Goal: Task Accomplishment & Management: Complete application form

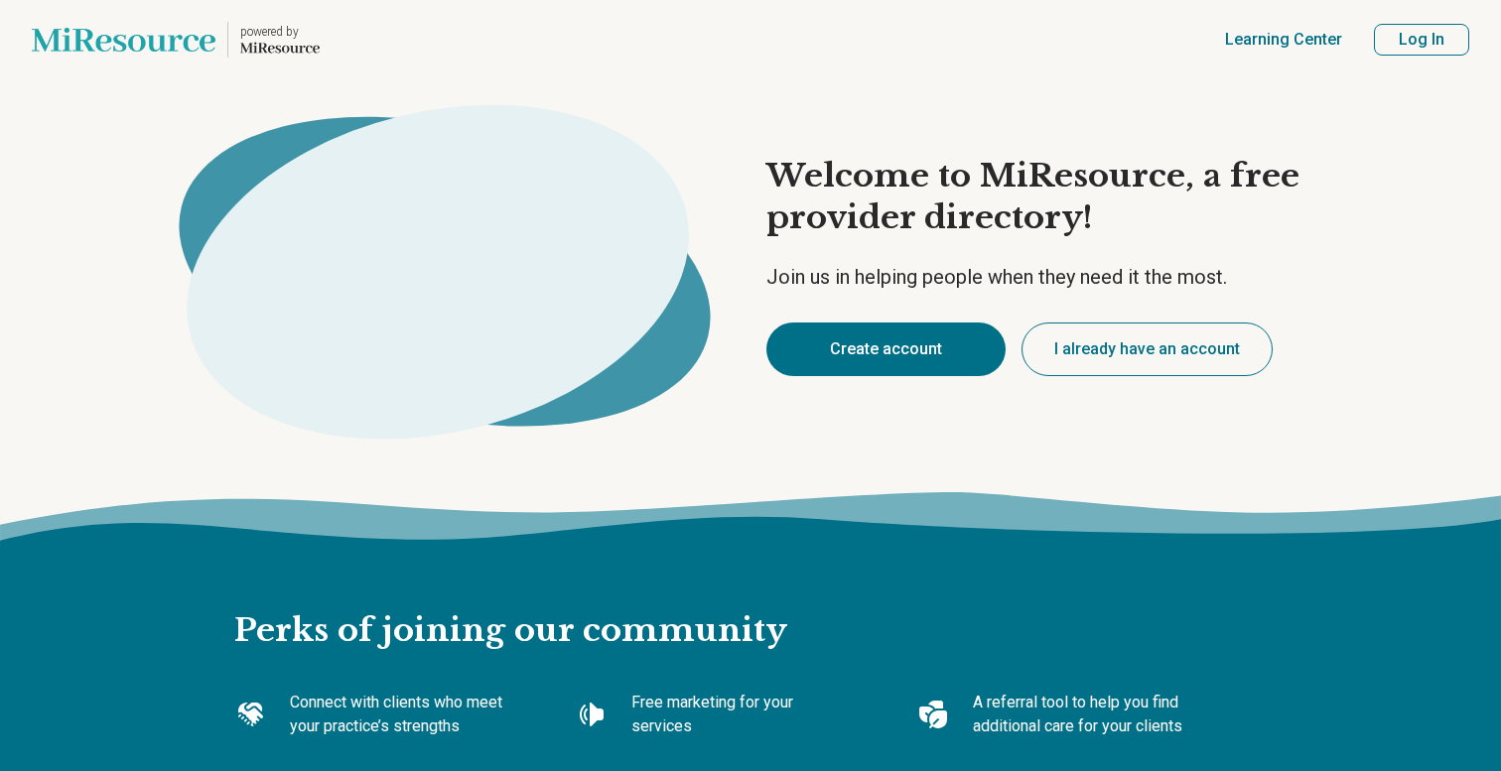
type textarea "*"
click at [876, 353] on button "Create account" at bounding box center [885, 350] width 239 height 54
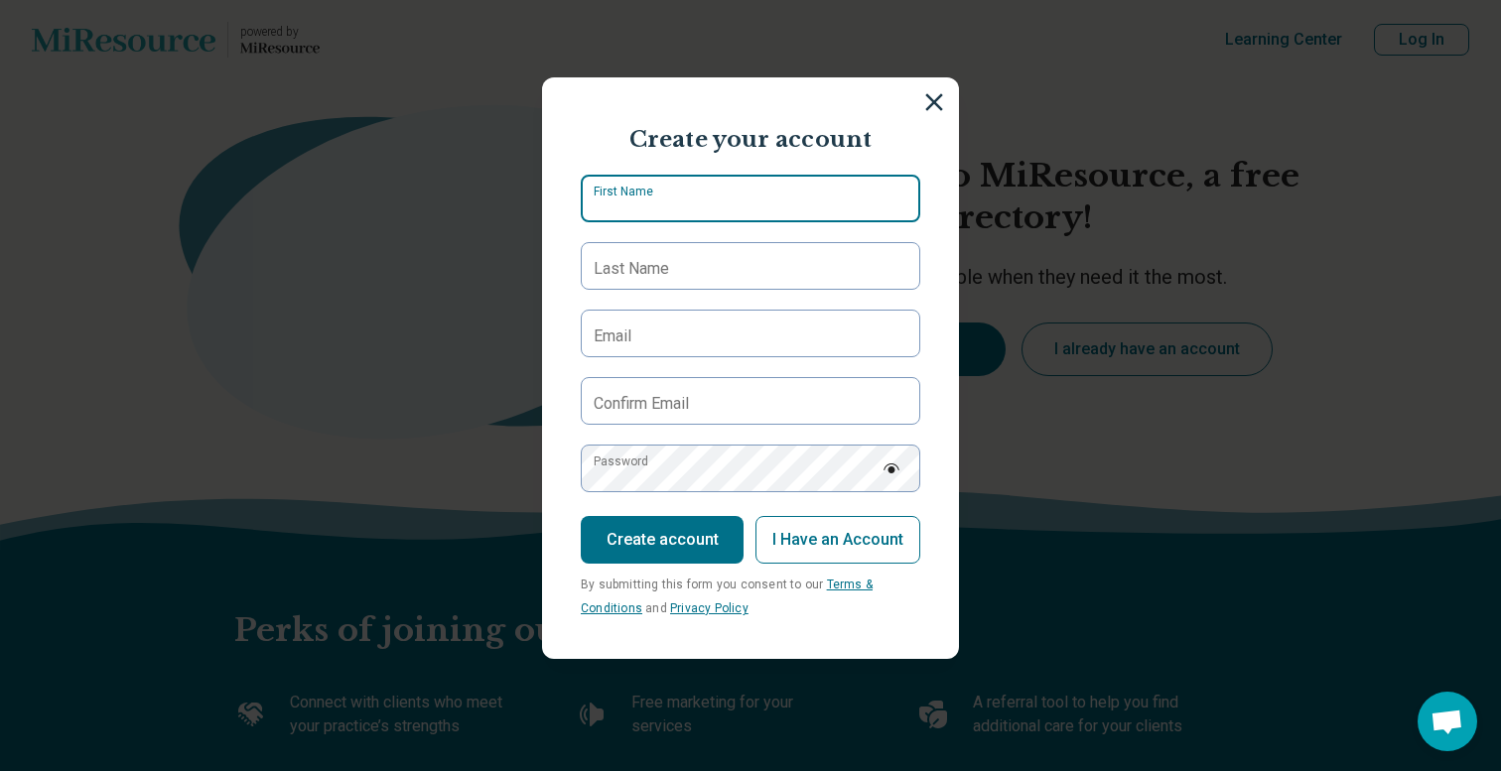
click at [741, 212] on input "First Name" at bounding box center [751, 199] width 340 height 48
type input "******"
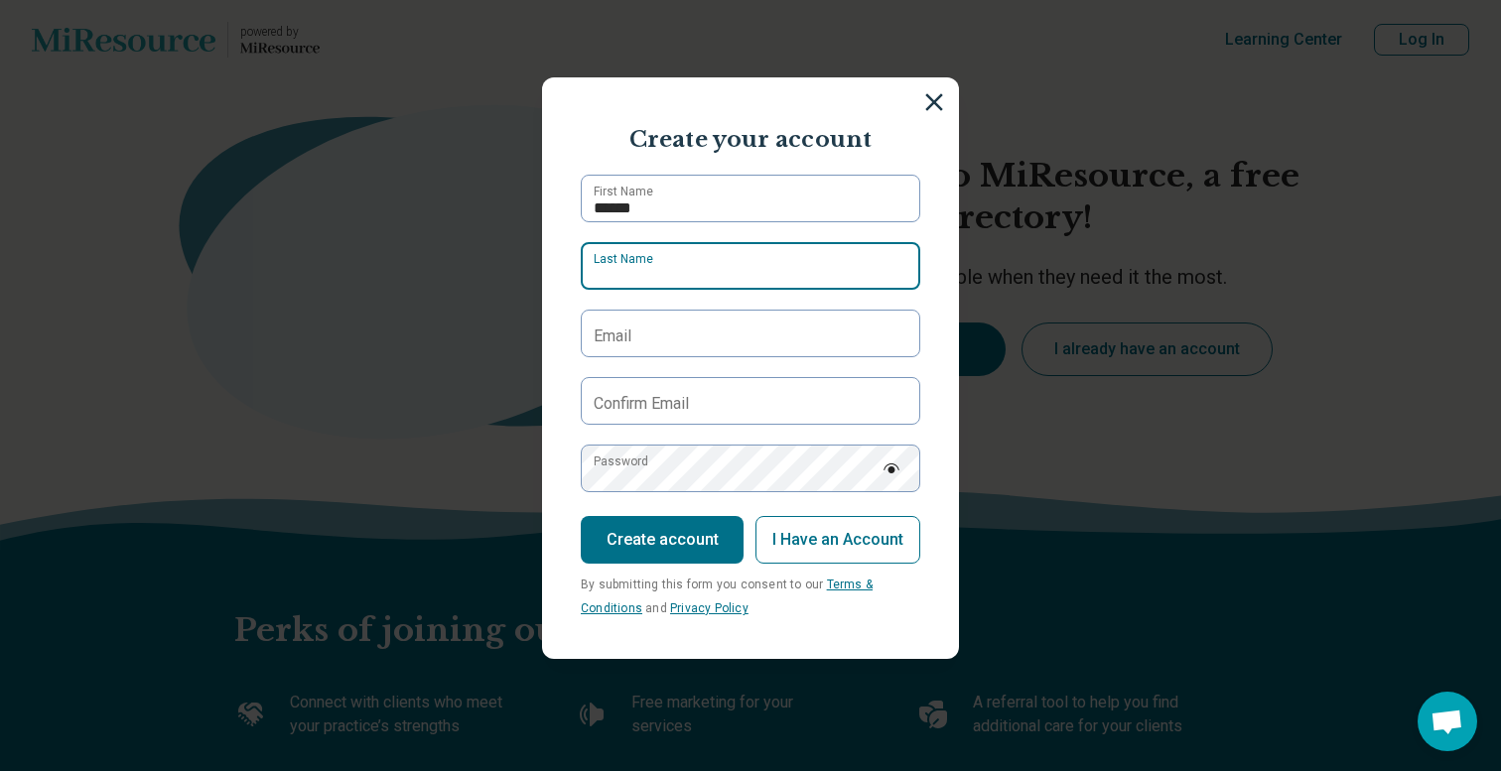
click at [736, 266] on input "Last Name" at bounding box center [751, 266] width 340 height 48
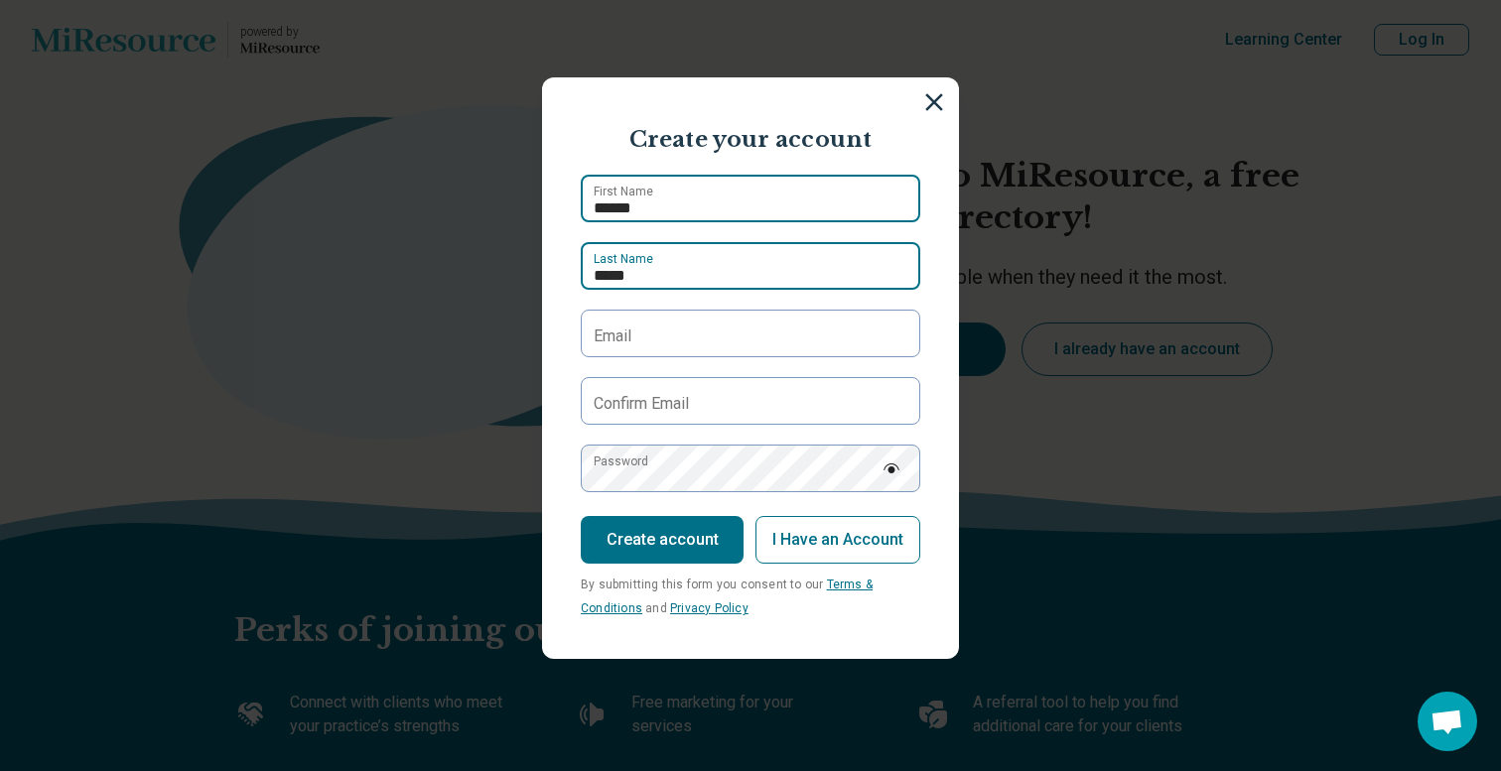
type input "*****"
click at [603, 207] on input "******" at bounding box center [751, 199] width 340 height 48
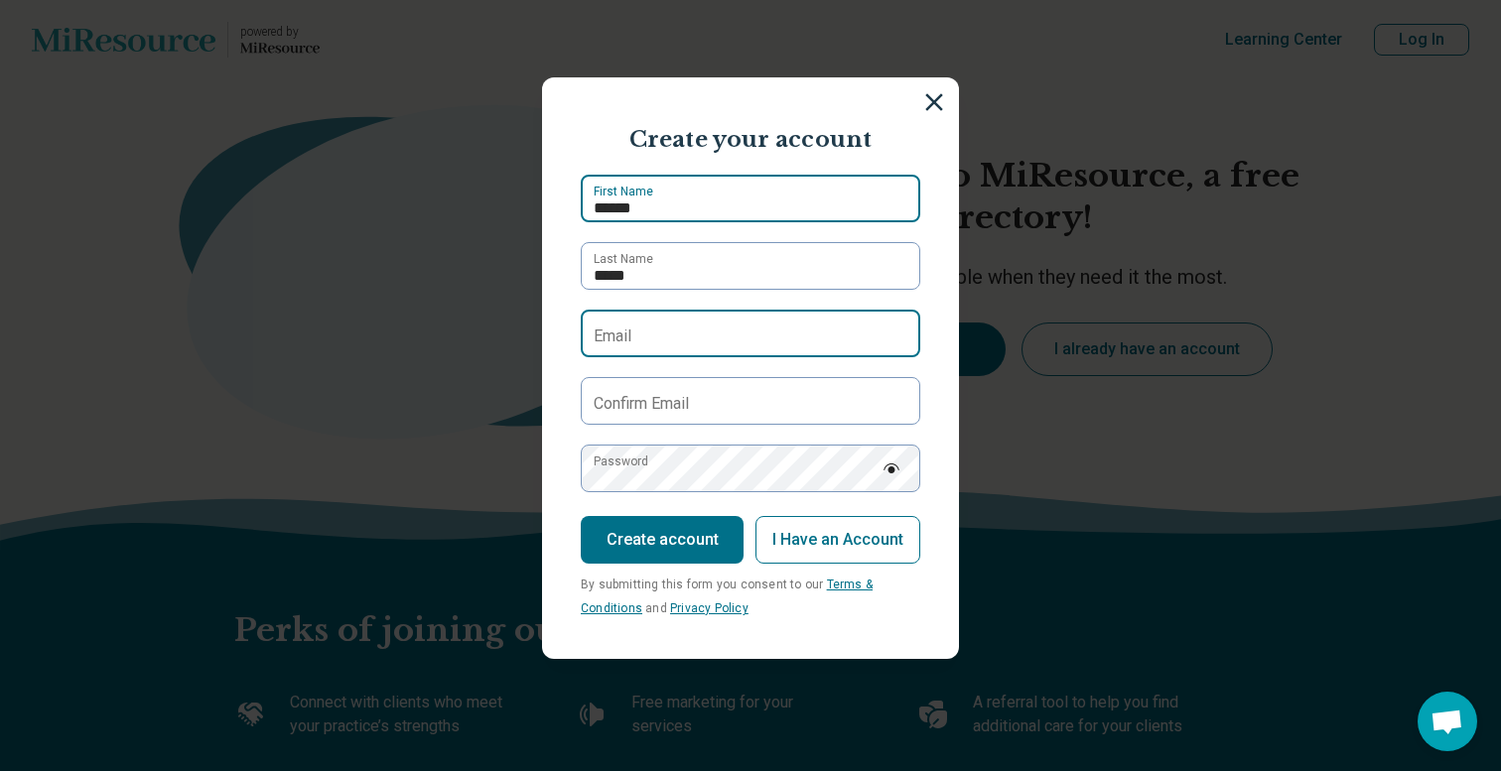
type input "******"
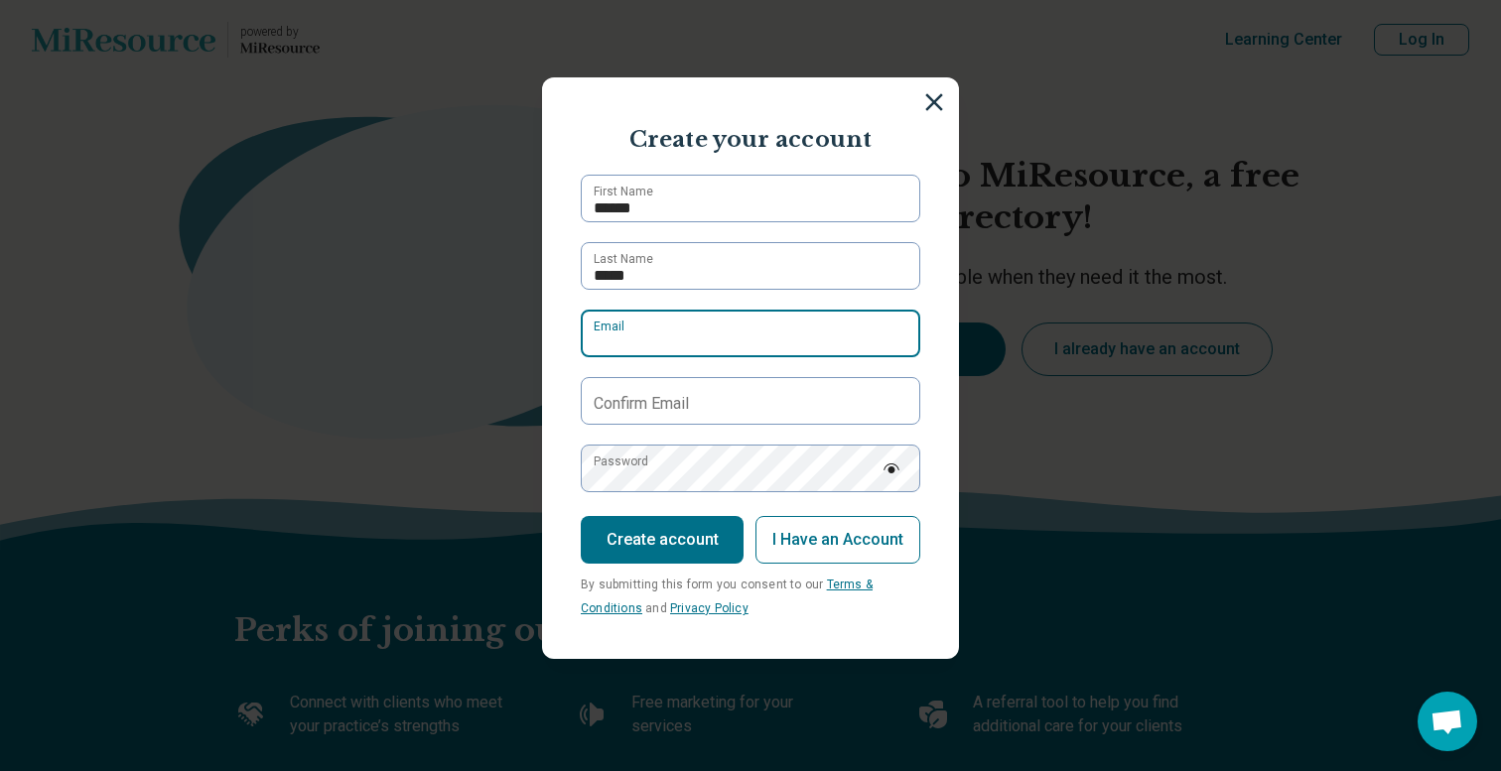
click at [691, 331] on input "Email" at bounding box center [751, 334] width 340 height 48
drag, startPoint x: 772, startPoint y: 332, endPoint x: 803, endPoint y: 359, distance: 41.5
click at [803, 359] on form "**********" at bounding box center [751, 397] width 340 height 445
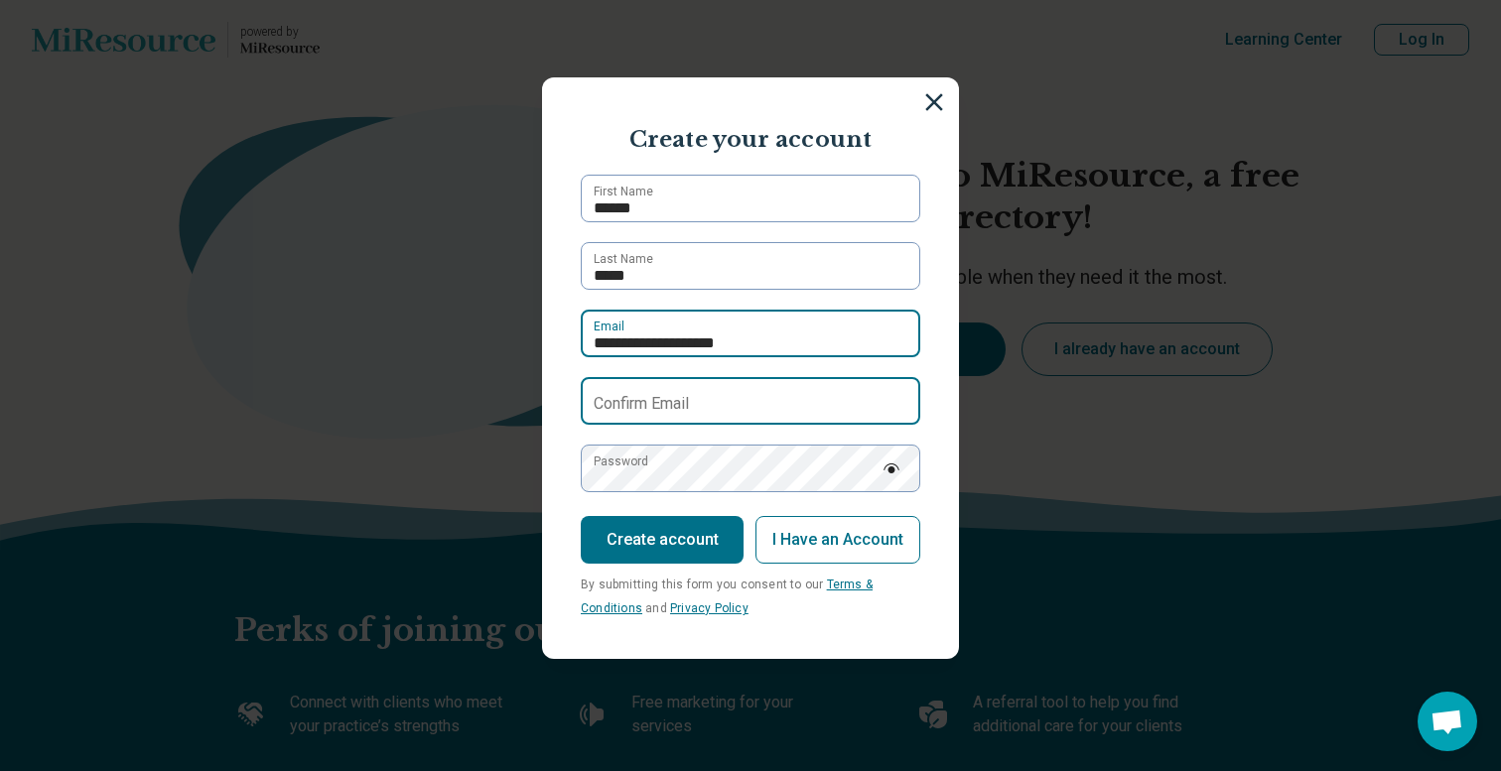
type input "**********"
click at [743, 412] on input "Confirm Email" at bounding box center [751, 401] width 340 height 48
paste input "*"
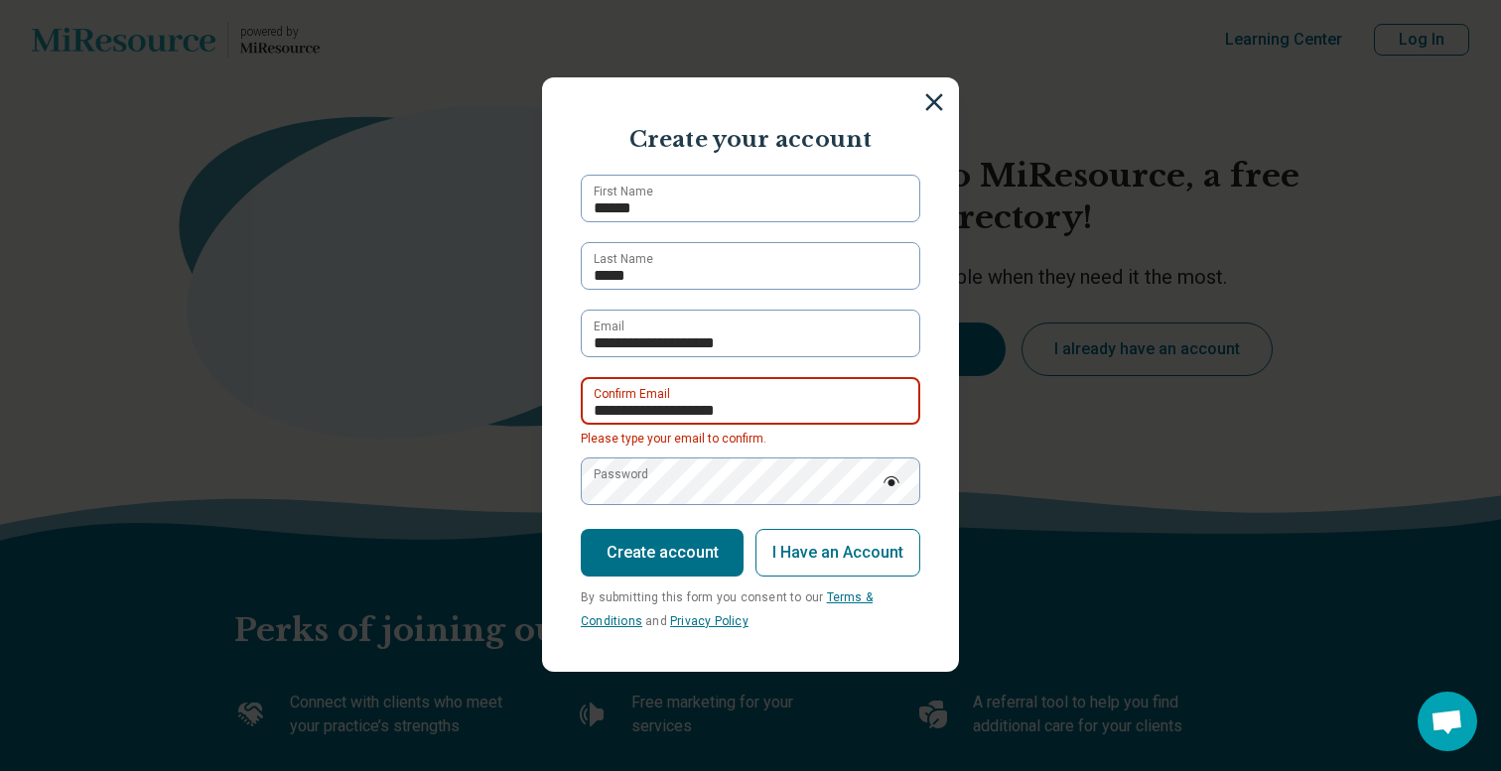
type input "**********"
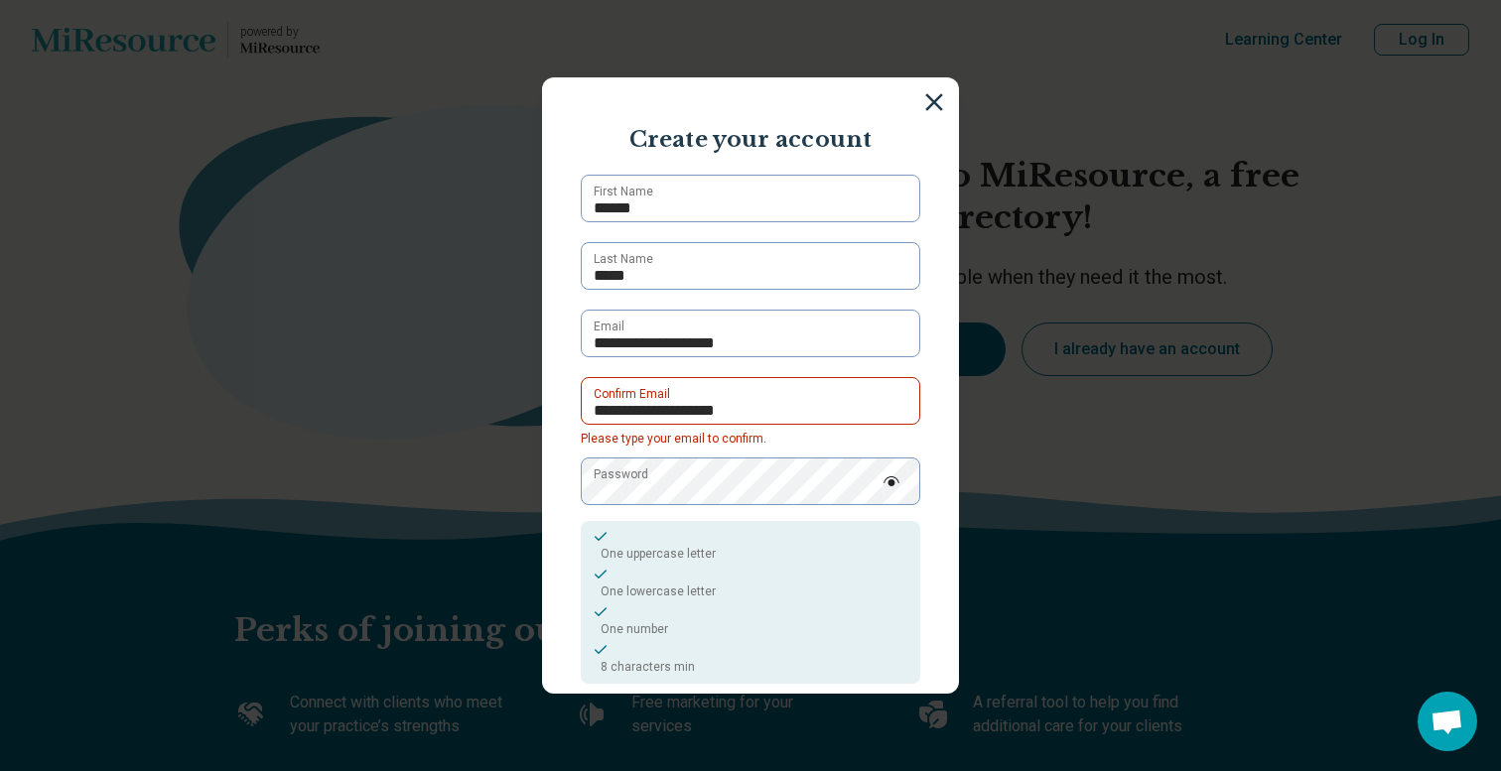
click at [930, 441] on section "**********" at bounding box center [750, 386] width 417 height 618
click at [897, 483] on img at bounding box center [892, 482] width 18 height 10
click at [897, 483] on img at bounding box center [892, 482] width 18 height 16
click at [940, 443] on section "**********" at bounding box center [750, 386] width 417 height 618
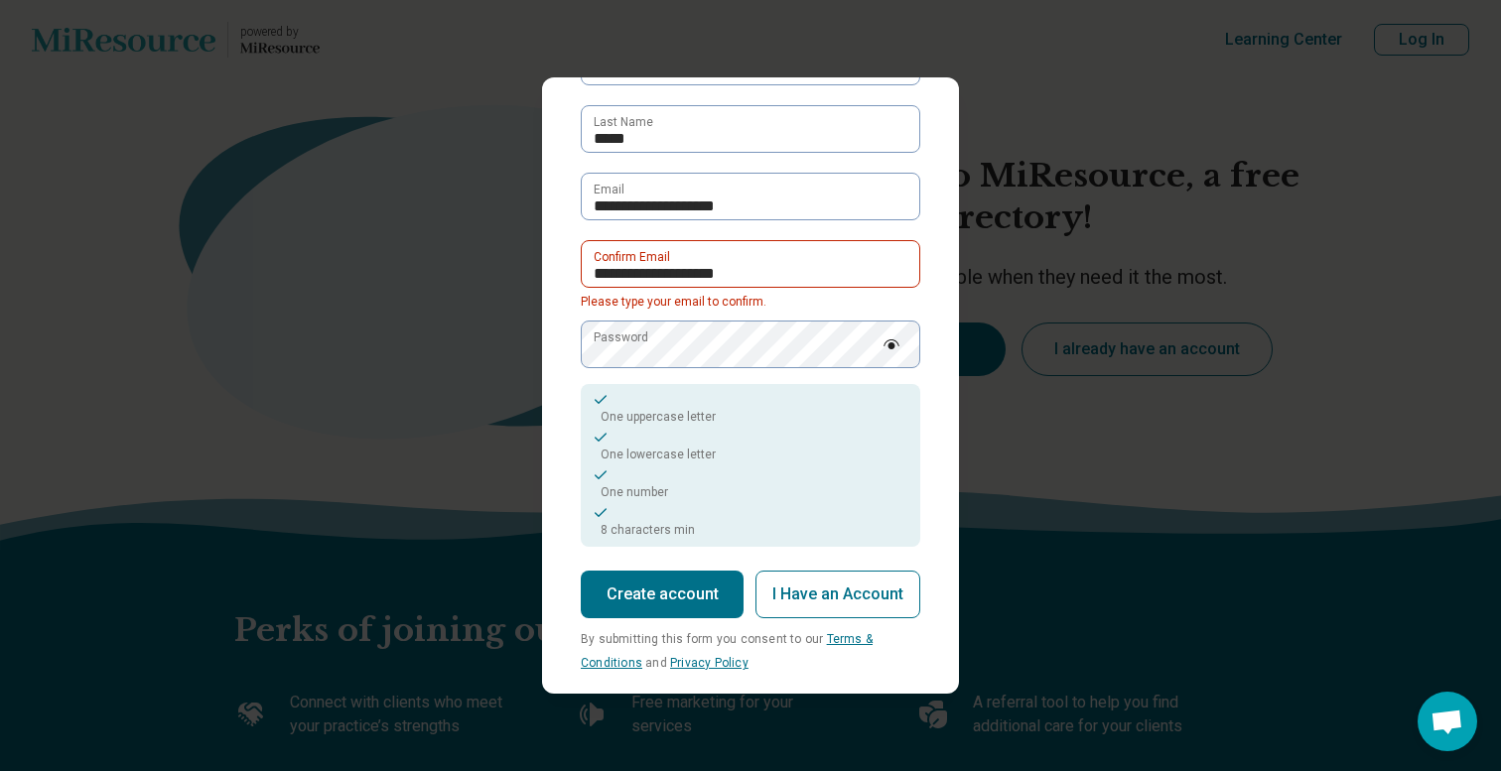
scroll to position [157, 0]
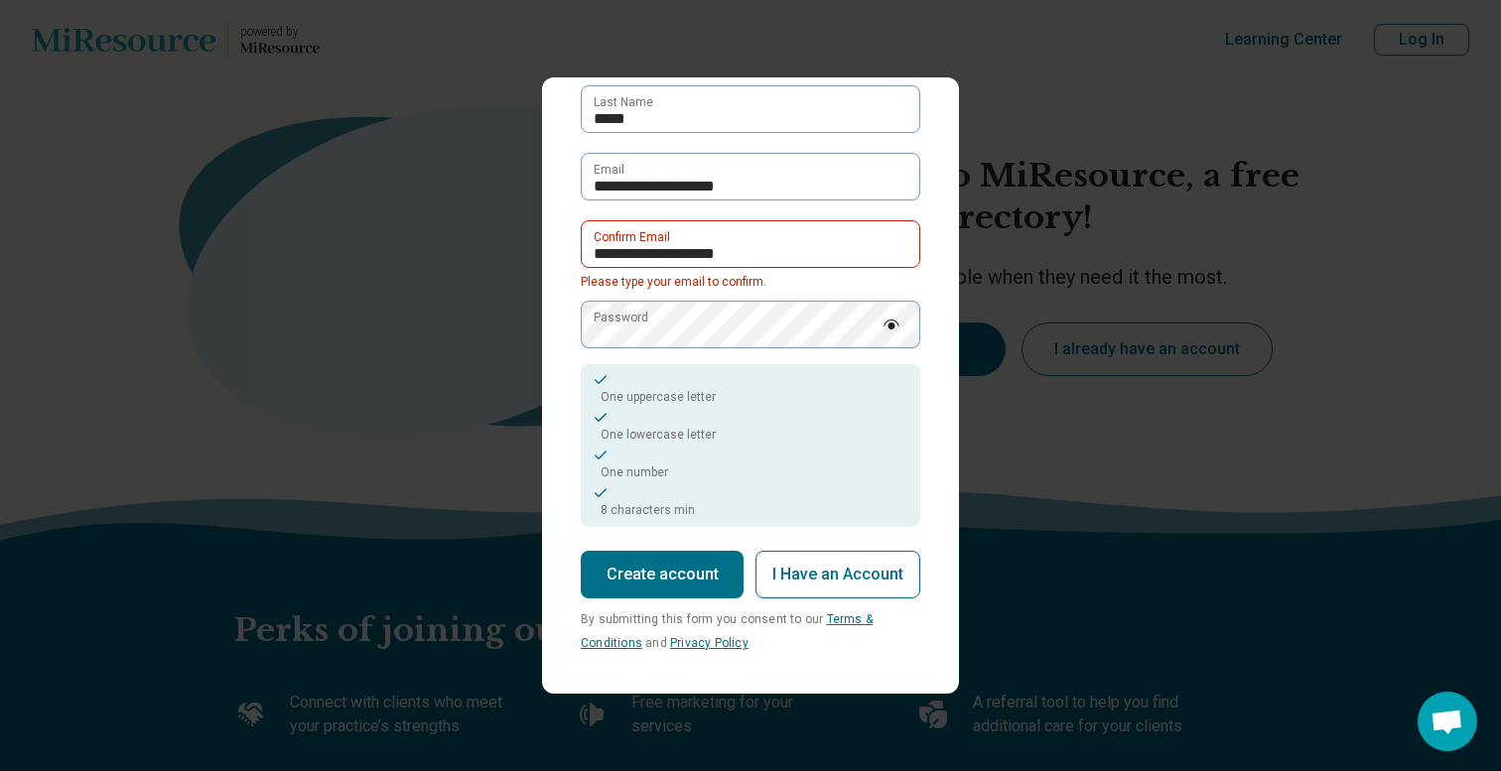
click at [685, 573] on button "Create account" at bounding box center [662, 575] width 163 height 48
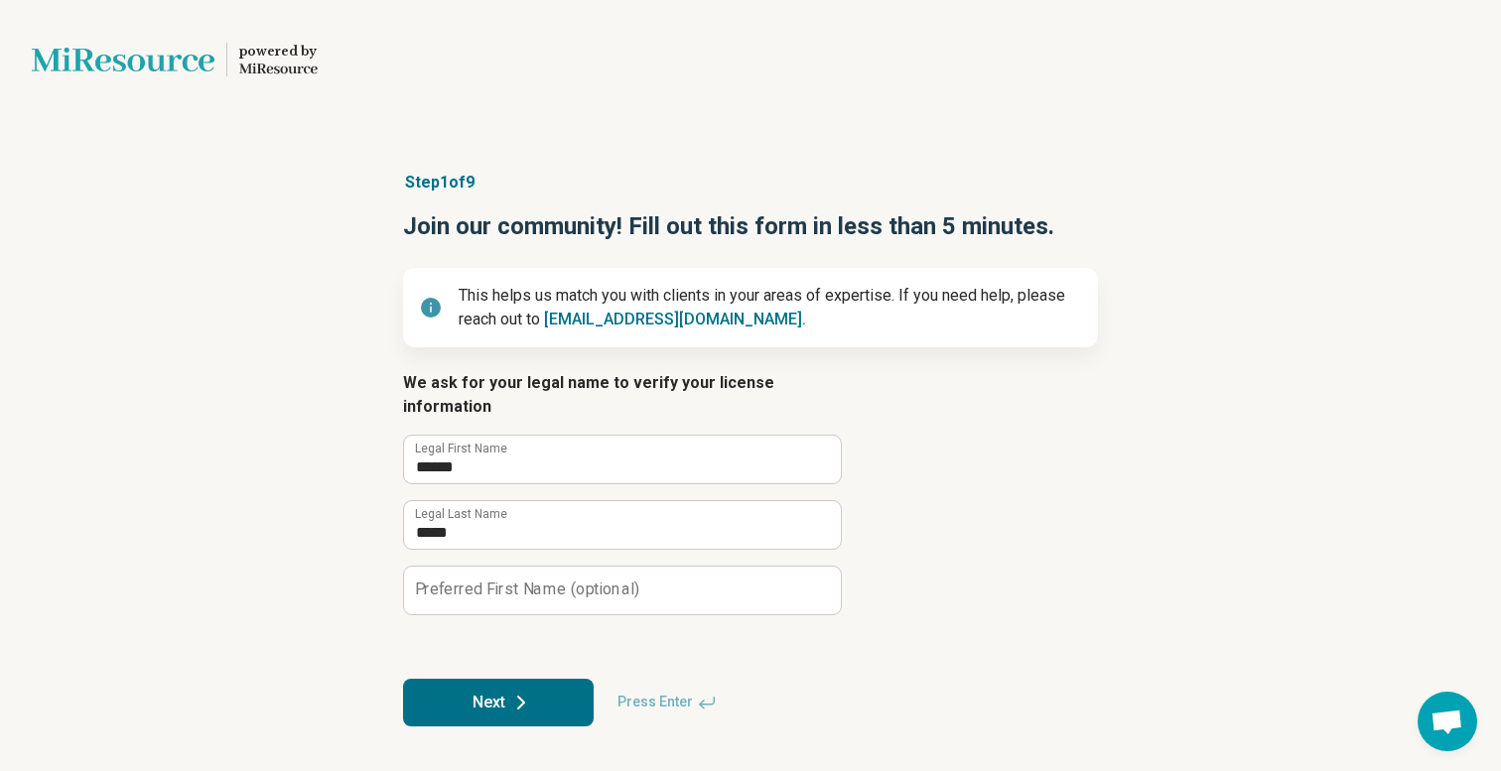
click at [495, 679] on button "Next" at bounding box center [498, 703] width 191 height 48
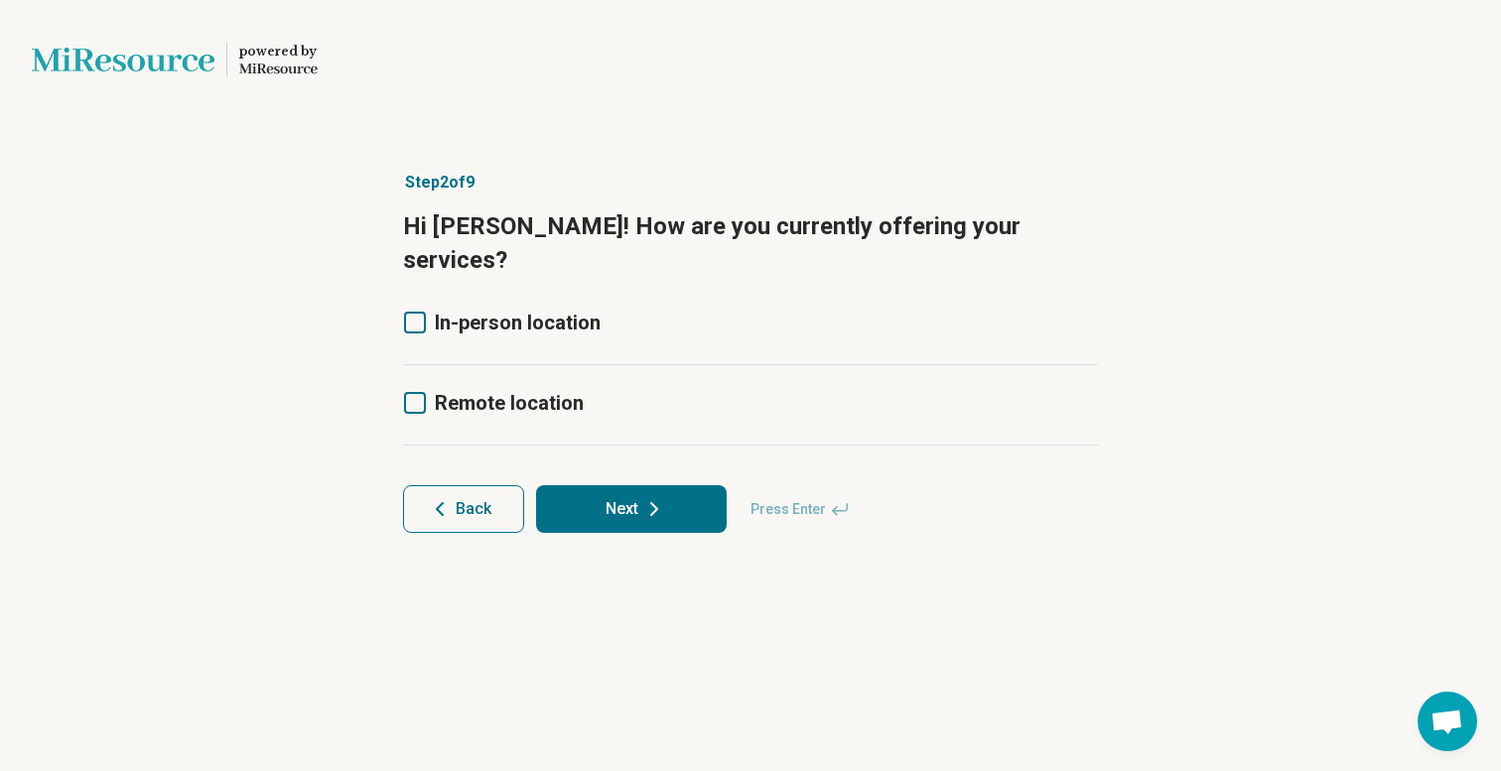
click at [418, 392] on icon at bounding box center [415, 403] width 22 height 22
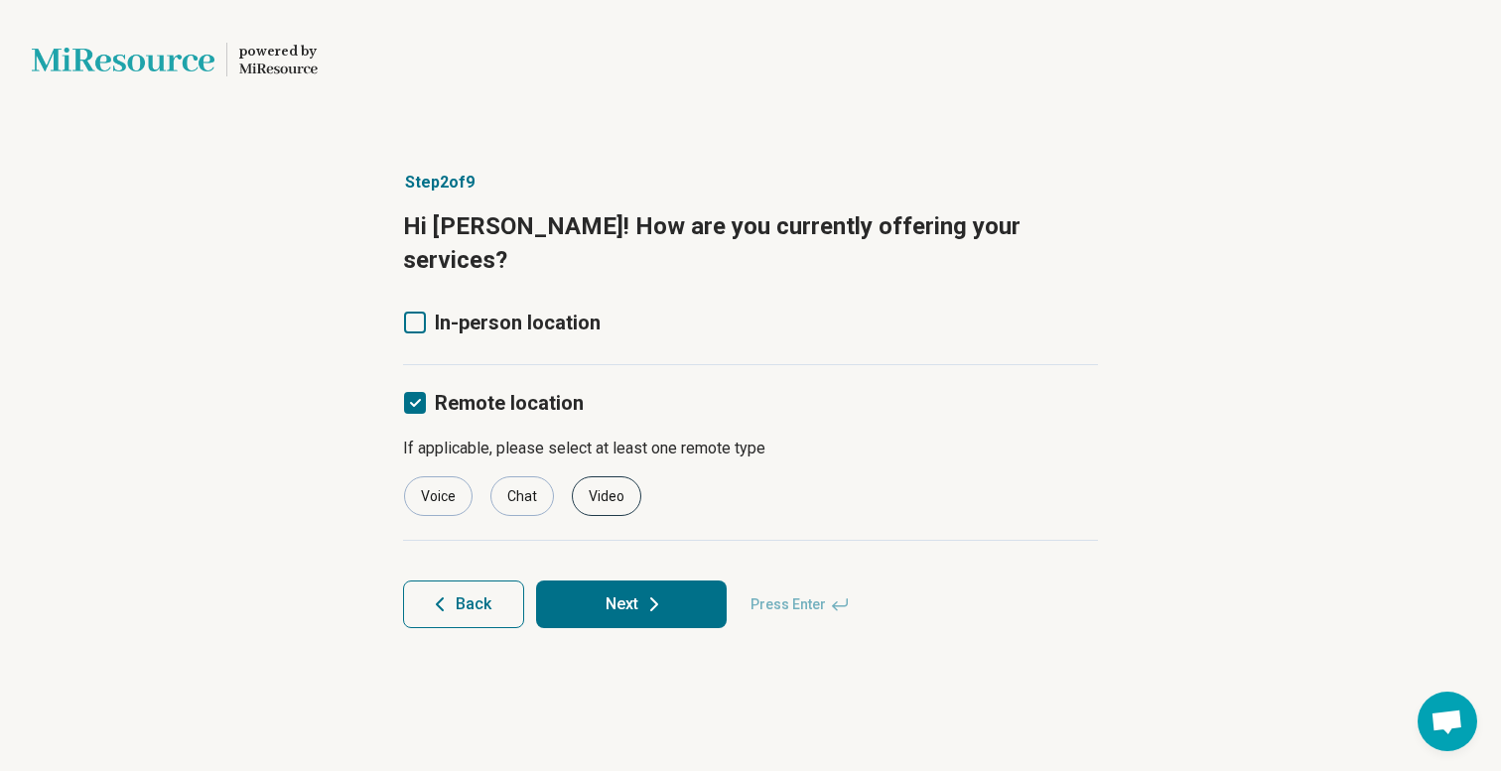
click at [600, 477] on div "Video" at bounding box center [606, 497] width 69 height 40
click at [635, 581] on button "Next" at bounding box center [631, 605] width 191 height 48
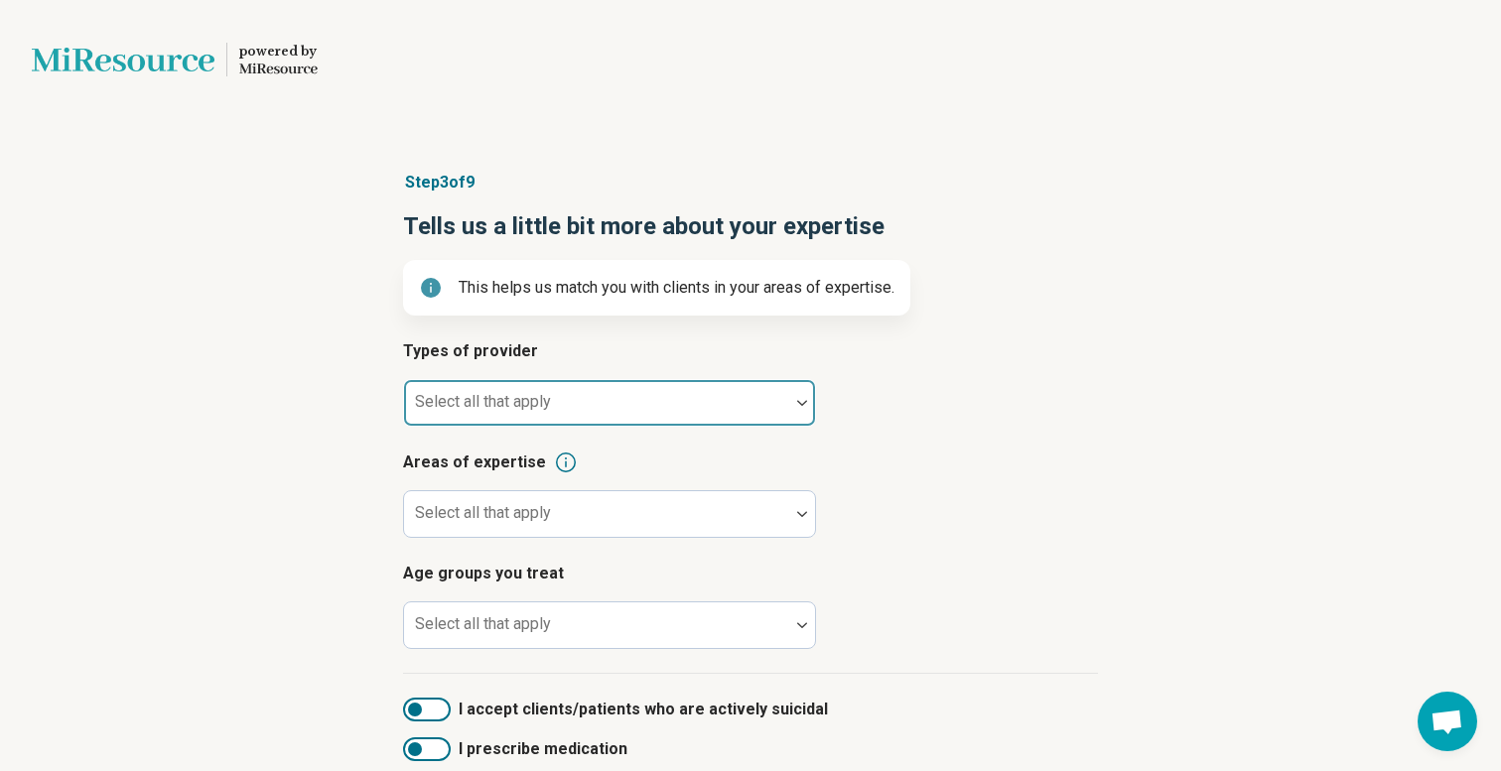
click at [586, 408] on div at bounding box center [596, 411] width 369 height 28
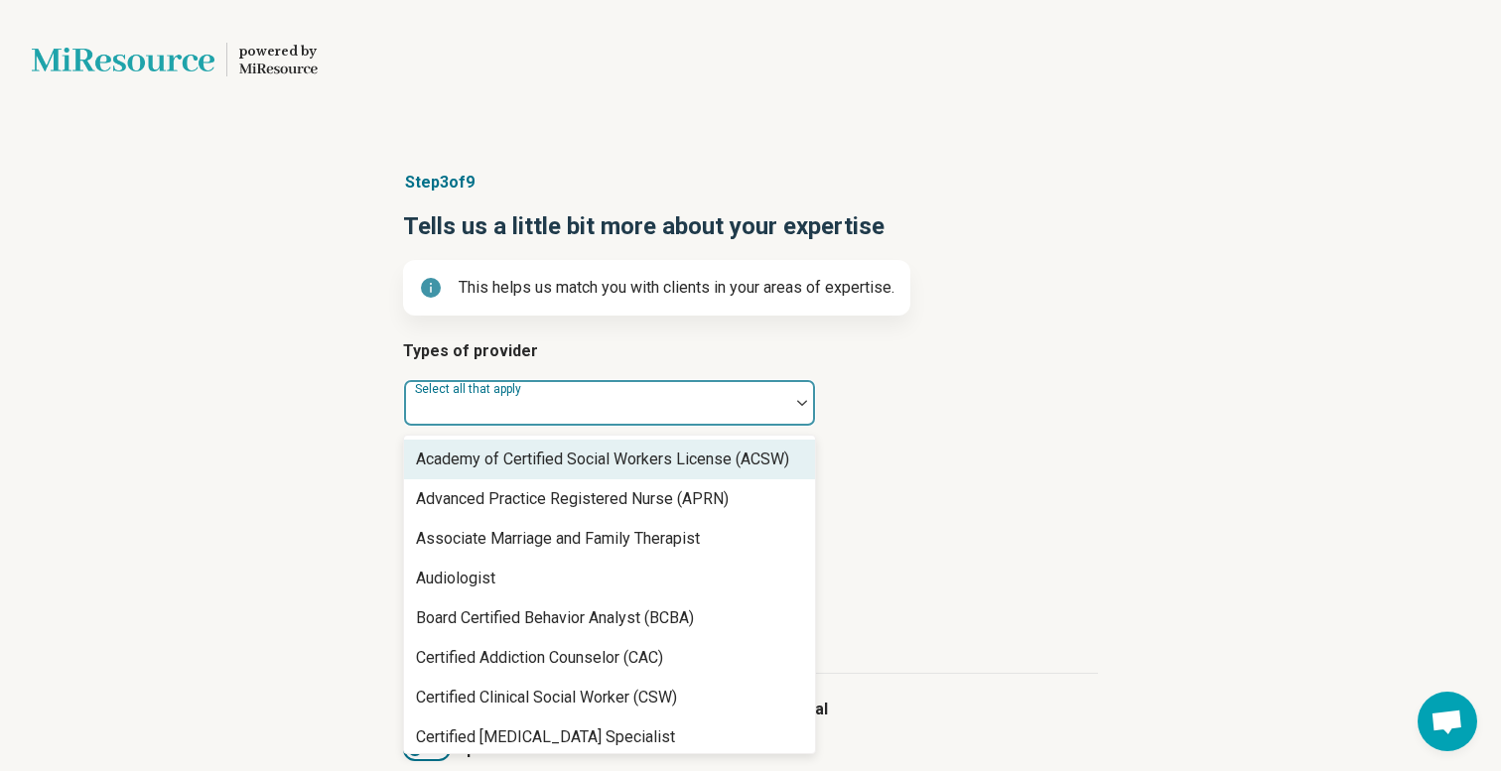
click at [607, 401] on div at bounding box center [596, 411] width 369 height 28
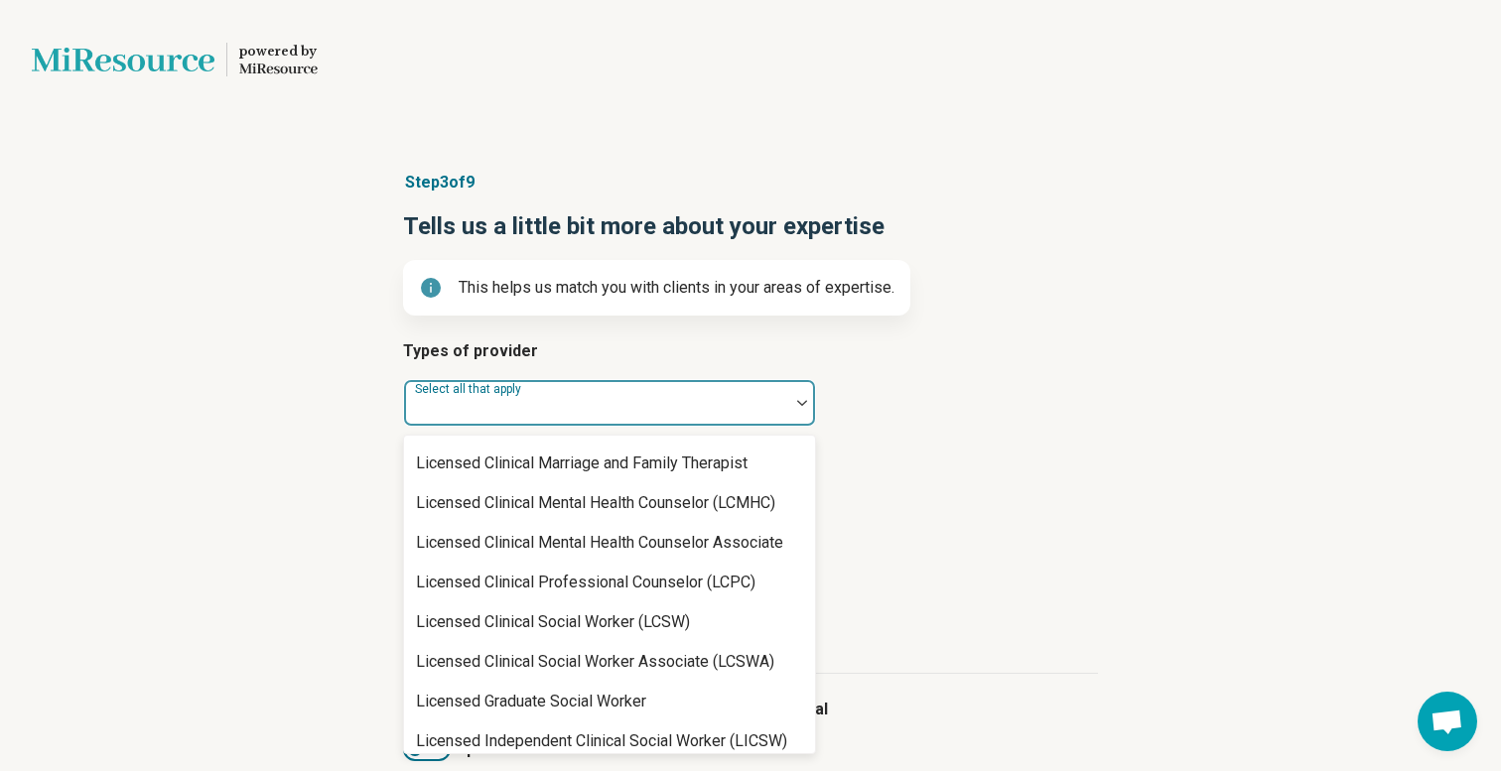
scroll to position [916, 0]
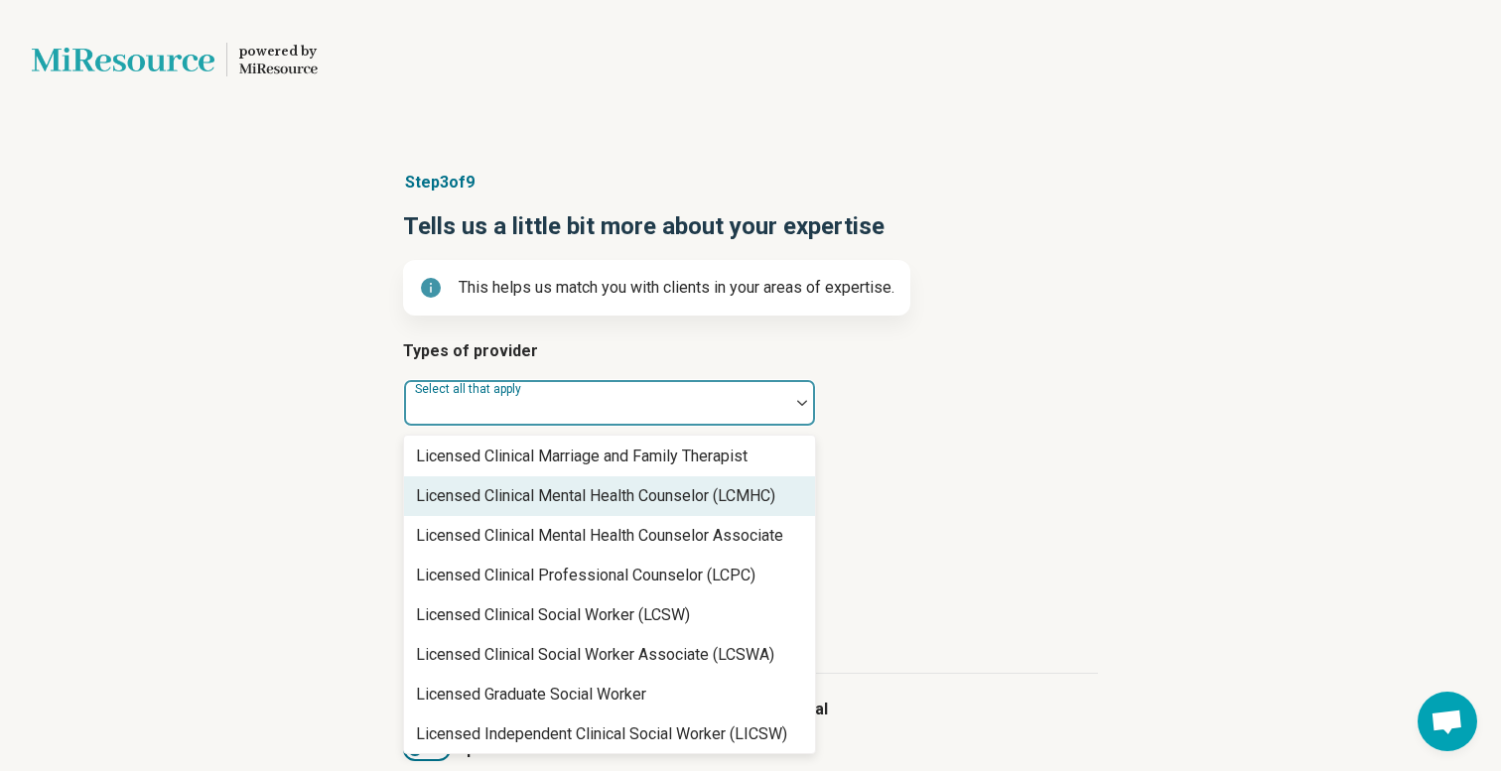
click at [580, 503] on div "Licensed Clinical Mental Health Counselor (LCMHC)" at bounding box center [595, 496] width 359 height 24
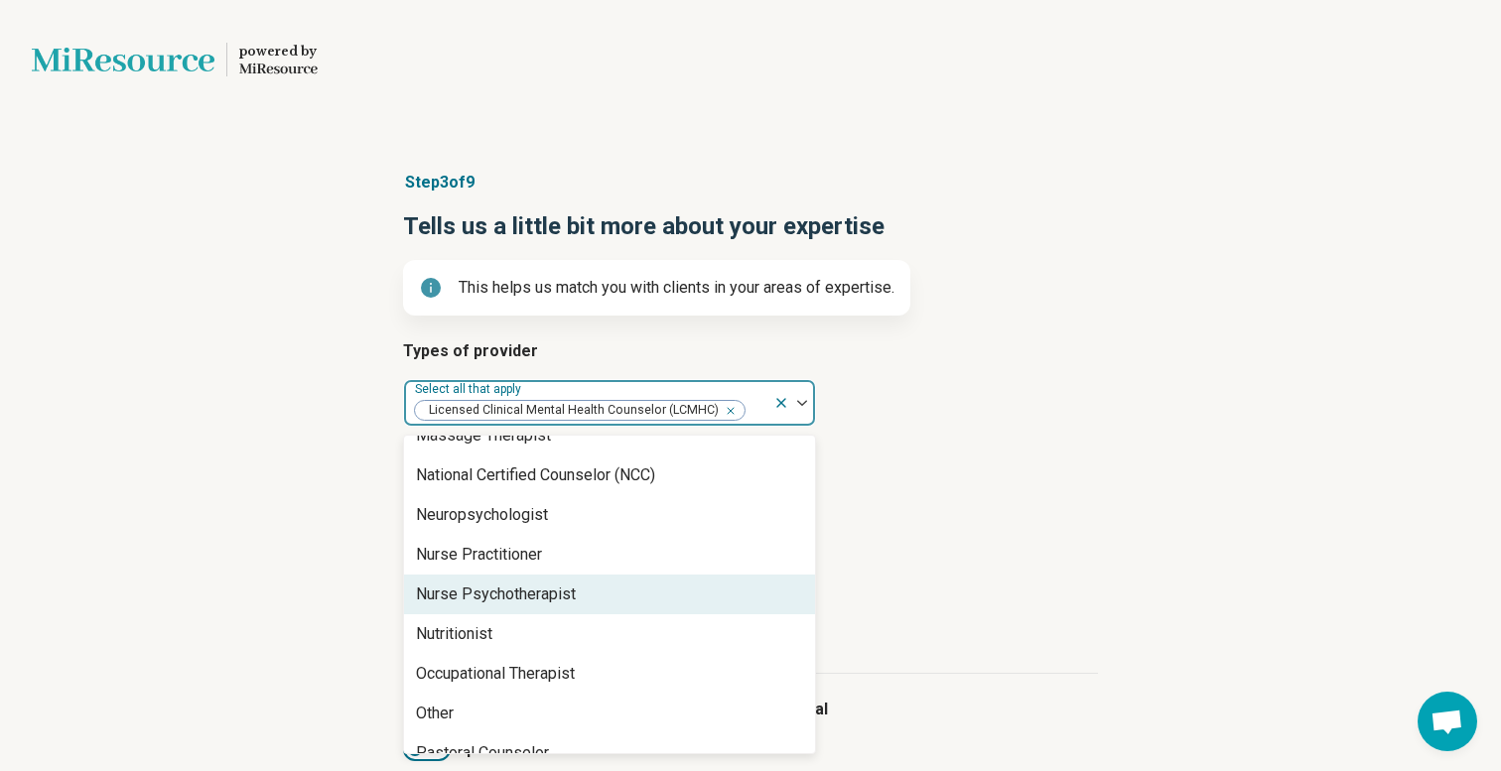
scroll to position [1871, 0]
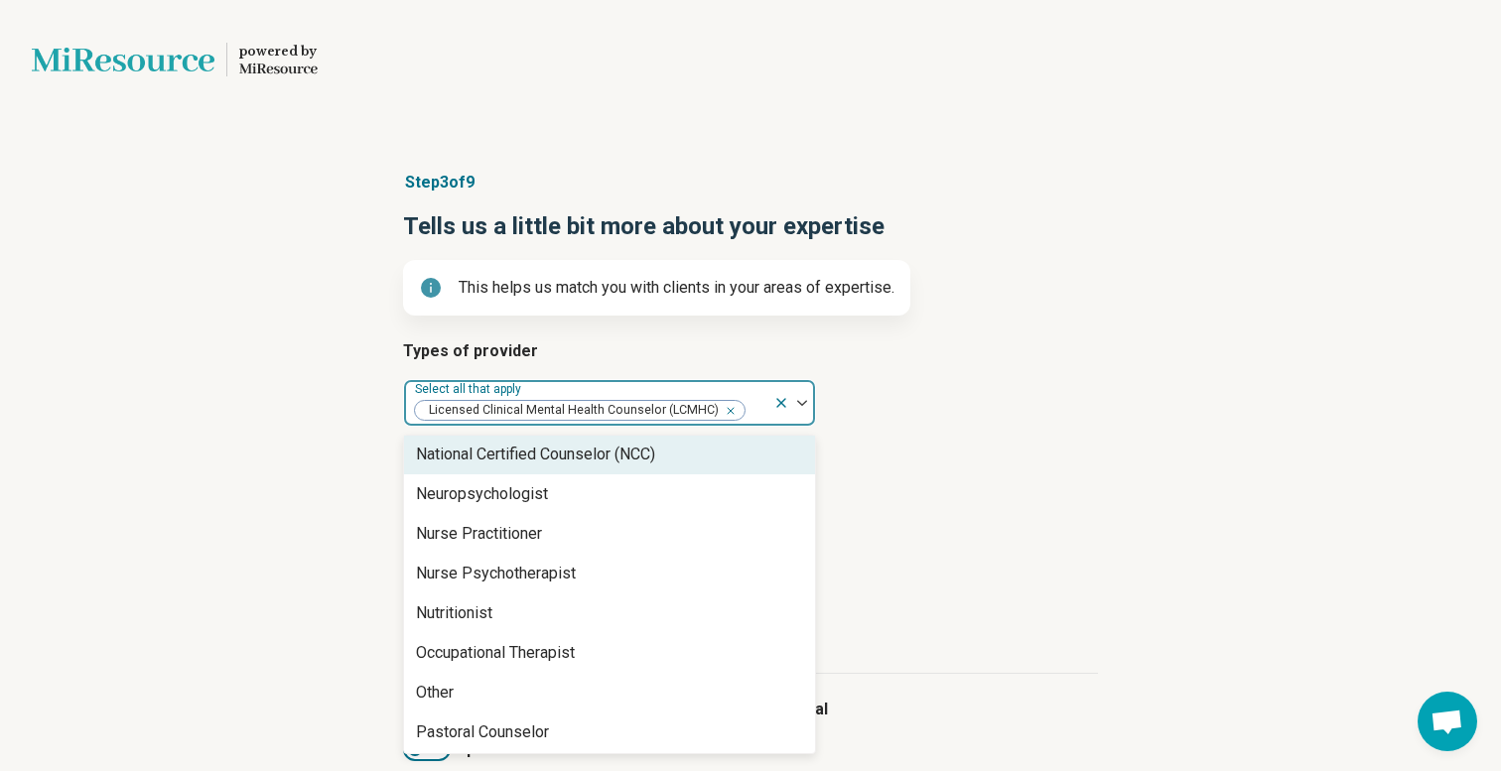
click at [719, 448] on div "National Certified Counselor (NCC)" at bounding box center [609, 455] width 411 height 40
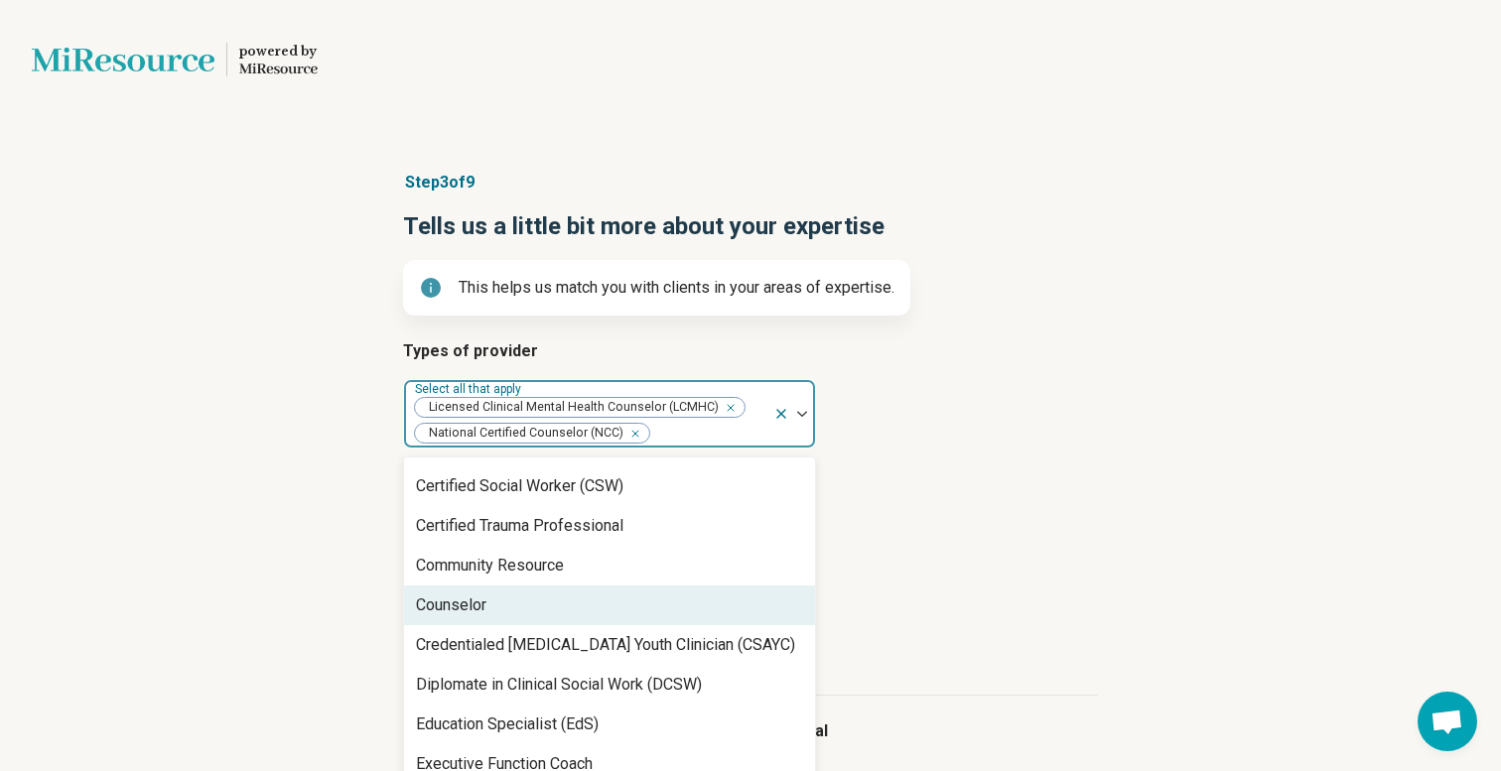
scroll to position [386, 0]
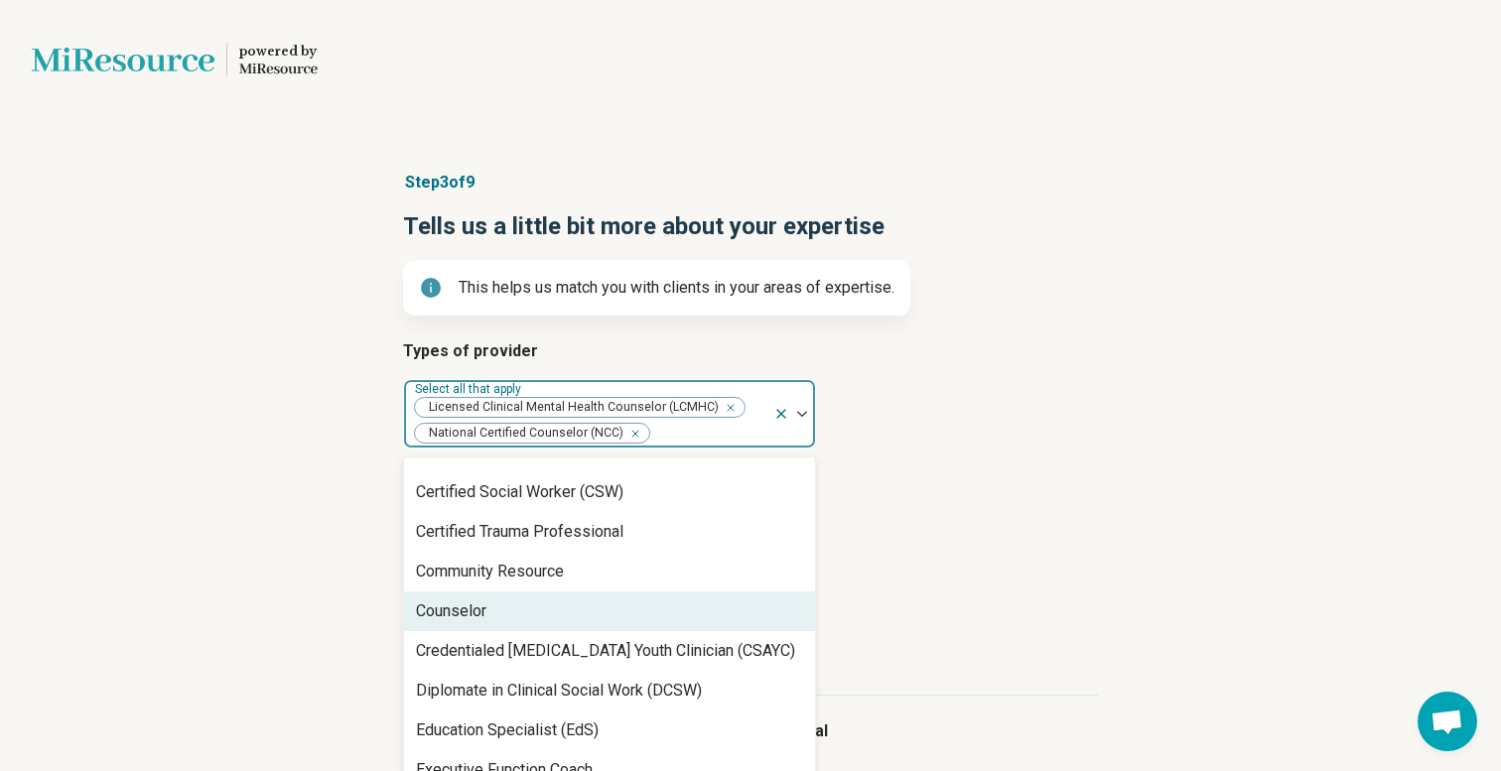
click at [697, 610] on div "Counselor" at bounding box center [609, 612] width 411 height 40
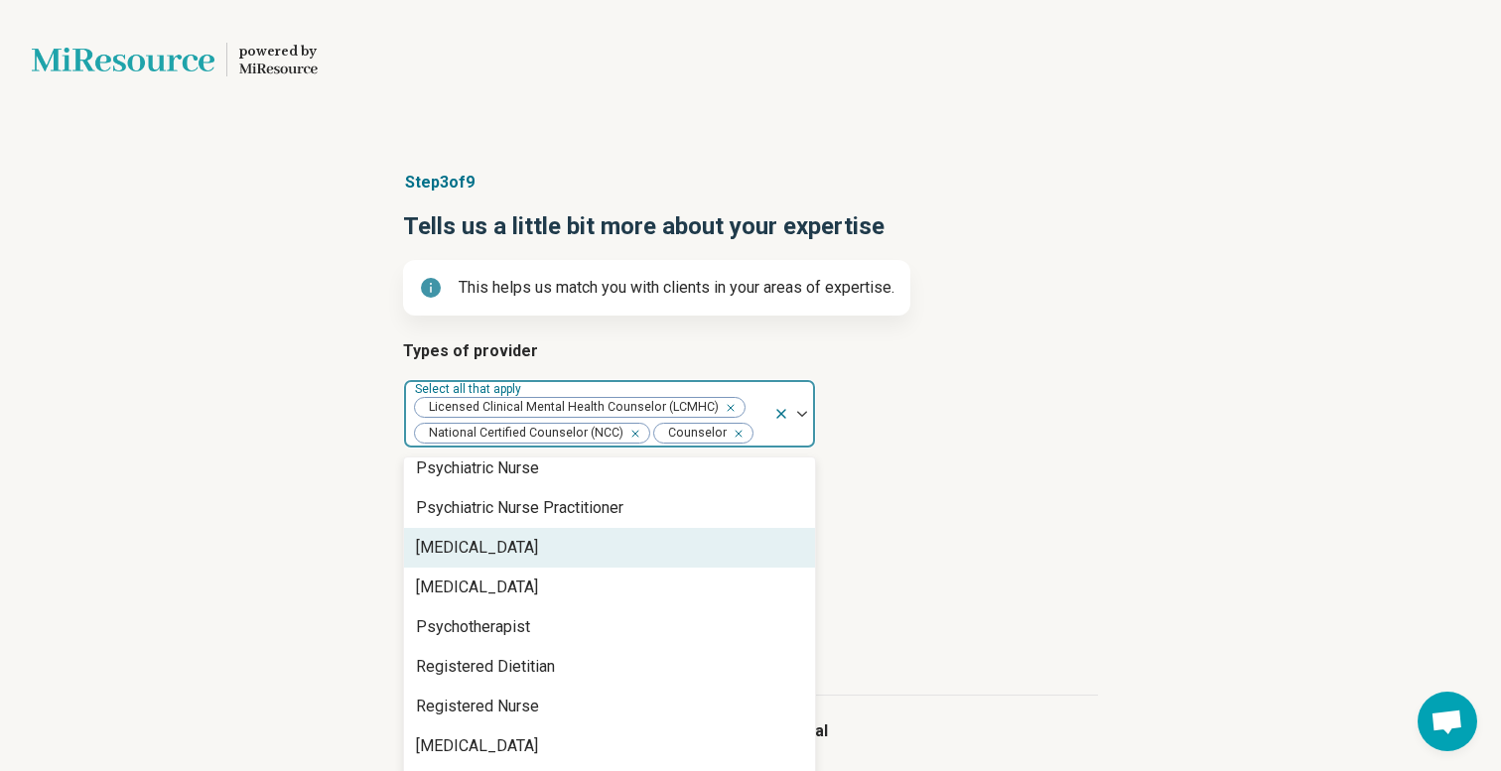
scroll to position [2311, 0]
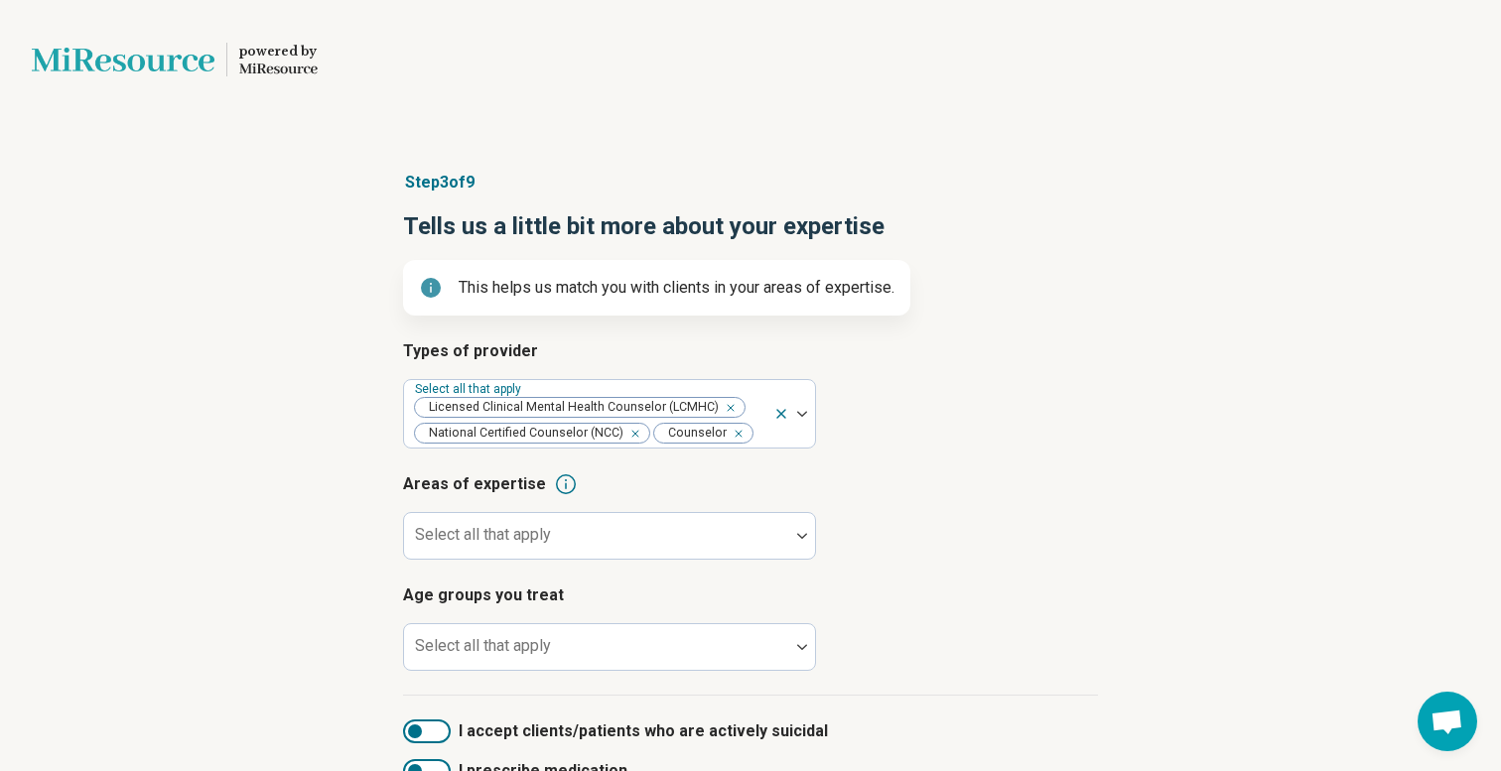
click at [1013, 438] on article "Types of provider Select all that apply Licensed Clinical Mental Health Counsel…" at bounding box center [750, 394] width 695 height 109
click at [588, 529] on div at bounding box center [596, 536] width 385 height 44
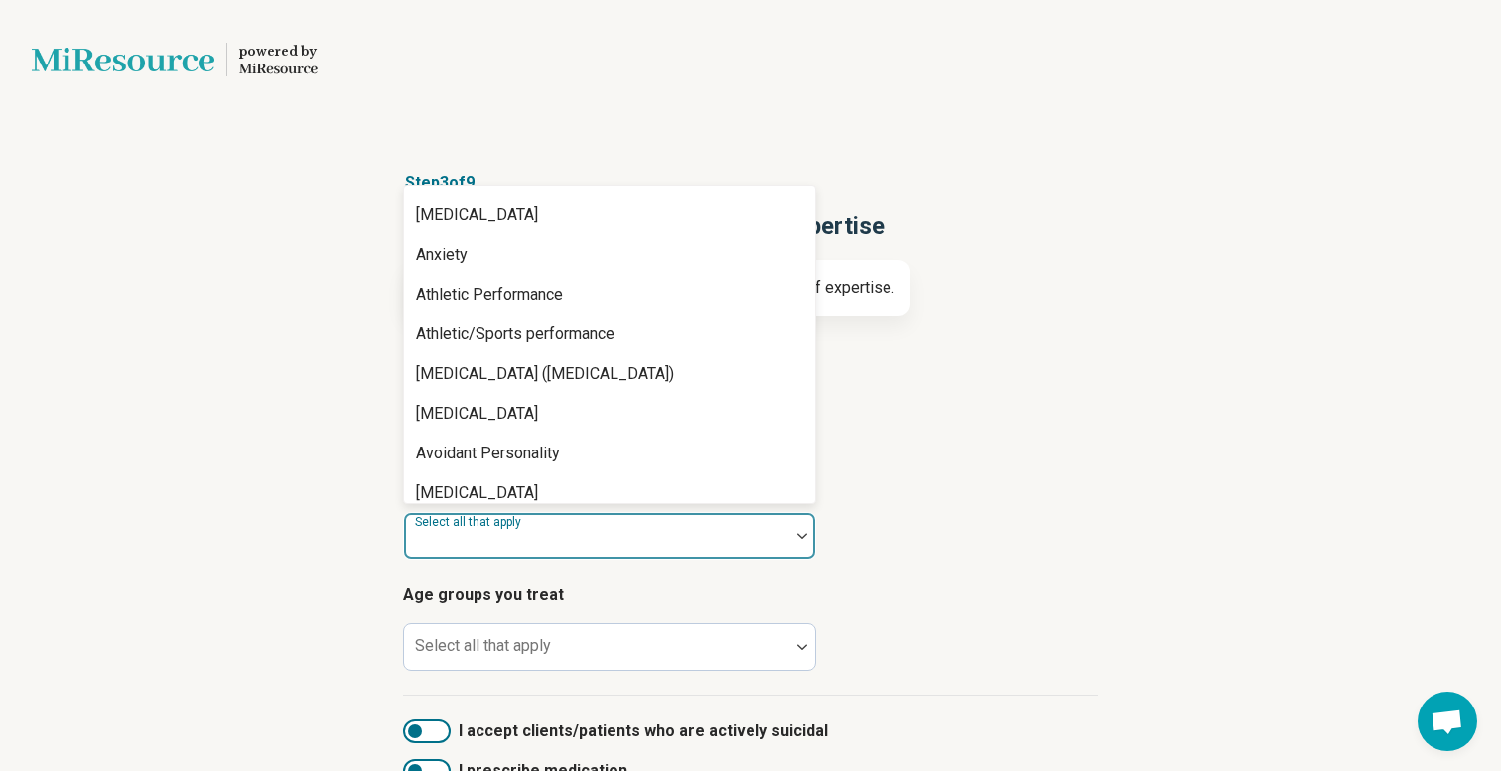
scroll to position [284, 0]
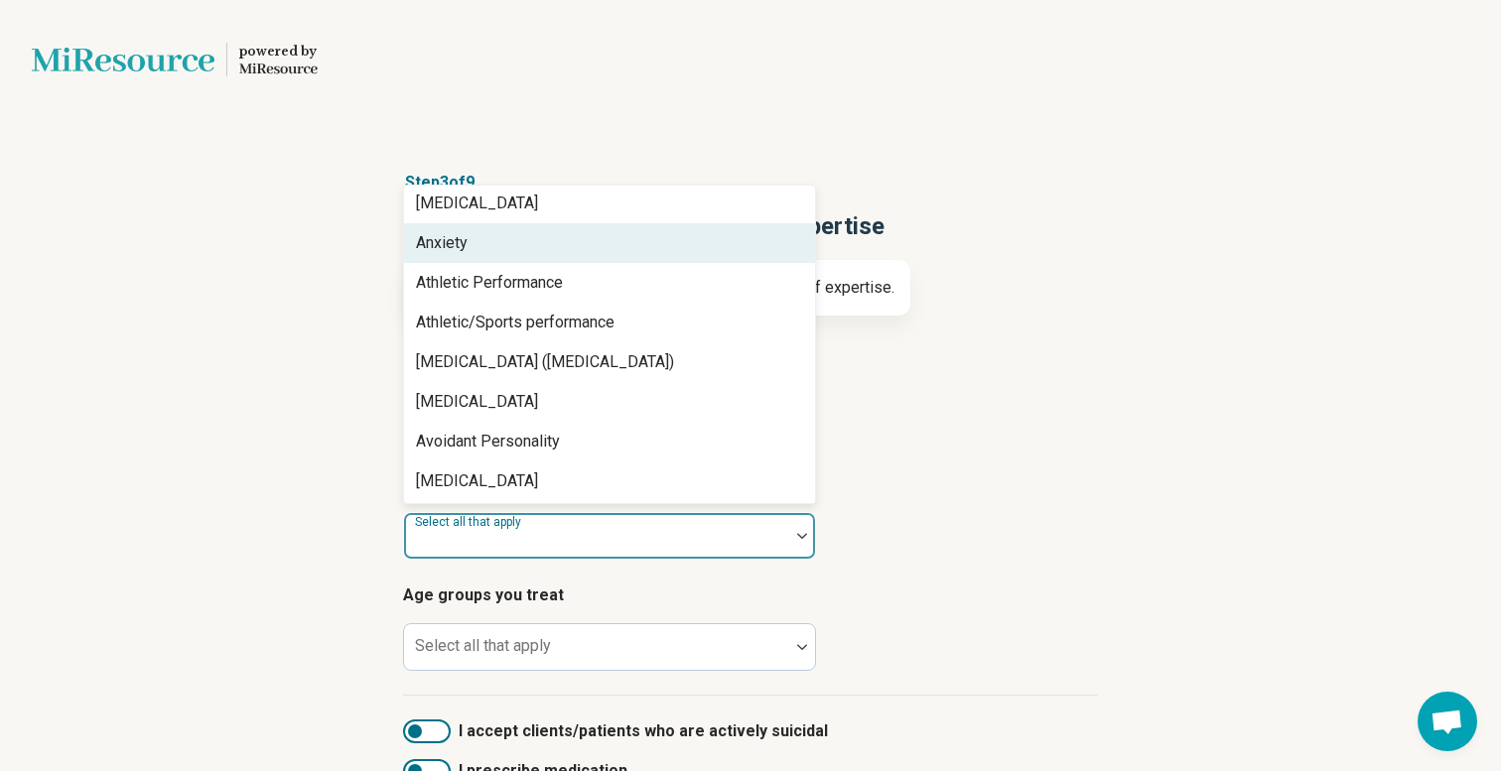
click at [615, 249] on div "Anxiety" at bounding box center [609, 243] width 411 height 40
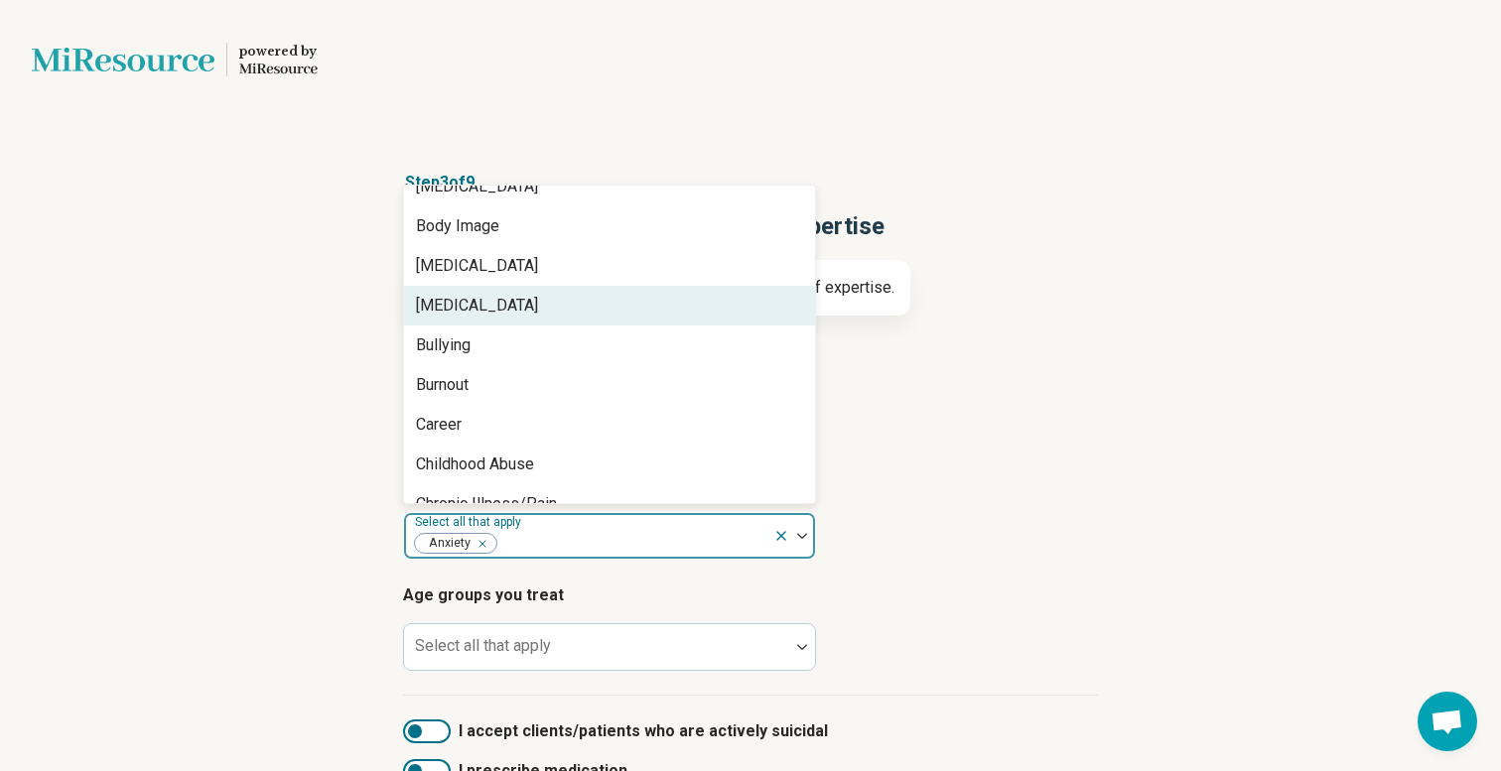
scroll to position [625, 0]
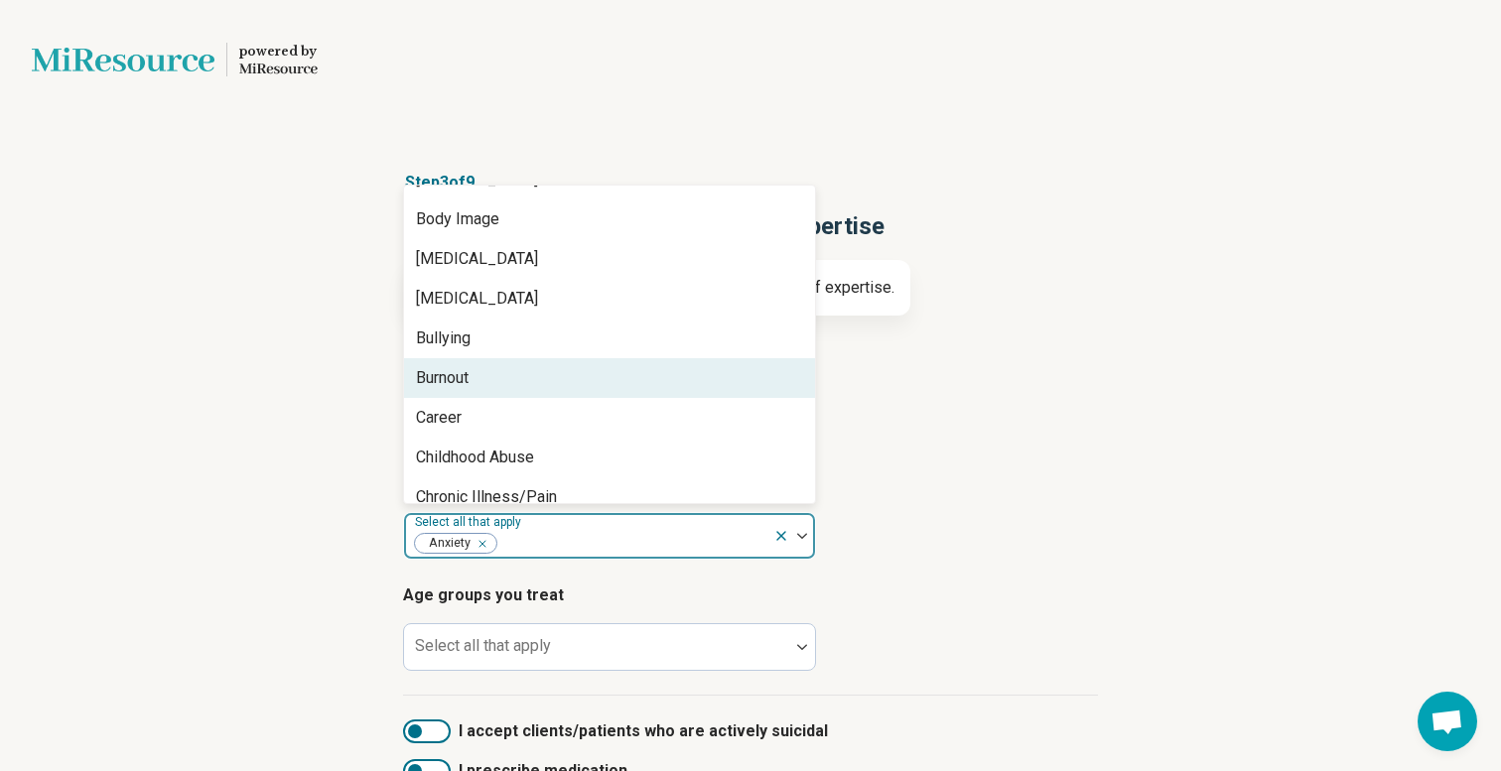
click at [551, 362] on div "Burnout" at bounding box center [609, 378] width 411 height 40
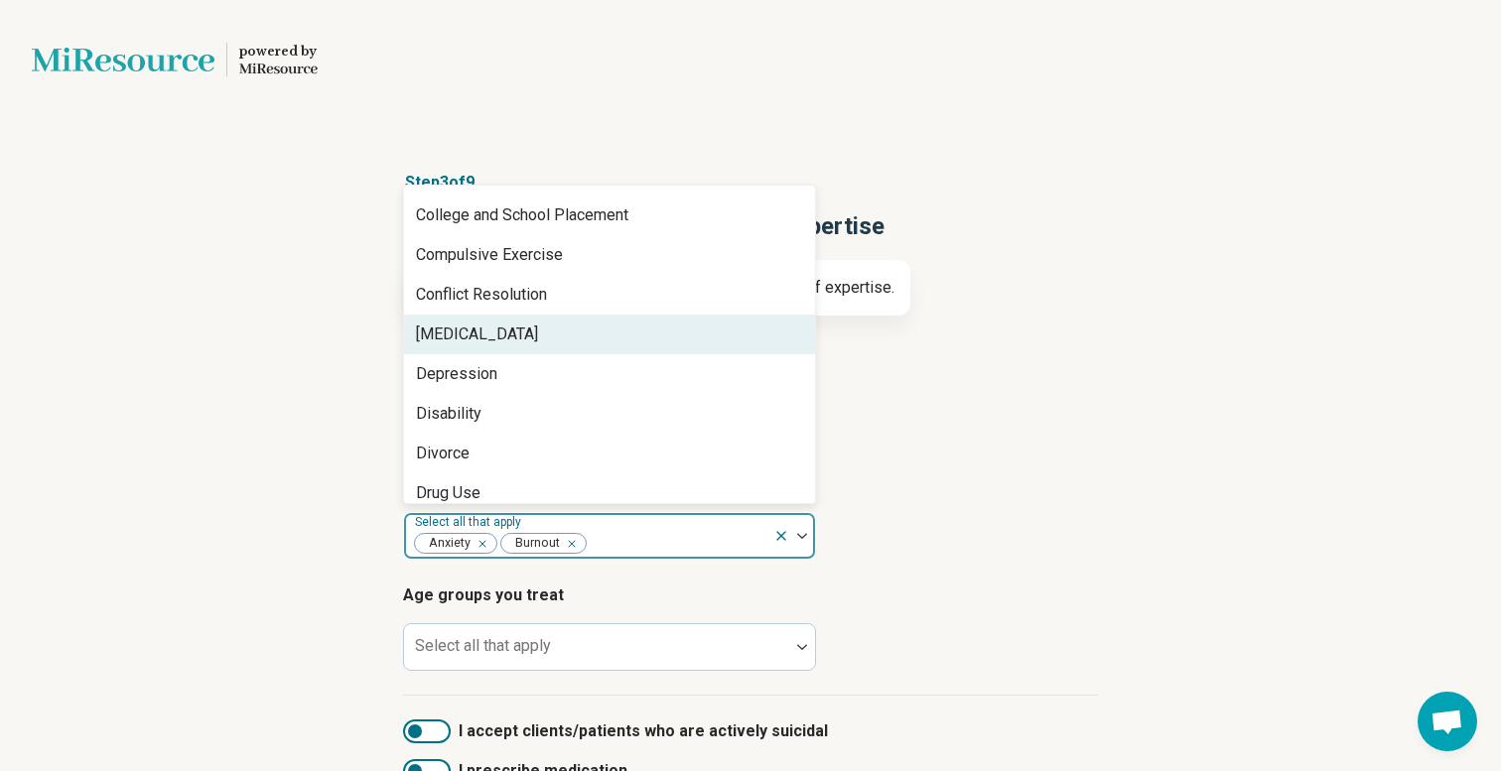
scroll to position [957, 0]
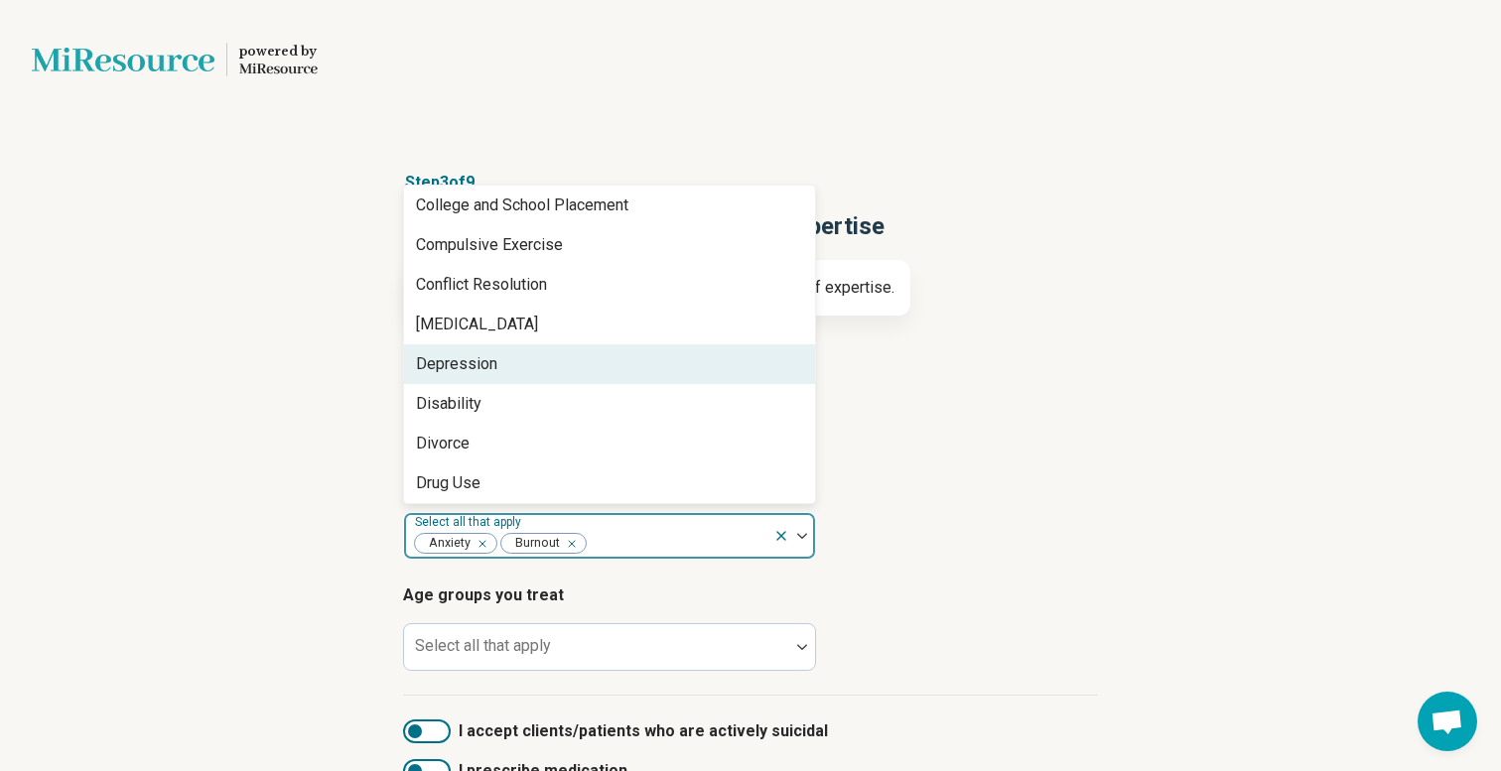
click at [551, 368] on div "Depression" at bounding box center [609, 365] width 411 height 40
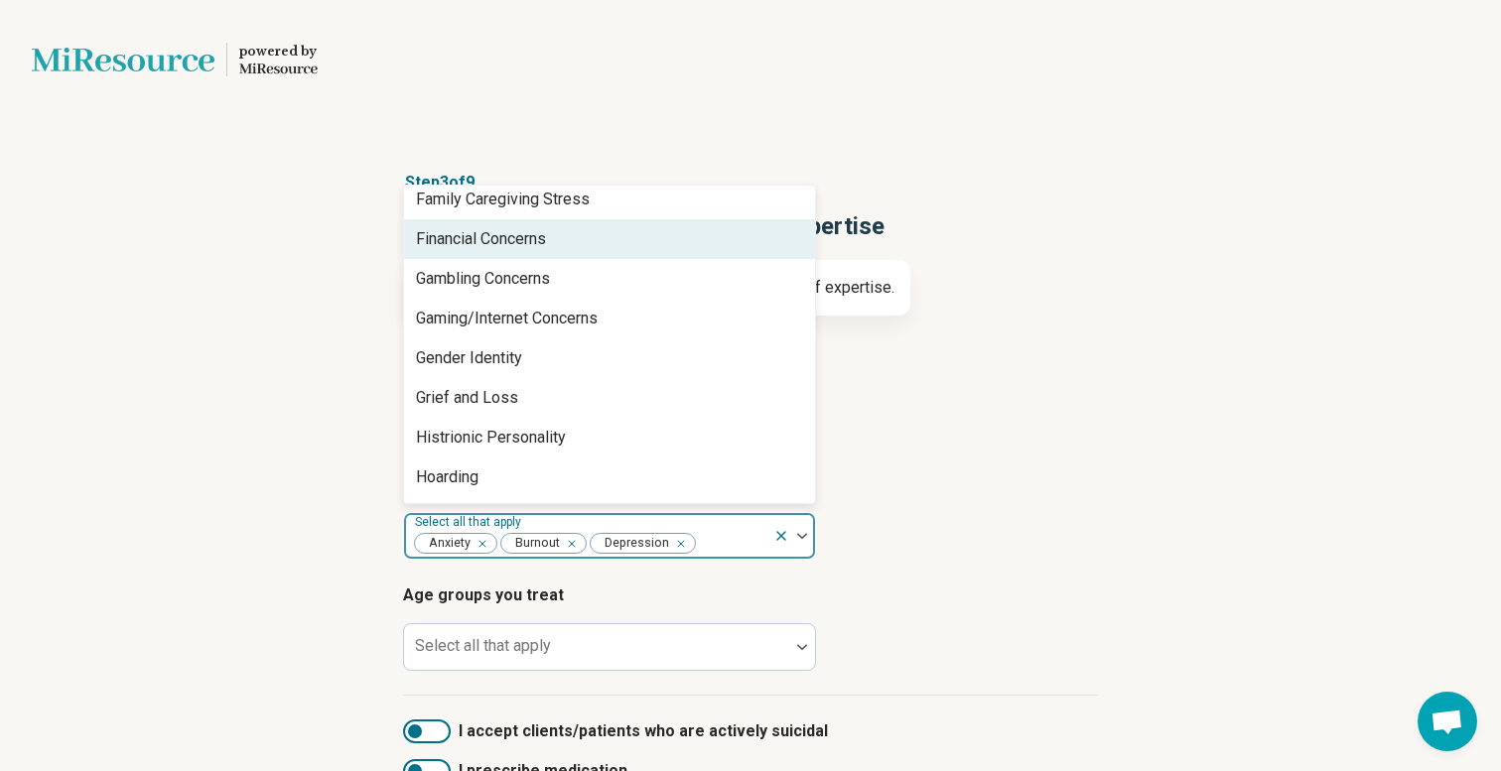
scroll to position [1381, 0]
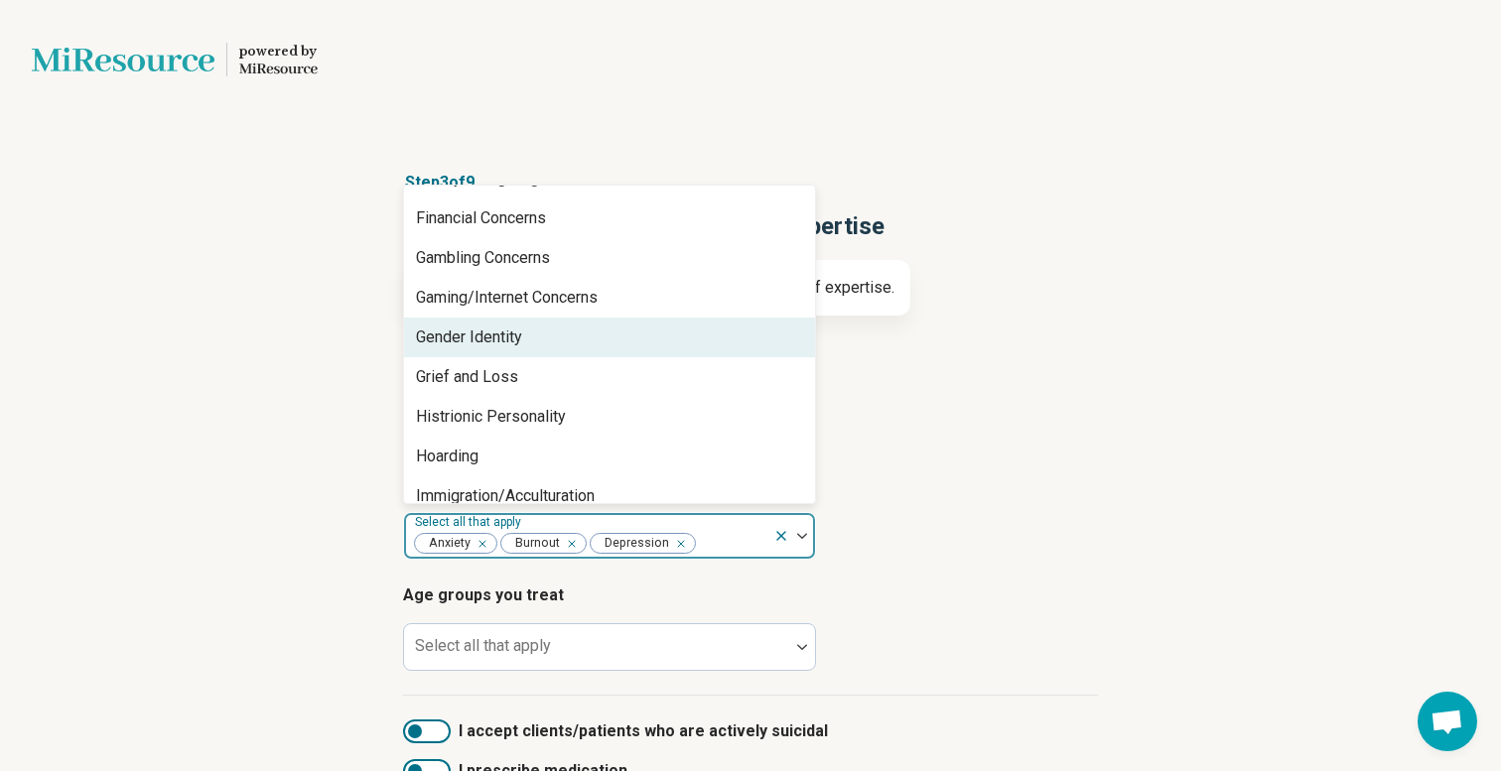
click at [546, 344] on div "Gender Identity" at bounding box center [609, 338] width 411 height 40
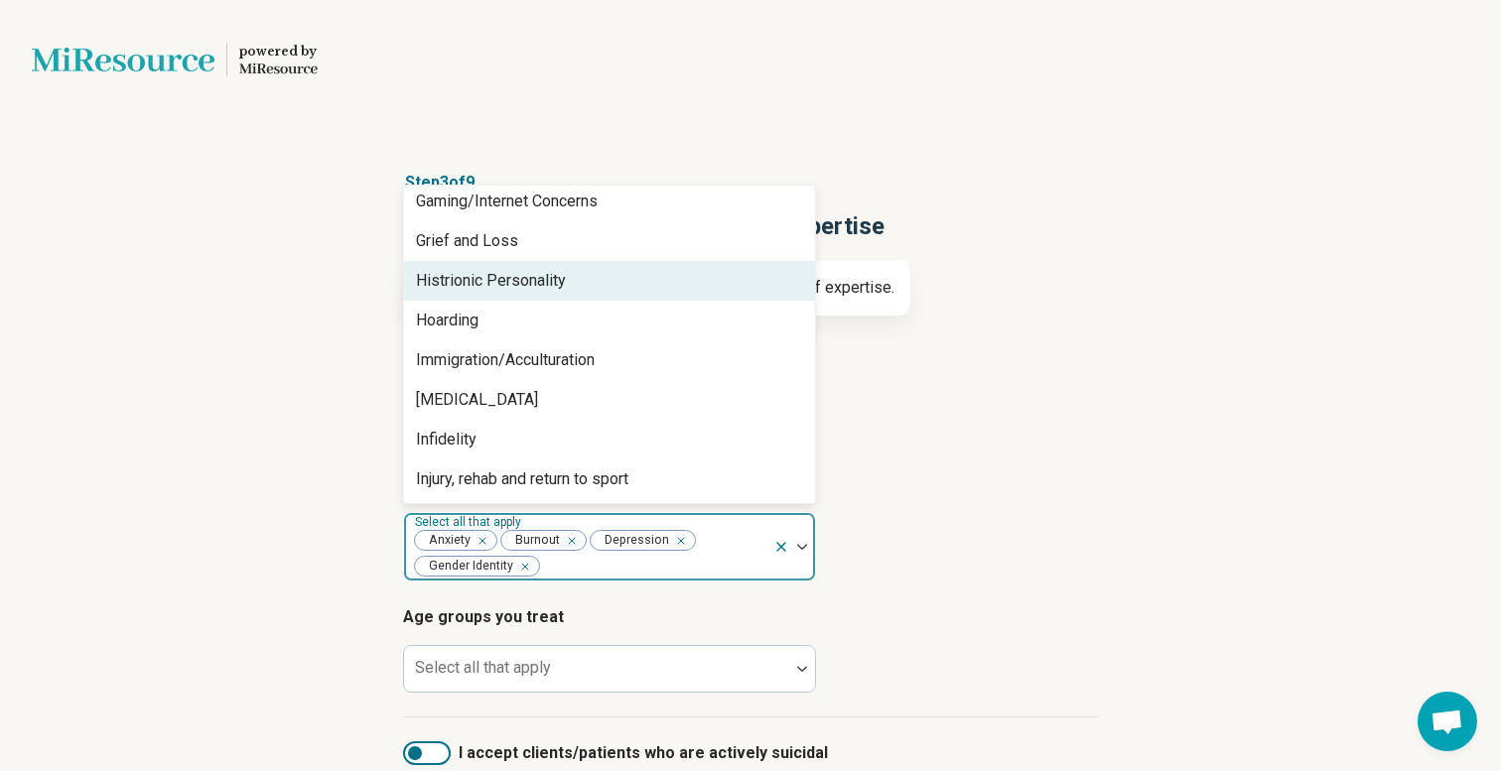
scroll to position [1473, 0]
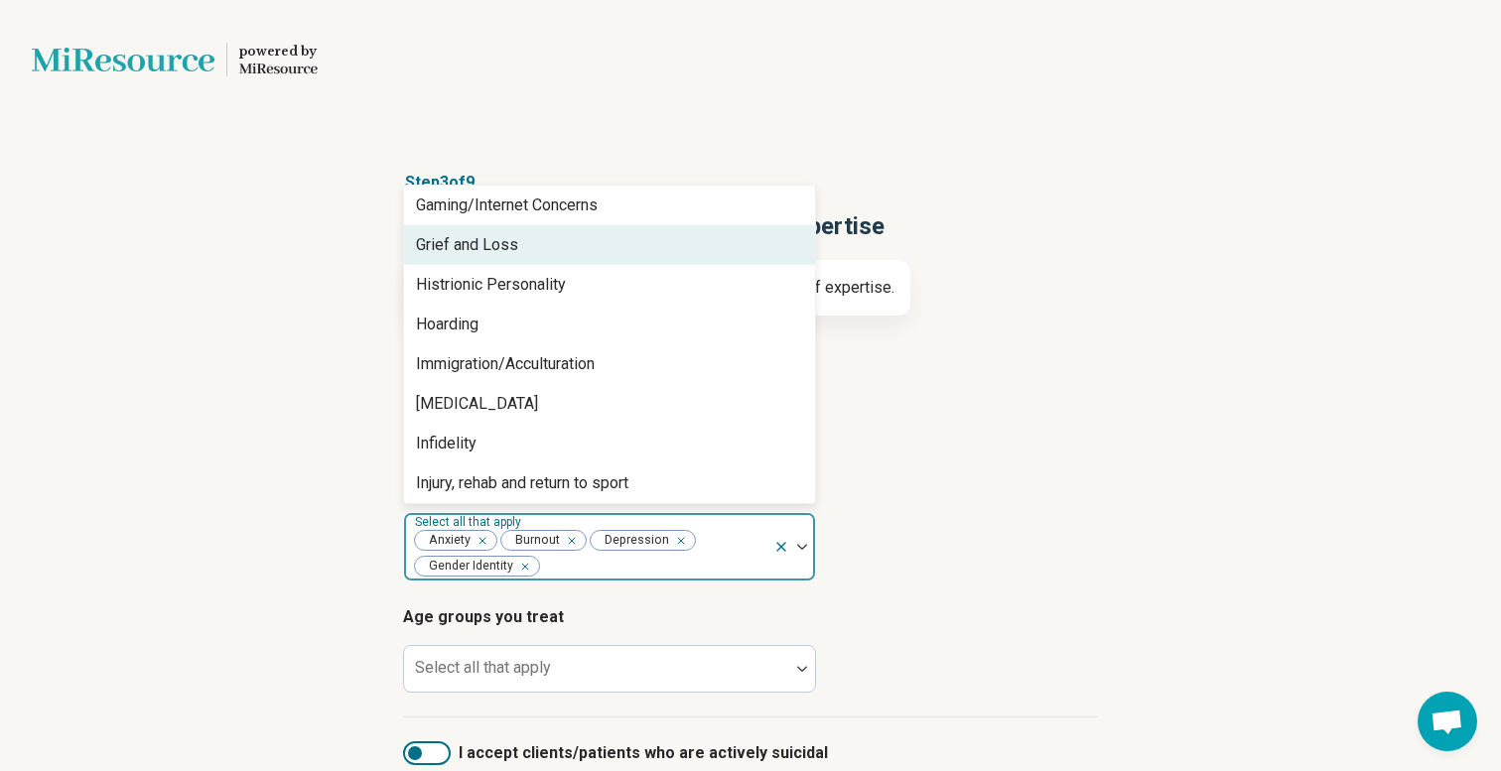
click at [555, 252] on div "Grief and Loss" at bounding box center [609, 245] width 411 height 40
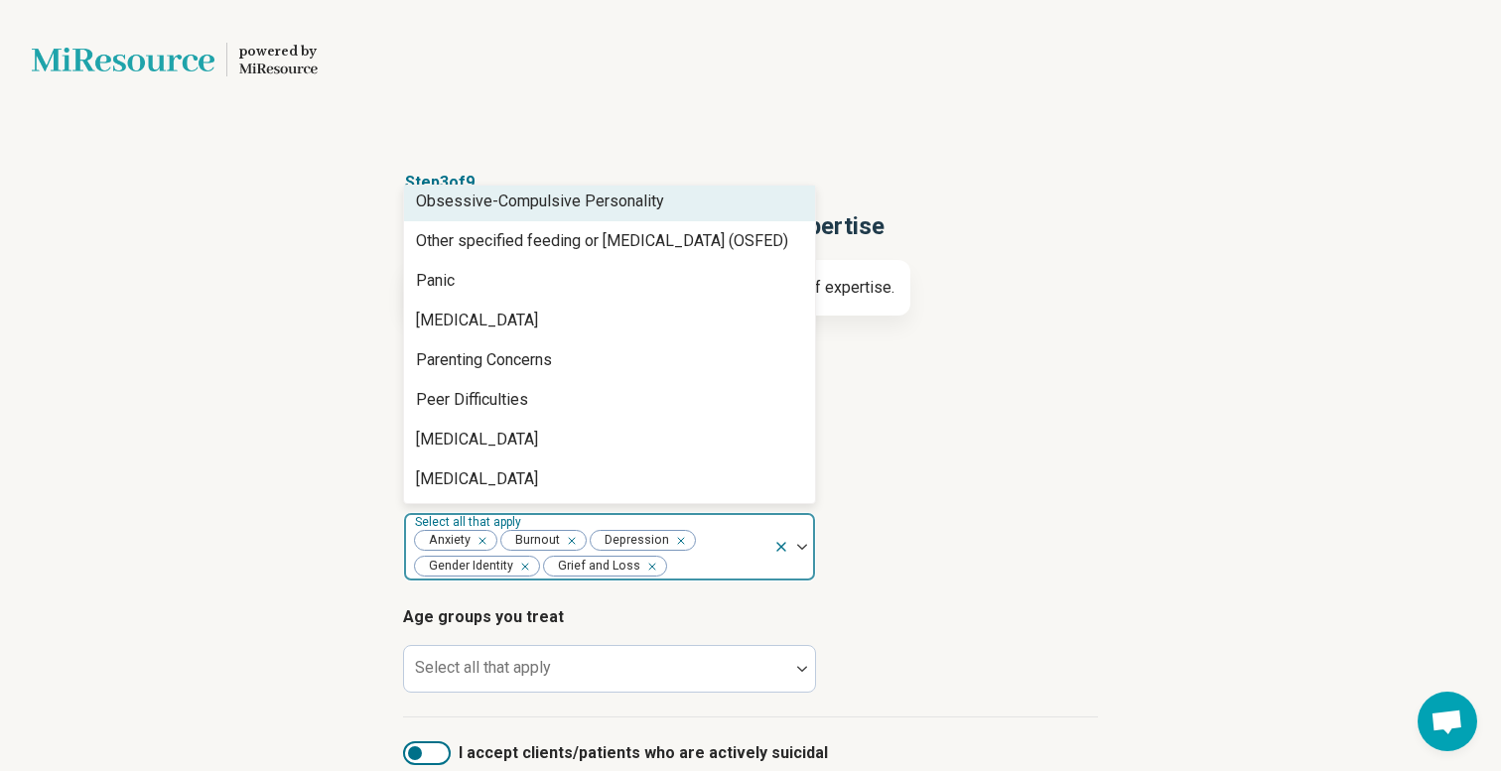
scroll to position [2124, 0]
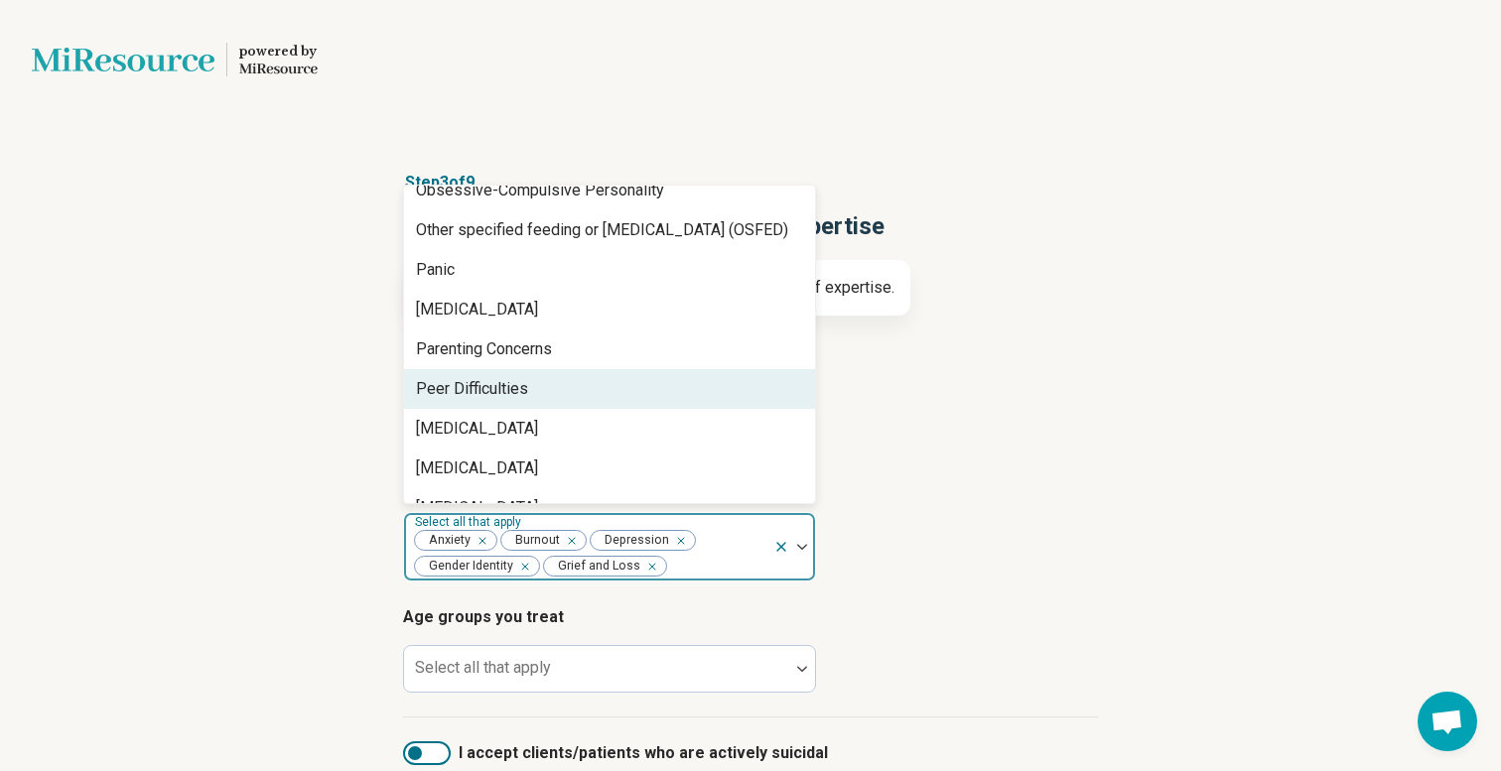
click at [536, 393] on div "Peer Difficulties" at bounding box center [609, 389] width 411 height 40
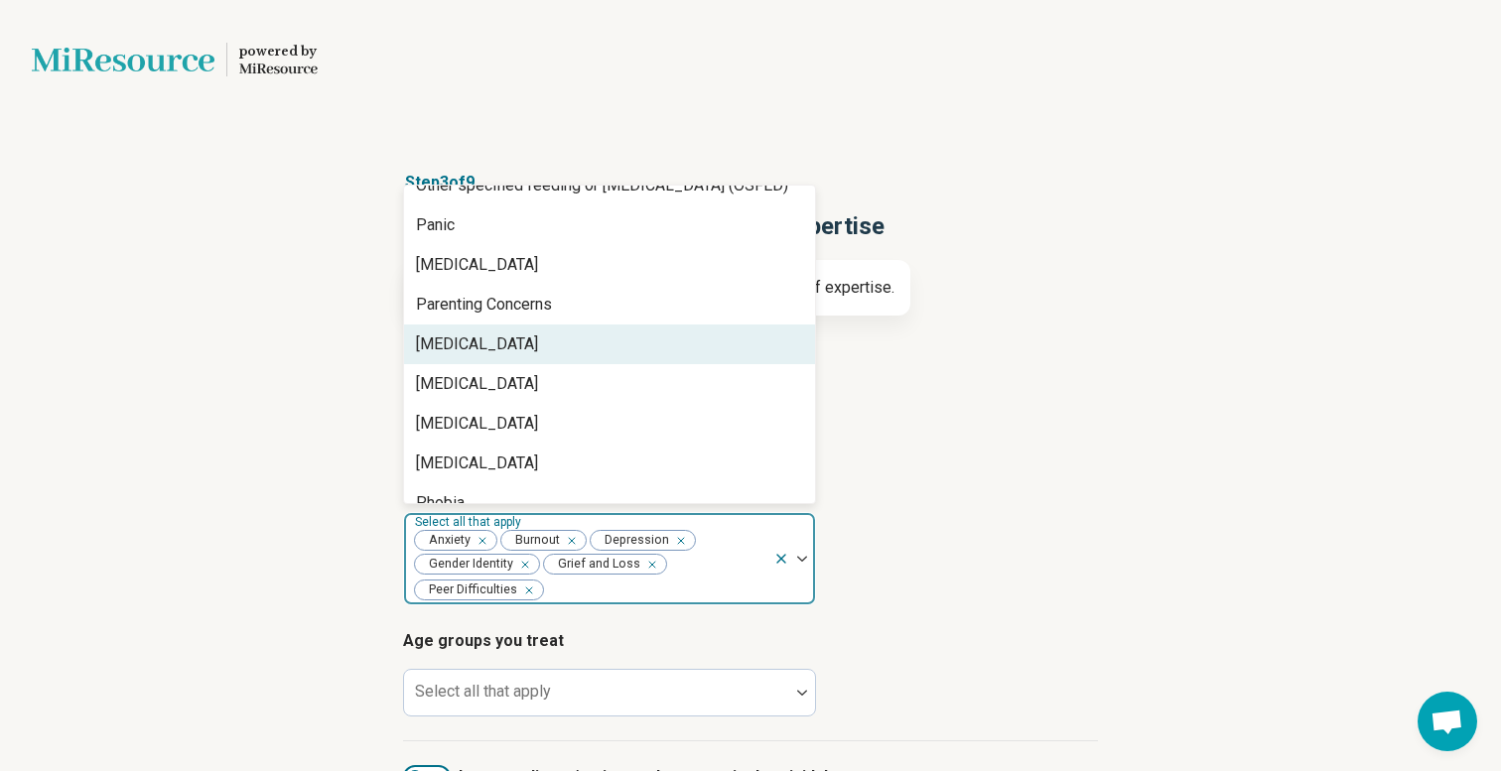
scroll to position [2175, 0]
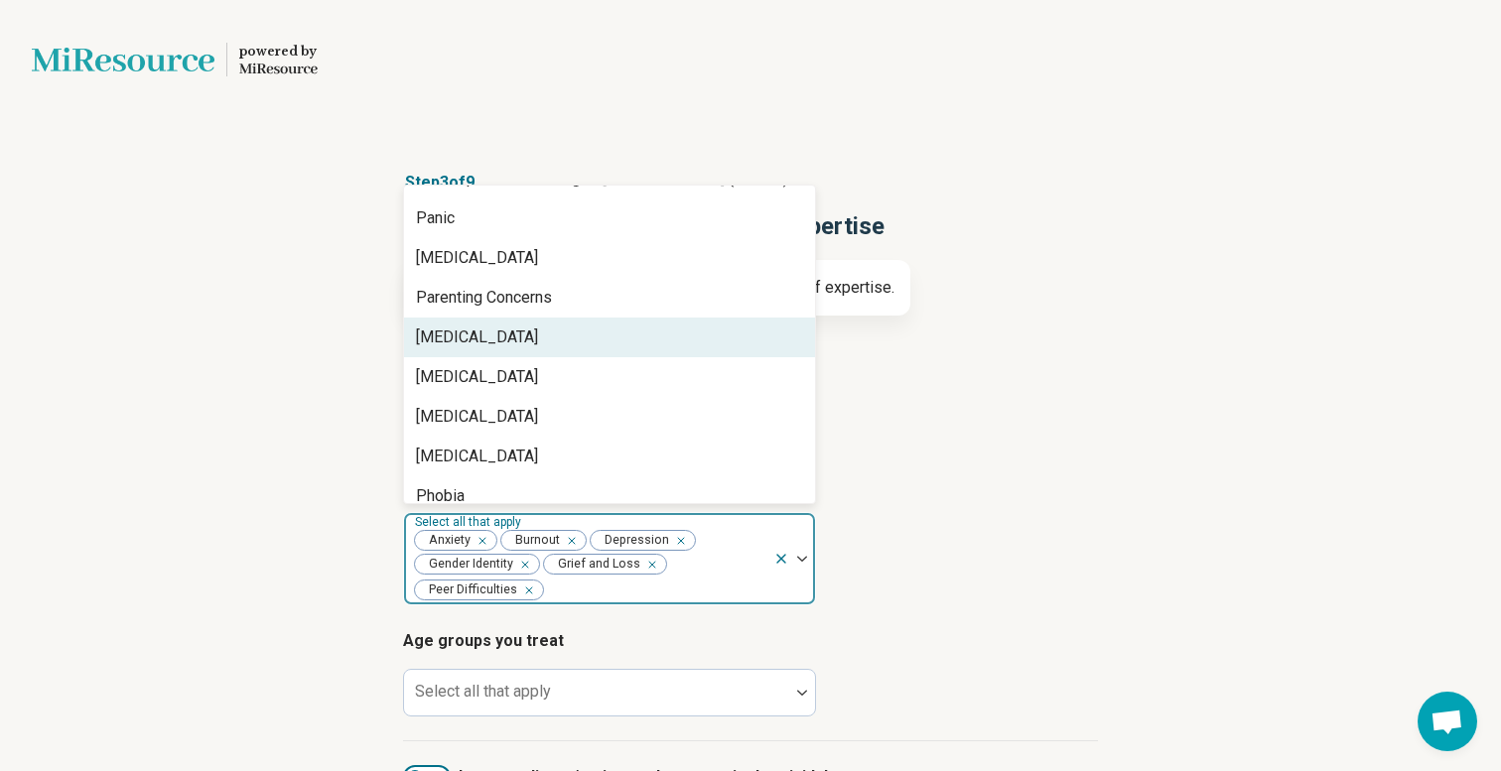
click at [524, 348] on div "[MEDICAL_DATA]" at bounding box center [609, 338] width 411 height 40
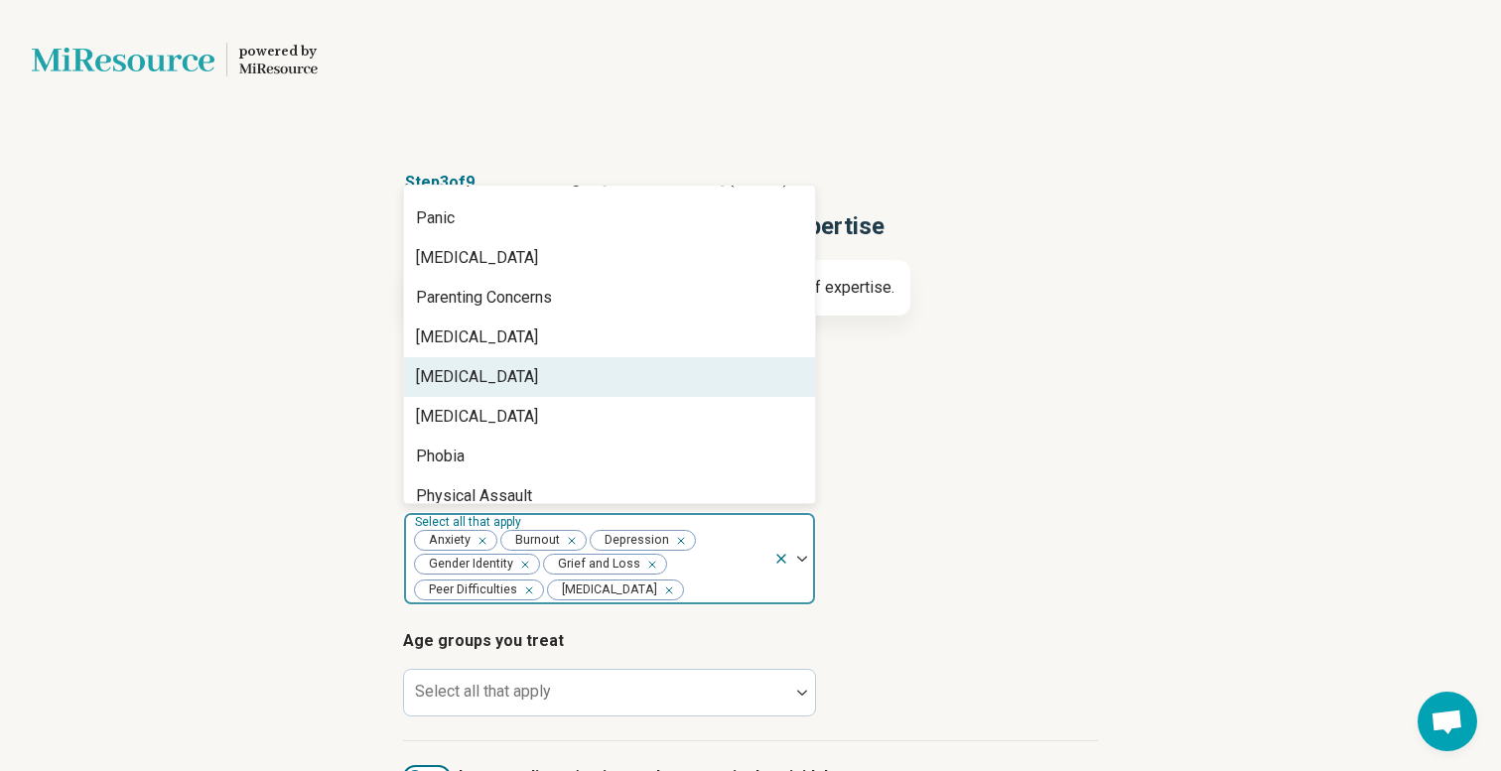
click at [516, 371] on div "[MEDICAL_DATA]" at bounding box center [477, 377] width 122 height 24
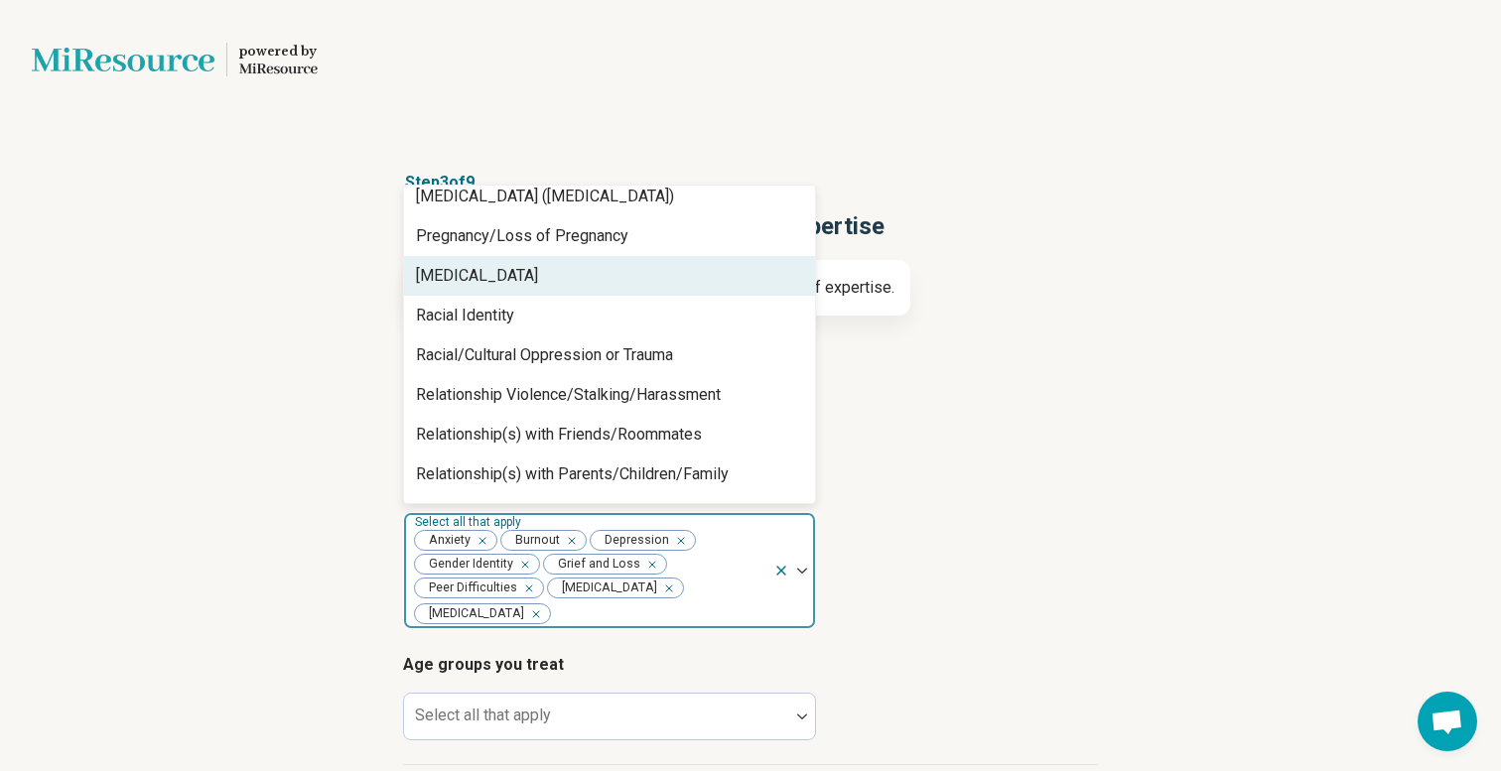
scroll to position [2610, 0]
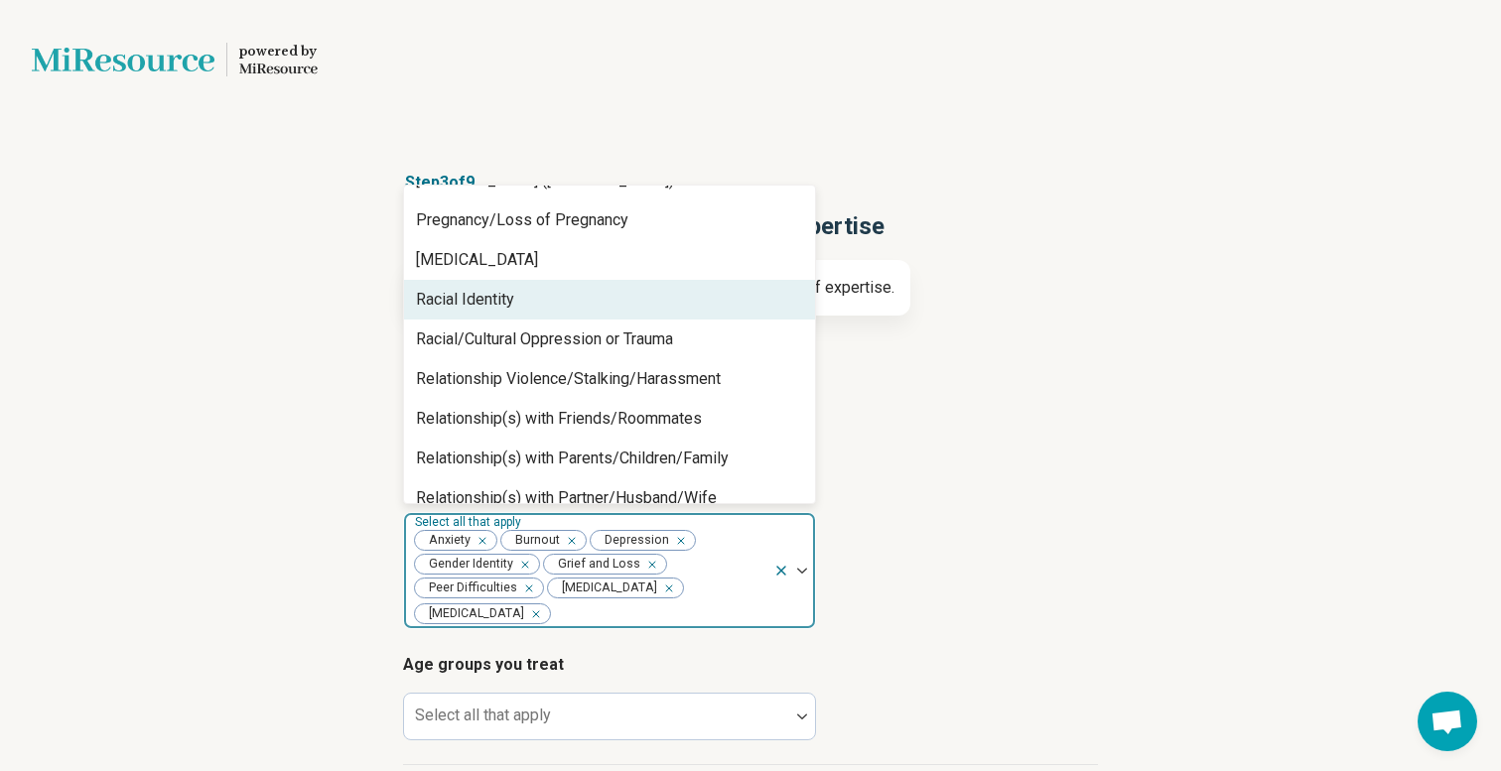
click at [511, 318] on div "Racial Identity" at bounding box center [609, 300] width 411 height 40
click at [512, 313] on div "Racial/Cultural Oppression or Trauma" at bounding box center [609, 300] width 411 height 40
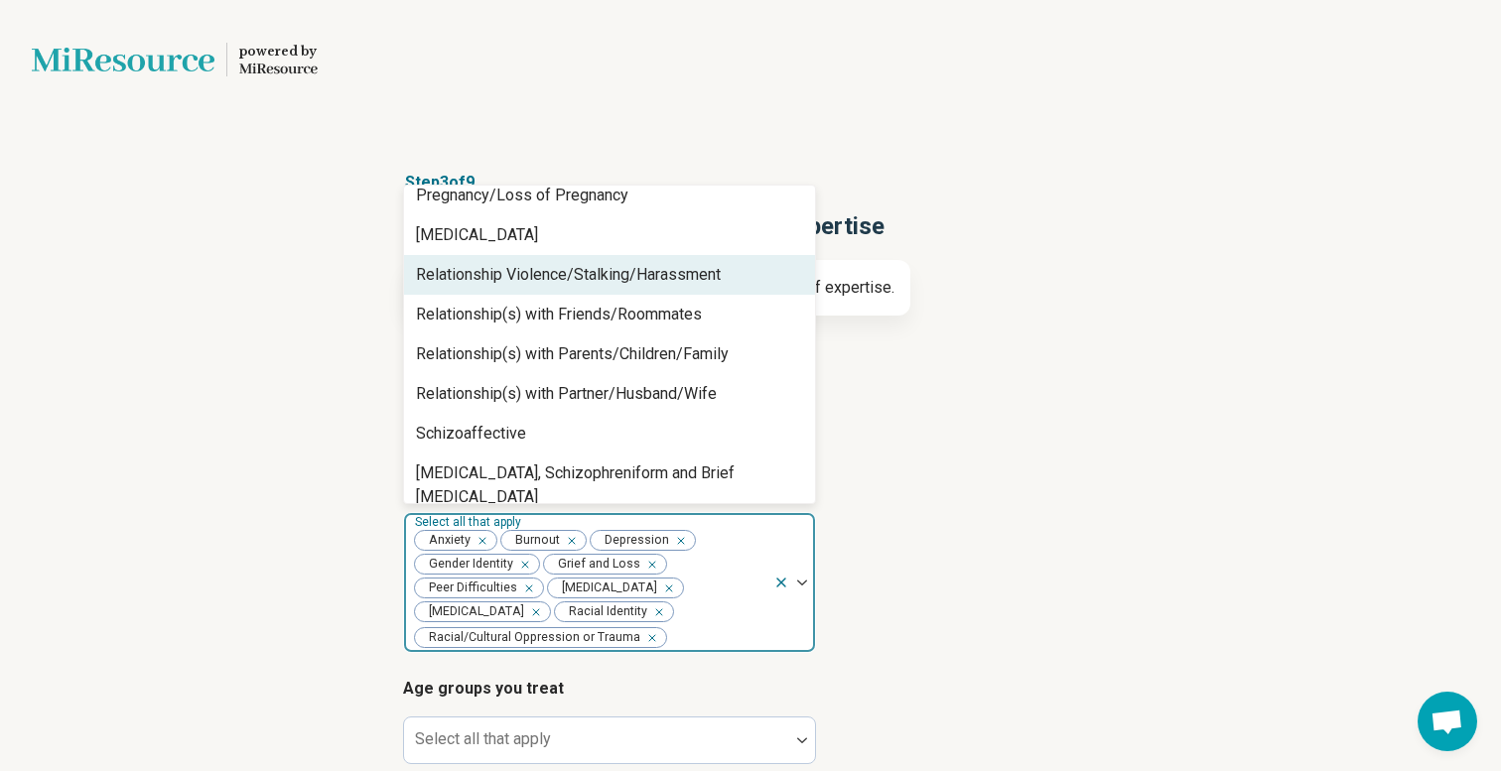
scroll to position [2619, 0]
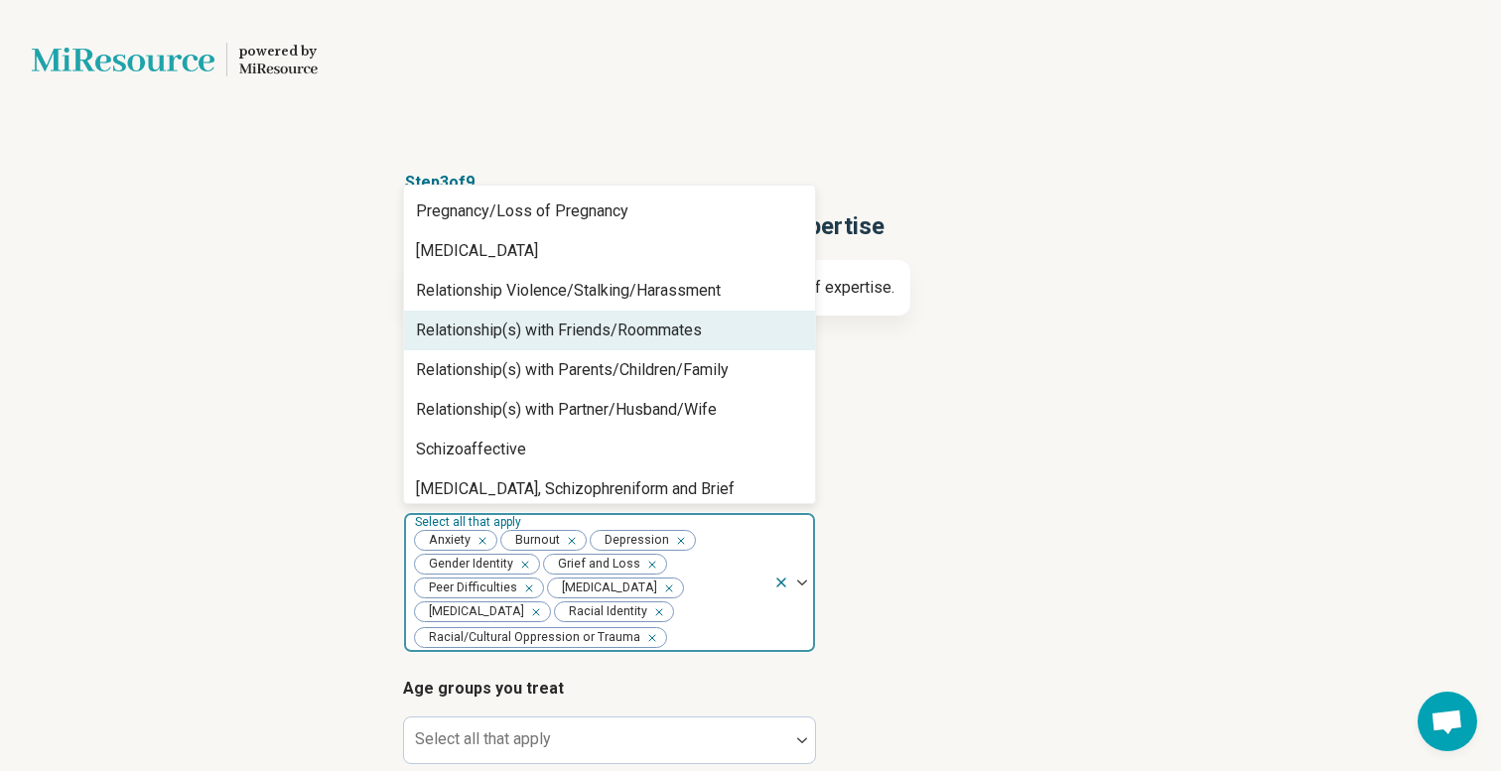
click at [511, 321] on div "Relationship(s) with Friends/Roommates" at bounding box center [559, 331] width 286 height 24
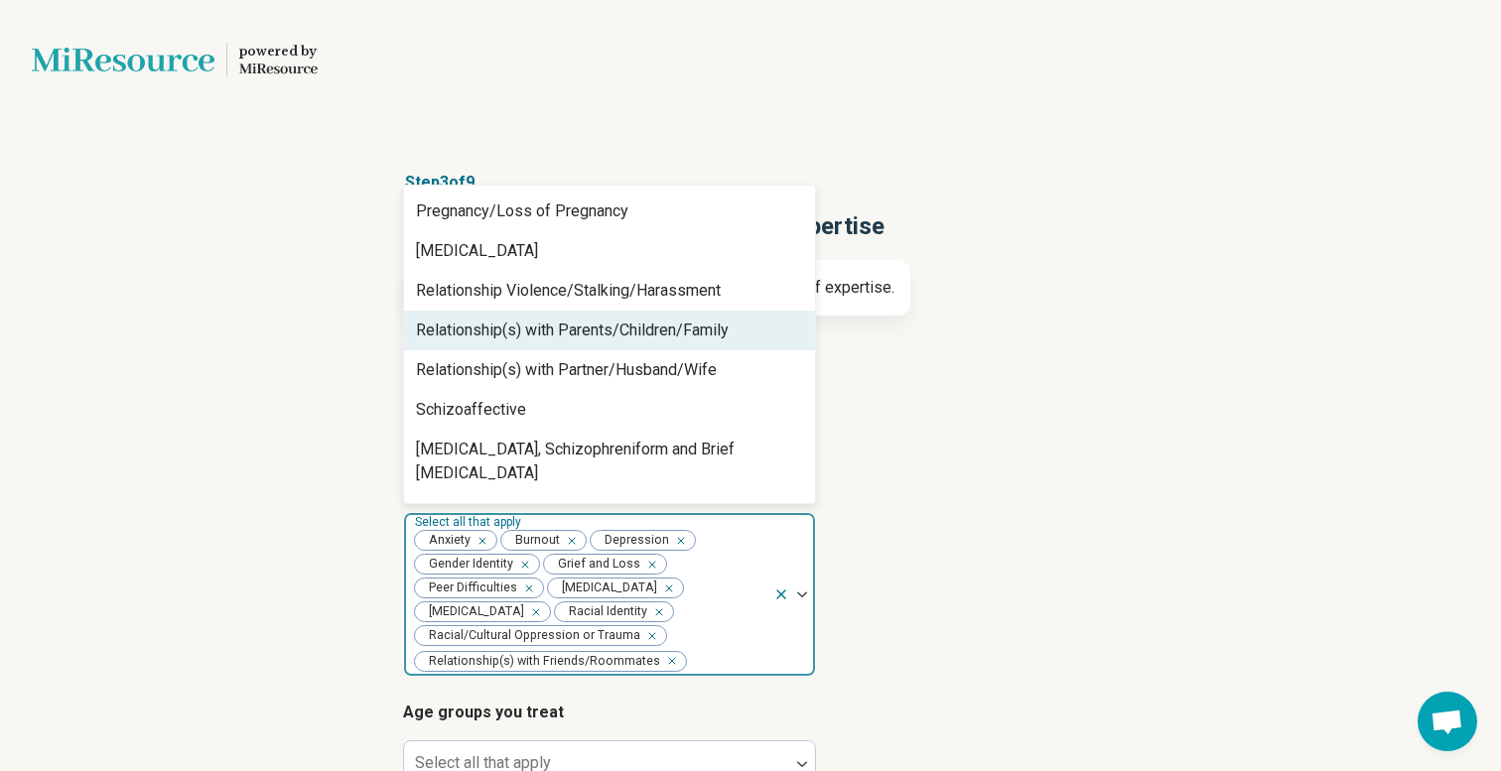
click at [511, 322] on div "Relationship(s) with Parents/Children/Family" at bounding box center [572, 331] width 313 height 24
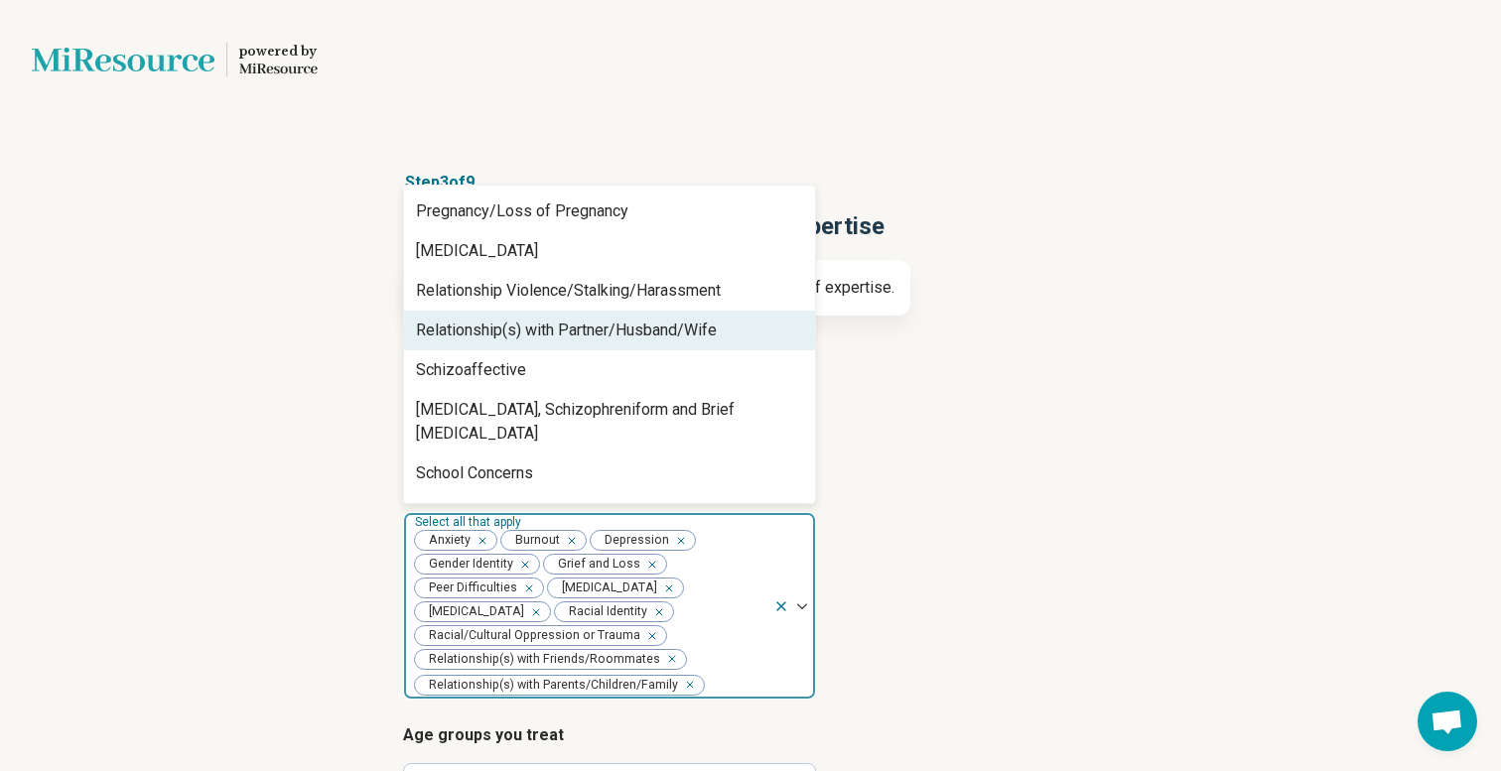
click at [511, 323] on div "Relationship(s) with Partner/Husband/Wife" at bounding box center [566, 331] width 301 height 24
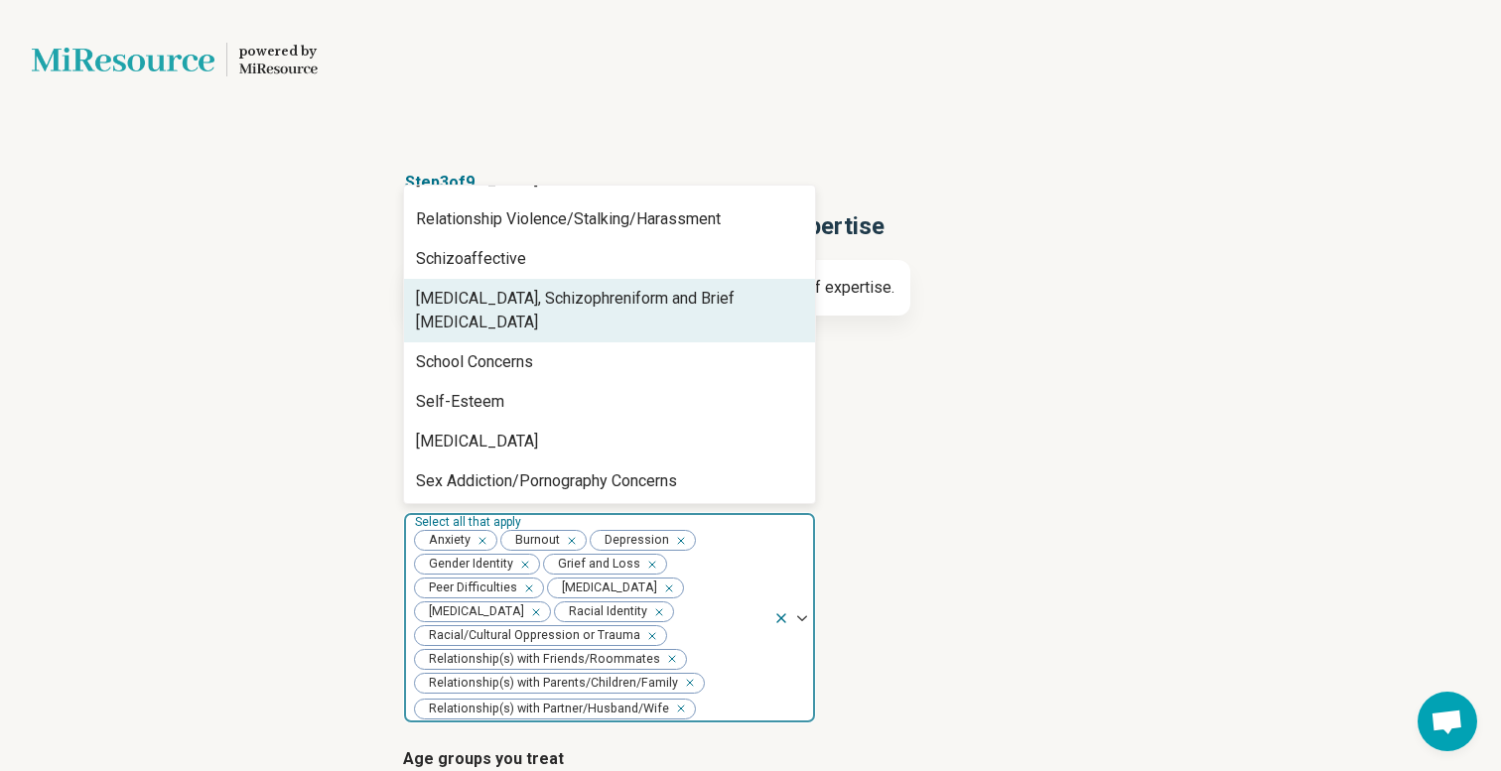
scroll to position [2693, 0]
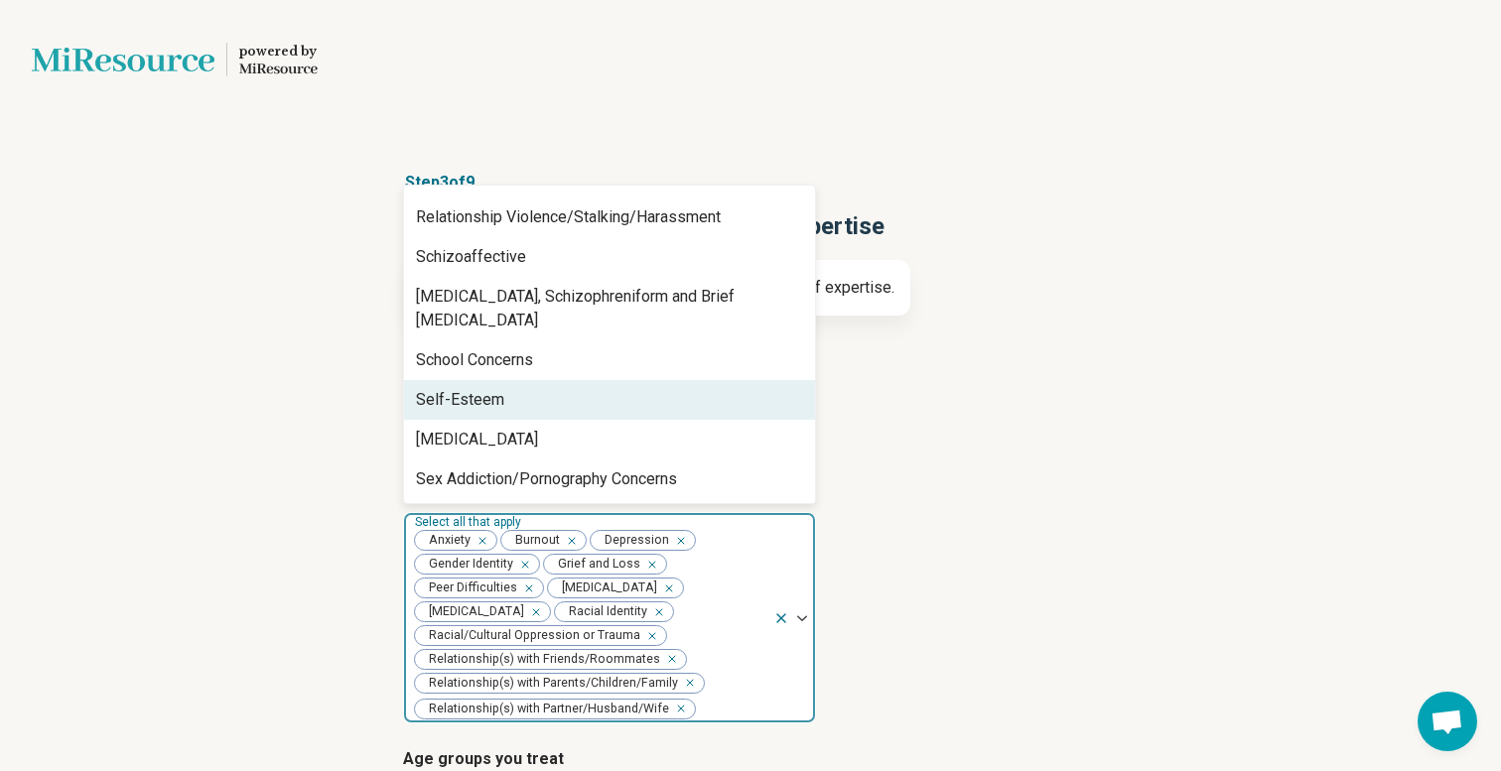
click at [490, 388] on div "Self-Esteem" at bounding box center [460, 400] width 88 height 24
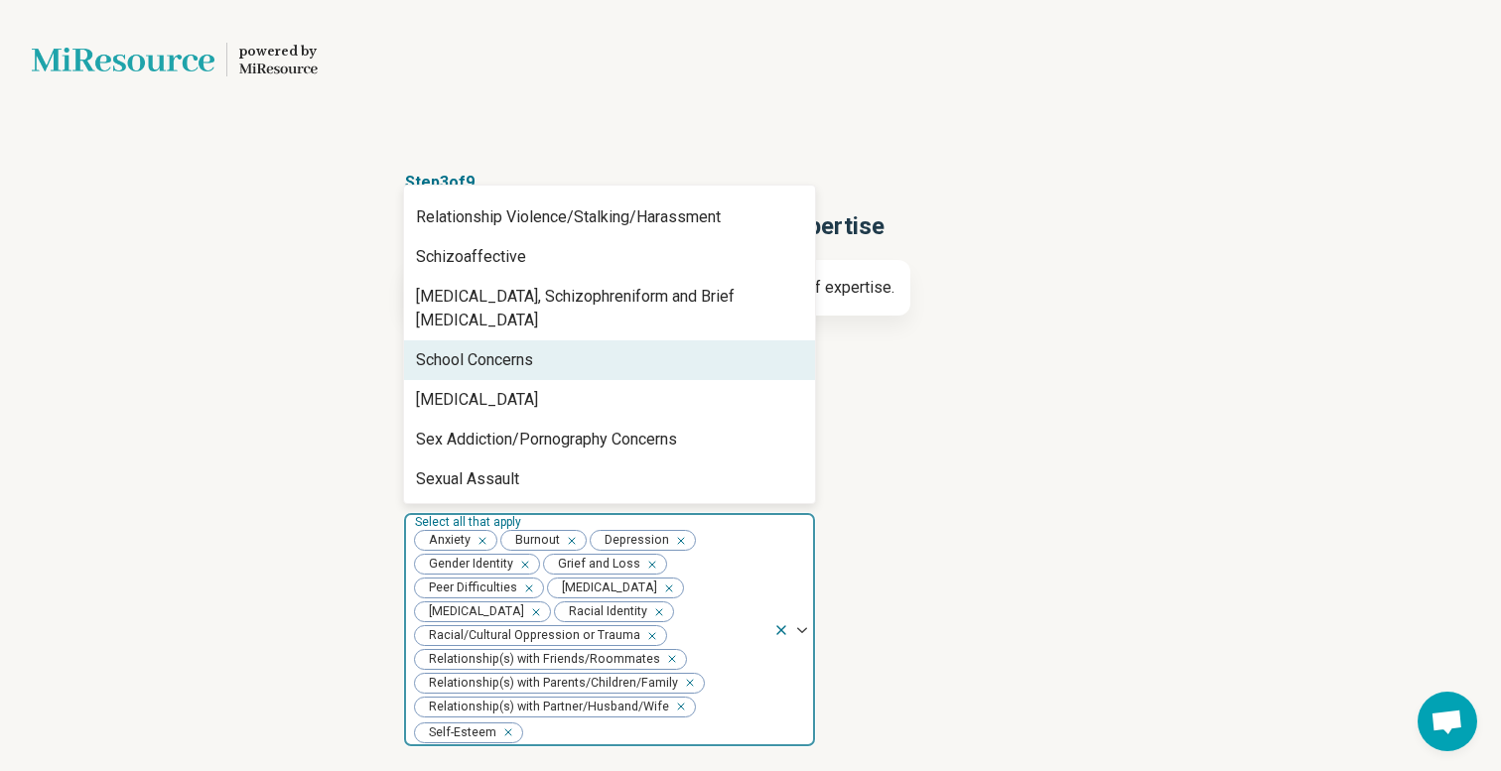
click at [496, 350] on div "School Concerns" at bounding box center [609, 361] width 411 height 40
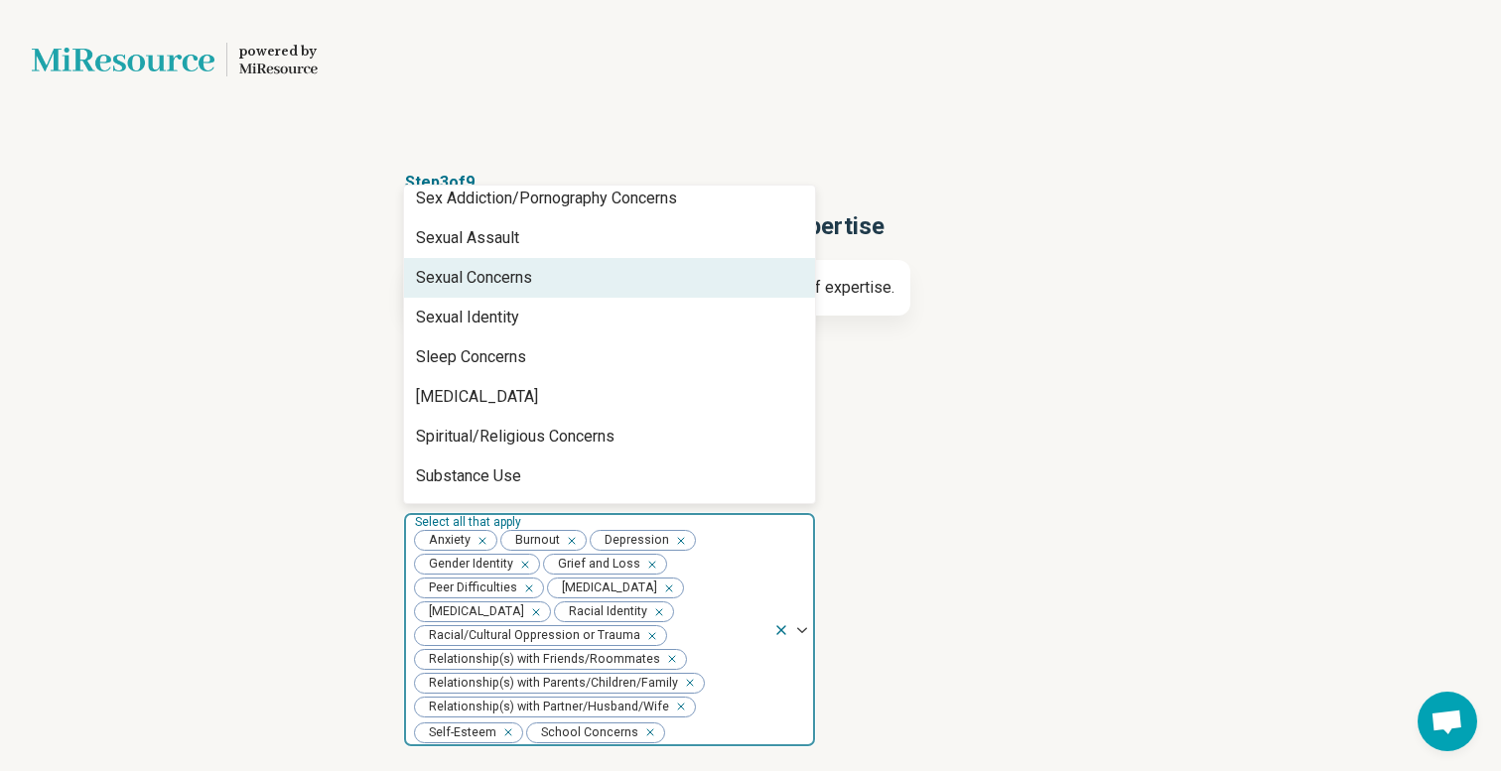
scroll to position [2920, 0]
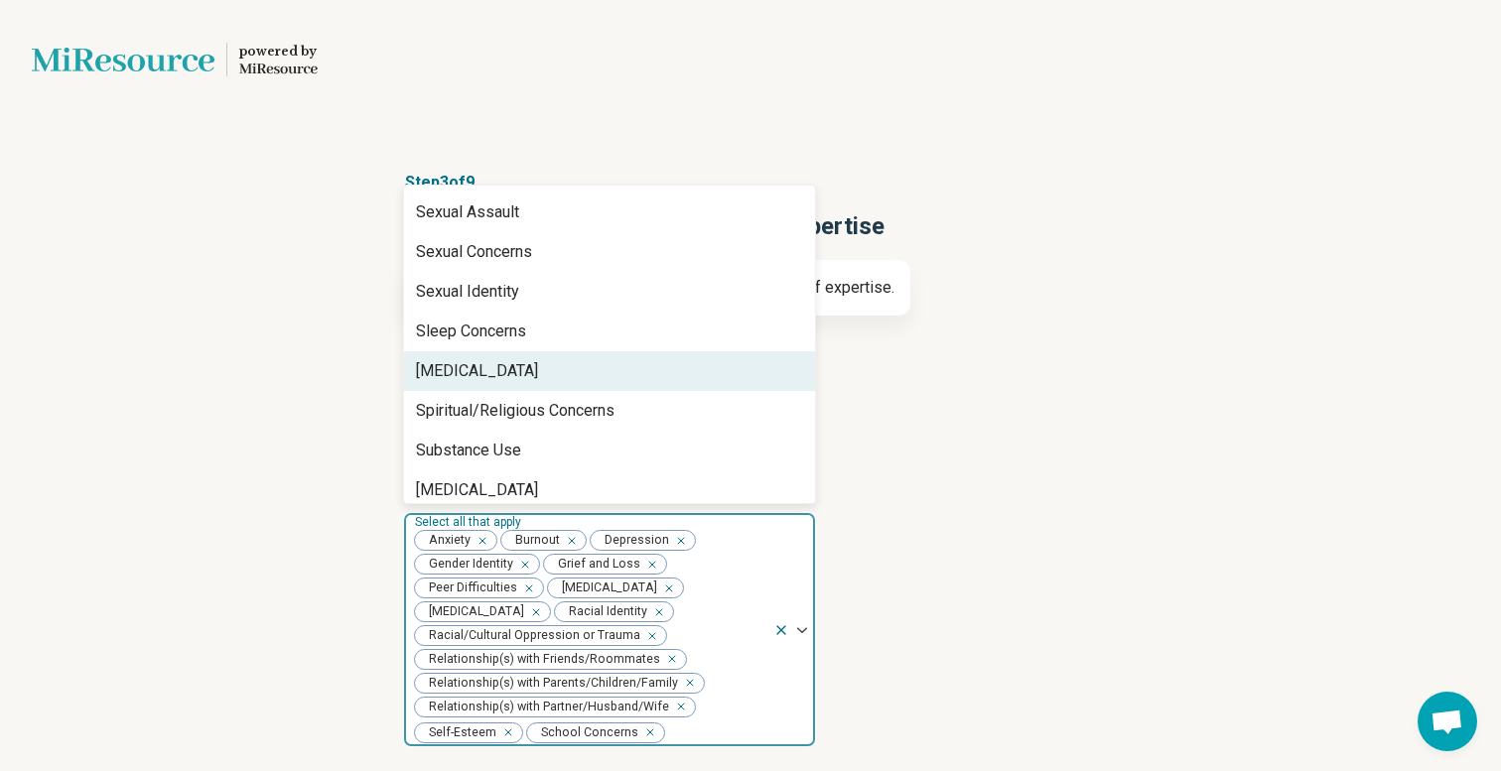
click at [496, 359] on div "[MEDICAL_DATA]" at bounding box center [477, 371] width 122 height 24
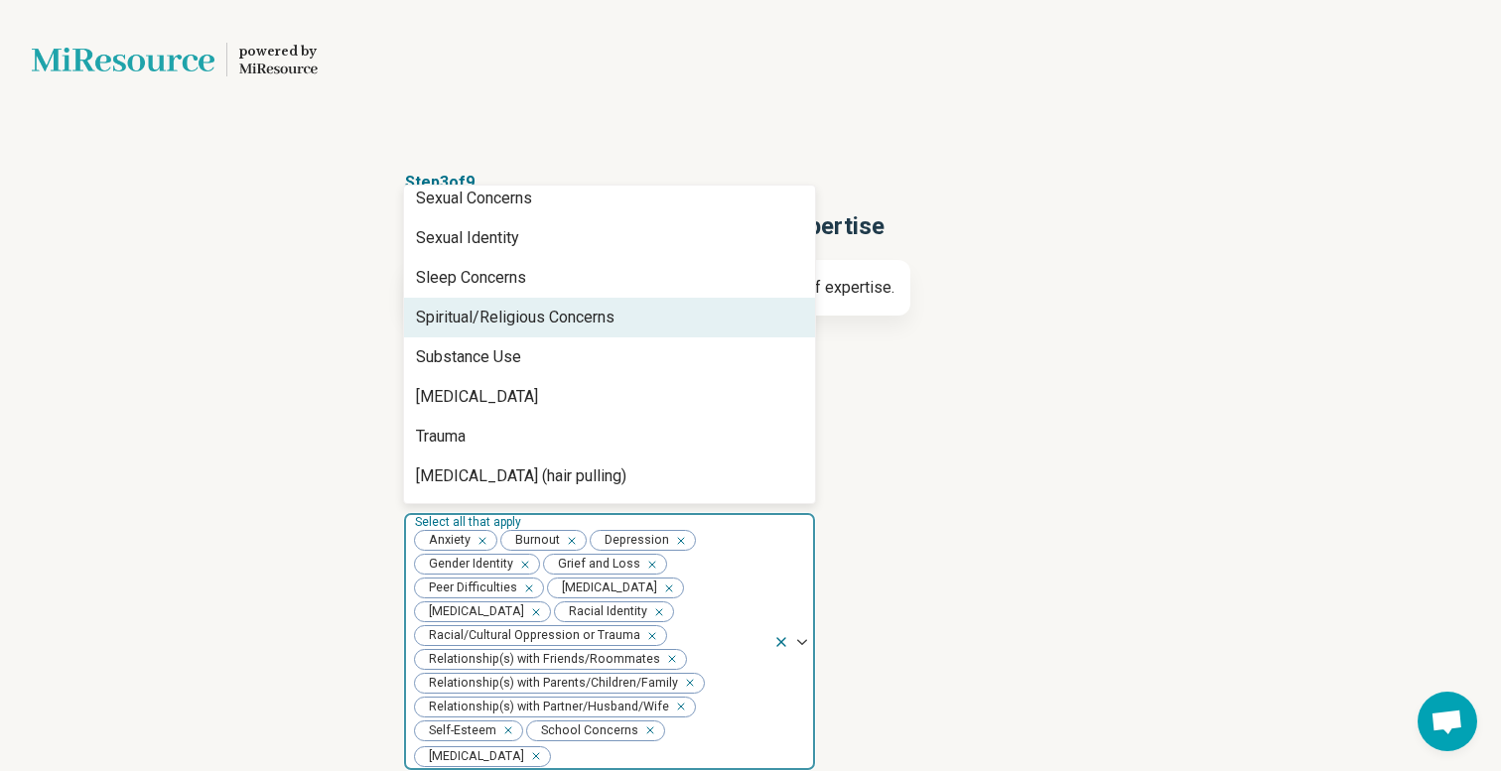
scroll to position [2974, 0]
click at [508, 305] on div "Spiritual/Religious Concerns" at bounding box center [515, 317] width 199 height 24
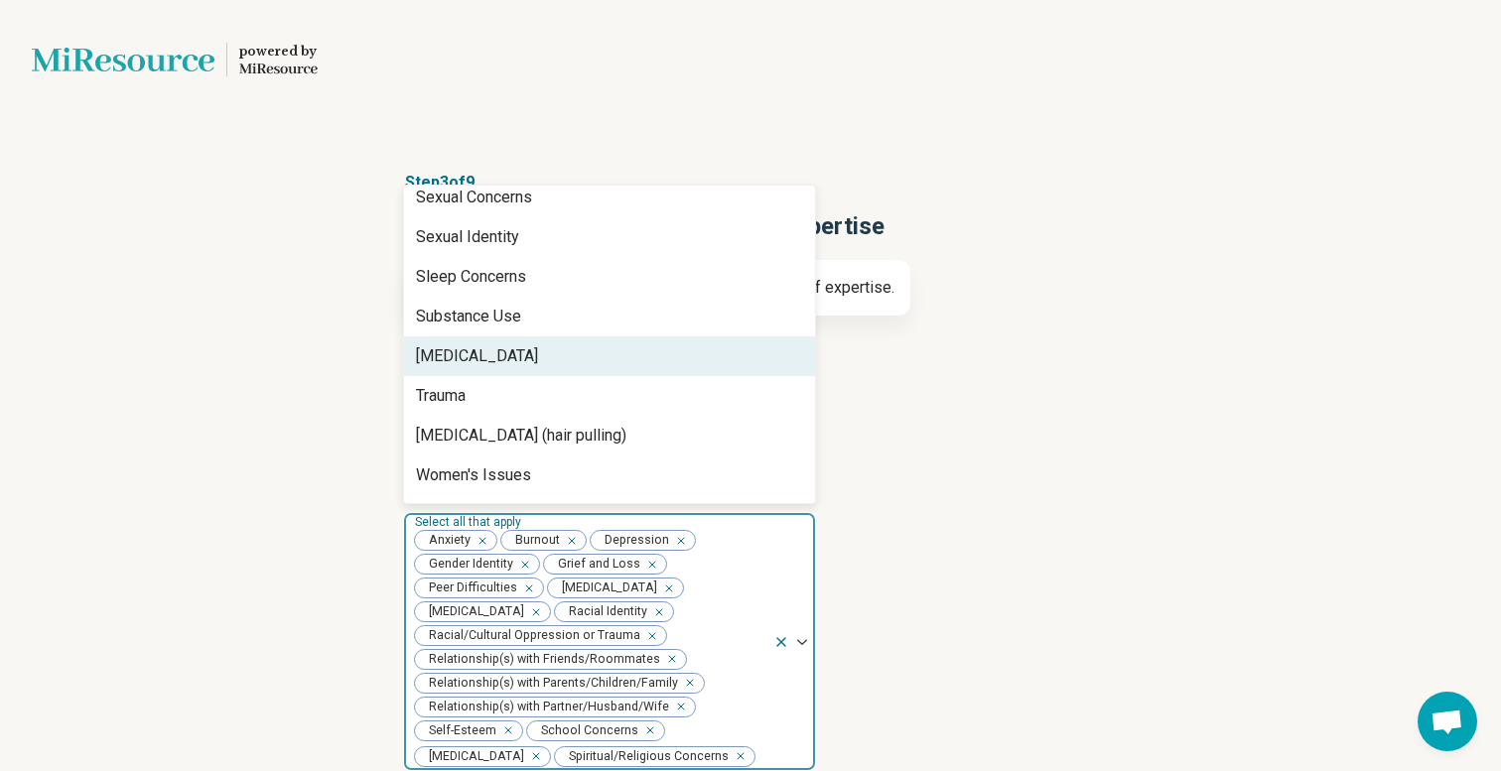
scroll to position [2986, 0]
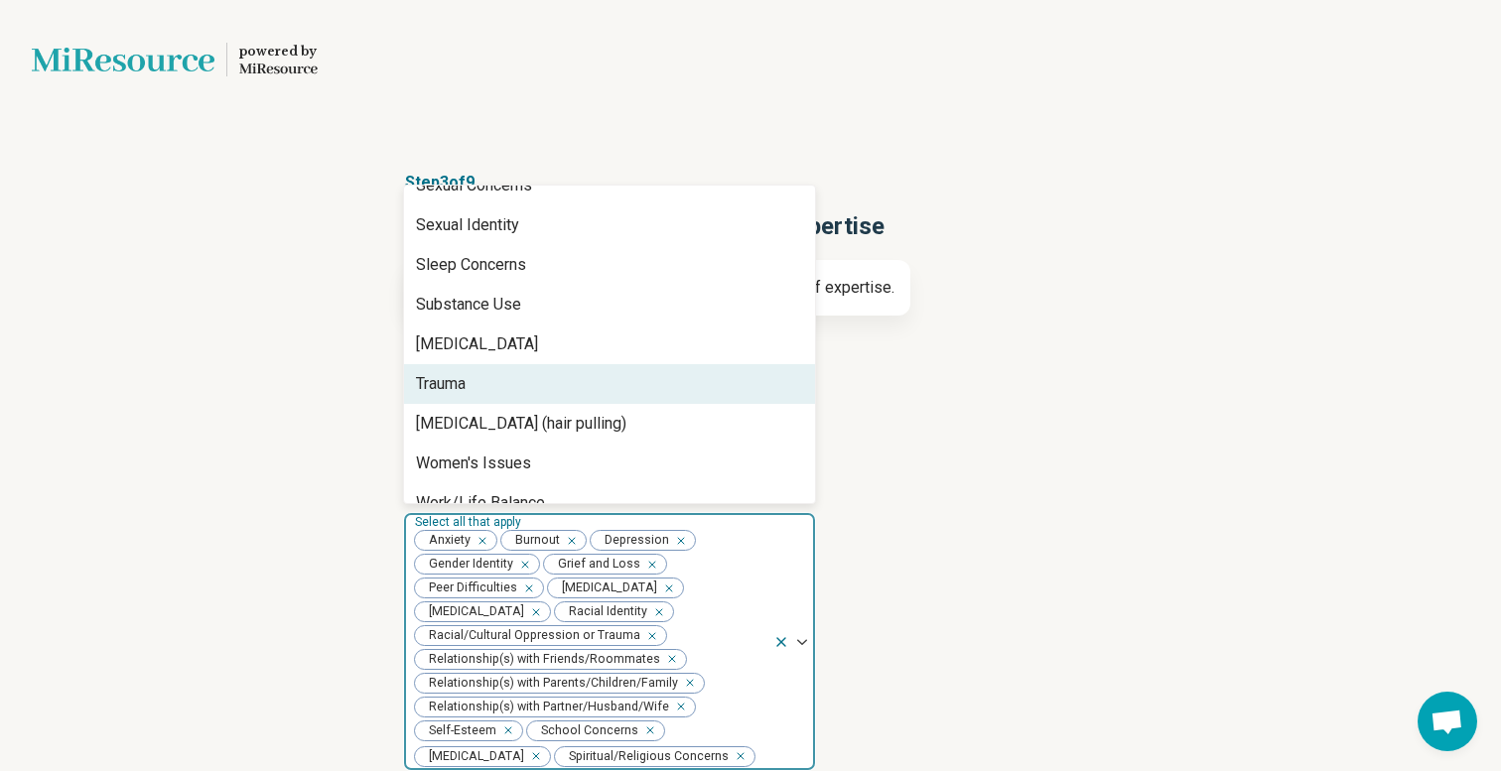
click at [502, 364] on div "Trauma" at bounding box center [609, 384] width 411 height 40
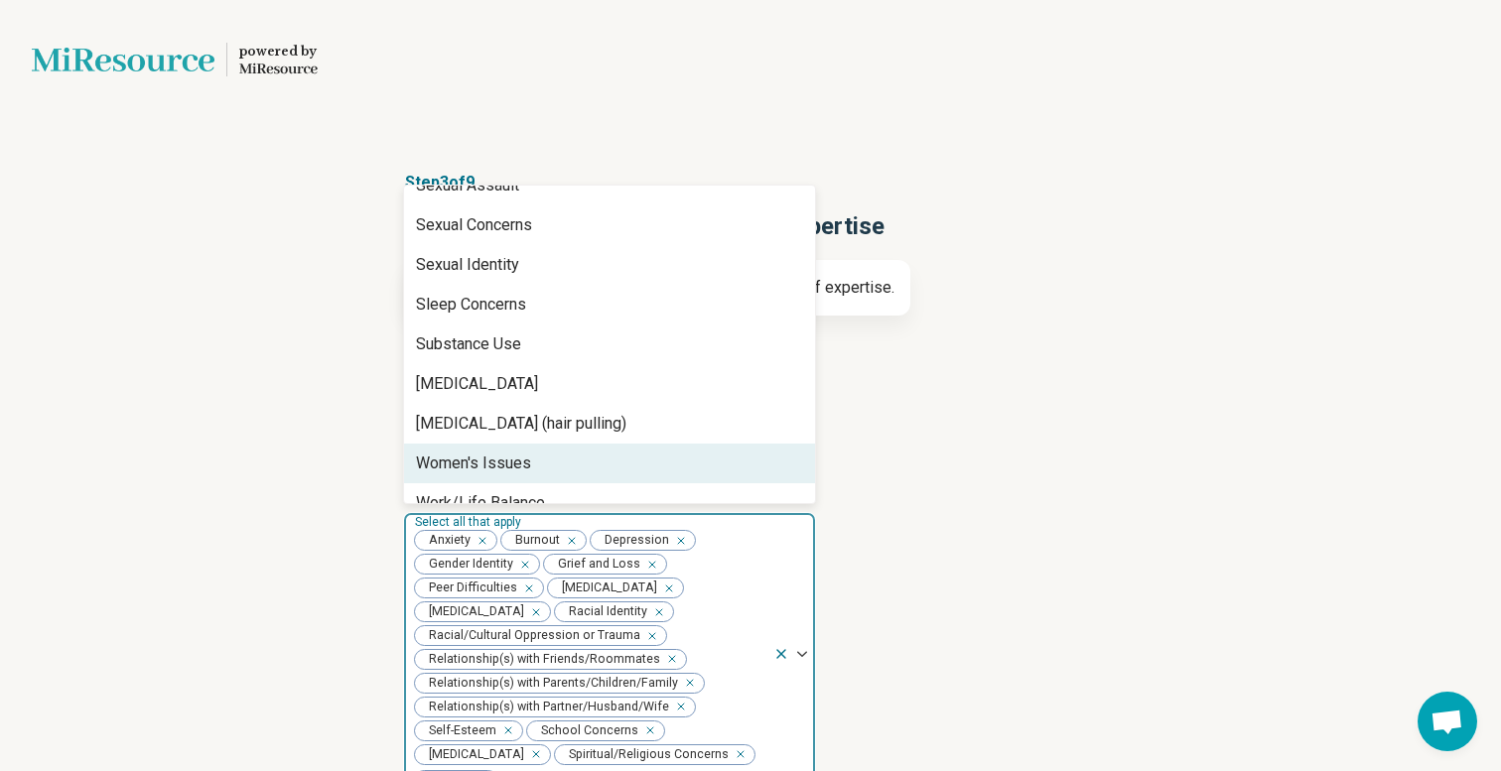
click at [488, 452] on div "Women's Issues" at bounding box center [473, 464] width 115 height 24
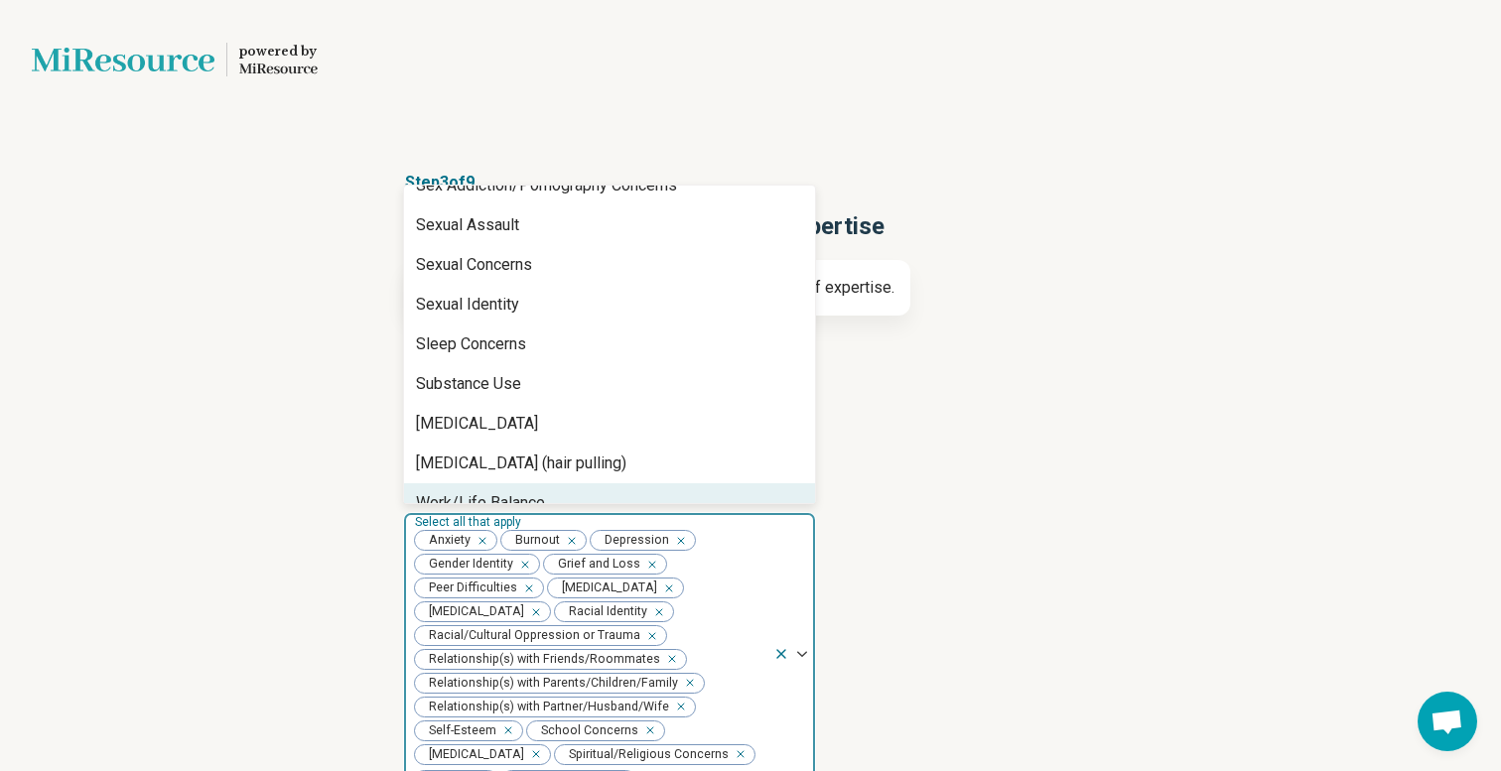
click at [488, 484] on div "Work/Life Balance" at bounding box center [609, 504] width 411 height 40
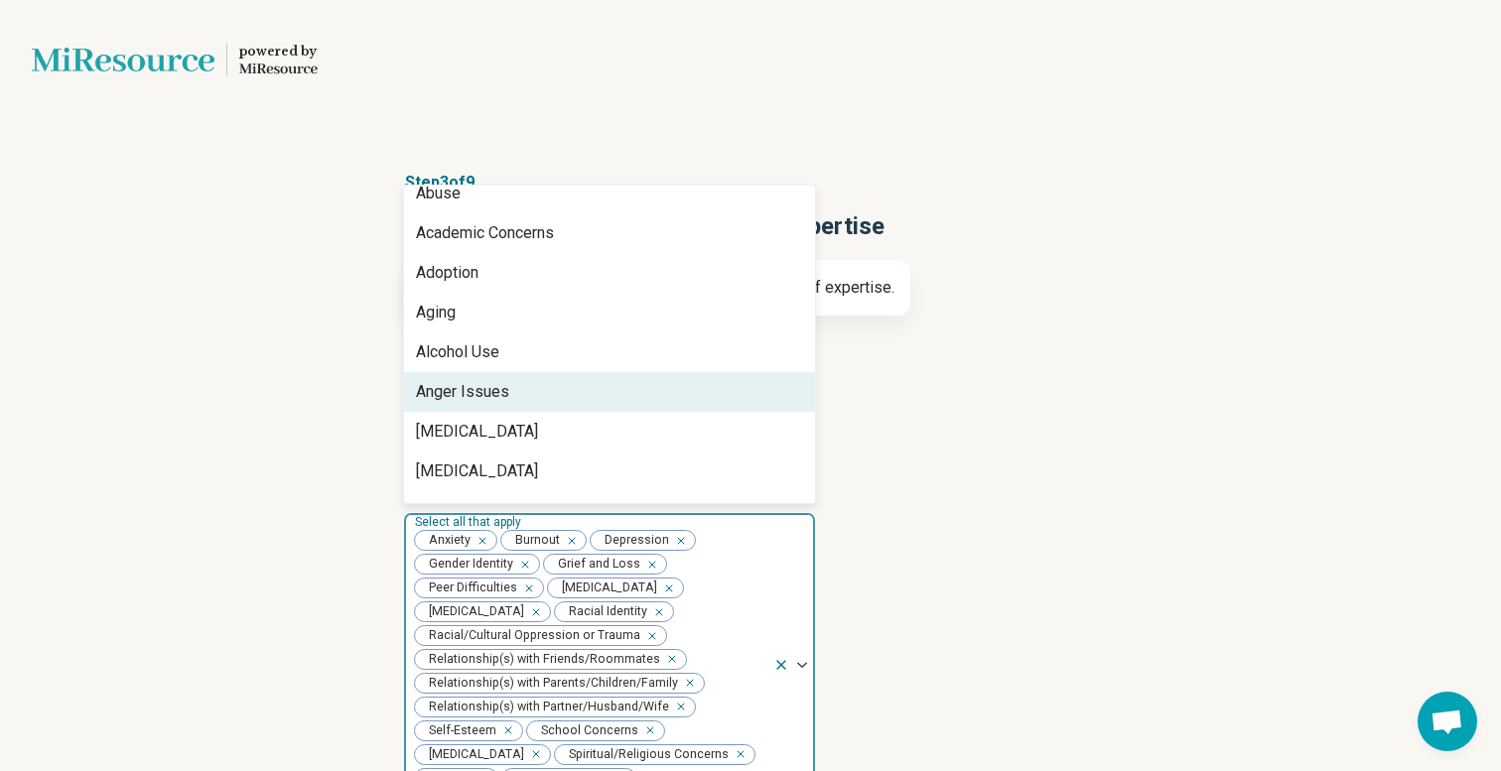
scroll to position [0, 0]
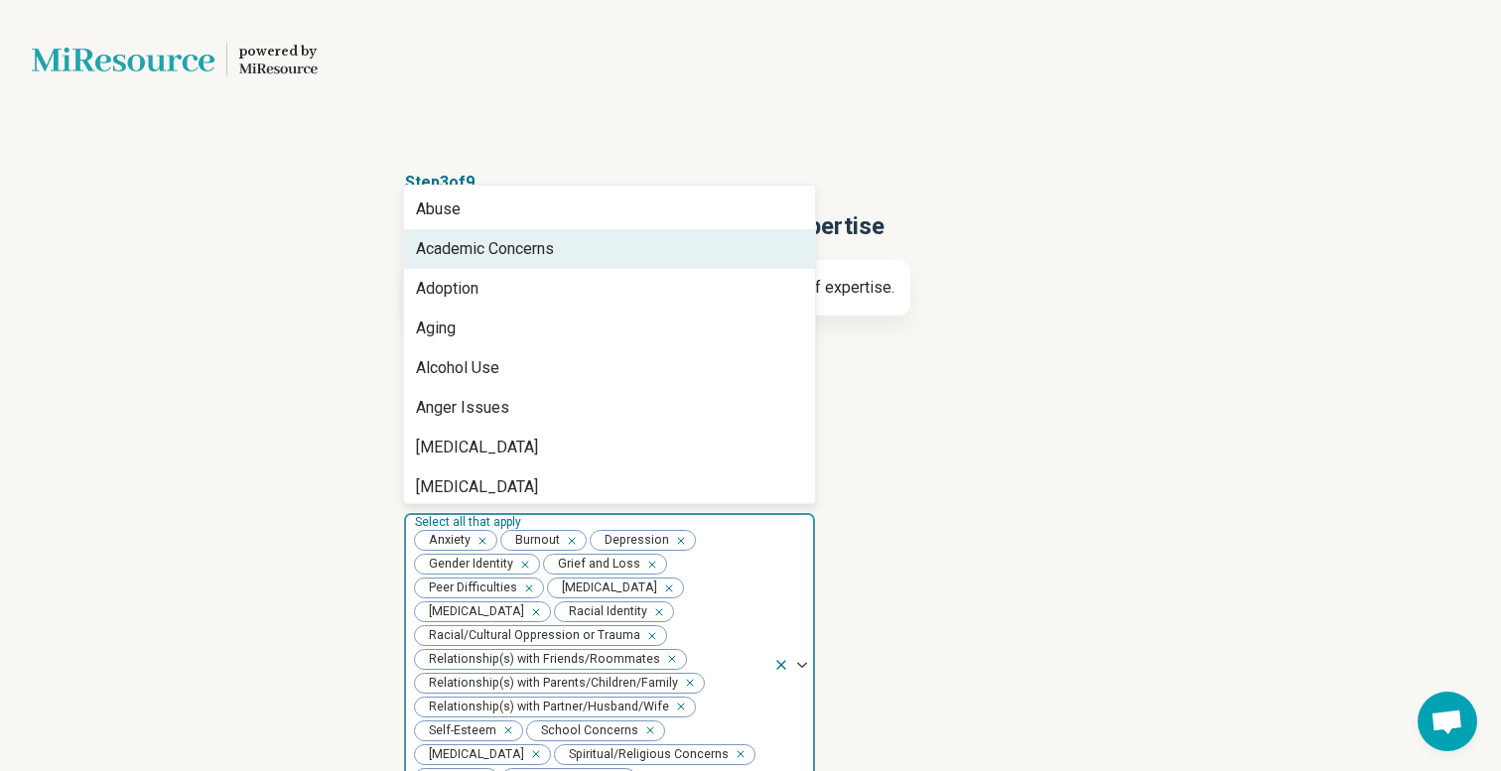
click at [554, 257] on div "Academic Concerns" at bounding box center [485, 249] width 138 height 24
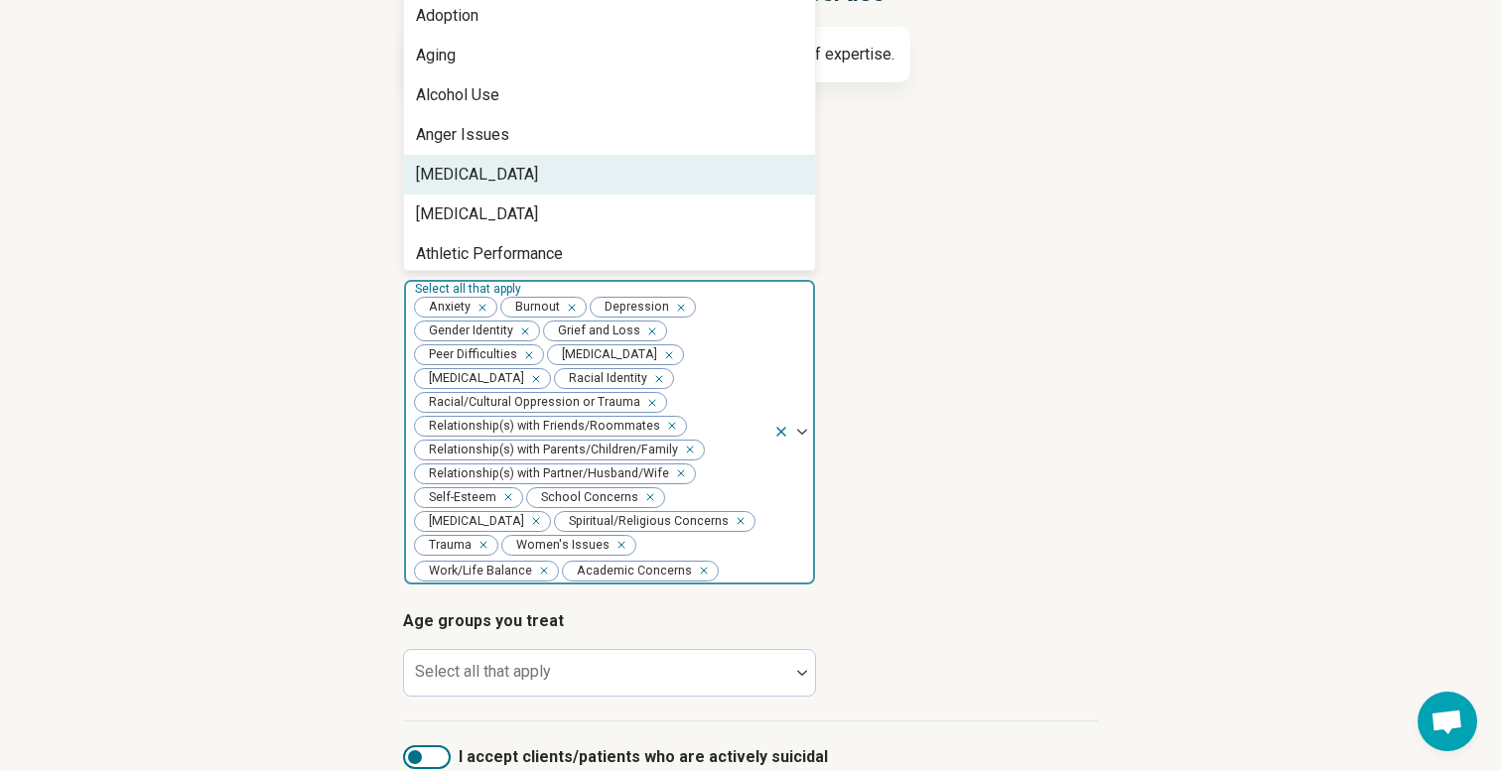
scroll to position [433, 0]
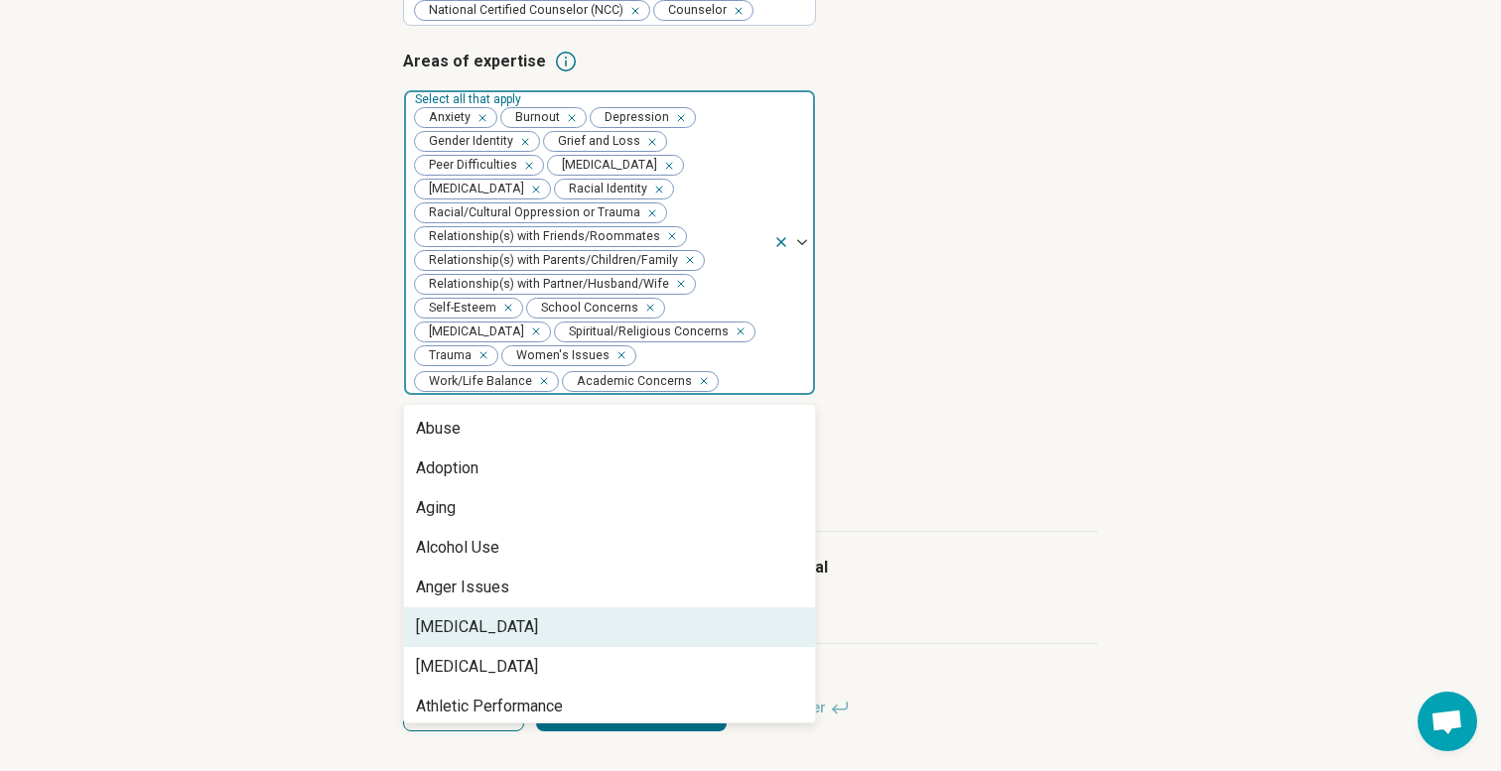
click at [1007, 391] on article "Areas of expertise option Academic Concerns, selected. Anorexia Nervosa, 6 of 7…" at bounding box center [750, 223] width 695 height 347
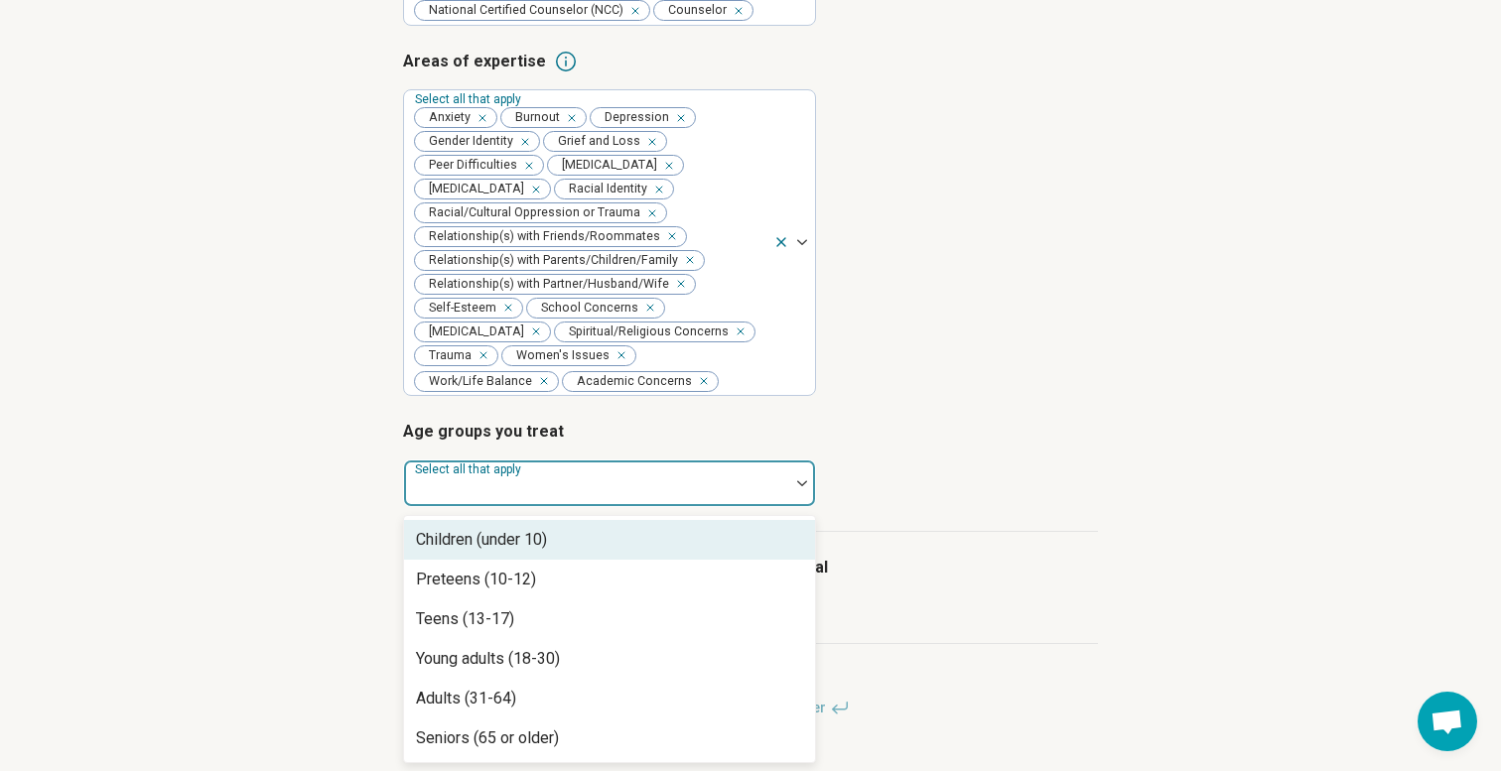
click at [692, 488] on div at bounding box center [596, 492] width 369 height 28
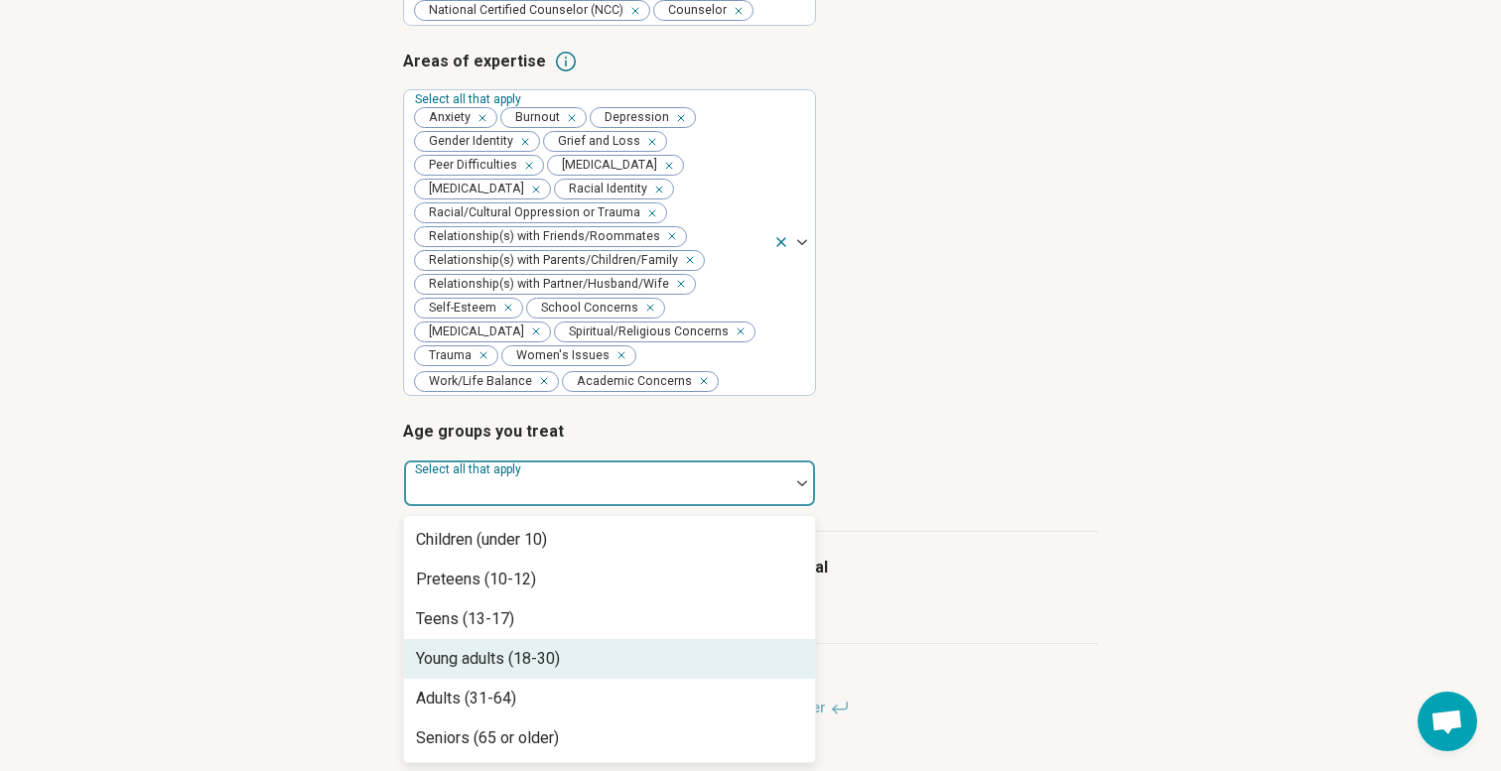
click at [583, 662] on div "Young adults (18-30)" at bounding box center [609, 659] width 411 height 40
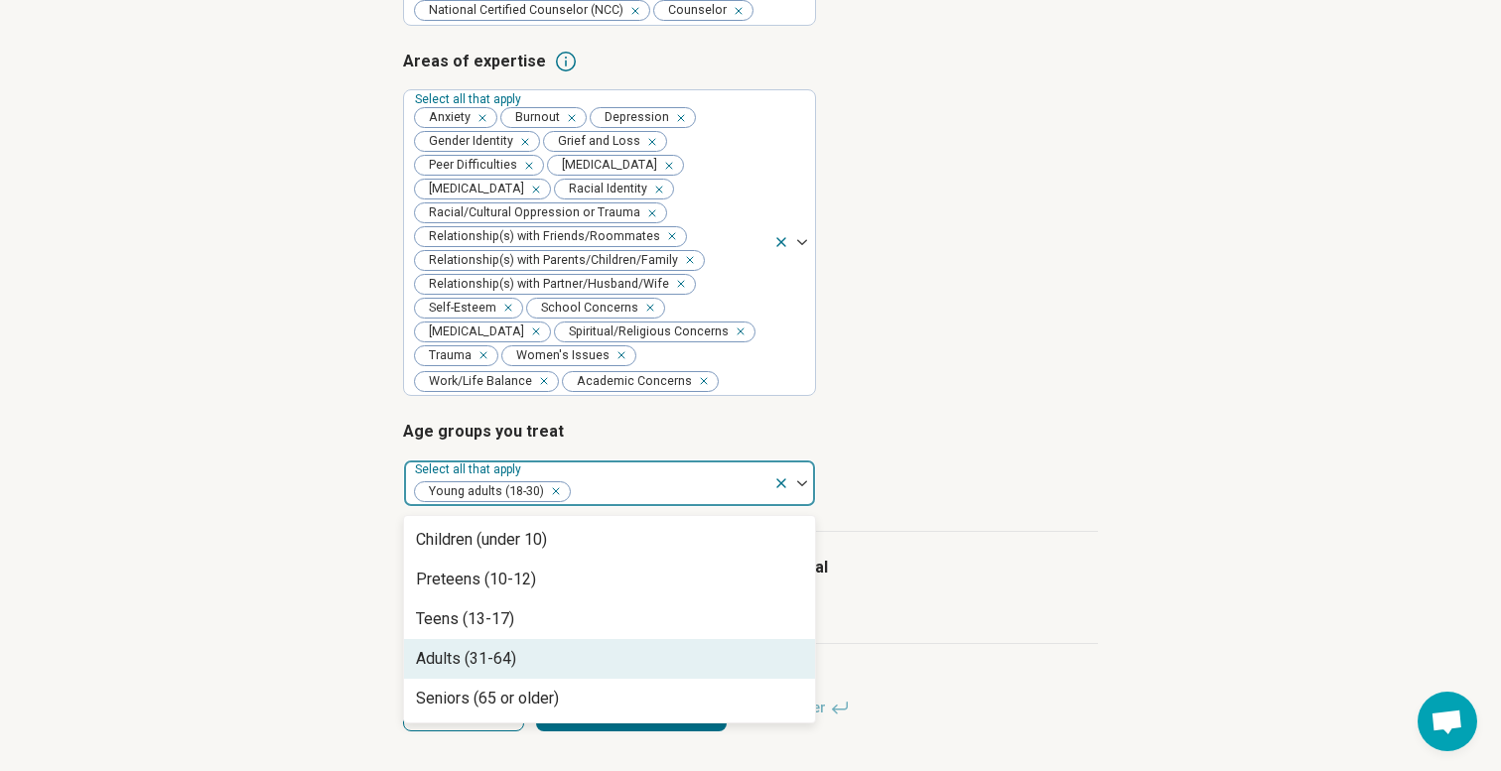
click at [568, 670] on div "Adults (31-64)" at bounding box center [609, 659] width 411 height 40
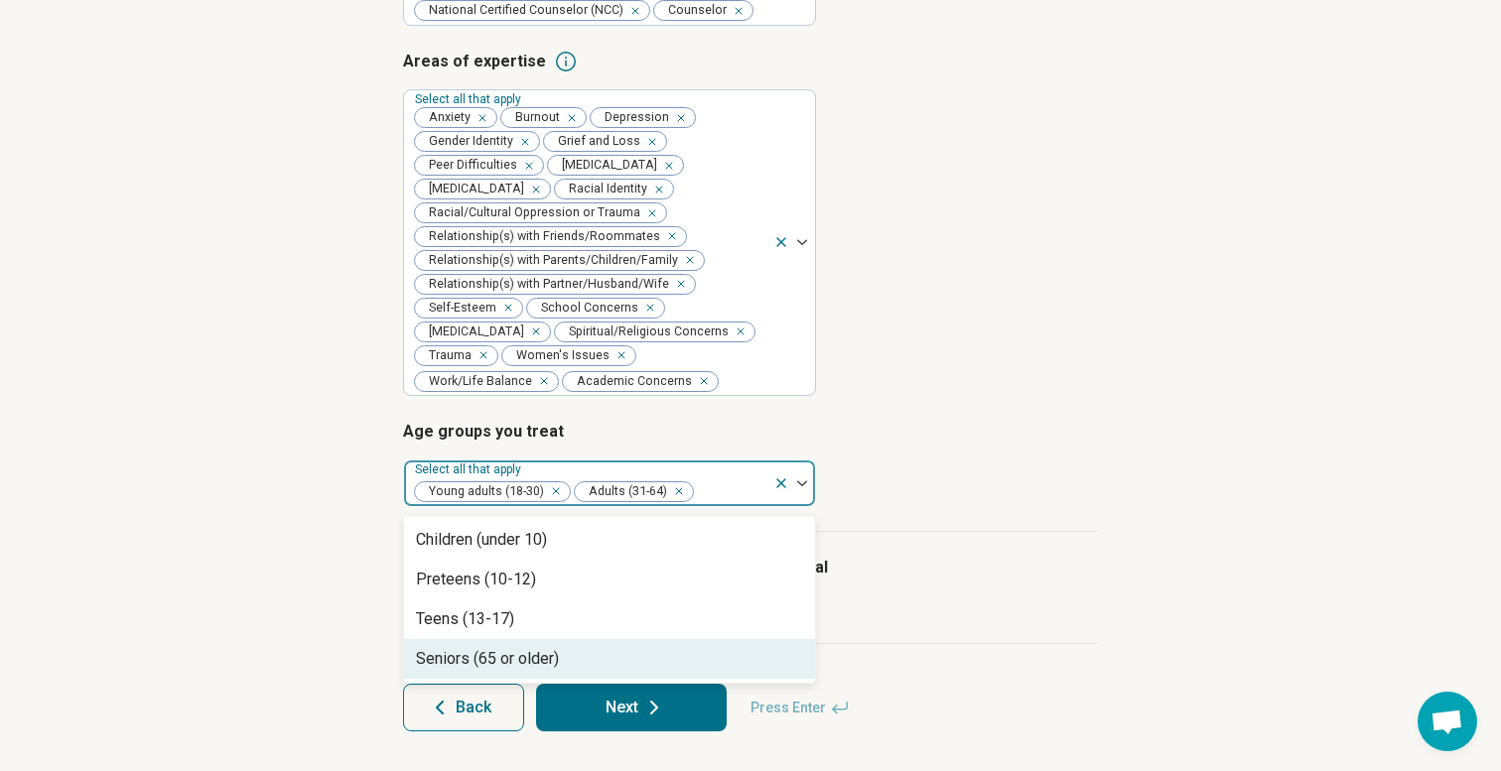
click at [571, 657] on div "Seniors (65 or older)" at bounding box center [609, 659] width 411 height 40
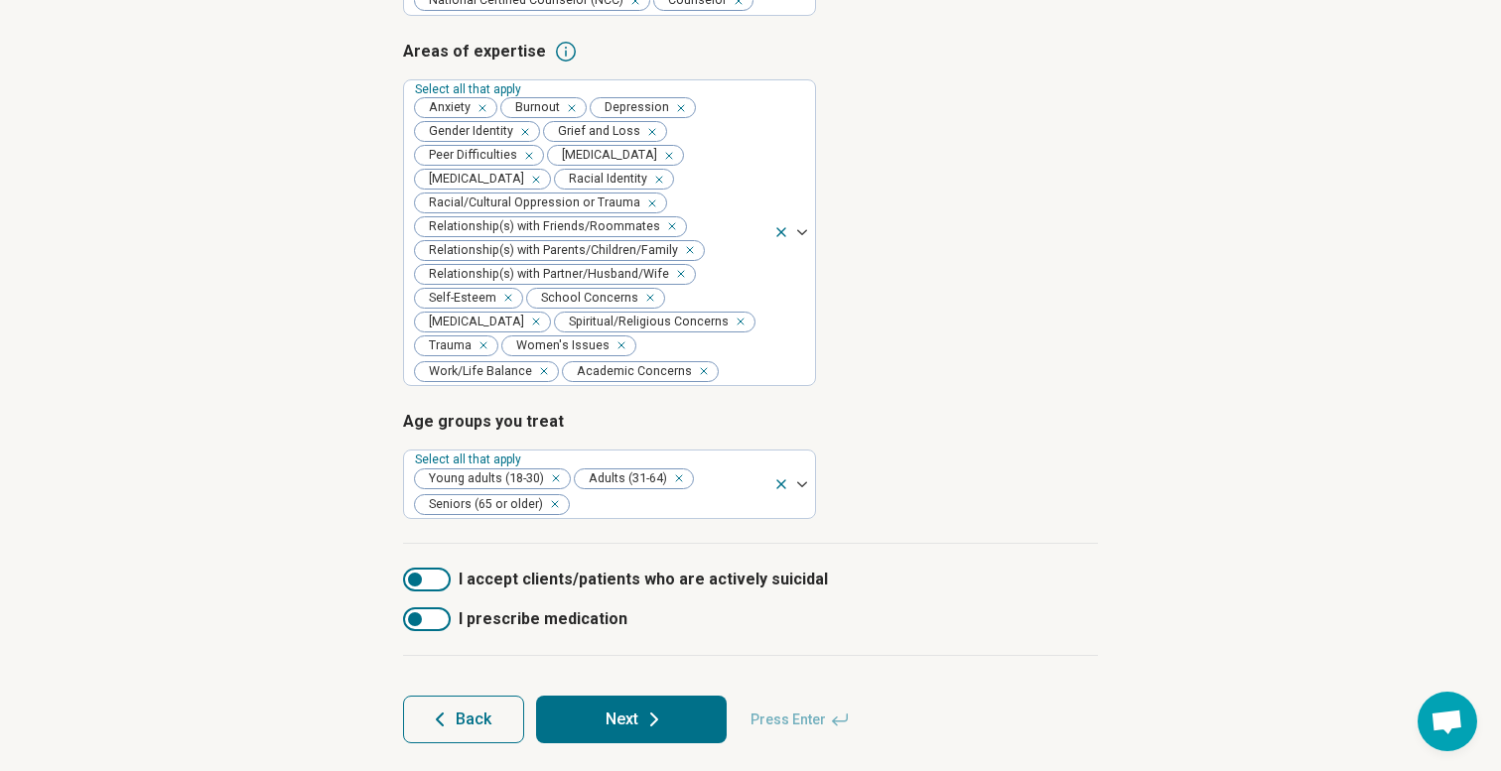
click at [893, 531] on div "Types of provider Select all that apply Licensed Clinical Mental Health Counsel…" at bounding box center [750, 226] width 695 height 638
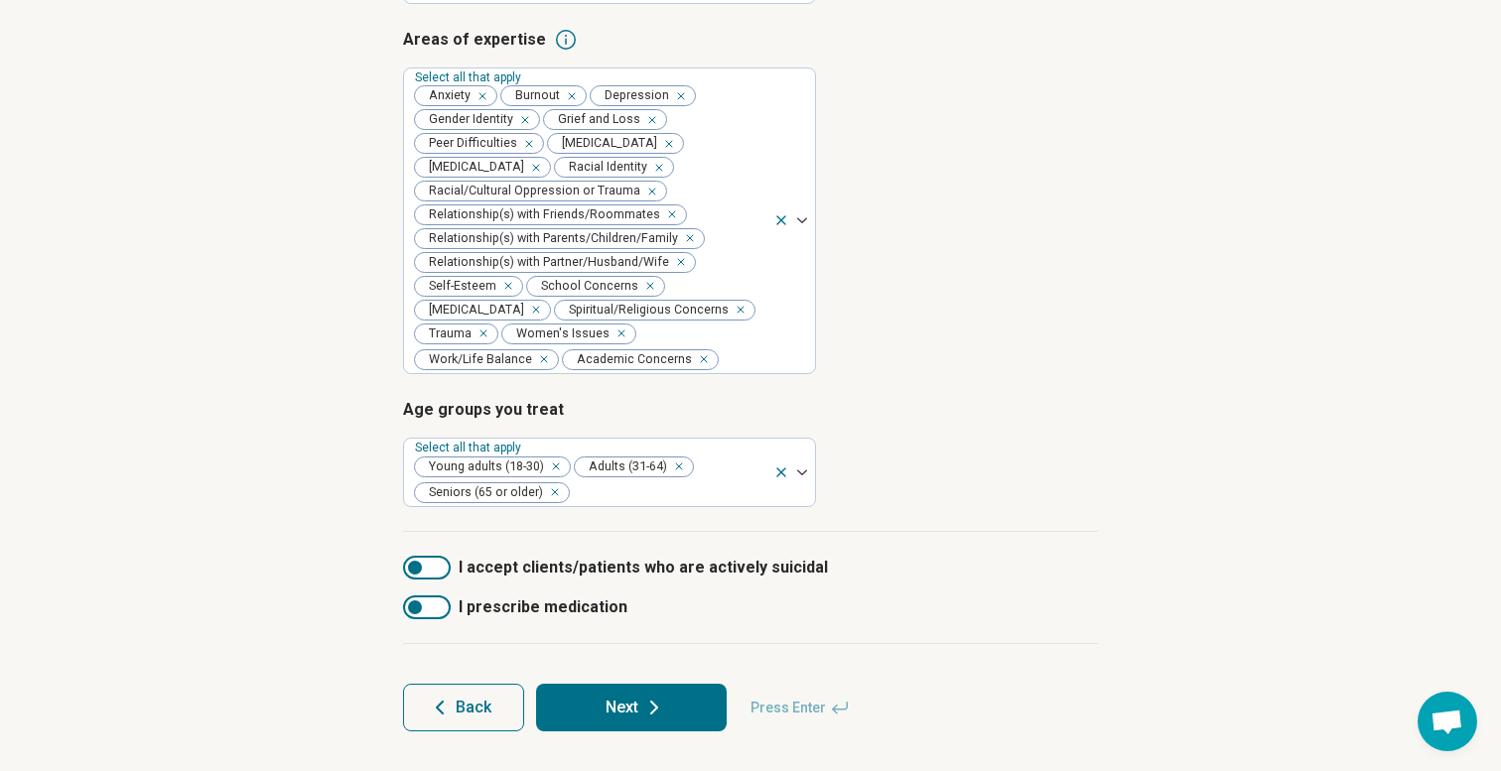
click at [645, 717] on icon at bounding box center [654, 708] width 24 height 24
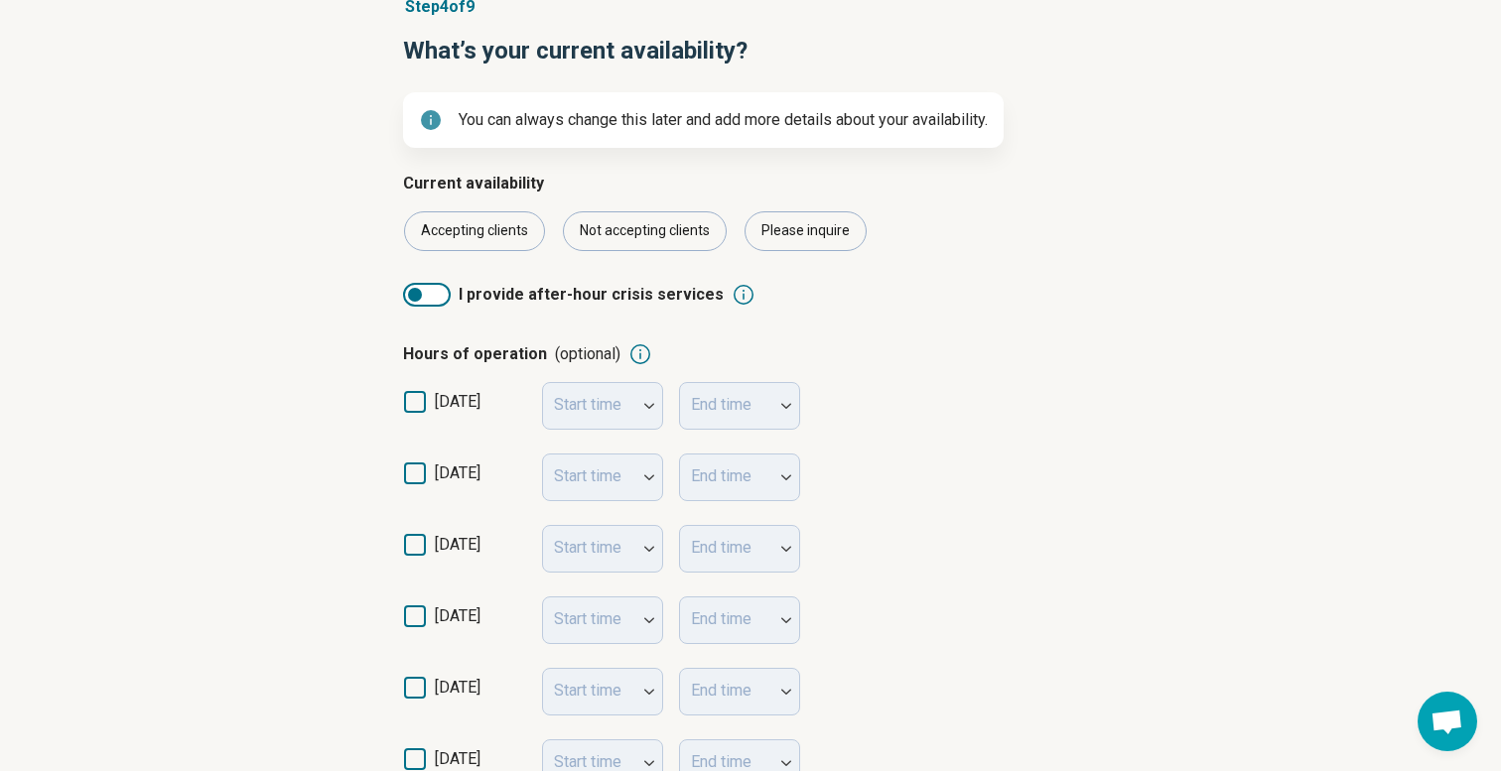
scroll to position [243, 0]
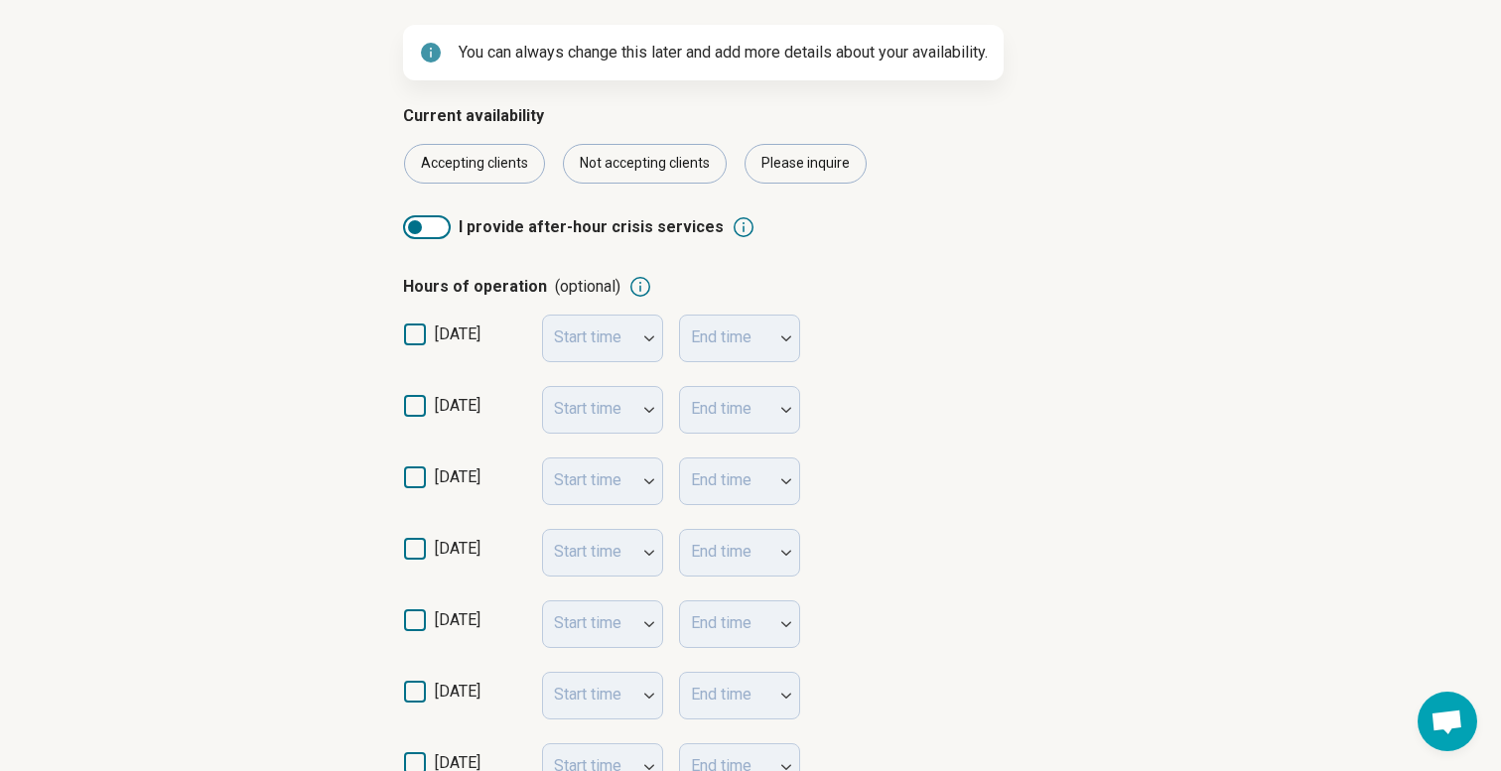
click at [418, 406] on icon at bounding box center [415, 406] width 22 height 22
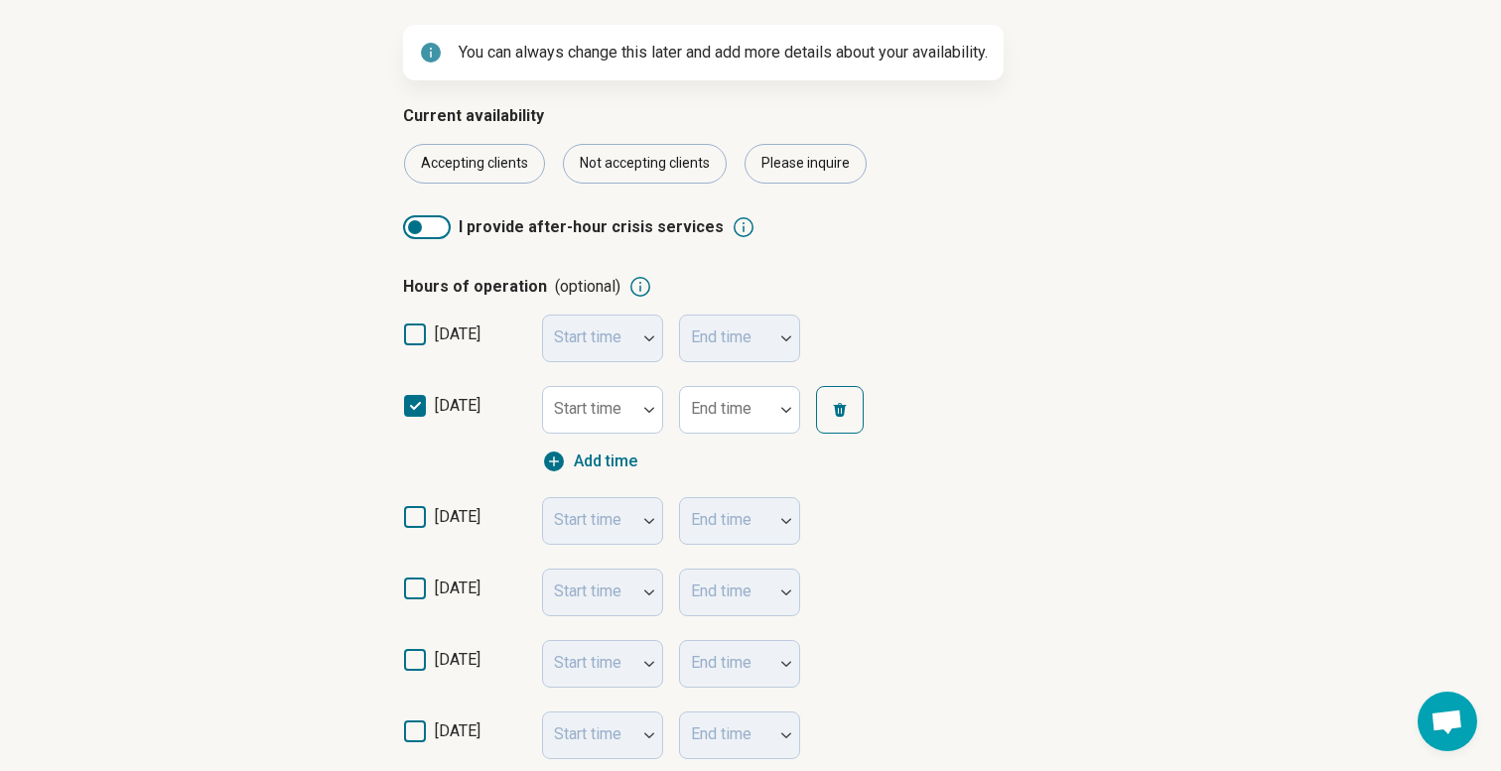
click at [420, 516] on icon at bounding box center [415, 517] width 22 height 22
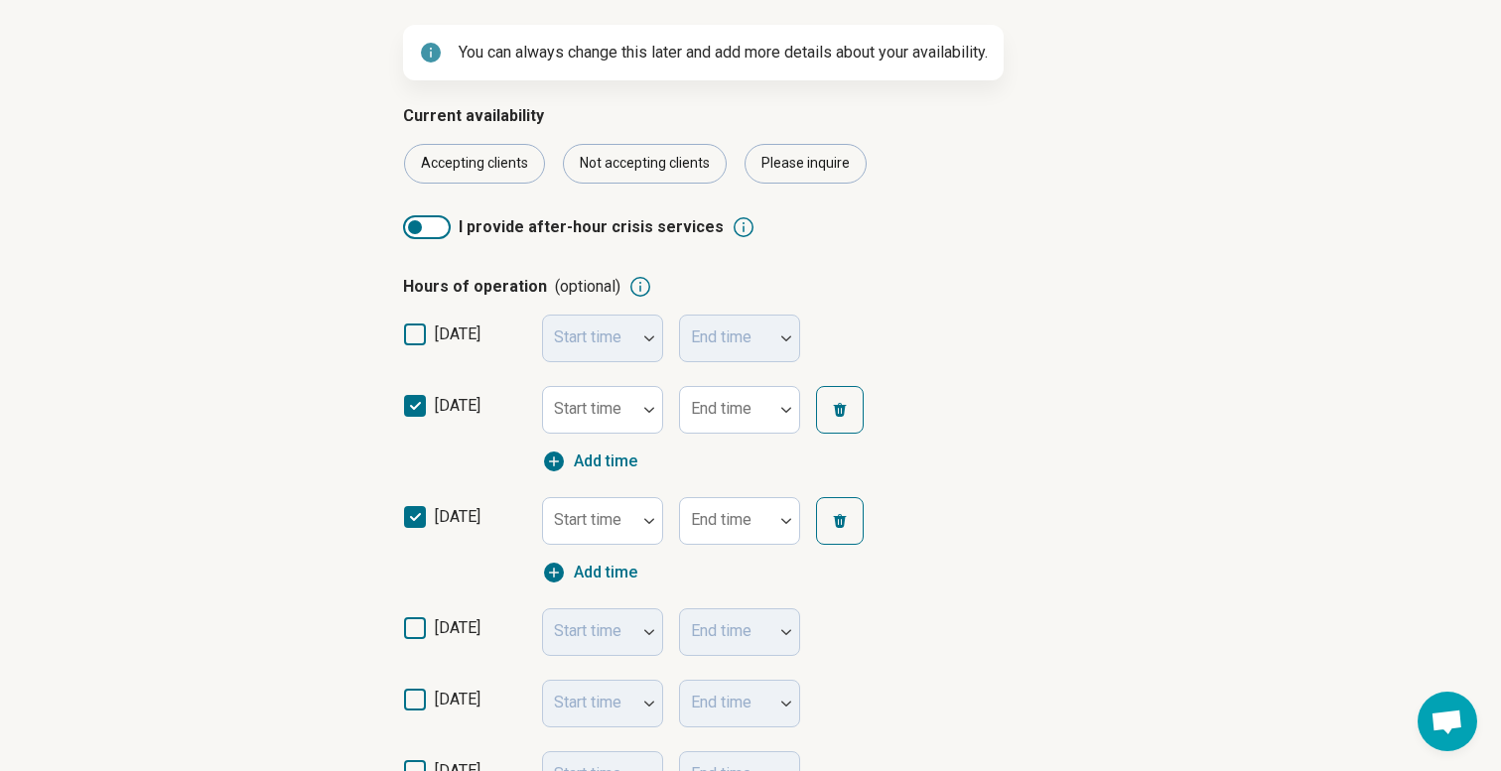
click at [415, 627] on icon at bounding box center [415, 629] width 22 height 22
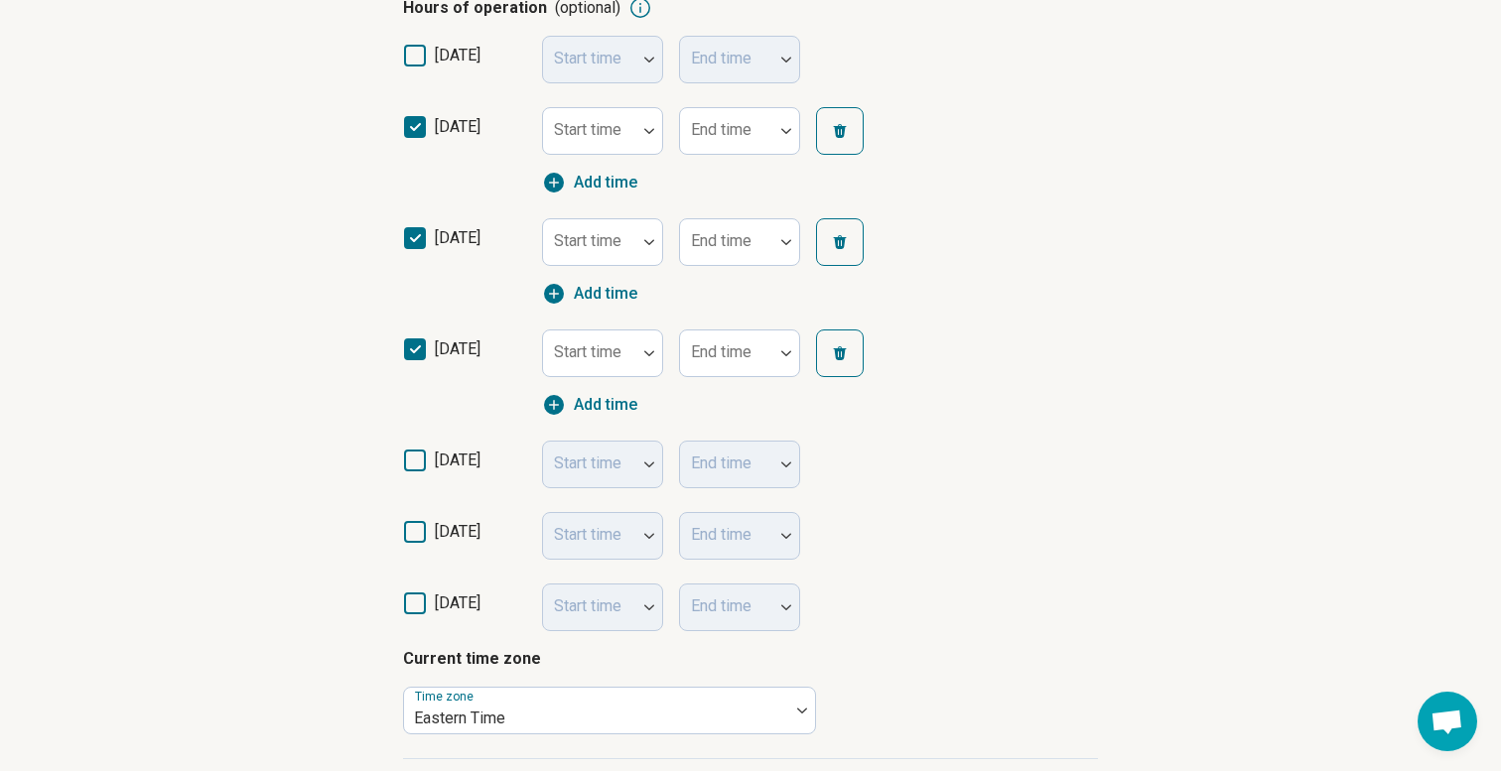
scroll to position [528, 0]
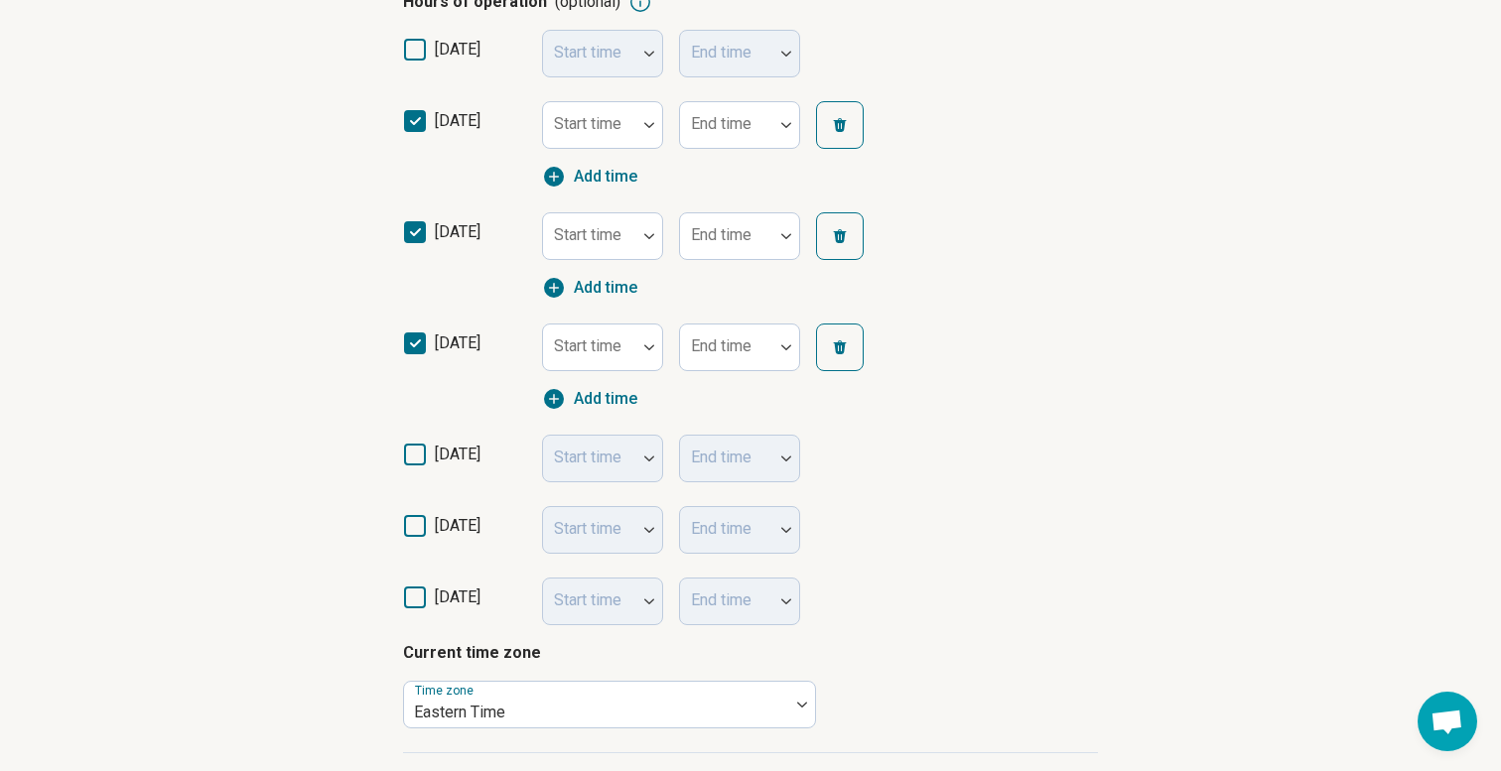
click at [414, 460] on icon at bounding box center [415, 455] width 22 height 22
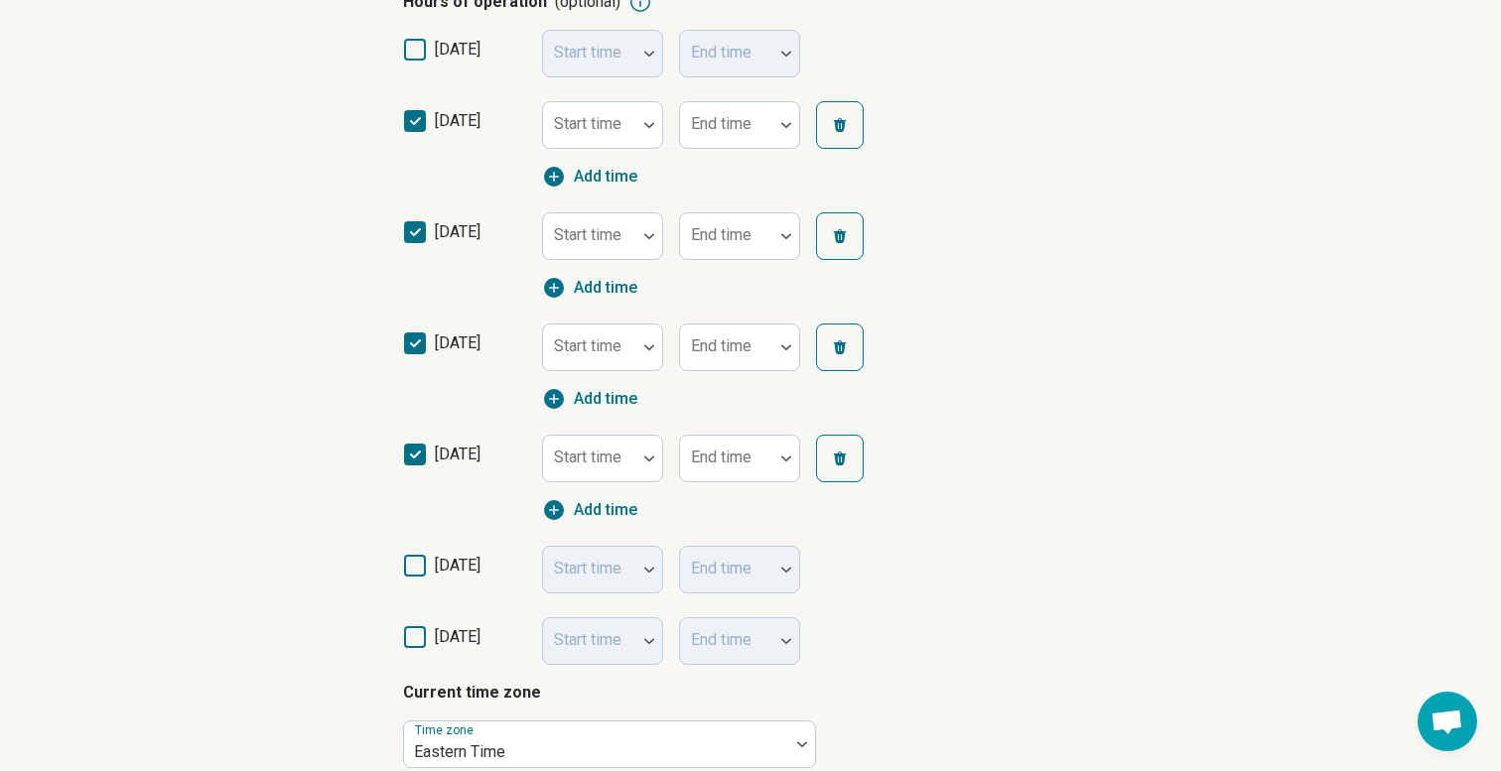
click at [413, 569] on icon at bounding box center [415, 566] width 22 height 22
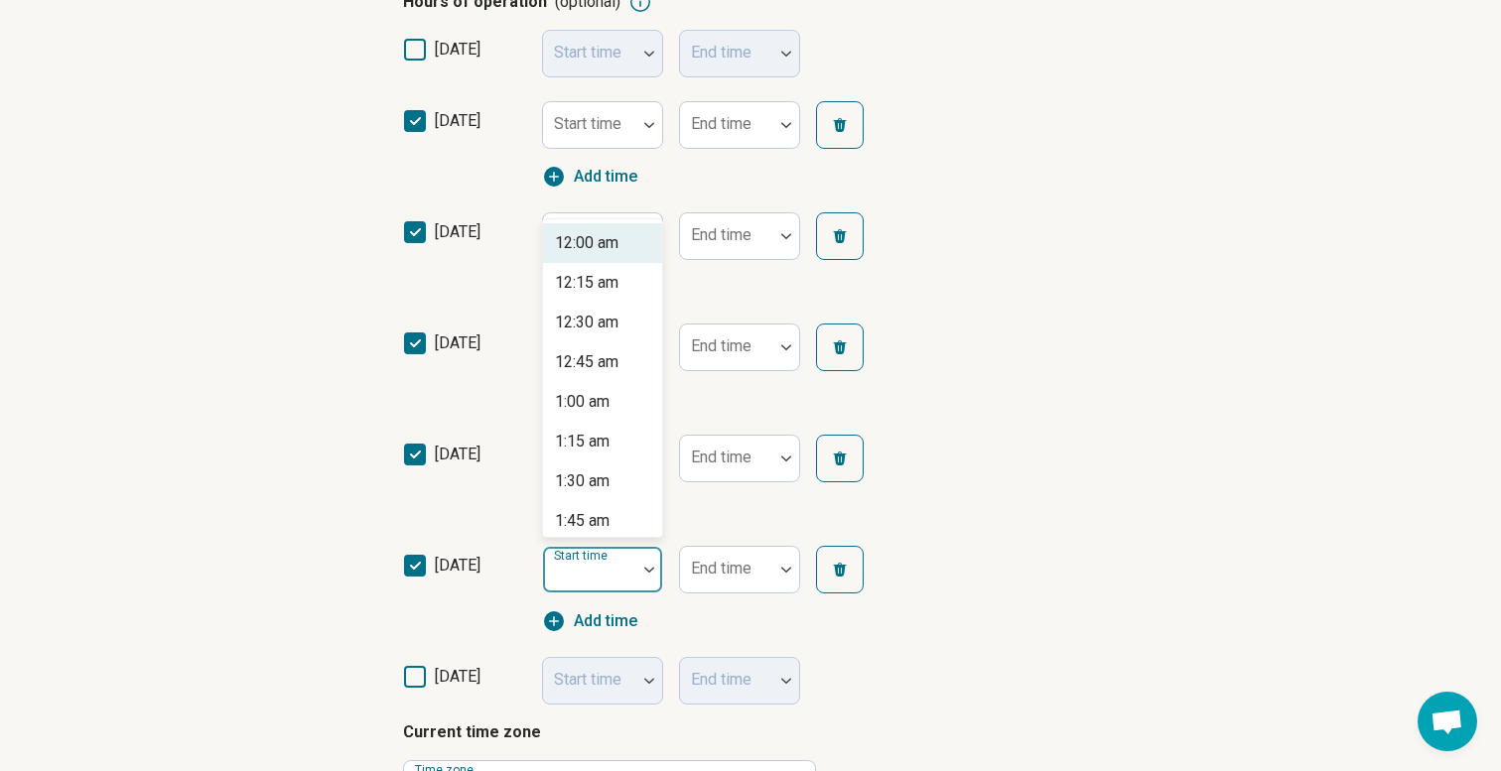
click at [597, 571] on div "Start time" at bounding box center [602, 570] width 121 height 48
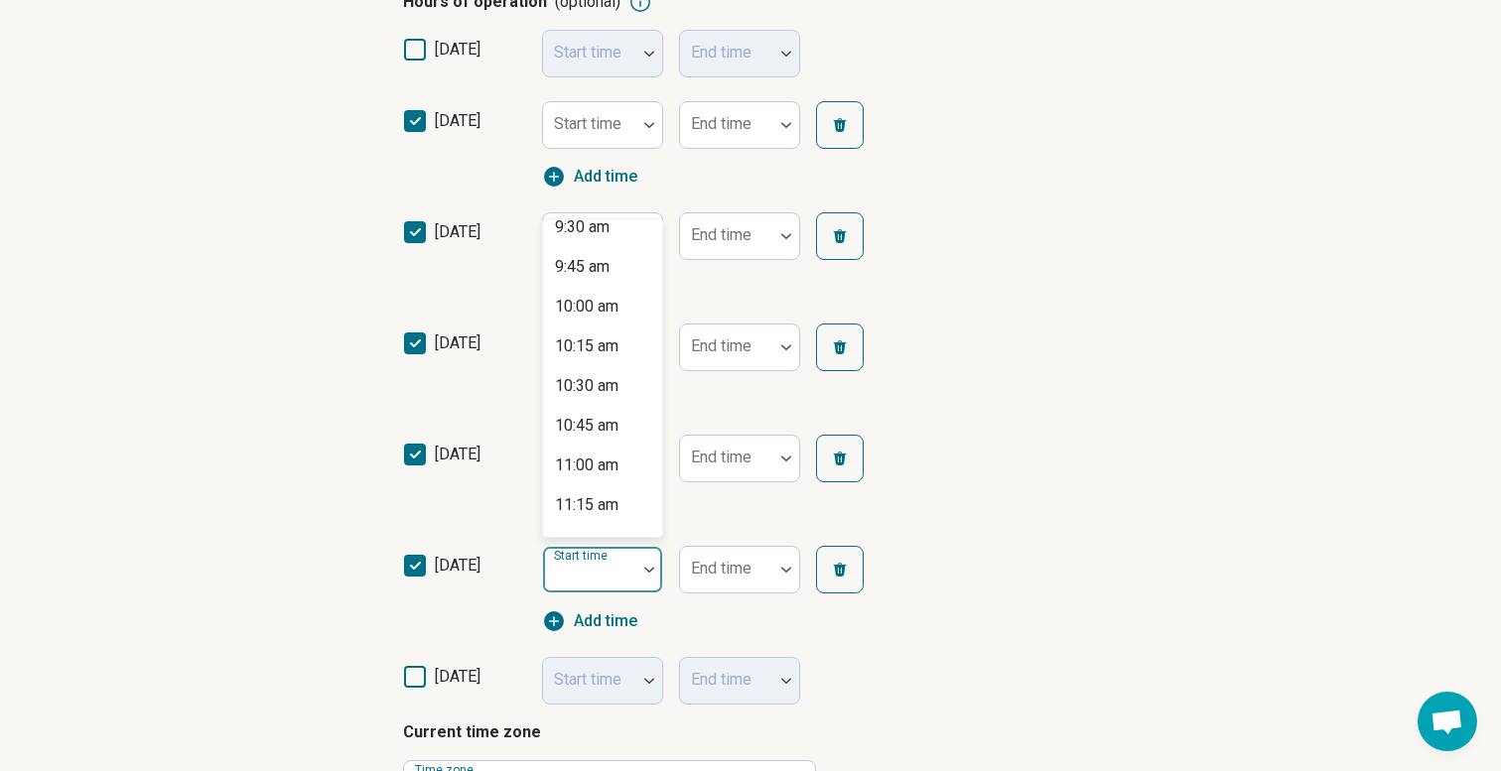
scroll to position [1526, 0]
click at [578, 463] on div "11:00 am" at bounding box center [587, 465] width 64 height 24
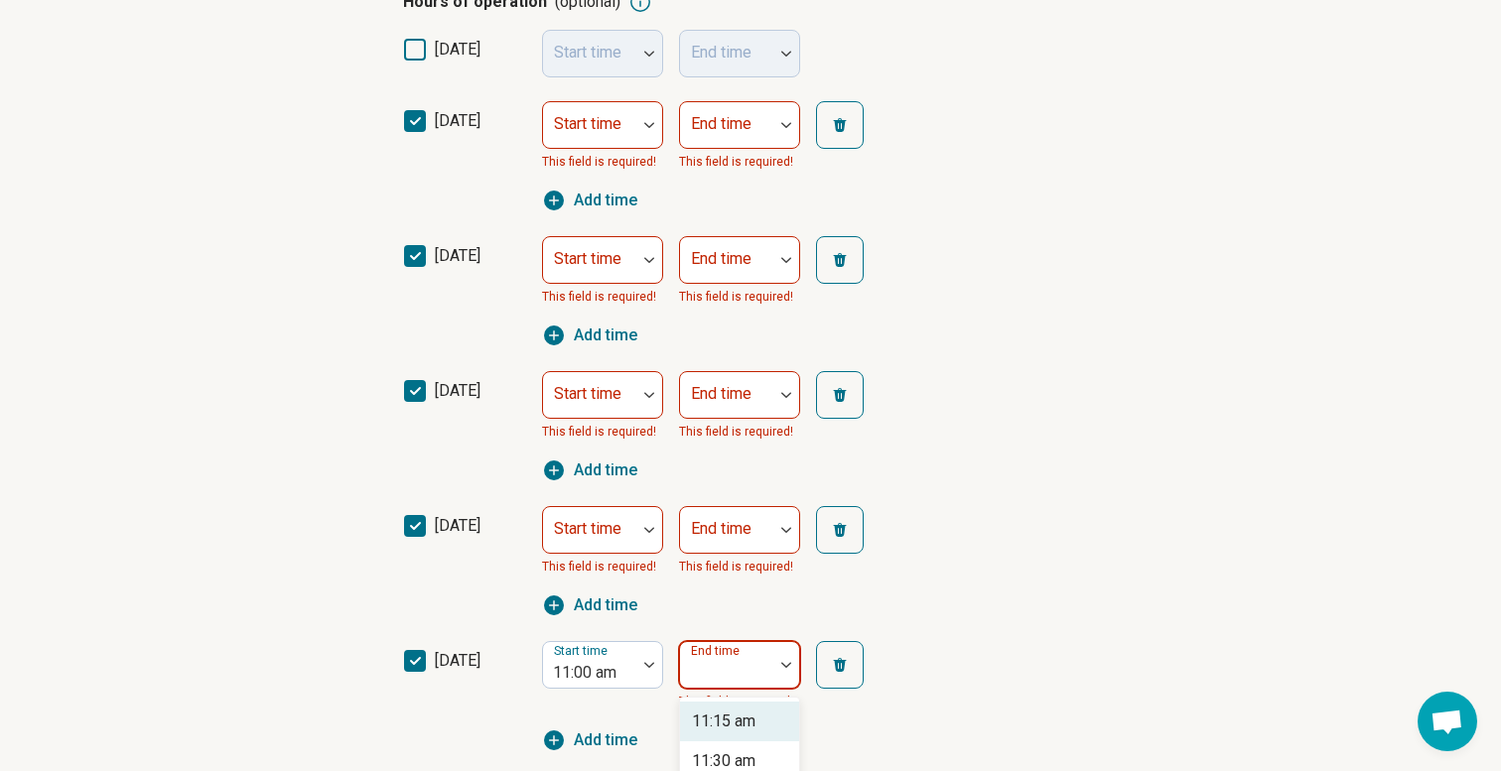
click at [694, 670] on div "End time" at bounding box center [739, 665] width 121 height 48
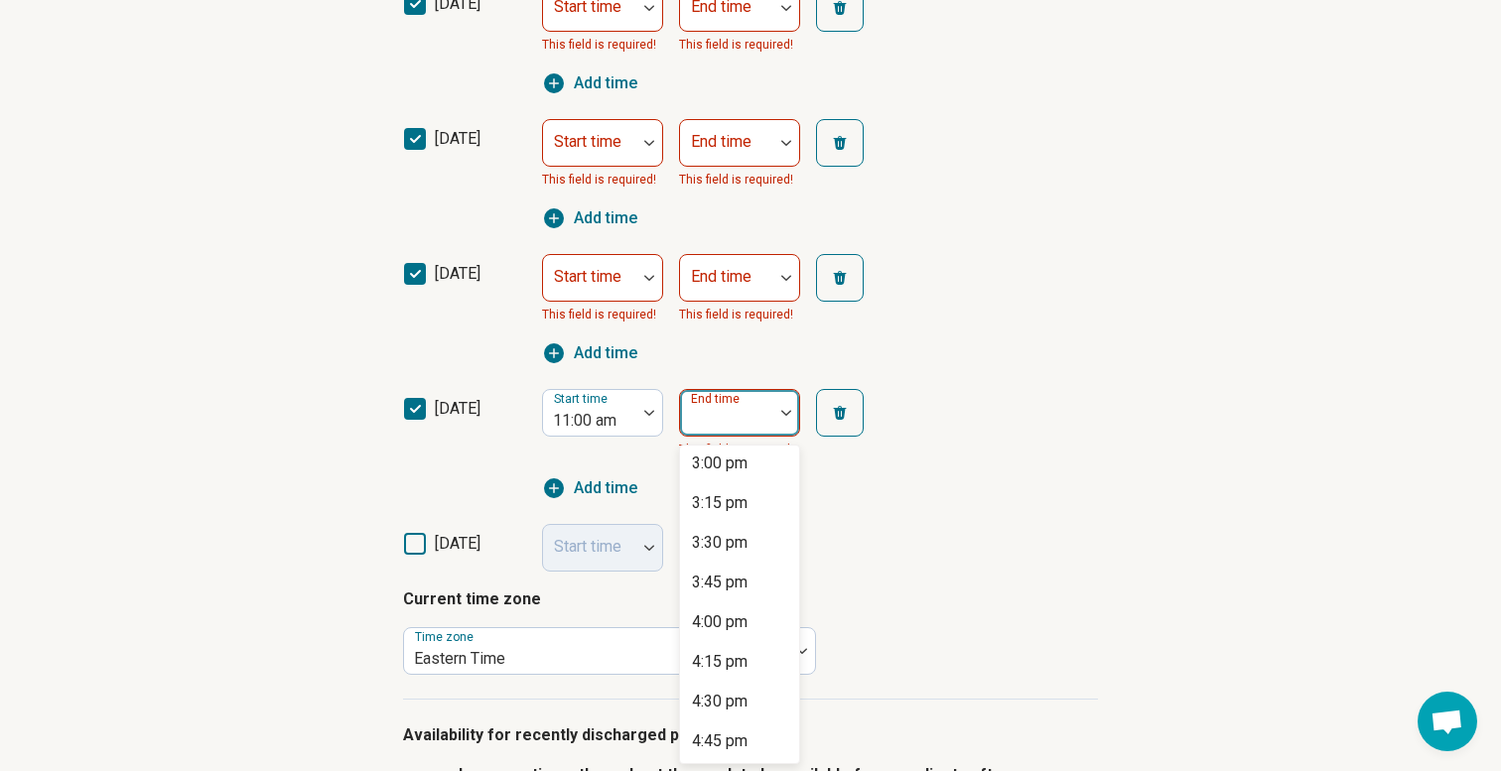
scroll to position [608, 0]
click at [717, 605] on div "4:00 pm" at bounding box center [720, 617] width 56 height 24
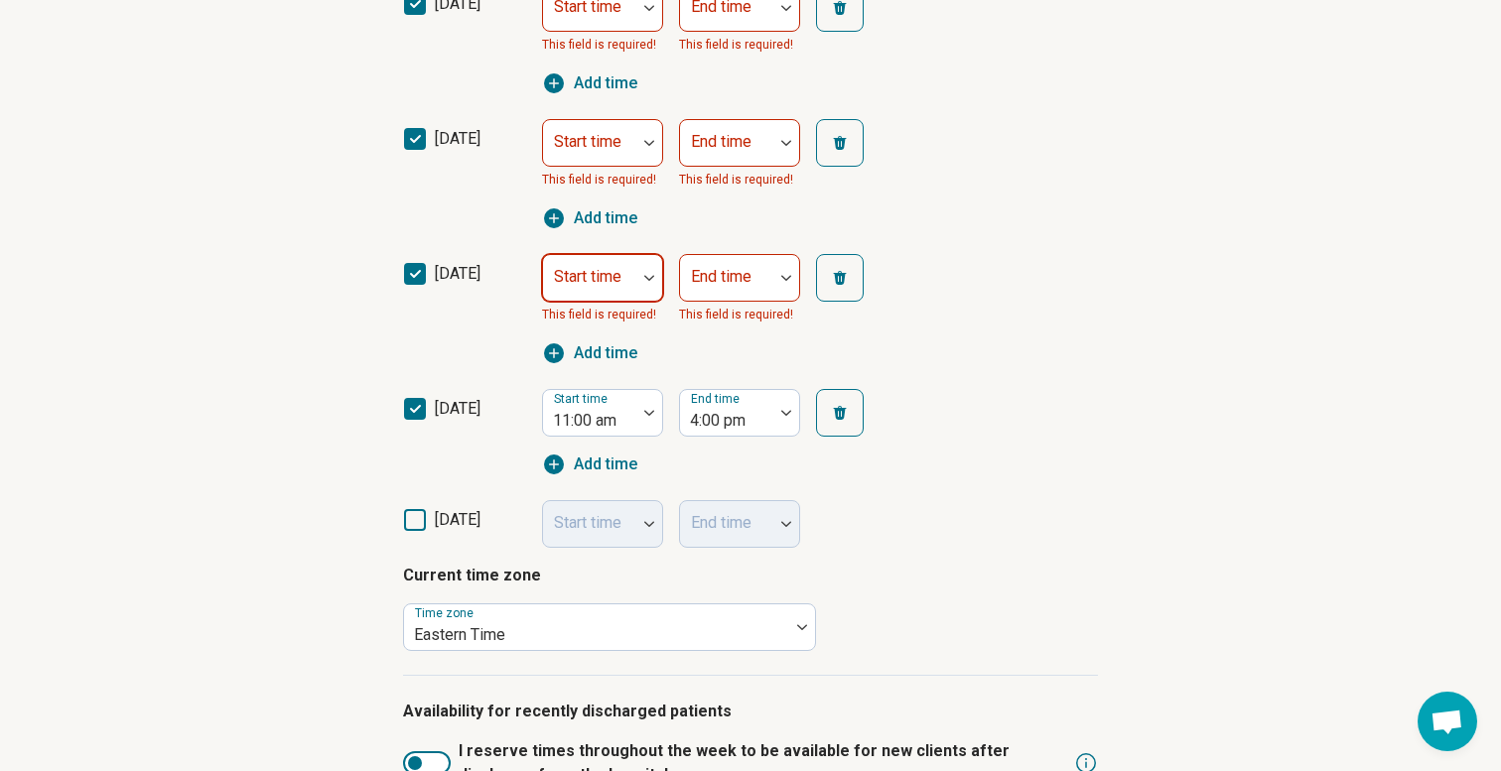
click at [590, 286] on div at bounding box center [589, 286] width 77 height 28
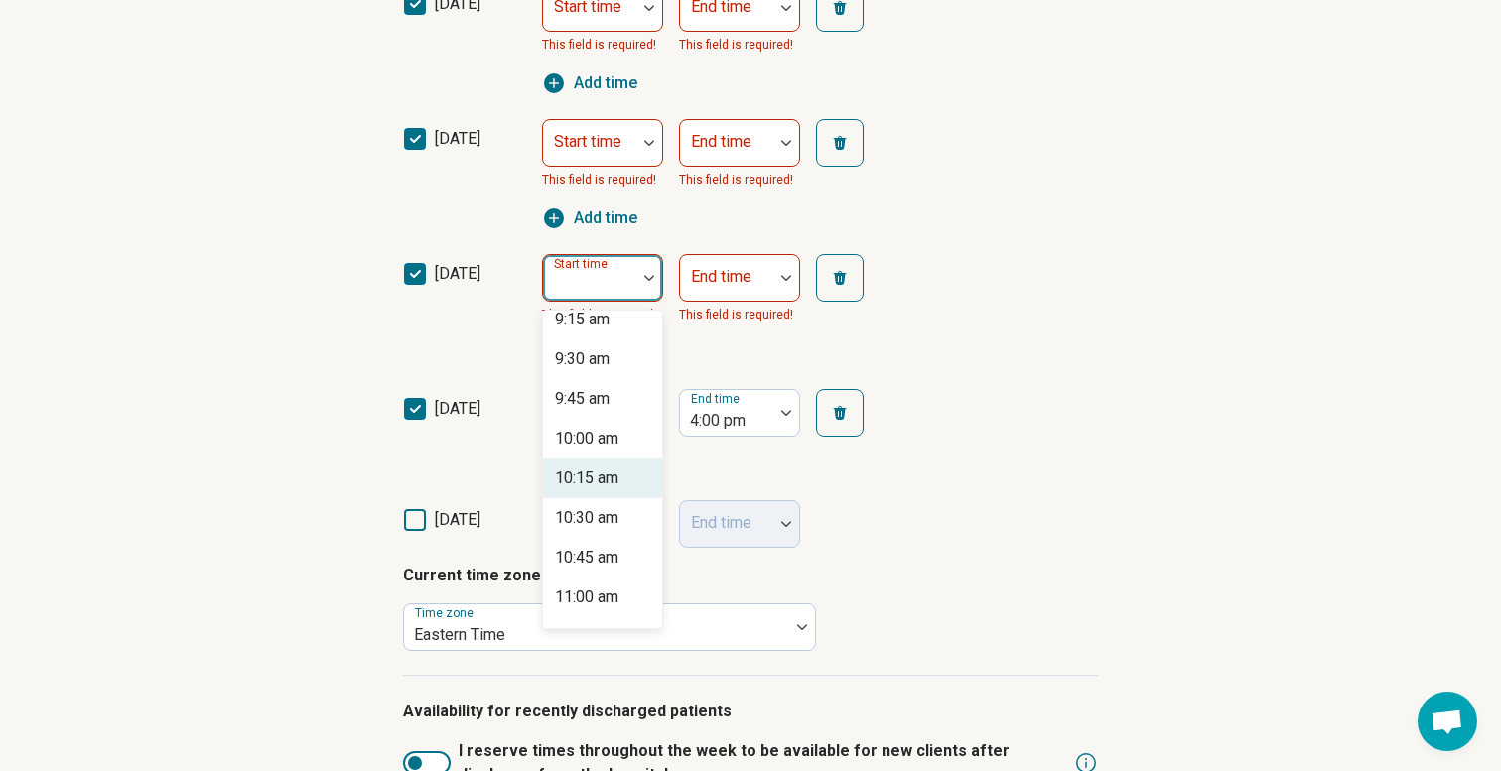
scroll to position [1509, 0]
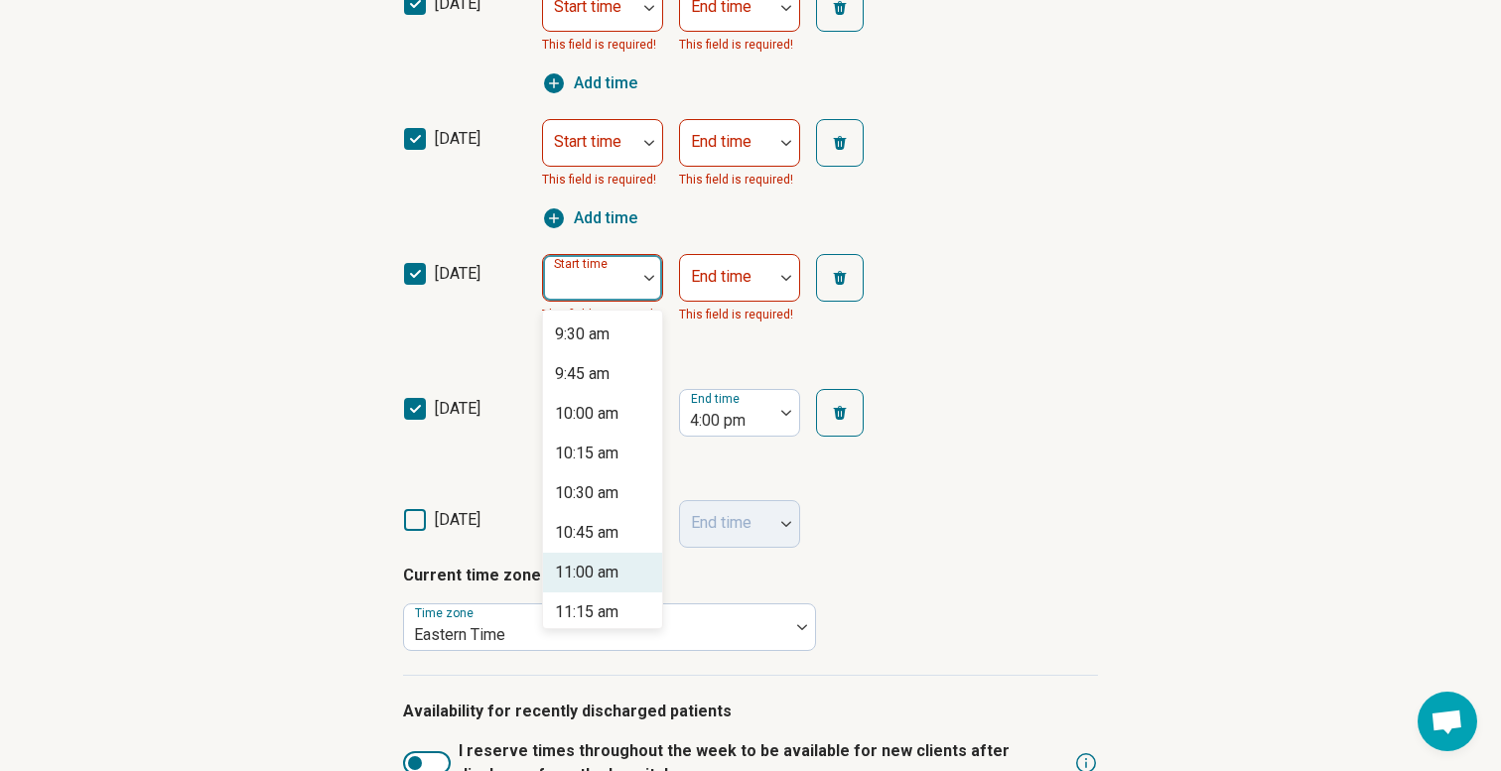
click at [570, 576] on div "11:00 am" at bounding box center [587, 573] width 64 height 24
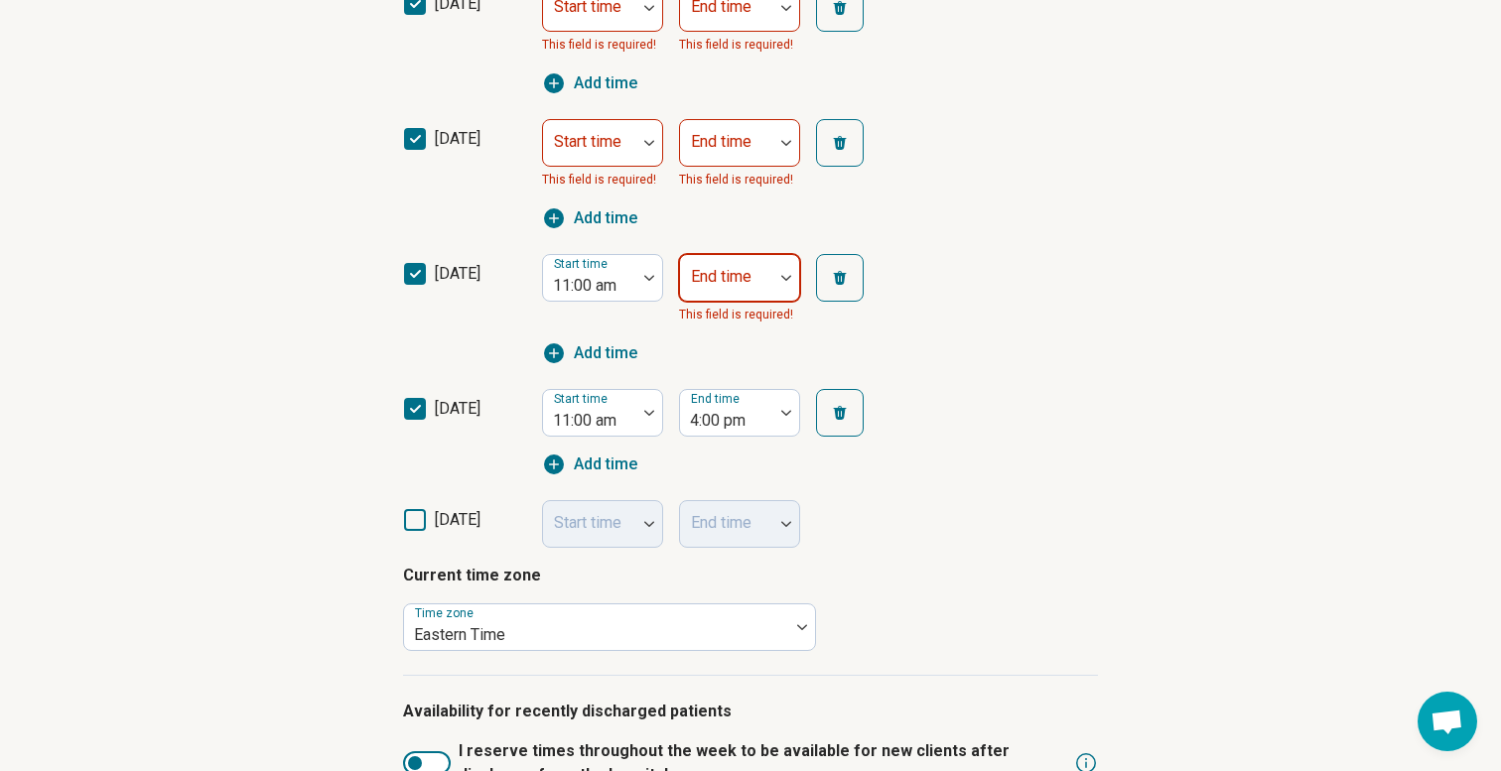
click at [721, 273] on div "End time" at bounding box center [739, 278] width 121 height 48
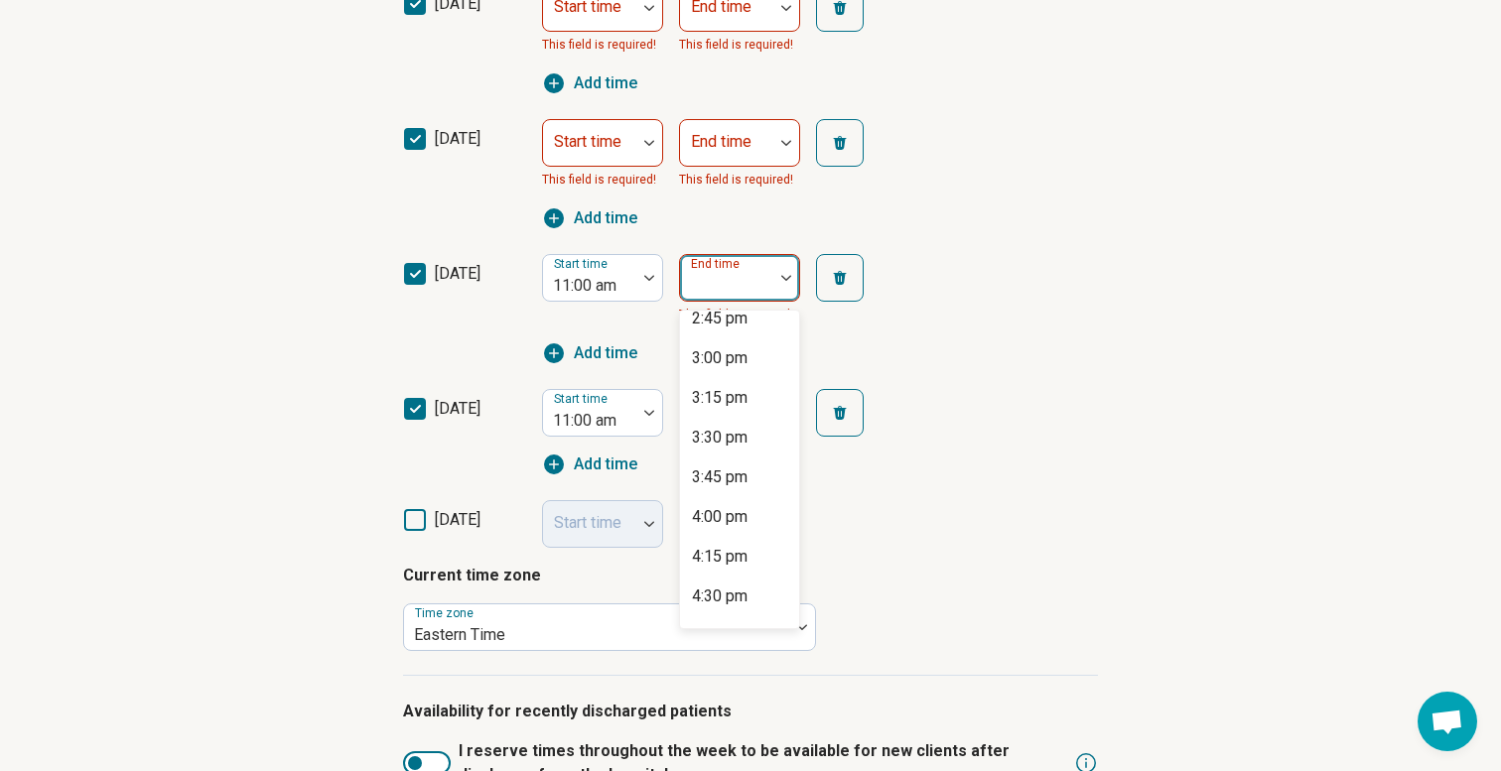
scroll to position [586, 0]
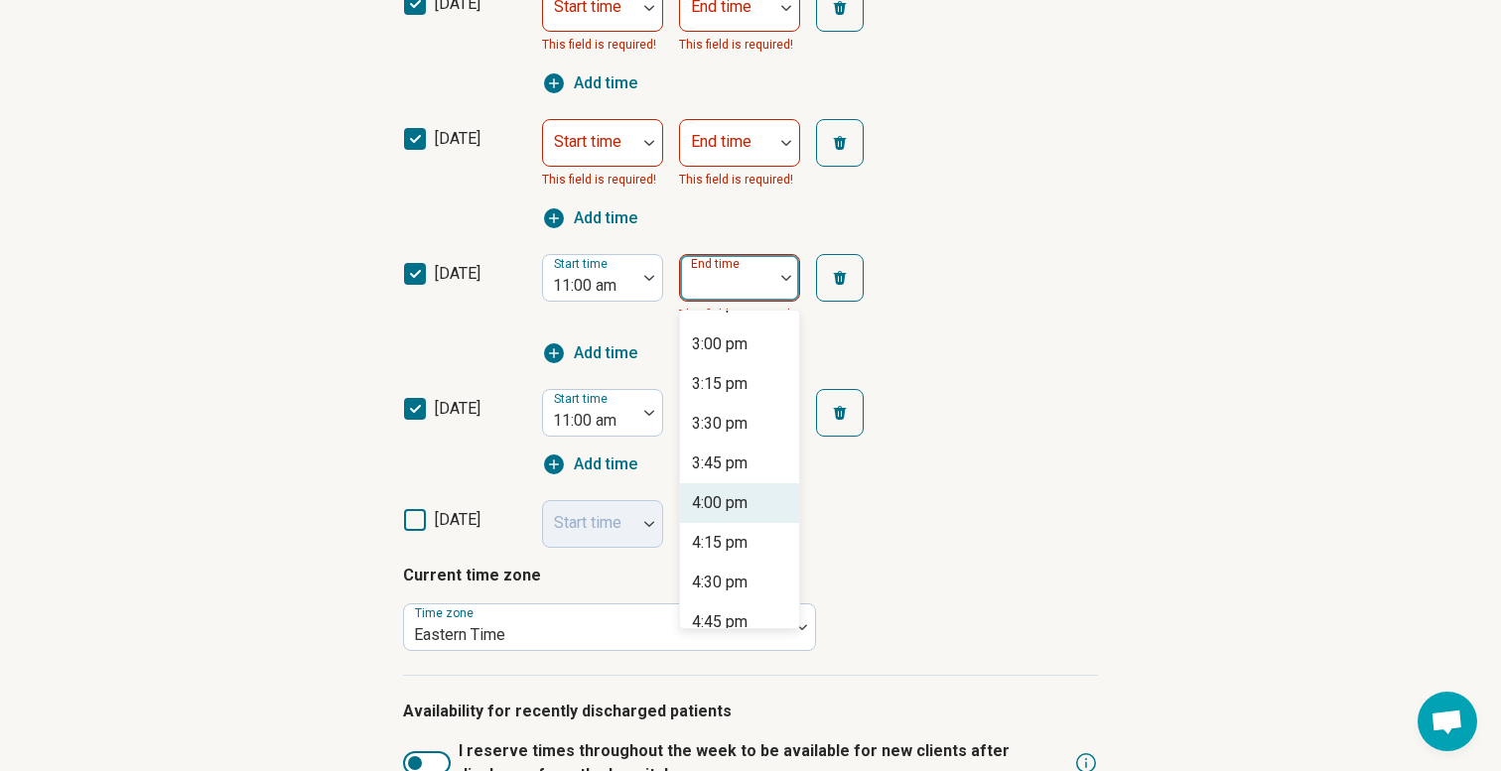
click at [733, 489] on div "4:00 pm" at bounding box center [739, 504] width 119 height 40
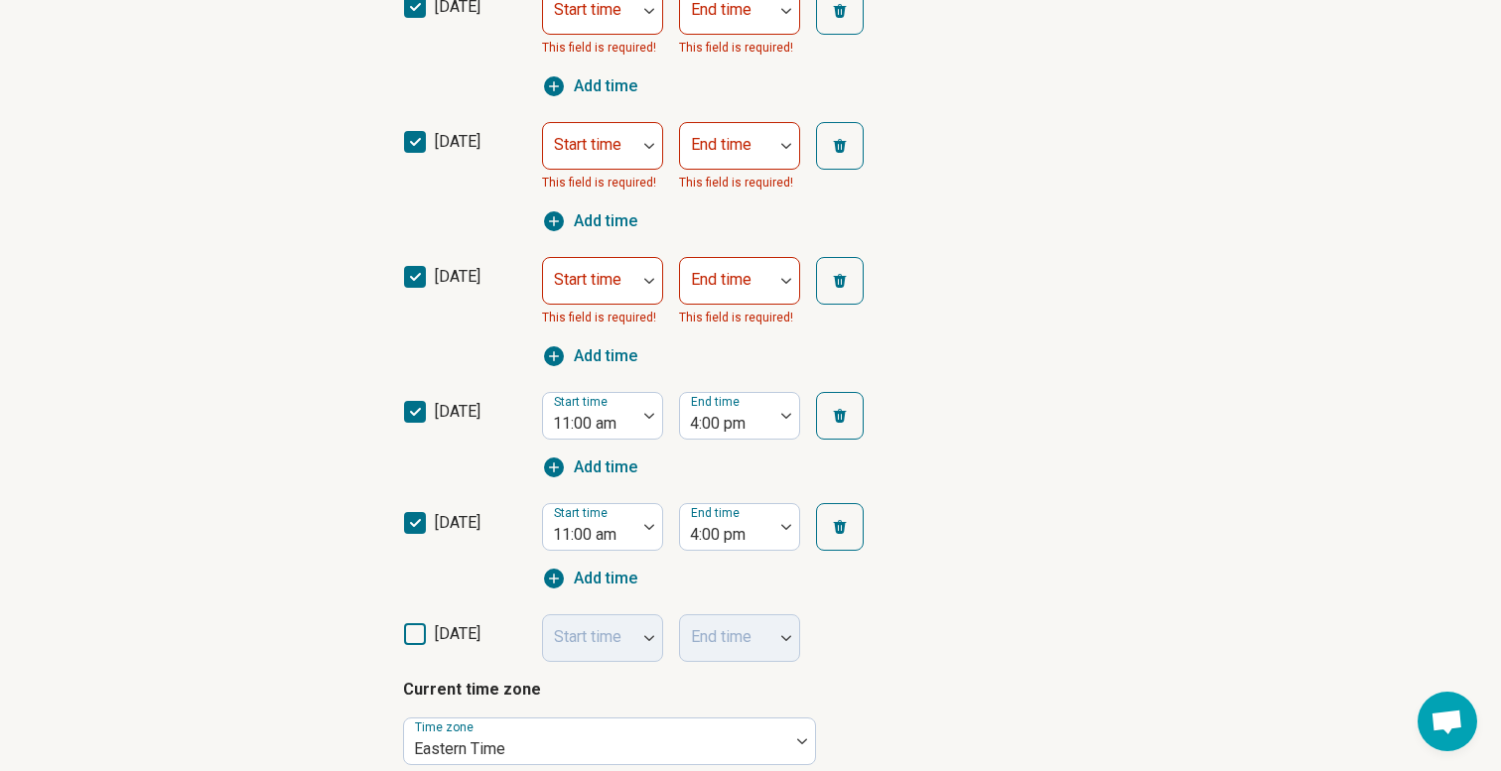
scroll to position [632, 0]
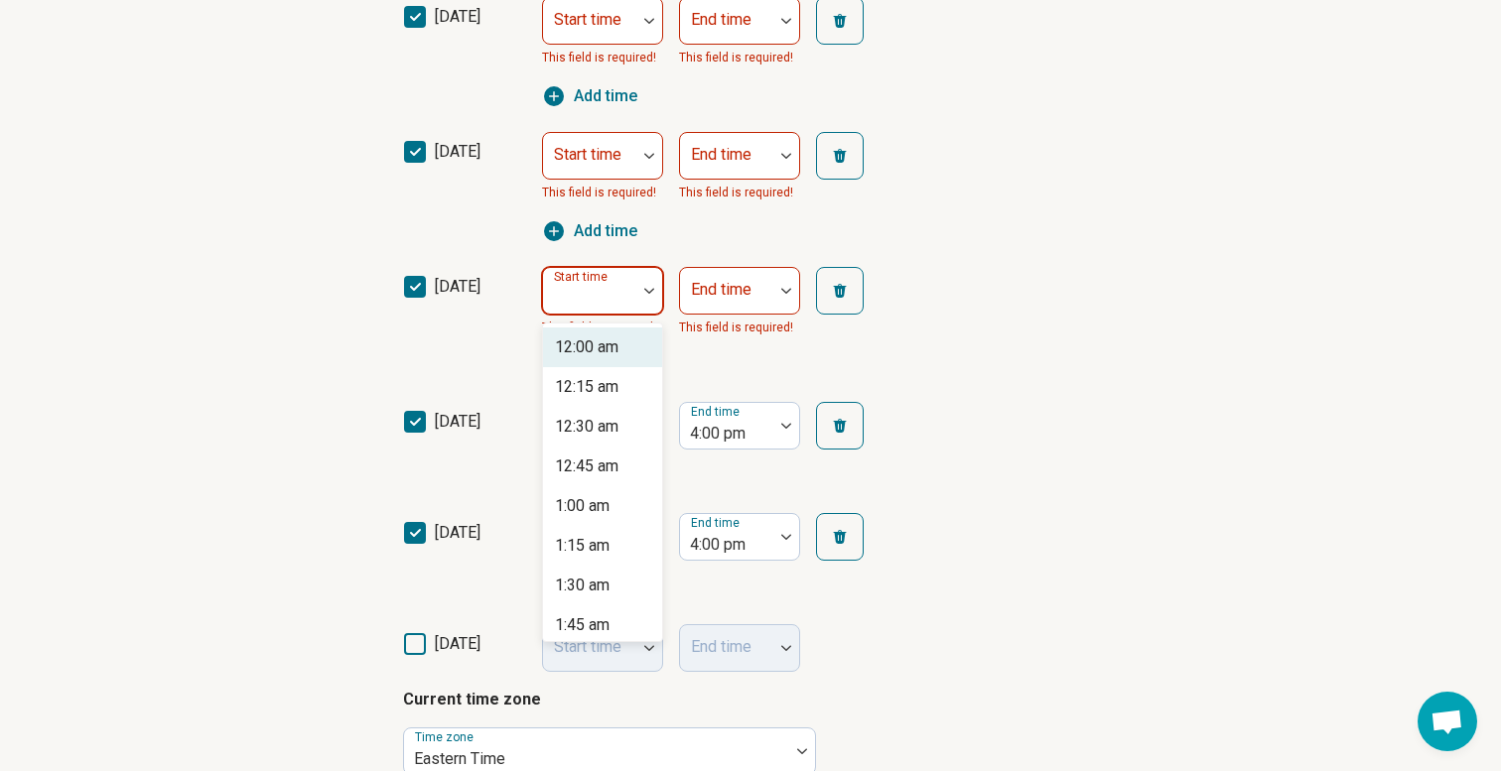
click at [620, 307] on div at bounding box center [589, 299] width 77 height 28
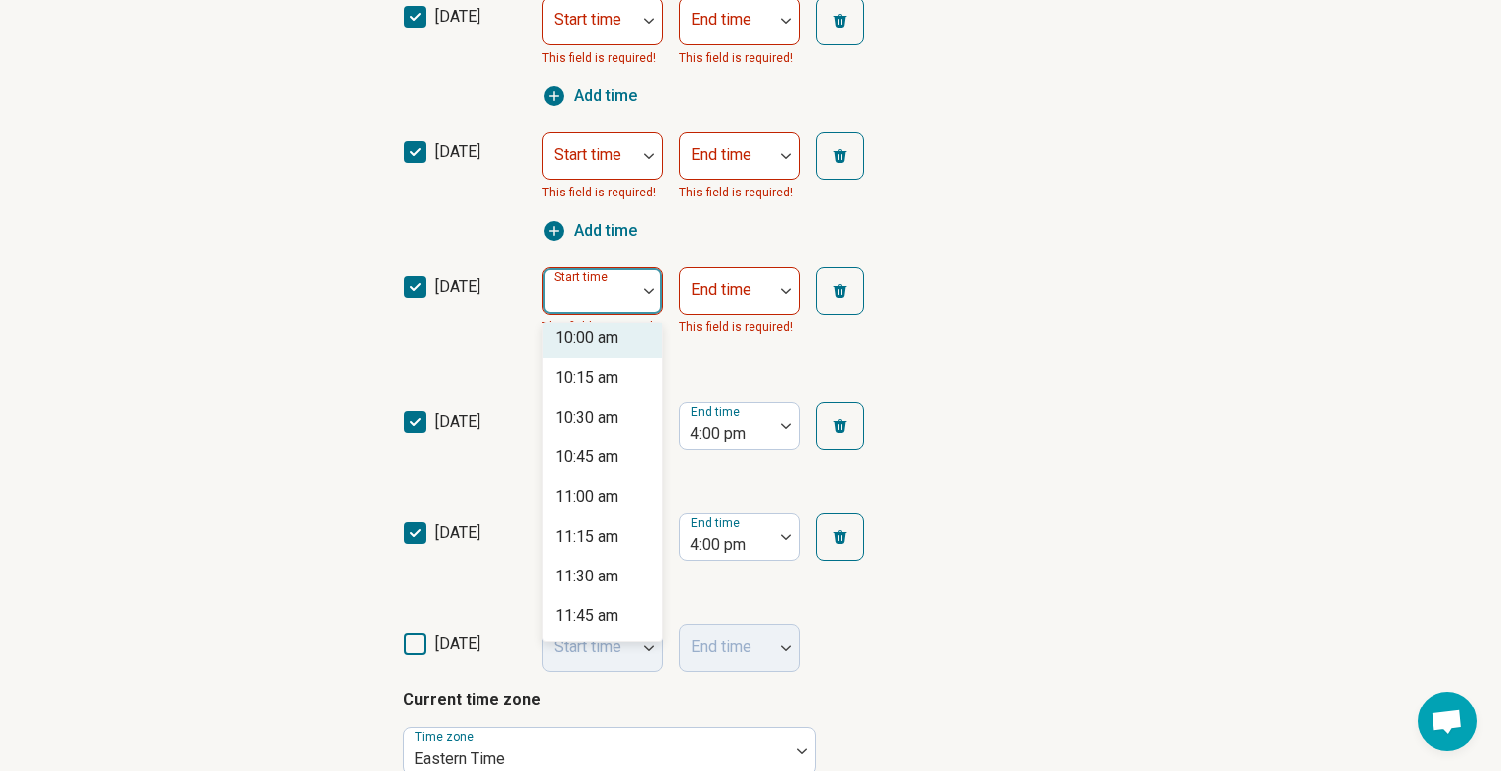
scroll to position [1609, 0]
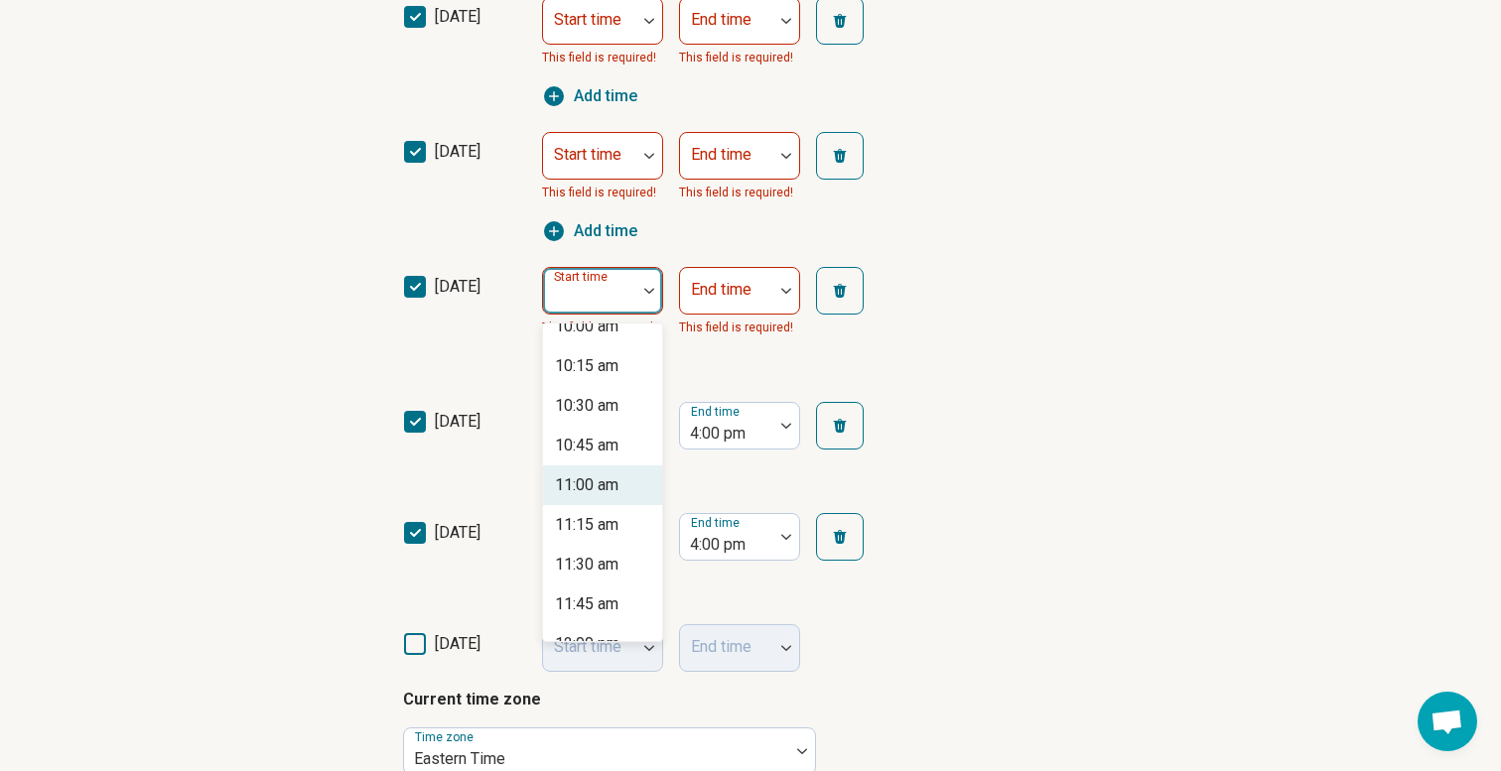
click at [587, 502] on div "11:00 am" at bounding box center [602, 486] width 119 height 40
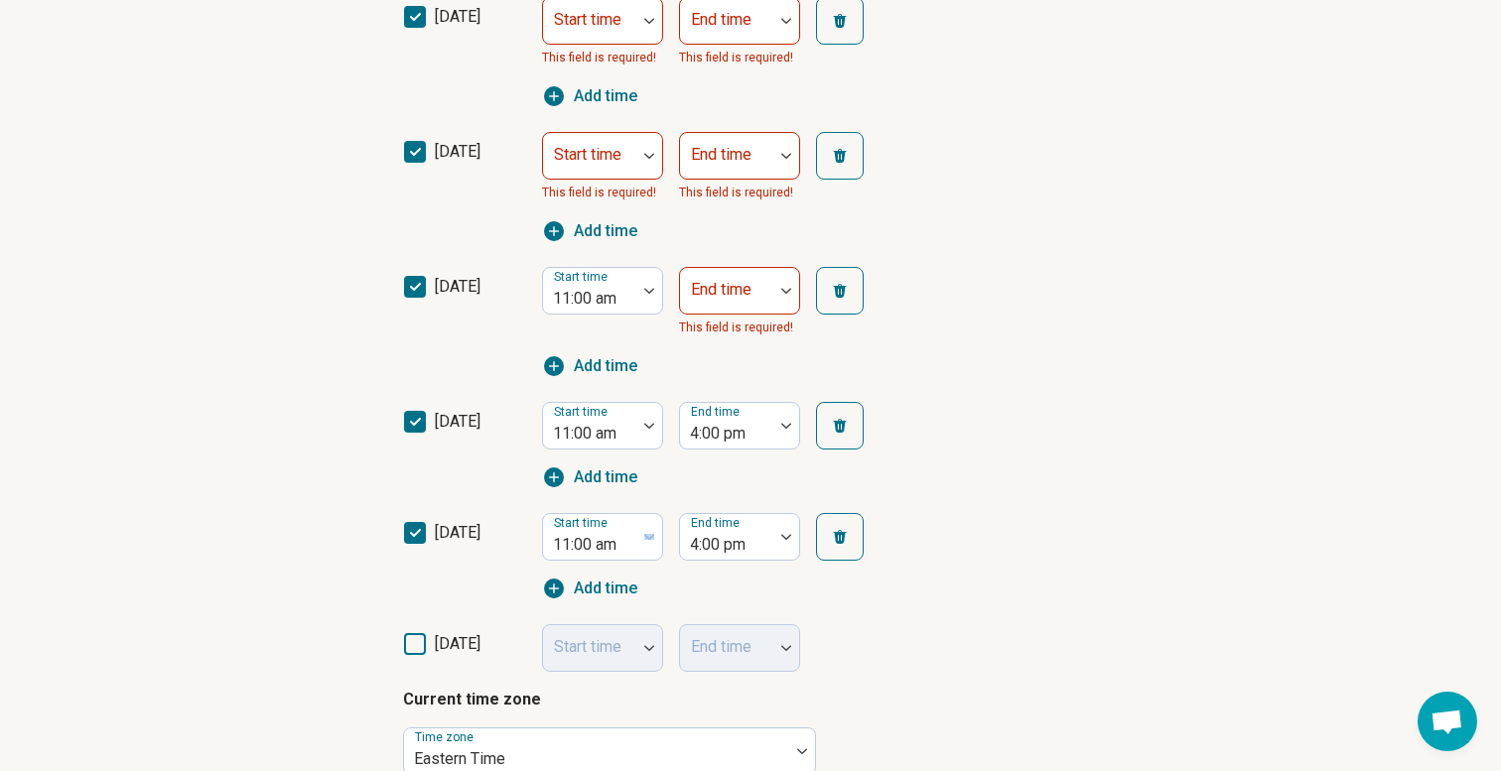
click at [587, 502] on div "friday Start time 11:00 am End time 4:00 pm Add time" at bounding box center [750, 556] width 695 height 111
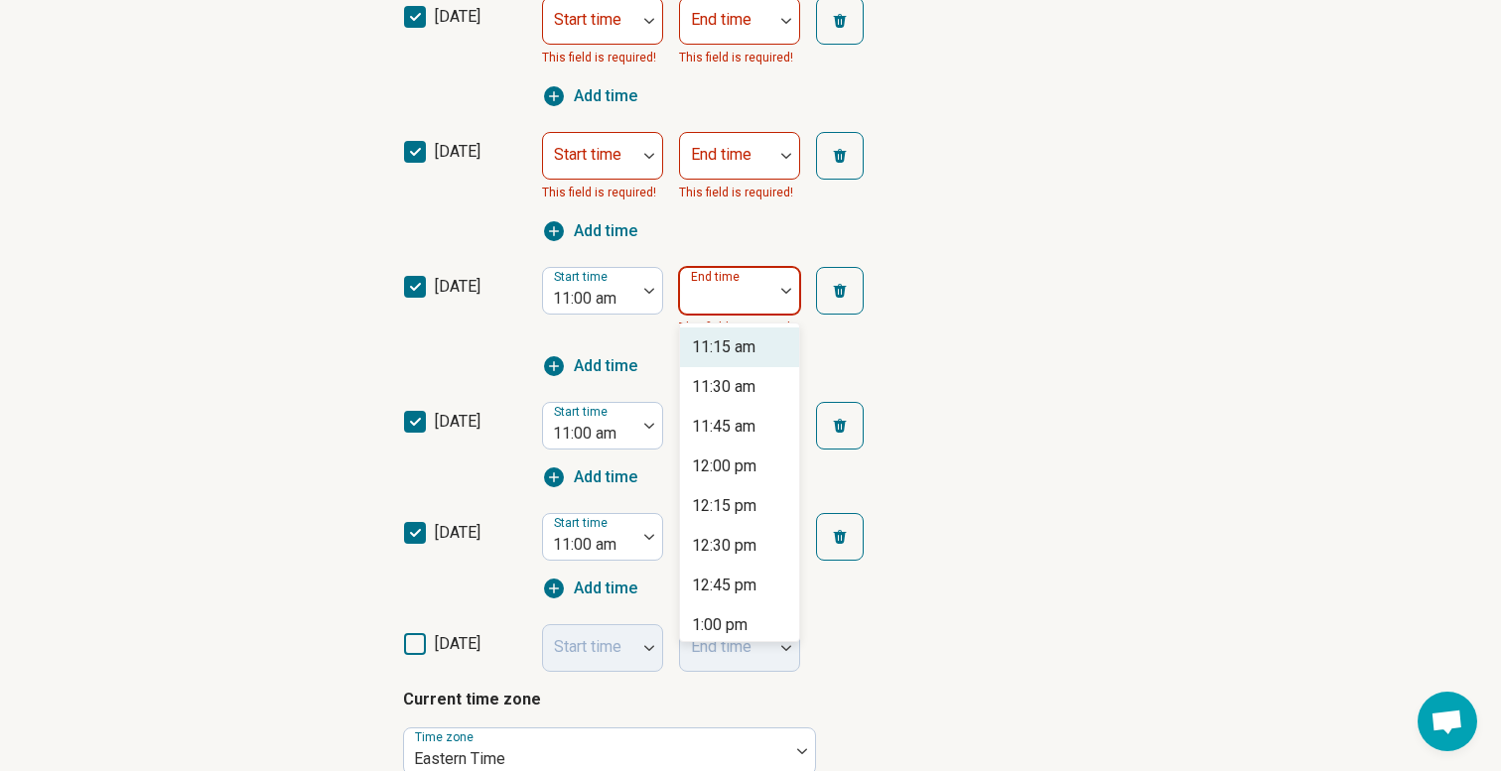
click at [740, 304] on div at bounding box center [726, 299] width 77 height 28
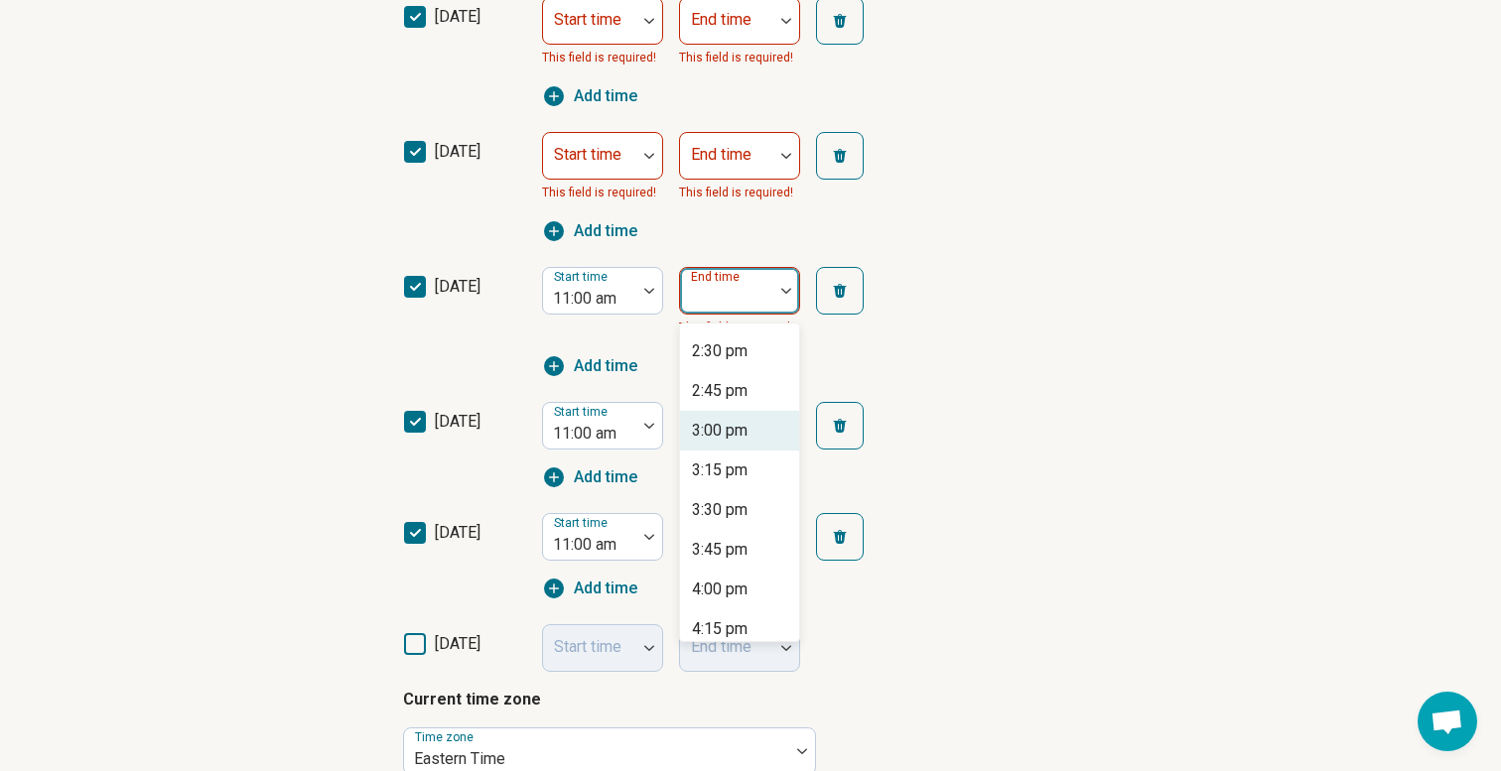
scroll to position [536, 0]
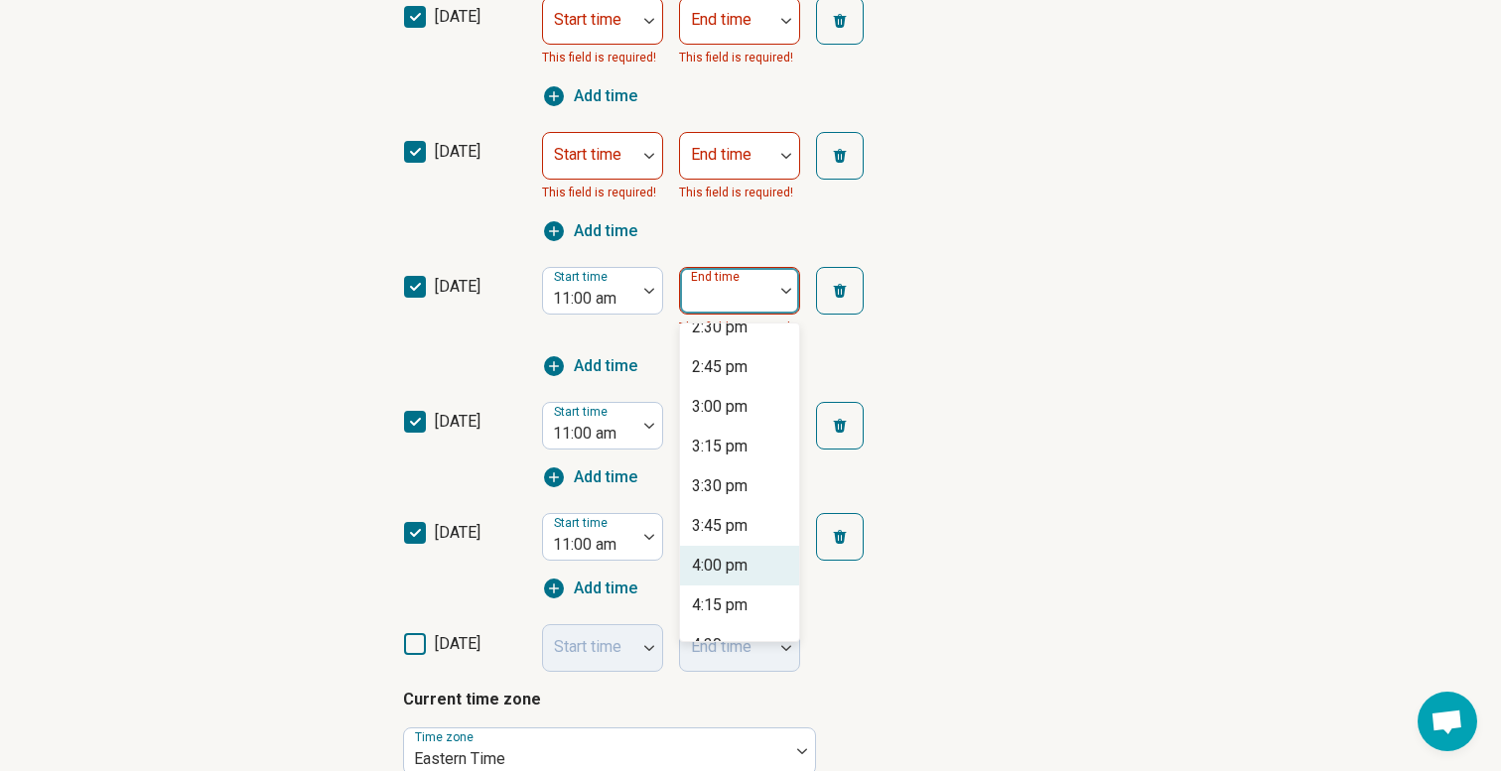
click at [737, 552] on div "4:00 pm" at bounding box center [739, 566] width 119 height 40
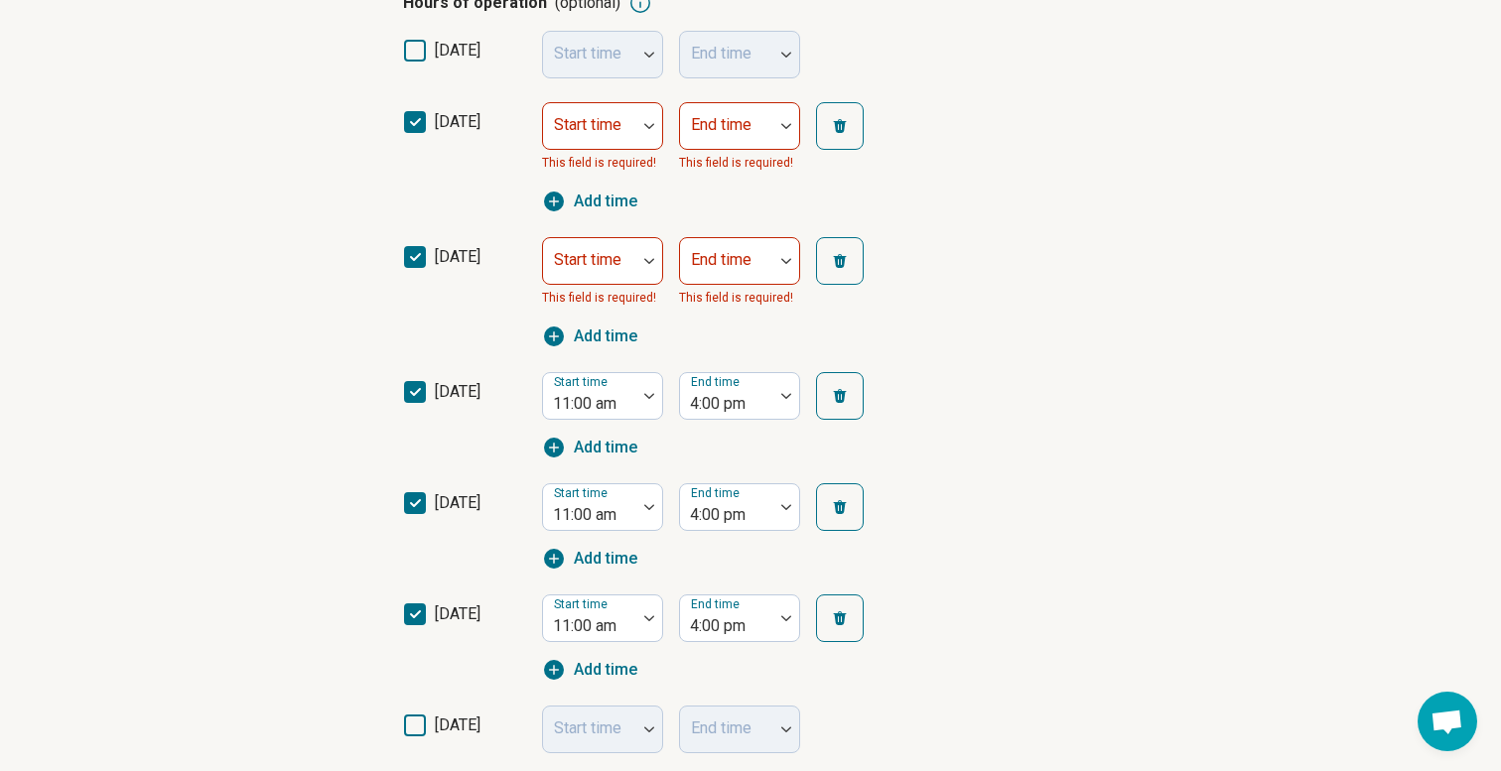
scroll to position [414, 0]
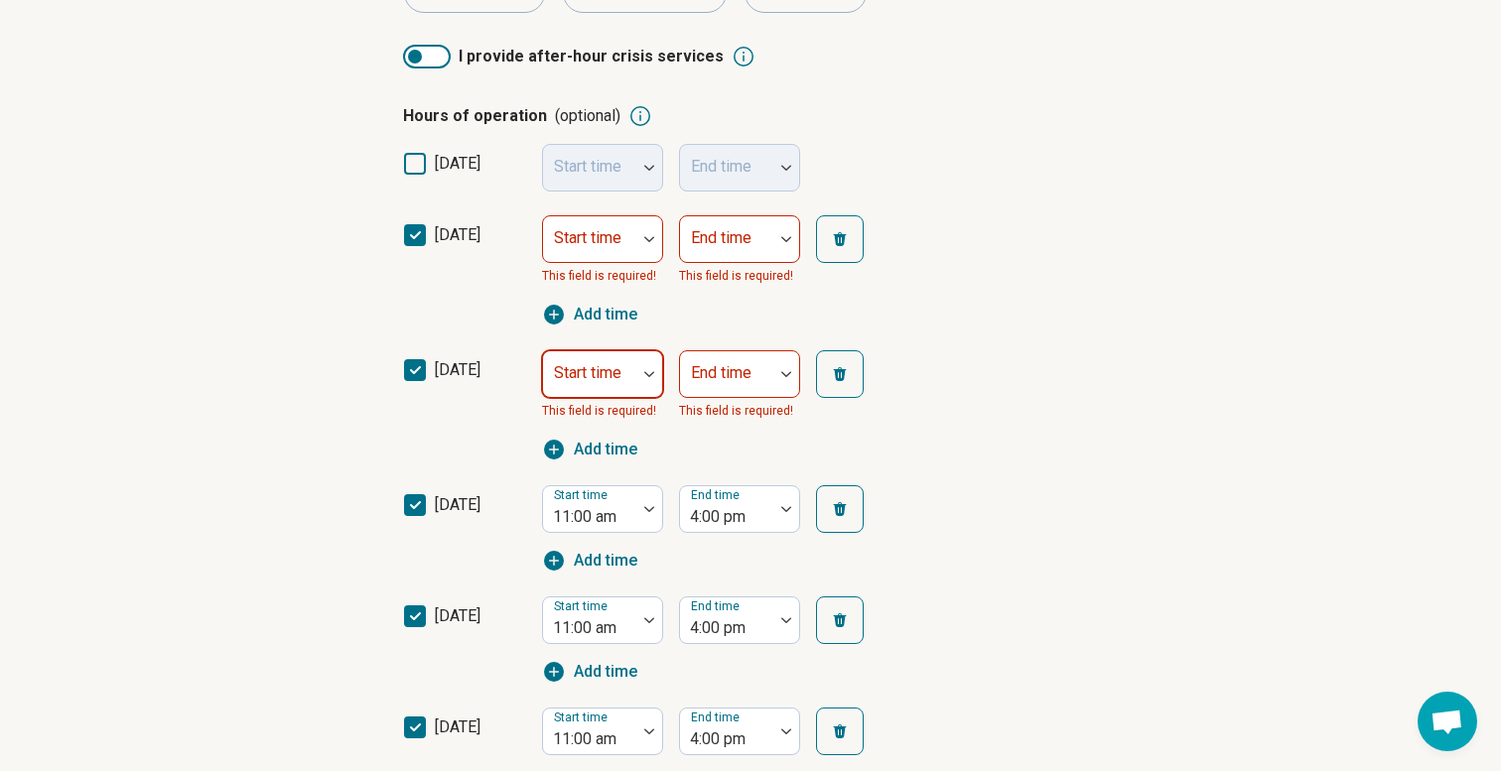
click at [622, 367] on div "Start time" at bounding box center [602, 374] width 121 height 48
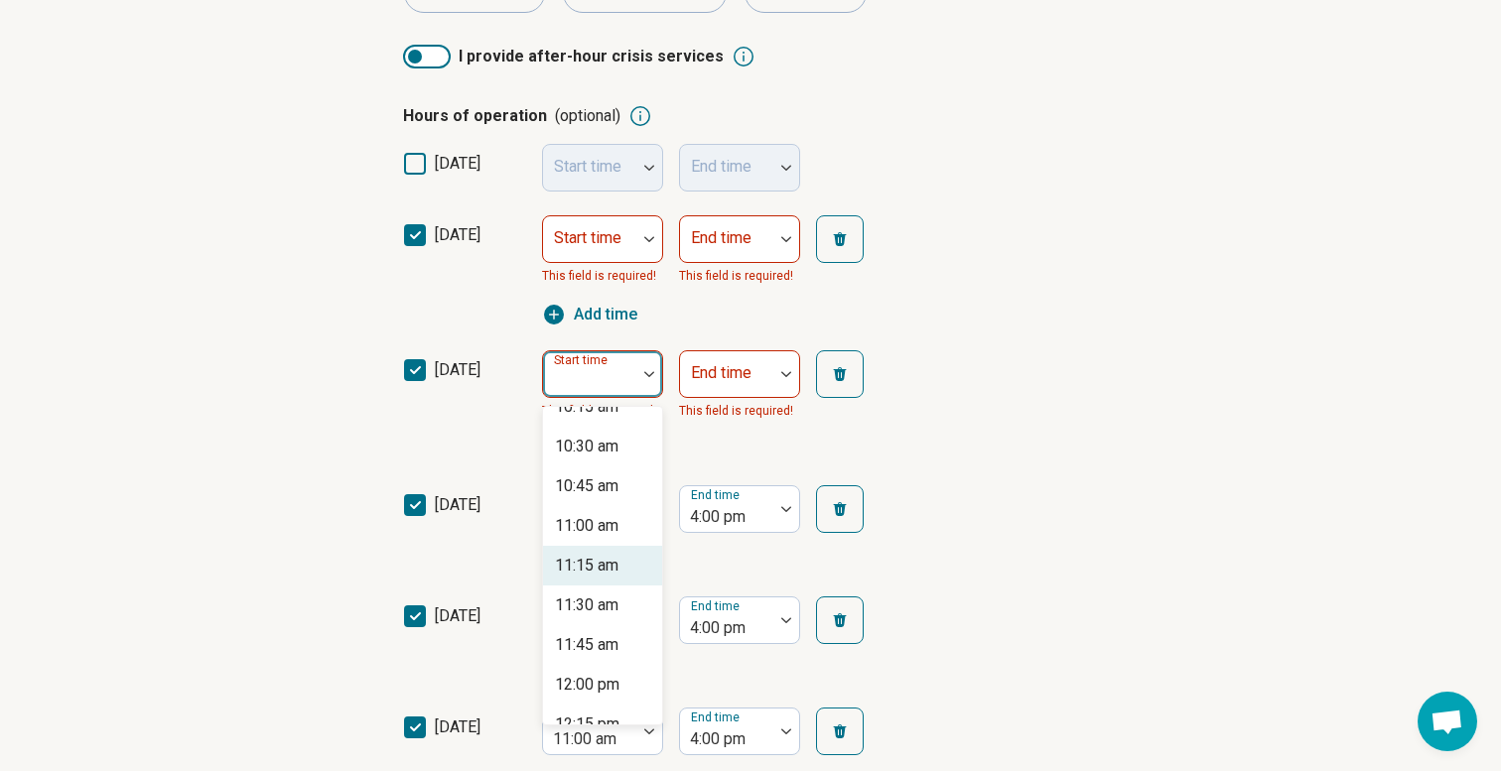
scroll to position [1629, 0]
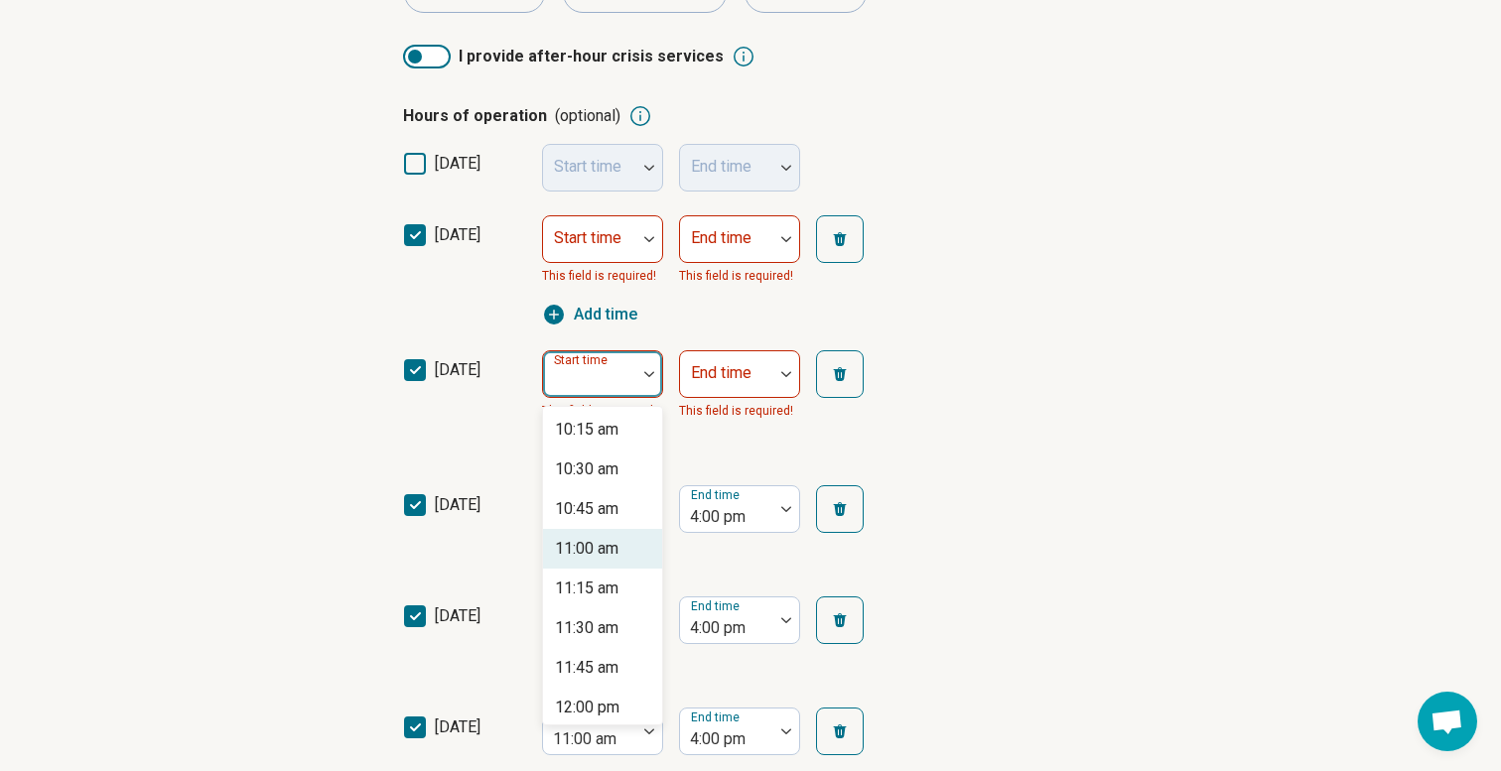
click at [608, 554] on div "11:00 am" at bounding box center [587, 549] width 64 height 24
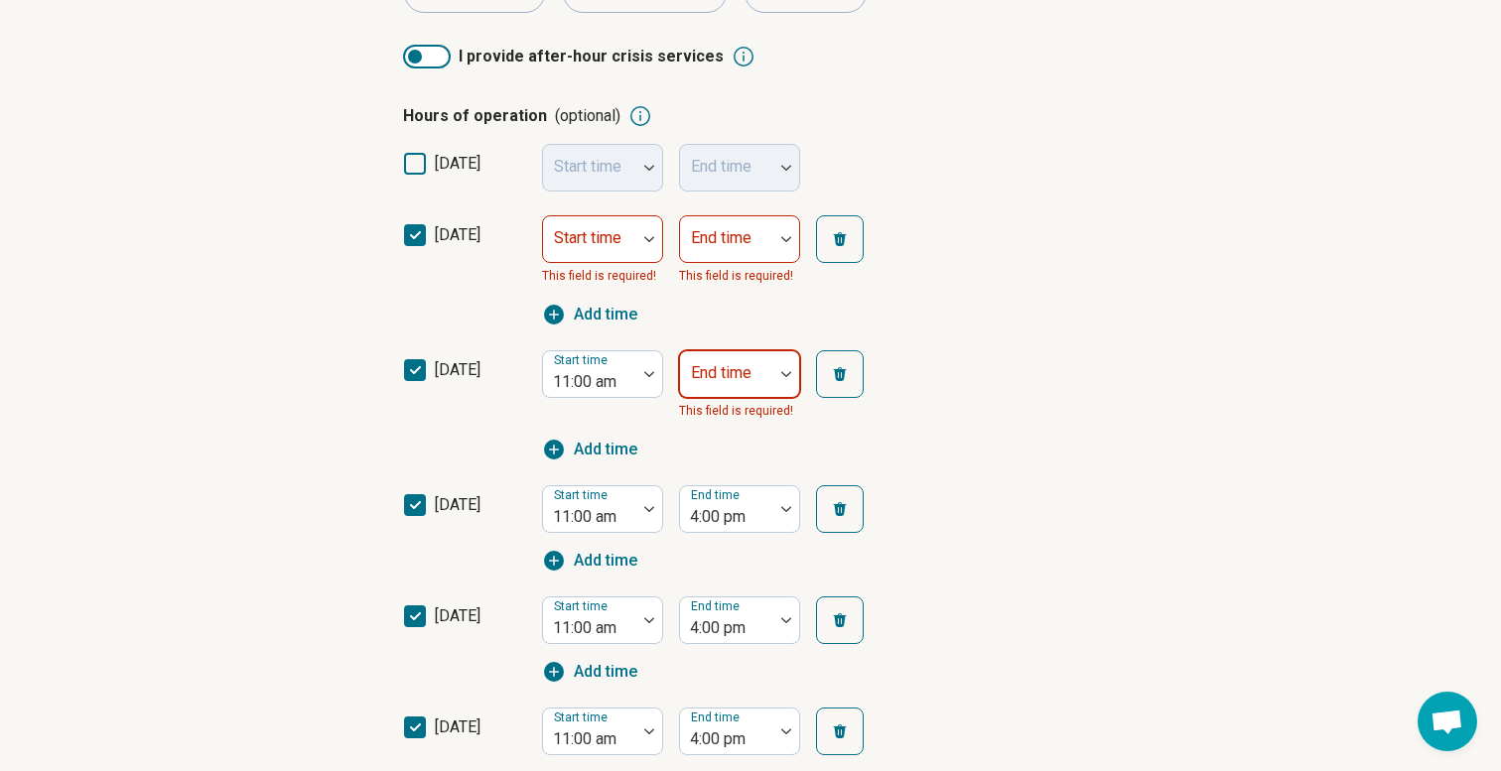
click at [728, 374] on div "End time" at bounding box center [739, 374] width 121 height 48
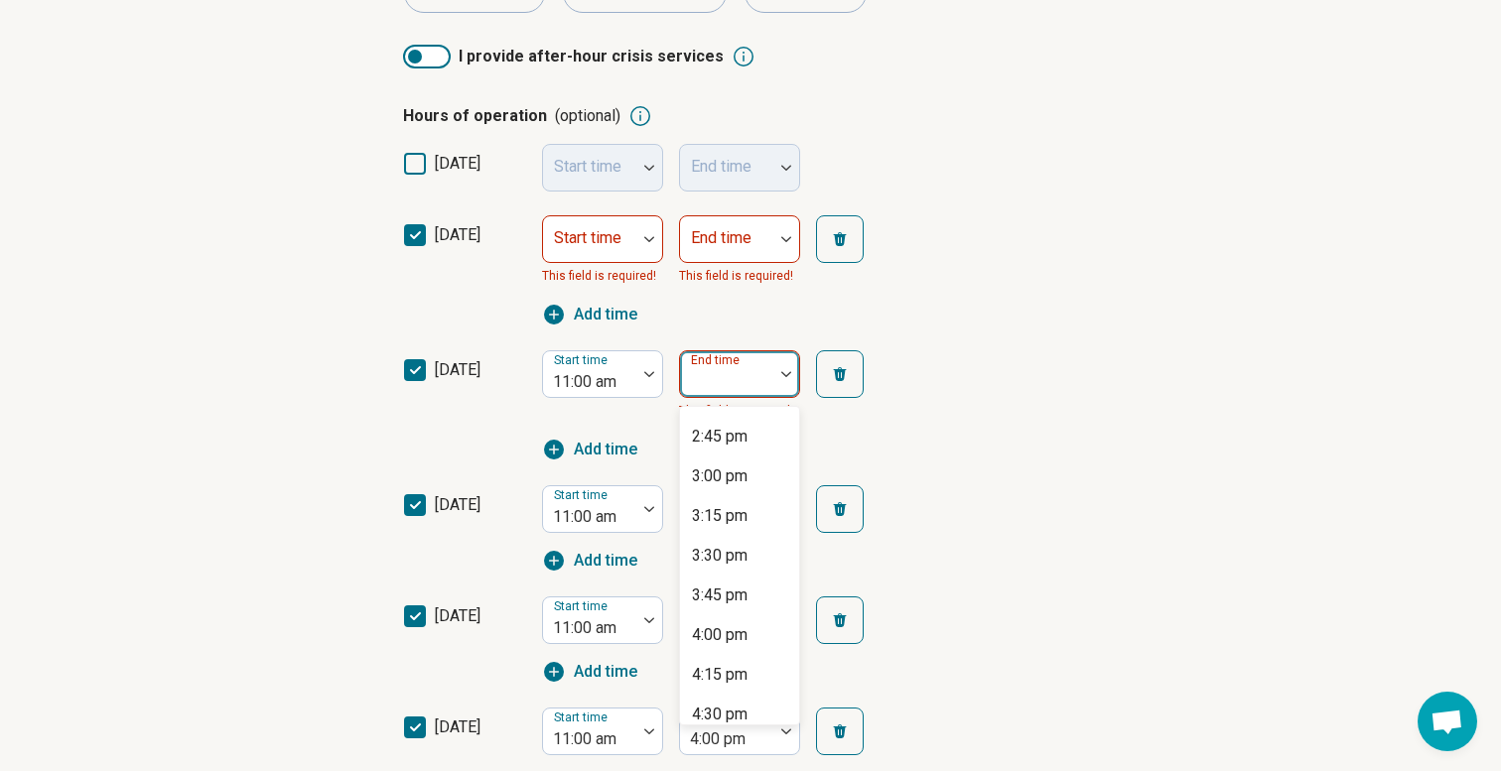
scroll to position [560, 0]
click at [708, 624] on div "4:00 pm" at bounding box center [720, 626] width 56 height 24
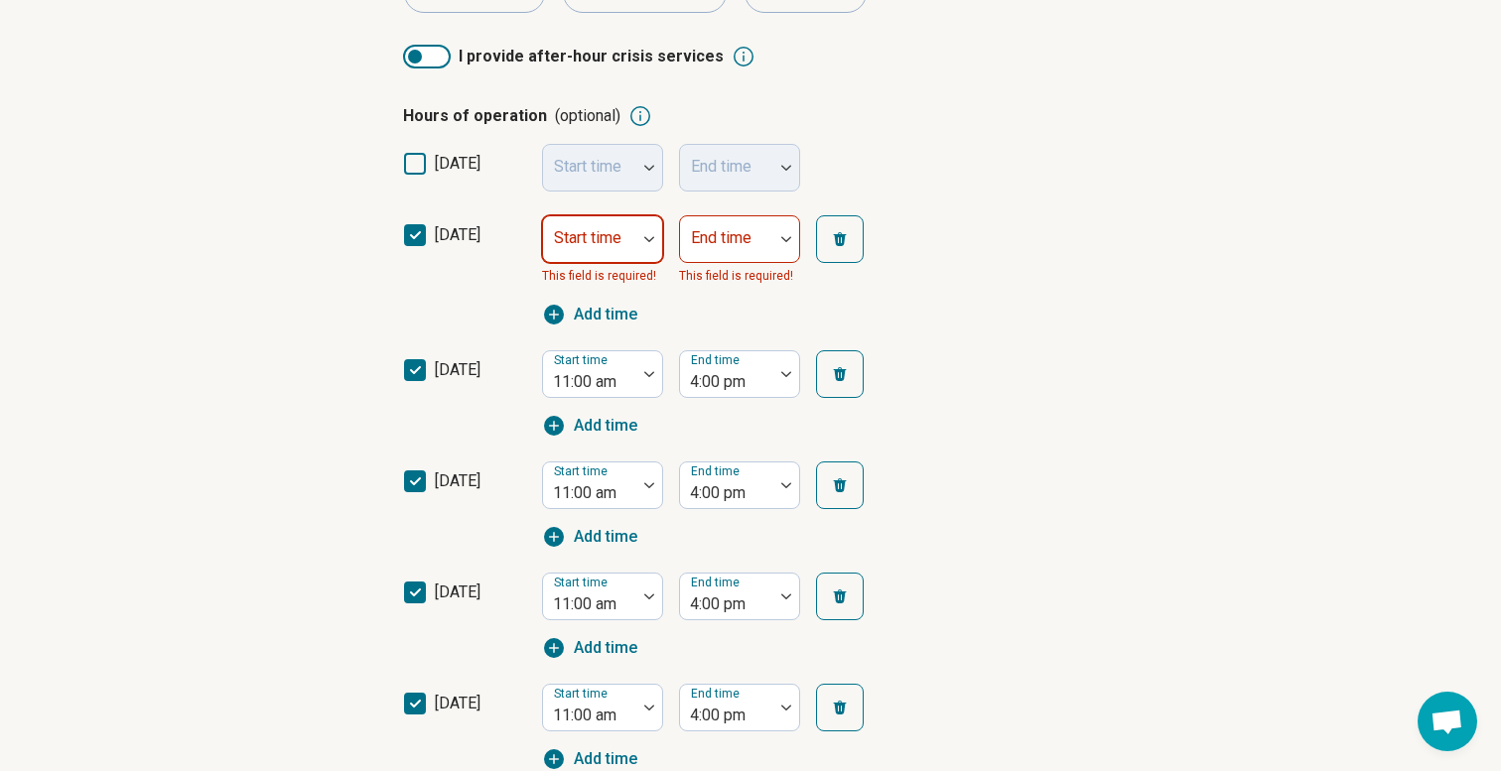
click at [594, 244] on div "Start time" at bounding box center [602, 239] width 121 height 48
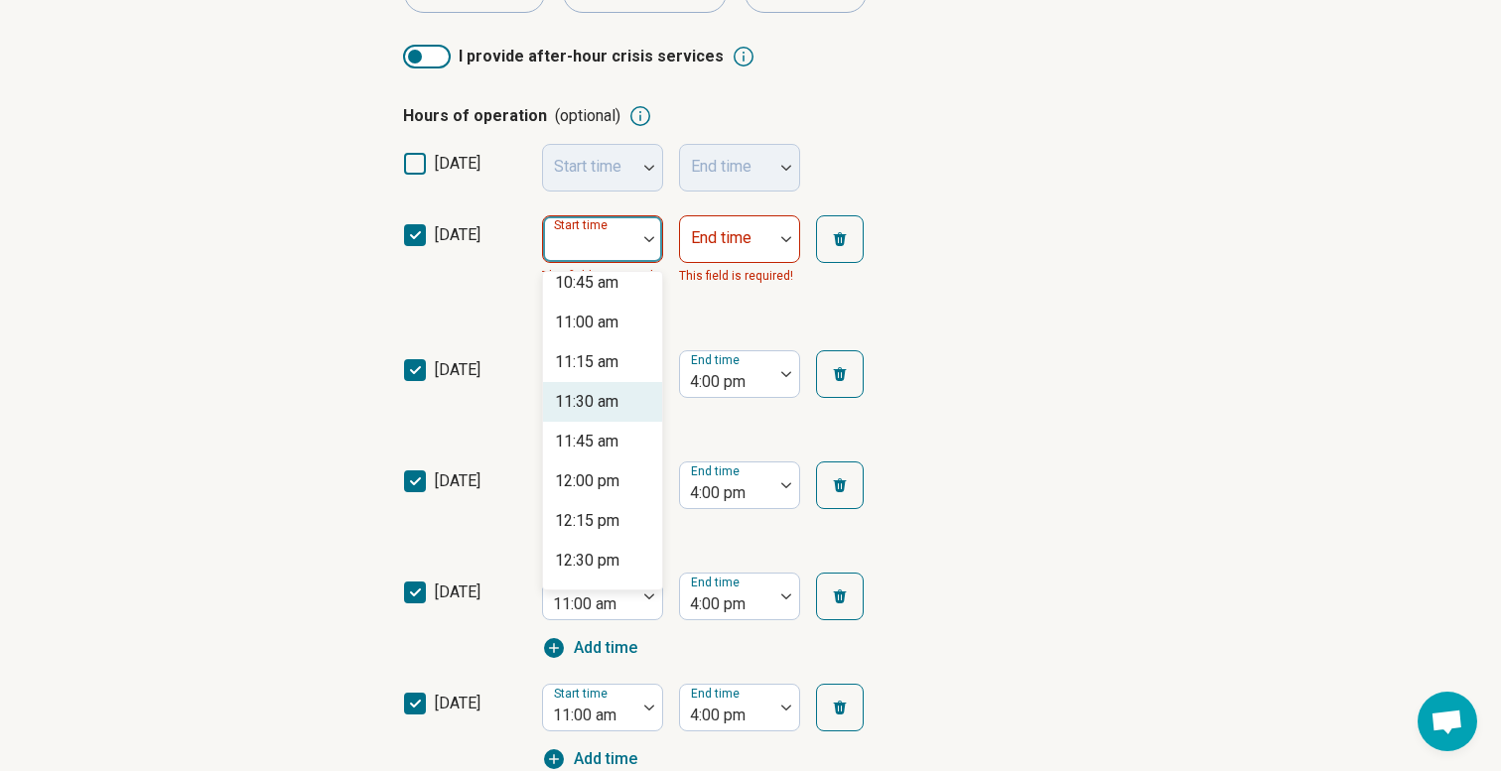
scroll to position [1716, 0]
click at [602, 336] on div "11:00 am" at bounding box center [587, 328] width 64 height 24
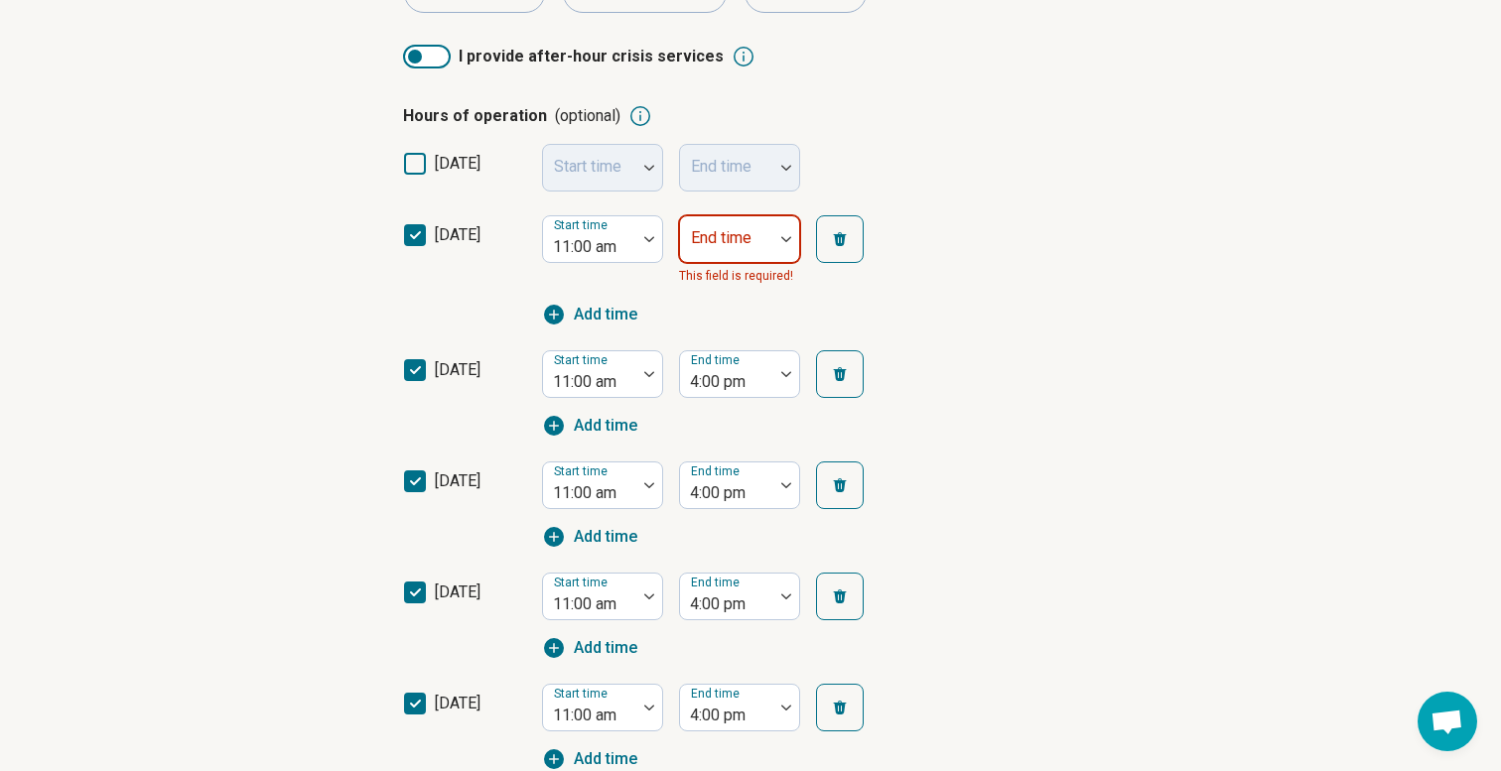
click at [727, 242] on div "End time" at bounding box center [739, 239] width 121 height 48
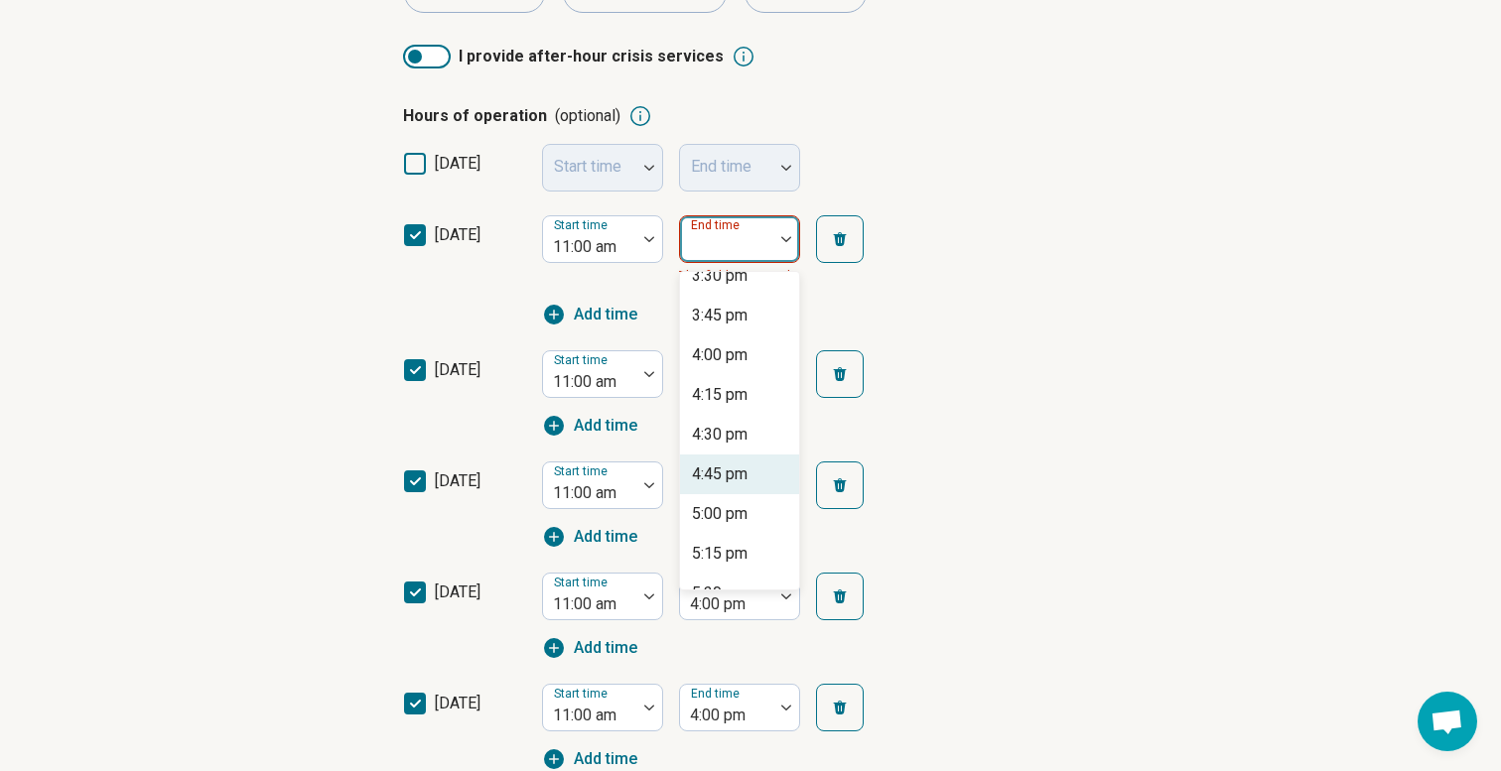
scroll to position [691, 0]
click at [714, 364] on div "4:00 pm" at bounding box center [720, 359] width 56 height 24
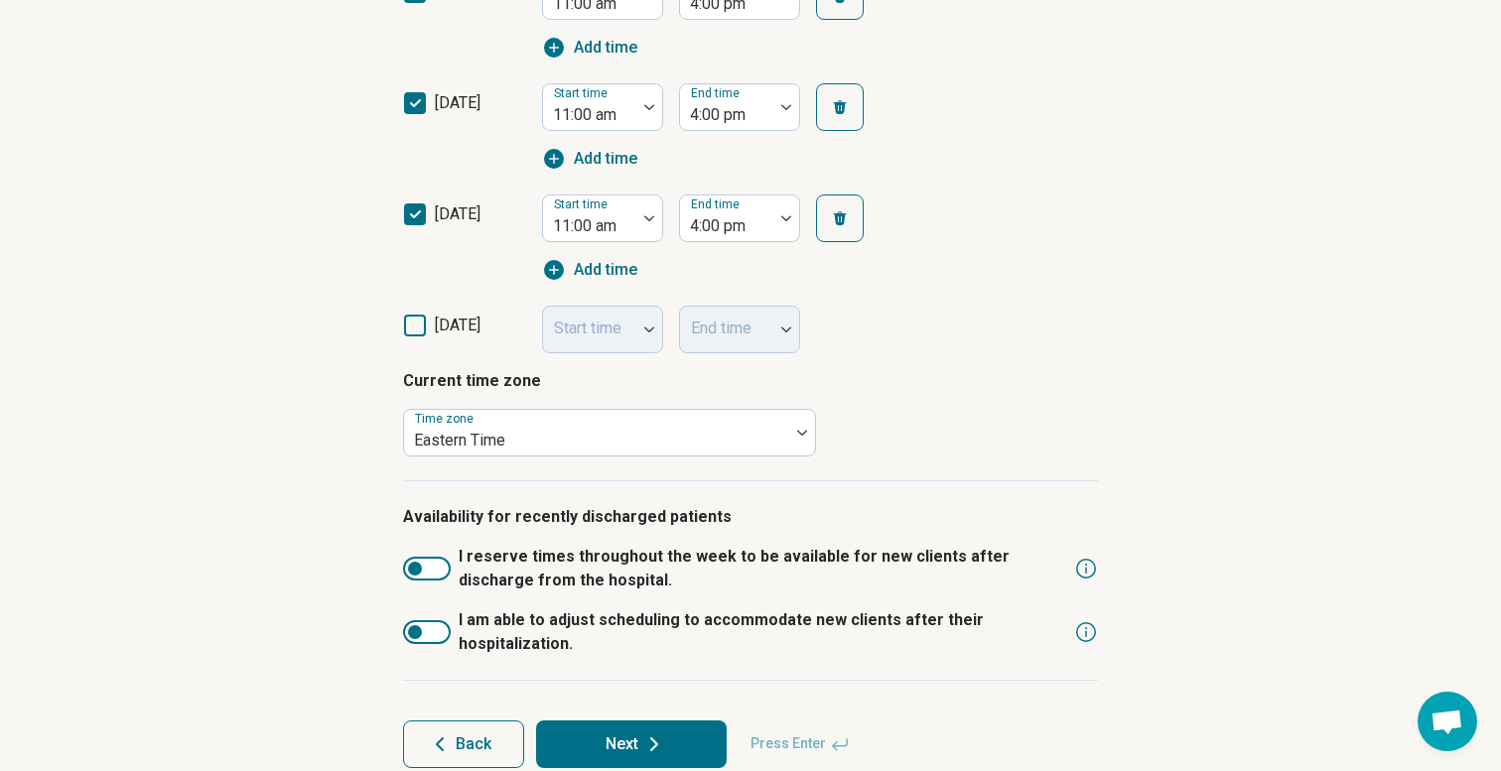
scroll to position [915, 0]
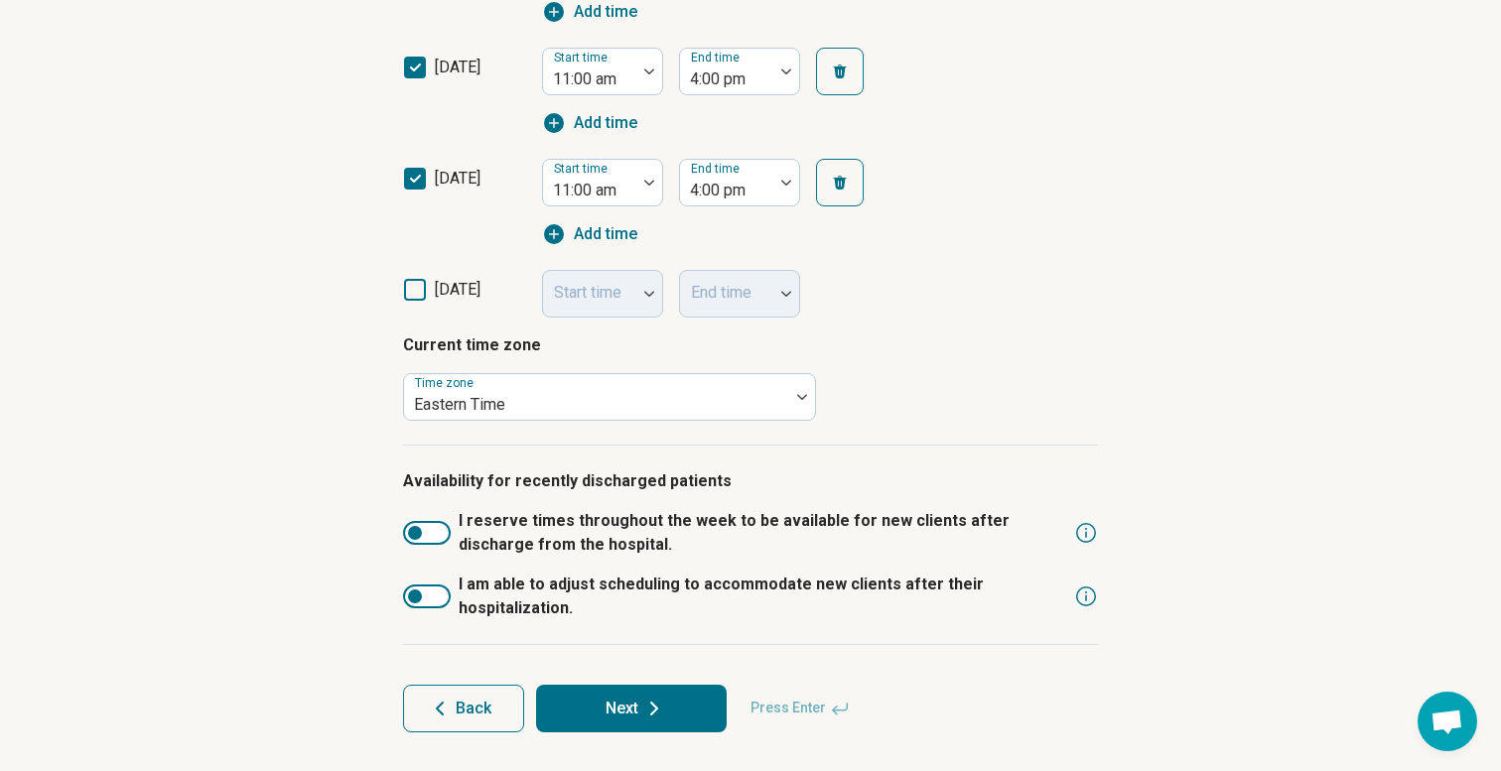
click at [606, 717] on button "Next" at bounding box center [631, 709] width 191 height 48
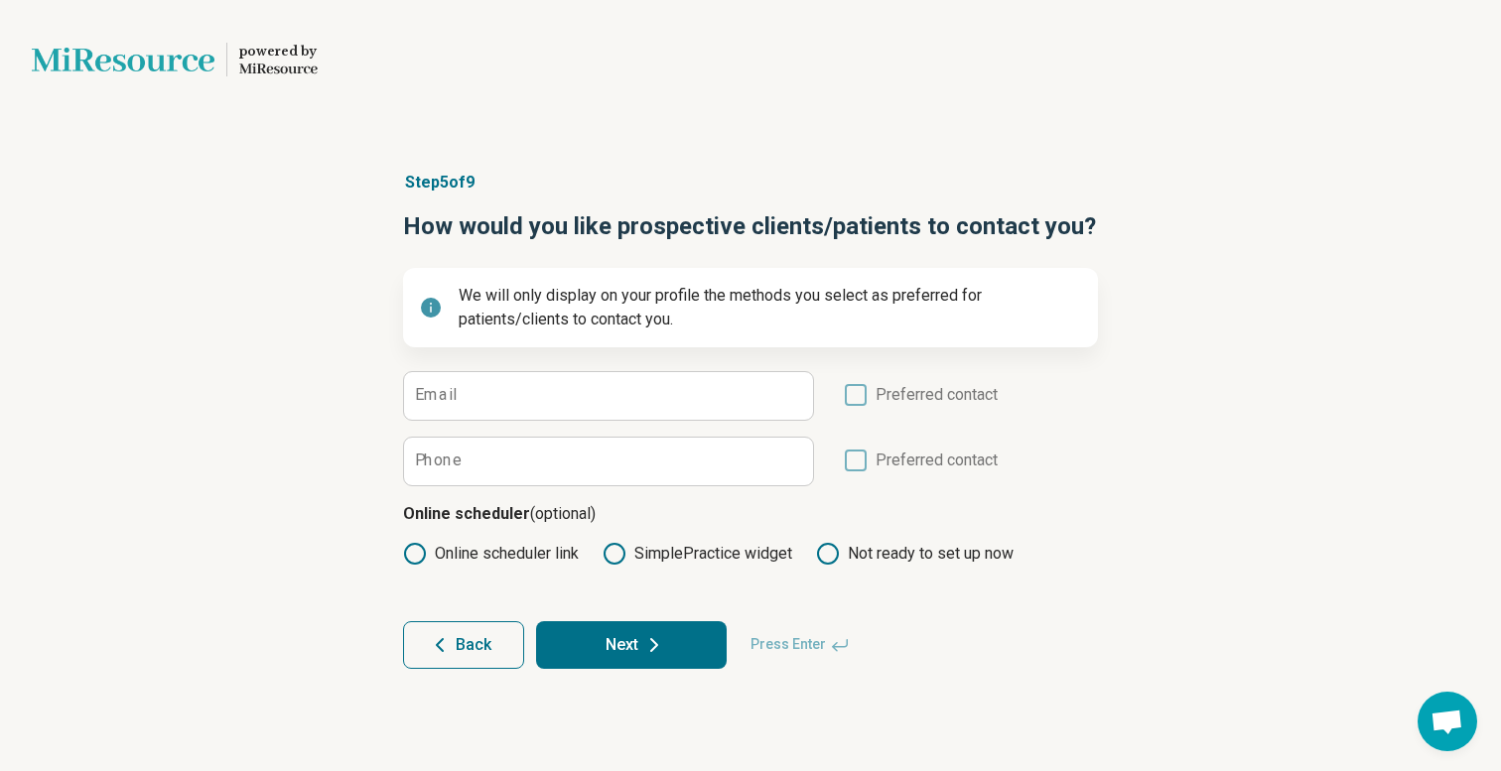
scroll to position [0, 0]
click at [408, 560] on circle at bounding box center [415, 554] width 20 height 20
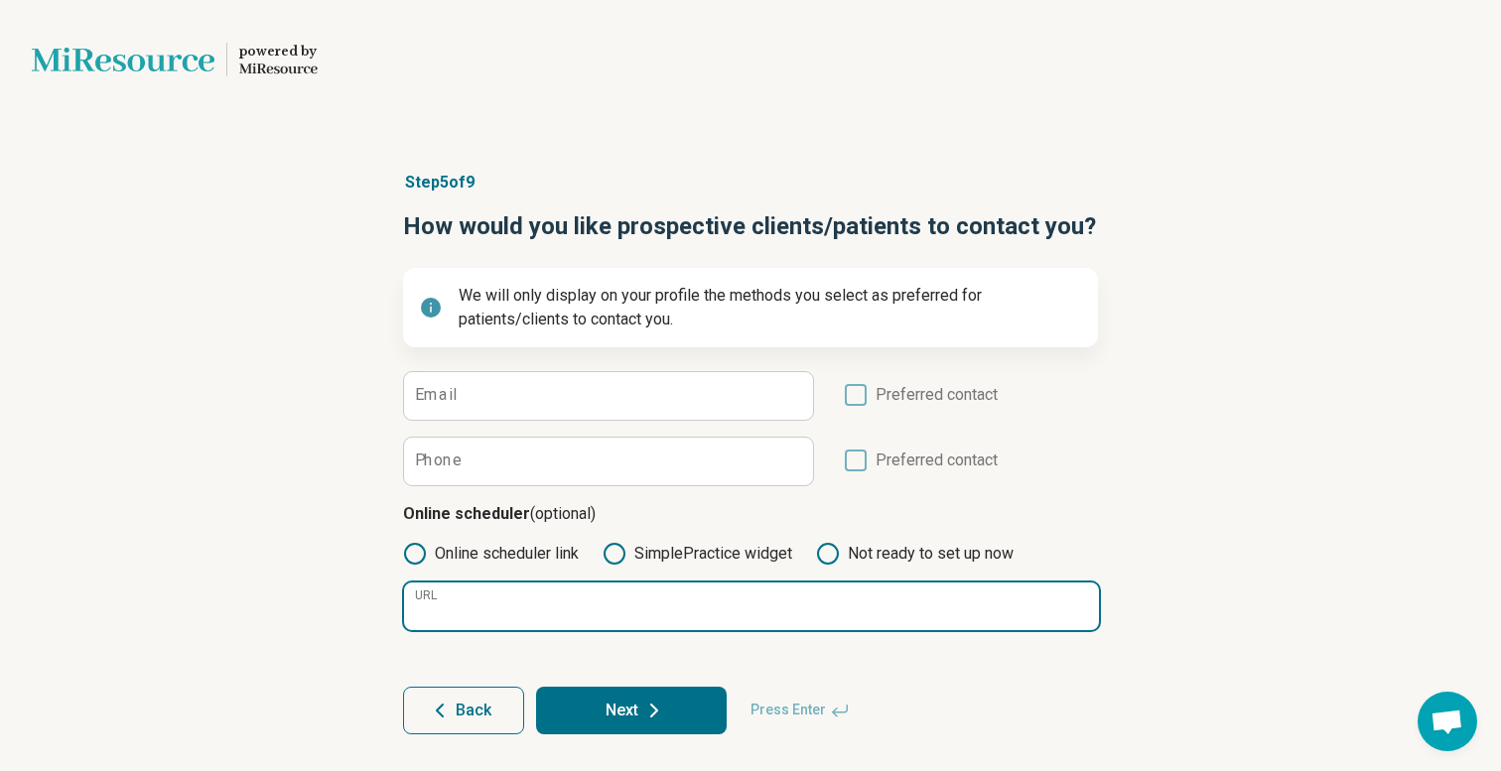
click at [470, 617] on input "URL" at bounding box center [751, 607] width 695 height 48
paste input "**********"
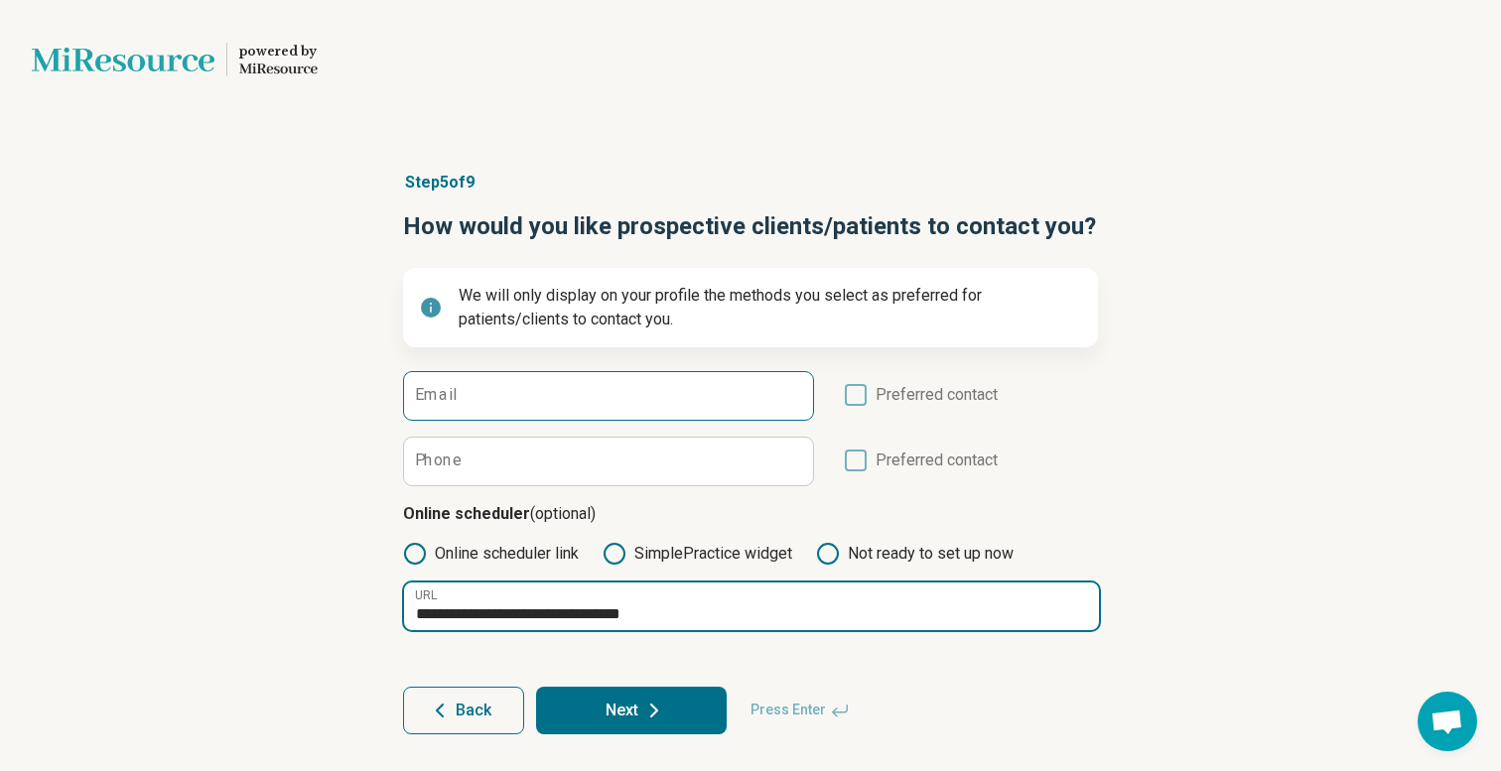
type input "**********"
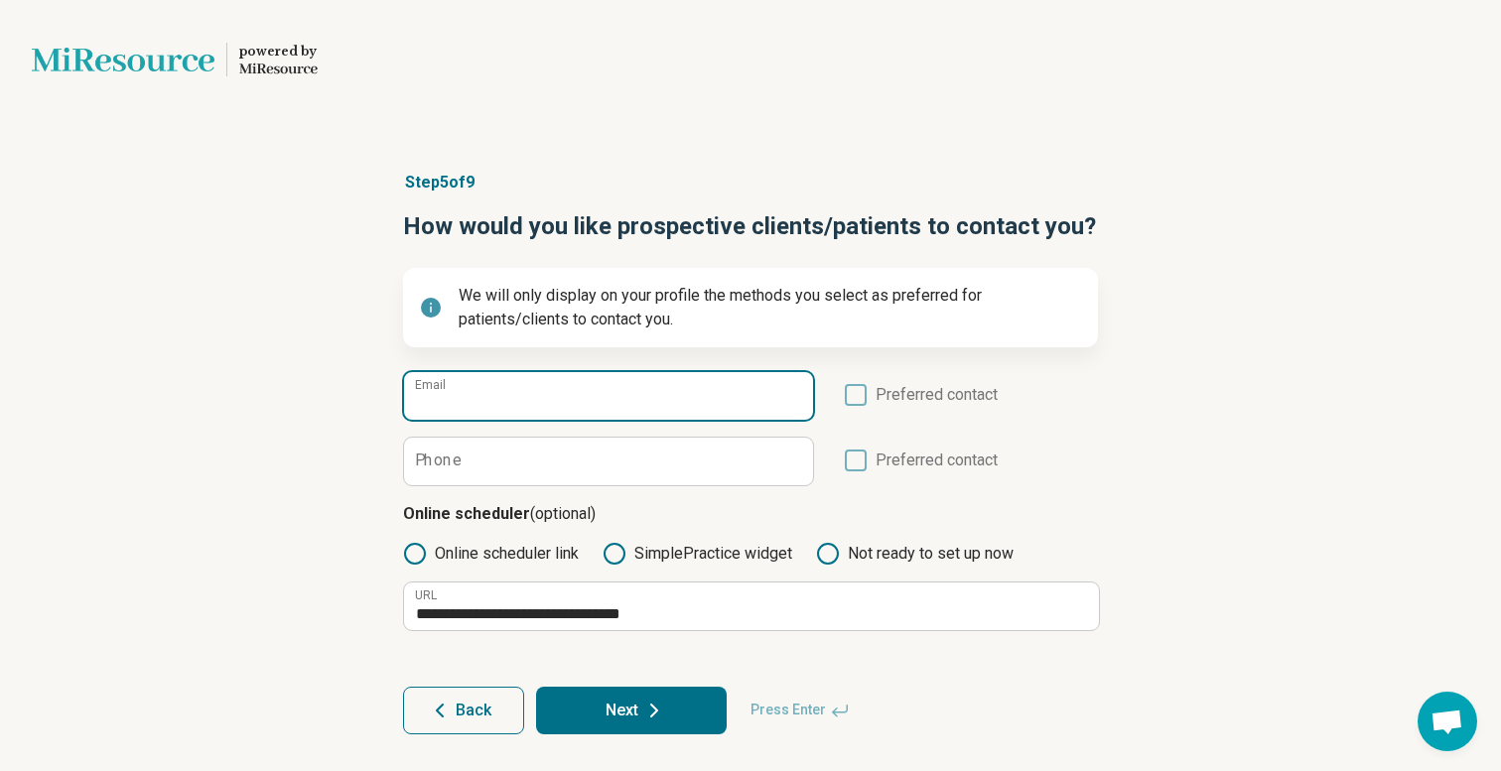
click at [461, 399] on input "Email" at bounding box center [608, 396] width 409 height 48
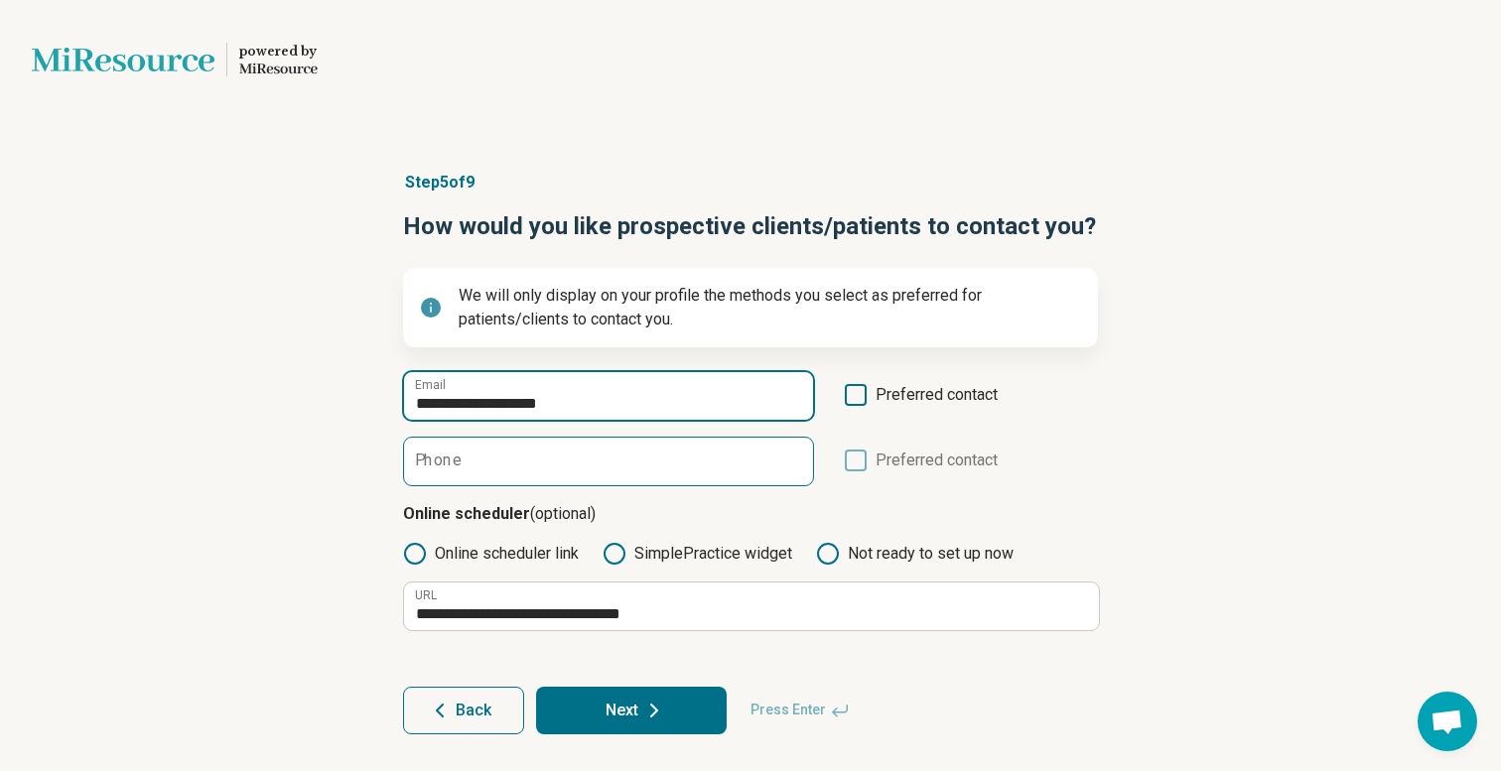
type input "**********"
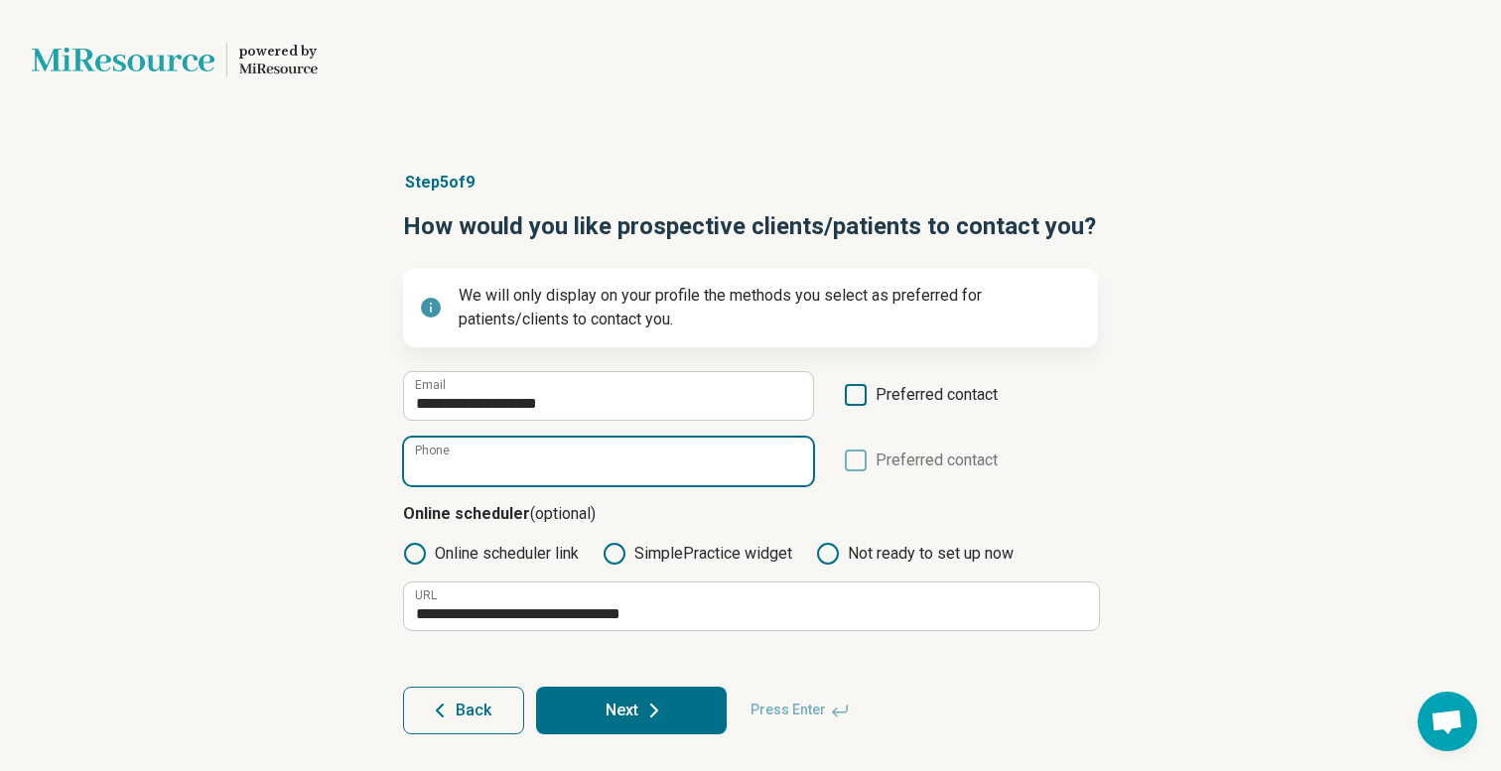
click at [467, 457] on input "Phone" at bounding box center [608, 462] width 409 height 48
paste input "**********"
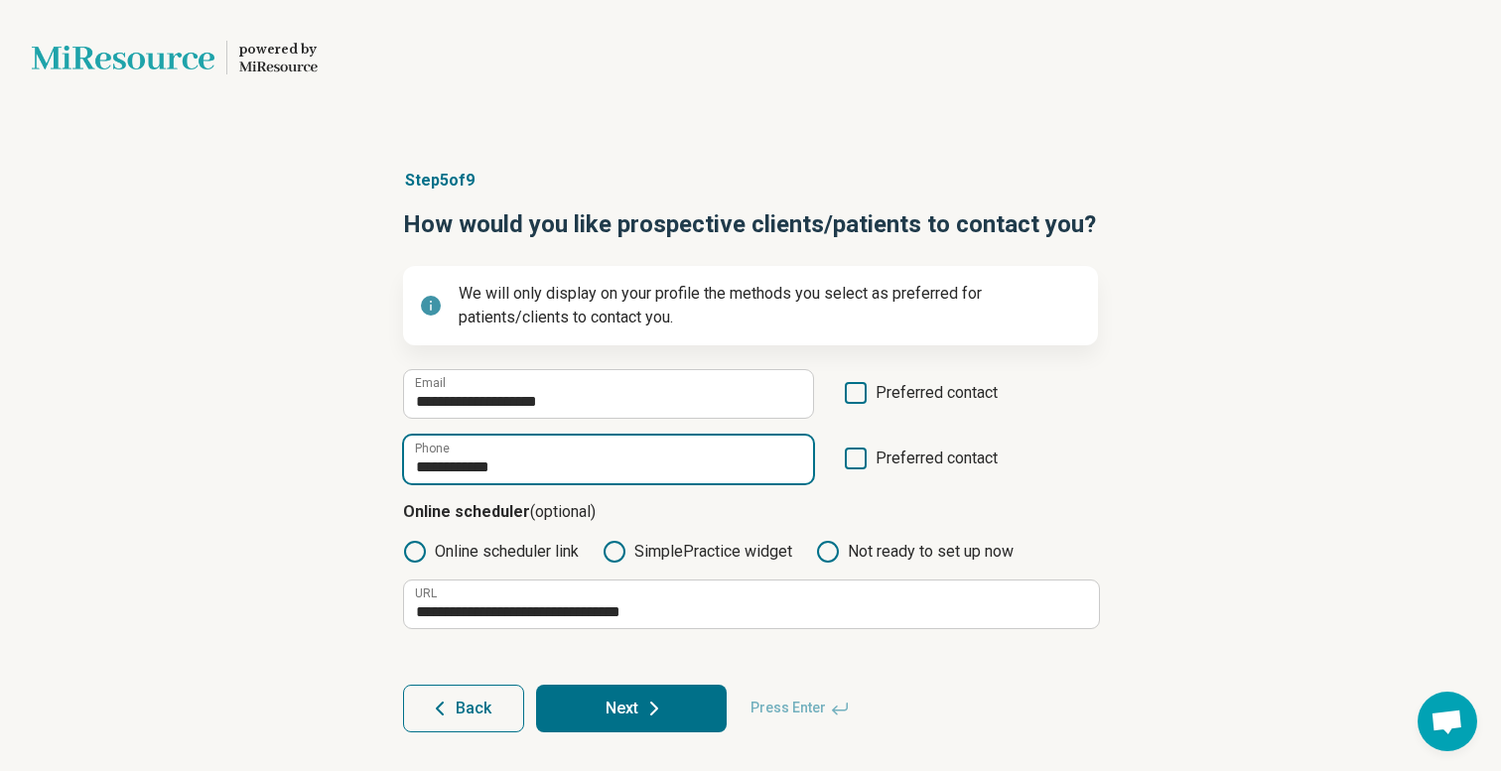
type input "**********"
click at [1209, 393] on div "**********" at bounding box center [750, 450] width 1501 height 643
click at [845, 388] on icon at bounding box center [856, 393] width 22 height 22
click at [850, 452] on icon at bounding box center [856, 459] width 22 height 22
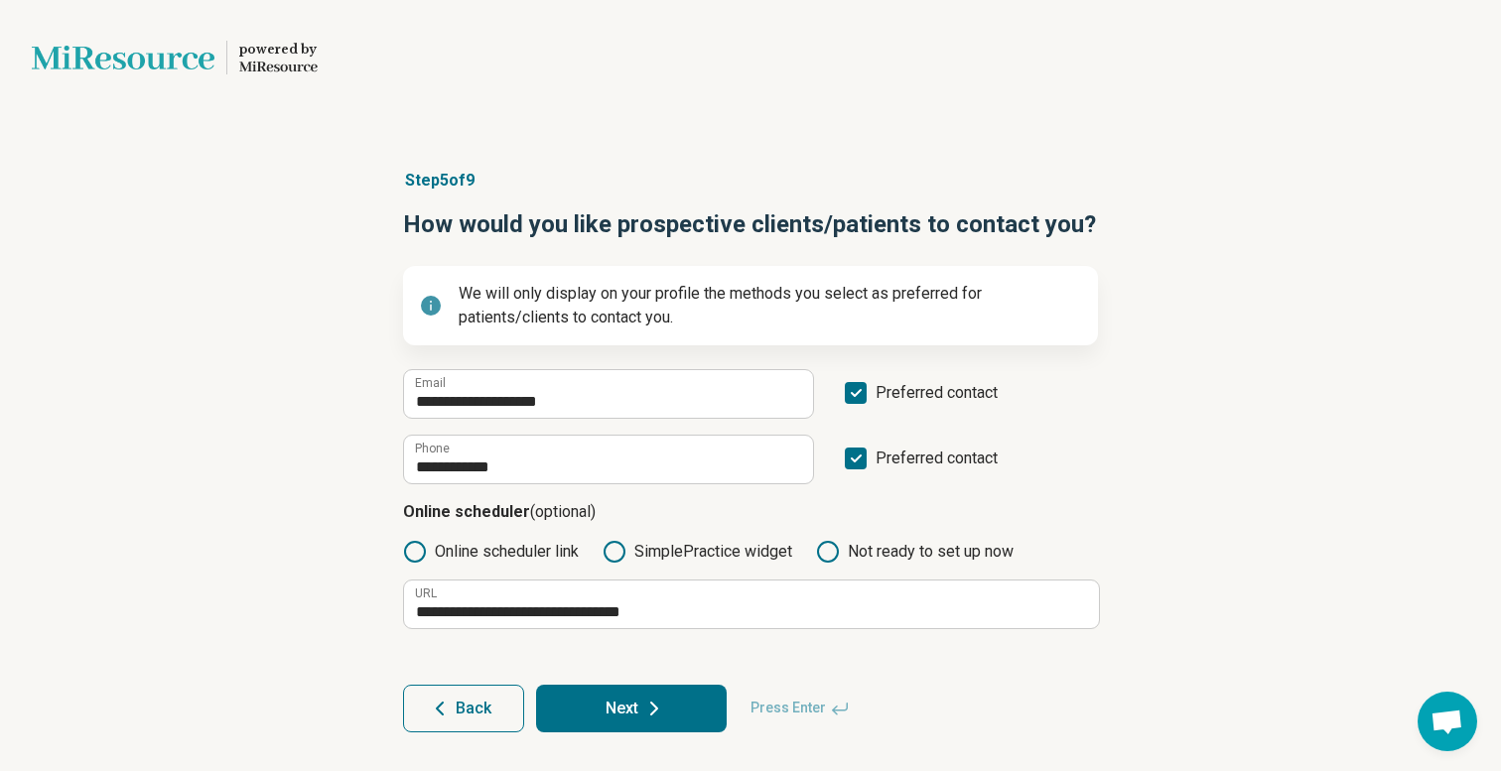
click at [632, 717] on button "Next" at bounding box center [631, 709] width 191 height 48
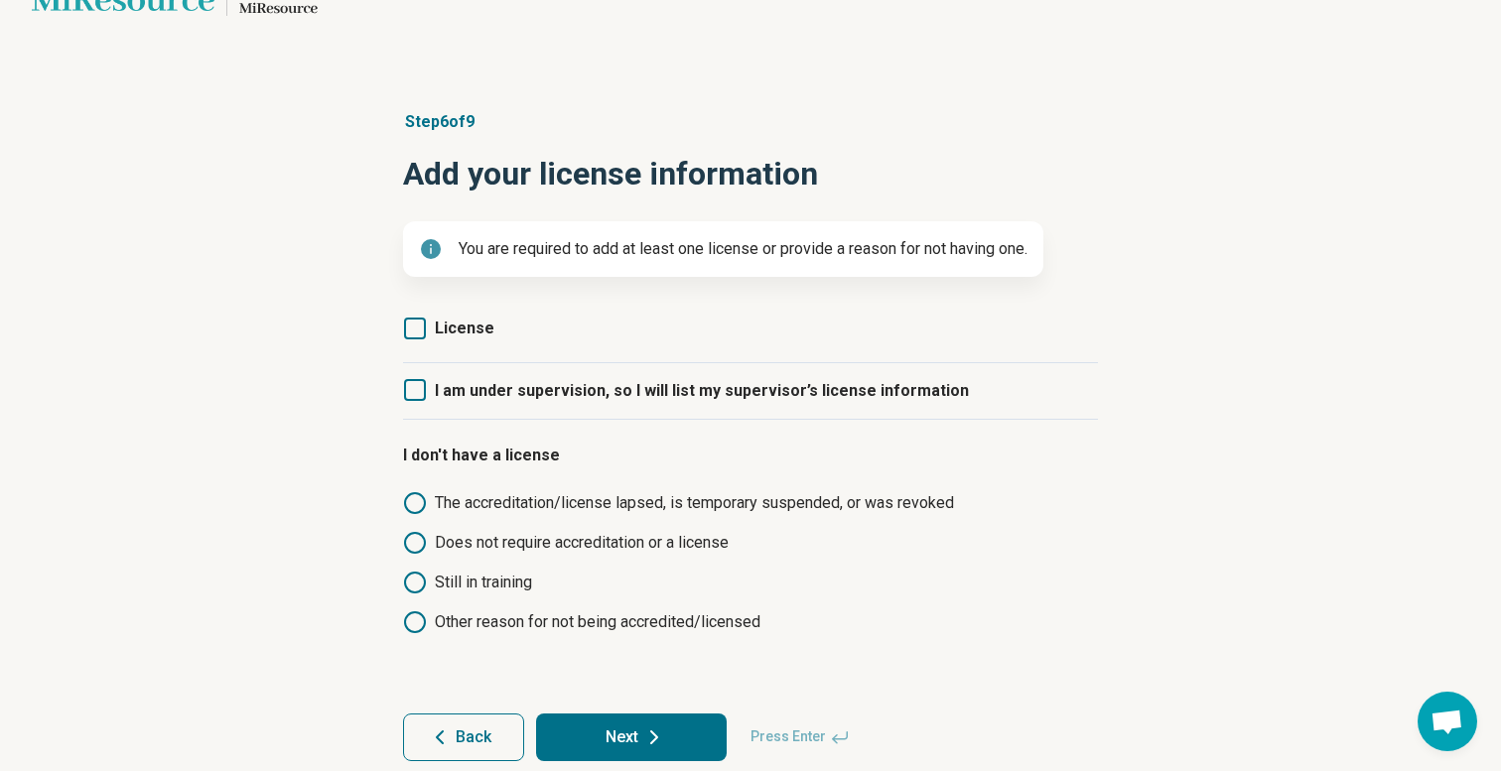
scroll to position [89, 0]
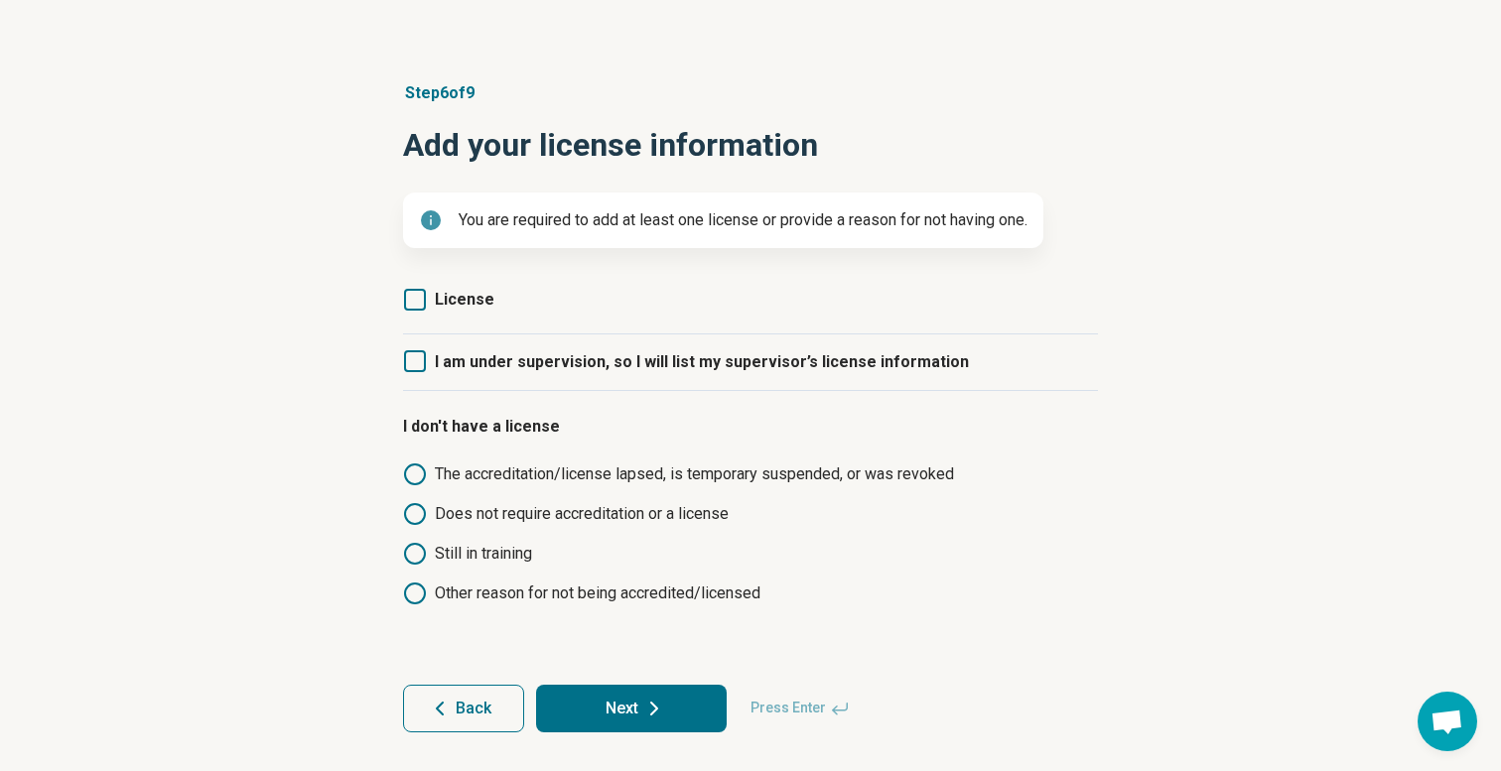
click at [421, 299] on icon at bounding box center [415, 300] width 22 height 22
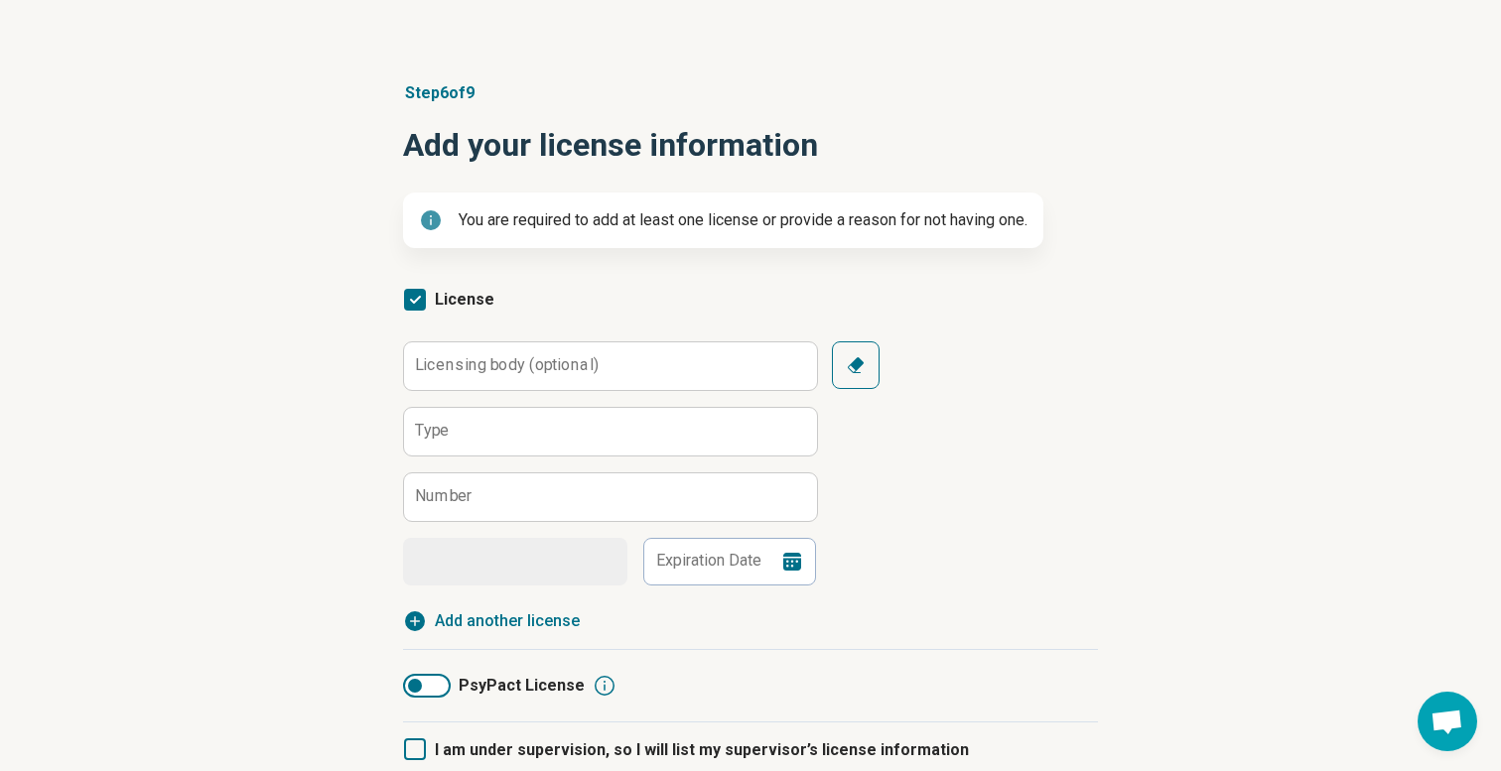
scroll to position [10, 0]
click at [473, 370] on label "Licensing body (optional)" at bounding box center [507, 365] width 184 height 16
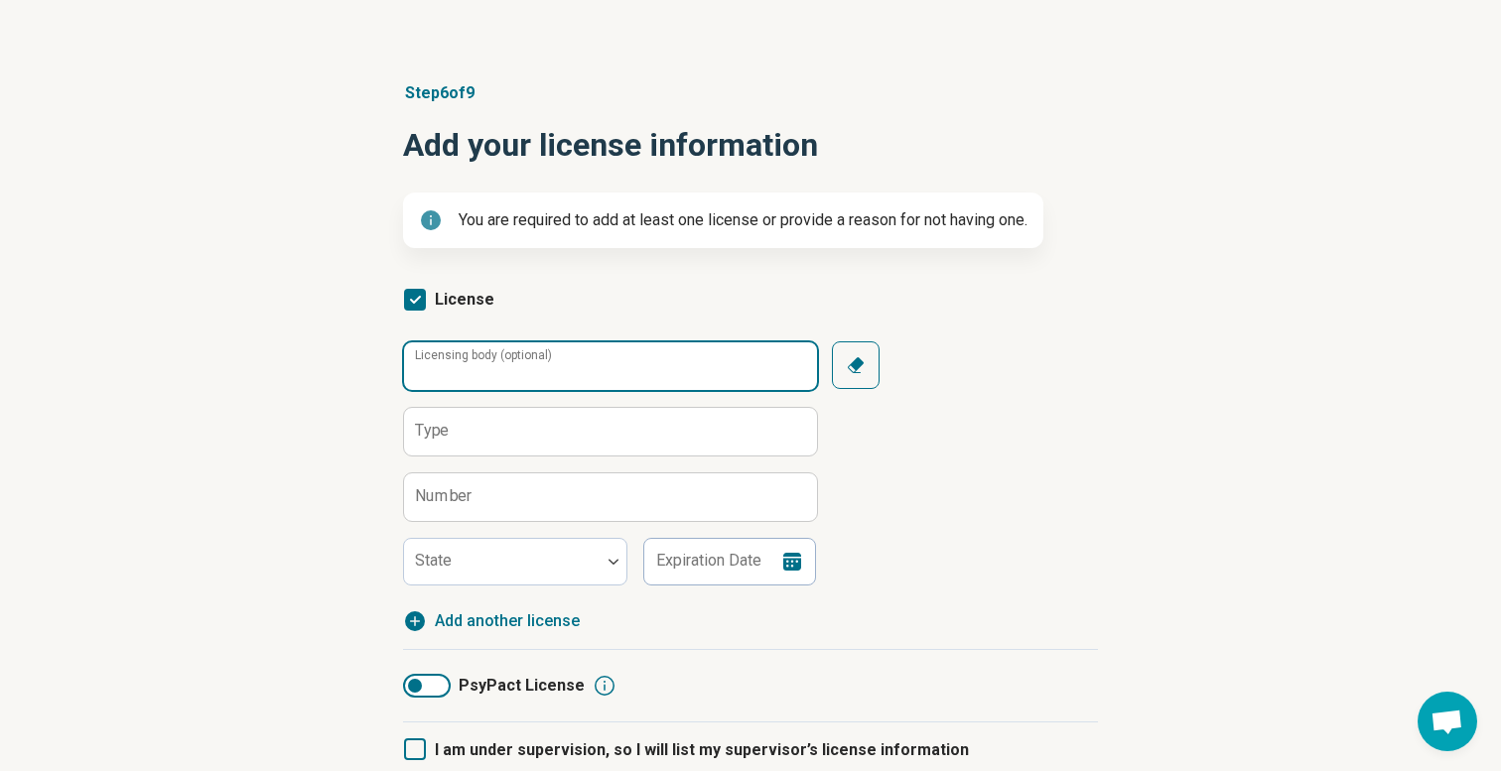
click at [473, 370] on input "Licensing body (optional)" at bounding box center [610, 367] width 413 height 48
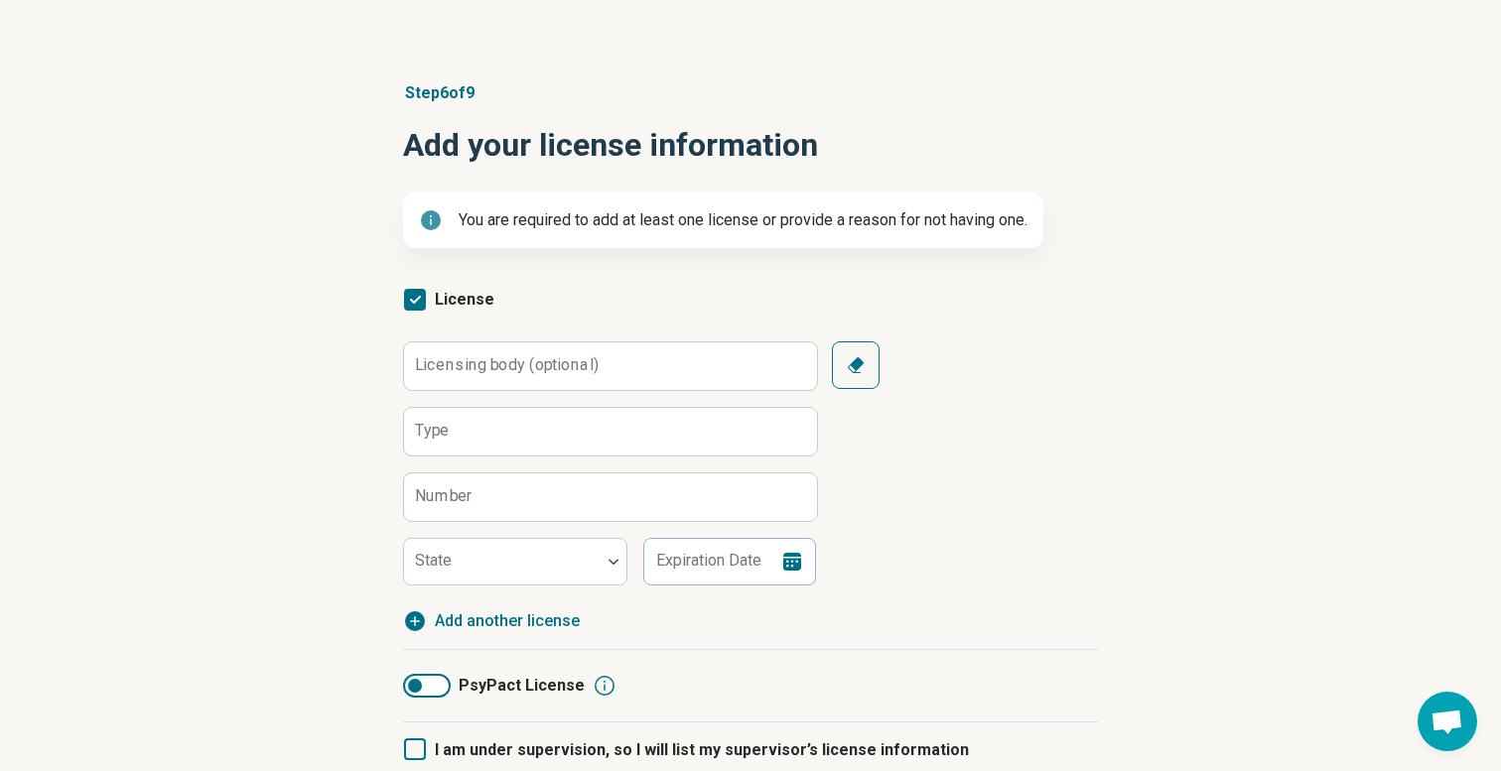
click at [435, 499] on label "Number" at bounding box center [444, 496] width 58 height 16
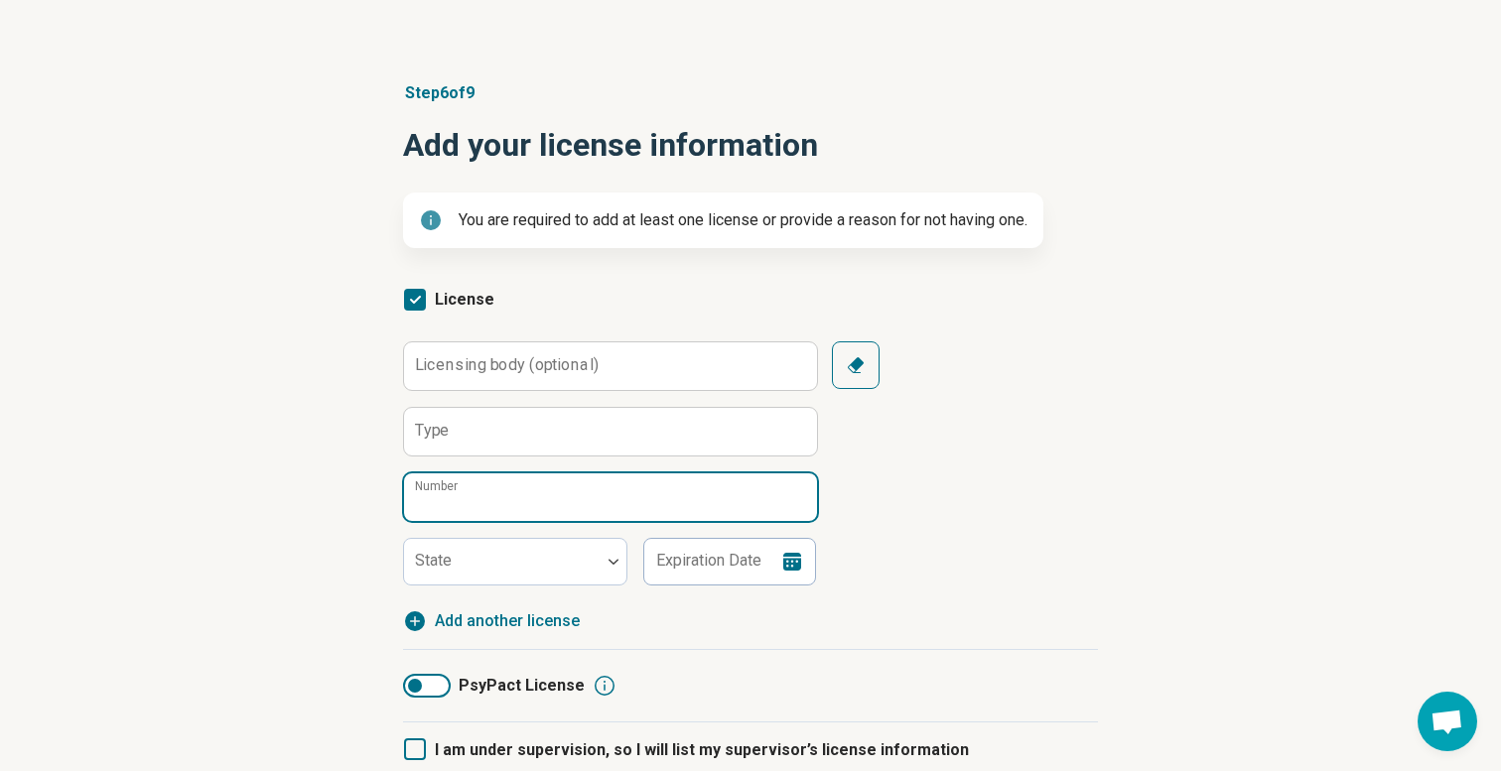
click at [435, 499] on input "Number" at bounding box center [610, 498] width 413 height 48
type input "*****"
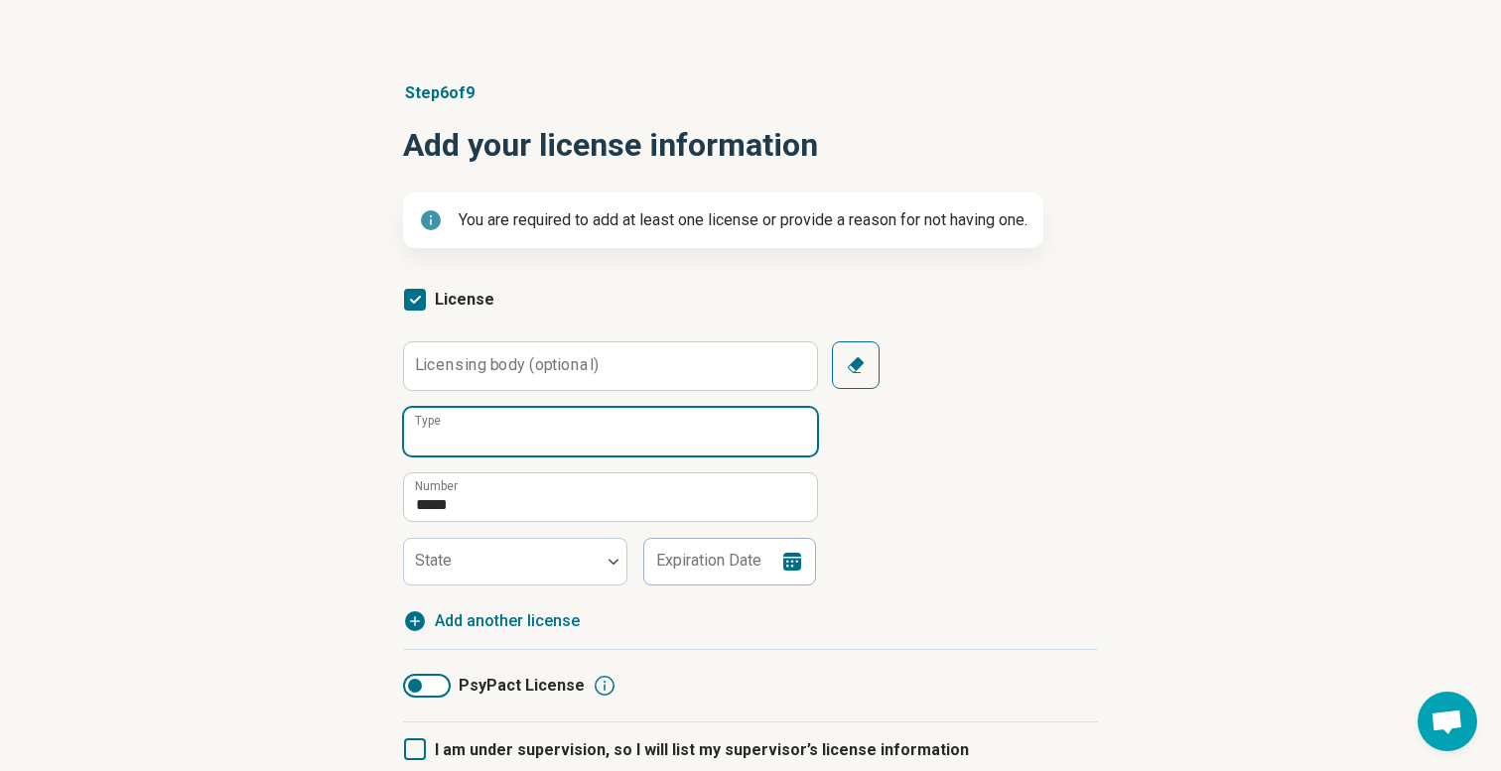
click at [457, 437] on input "Type" at bounding box center [610, 432] width 413 height 48
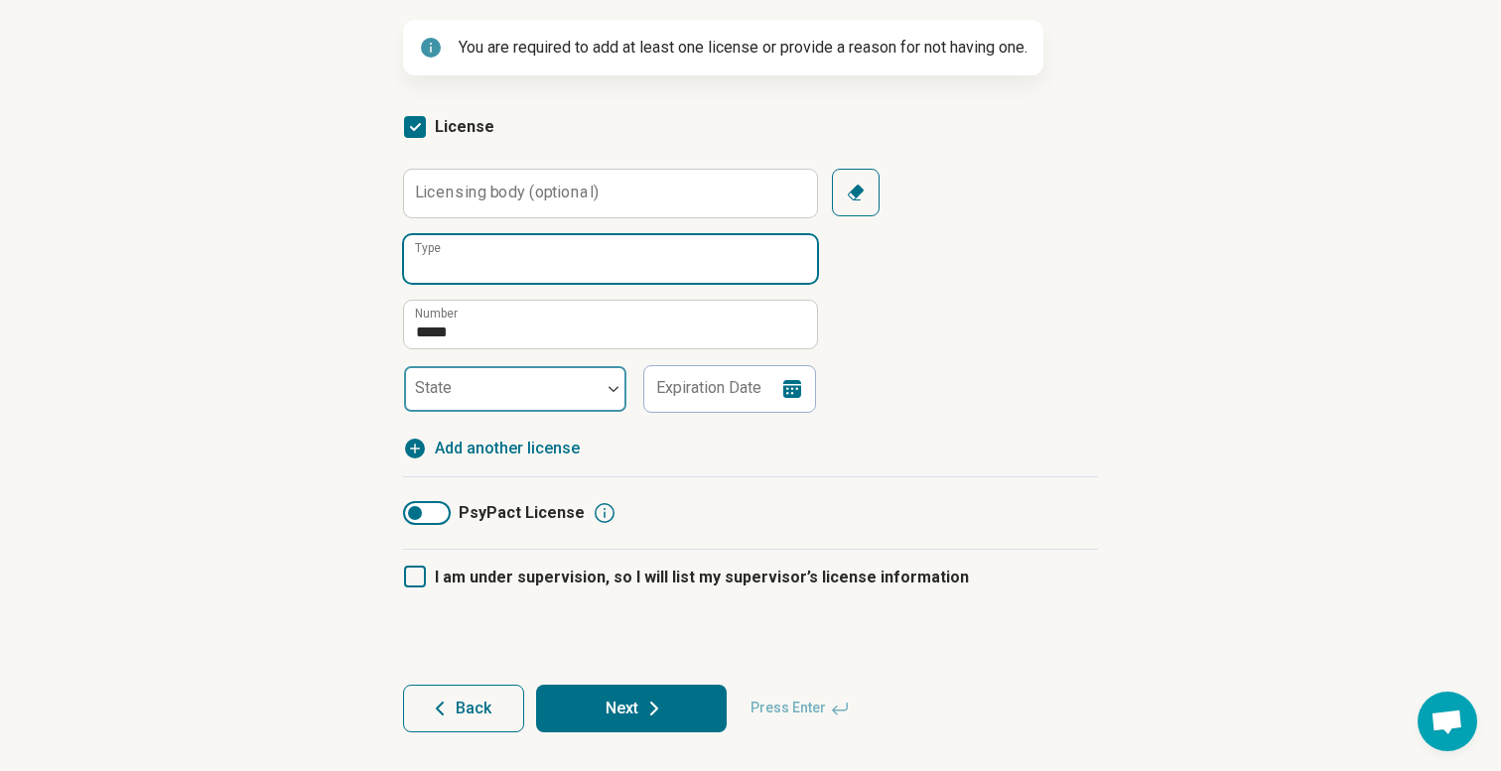
scroll to position [255, 0]
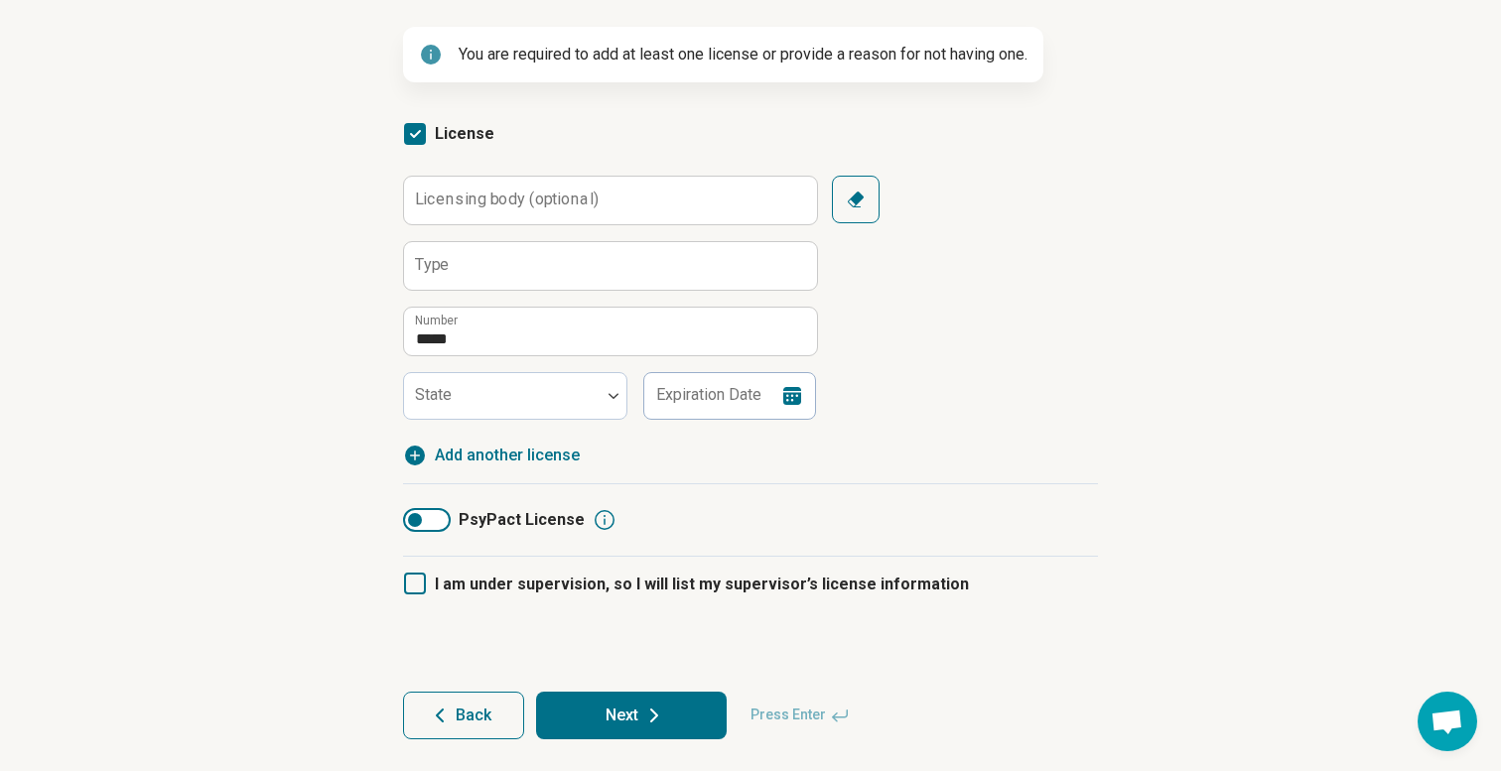
click at [499, 458] on span "Add another license" at bounding box center [507, 456] width 145 height 24
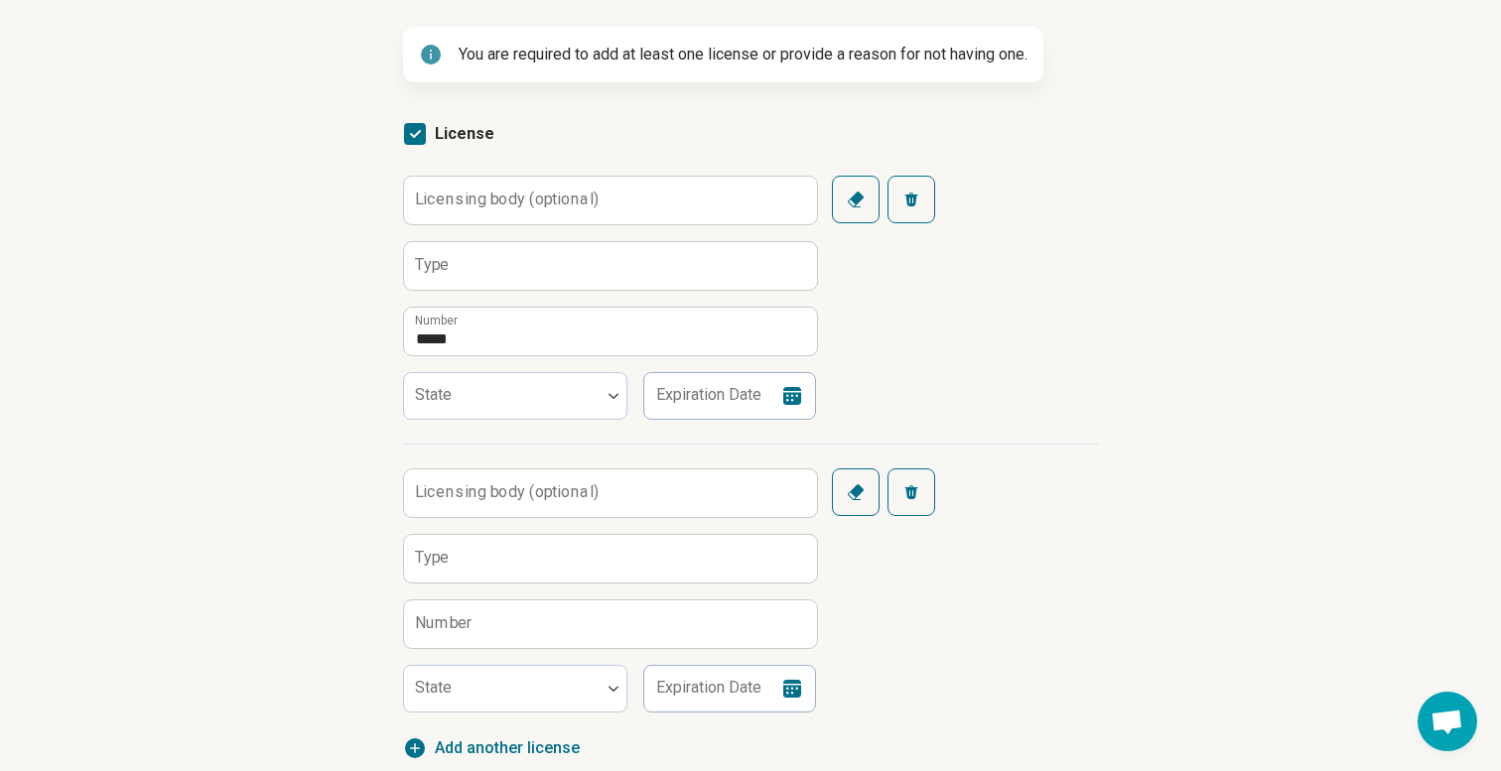
click at [469, 622] on label "Number" at bounding box center [444, 624] width 58 height 16
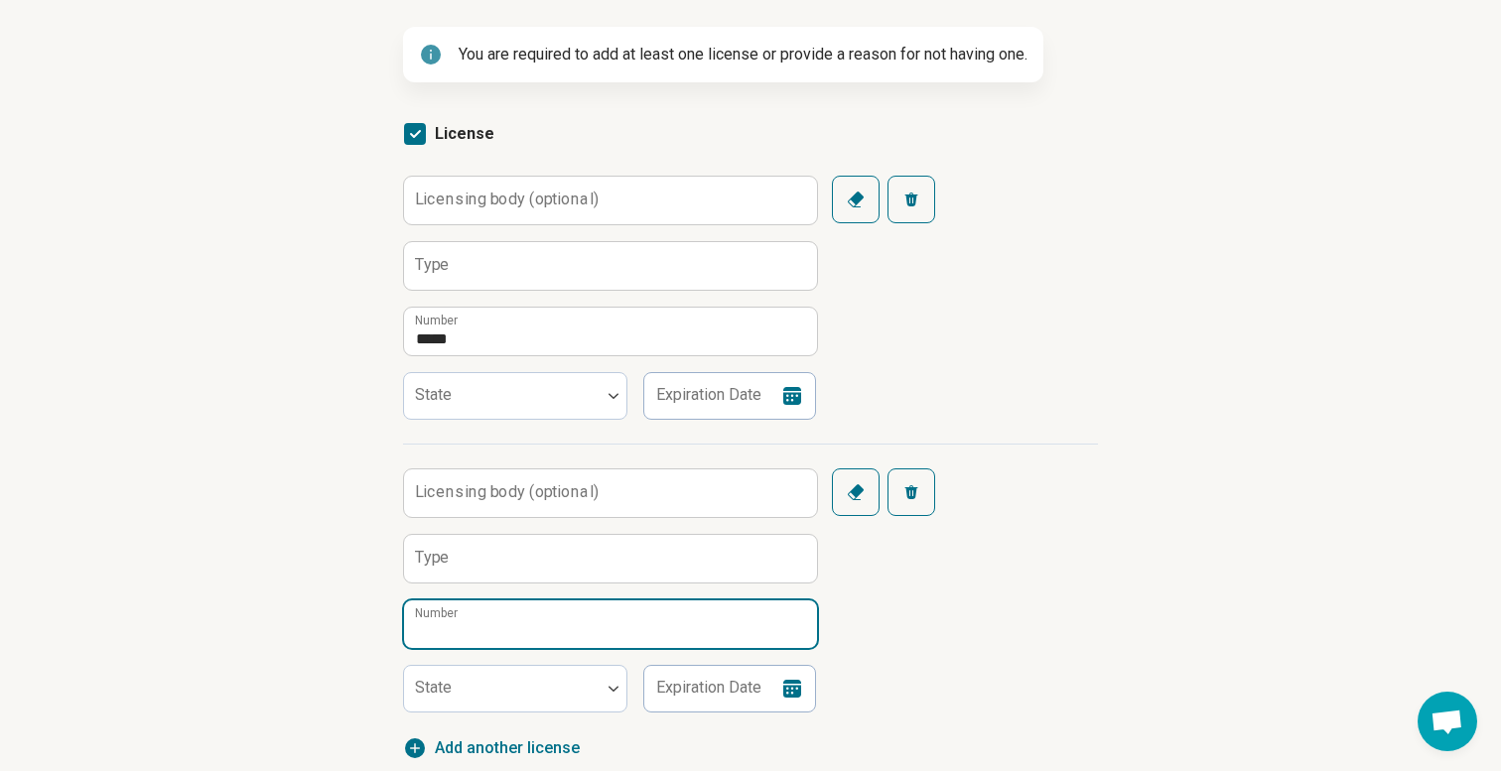
click at [469, 622] on input "Number" at bounding box center [610, 625] width 413 height 48
paste input "*******"
type input "*******"
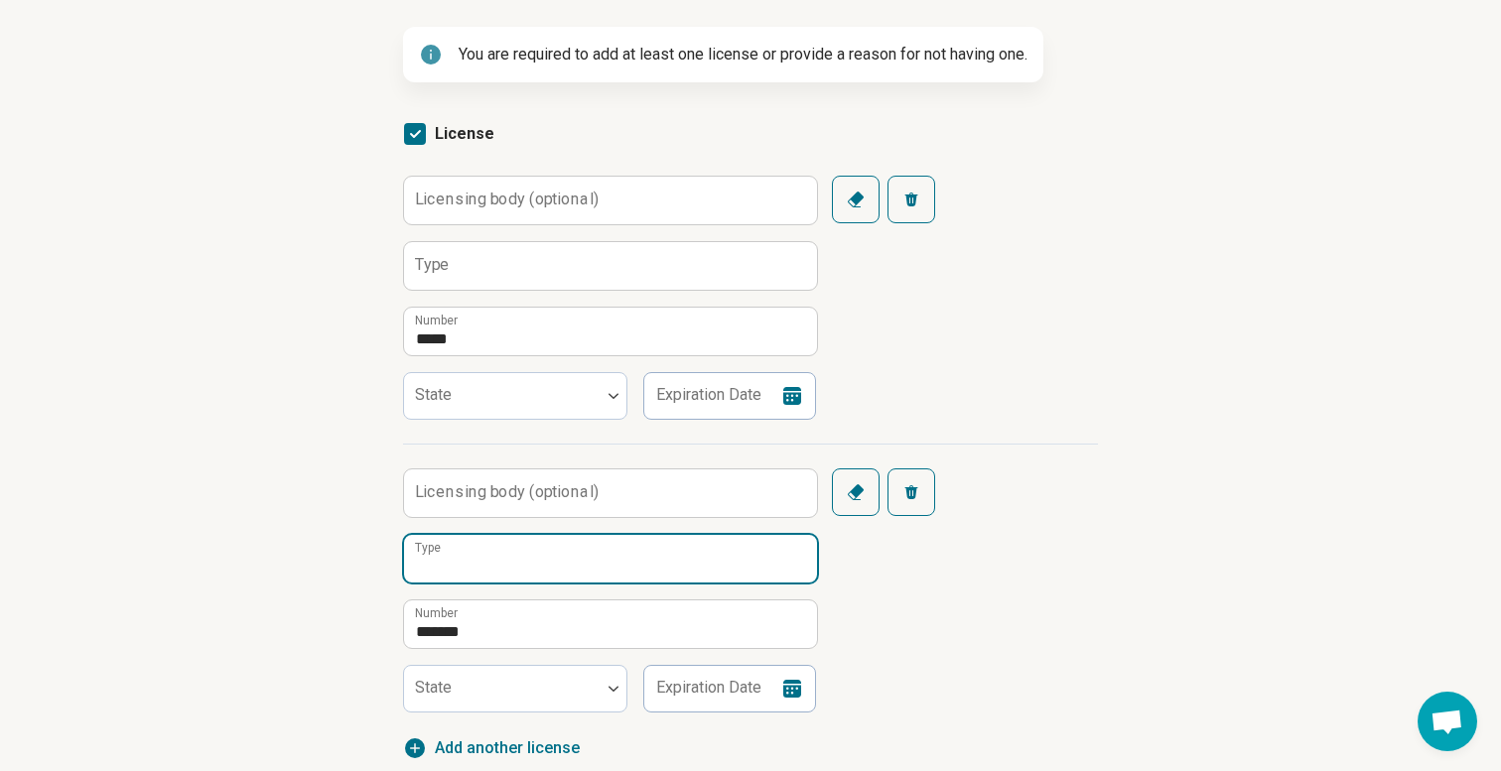
click at [456, 565] on input "Type" at bounding box center [610, 559] width 413 height 48
type input "**********"
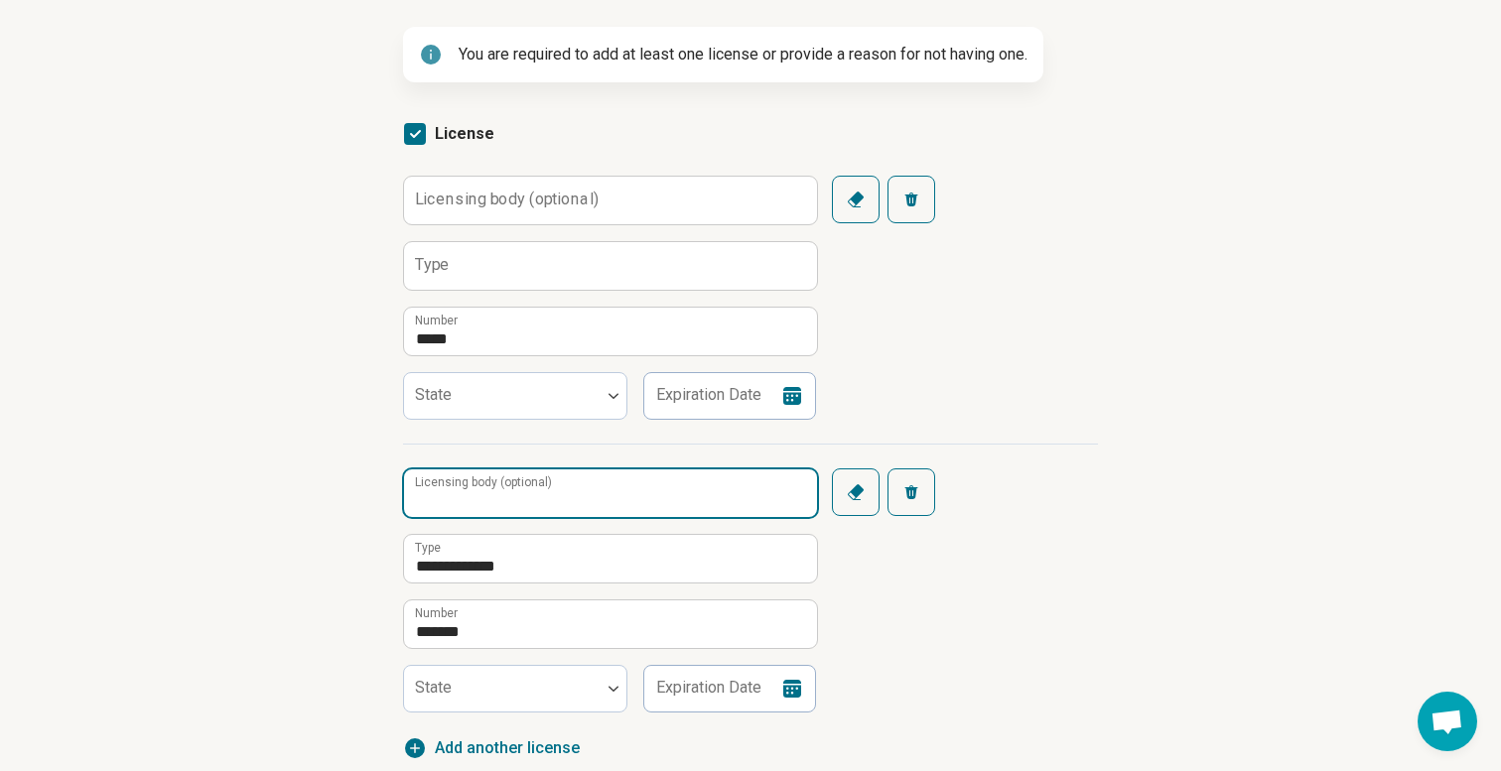
click at [453, 504] on input "Licensing body (optional)" at bounding box center [610, 494] width 413 height 48
type input "**********"
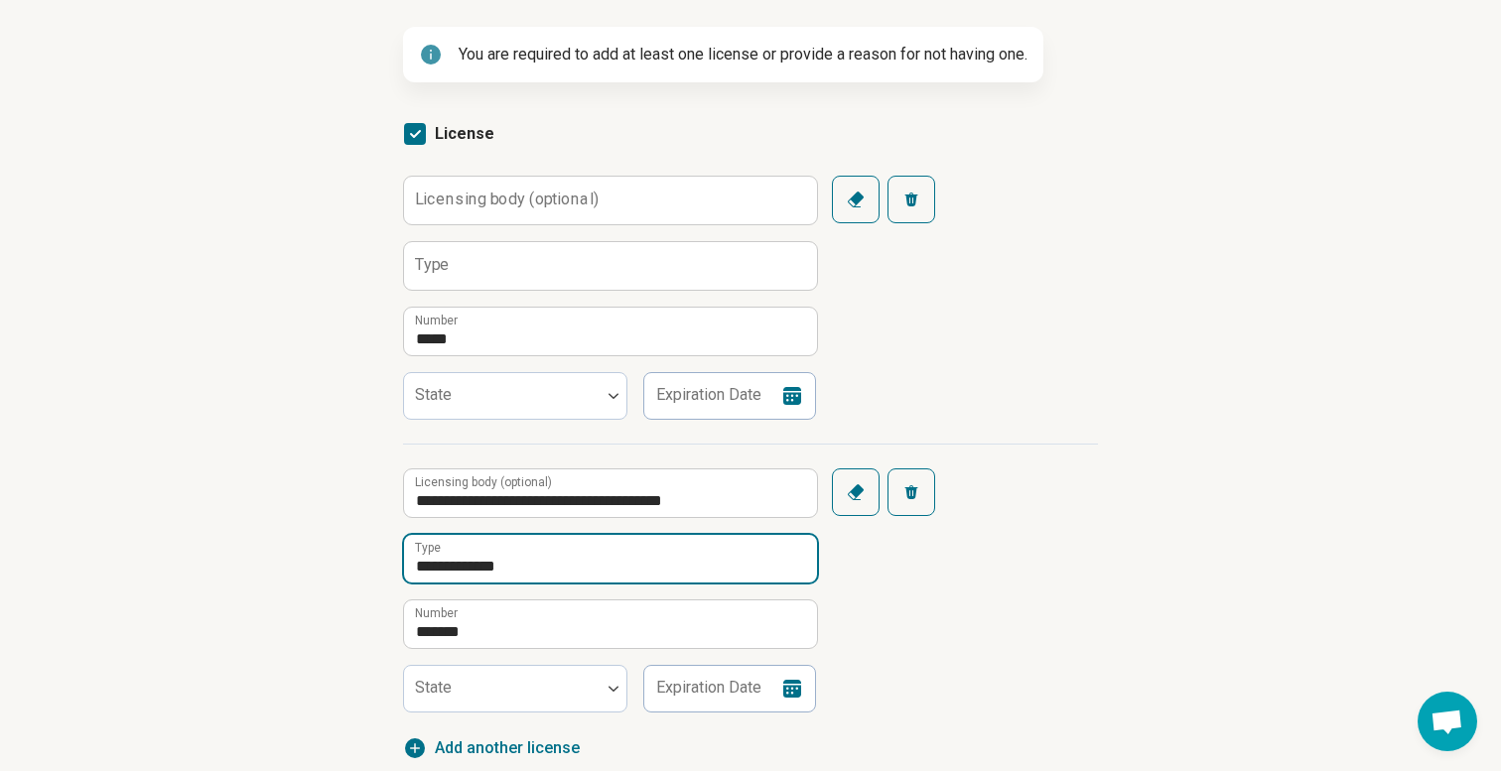
drag, startPoint x: 526, startPoint y: 568, endPoint x: 396, endPoint y: 568, distance: 130.1
click at [396, 568] on article "**********" at bounding box center [750, 474] width 759 height 1196
type input "**********"
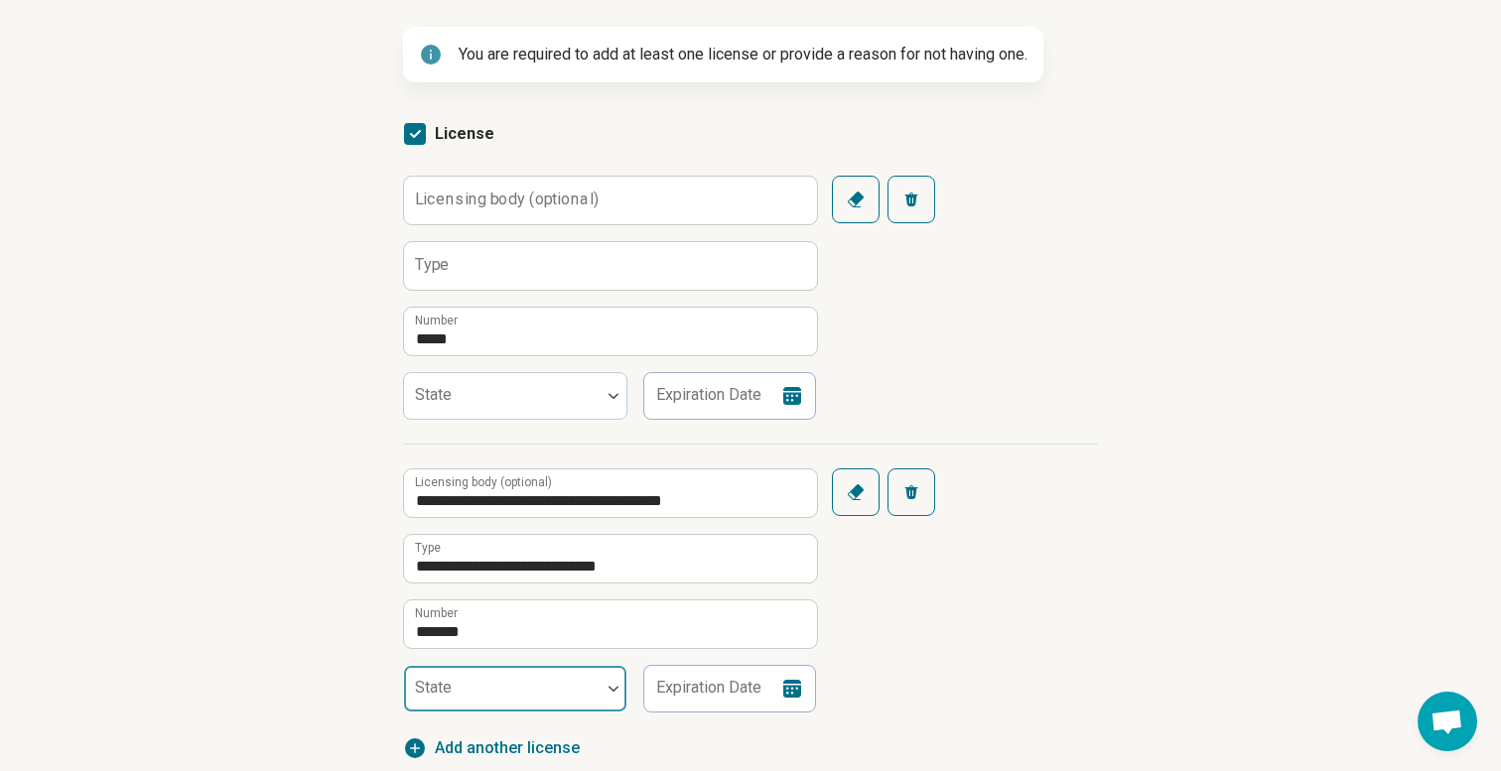
click at [490, 699] on div at bounding box center [502, 697] width 181 height 28
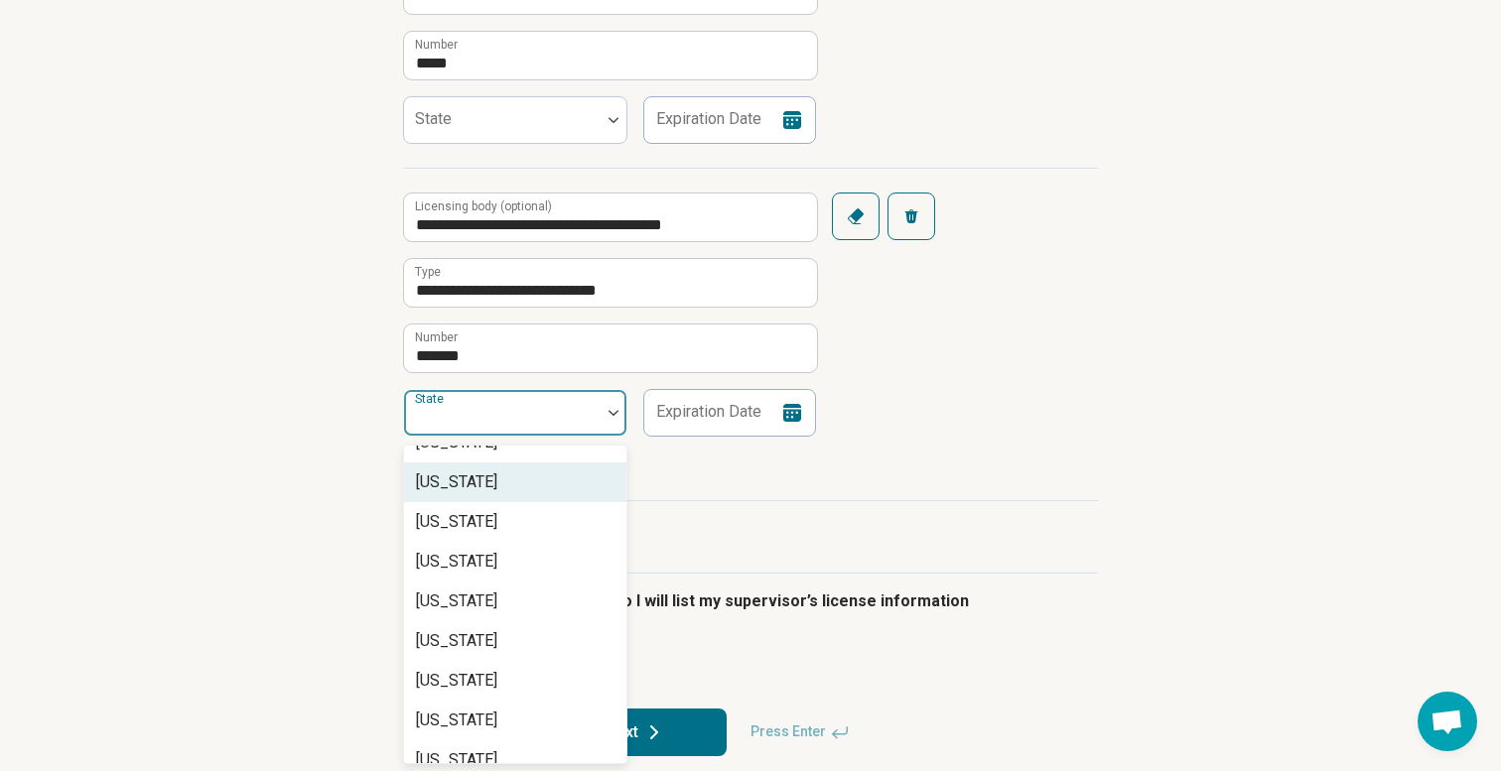
scroll to position [1040, 0]
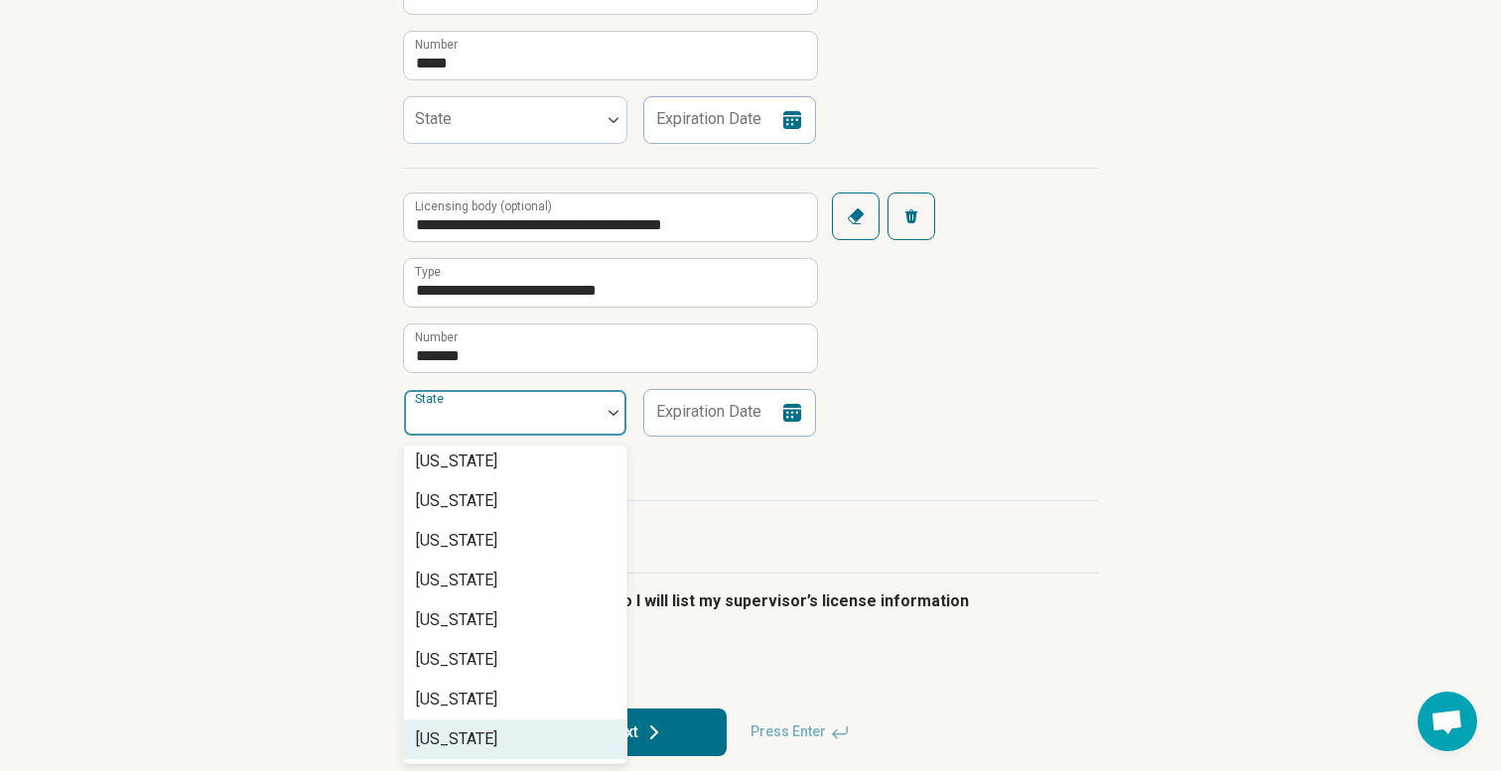
click at [497, 730] on div "North Carolina" at bounding box center [456, 740] width 81 height 24
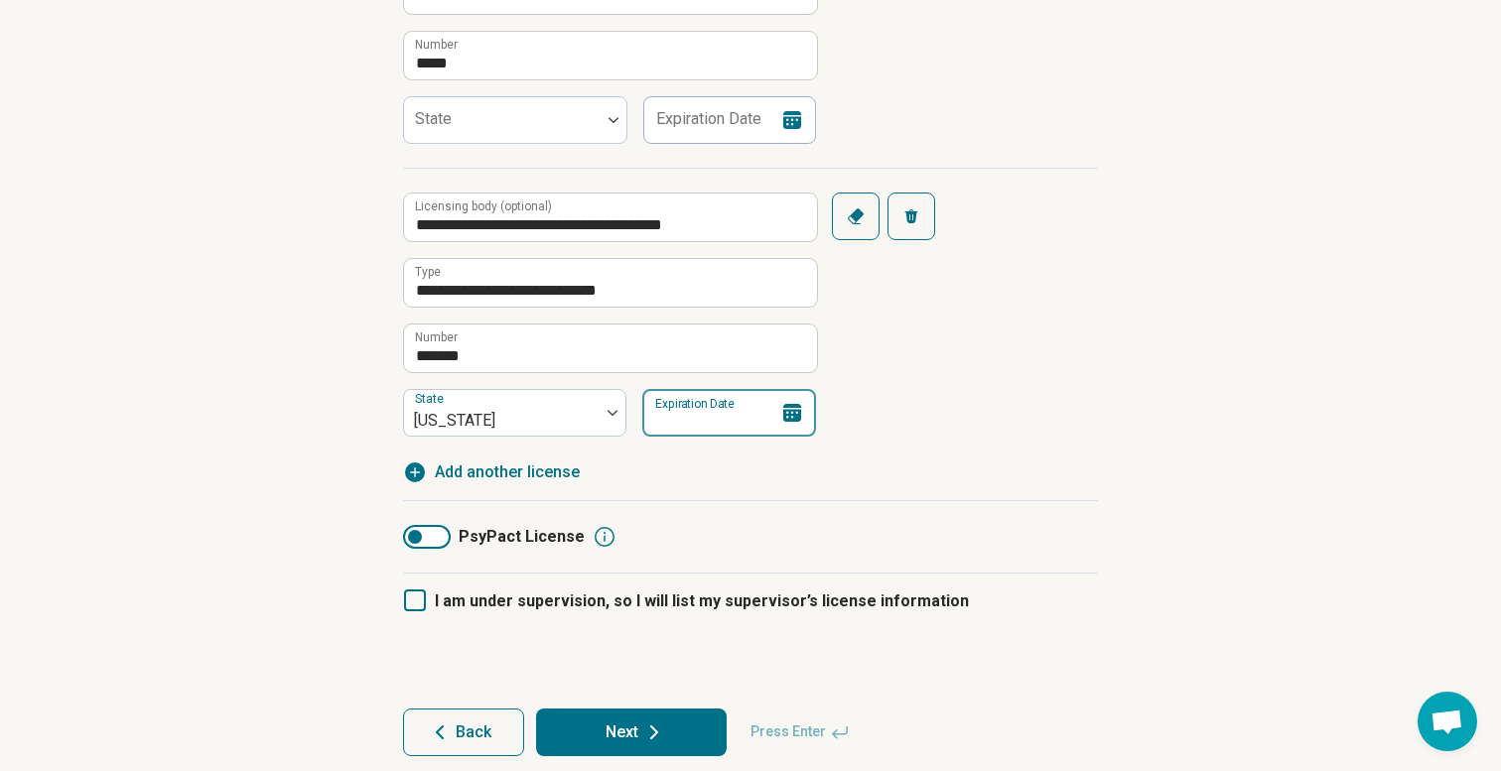
click at [695, 410] on input "Expiration Date" at bounding box center [729, 413] width 174 height 48
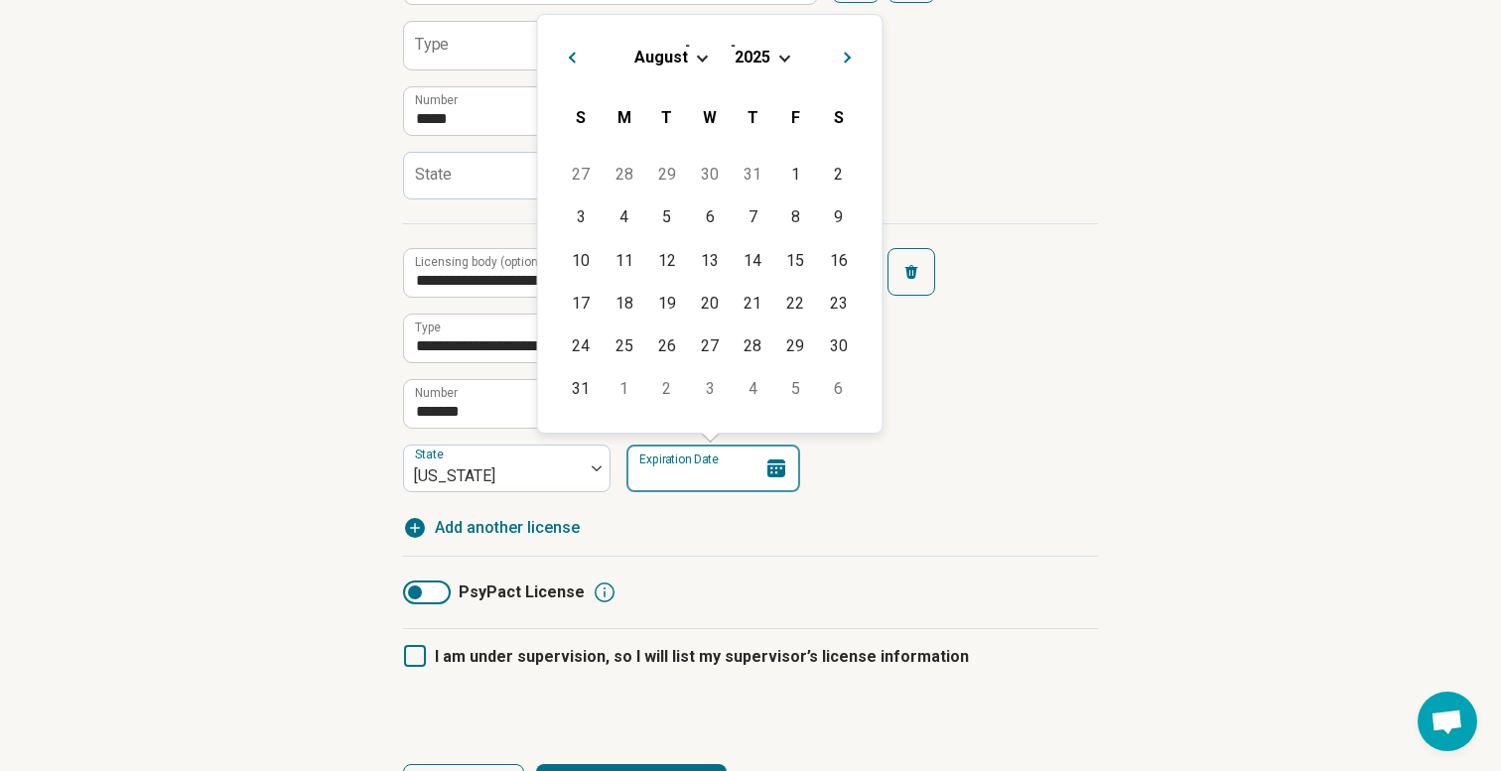
scroll to position [443, 0]
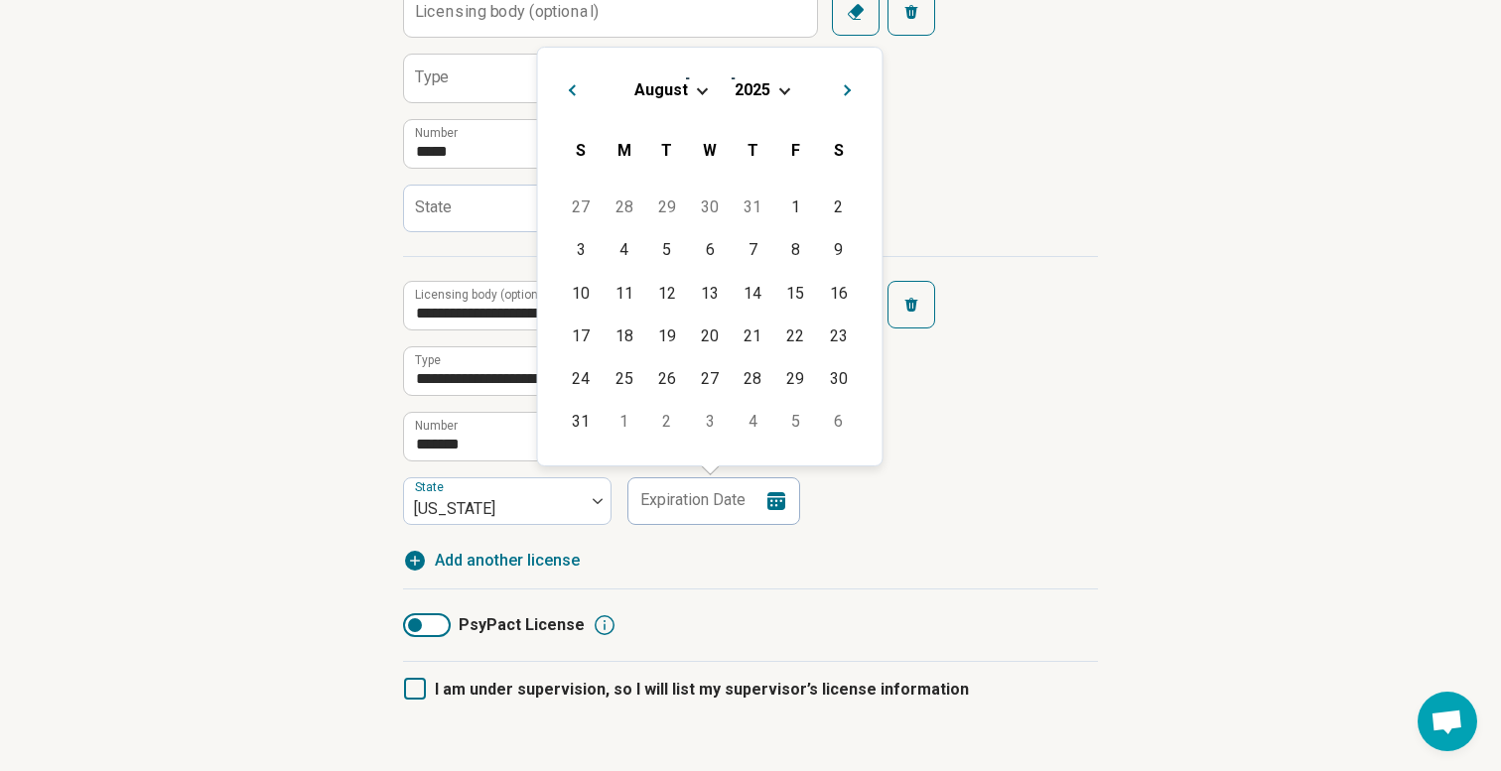
click at [784, 85] on span "Choose Date" at bounding box center [783, 88] width 11 height 11
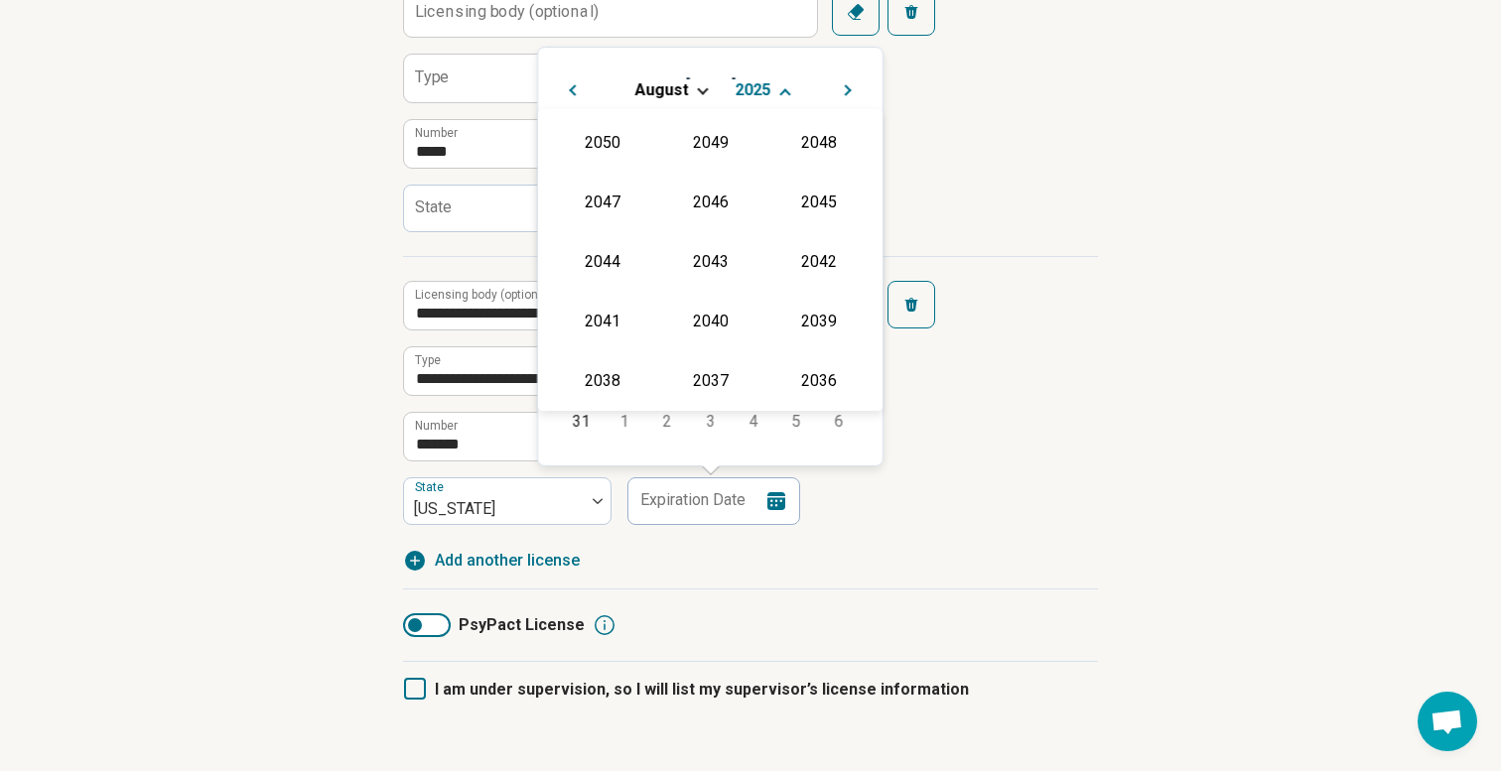
scroll to position [359, 0]
click at [785, 151] on div "2030" at bounding box center [818, 141] width 96 height 36
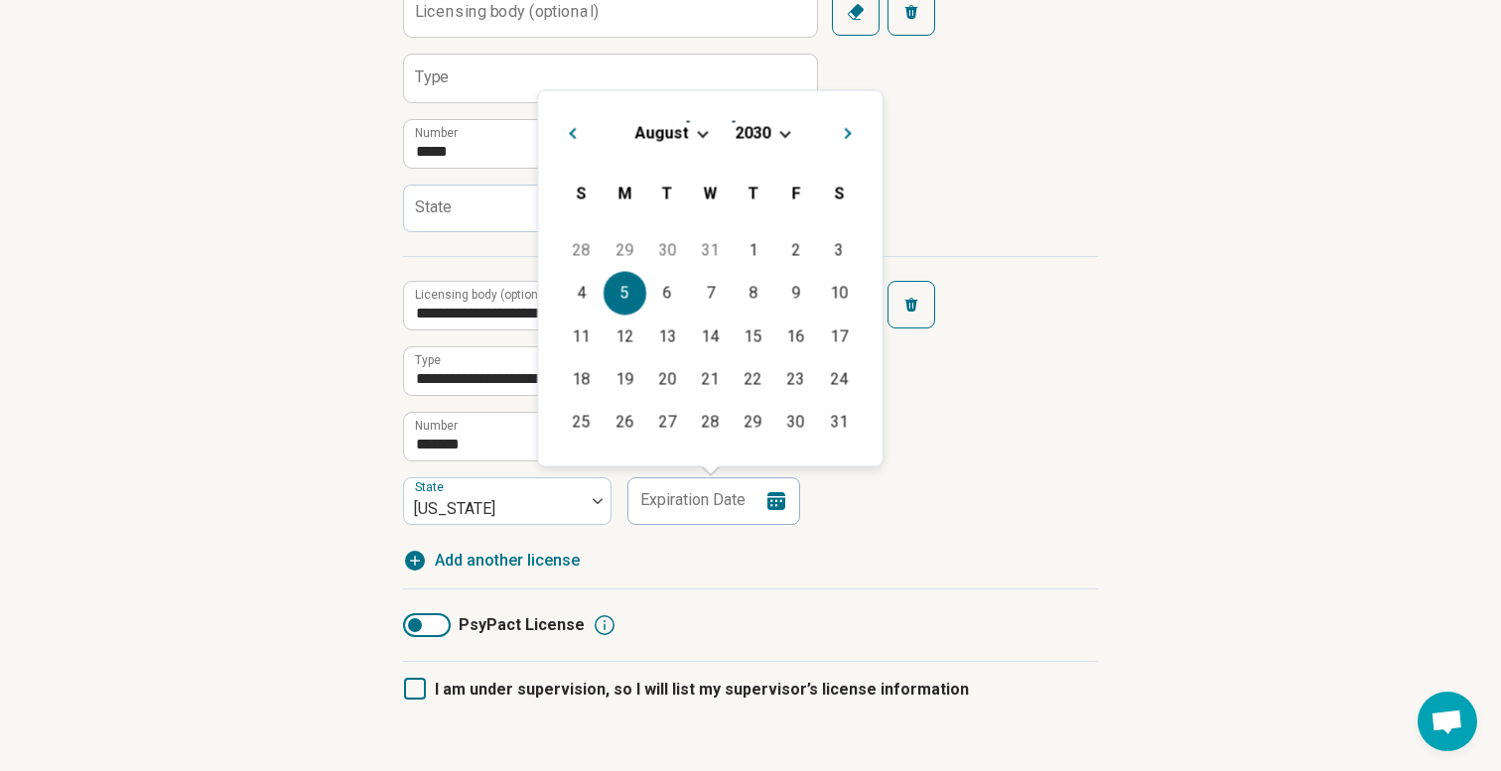
click at [618, 293] on div "5" at bounding box center [625, 293] width 43 height 43
type input "**********"
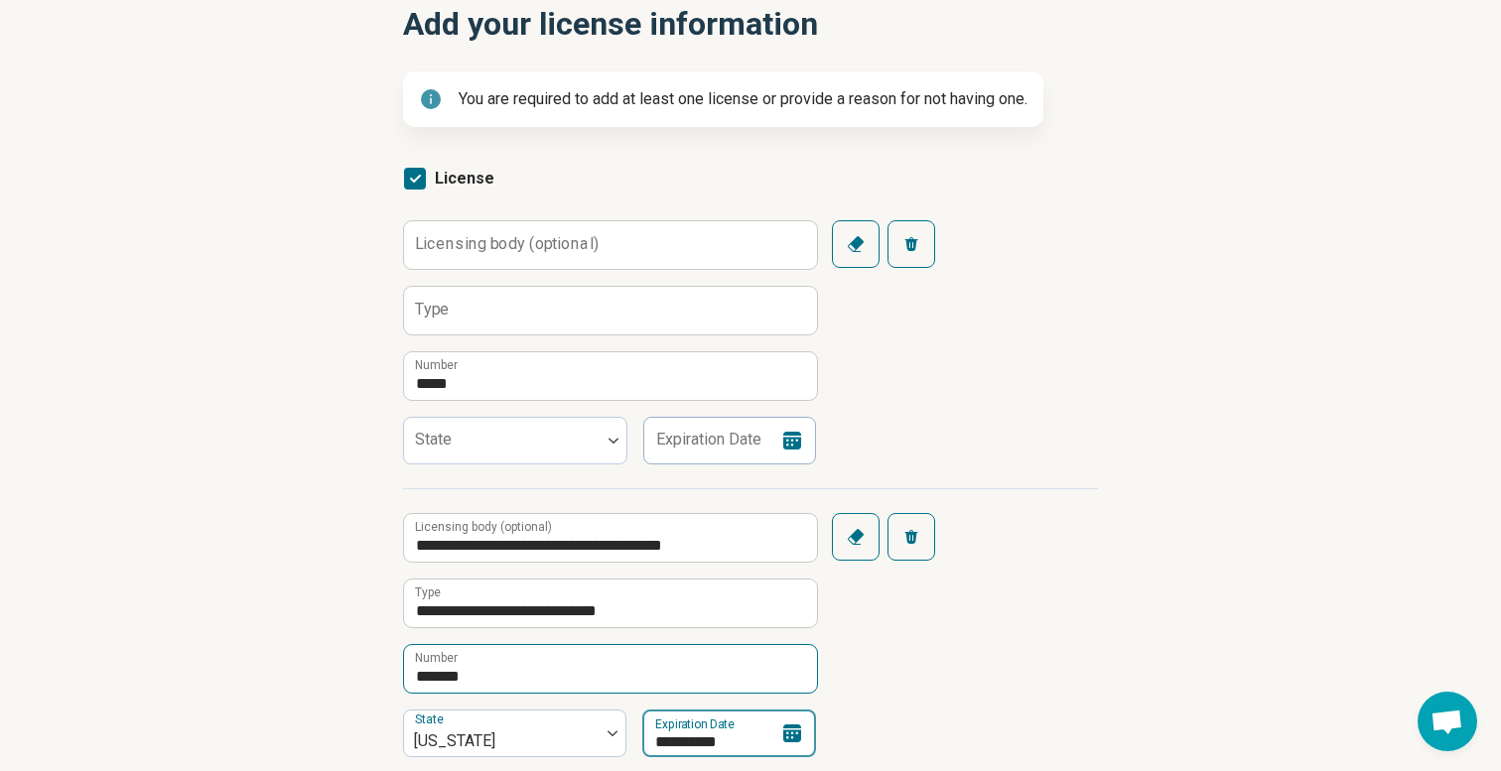
scroll to position [209, 0]
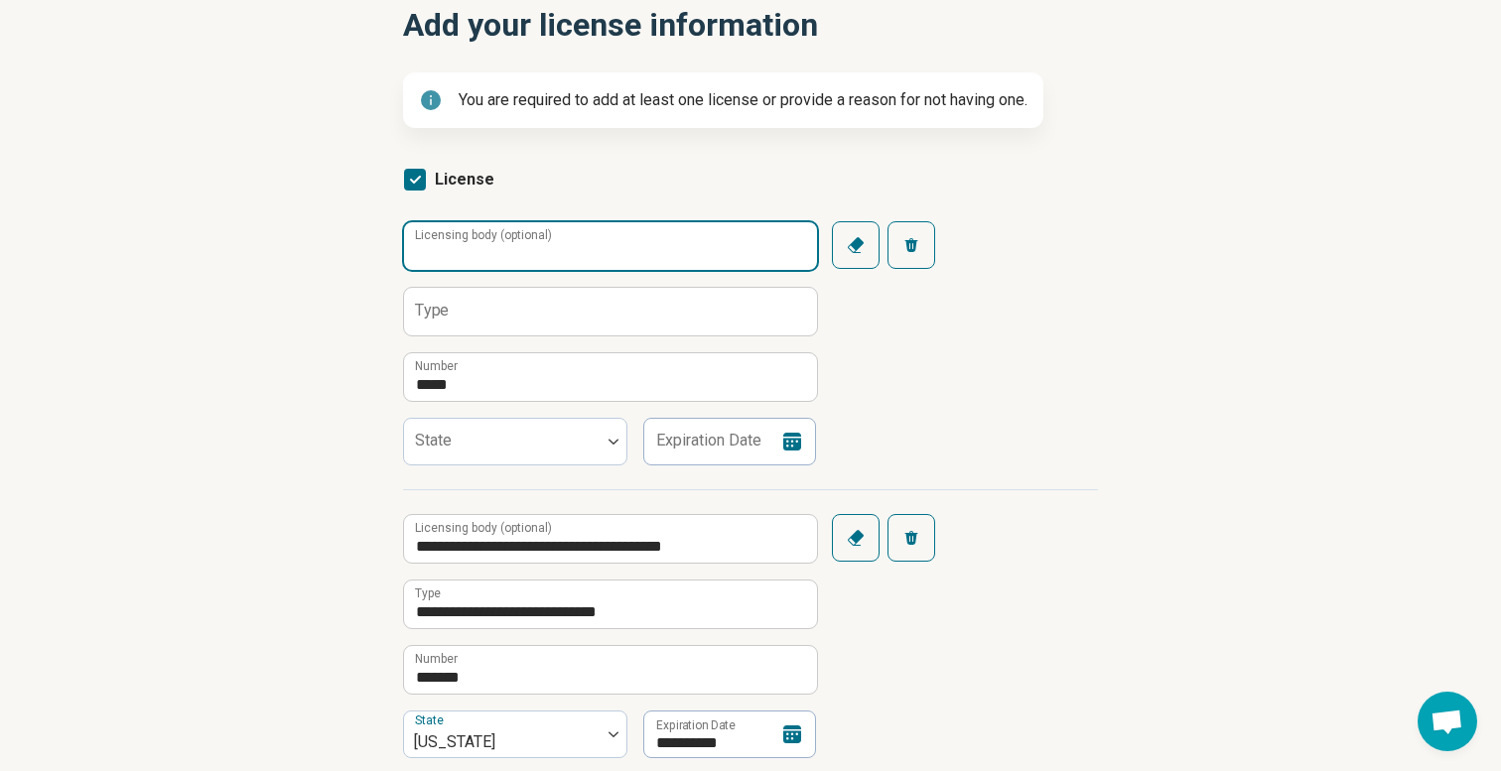
click at [554, 254] on input "Licensing body (optional)" at bounding box center [610, 246] width 413 height 48
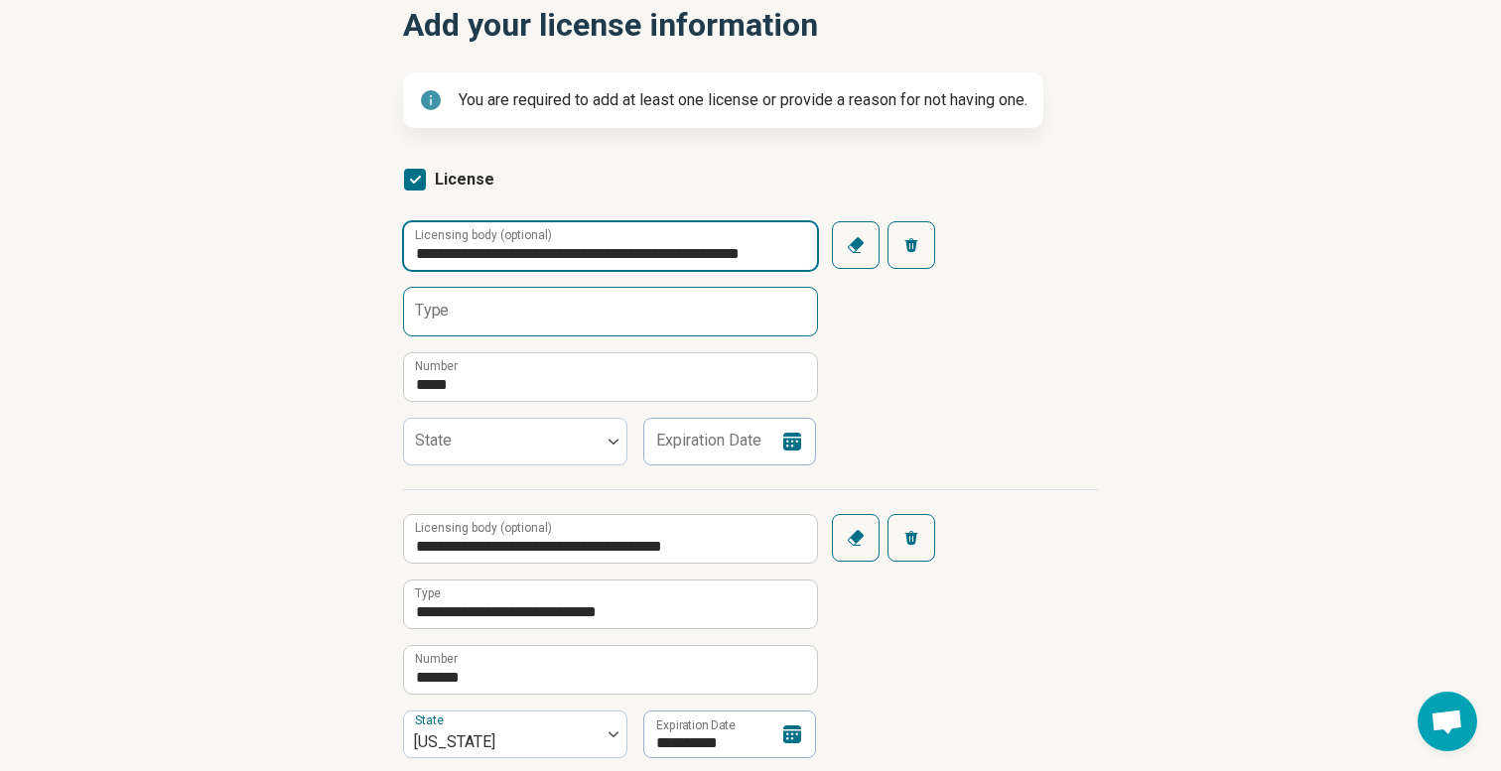
scroll to position [0, 6]
type input "**********"
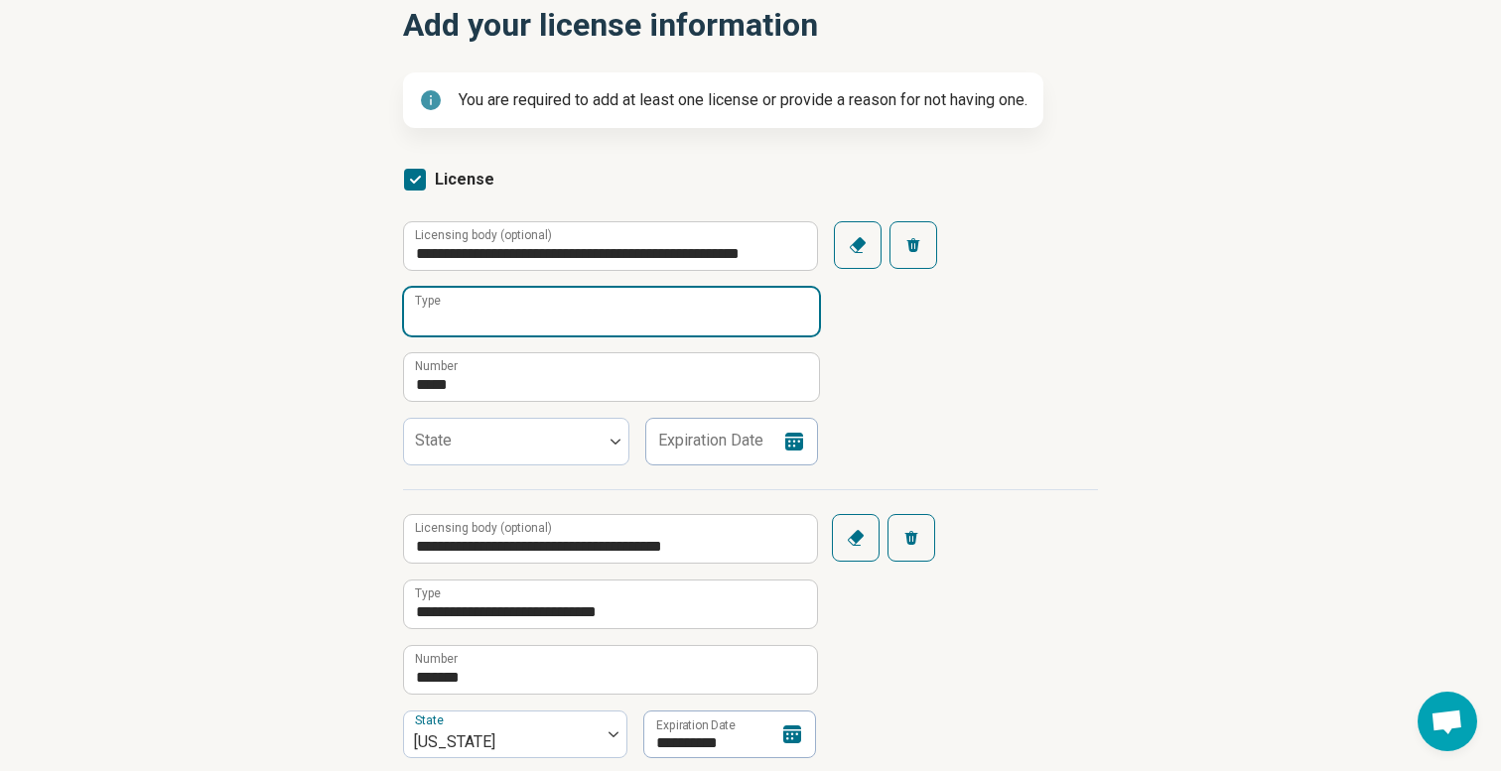
click at [631, 327] on input "Type" at bounding box center [611, 312] width 415 height 48
type input "**********"
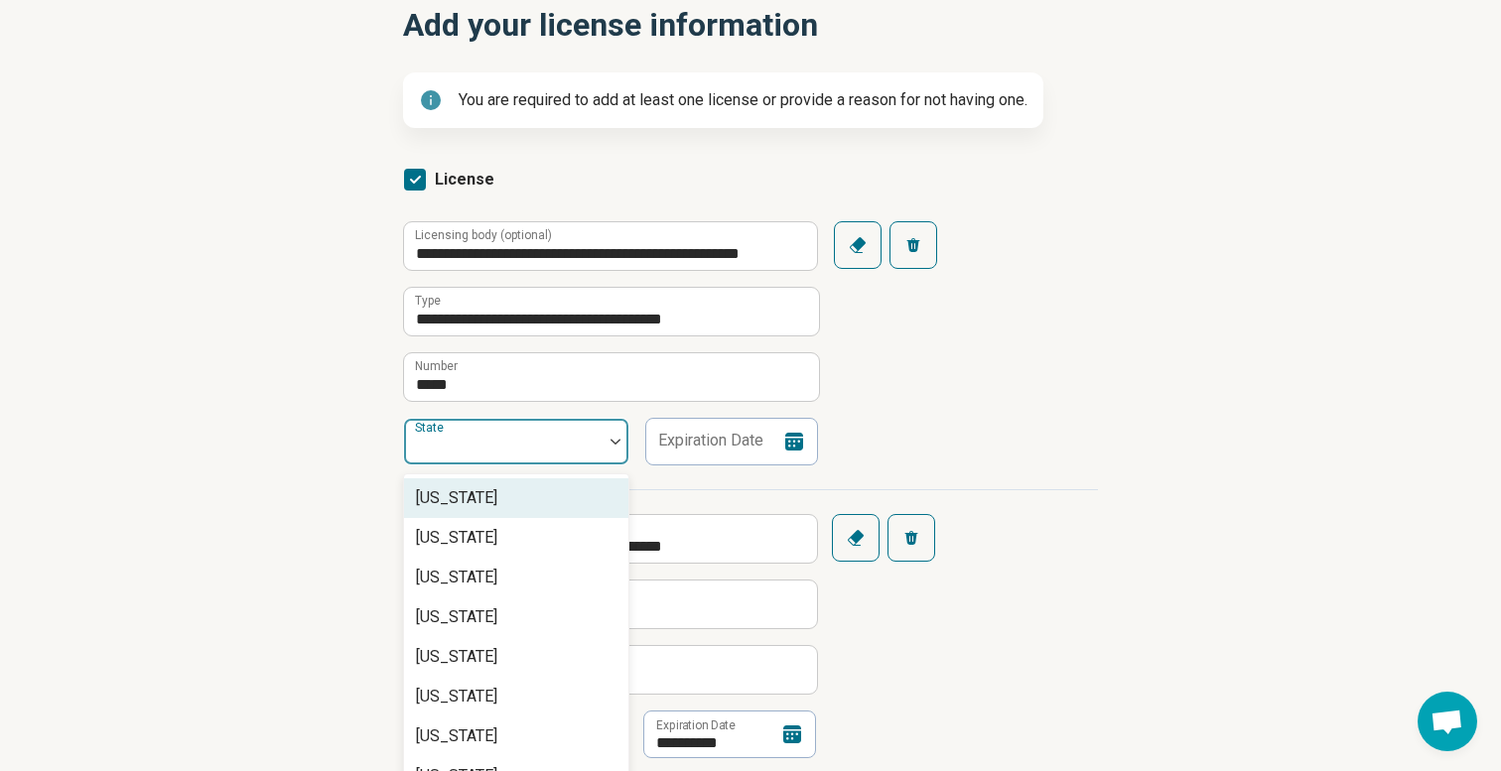
click at [434, 444] on div "State" at bounding box center [516, 442] width 226 height 48
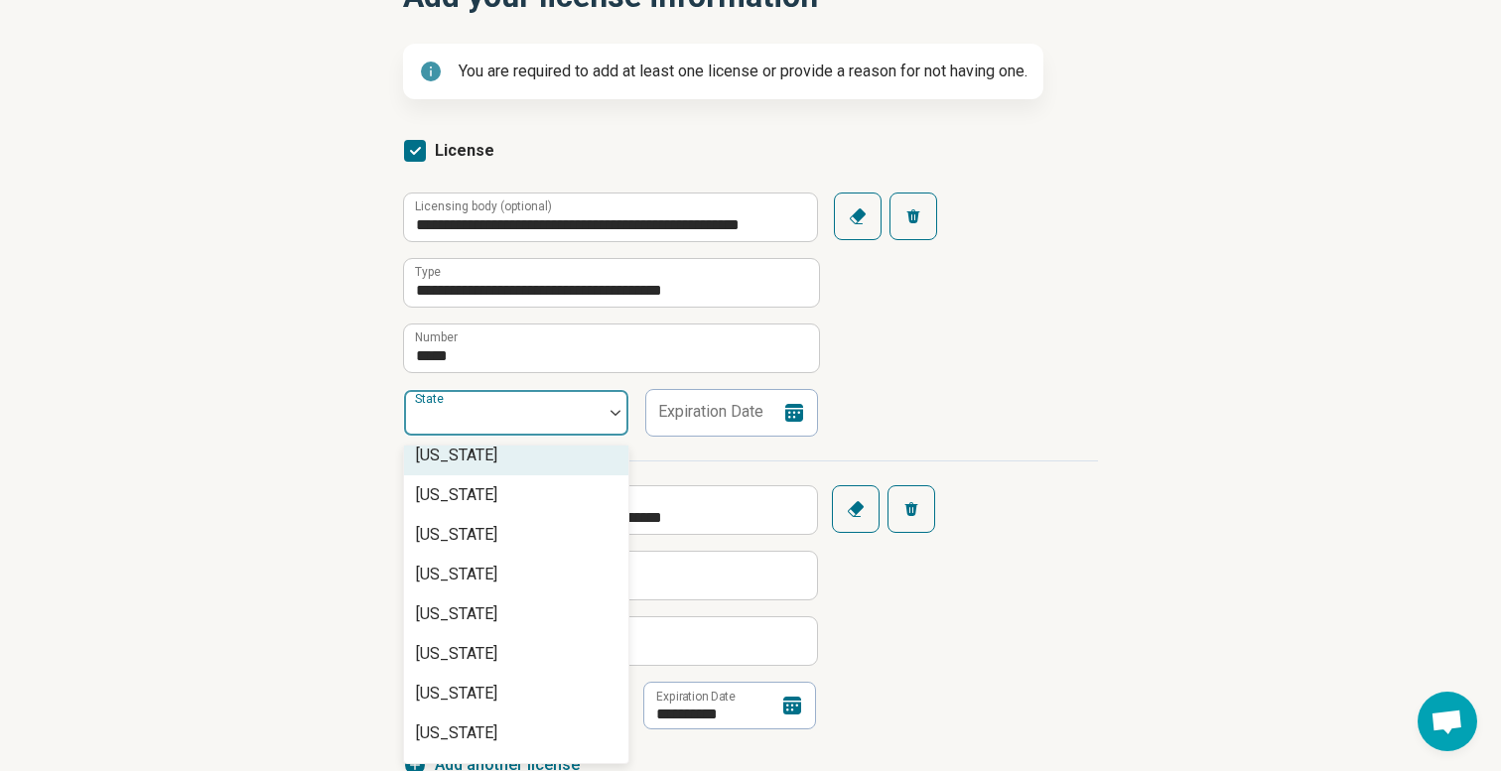
scroll to position [1157, 0]
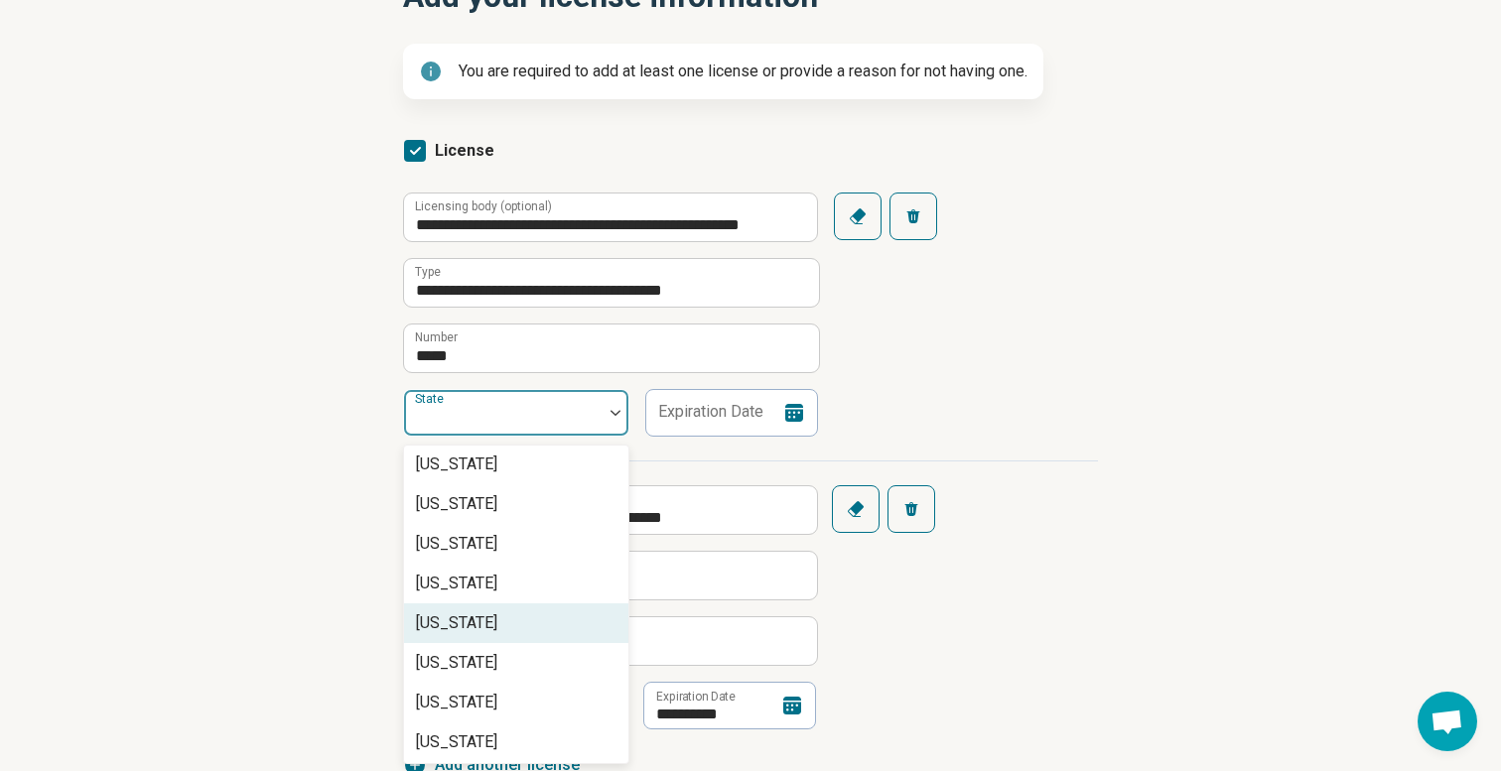
click at [497, 619] on div "North Carolina" at bounding box center [456, 624] width 81 height 24
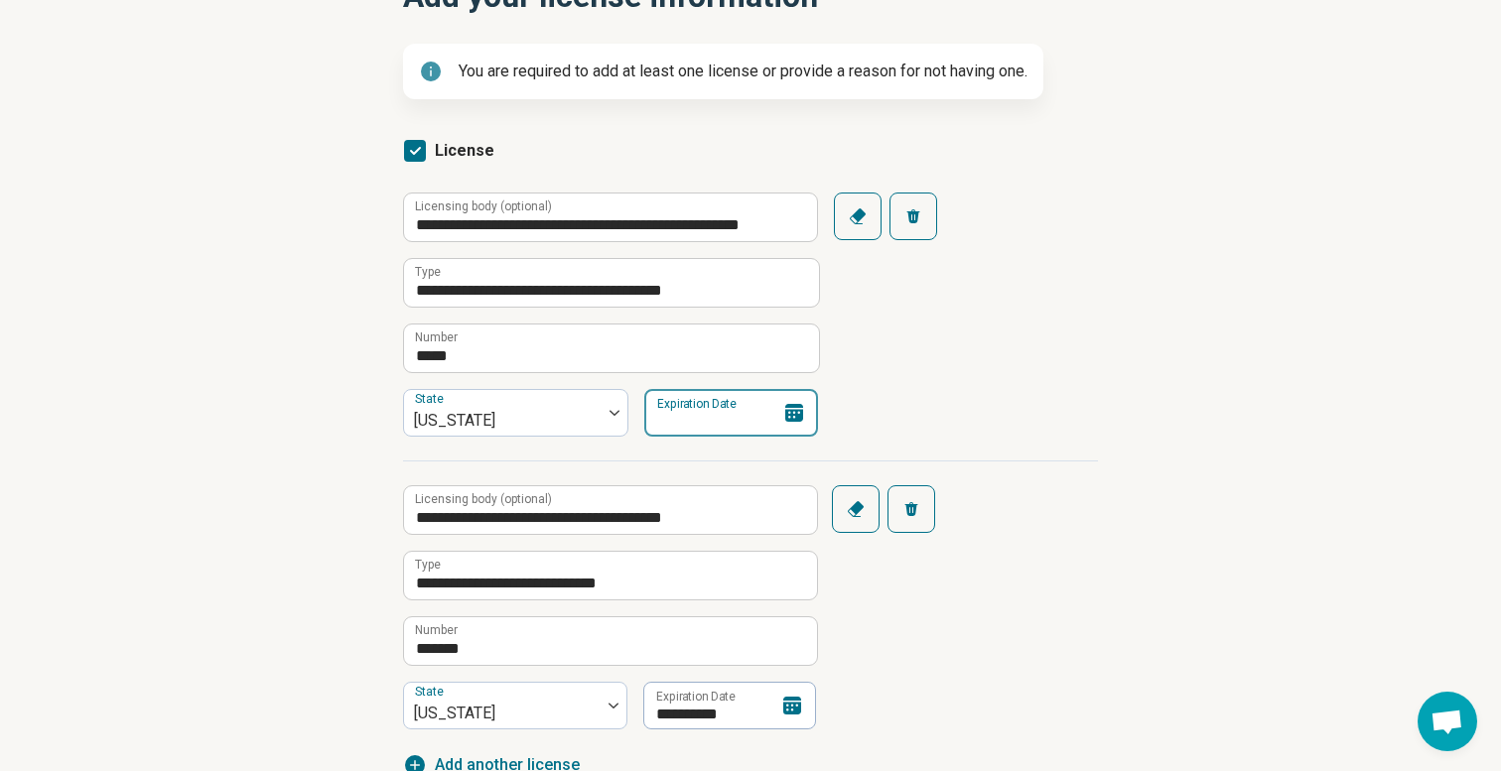
click at [765, 416] on input "Expiration Date" at bounding box center [731, 413] width 174 height 48
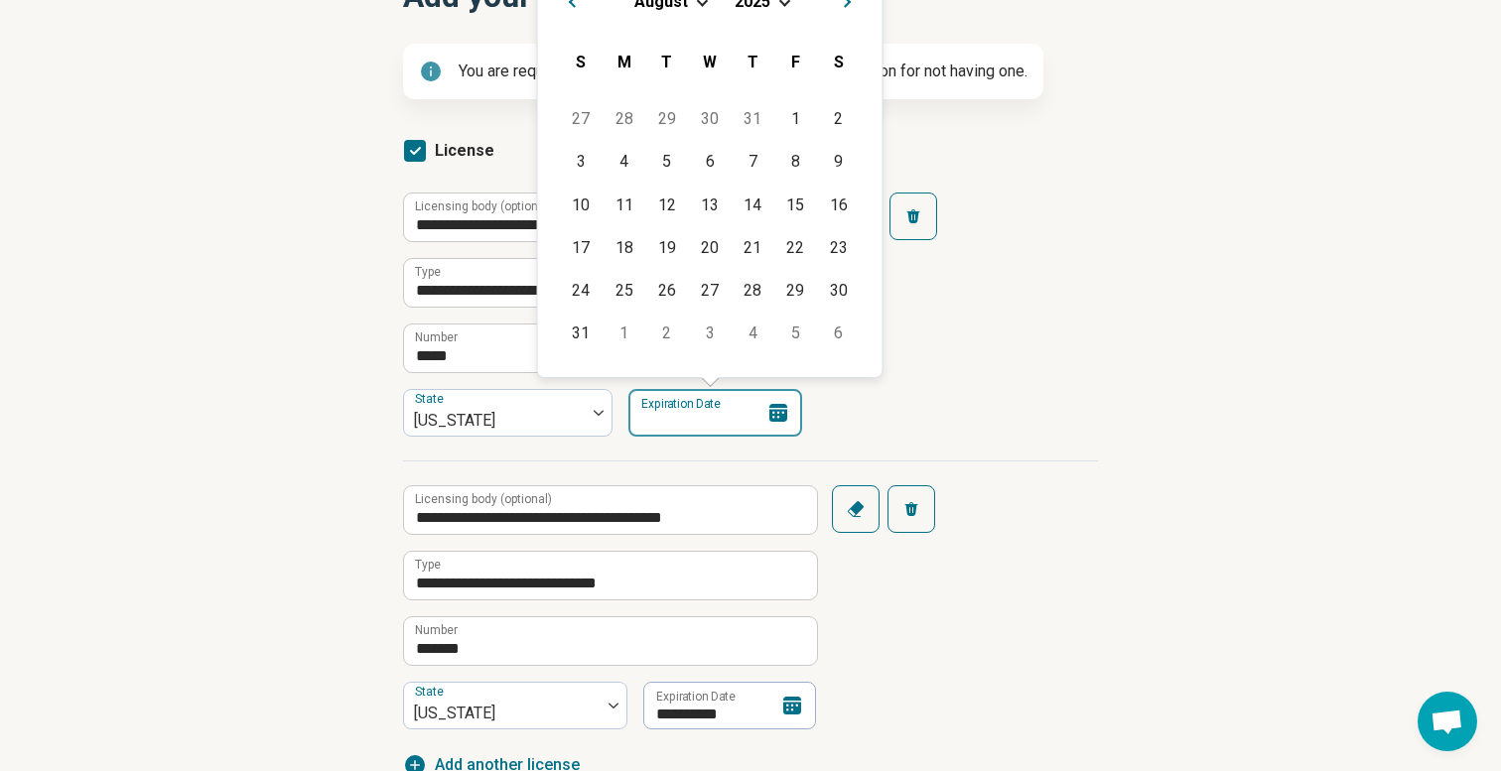
scroll to position [203, 0]
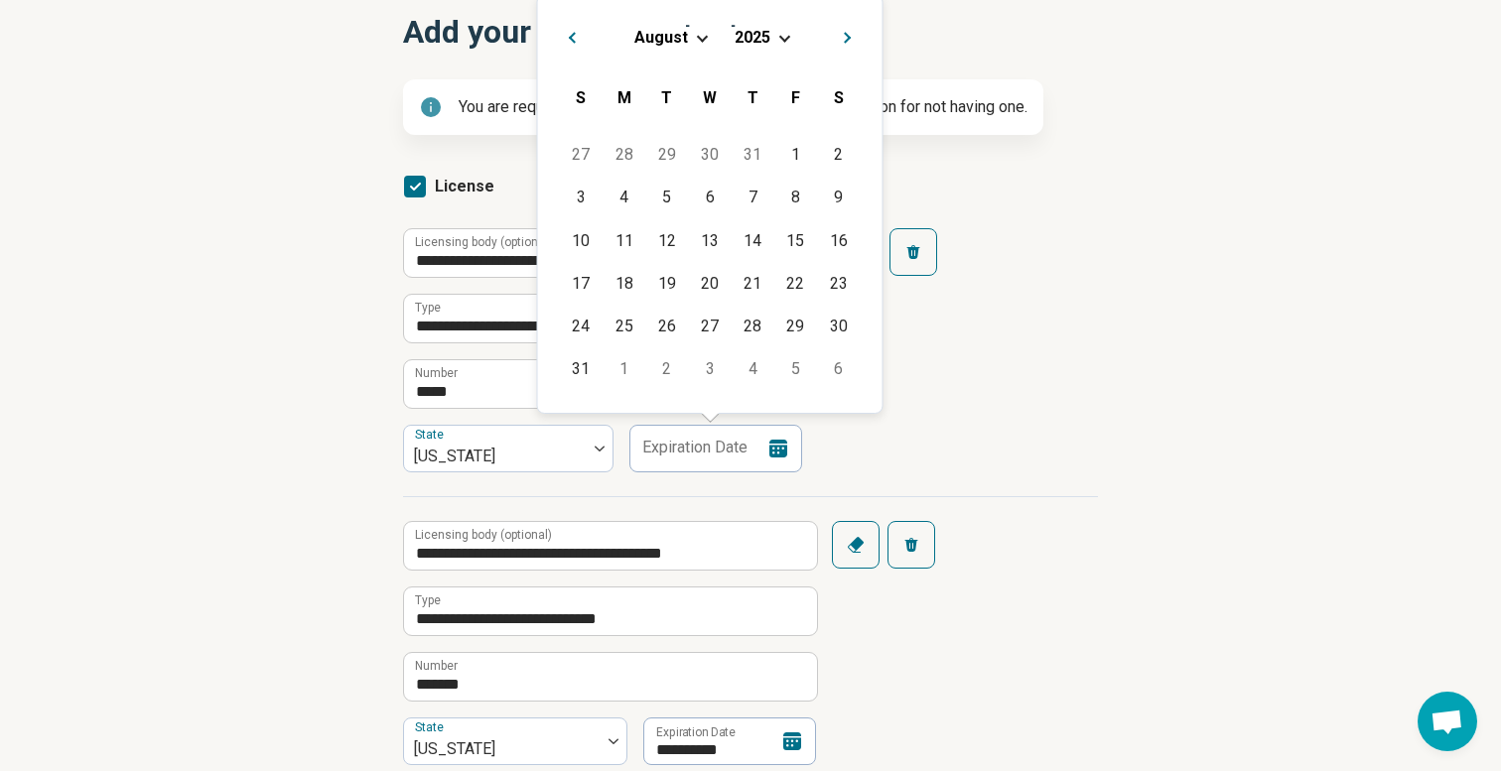
click at [767, 30] on span "2025" at bounding box center [753, 37] width 36 height 19
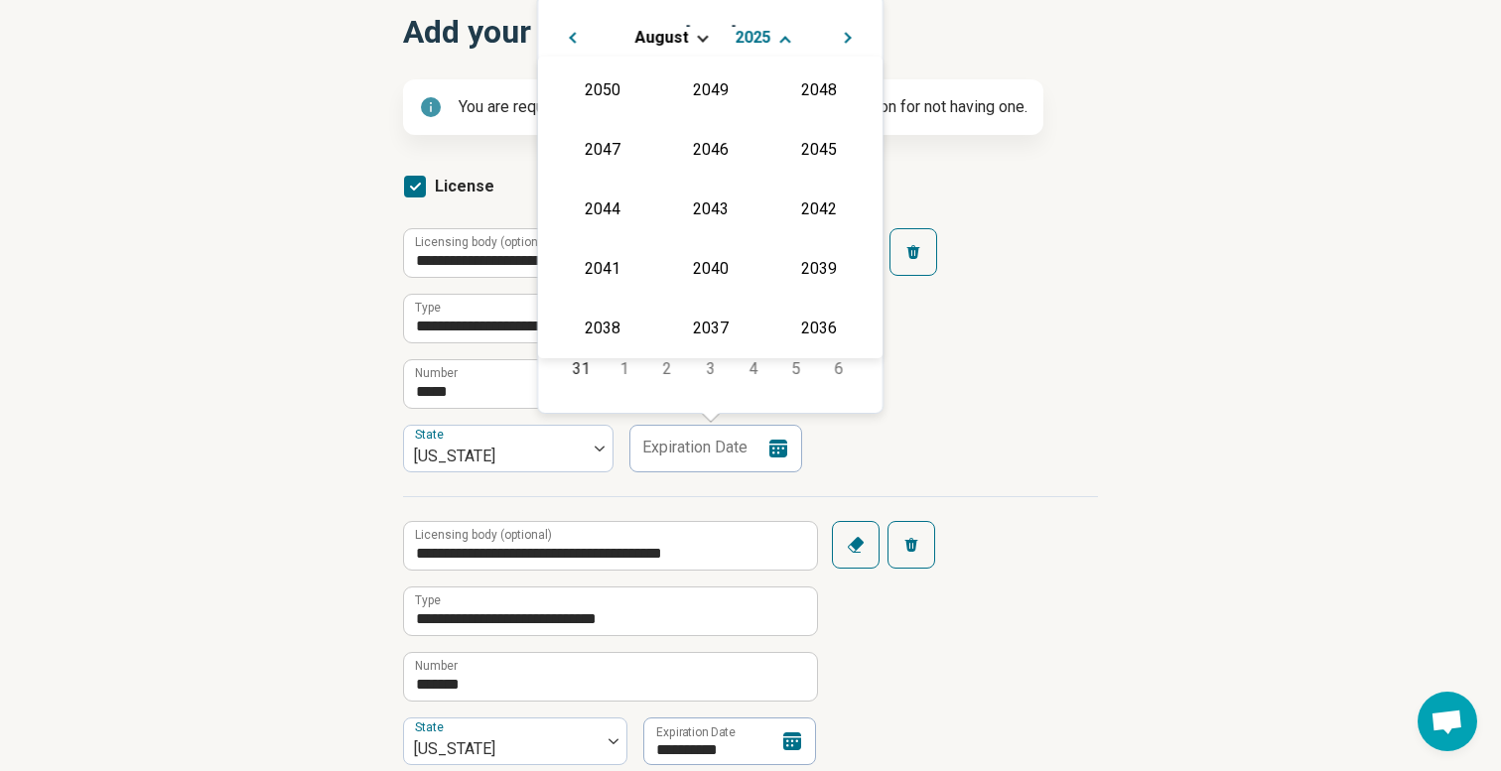
scroll to position [359, 0]
click at [607, 196] on div "2026" at bounding box center [602, 208] width 96 height 36
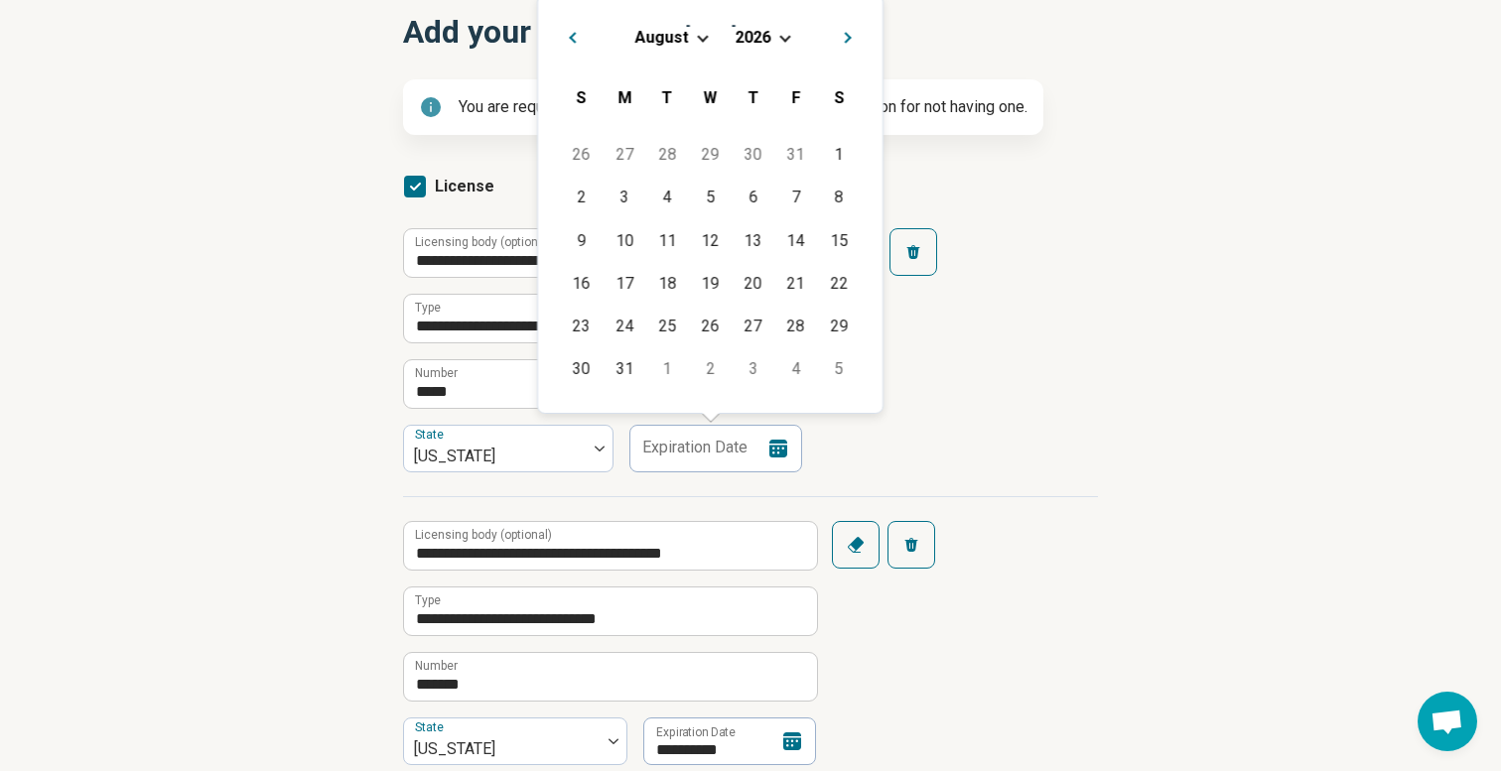
click at [568, 35] on button "Previous Month" at bounding box center [570, 35] width 32 height 32
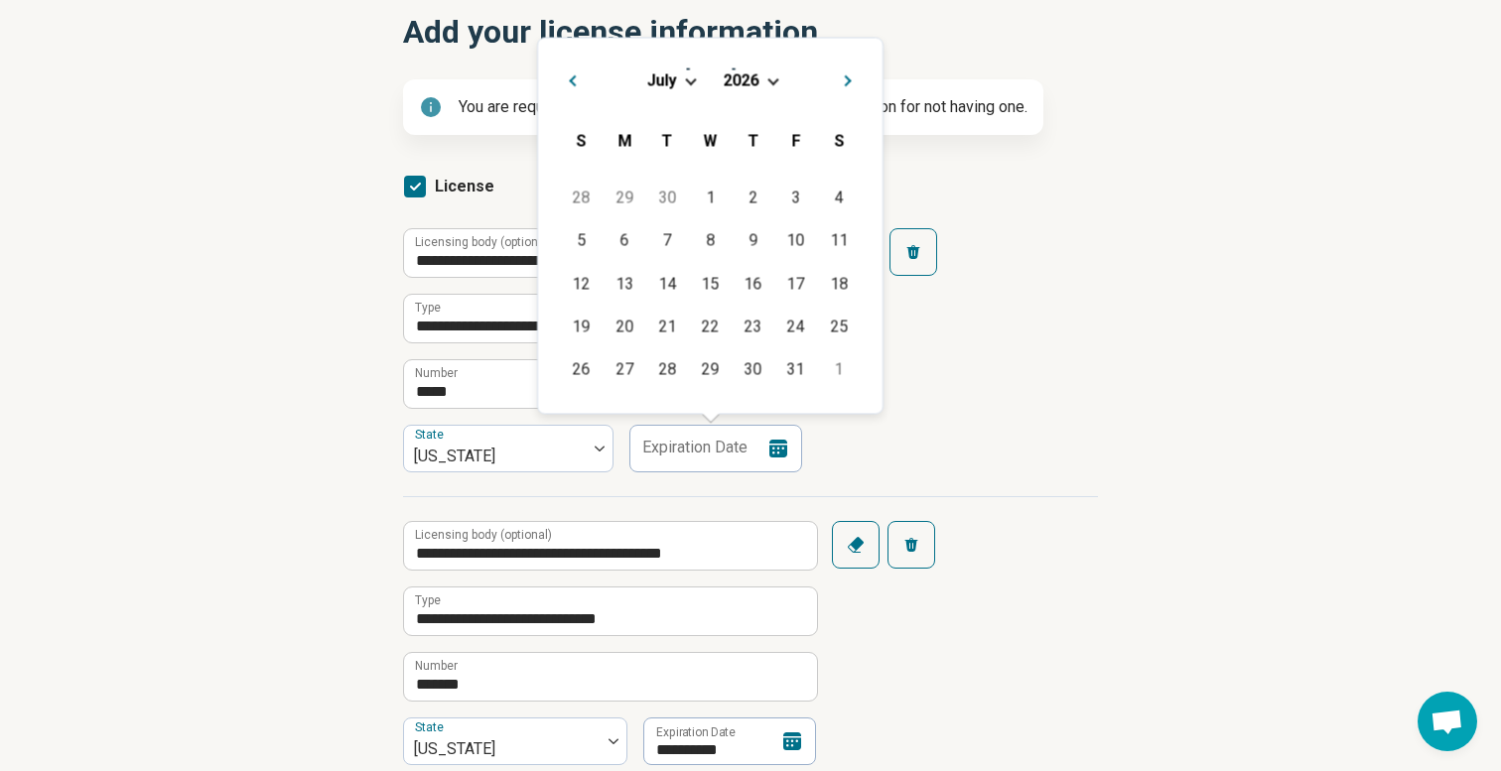
click at [572, 77] on span "Previous Month" at bounding box center [572, 83] width 0 height 24
click at [665, 364] on div "30" at bounding box center [667, 369] width 43 height 43
type input "**********"
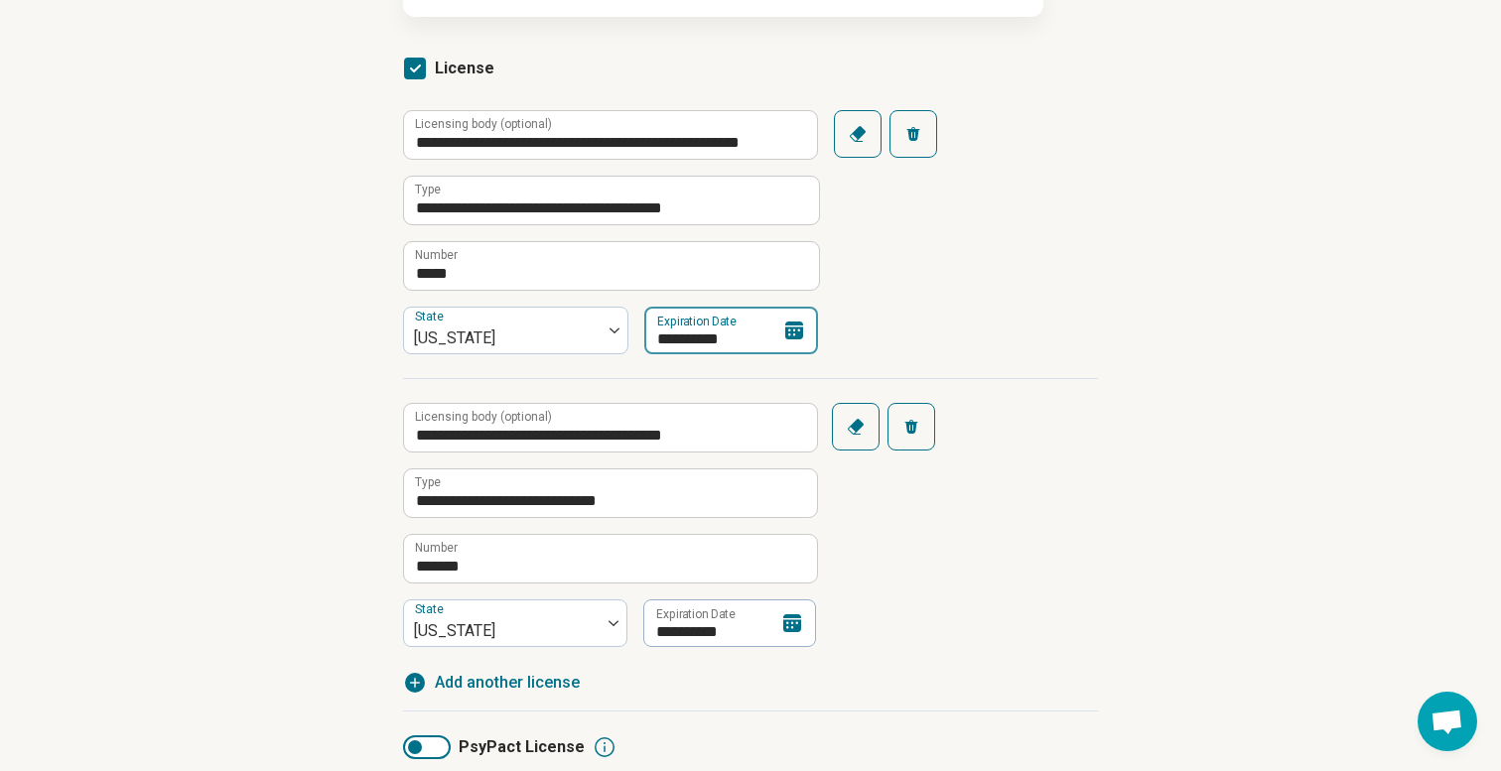
scroll to position [323, 0]
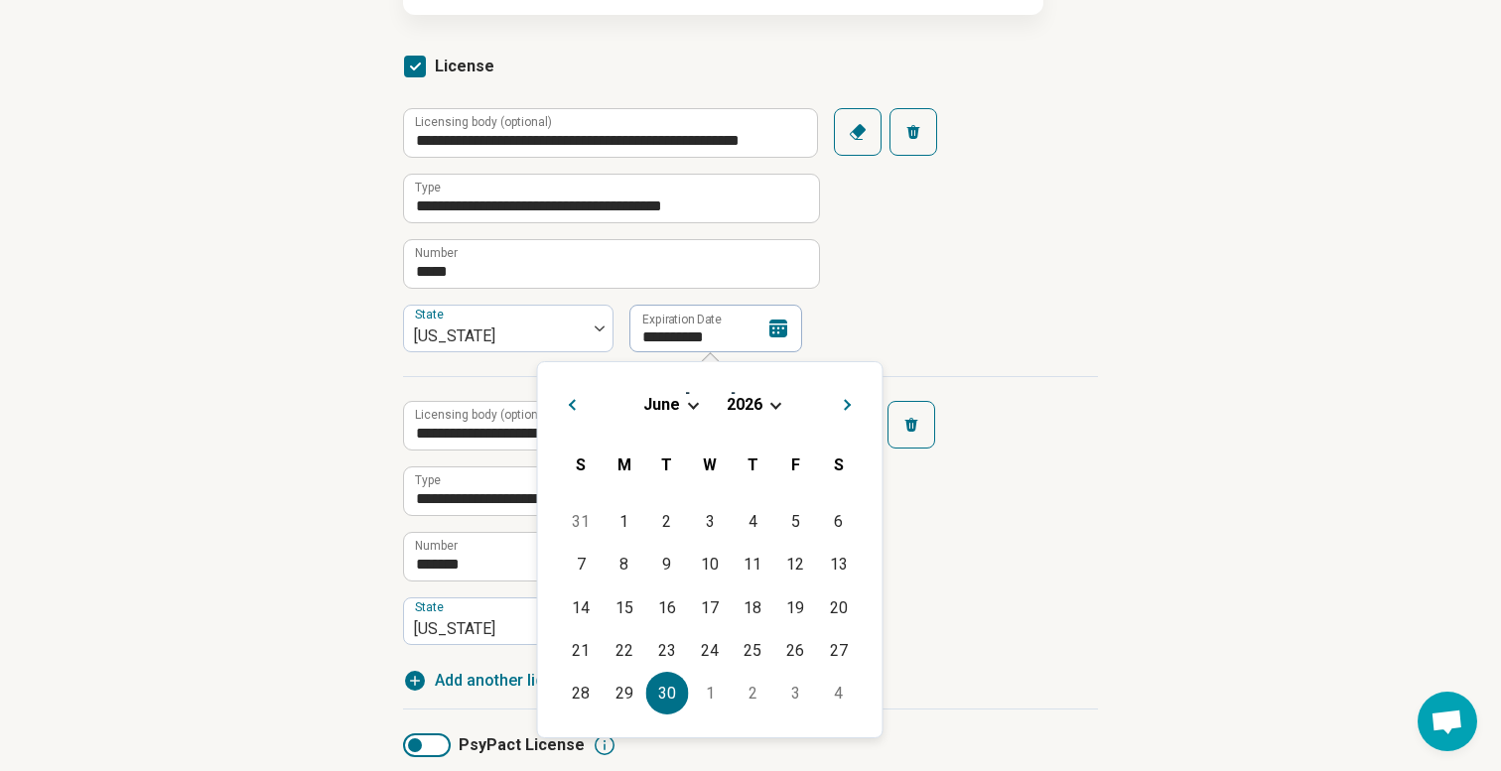
click at [1155, 265] on div "**********" at bounding box center [750, 406] width 1501 height 1196
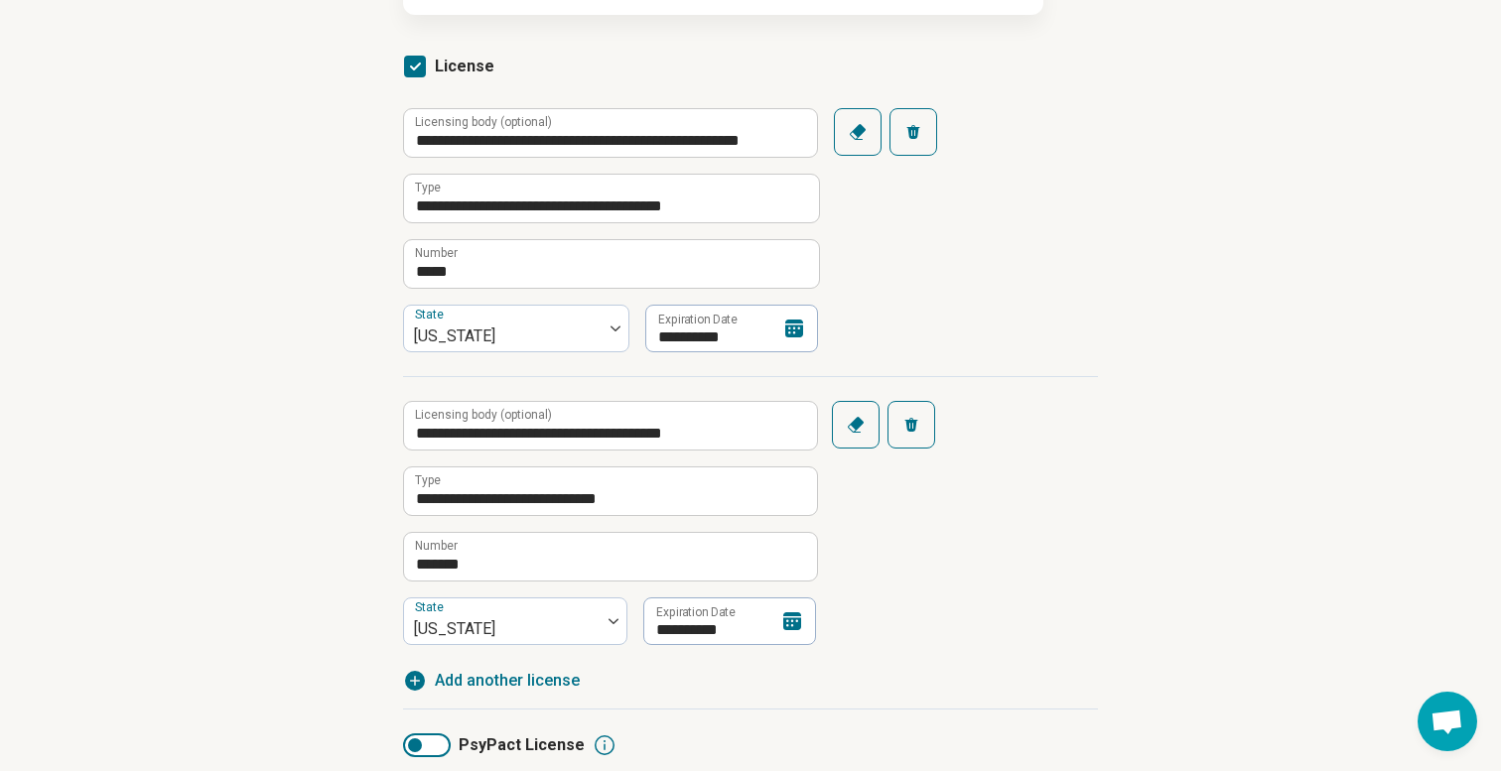
click at [788, 622] on icon at bounding box center [792, 622] width 18 height 18
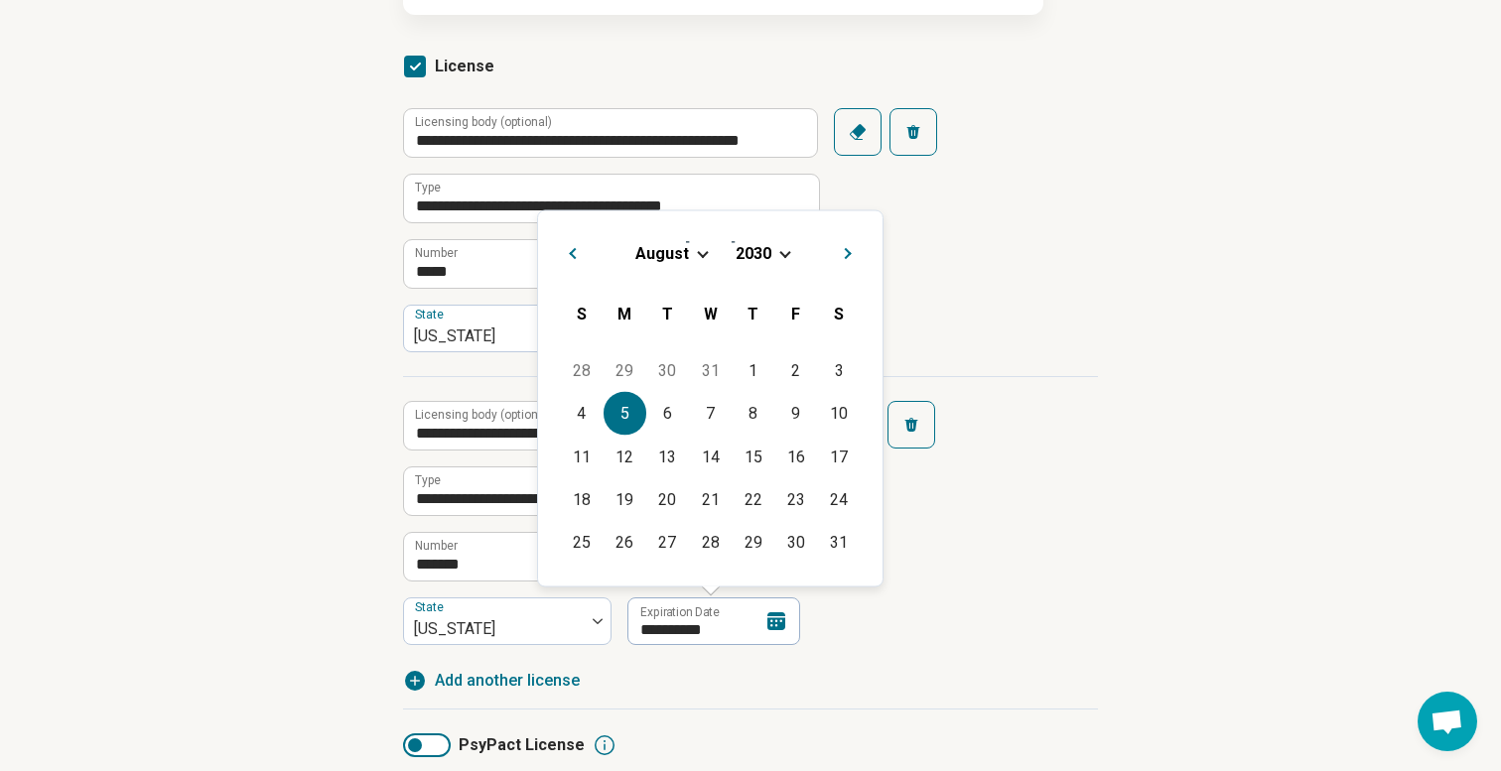
click at [572, 256] on span "Previous Month" at bounding box center [572, 256] width 0 height 24
click at [712, 541] on div "31" at bounding box center [710, 542] width 43 height 43
type input "**********"
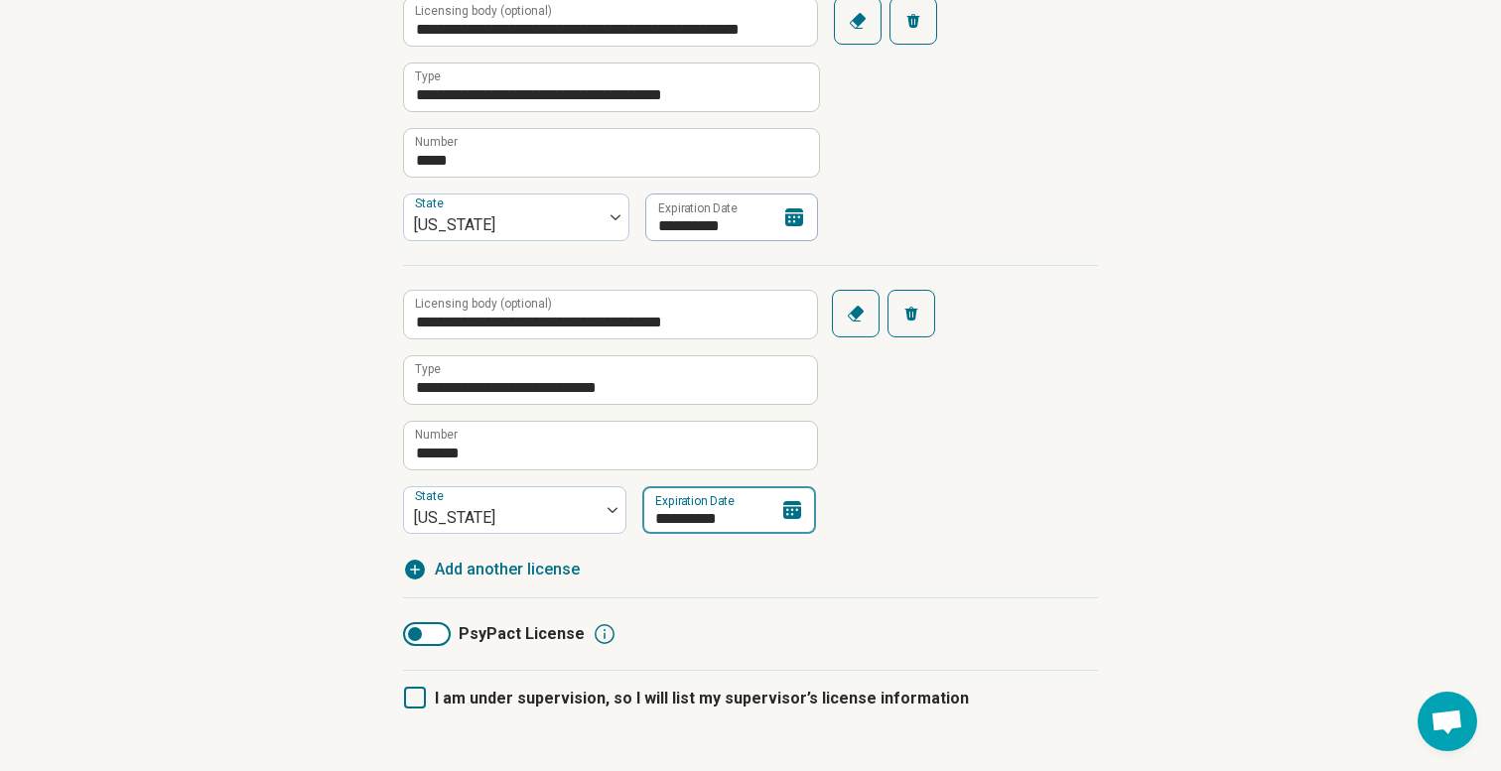
scroll to position [555, 0]
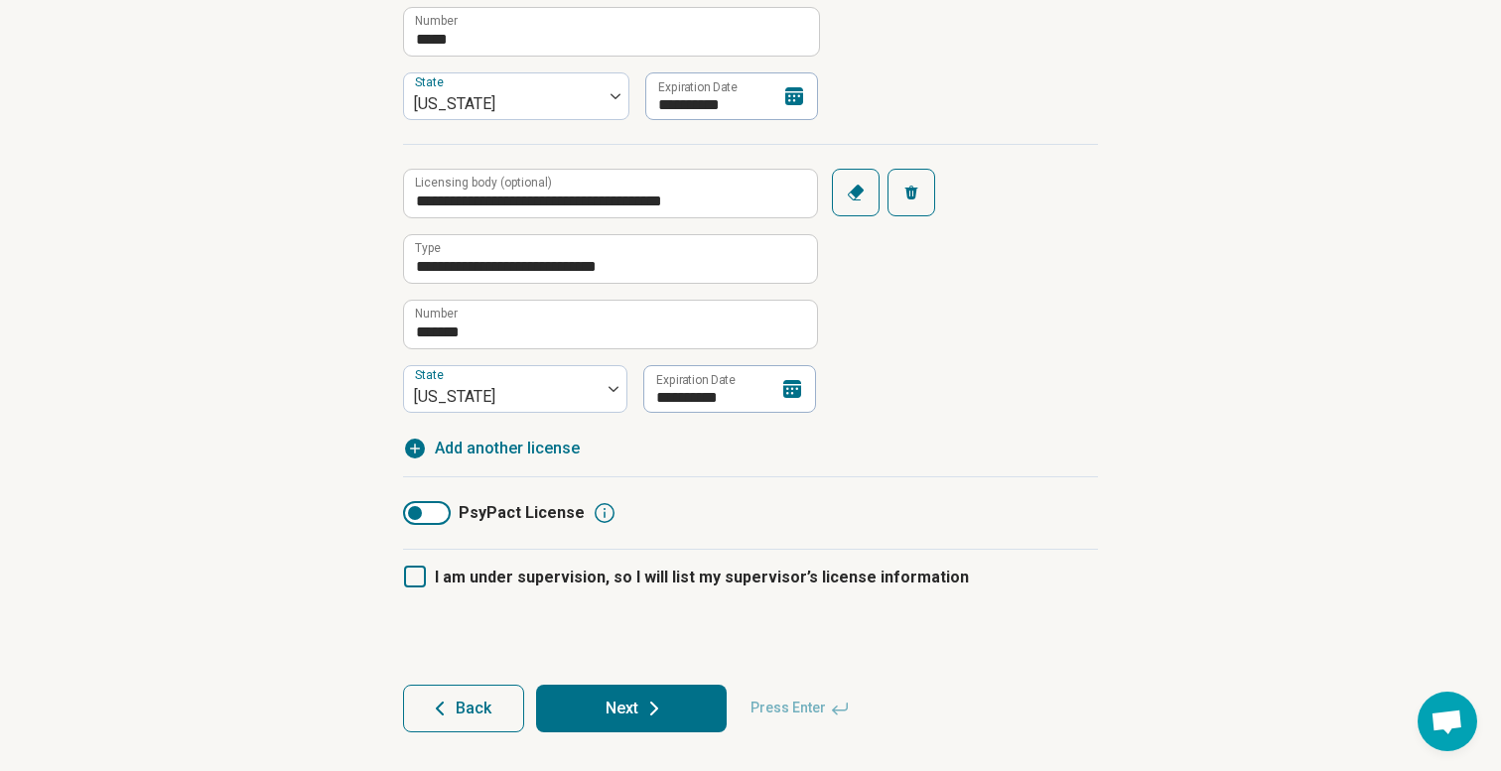
click at [614, 714] on button "Next" at bounding box center [631, 709] width 191 height 48
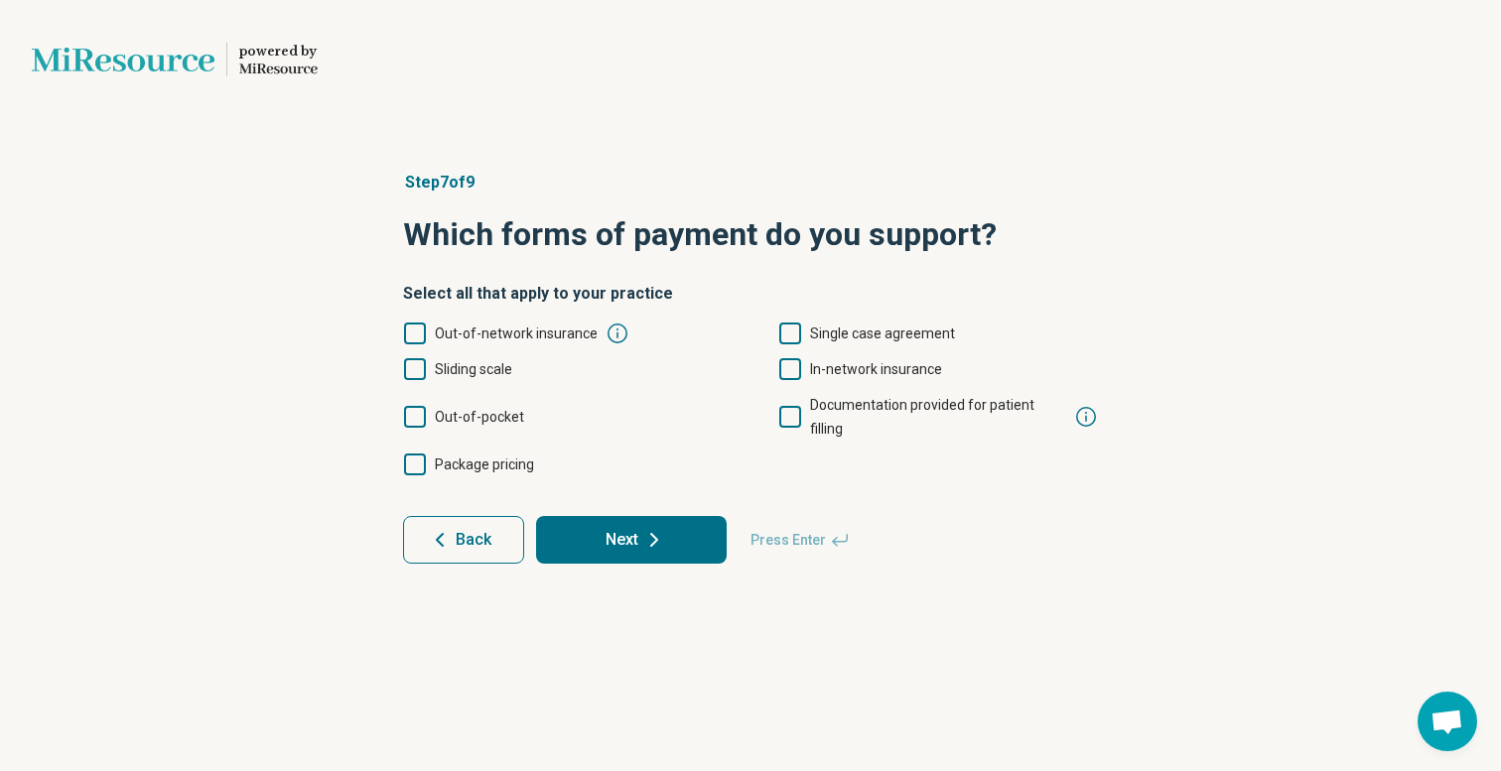
click at [418, 406] on icon at bounding box center [415, 417] width 22 height 22
click at [802, 366] on label "In-network insurance" at bounding box center [860, 369] width 164 height 24
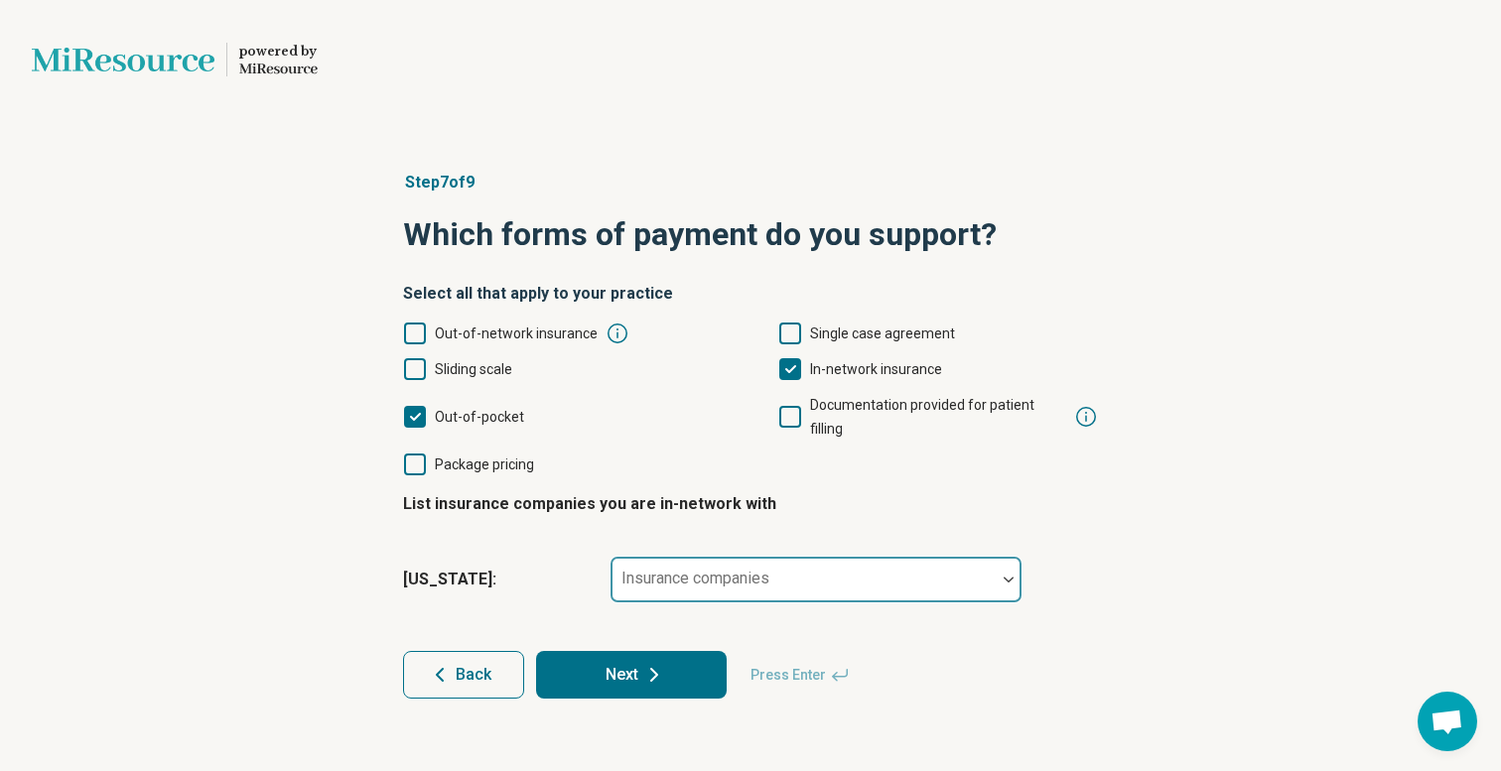
click at [705, 556] on div "Insurance companies" at bounding box center [816, 580] width 413 height 48
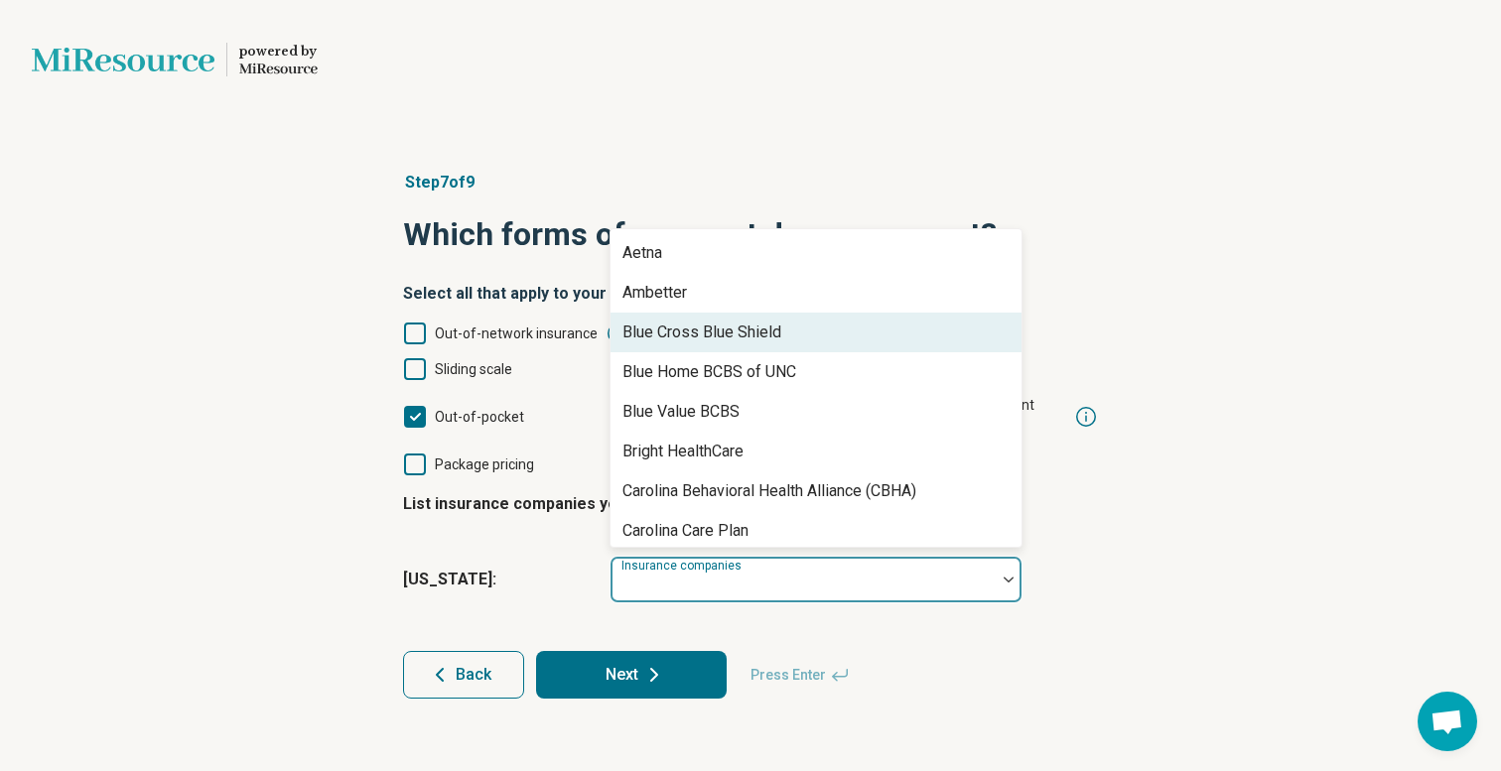
click at [730, 321] on div "Blue Cross Blue Shield" at bounding box center [701, 333] width 159 height 24
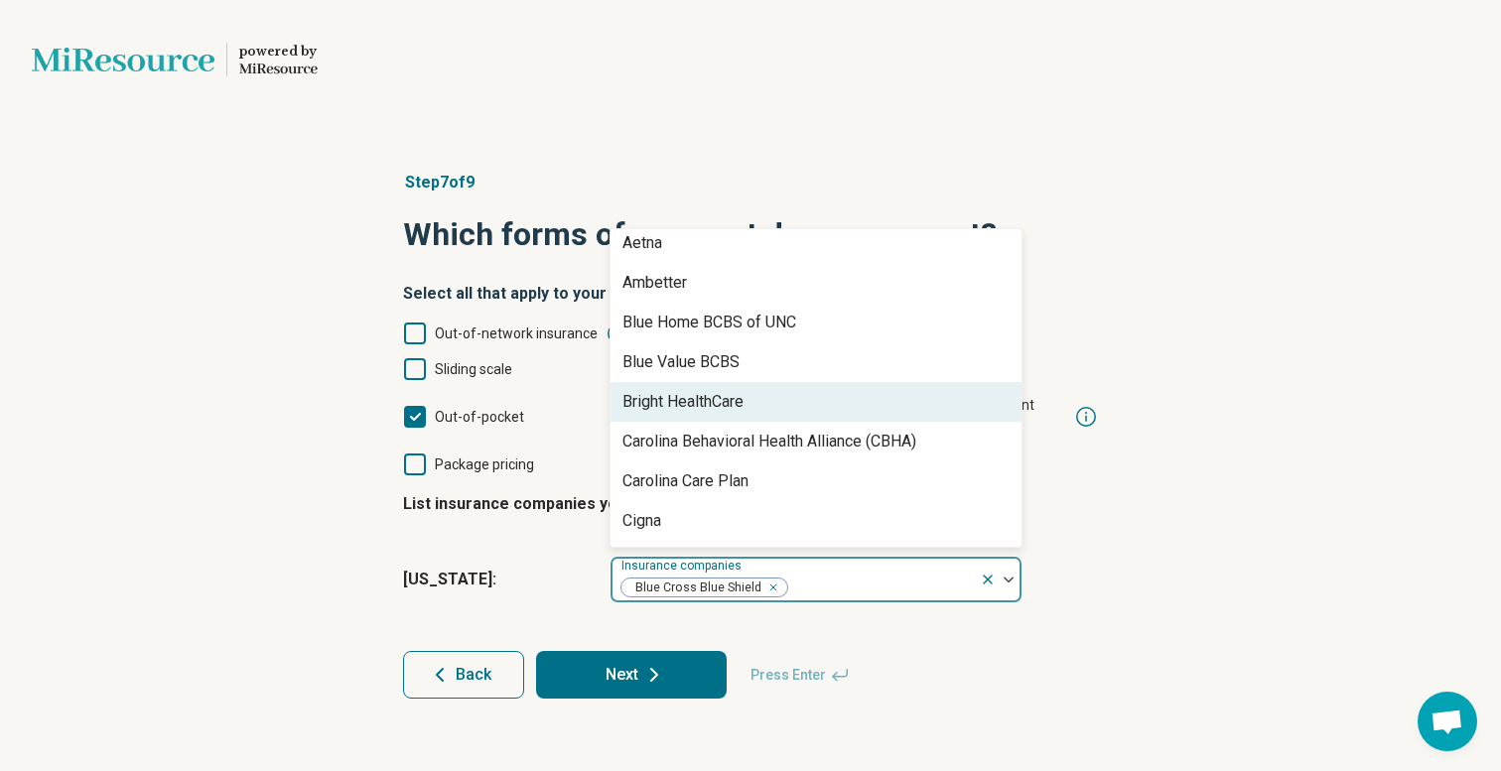
scroll to position [0, 0]
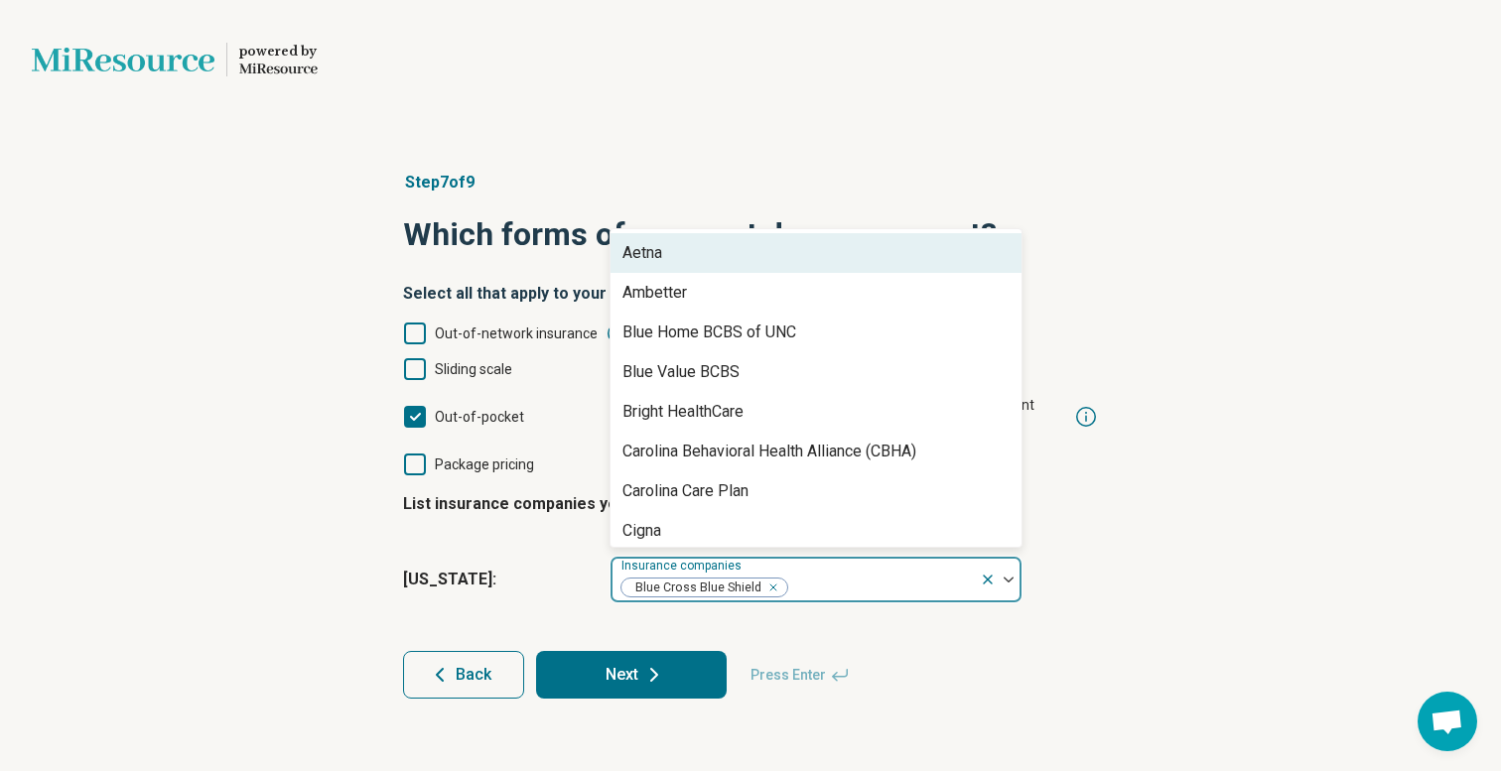
click at [698, 244] on div "Aetna" at bounding box center [816, 253] width 411 height 40
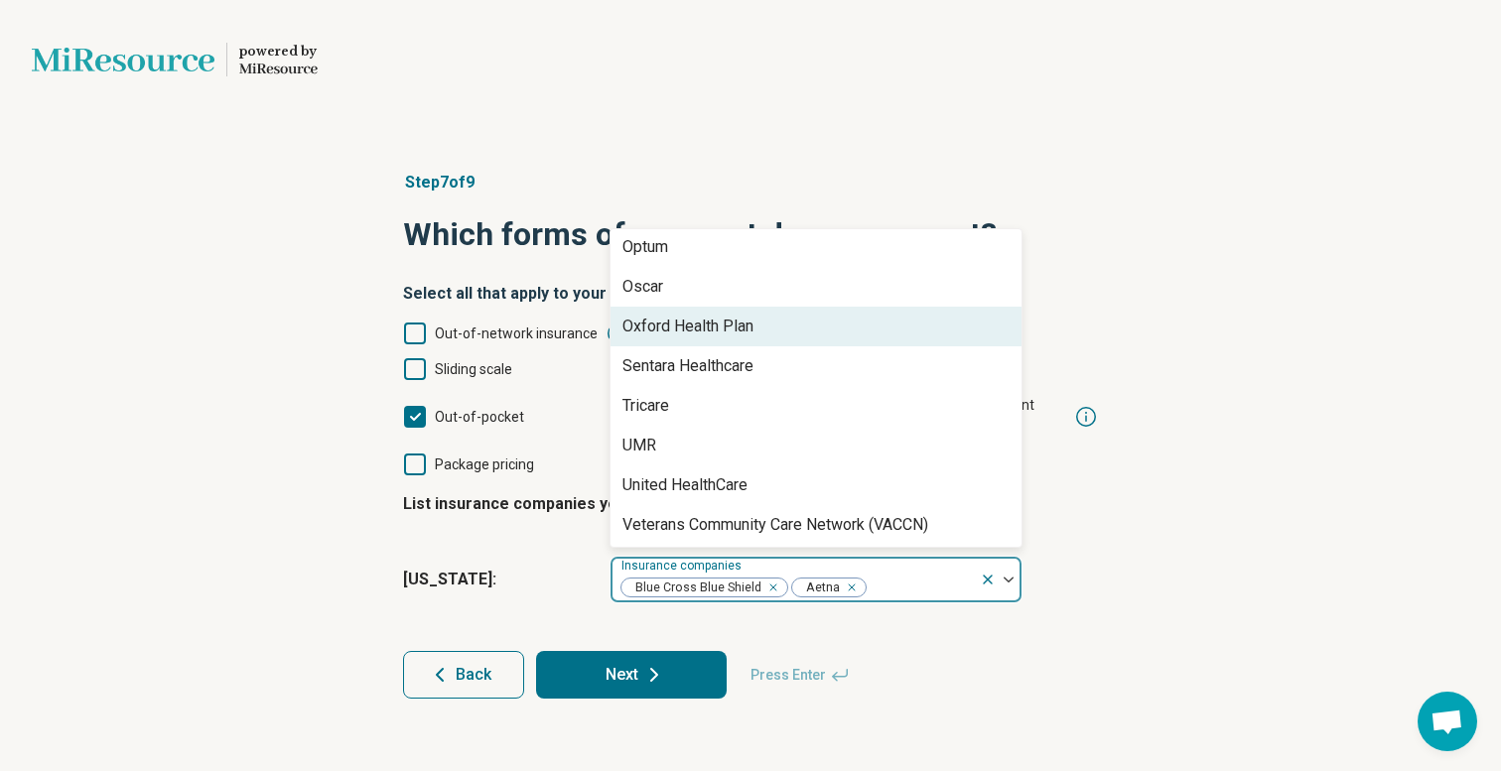
scroll to position [1358, 0]
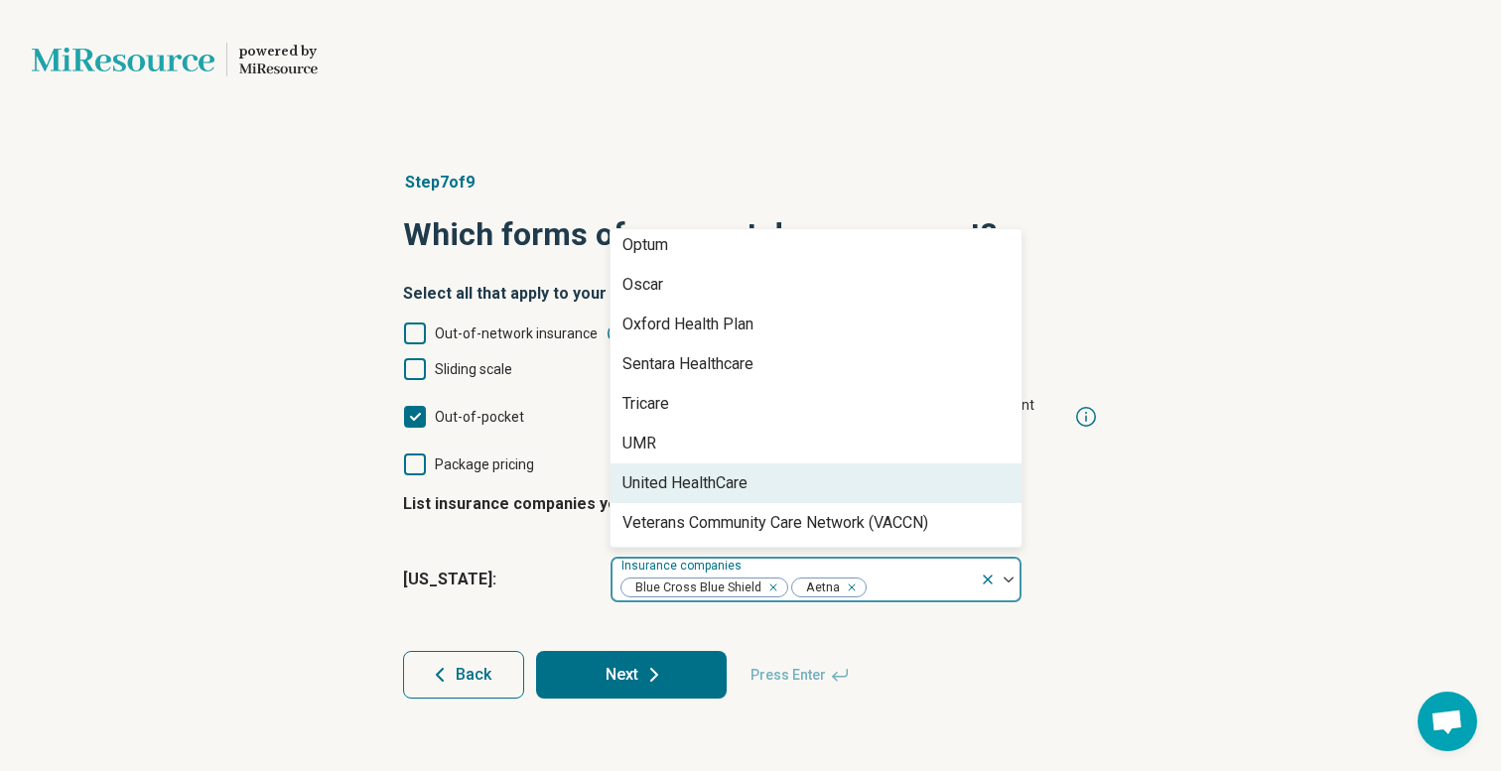
click at [706, 464] on div "United HealthCare" at bounding box center [816, 484] width 411 height 40
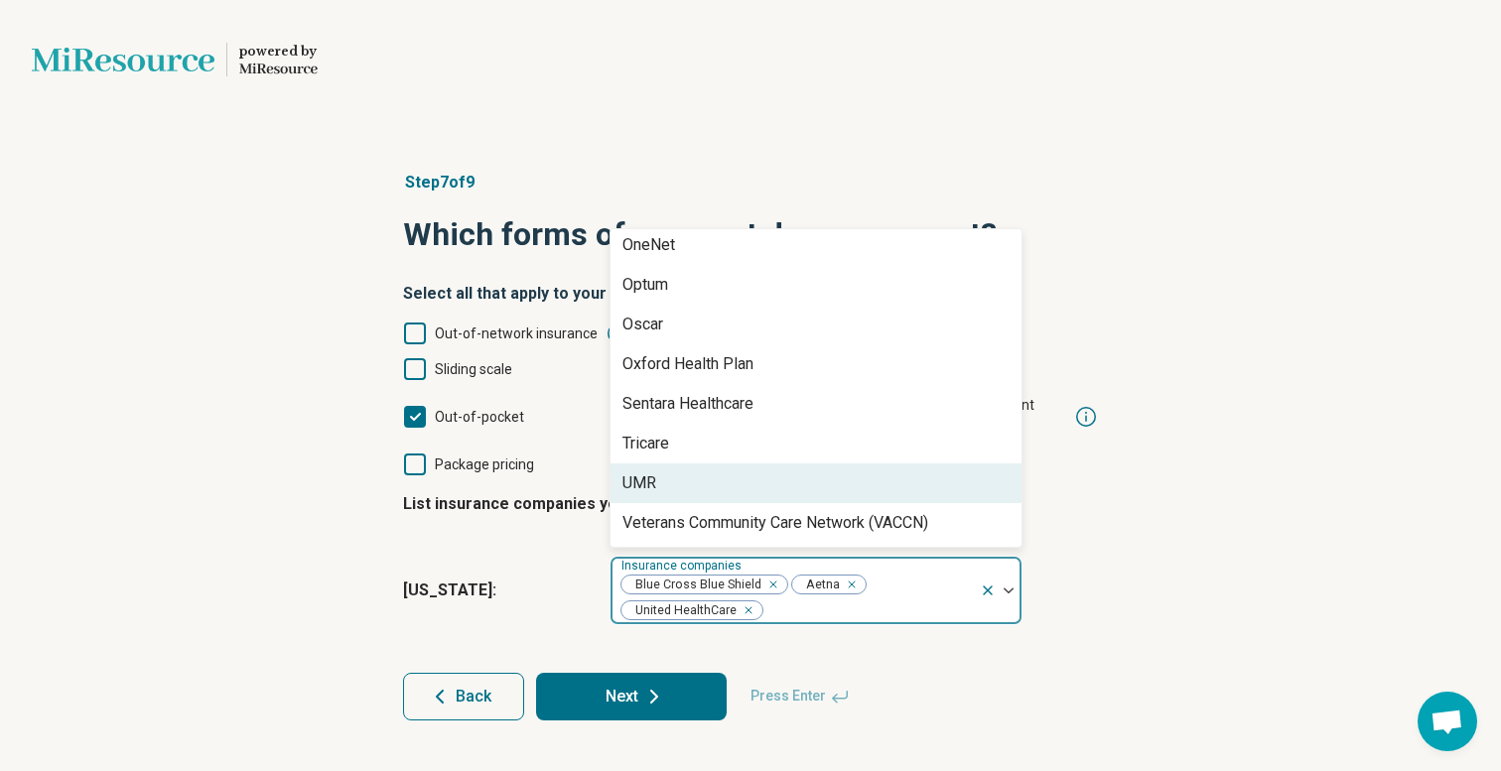
click at [1185, 457] on div "Step 7 of 9 Which forms of payment do you support? Select all that apply to you…" at bounding box center [750, 445] width 1501 height 629
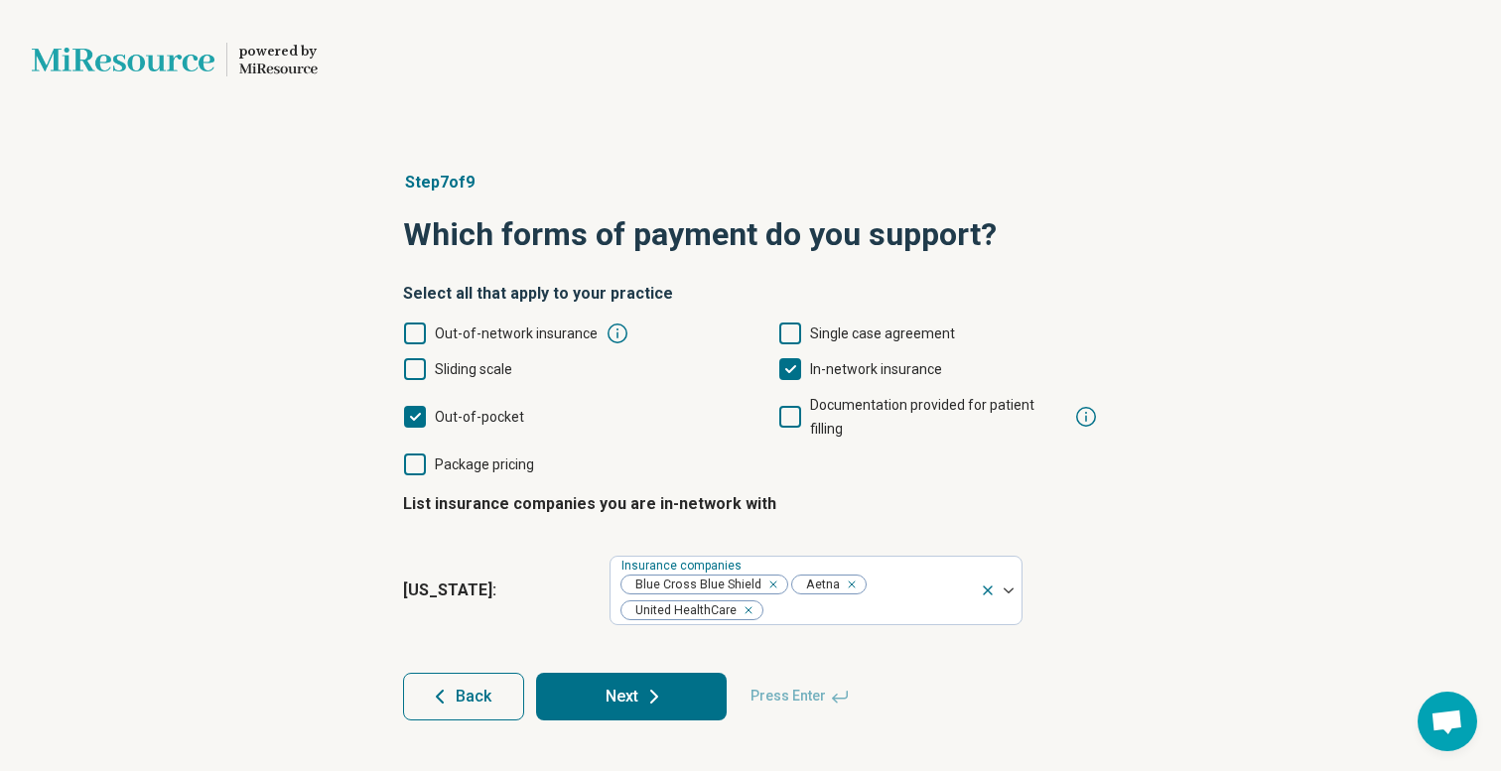
click at [615, 673] on button "Next" at bounding box center [631, 697] width 191 height 48
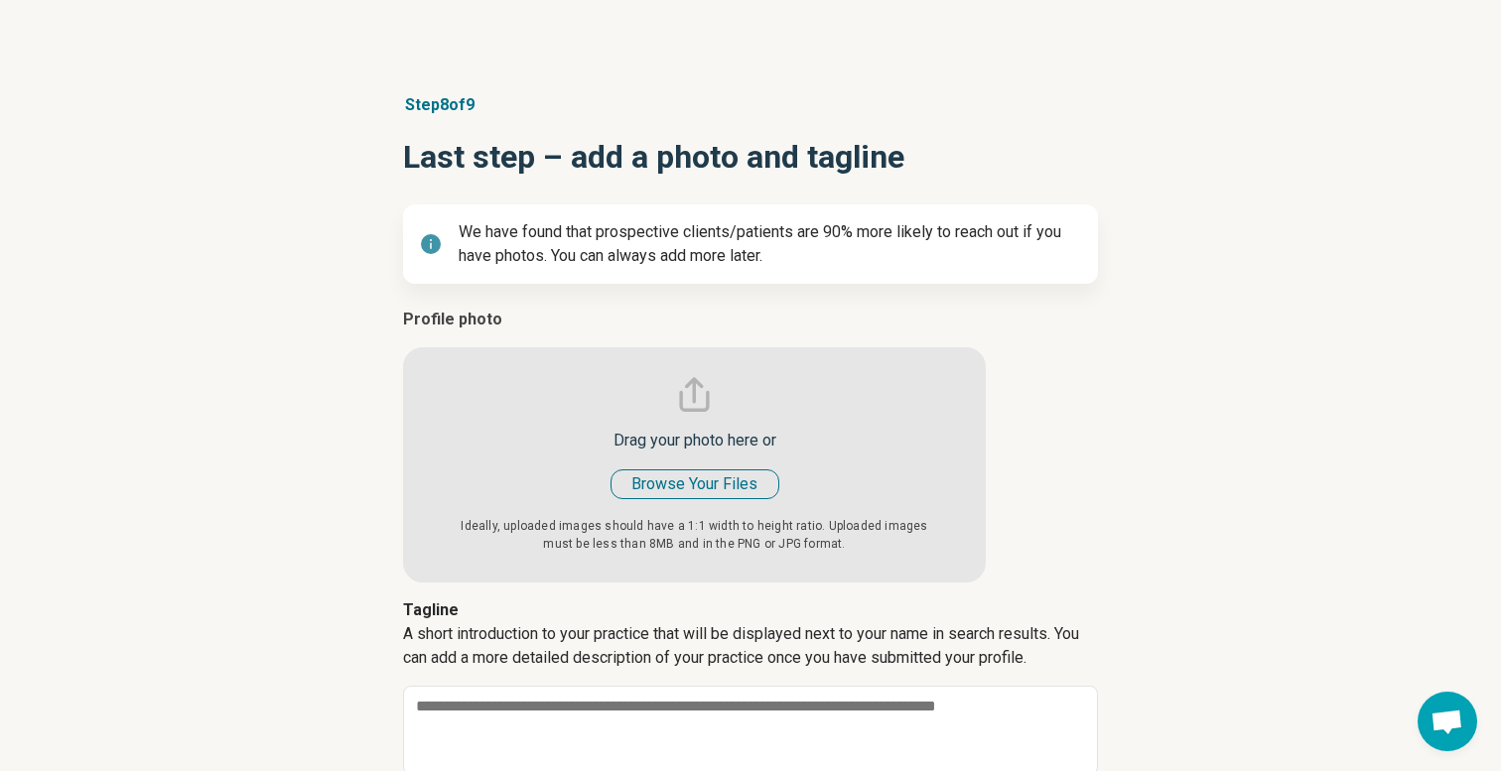
scroll to position [78, 0]
click at [671, 484] on input "file" at bounding box center [694, 444] width 583 height 275
type input "**********"
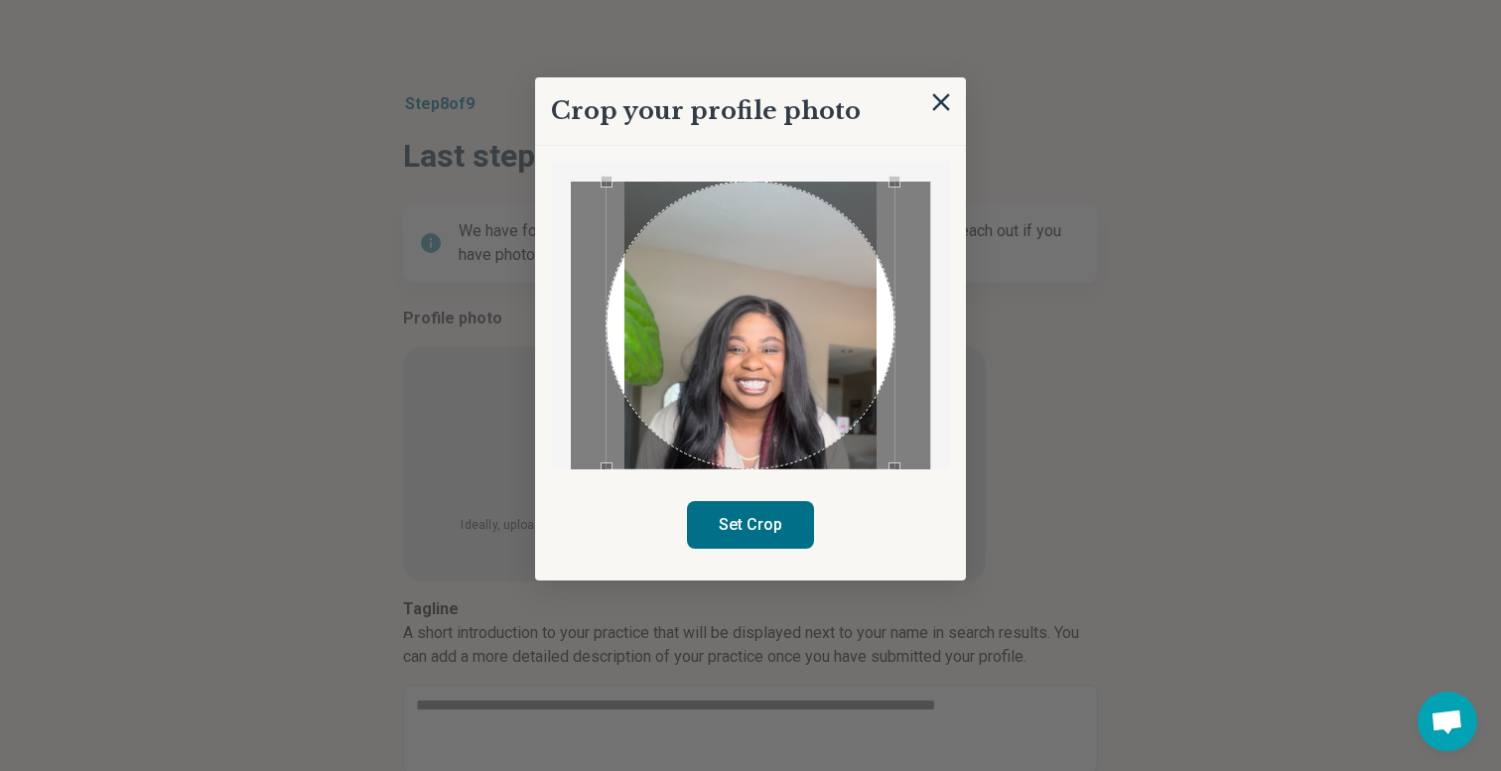
click at [795, 306] on div "Use the arrow keys to move the crop selection area" at bounding box center [751, 326] width 288 height 288
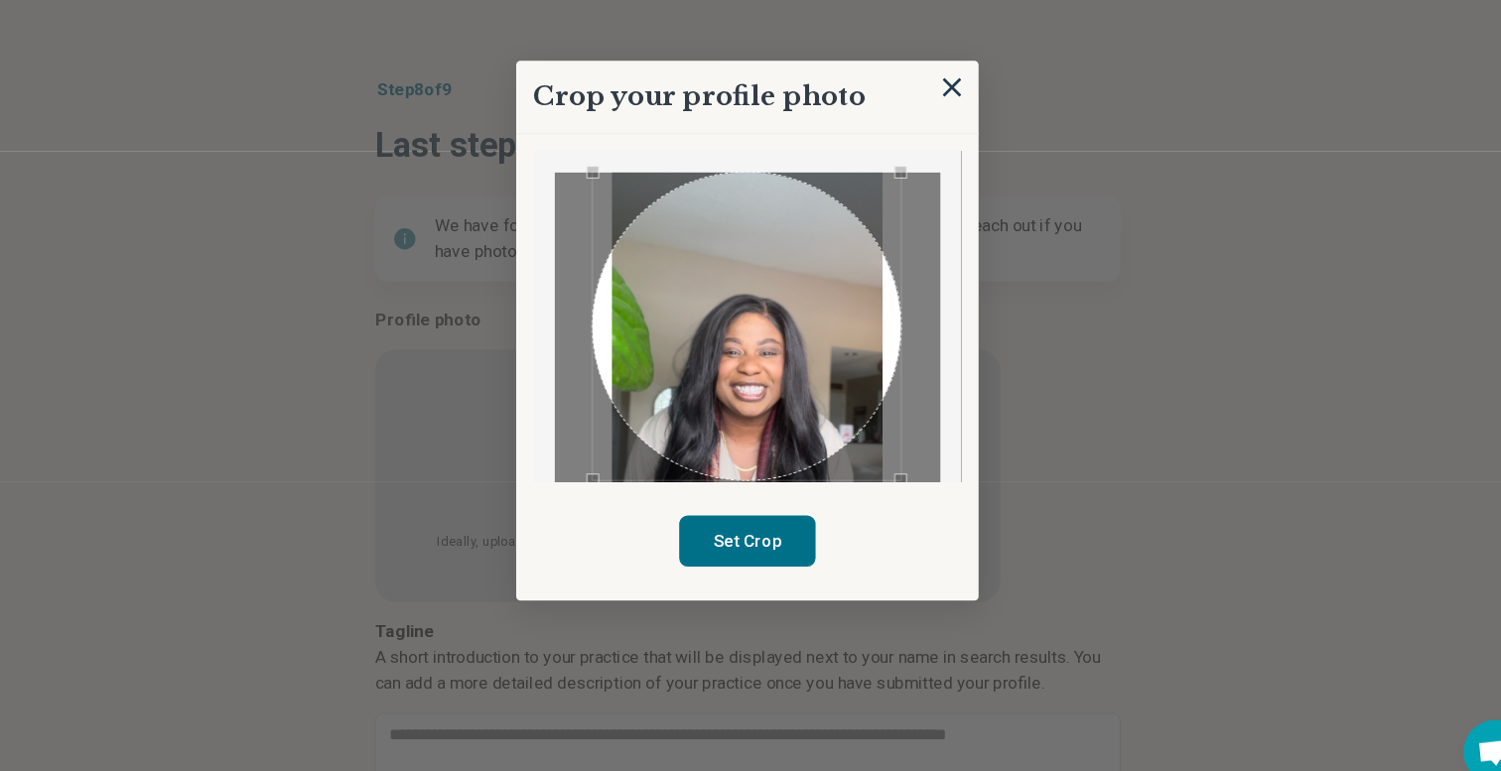
click at [797, 294] on div "Use the arrow keys to move the crop selection area" at bounding box center [751, 326] width 288 height 288
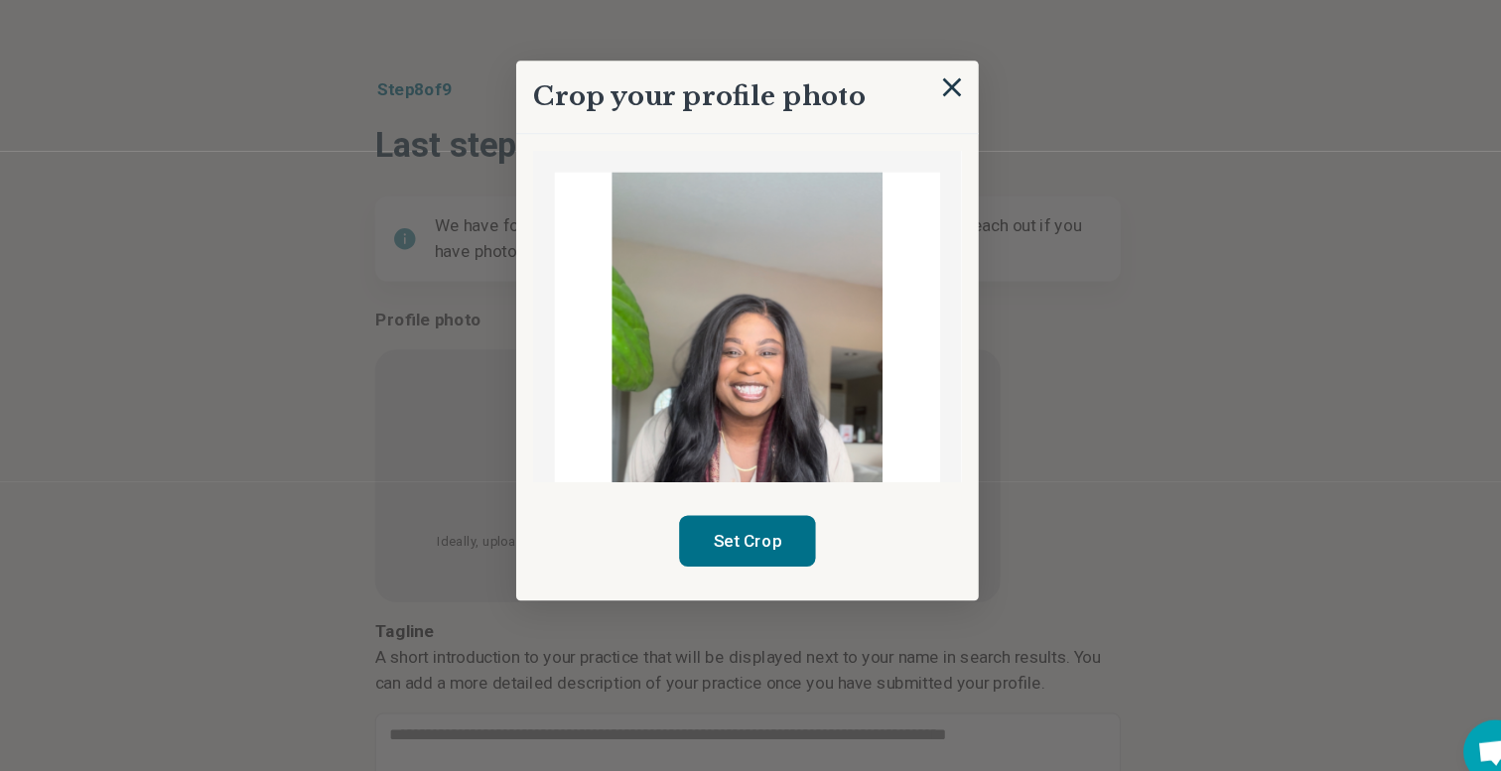
click at [906, 350] on img at bounding box center [750, 407] width 359 height 450
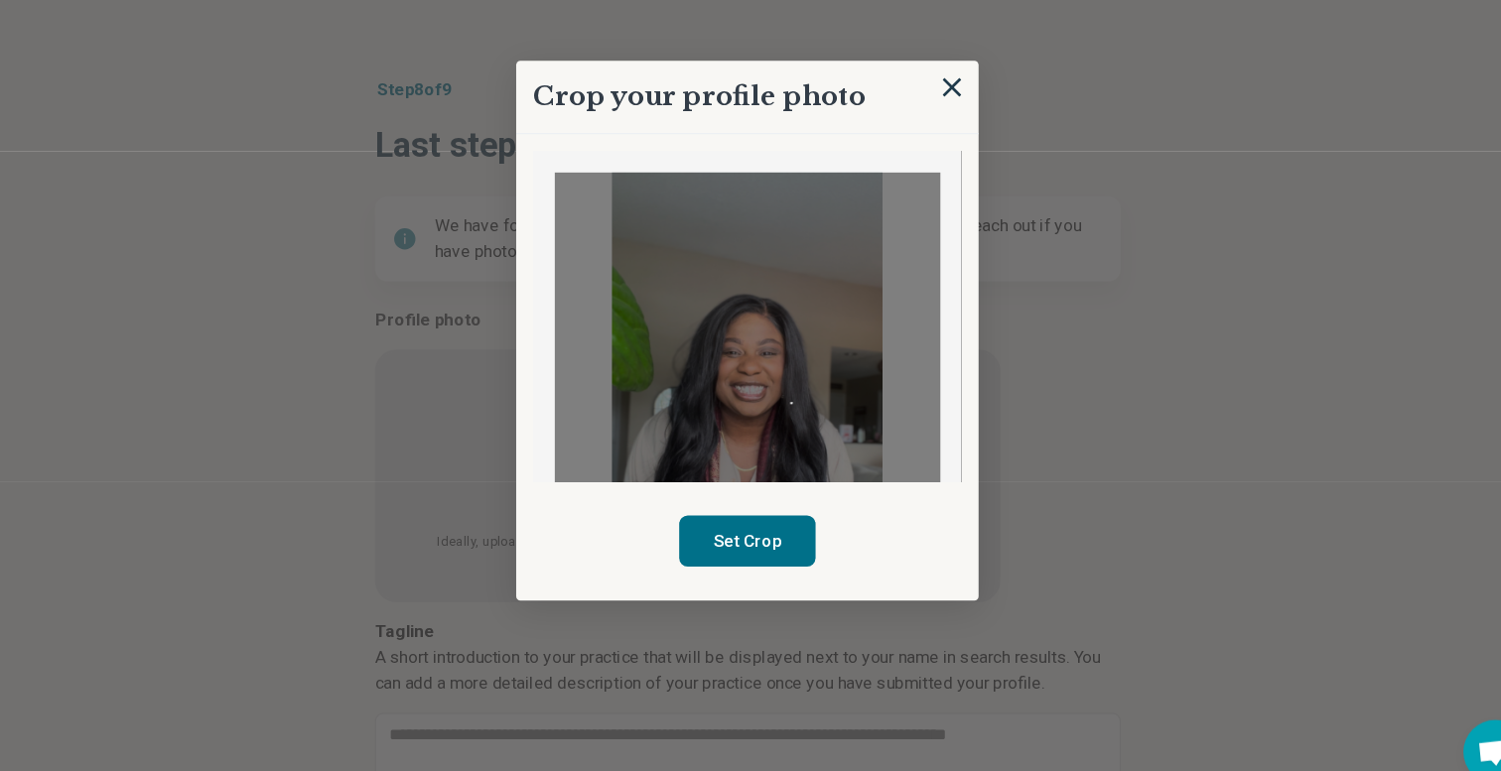
click at [793, 314] on img at bounding box center [750, 407] width 359 height 450
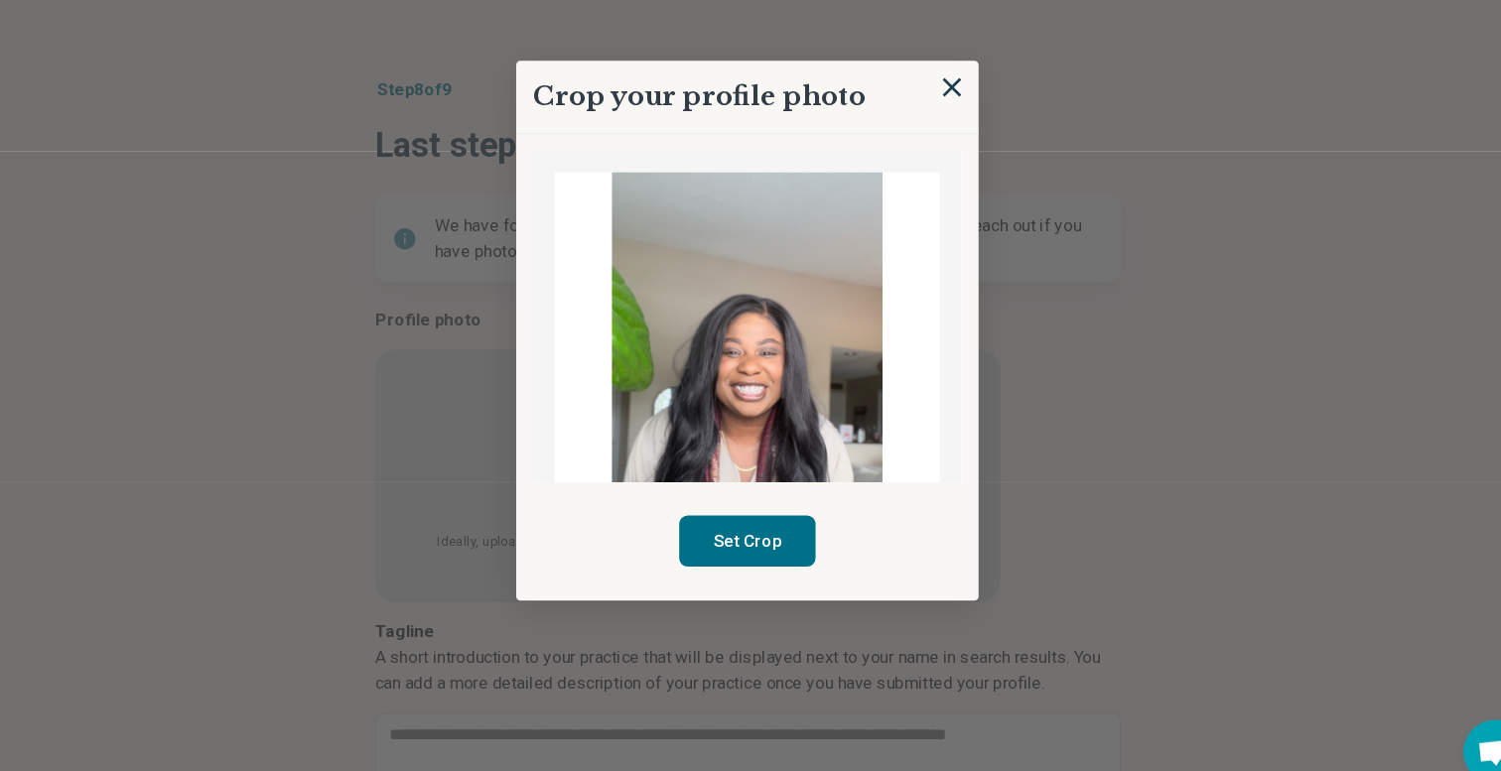
click at [776, 352] on img at bounding box center [750, 407] width 359 height 450
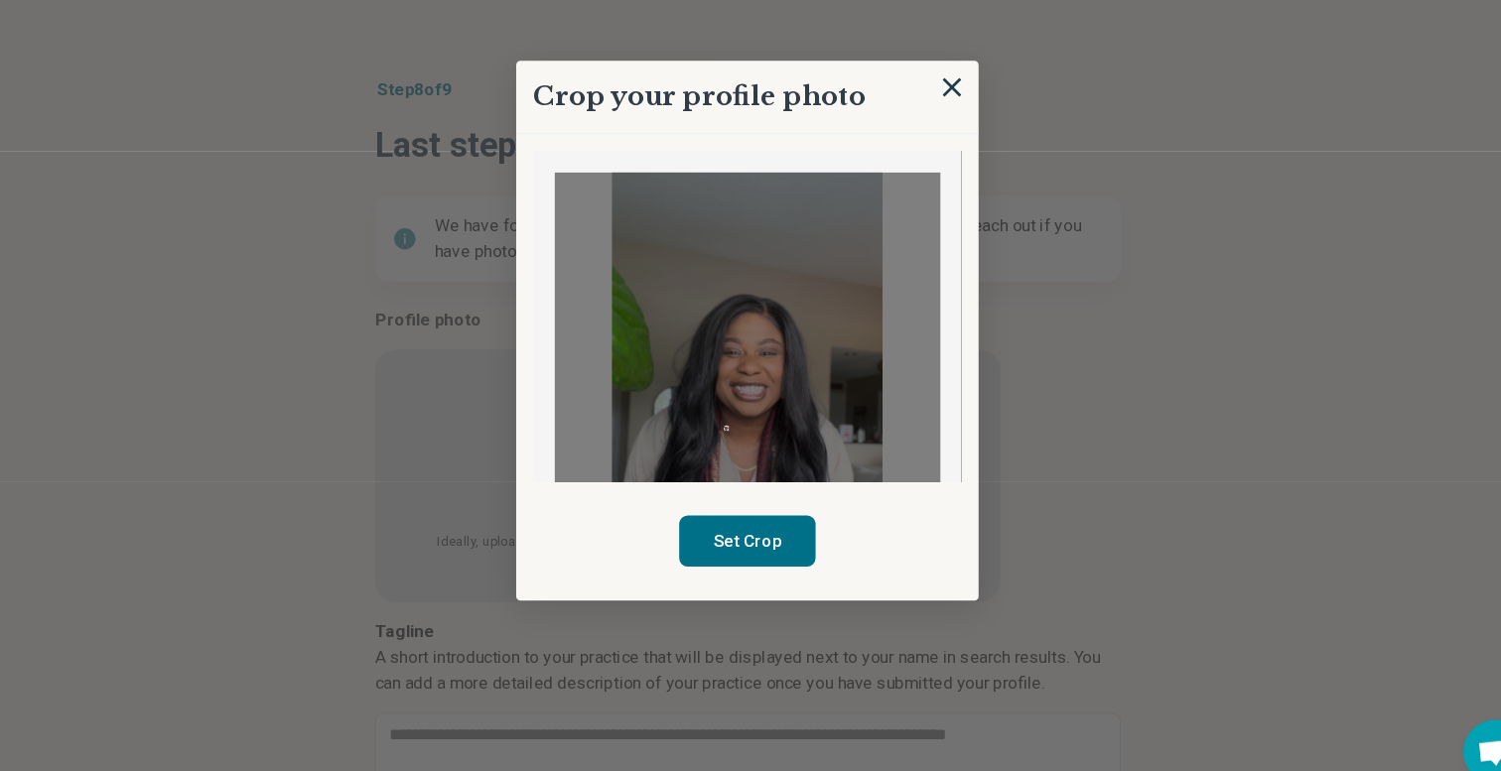
click at [736, 320] on img at bounding box center [750, 407] width 359 height 450
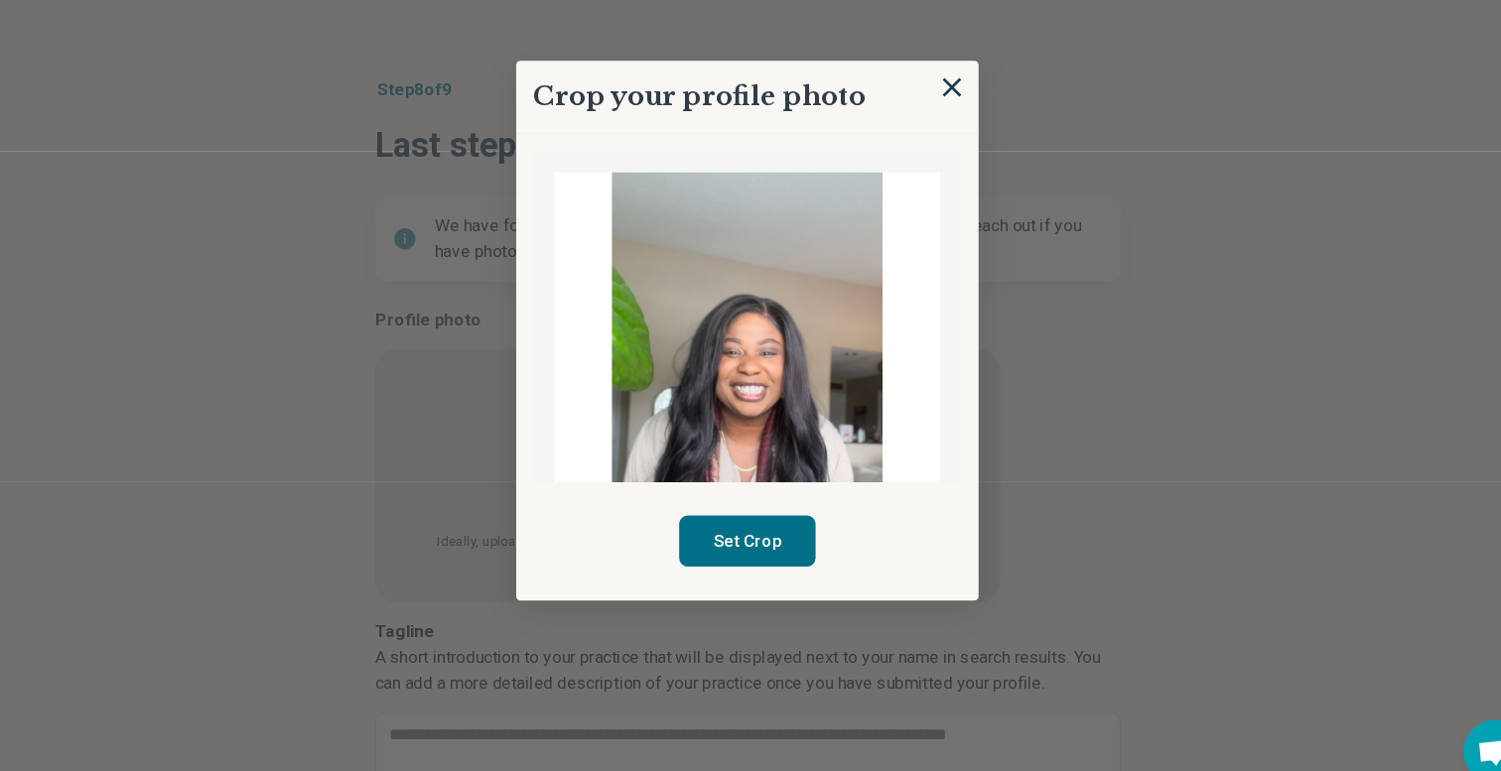
click at [736, 320] on img at bounding box center [750, 407] width 359 height 450
click at [952, 98] on div "Crop your profile photo" at bounding box center [750, 111] width 431 height 69
click at [941, 103] on img at bounding box center [941, 102] width 22 height 22
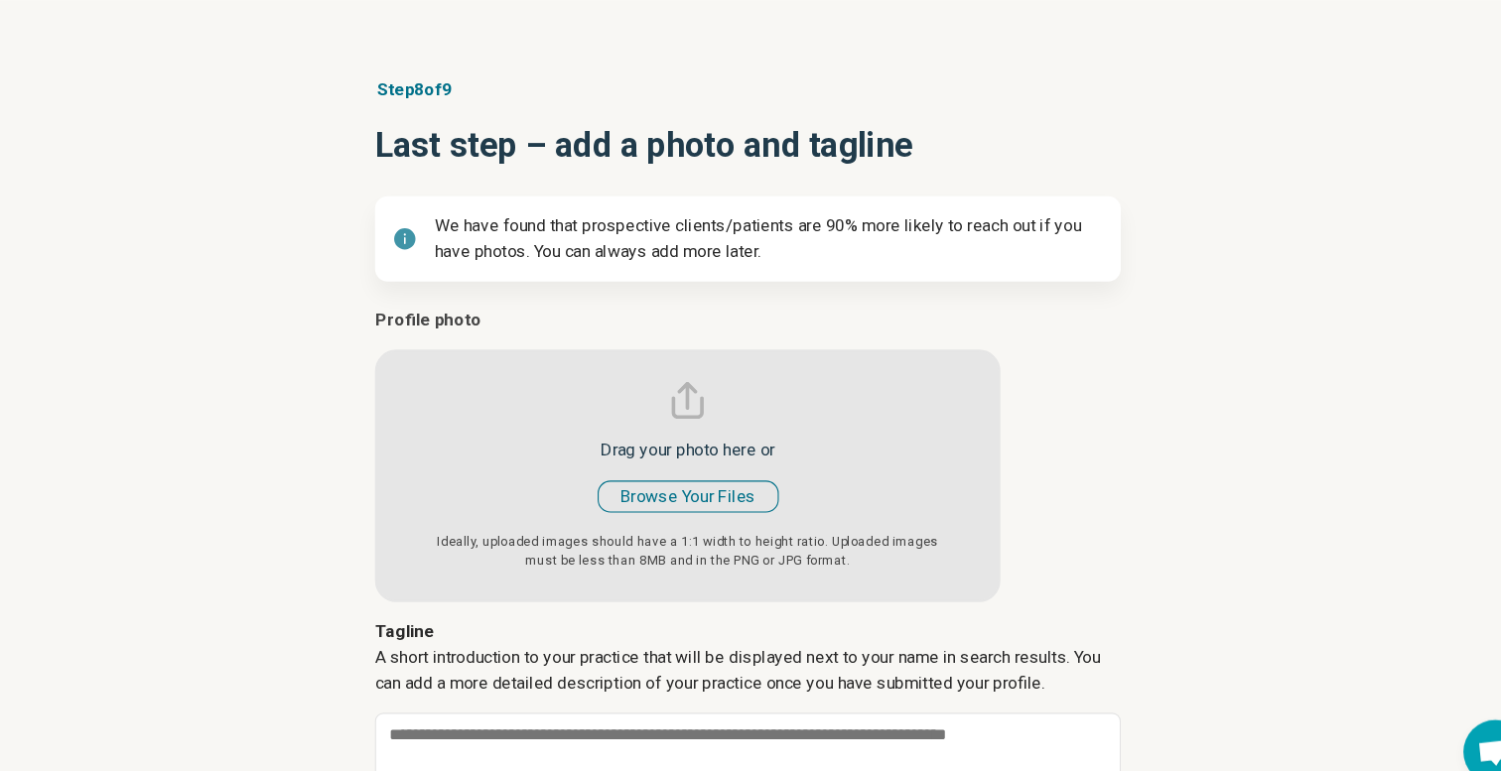
click at [701, 484] on input "file" at bounding box center [694, 444] width 583 height 275
type input "**********"
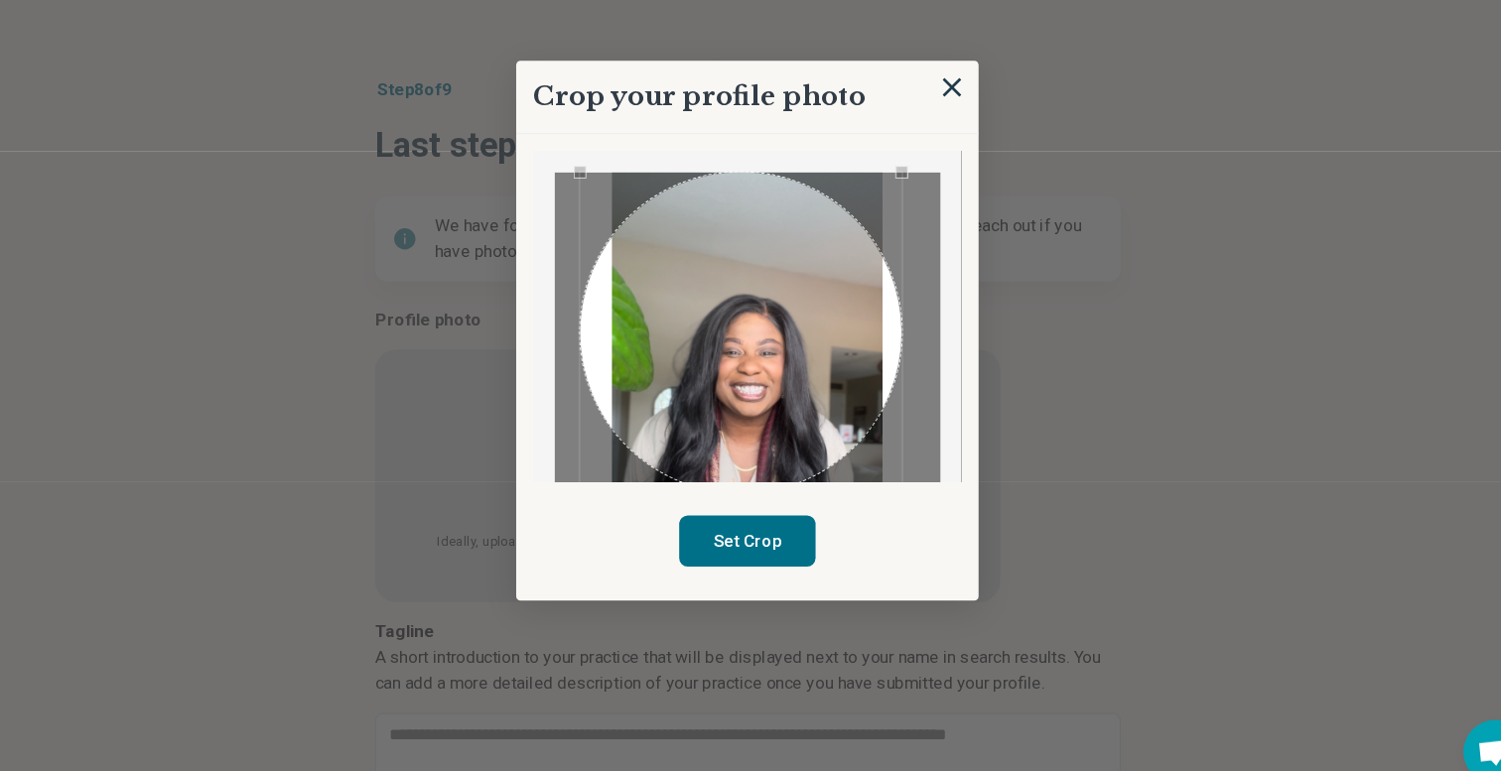
click at [597, 473] on div "Crop your profile photo Set Crop" at bounding box center [750, 329] width 431 height 504
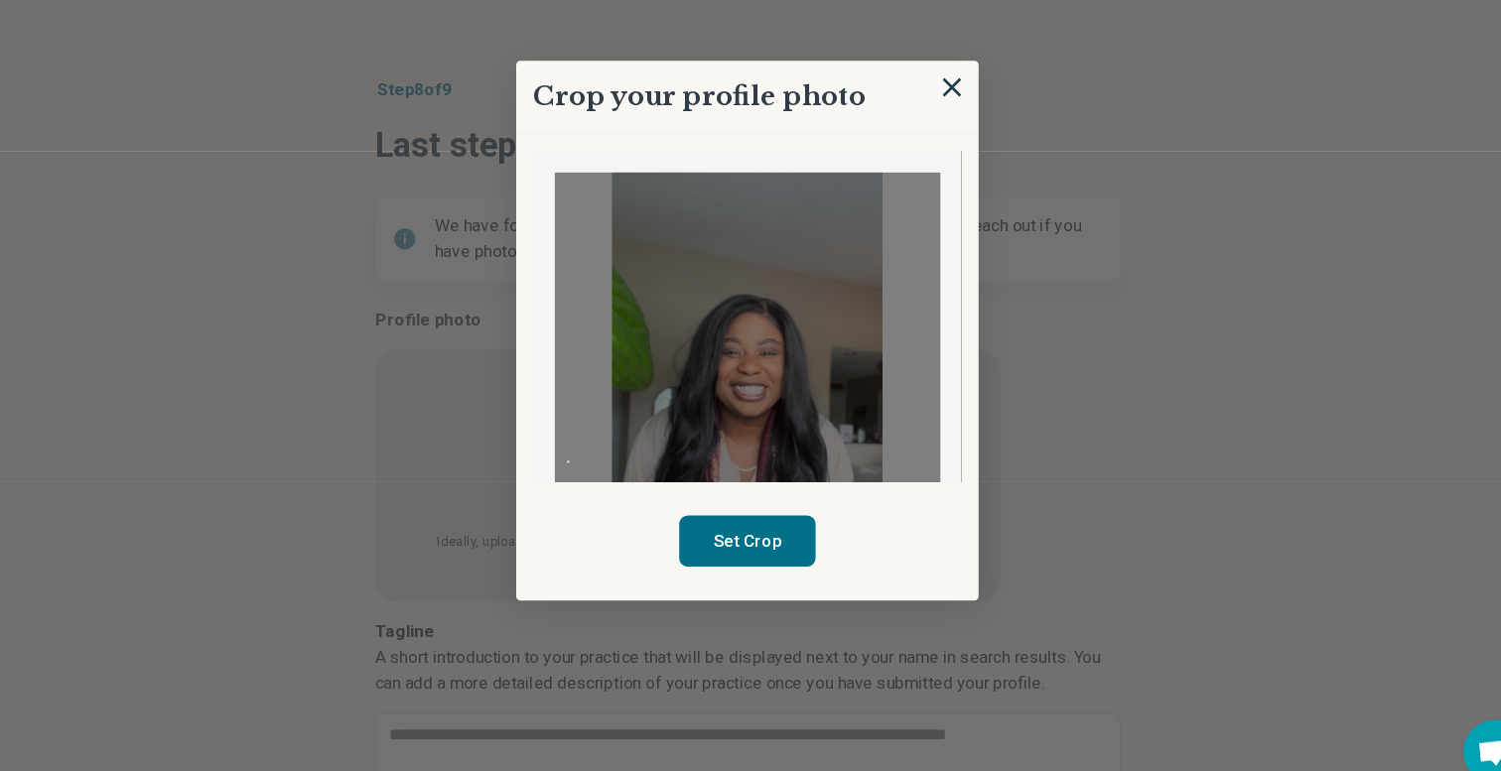
click at [583, 451] on img at bounding box center [750, 407] width 359 height 450
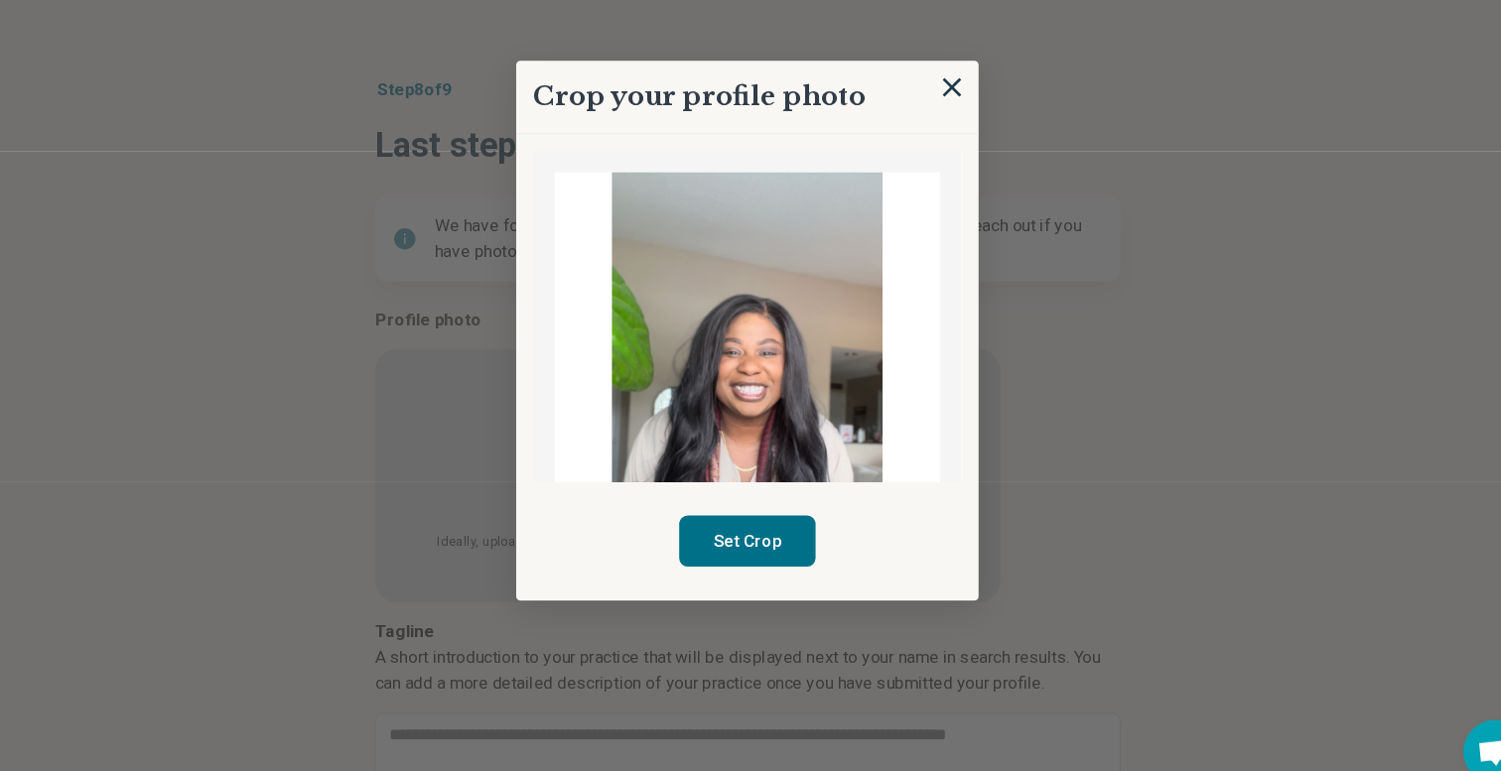
click at [658, 402] on img at bounding box center [750, 407] width 359 height 450
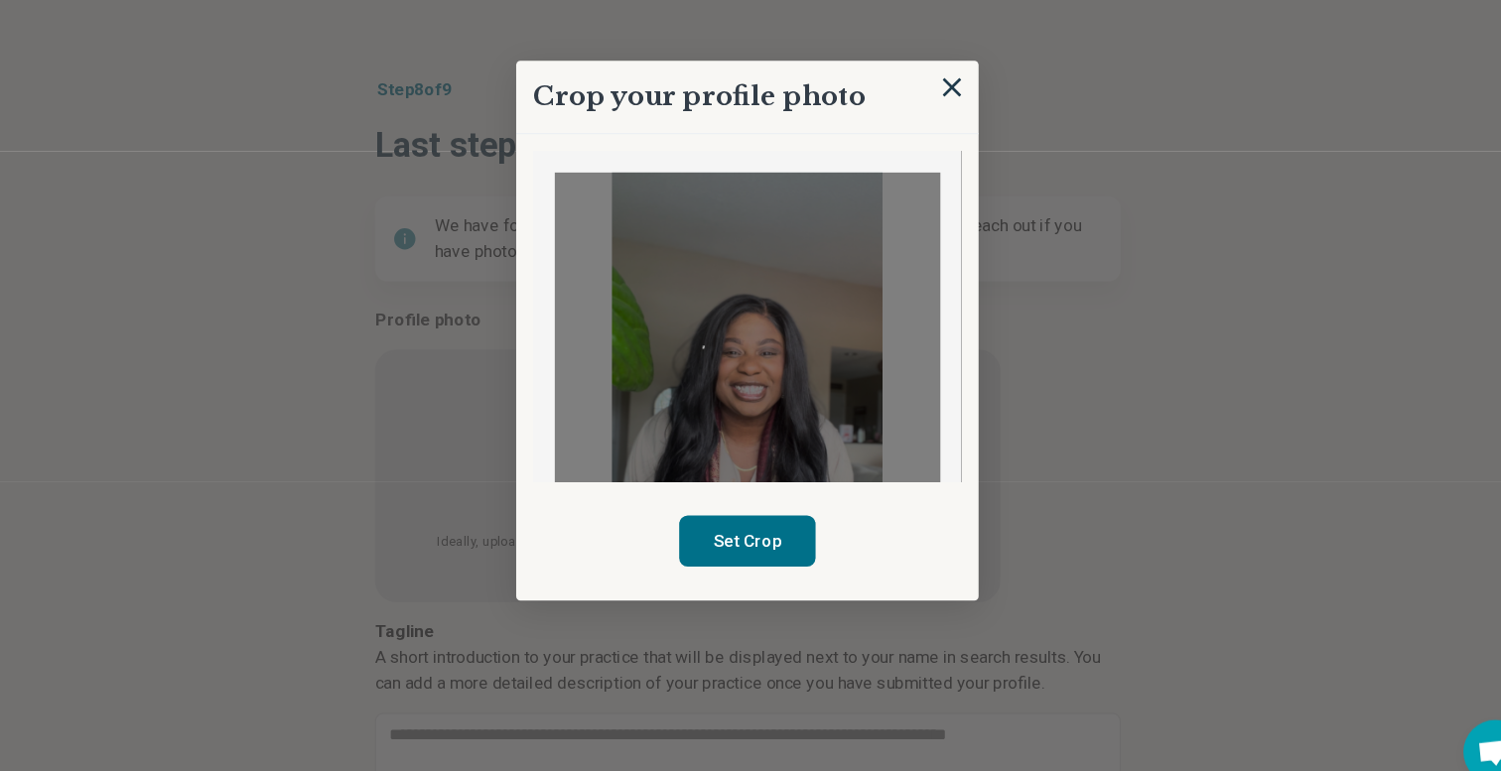
click at [710, 309] on img at bounding box center [750, 407] width 359 height 450
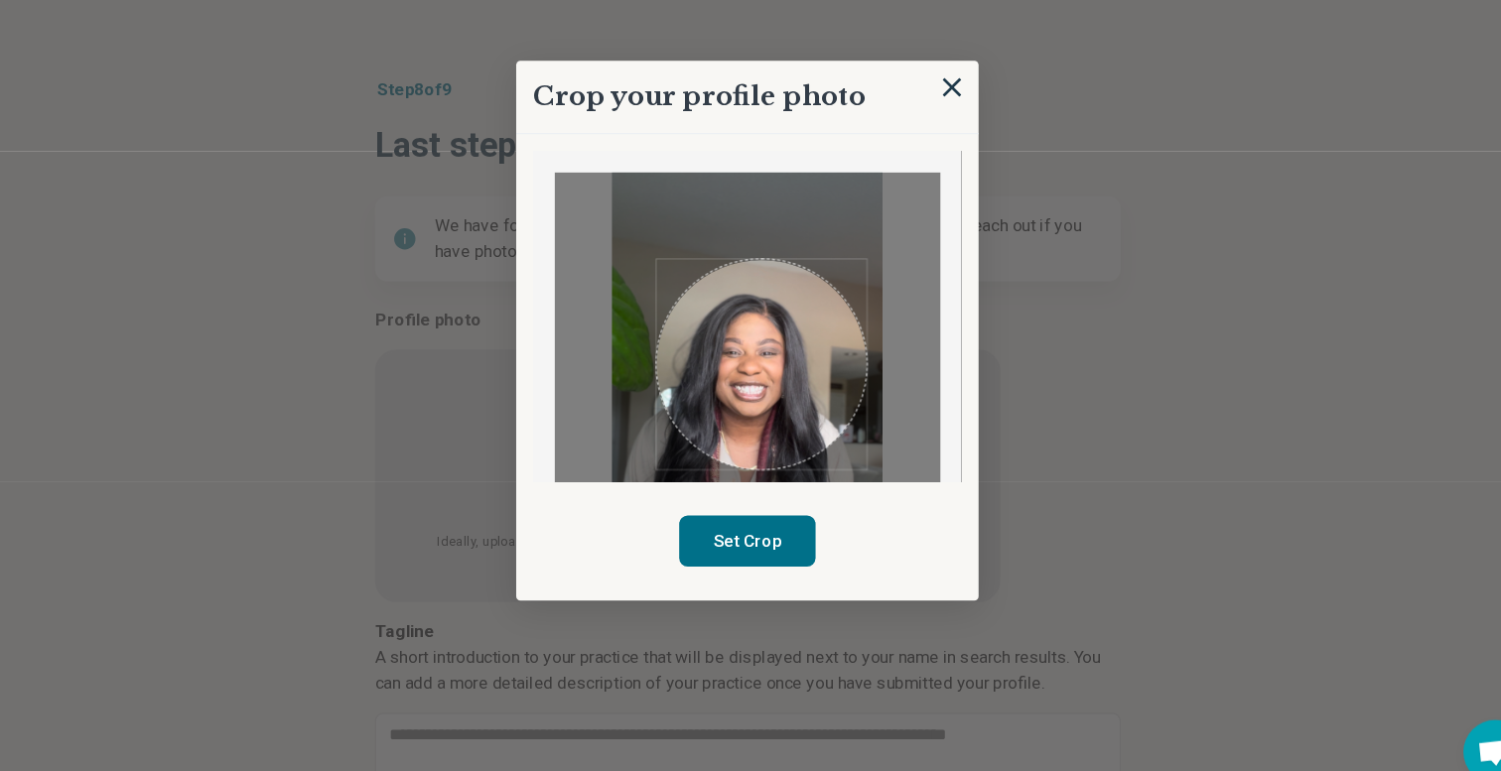
click at [862, 410] on img at bounding box center [750, 407] width 359 height 450
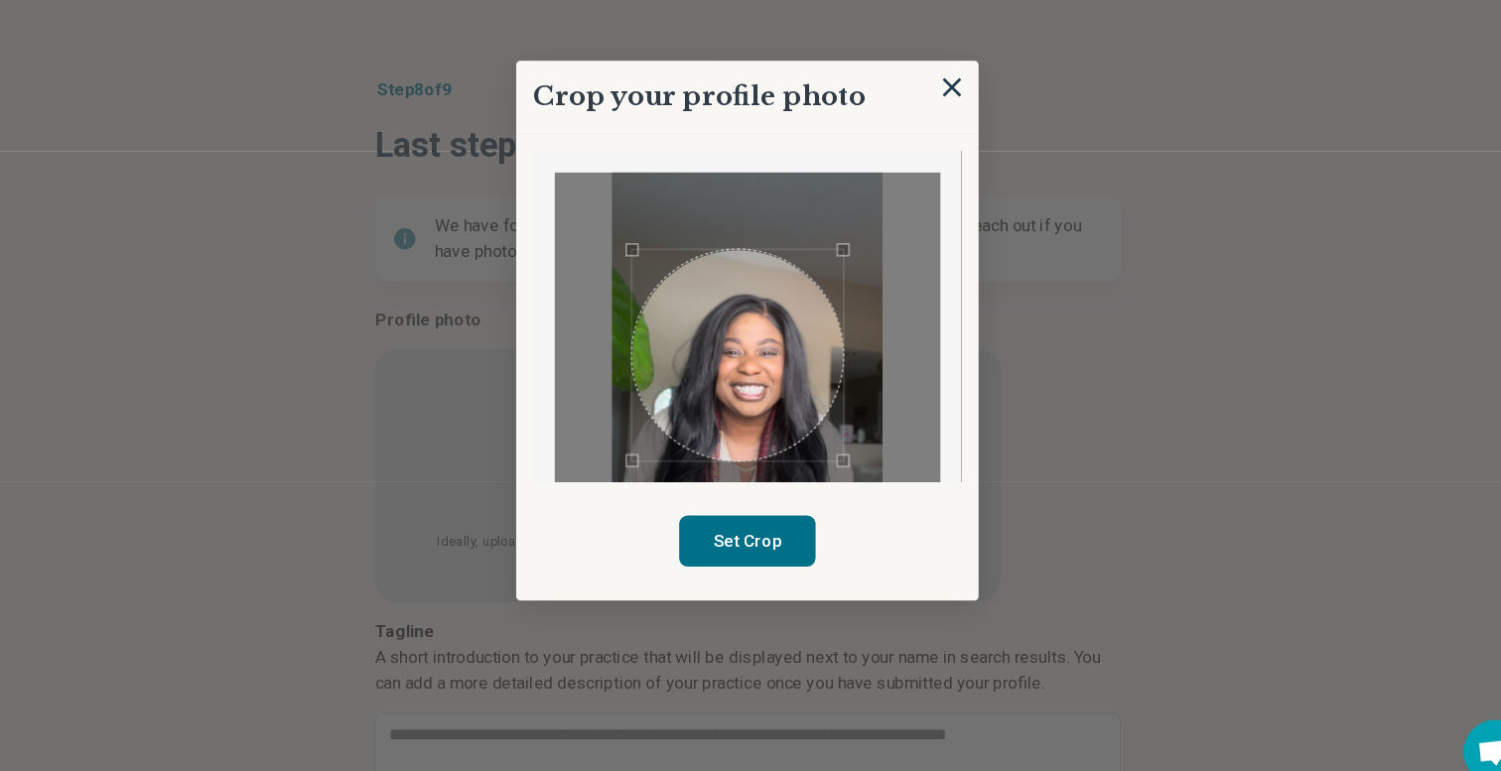
click at [742, 371] on div "Use the arrow keys to move the crop selection area" at bounding box center [741, 352] width 197 height 197
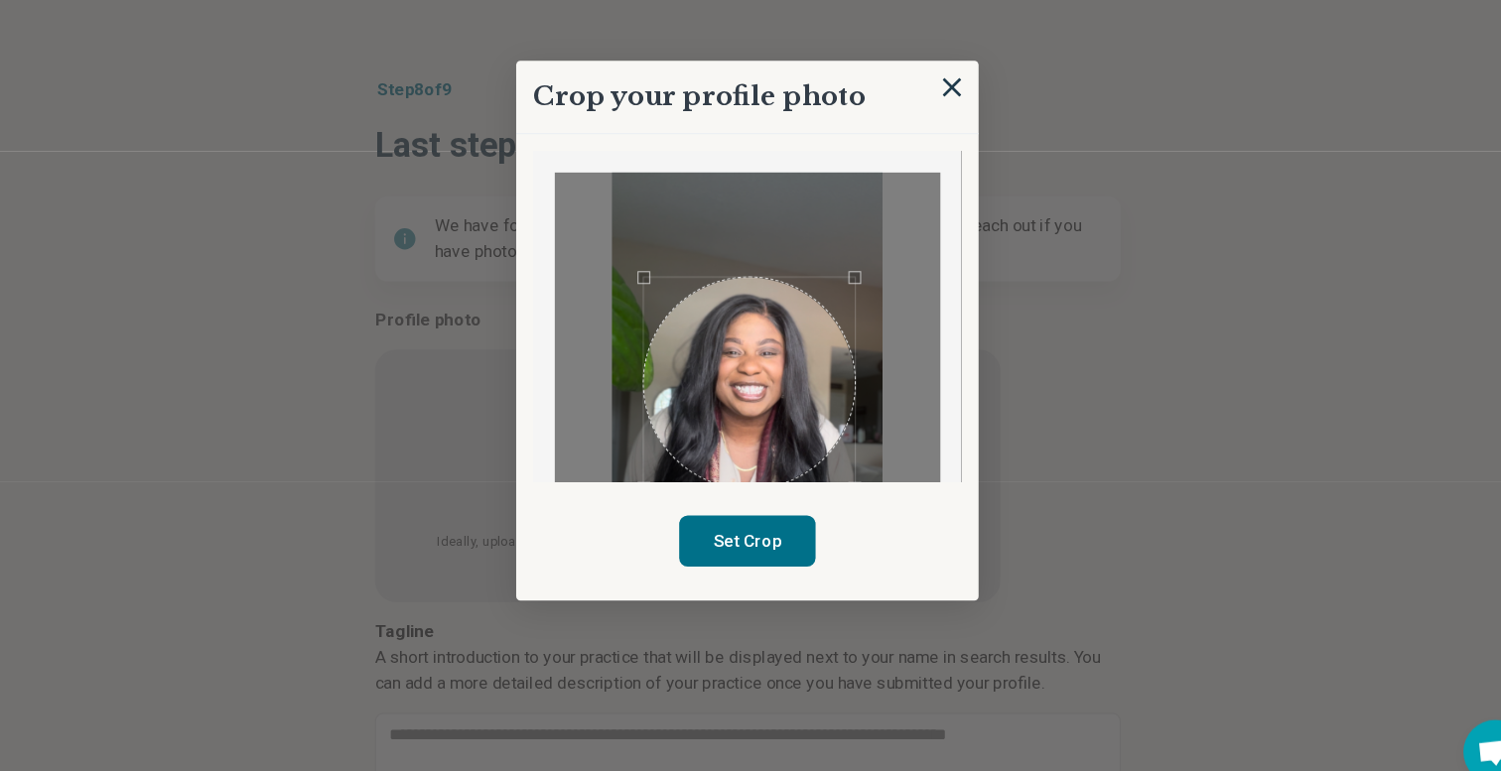
click at [778, 379] on div "Use the arrow keys to move the crop selection area" at bounding box center [752, 378] width 197 height 197
click at [772, 542] on button "Set Crop" at bounding box center [750, 525] width 127 height 48
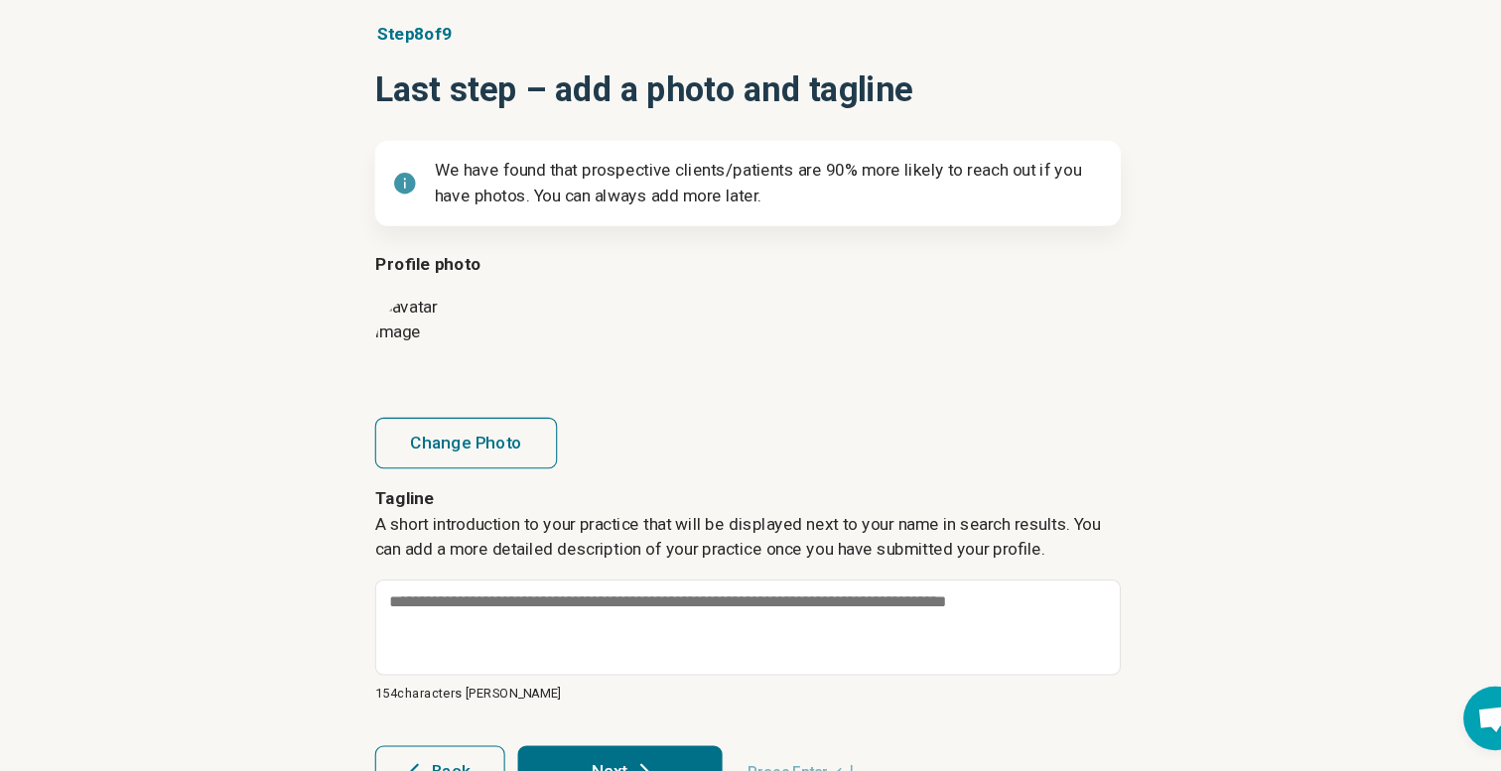
scroll to position [162, 0]
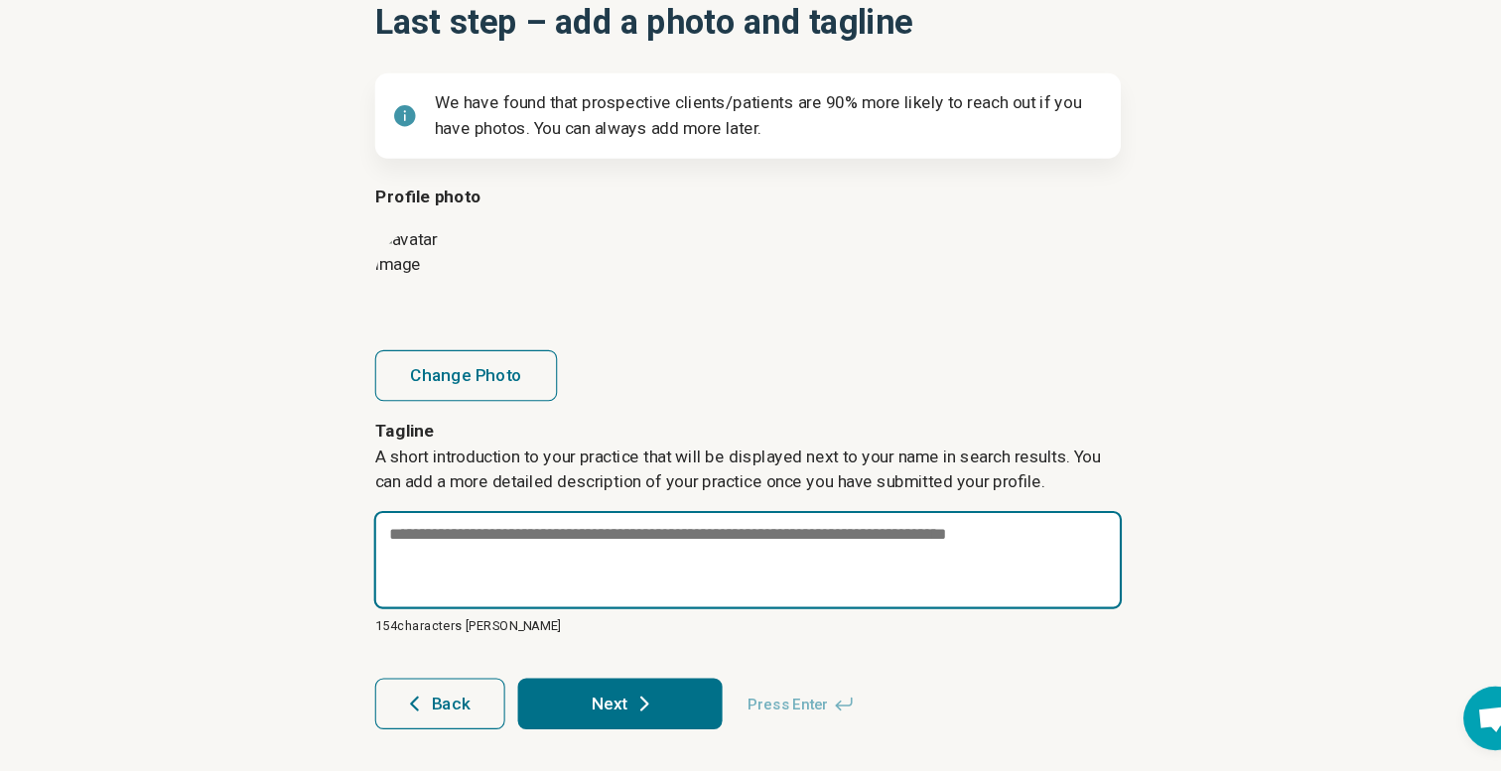
click at [579, 597] on textarea at bounding box center [750, 573] width 697 height 91
paste textarea "**********"
type textarea "*"
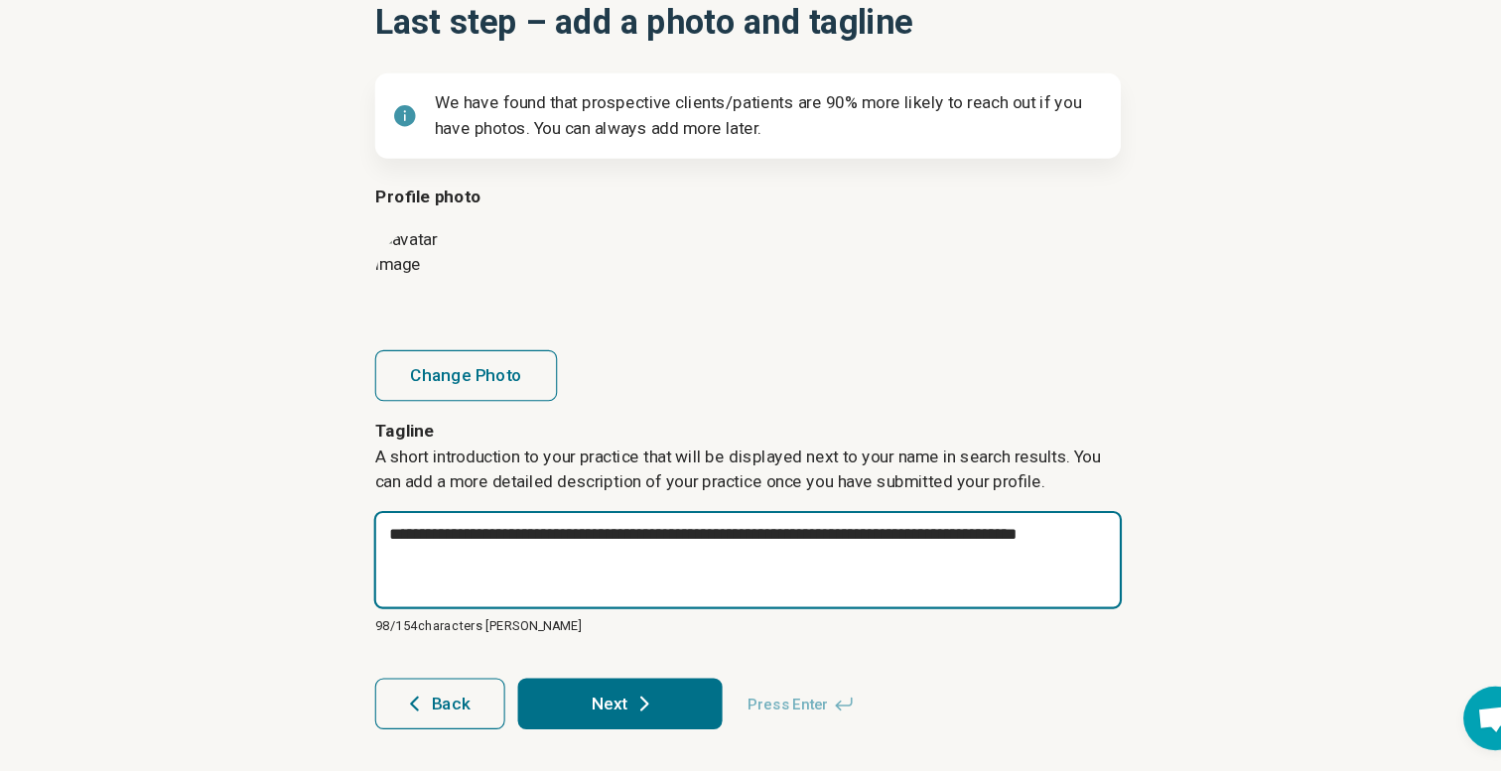
type textarea "**********"
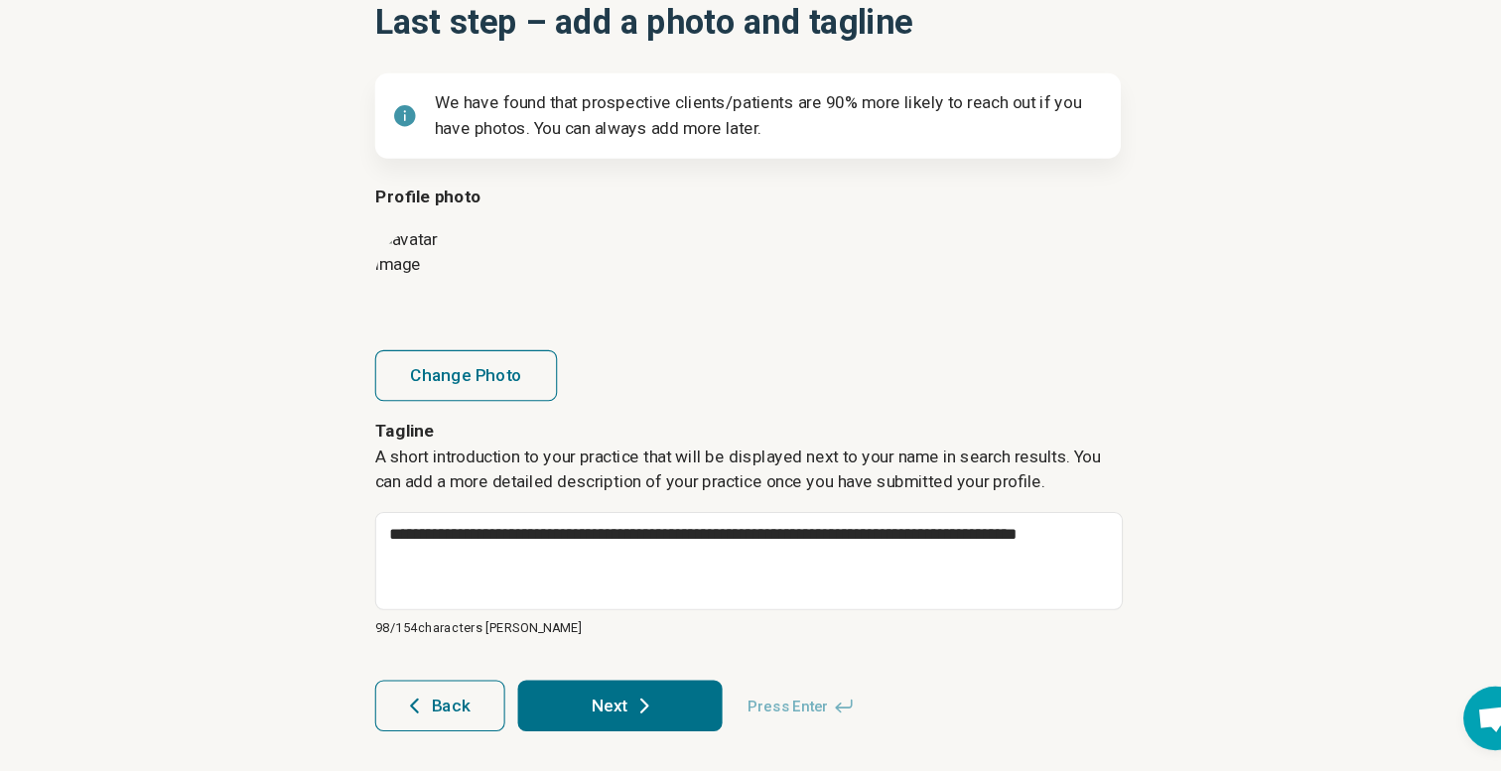
click at [641, 722] on button "Next" at bounding box center [631, 710] width 191 height 48
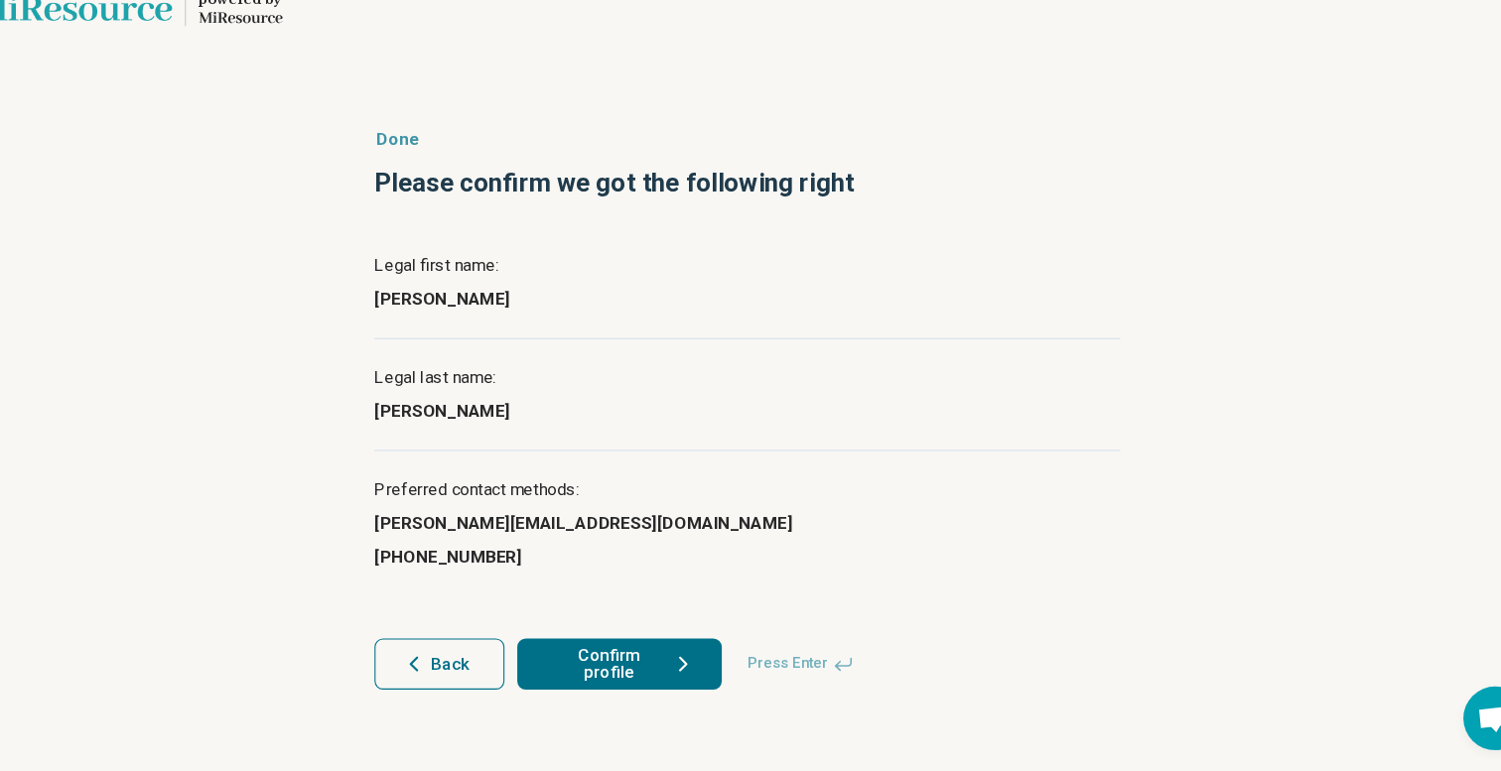
click at [472, 663] on span "Back" at bounding box center [474, 671] width 36 height 16
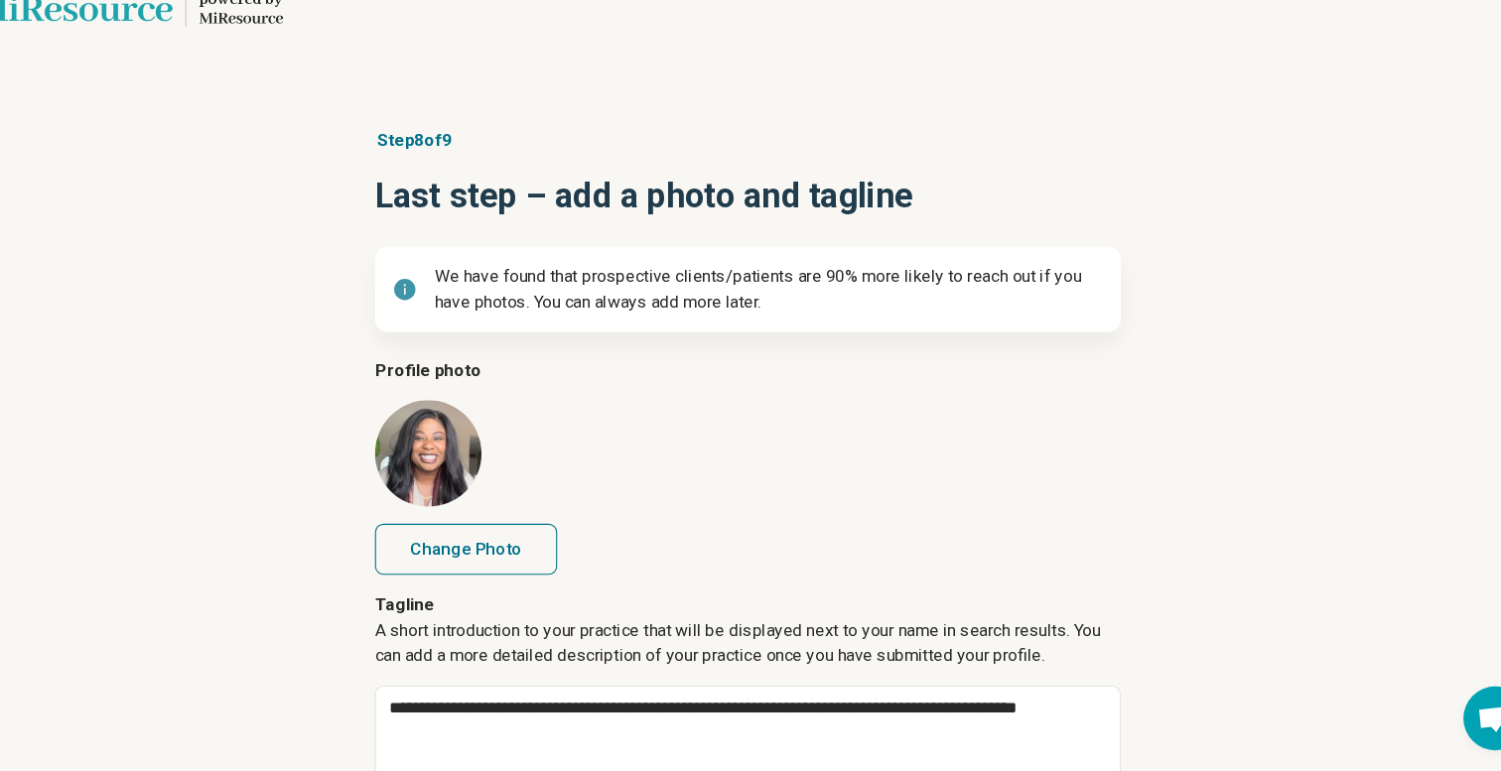
scroll to position [162, 0]
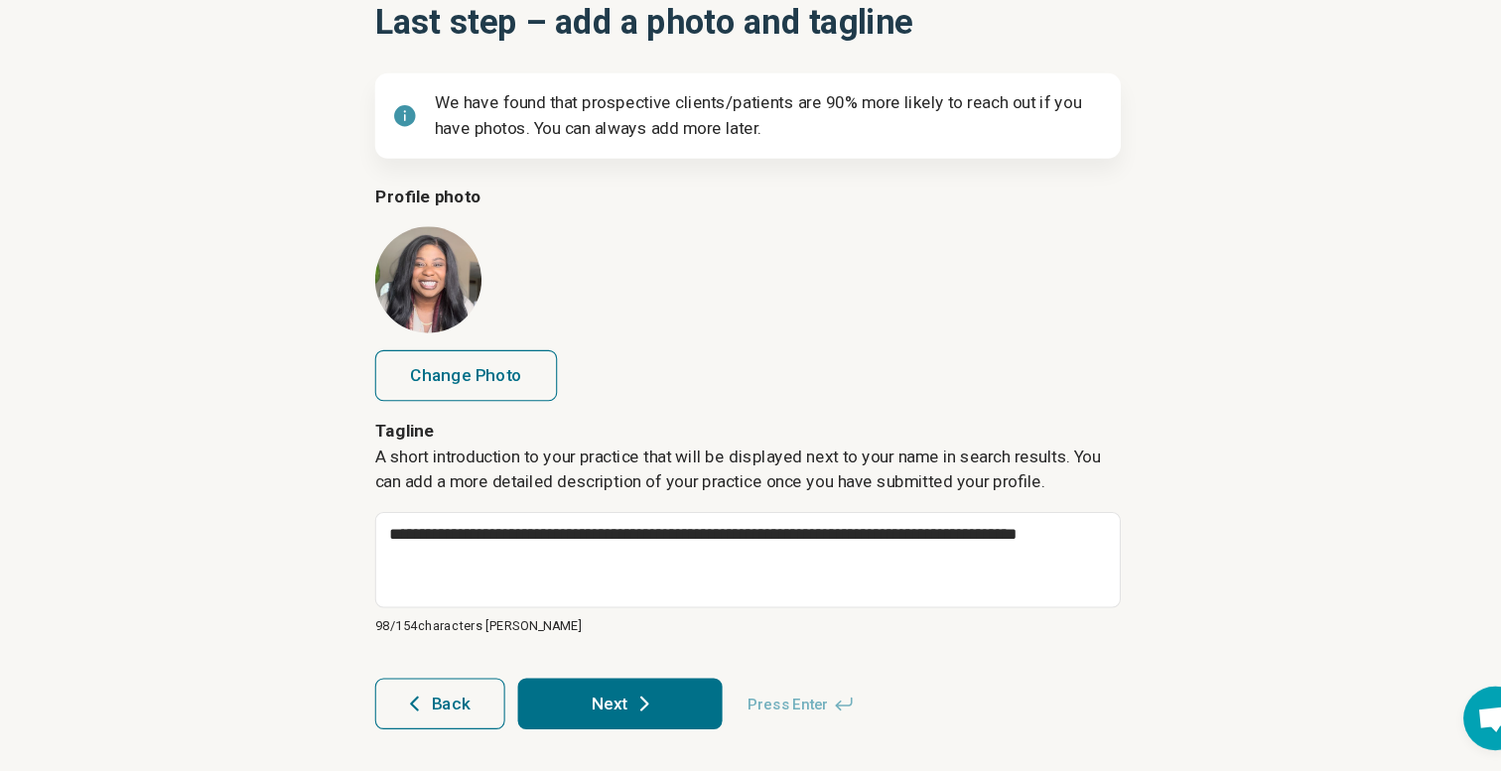
click at [478, 711] on span "Back" at bounding box center [474, 708] width 36 height 16
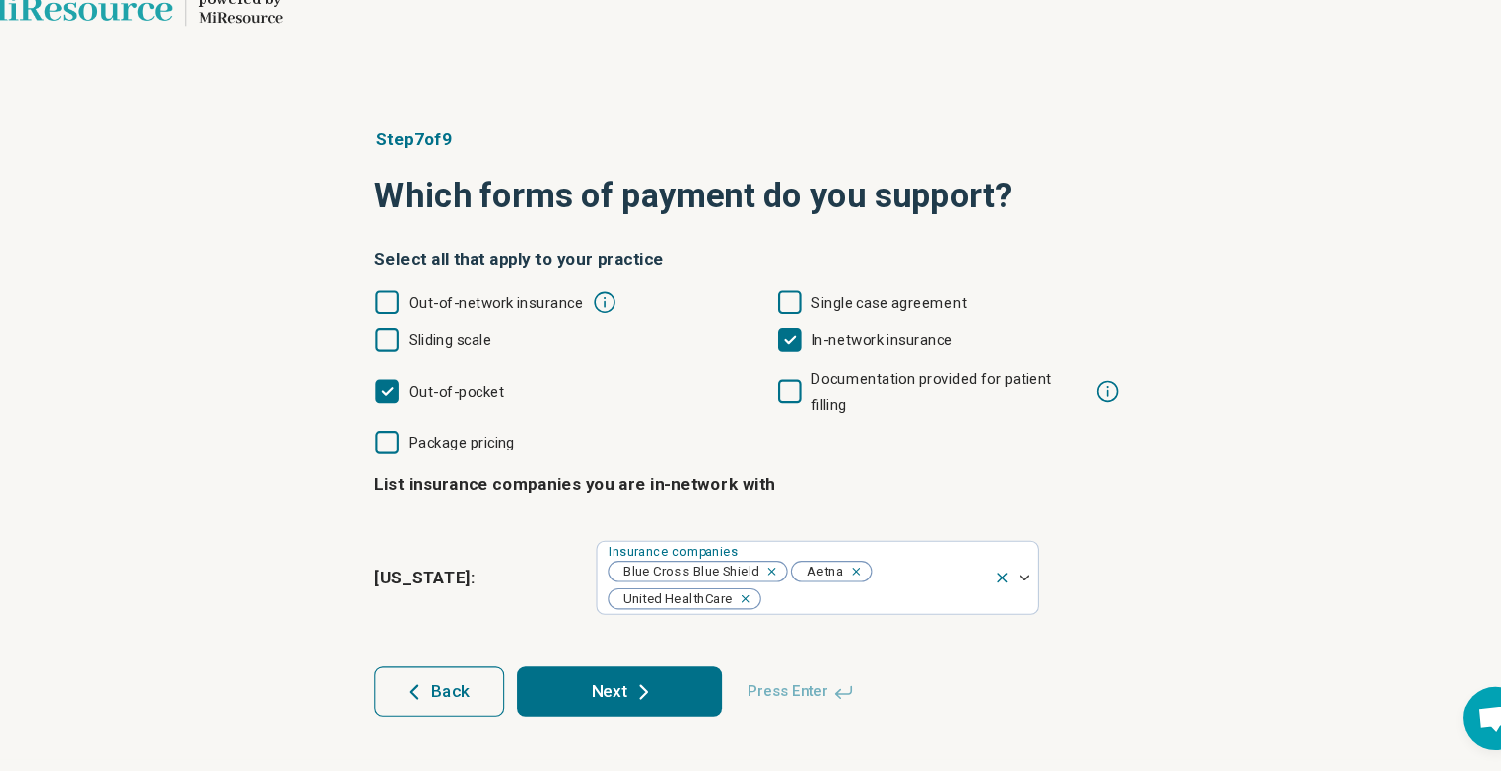
click at [478, 689] on span "Back" at bounding box center [474, 697] width 36 height 16
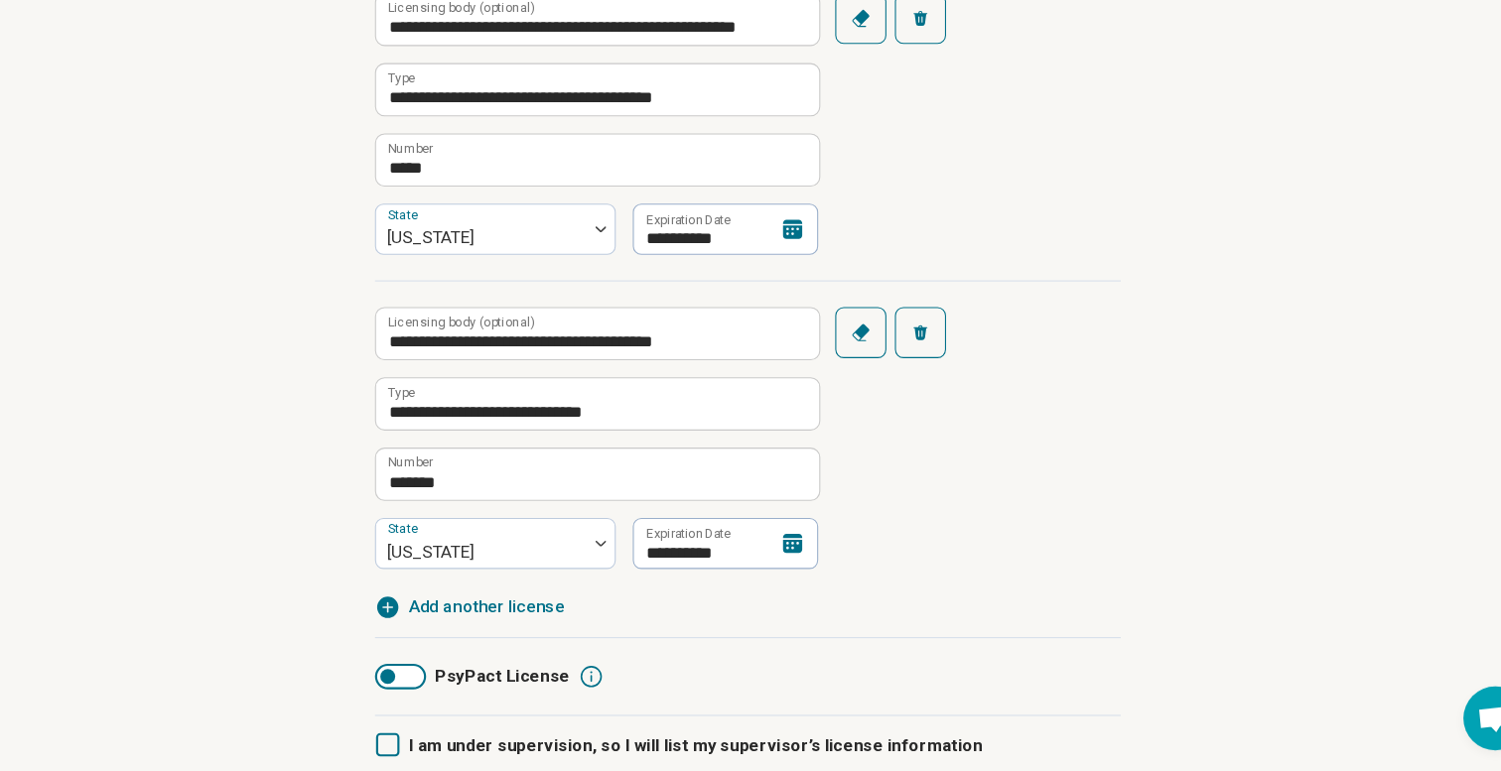
scroll to position [555, 0]
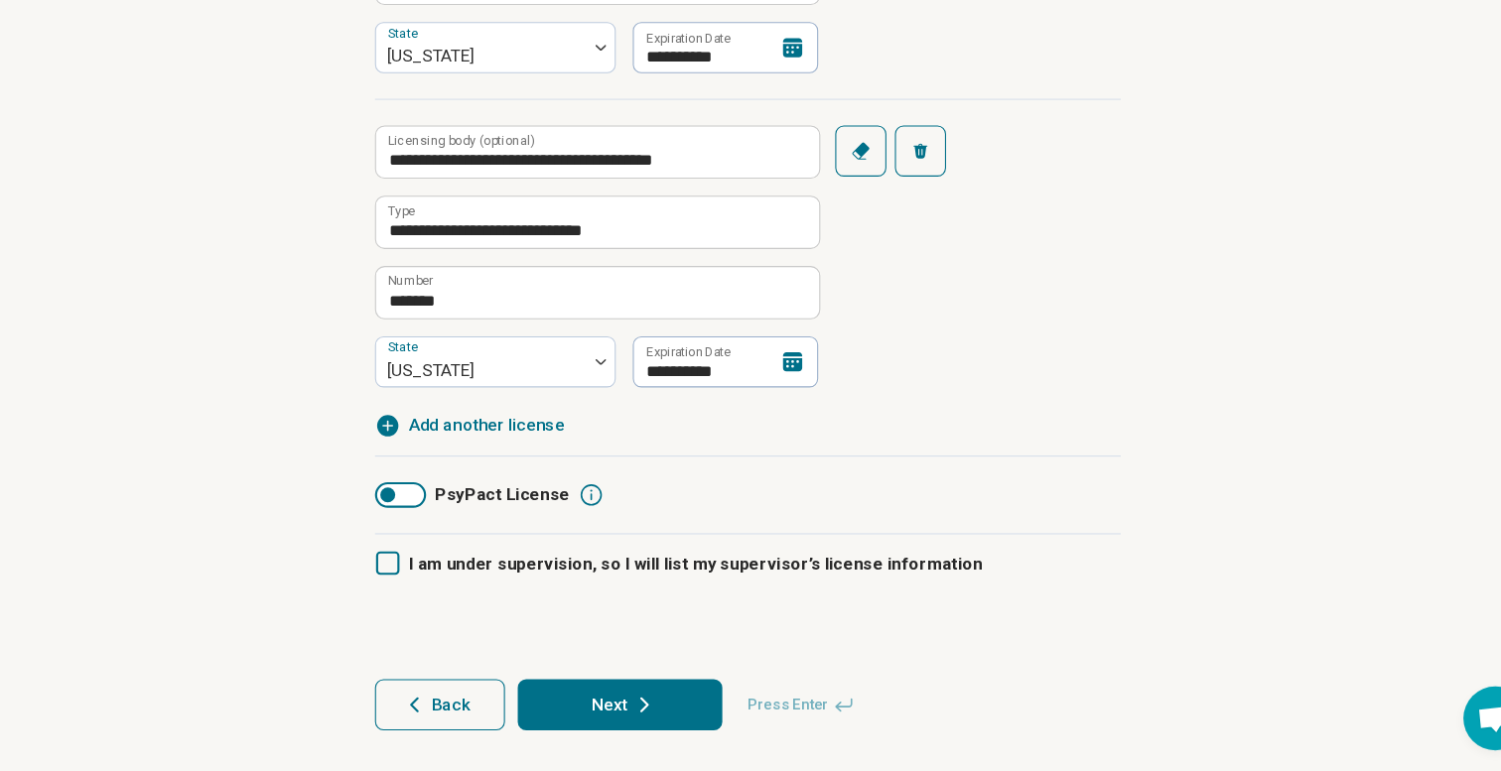
click at [582, 714] on button "Next" at bounding box center [631, 709] width 191 height 48
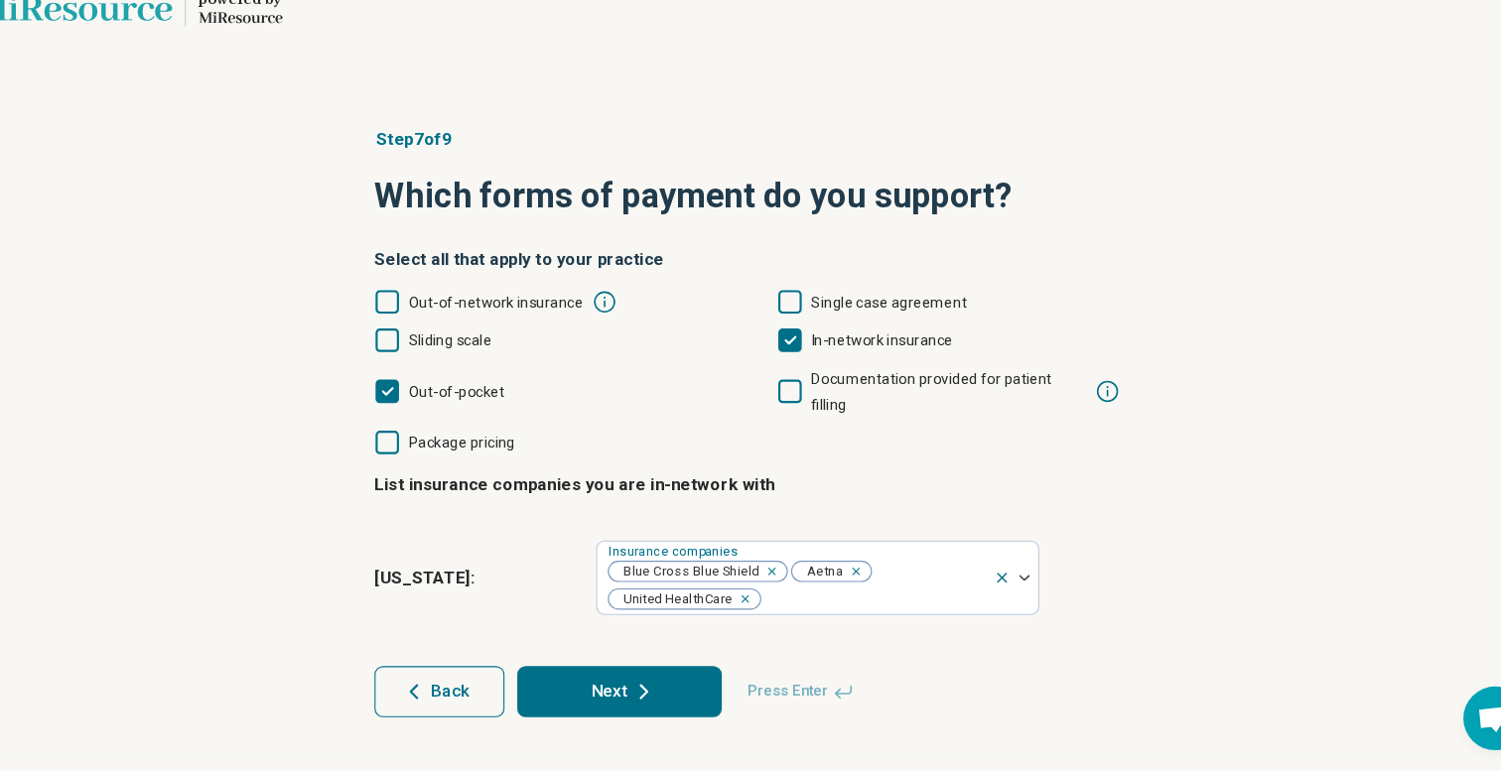
scroll to position [0, 0]
click at [585, 687] on button "Next" at bounding box center [631, 697] width 191 height 48
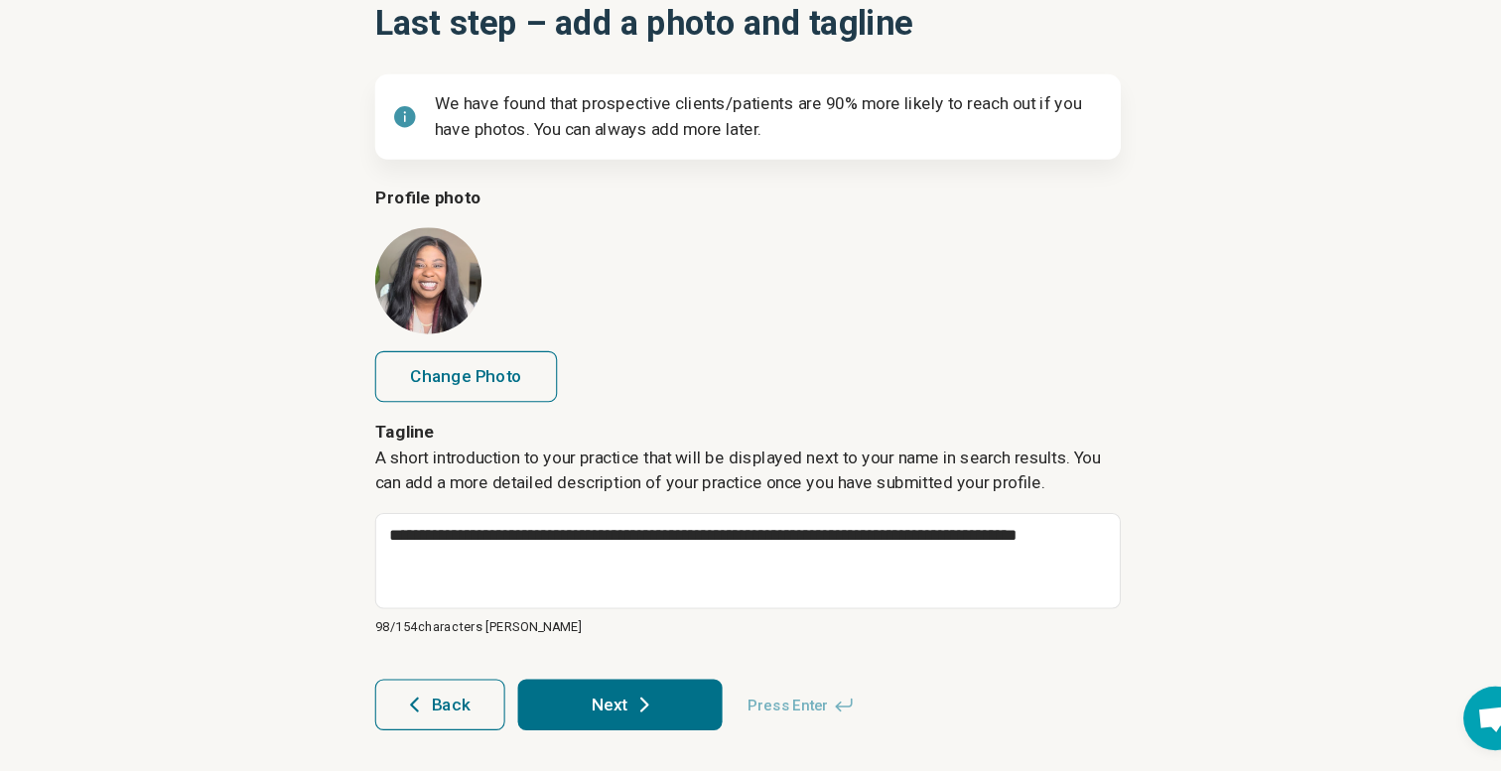
scroll to position [162, 0]
click at [602, 704] on button "Next" at bounding box center [631, 708] width 191 height 48
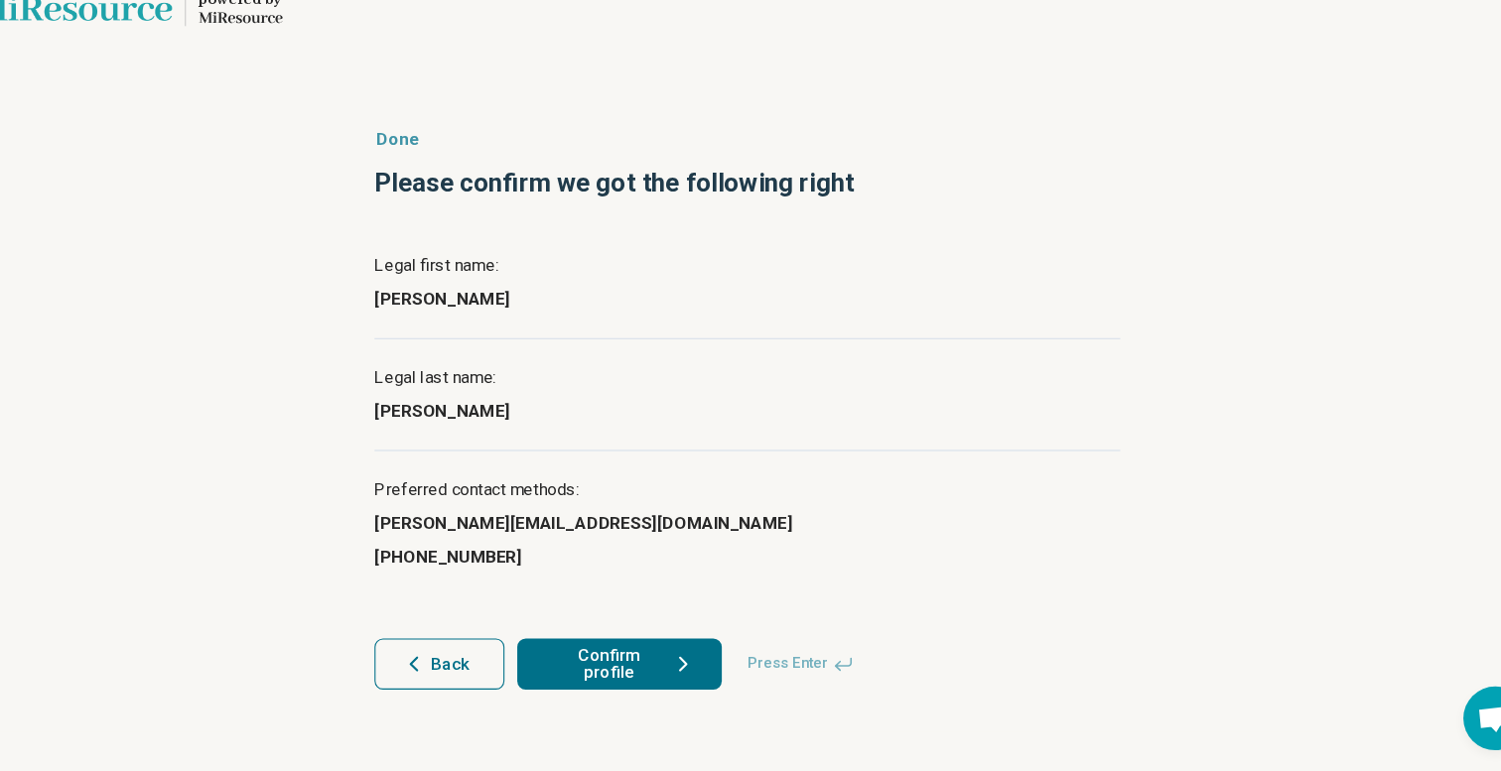
scroll to position [0, 0]
click at [435, 670] on icon "button" at bounding box center [440, 671] width 24 height 24
type textarea "*"
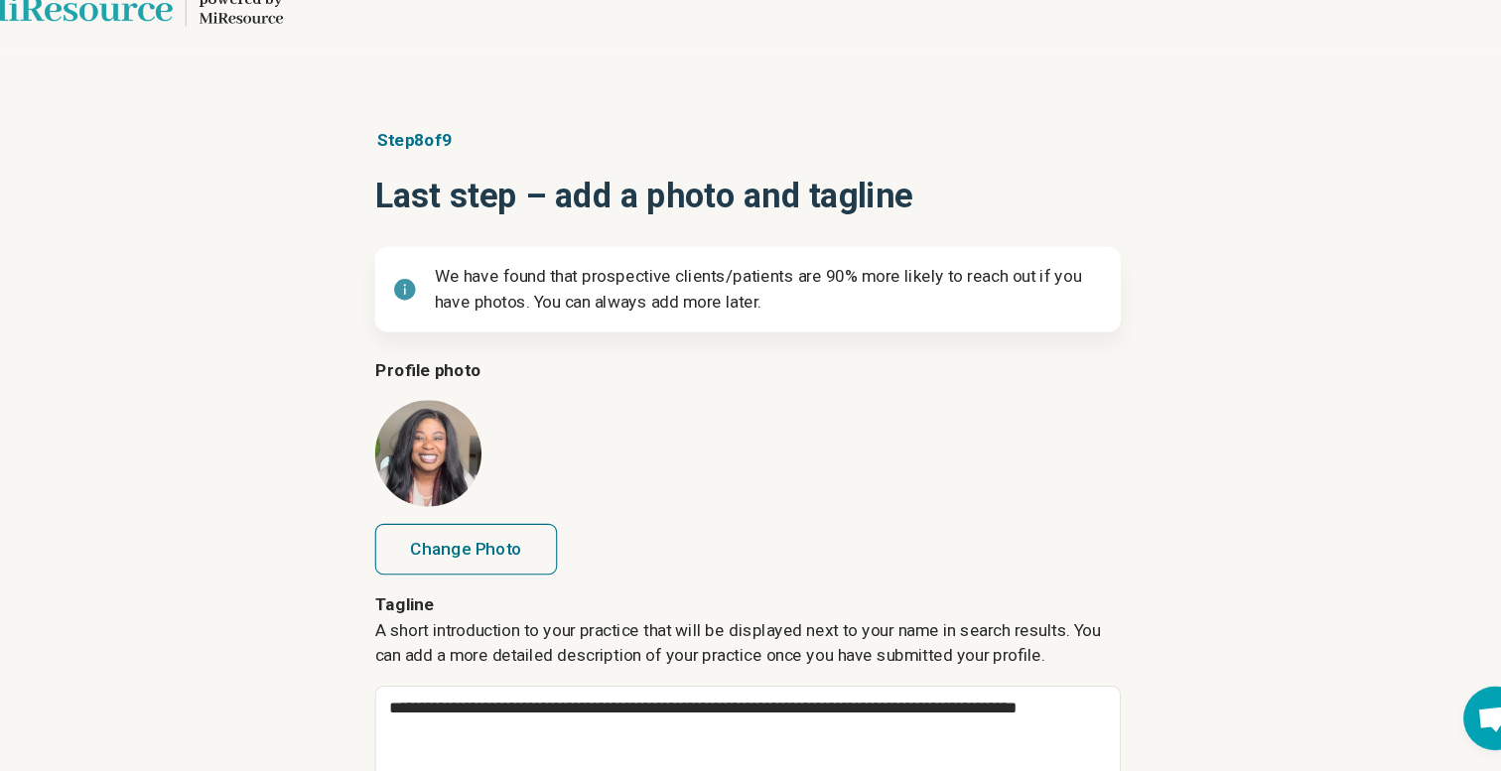
scroll to position [162, 0]
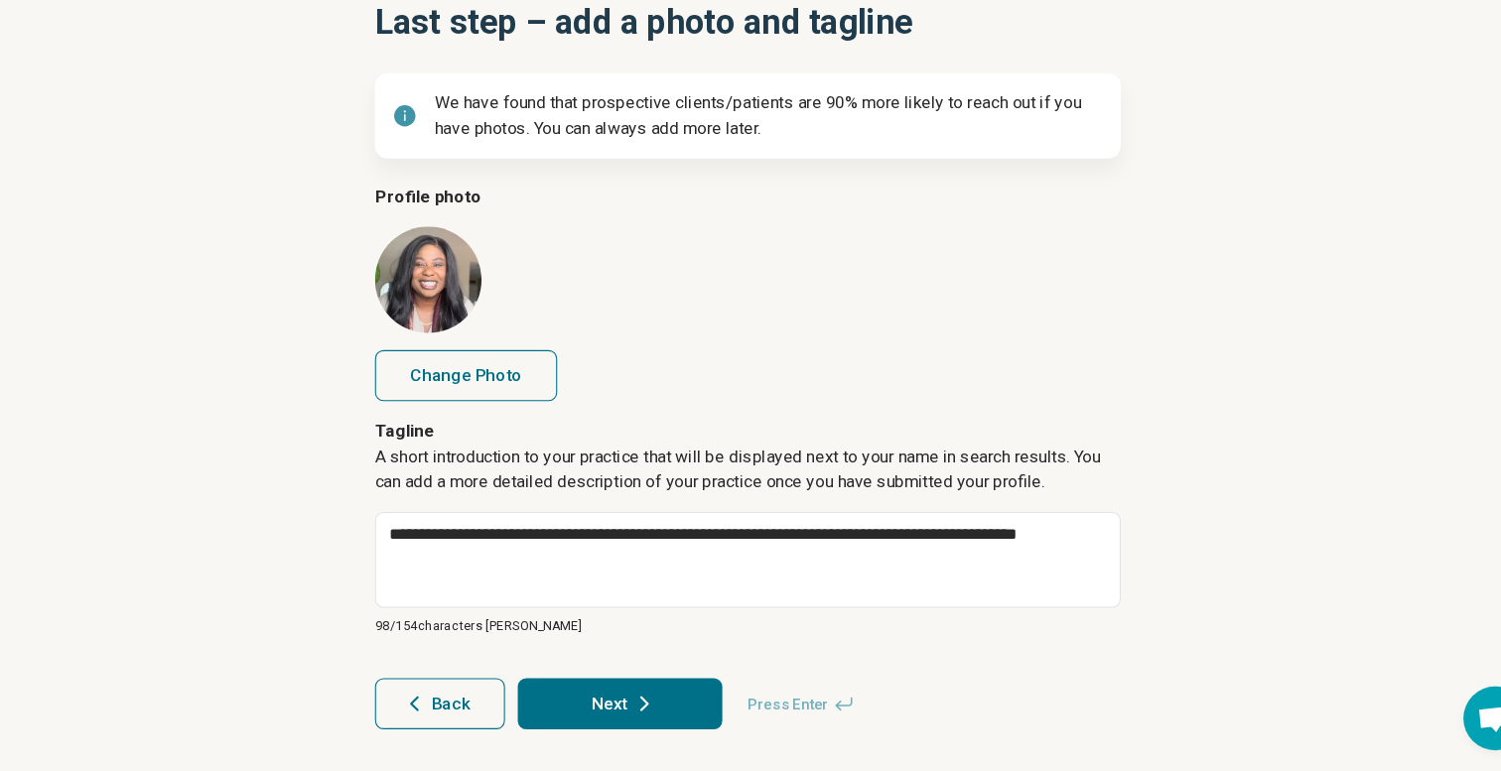
click at [448, 718] on icon "button" at bounding box center [440, 708] width 24 height 24
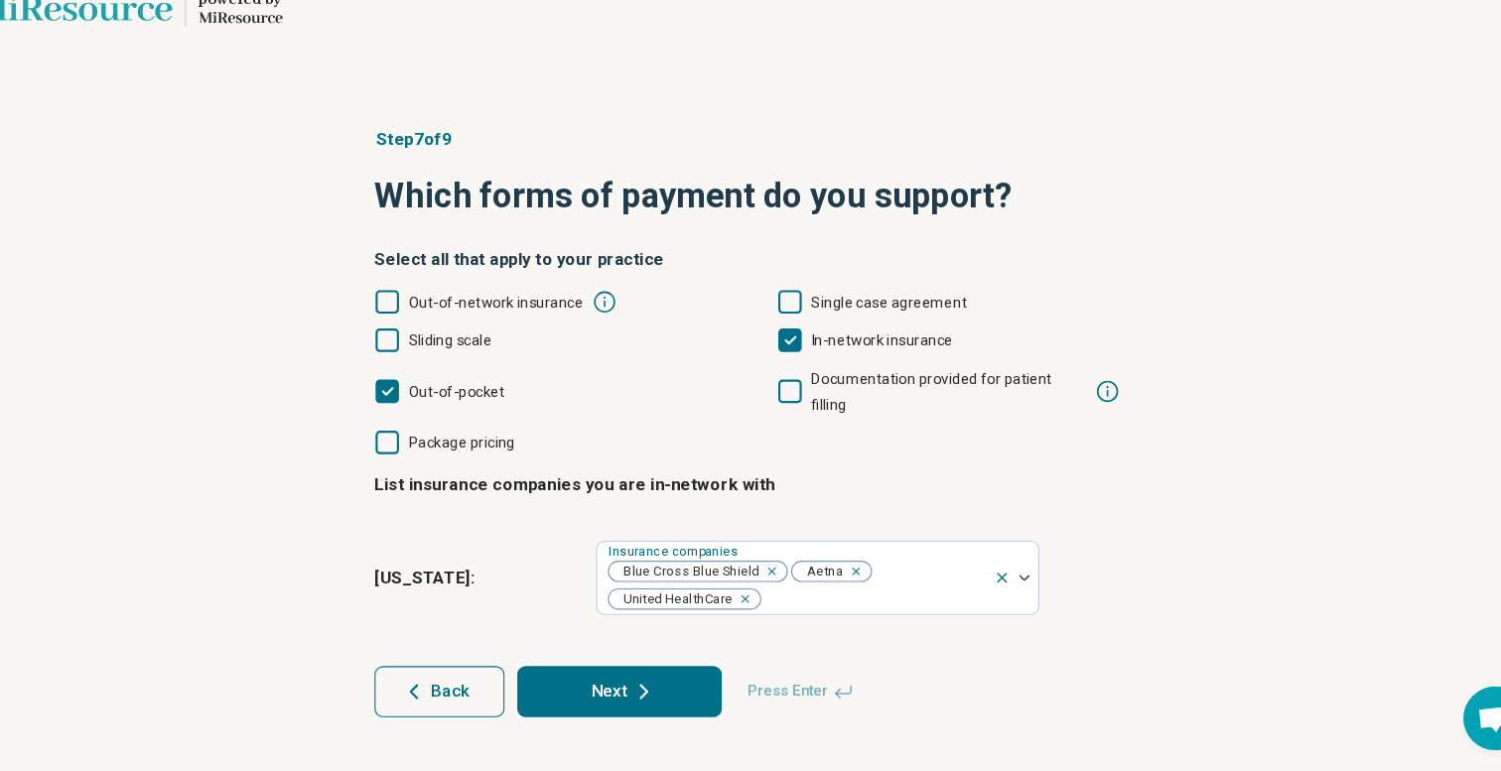
click at [451, 685] on icon "button" at bounding box center [440, 697] width 24 height 24
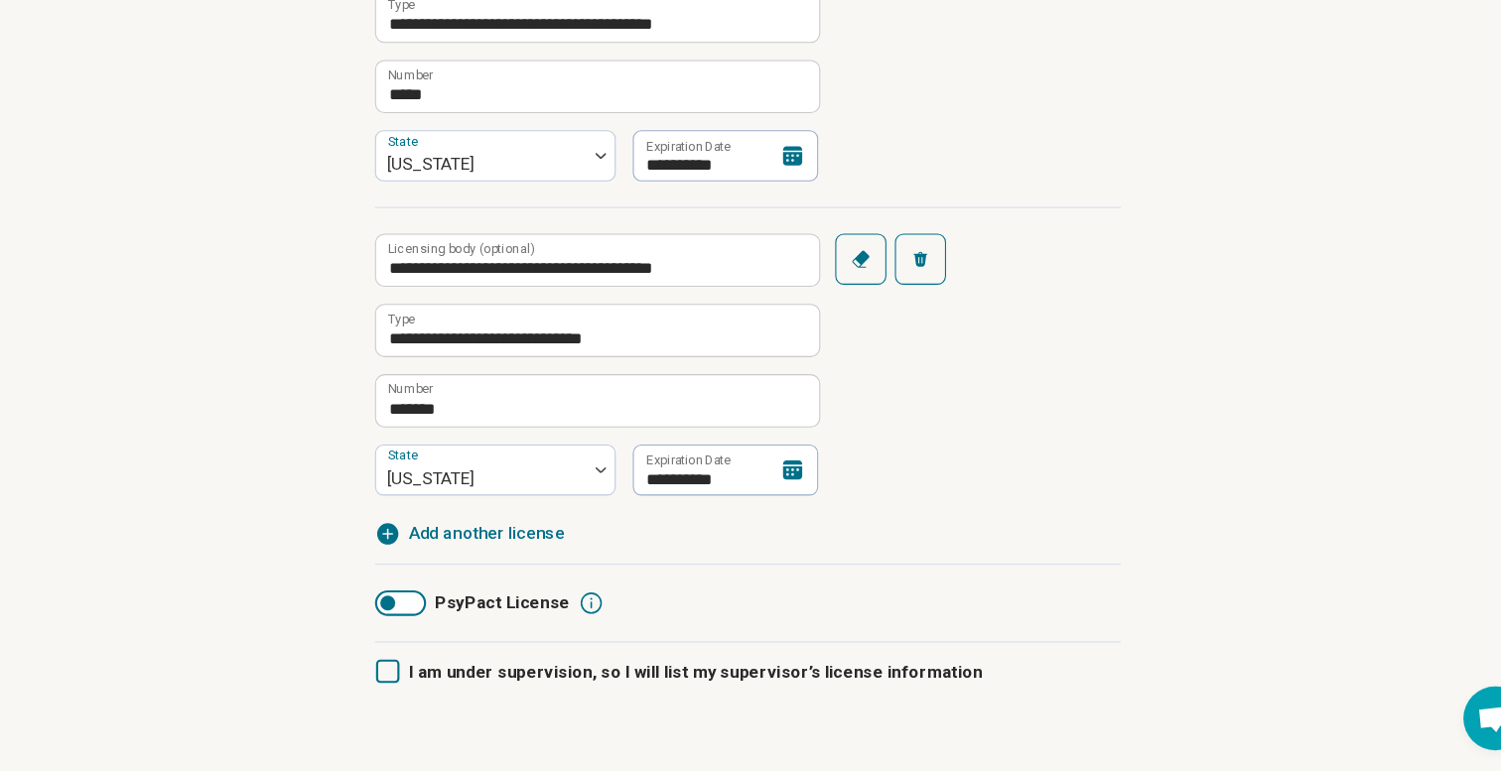
scroll to position [518, 0]
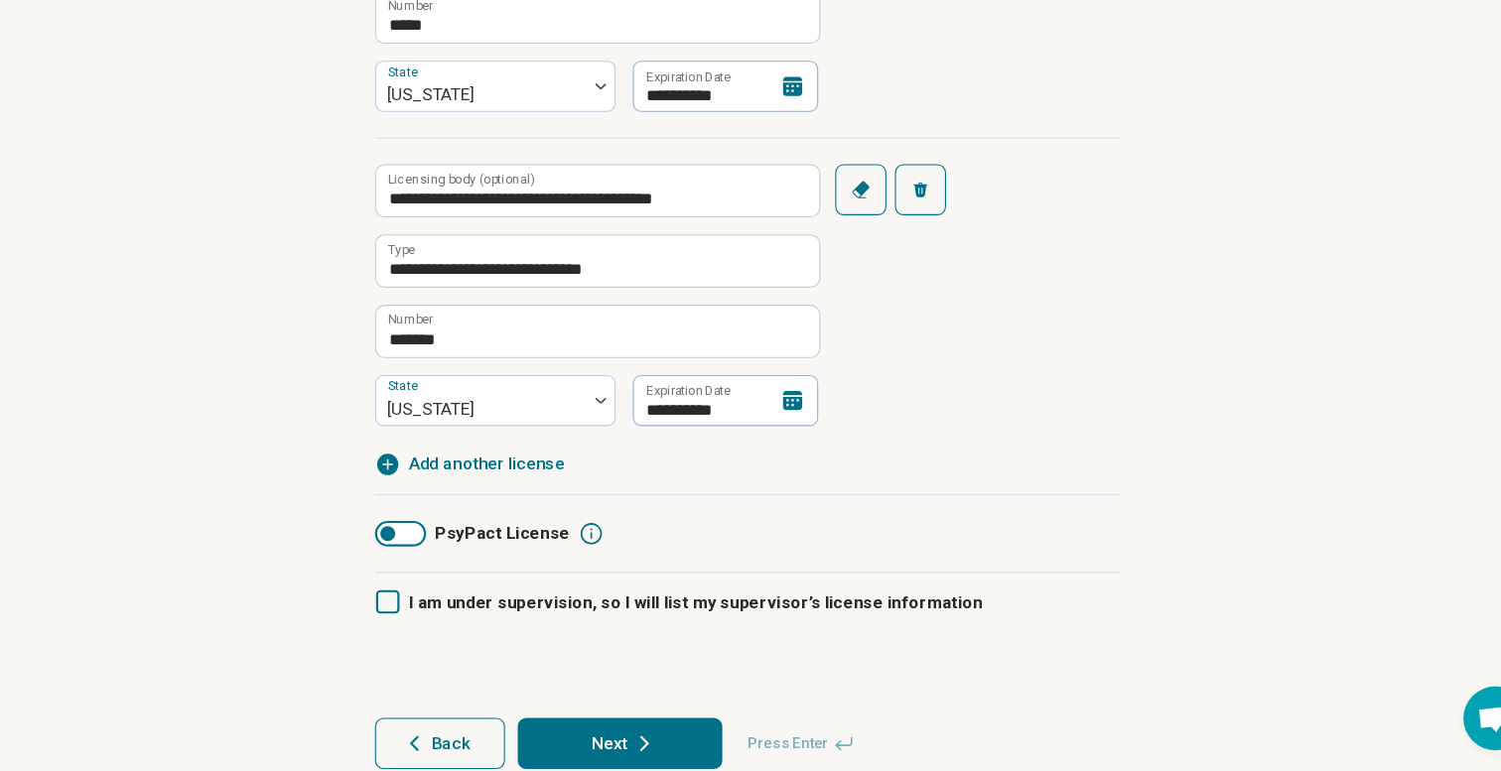
click at [454, 737] on button "Back" at bounding box center [463, 746] width 121 height 48
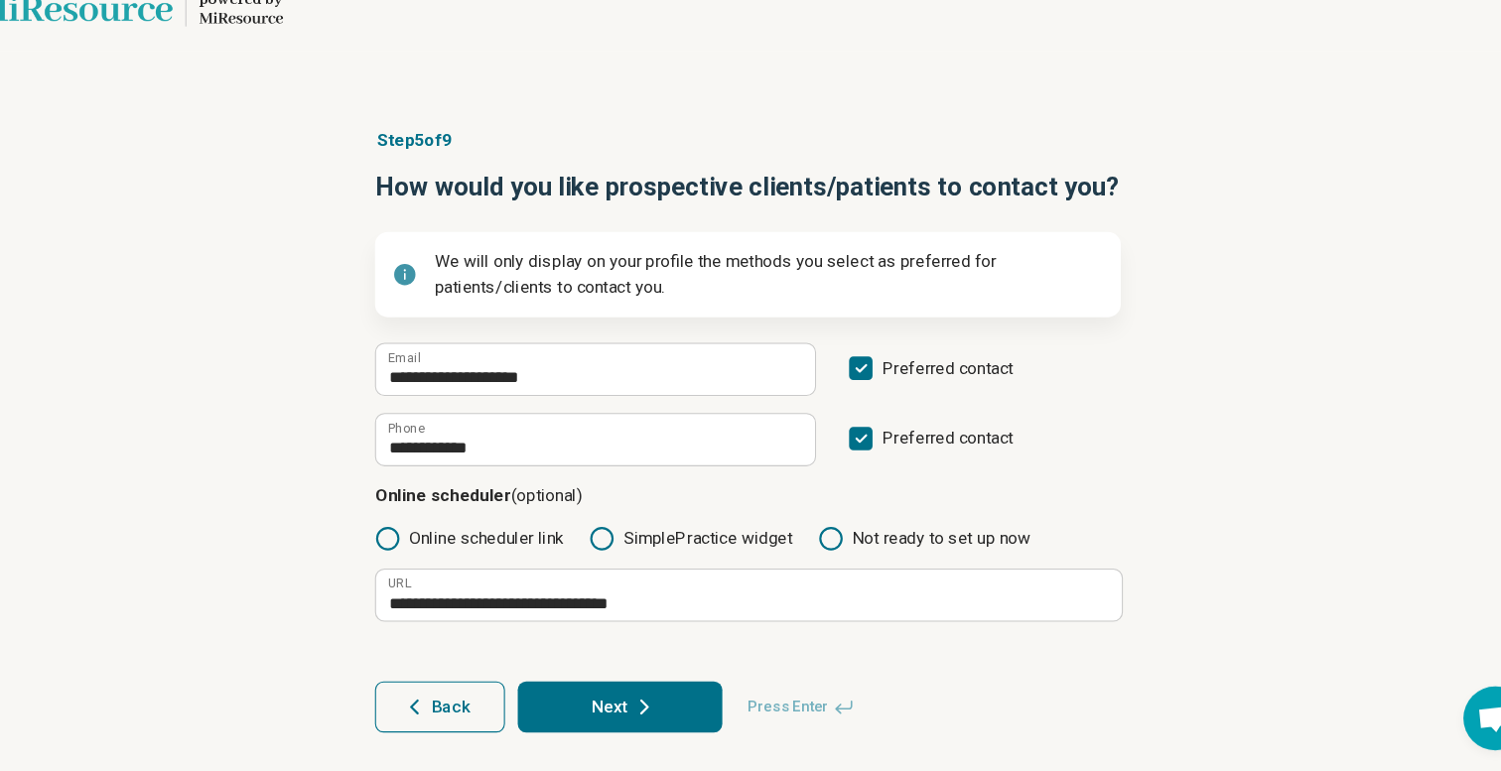
click at [456, 719] on span "Back" at bounding box center [474, 711] width 36 height 16
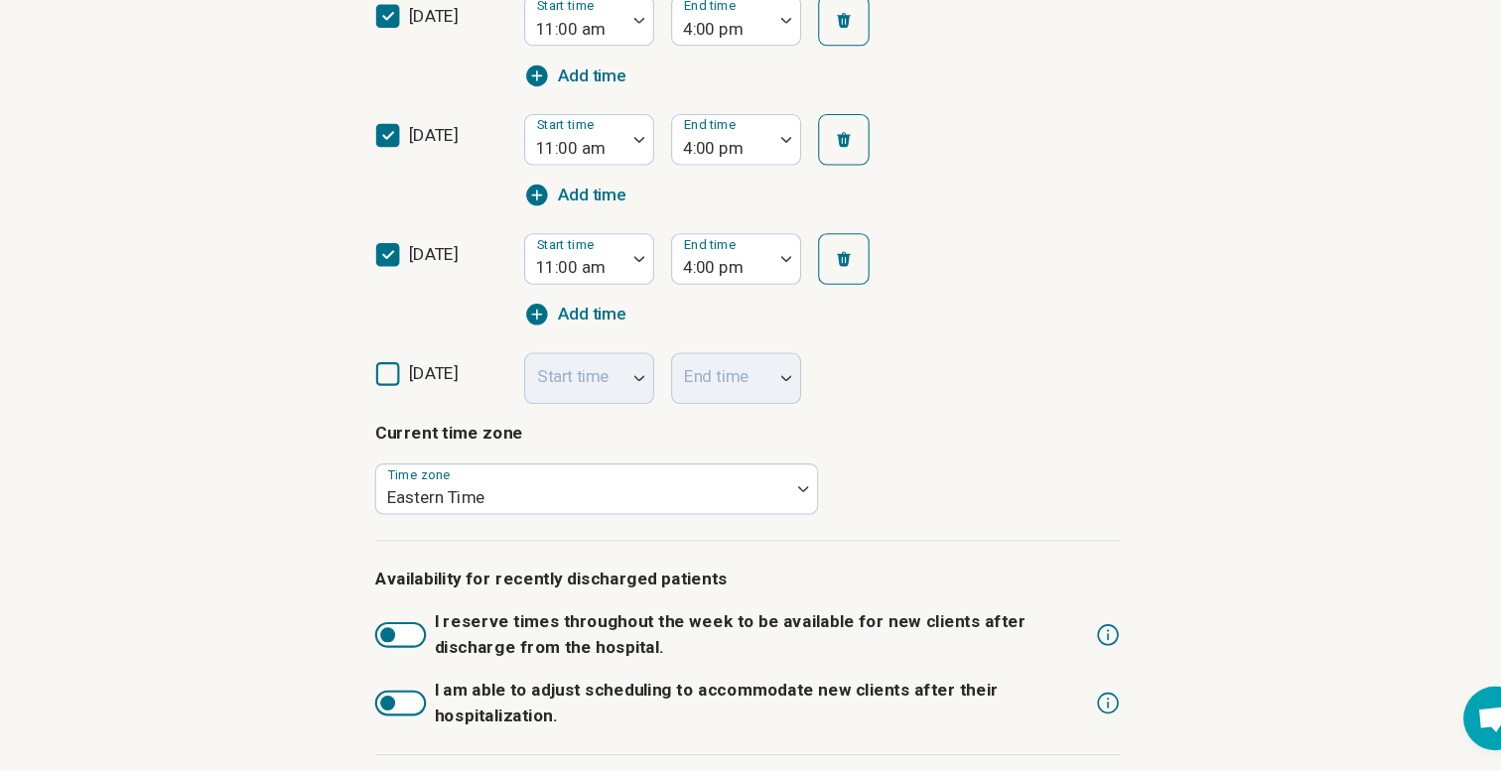
scroll to position [915, 0]
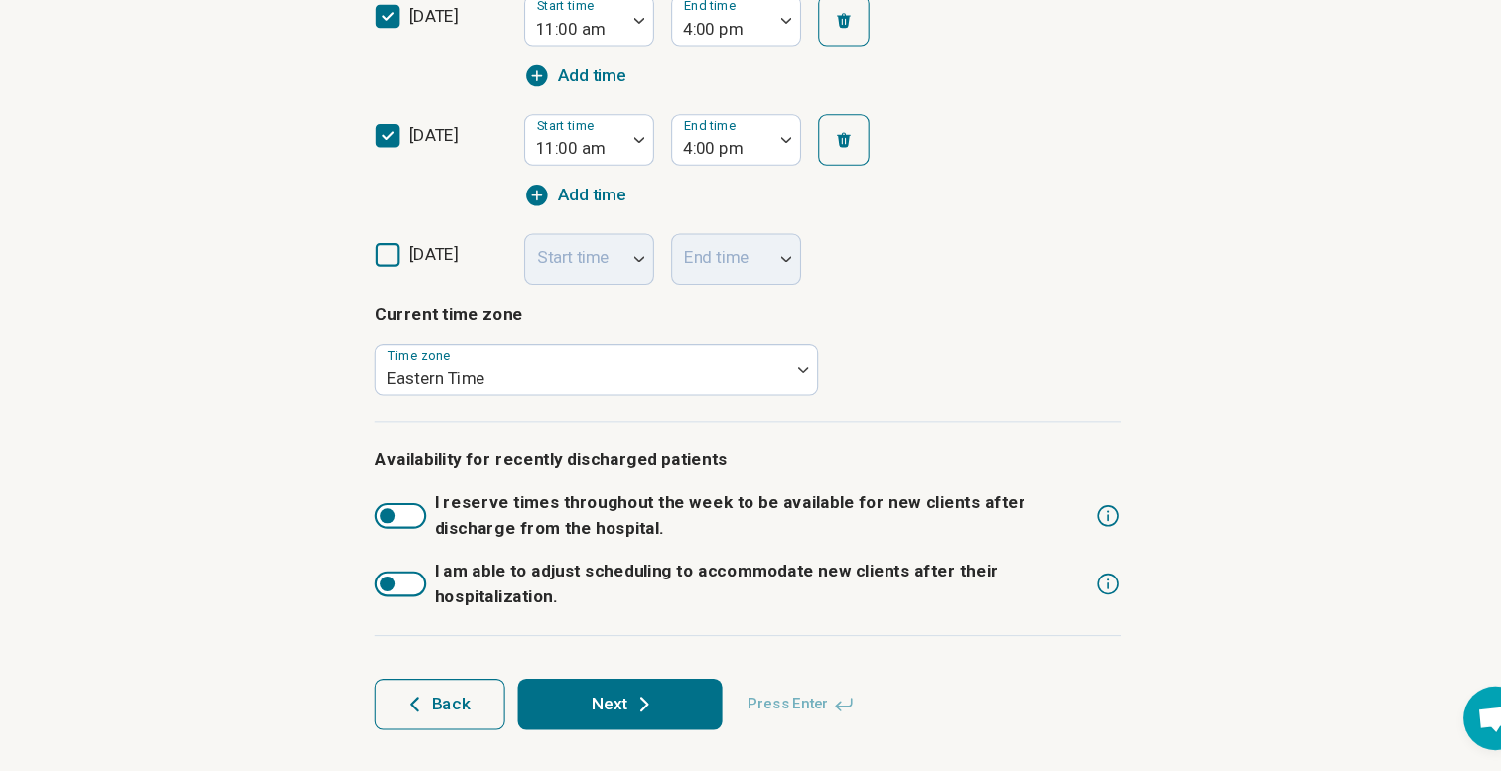
click at [465, 701] on span "Back" at bounding box center [474, 709] width 36 height 16
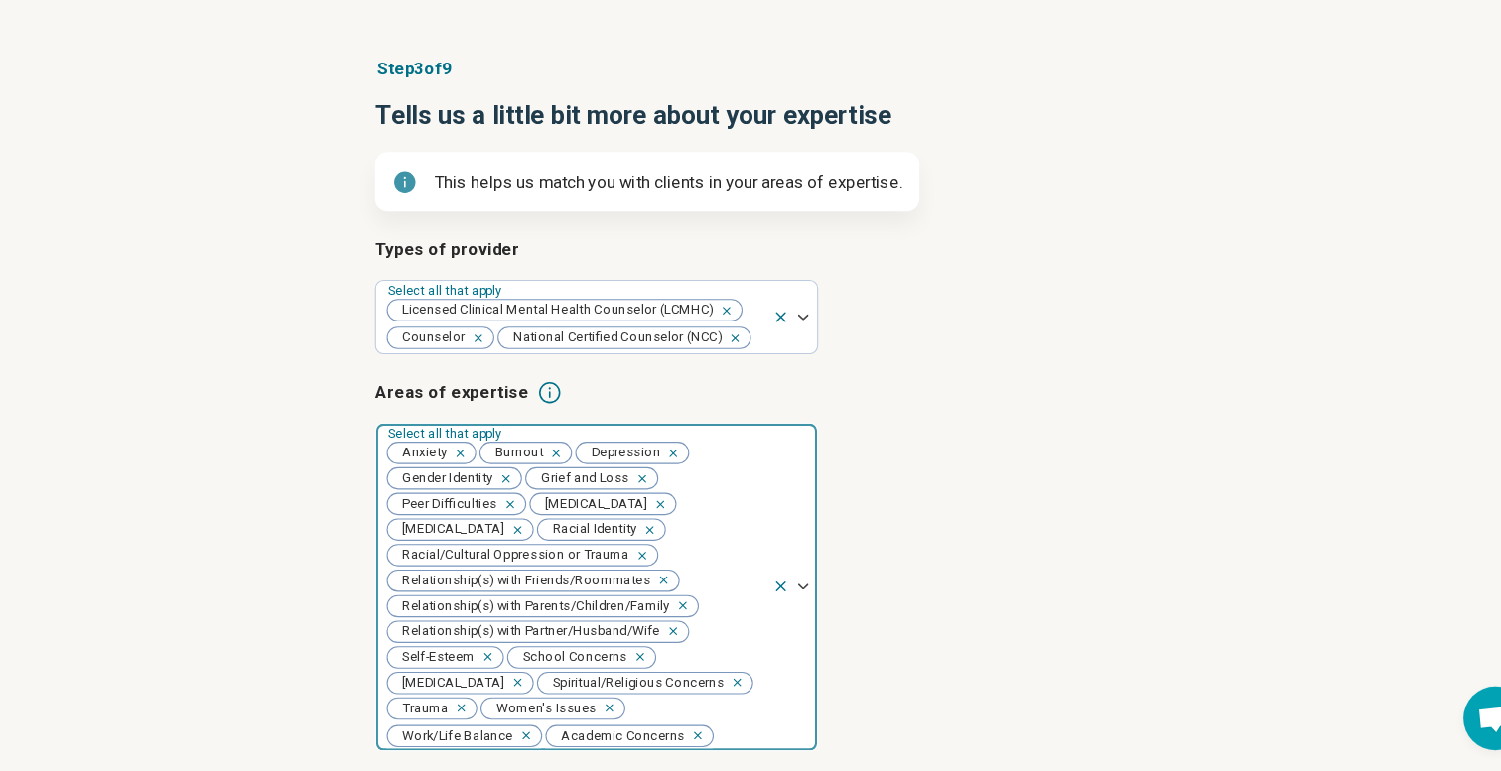
scroll to position [456, 0]
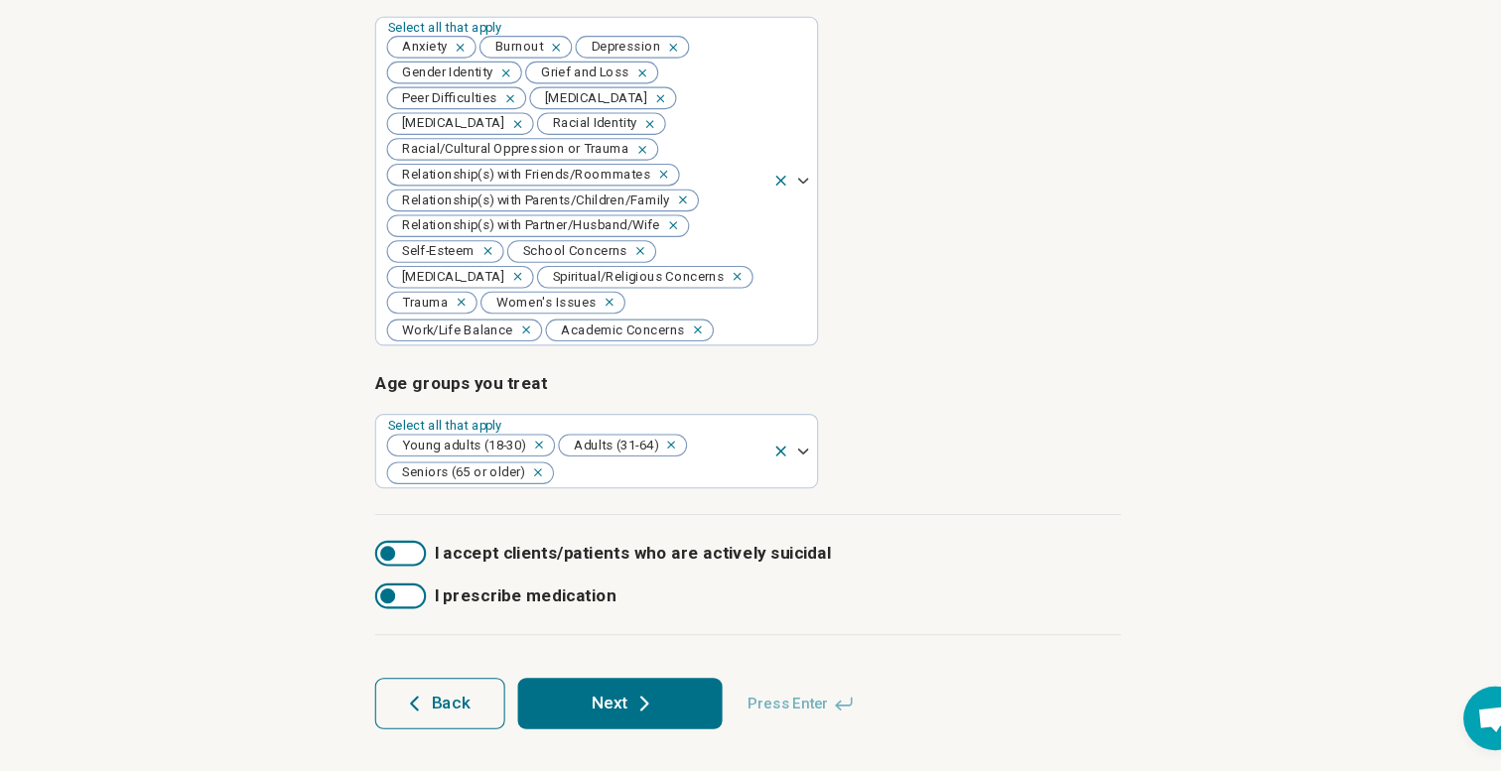
click at [468, 716] on span "Back" at bounding box center [474, 708] width 36 height 16
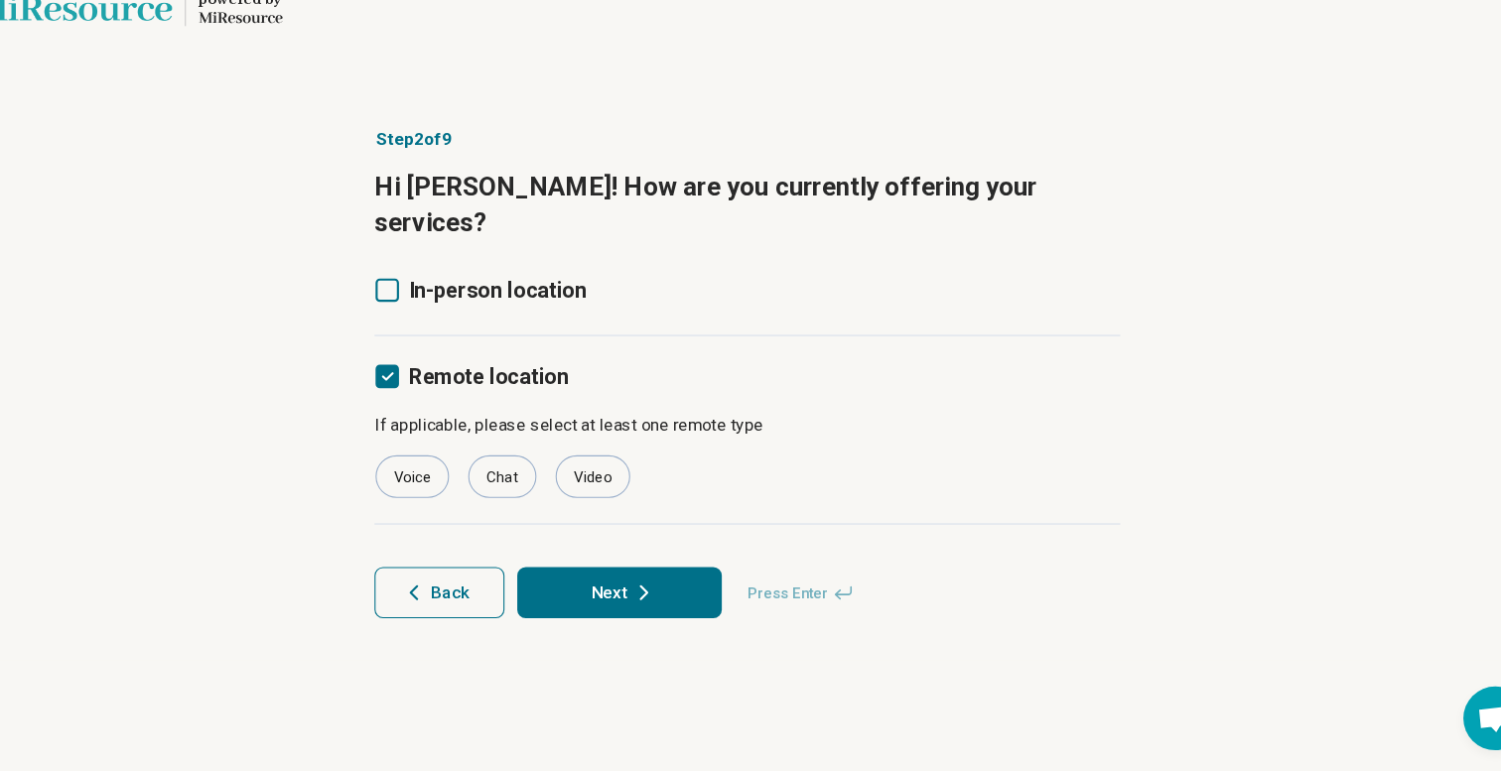
click at [463, 597] on span "Back" at bounding box center [474, 605] width 36 height 16
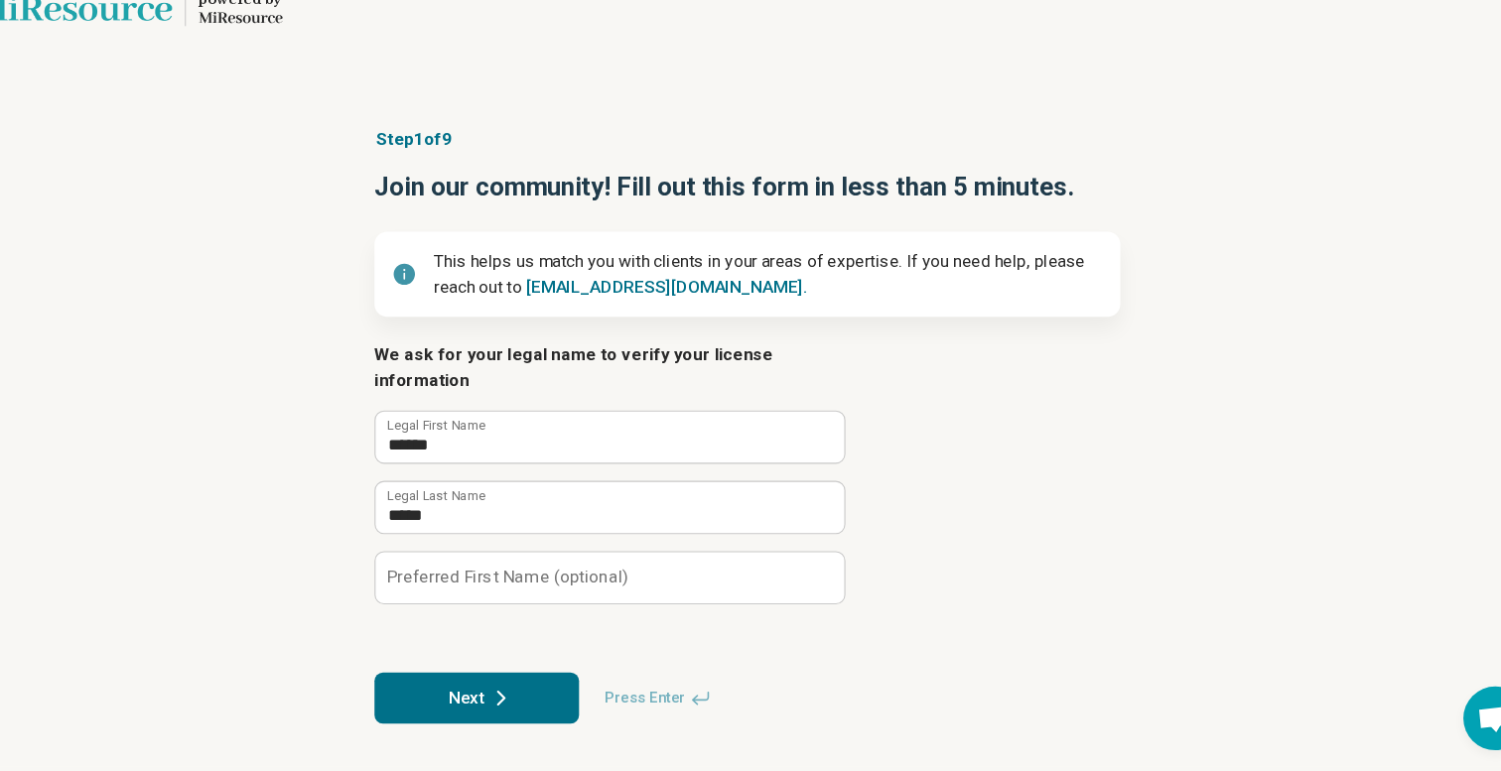
click at [473, 582] on label "Preferred First Name (optional)" at bounding box center [527, 590] width 224 height 16
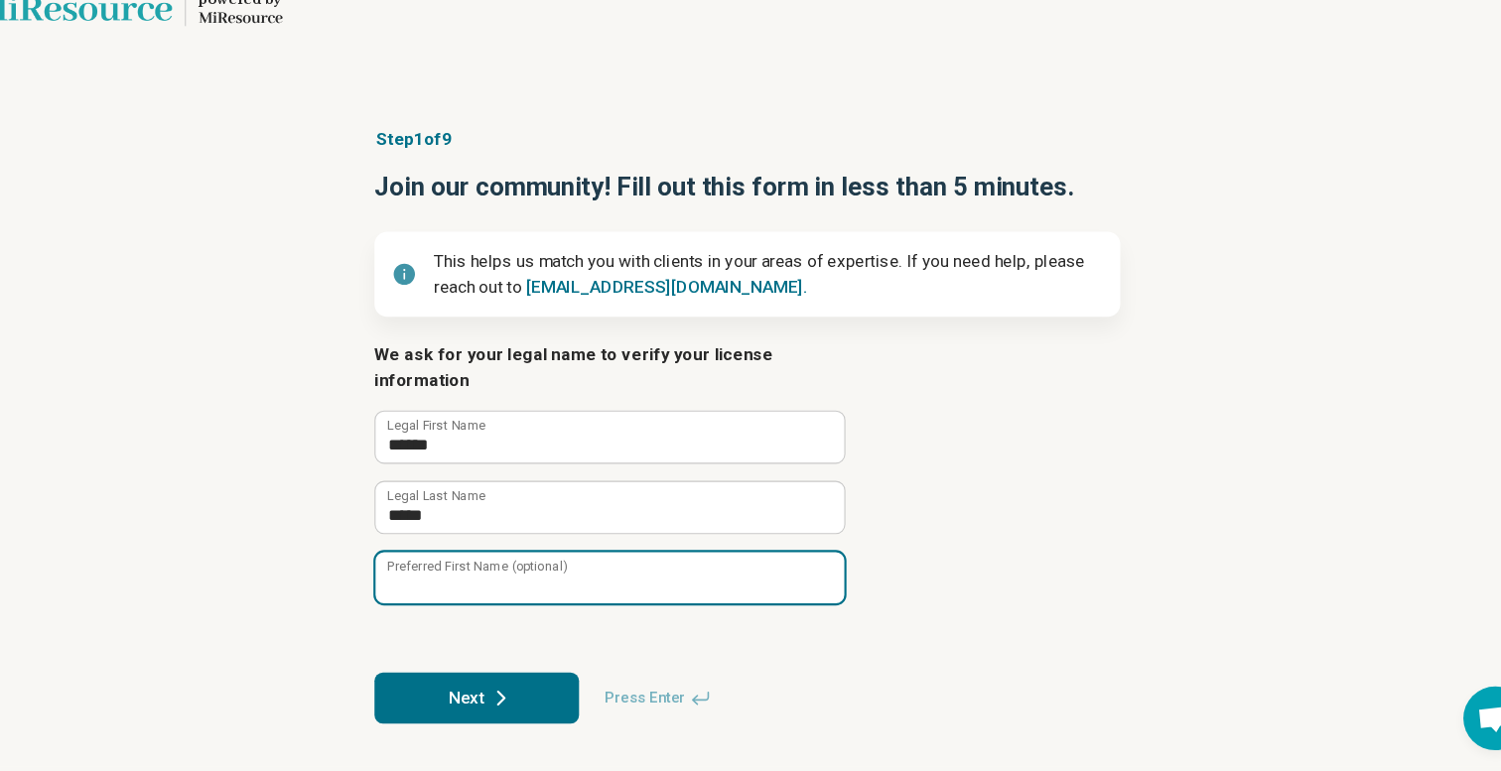
click at [473, 567] on input "Preferred First Name (optional)" at bounding box center [622, 591] width 437 height 48
type input "*"
type input "**********"
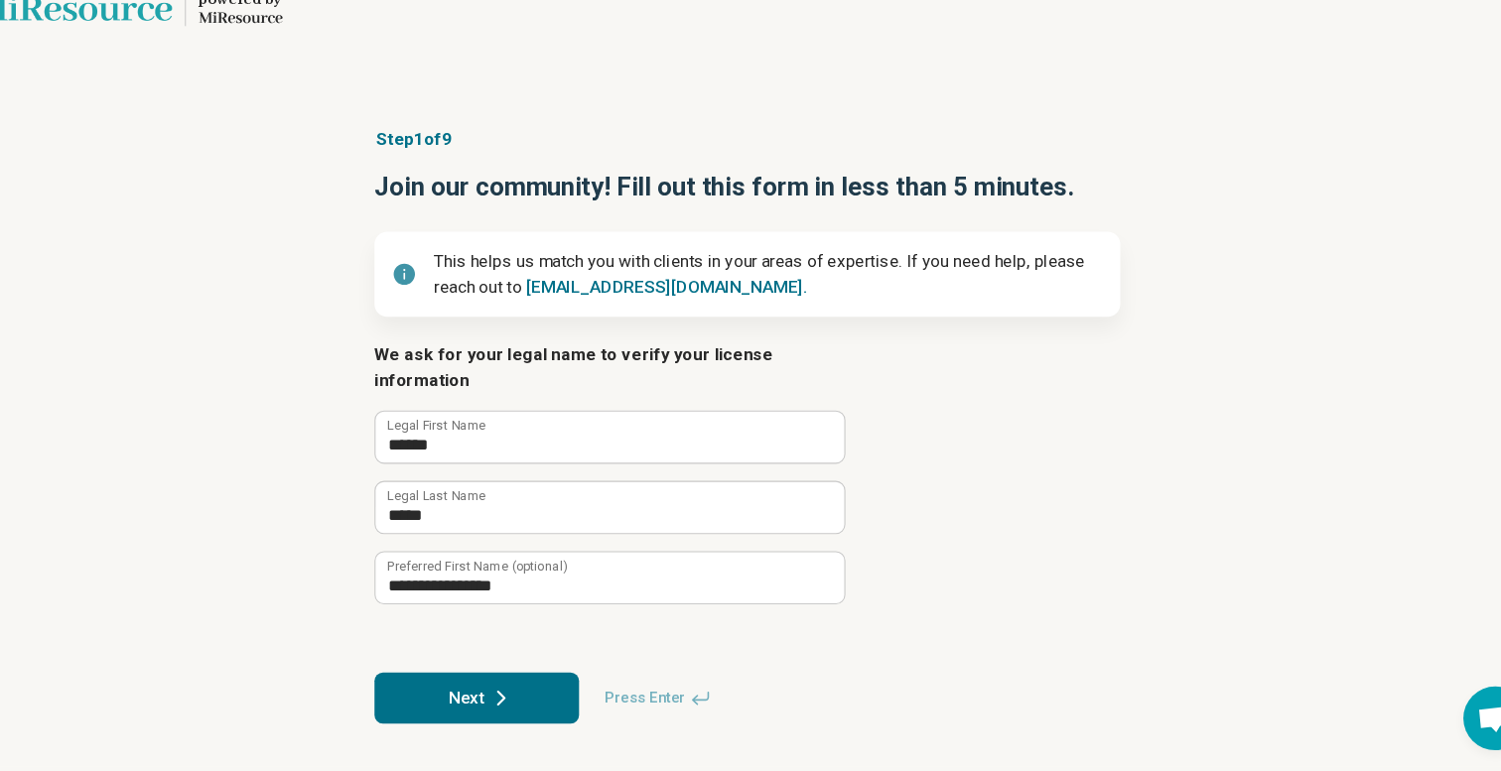
click at [499, 683] on button "Next" at bounding box center [498, 703] width 191 height 48
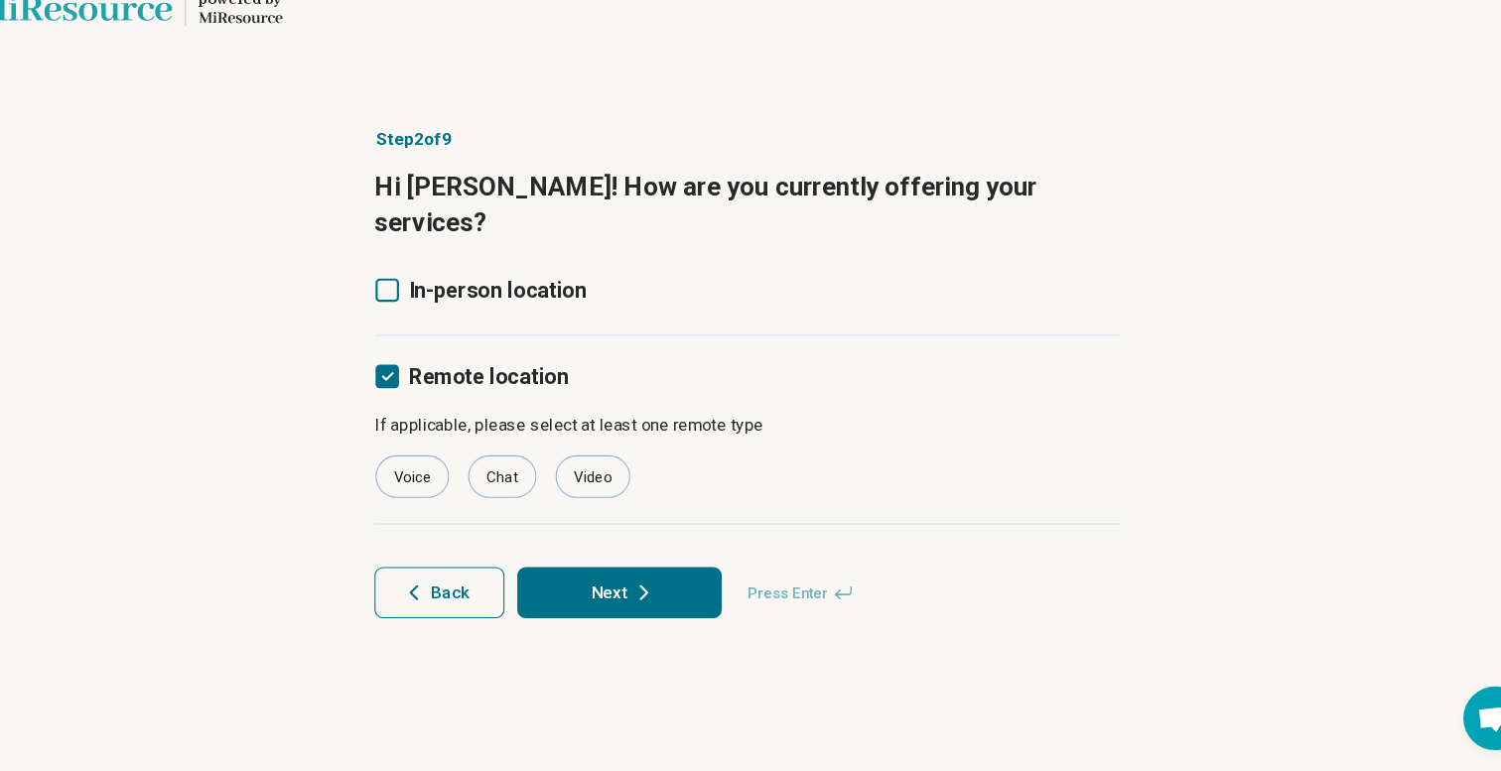
click at [643, 593] on icon at bounding box center [654, 605] width 24 height 24
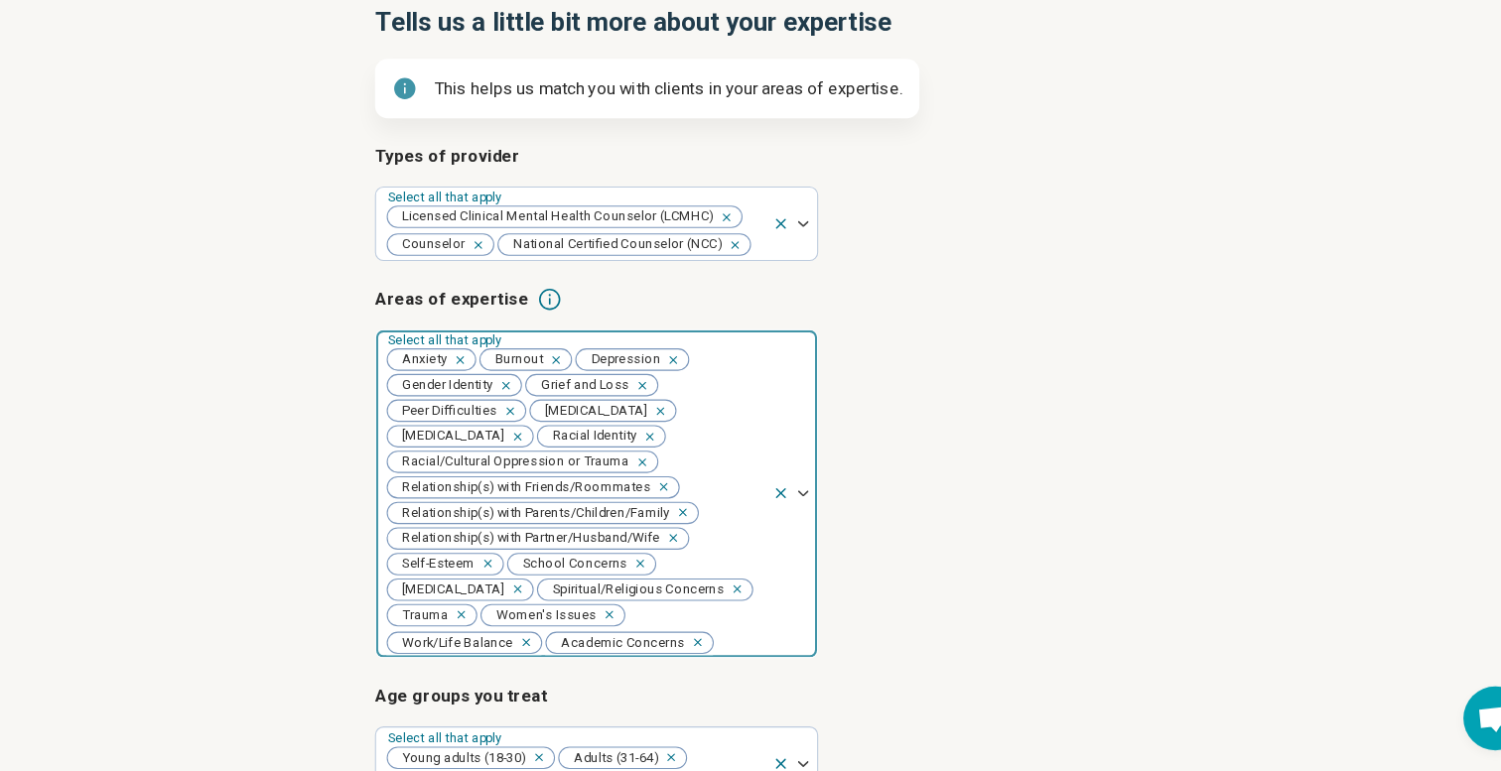
scroll to position [456, 0]
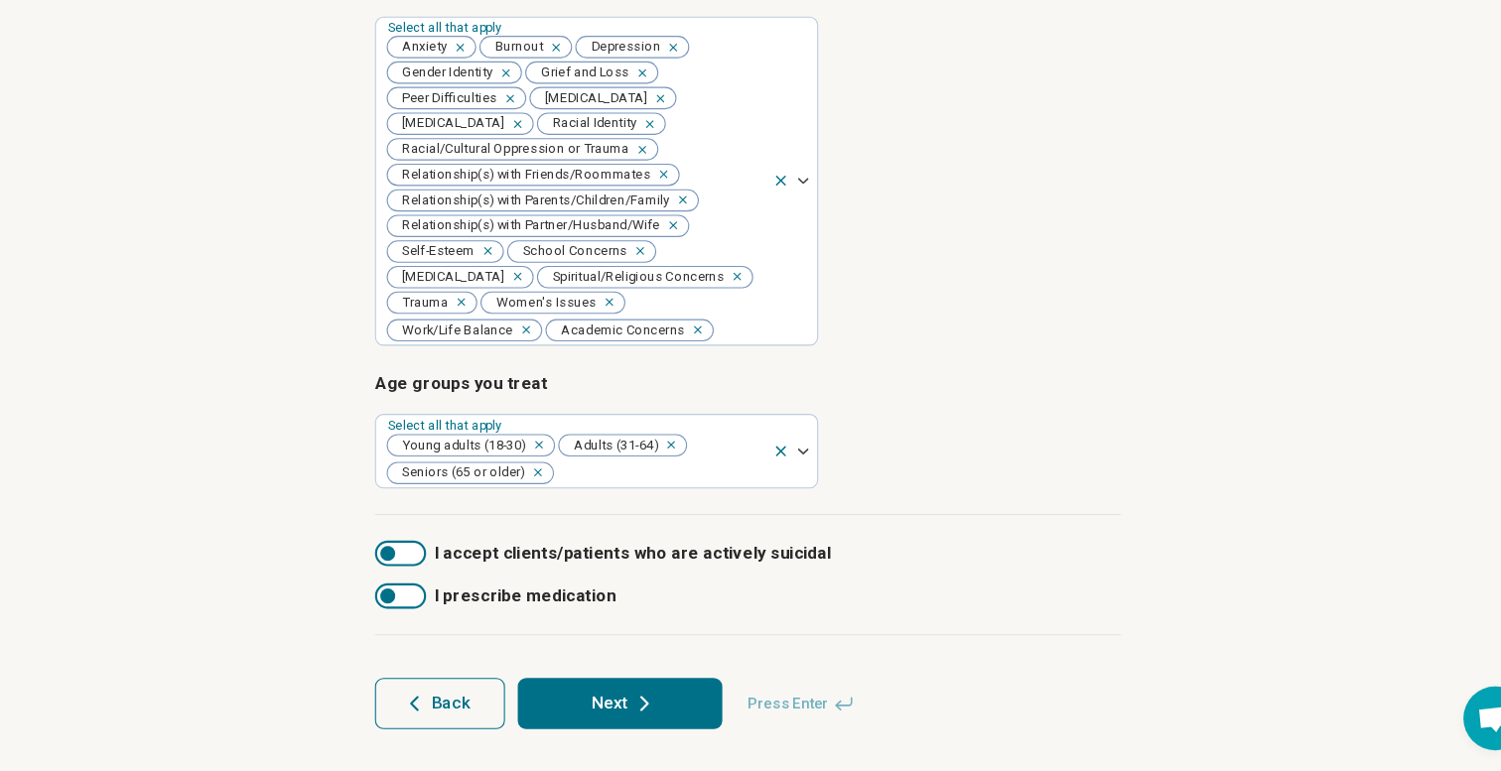
click at [658, 703] on icon at bounding box center [654, 708] width 24 height 24
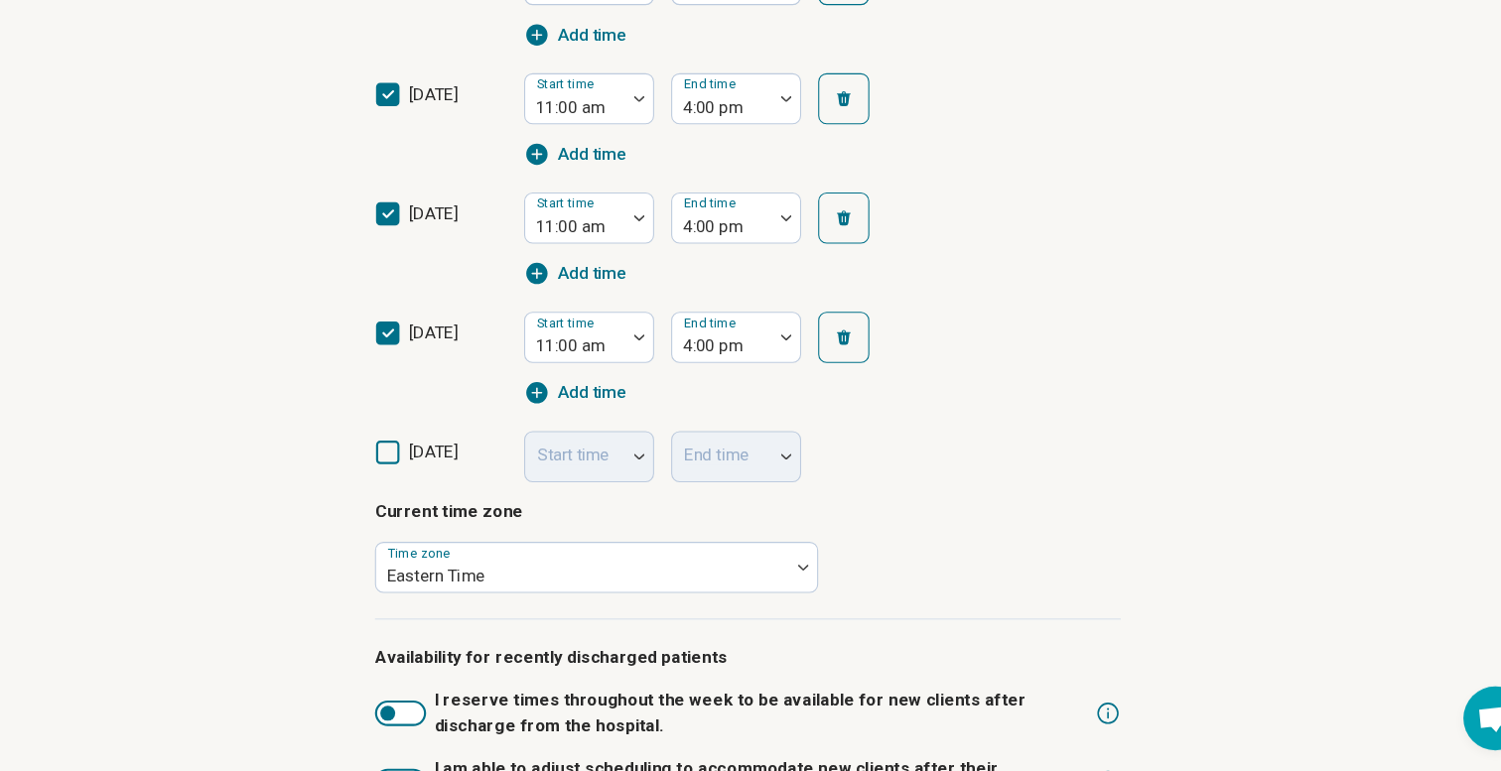
scroll to position [915, 0]
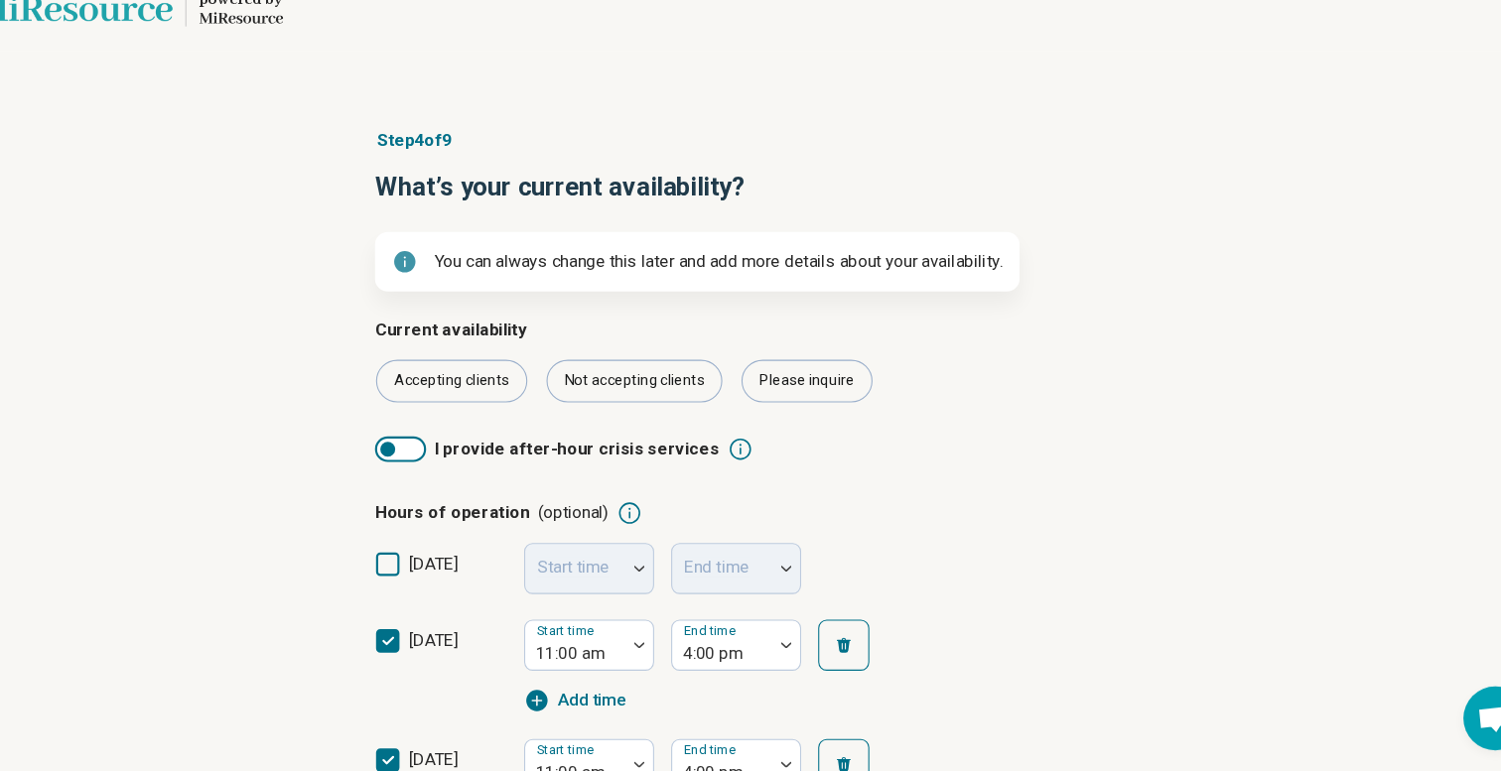
click at [658, 714] on div "Start time 11:00 am End time 4:00 pm Add time" at bounding box center [720, 672] width 357 height 87
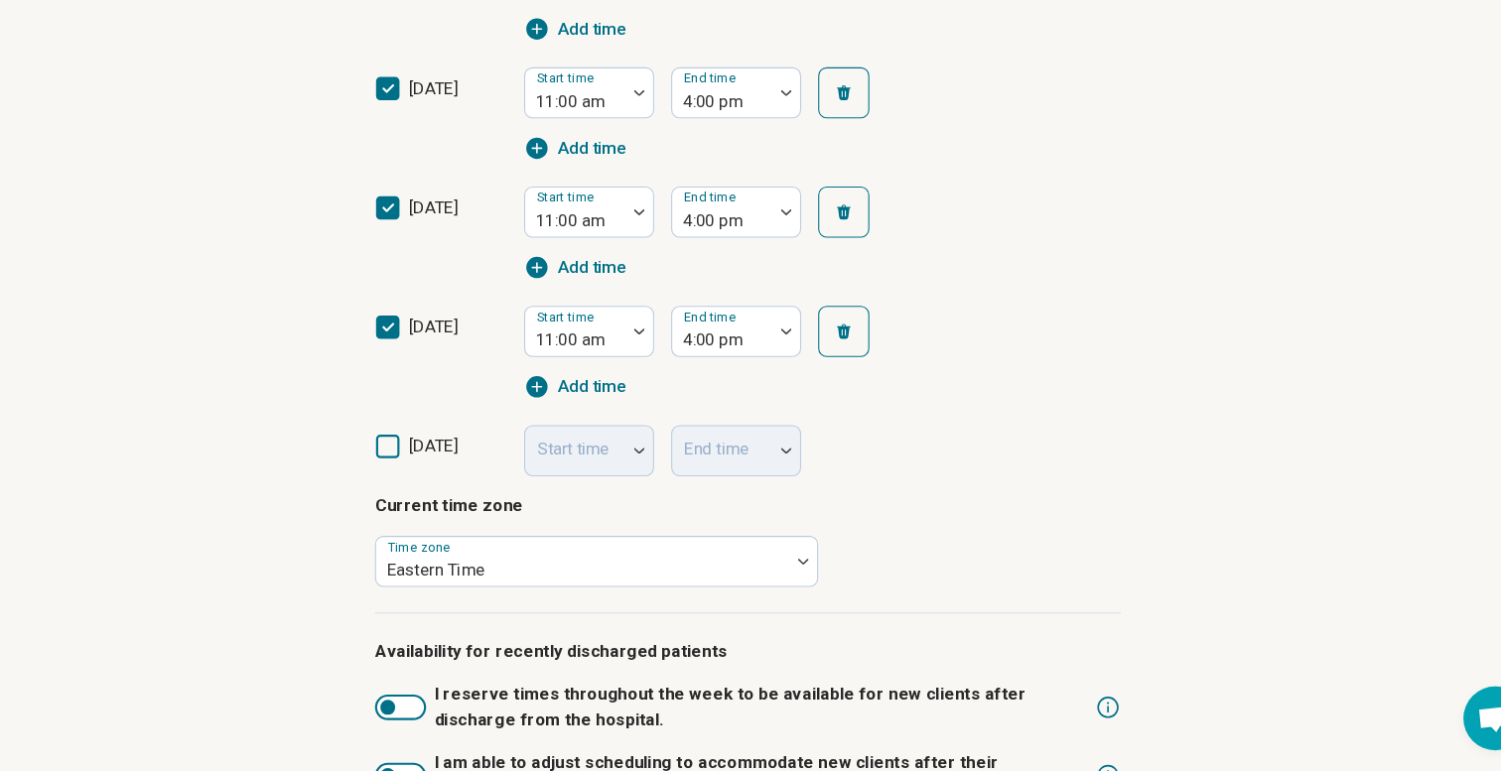
scroll to position [915, 0]
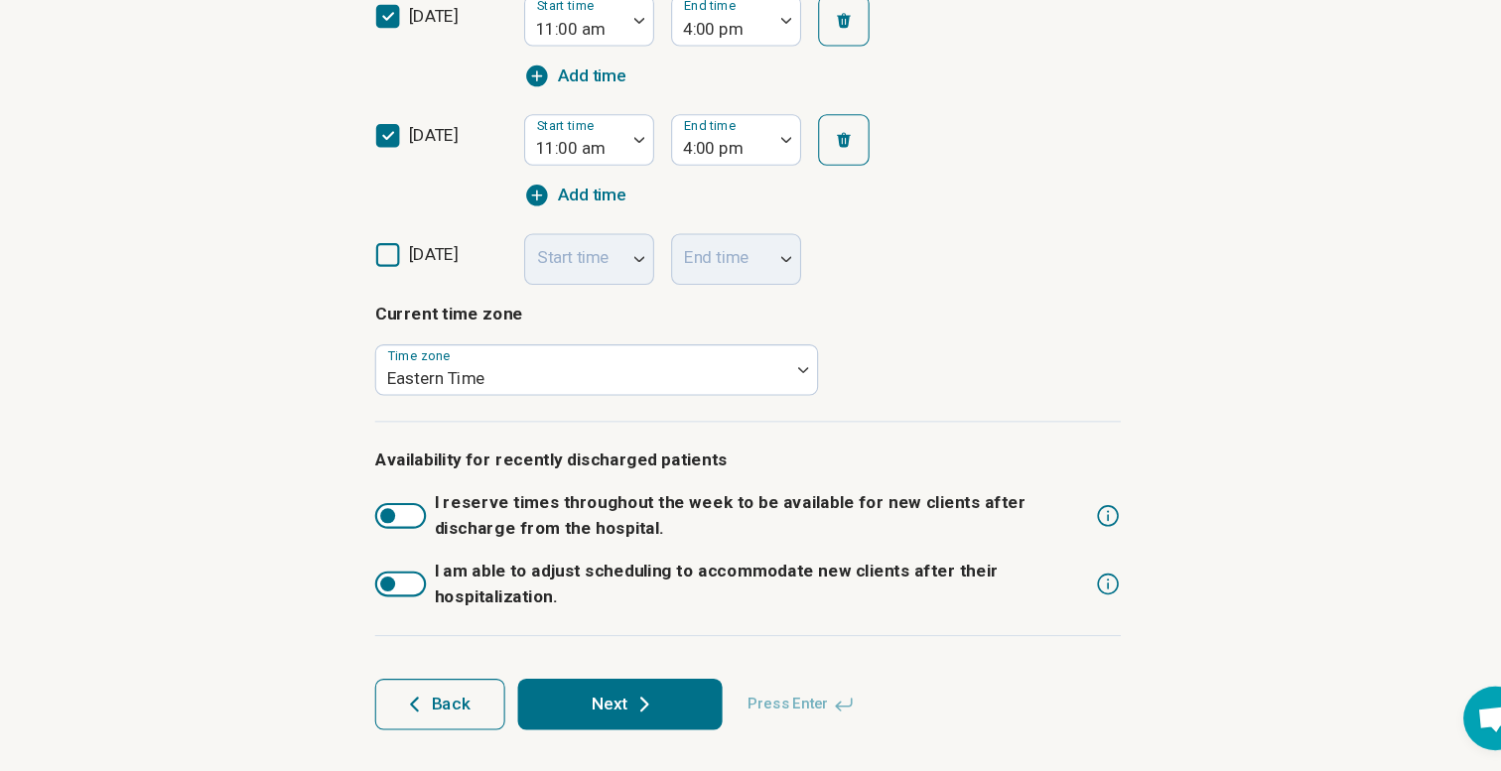
click at [644, 717] on icon at bounding box center [654, 709] width 24 height 24
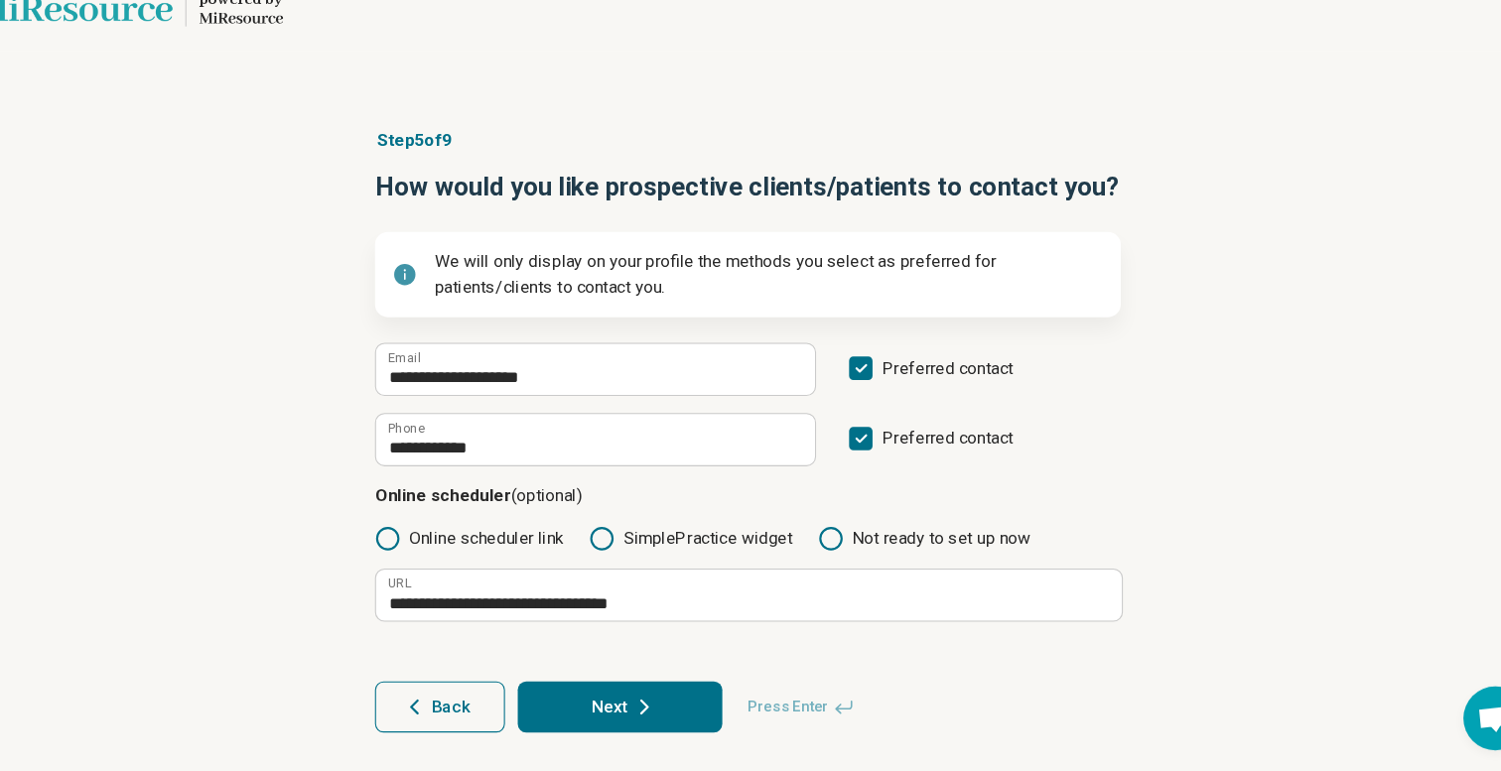
click at [644, 717] on icon at bounding box center [654, 711] width 24 height 24
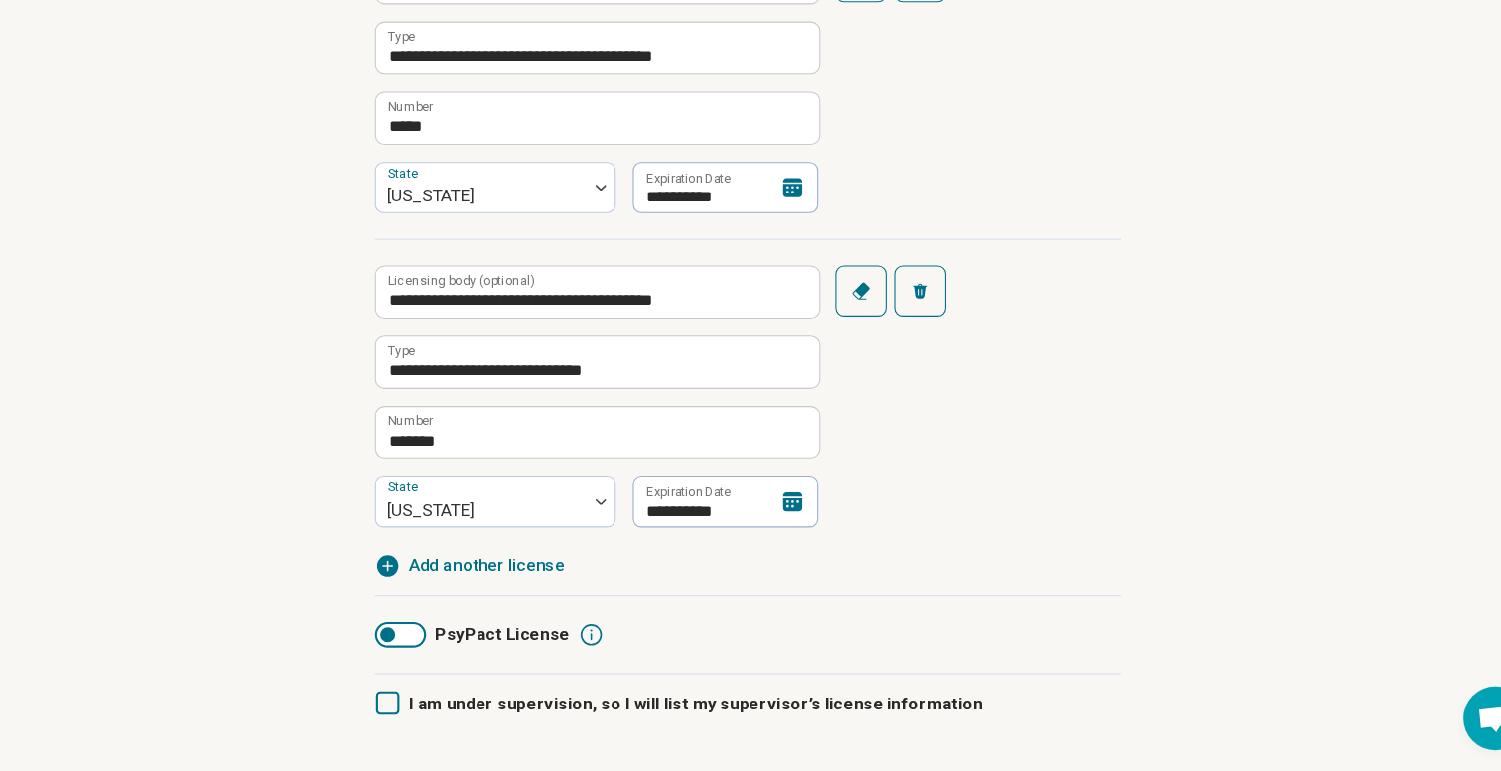
scroll to position [555, 0]
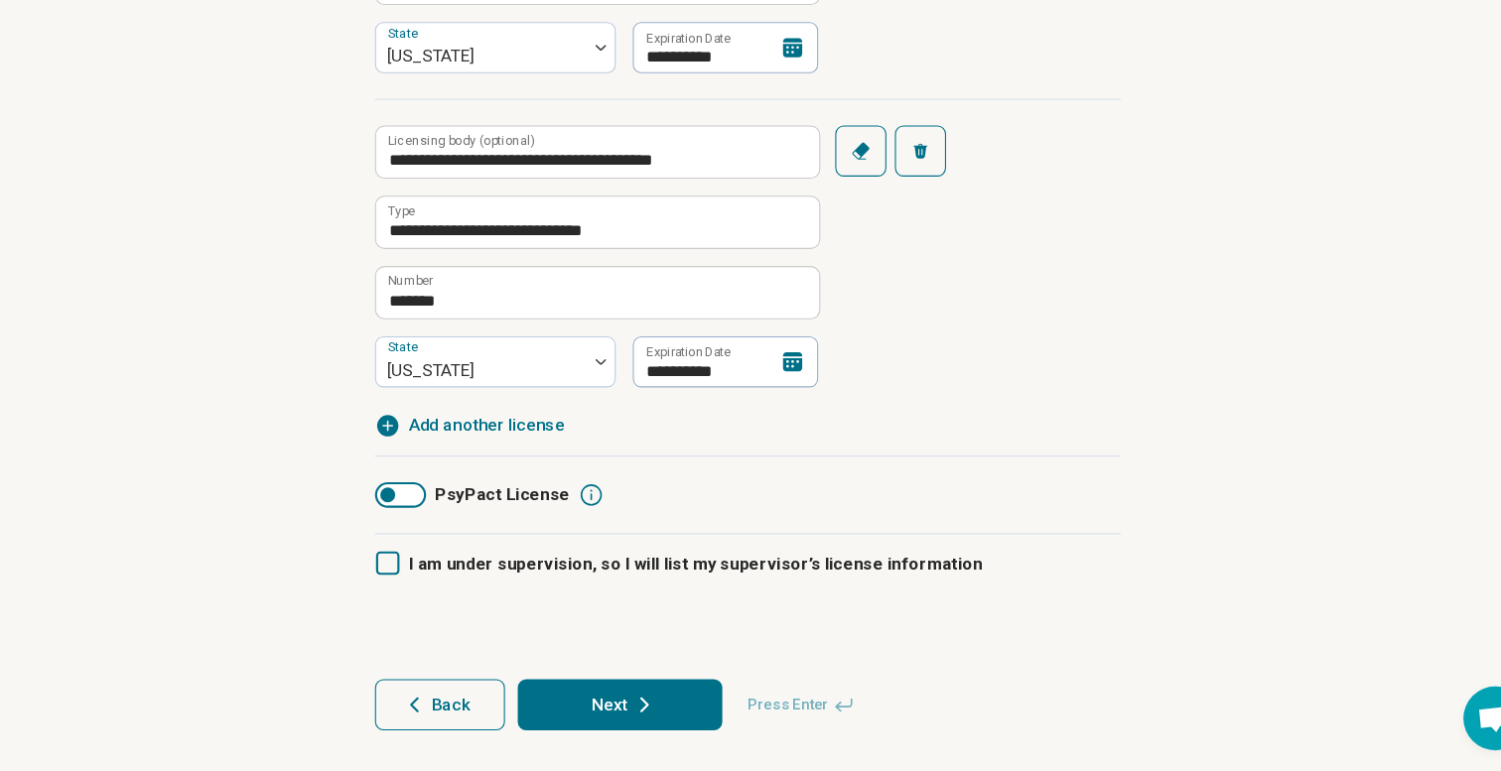
click at [645, 717] on icon at bounding box center [654, 709] width 24 height 24
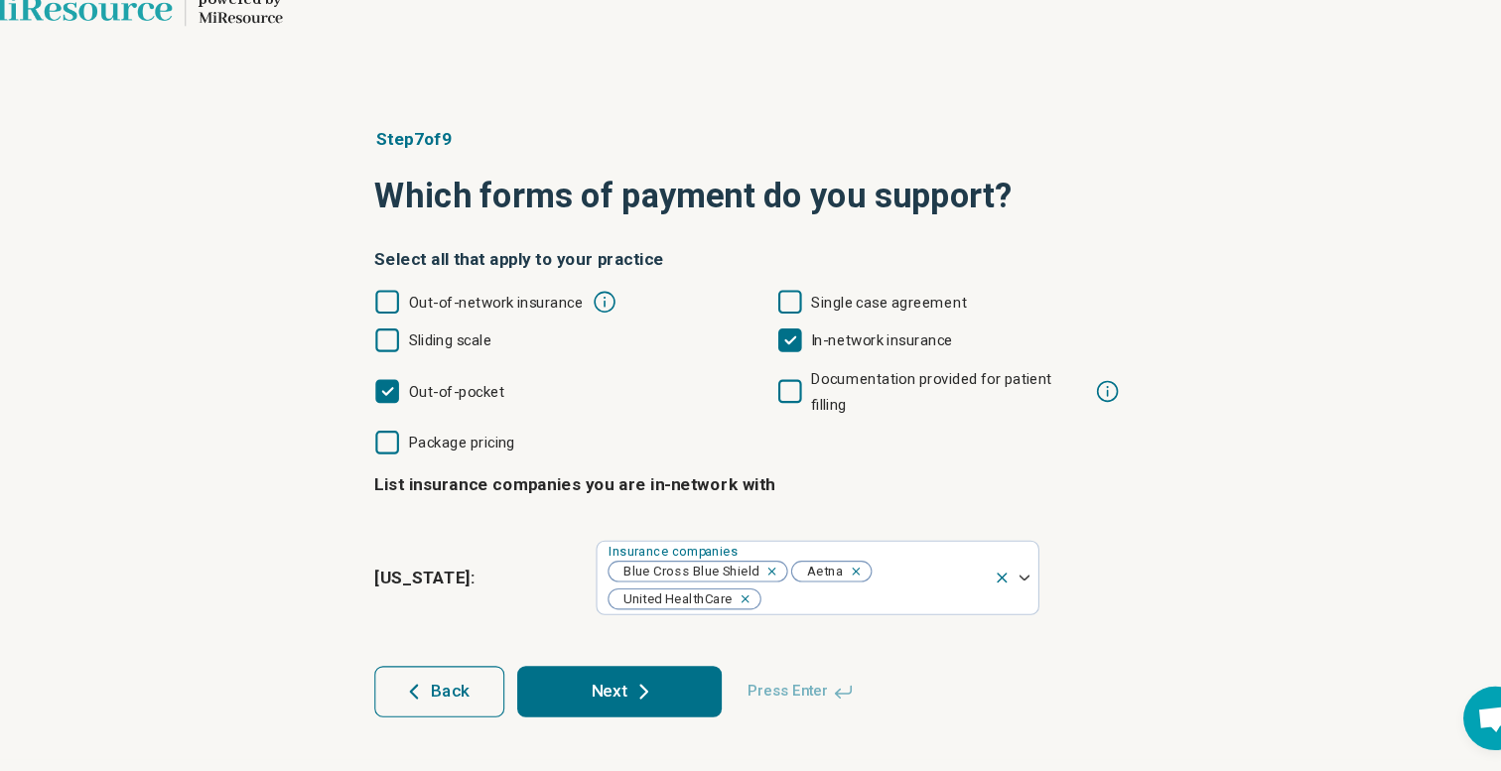
scroll to position [0, 0]
click at [642, 685] on icon at bounding box center [654, 697] width 24 height 24
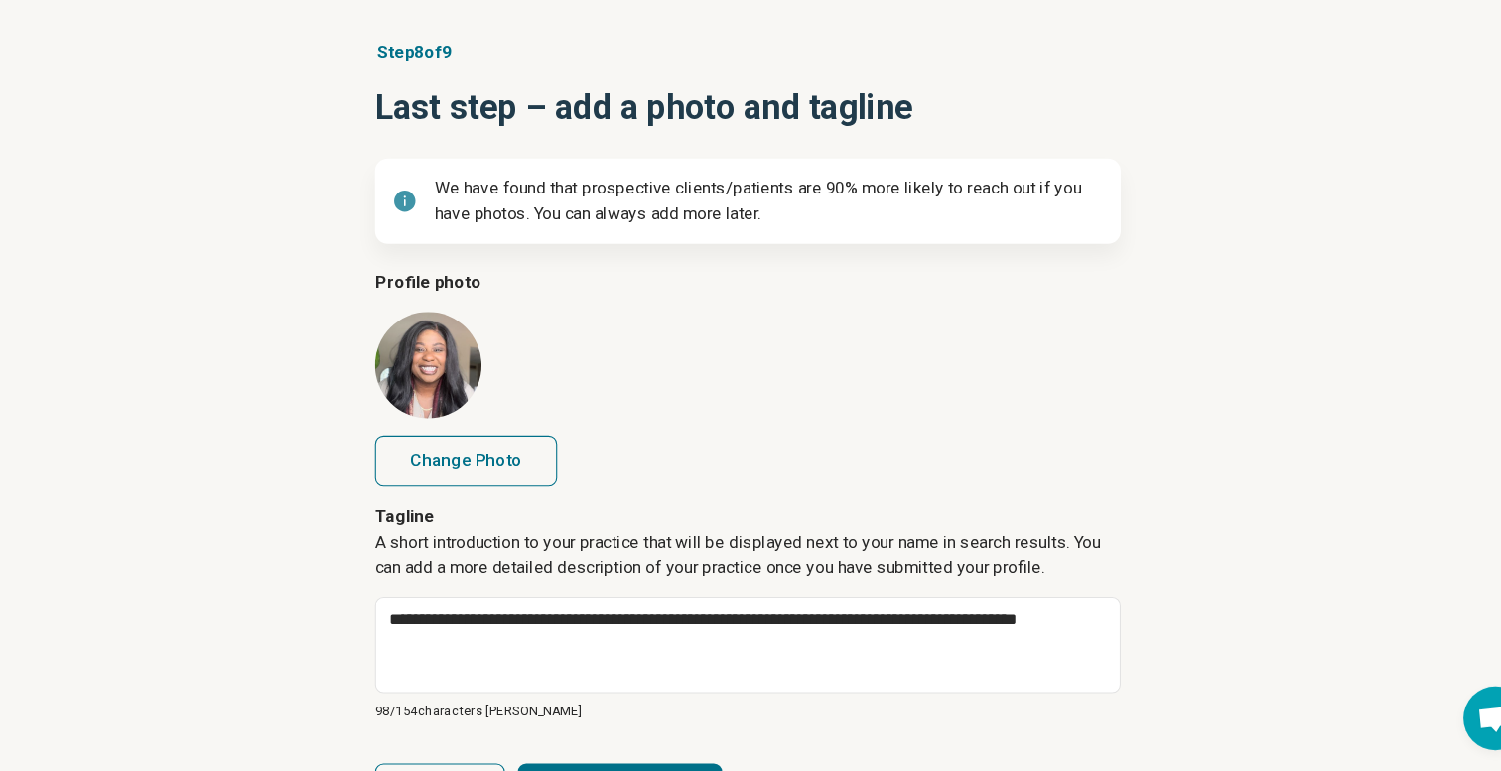
scroll to position [162, 0]
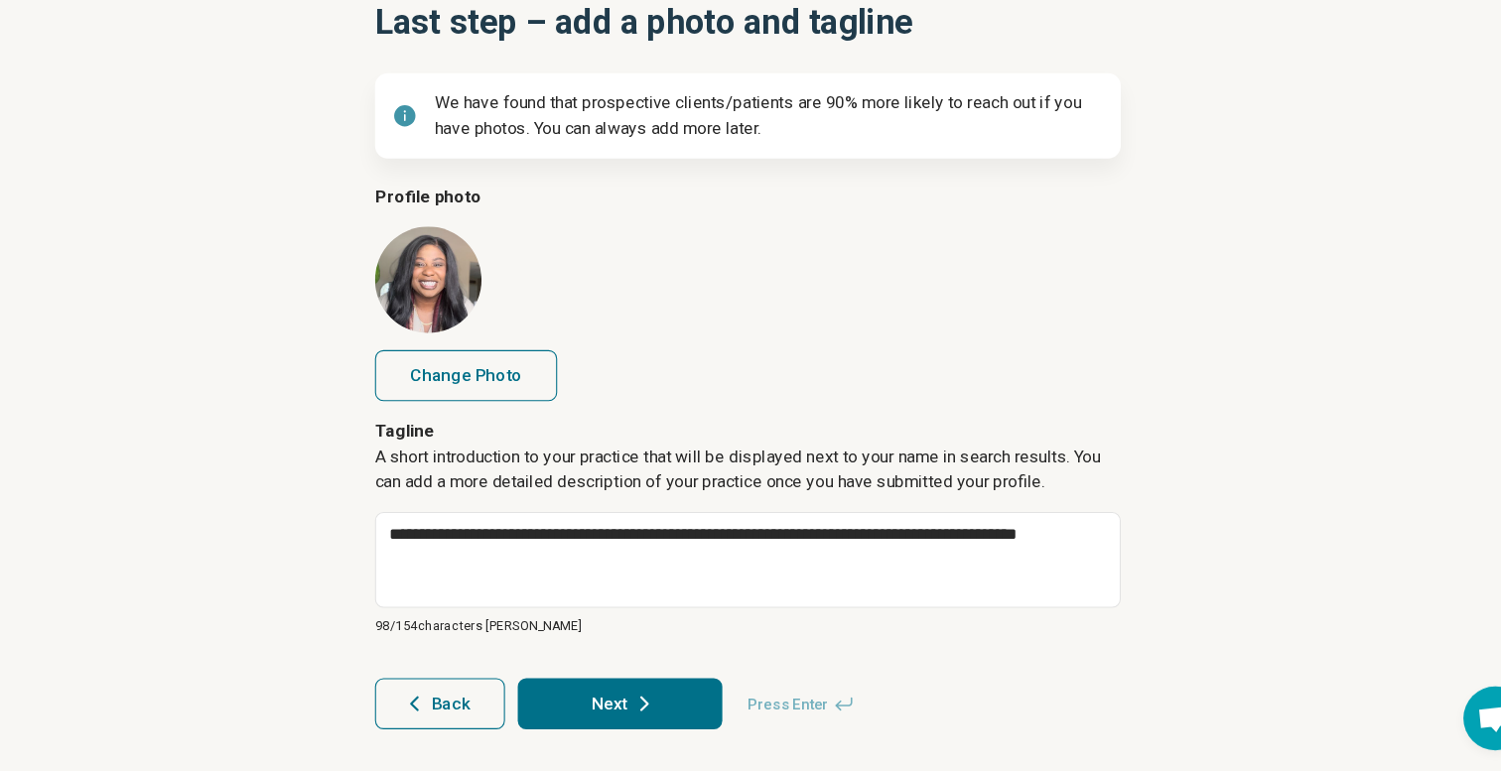
click at [632, 716] on button "Next" at bounding box center [631, 708] width 191 height 48
type textarea "*"
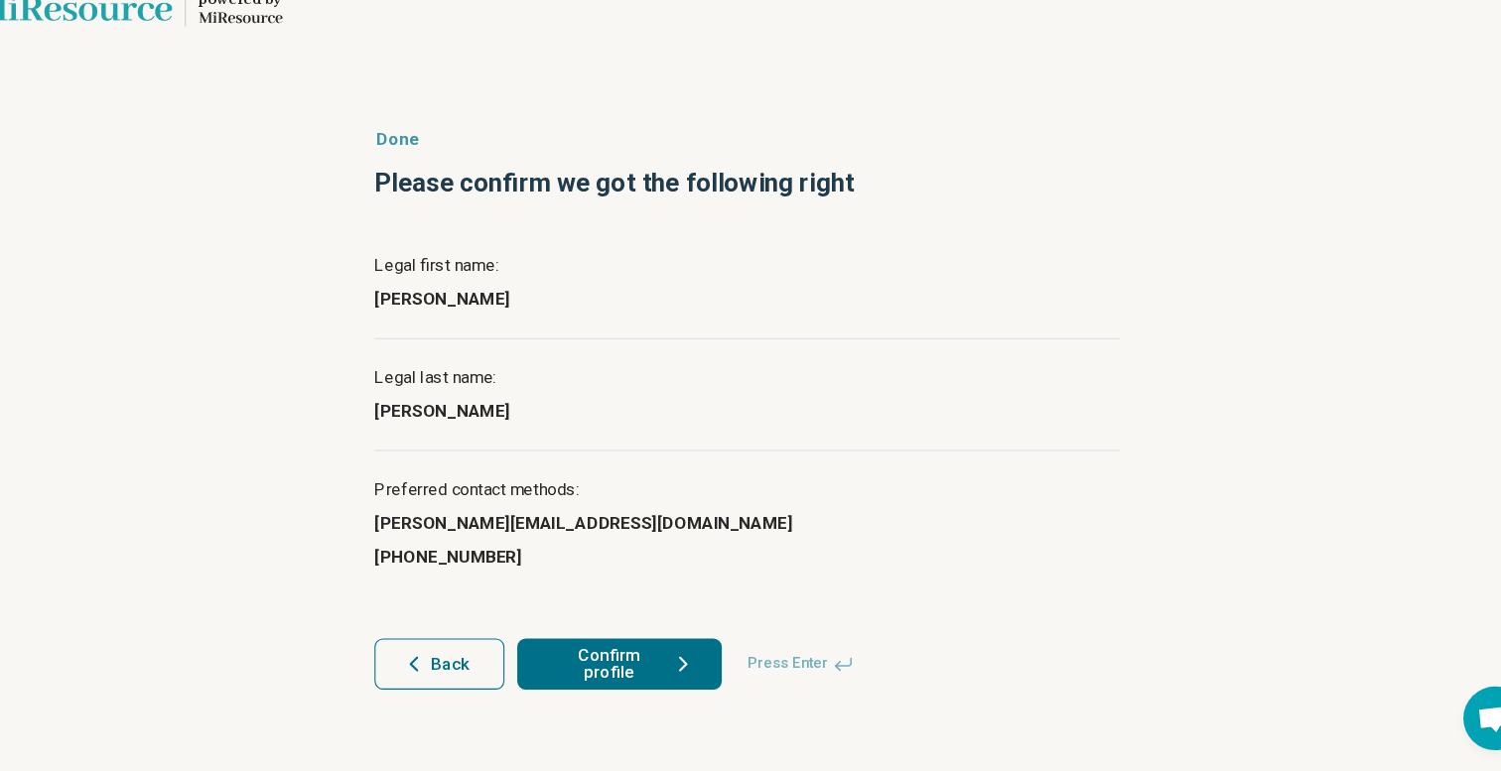
click at [627, 677] on button "Confirm profile" at bounding box center [631, 671] width 191 height 48
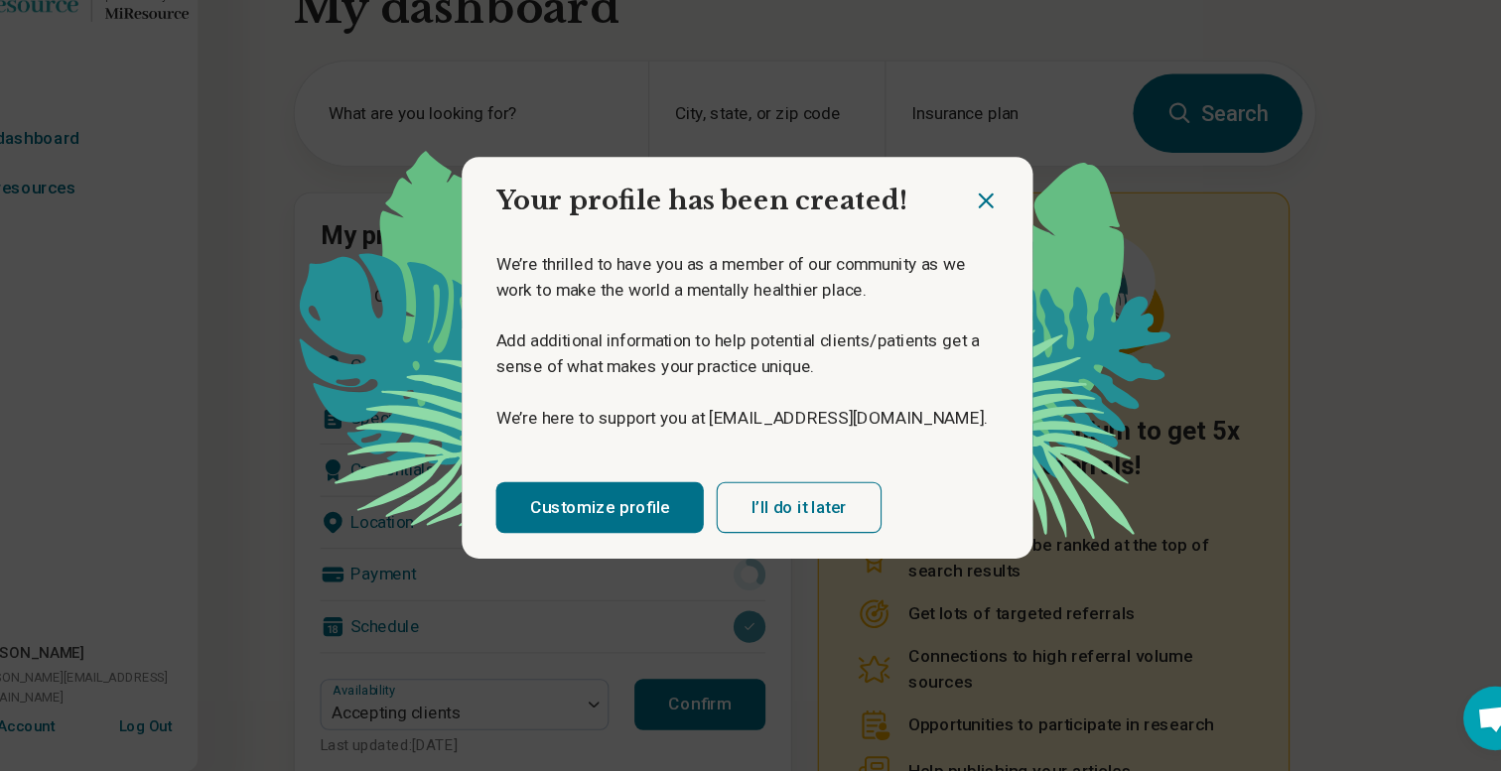
click at [769, 533] on button "I’ll do it later" at bounding box center [799, 525] width 154 height 48
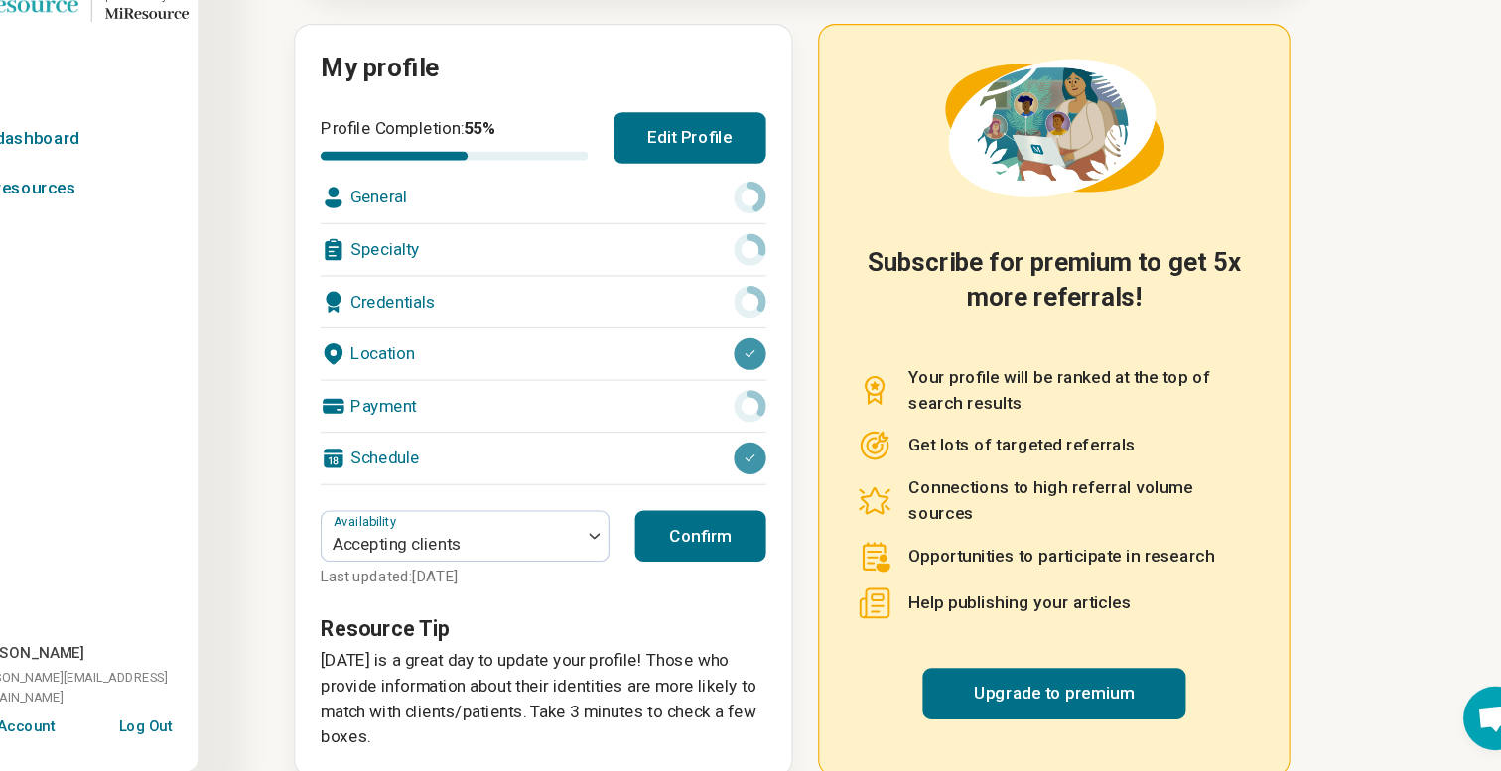
scroll to position [189, 0]
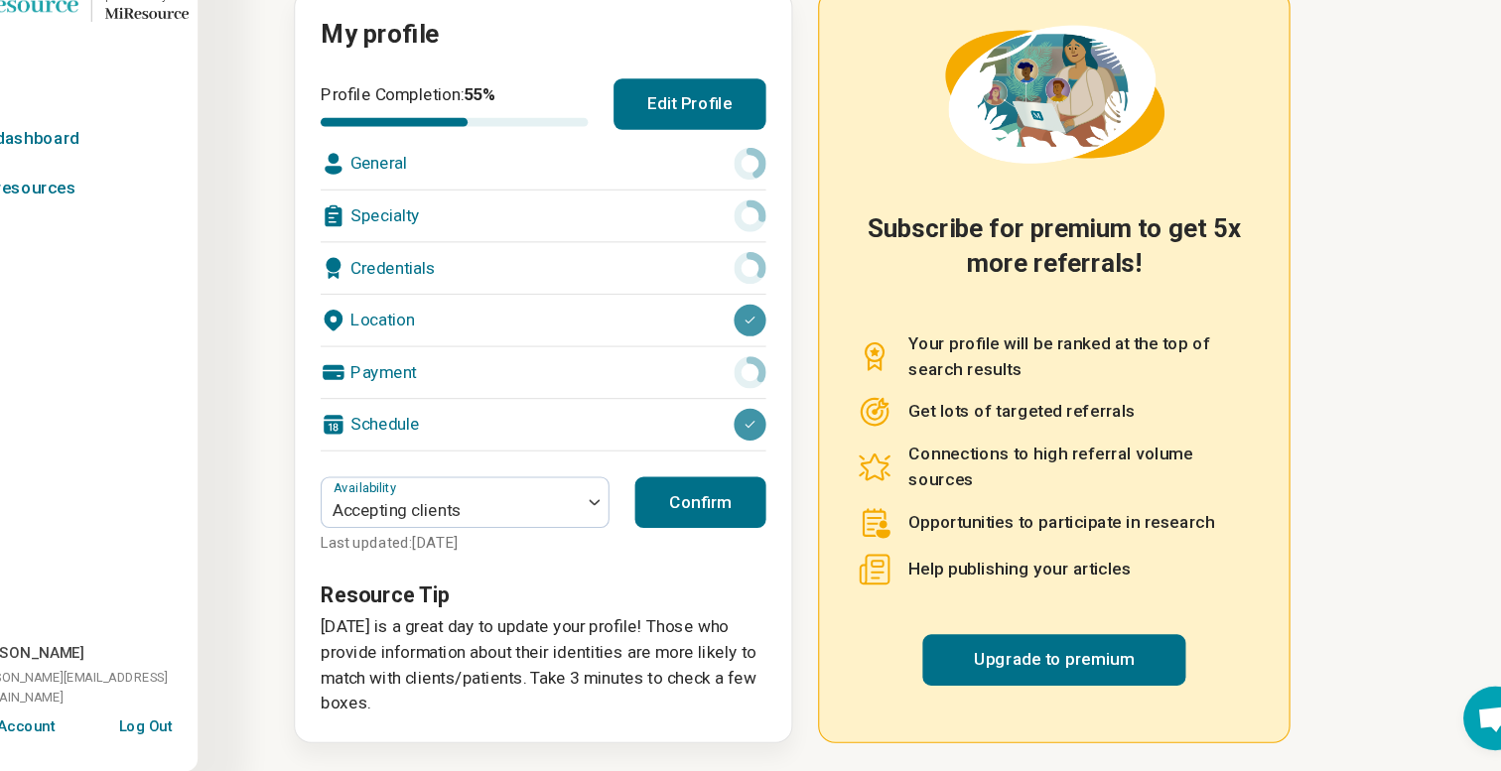
click at [706, 139] on button "Edit Profile" at bounding box center [696, 149] width 142 height 48
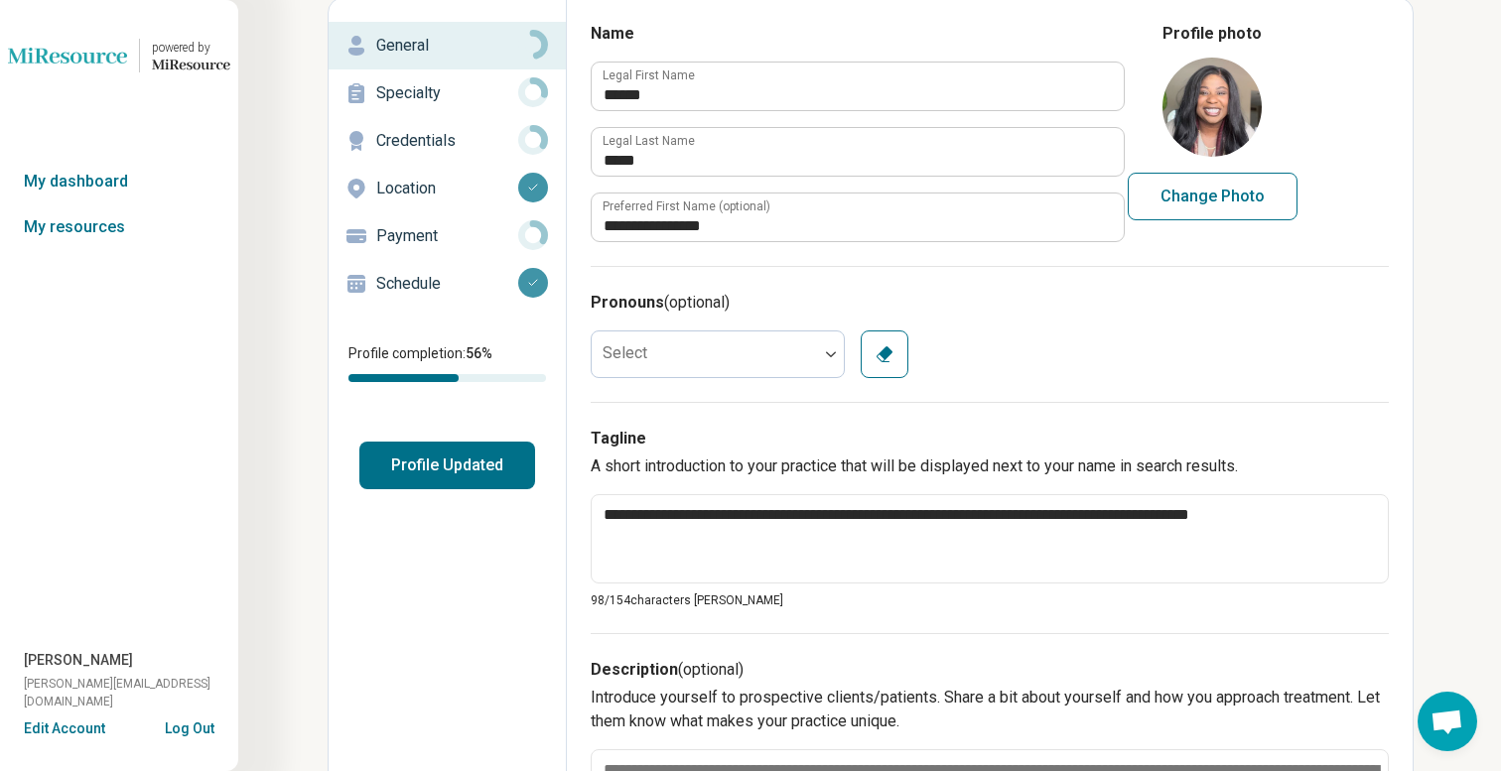
scroll to position [147, 0]
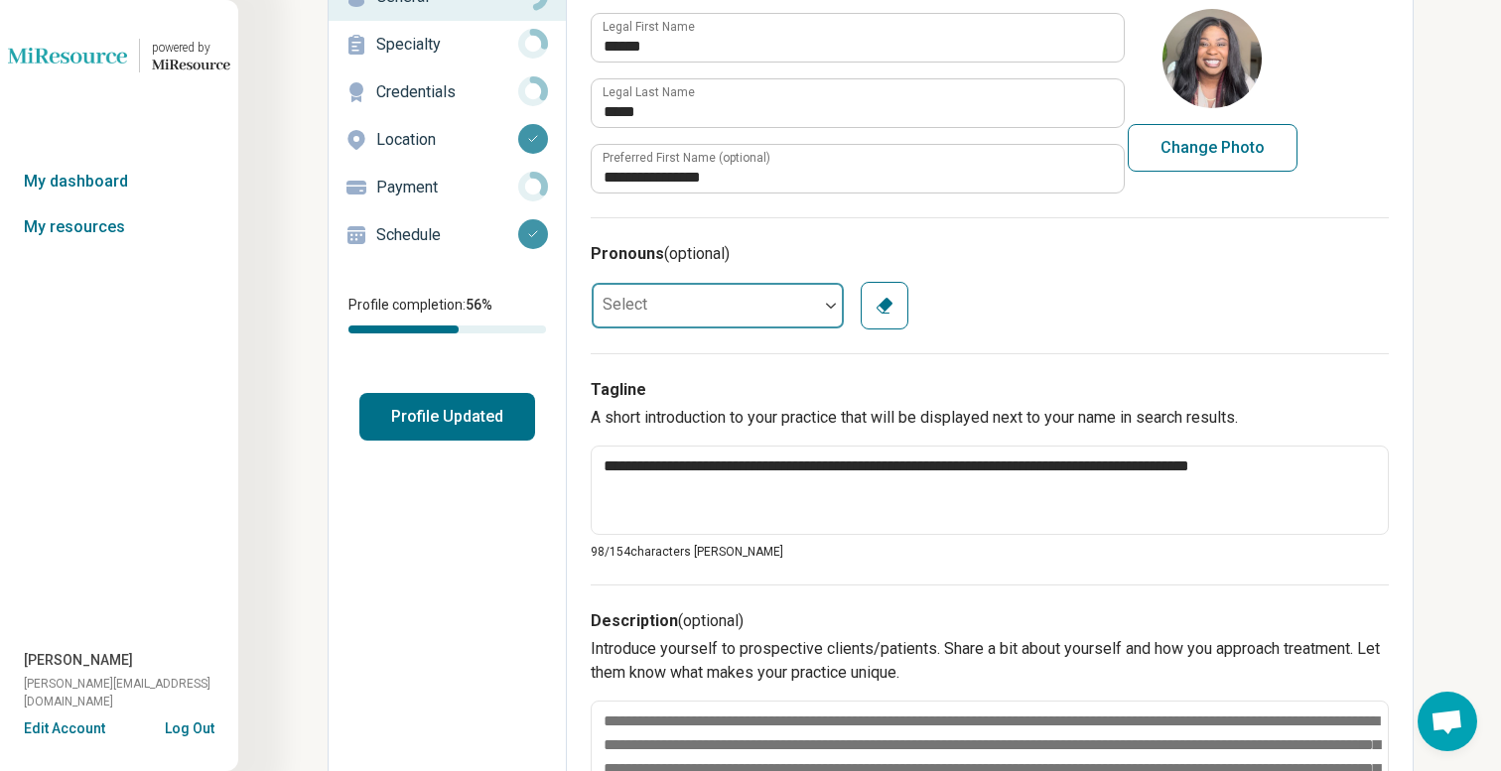
click at [696, 315] on div at bounding box center [705, 306] width 226 height 40
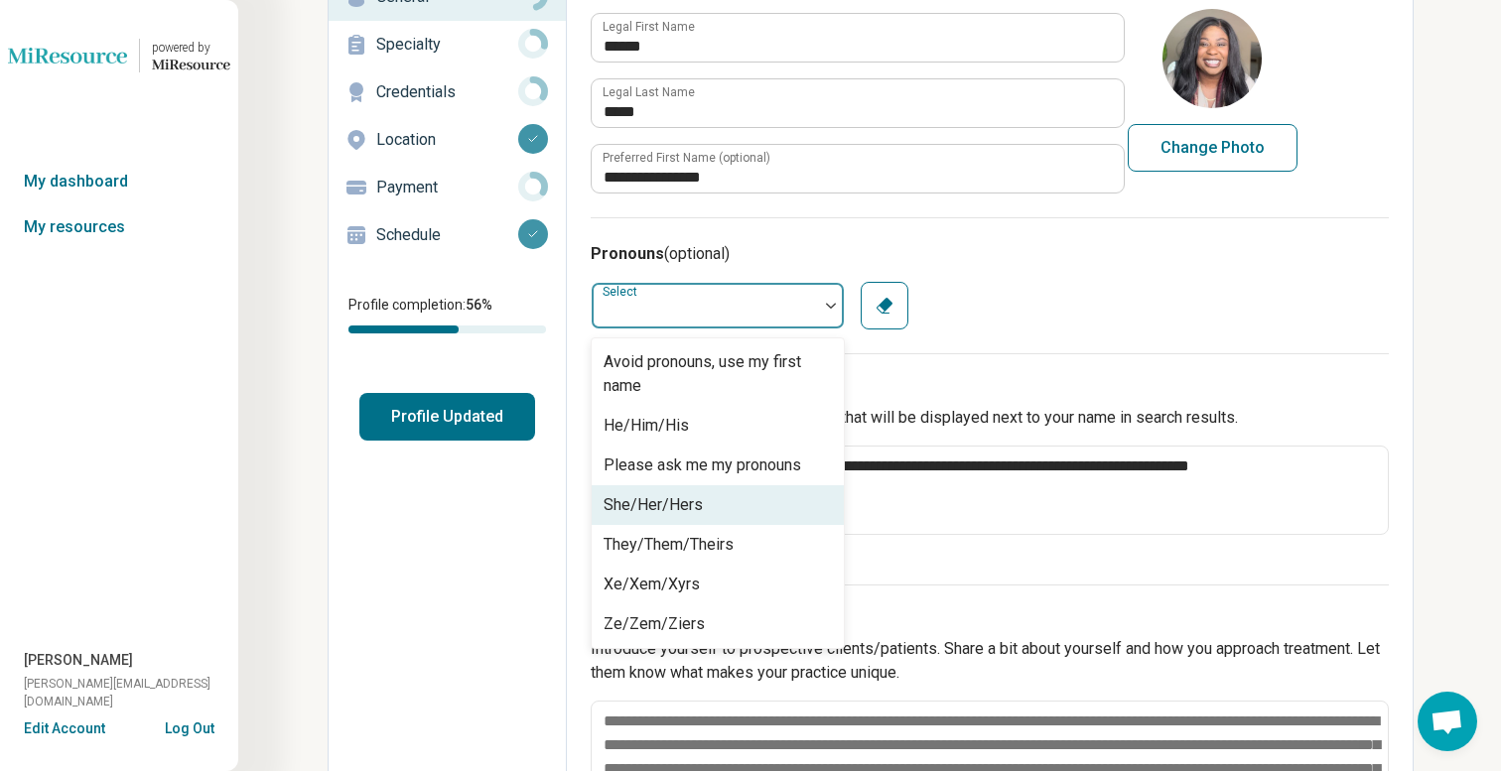
click at [684, 504] on div "She/Her/Hers" at bounding box center [653, 505] width 99 height 24
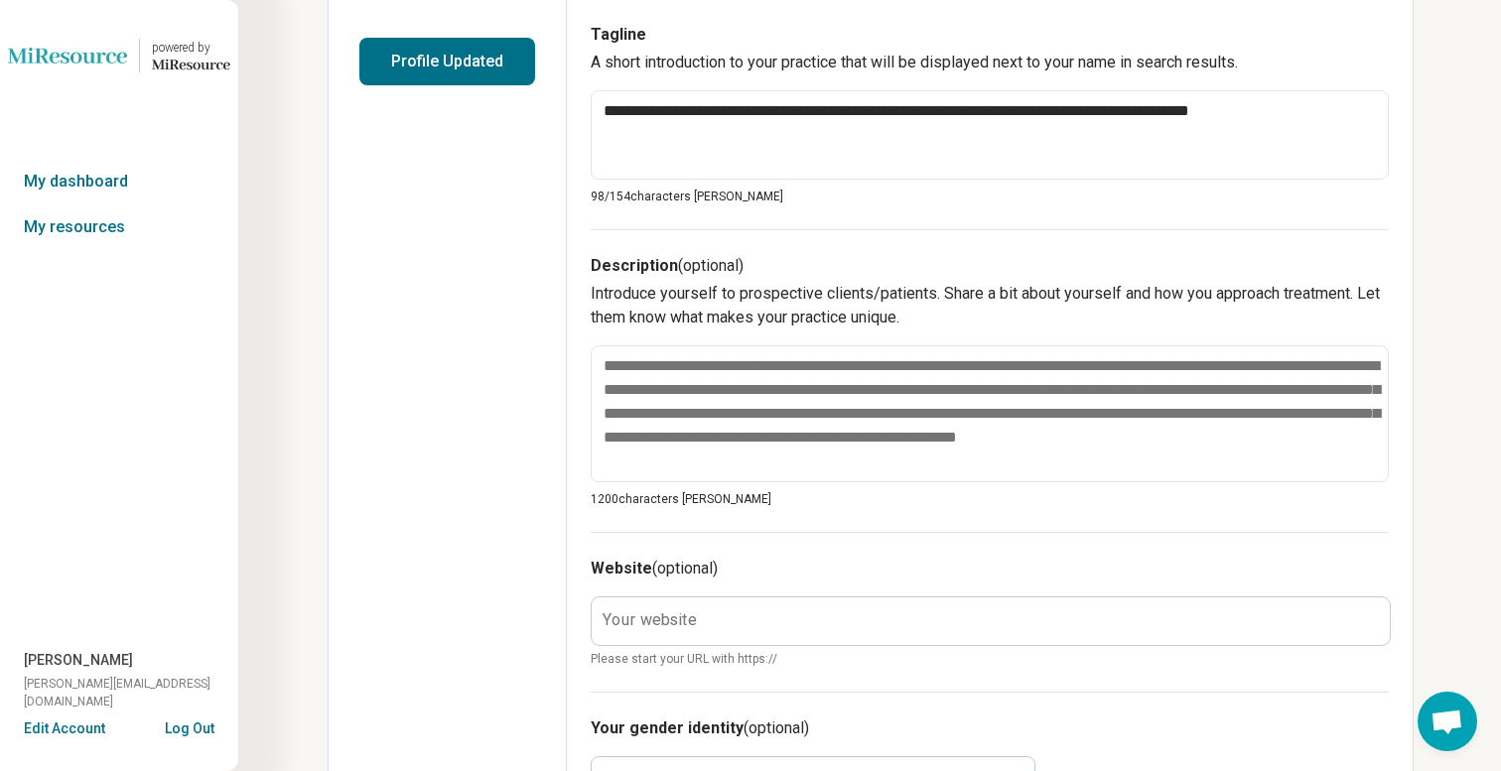
scroll to position [504, 0]
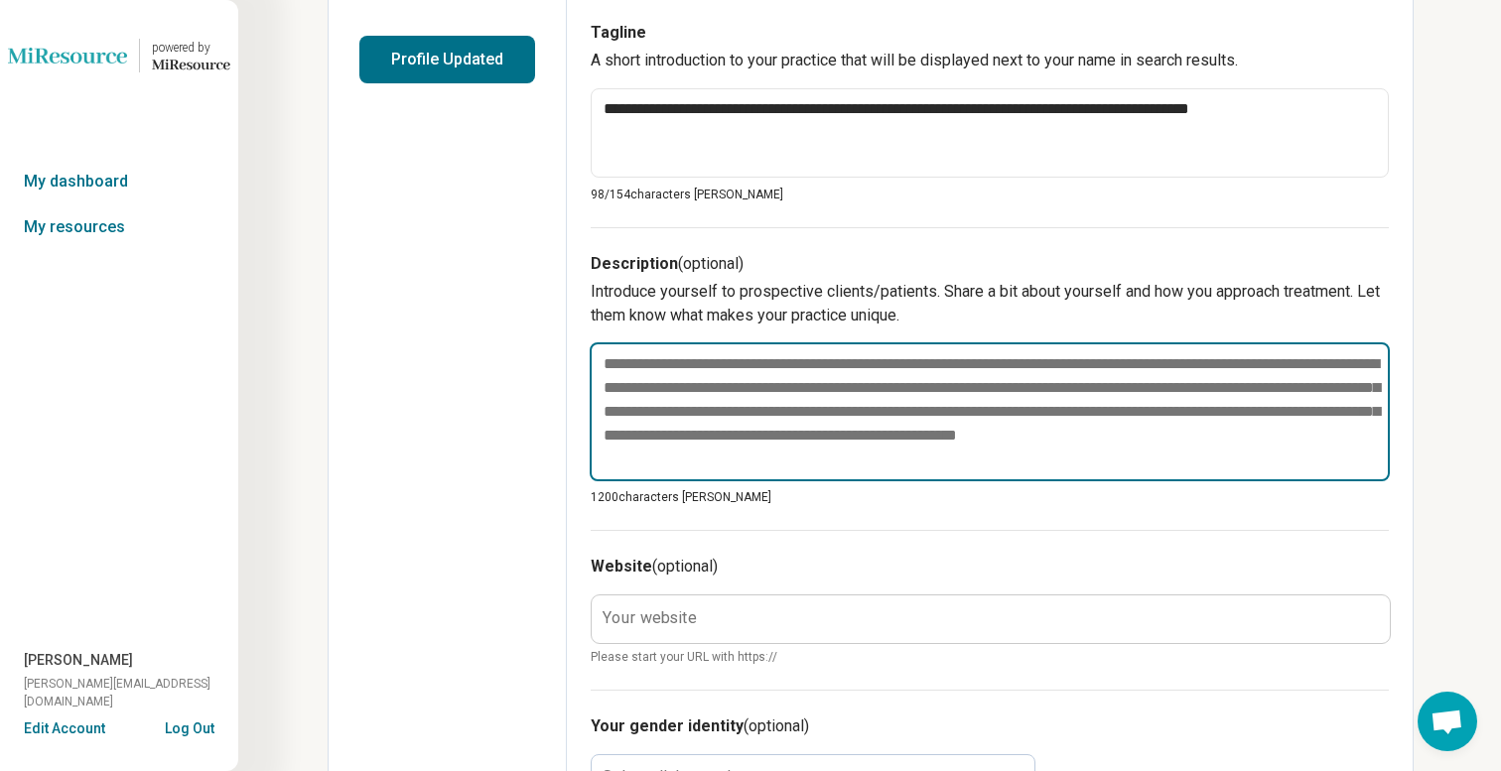
click at [659, 422] on textarea at bounding box center [990, 412] width 800 height 139
paste textarea "**********"
type textarea "*"
type textarea "**********"
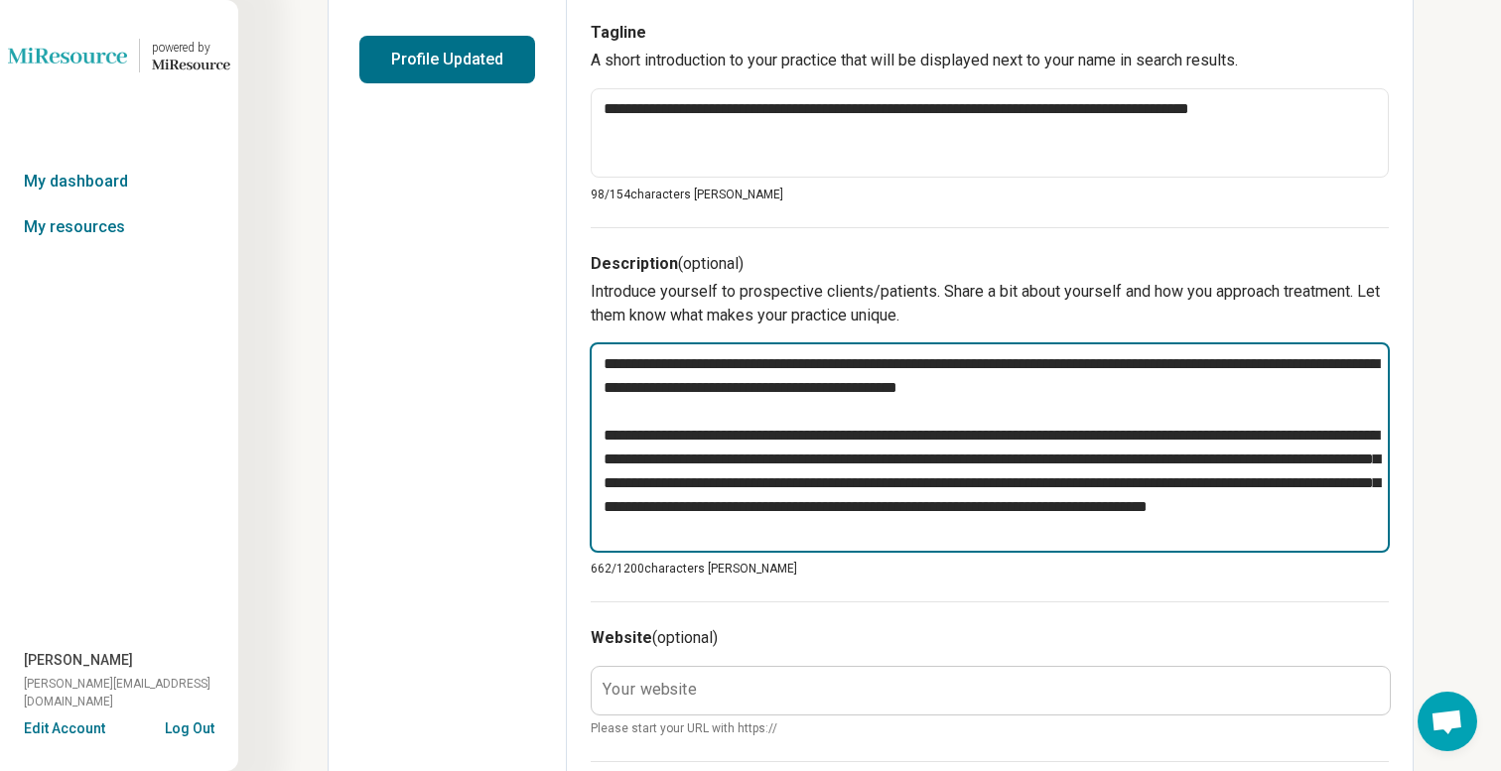
click at [880, 393] on textarea "**********" at bounding box center [990, 448] width 800 height 210
type textarea "*"
type textarea "**********"
type textarea "*"
type textarea "**********"
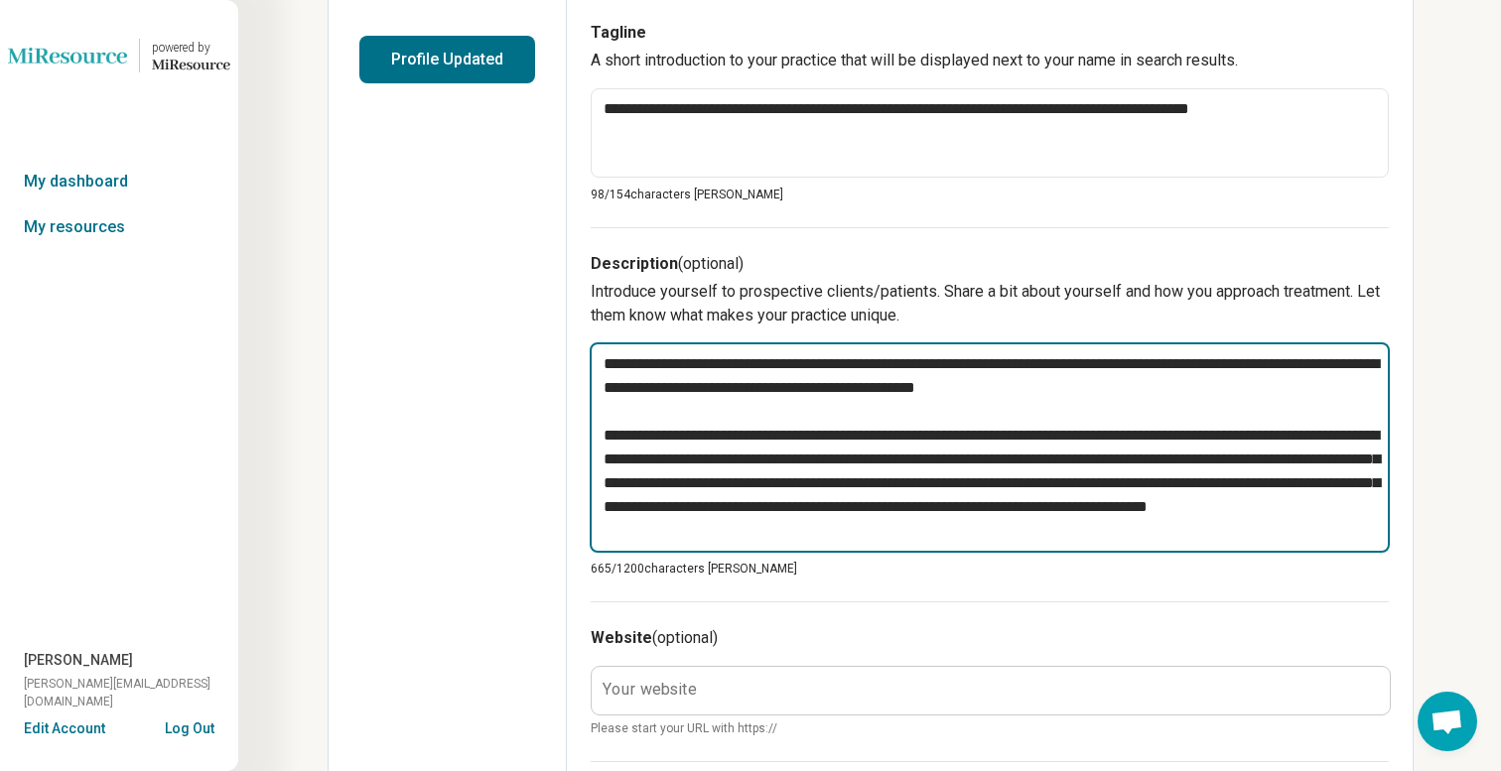
type textarea "*"
type textarea "**********"
type textarea "*"
type textarea "**********"
type textarea "*"
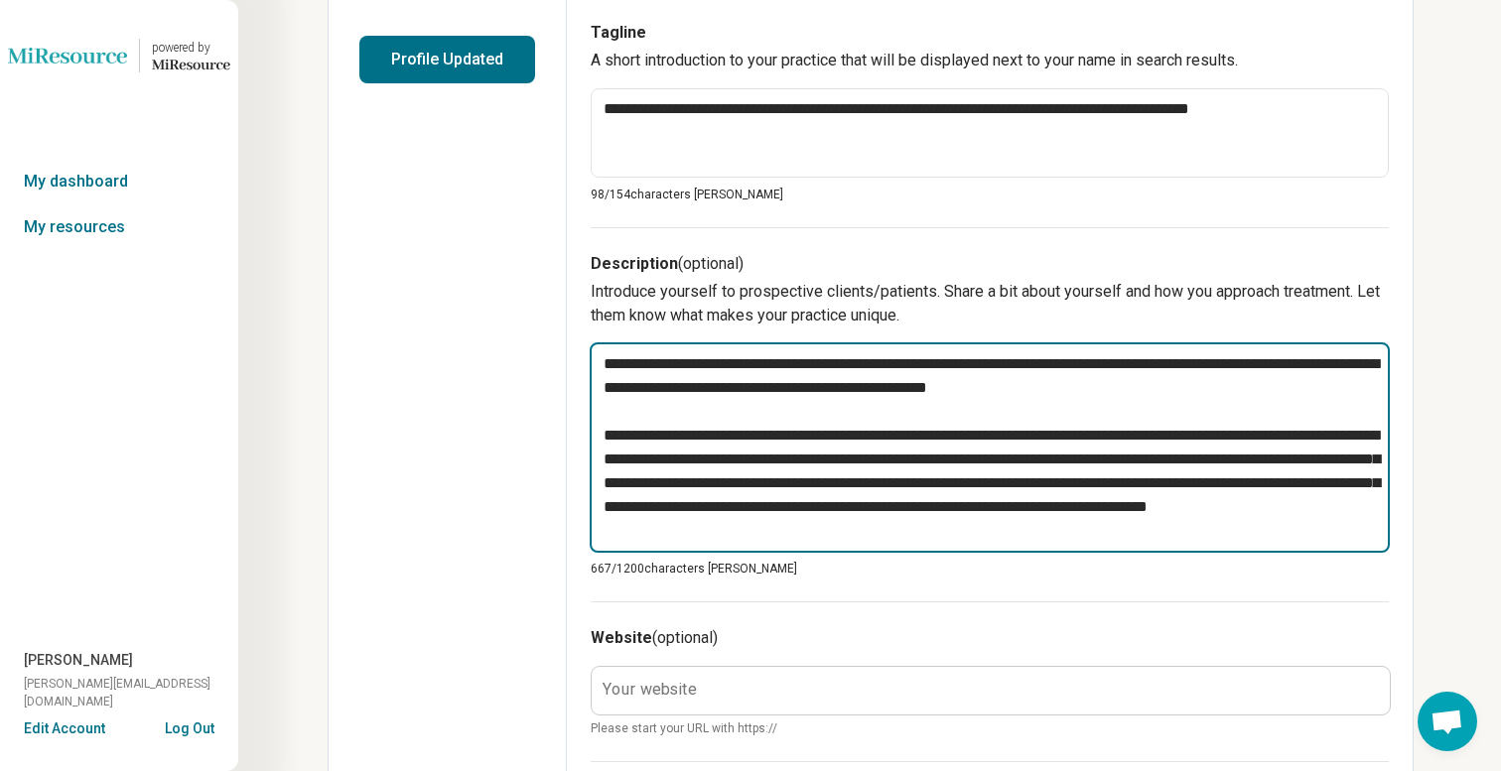
type textarea "**********"
type textarea "*"
type textarea "**********"
type textarea "*"
type textarea "**********"
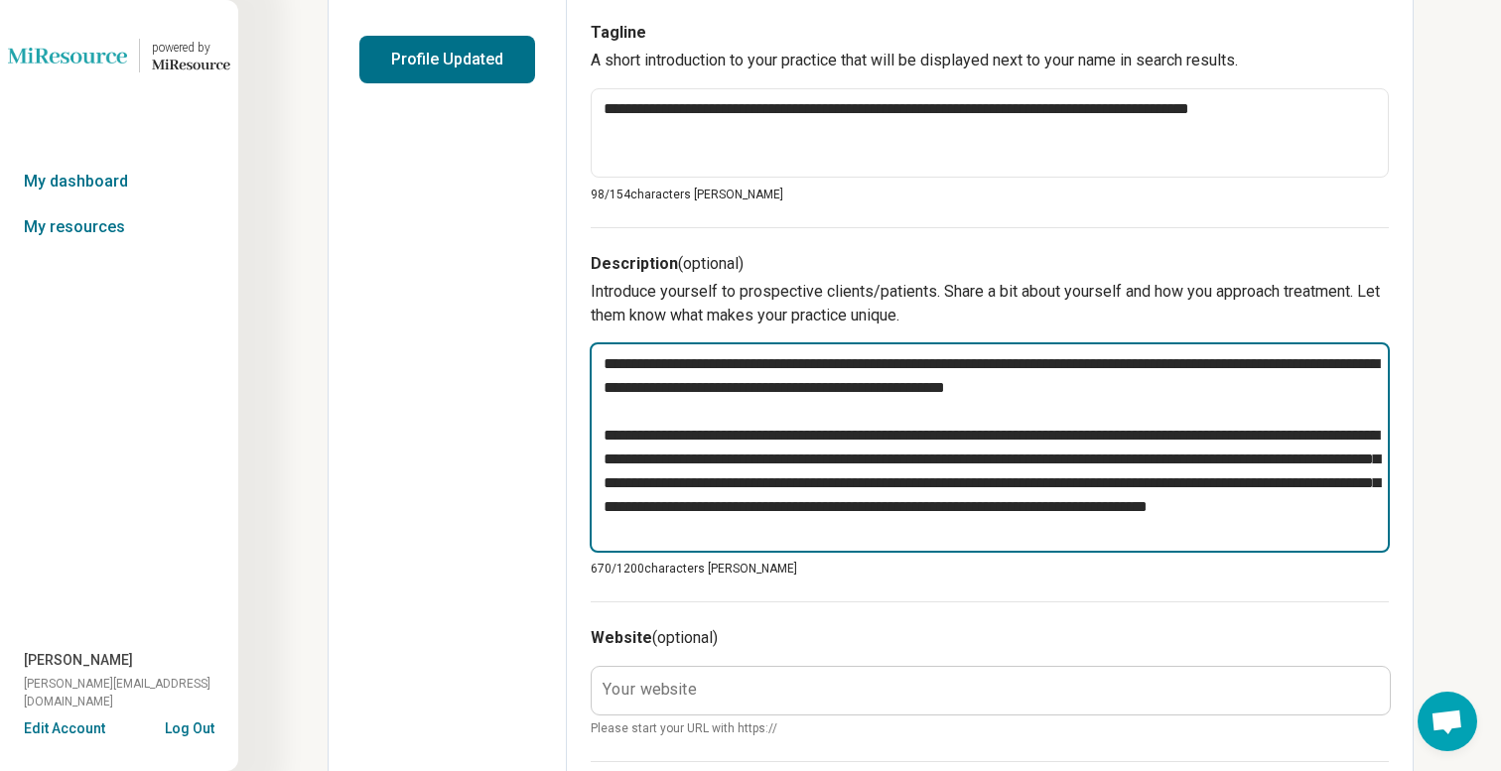
type textarea "*"
type textarea "**********"
type textarea "*"
type textarea "**********"
type textarea "*"
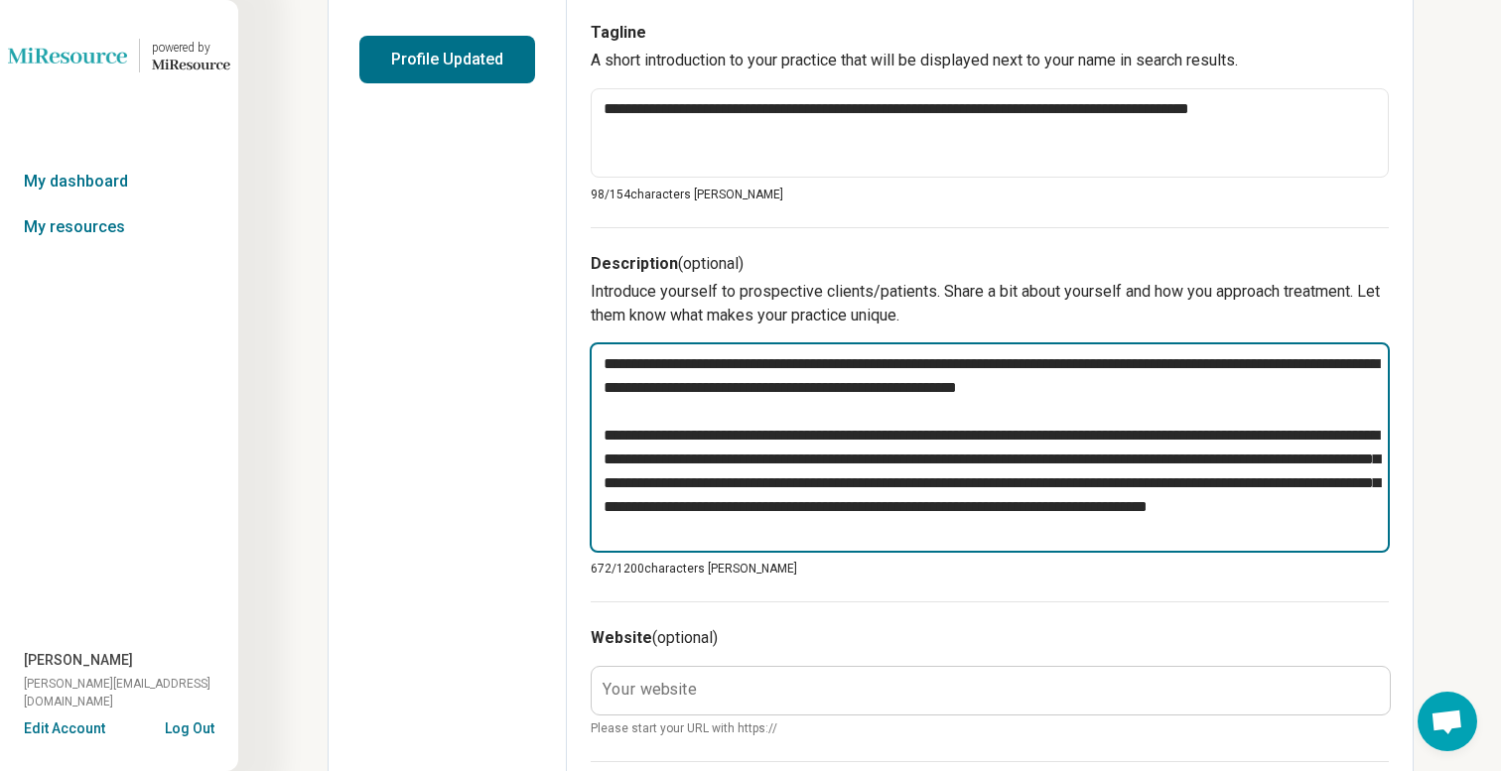
type textarea "**********"
type textarea "*"
type textarea "**********"
type textarea "*"
type textarea "**********"
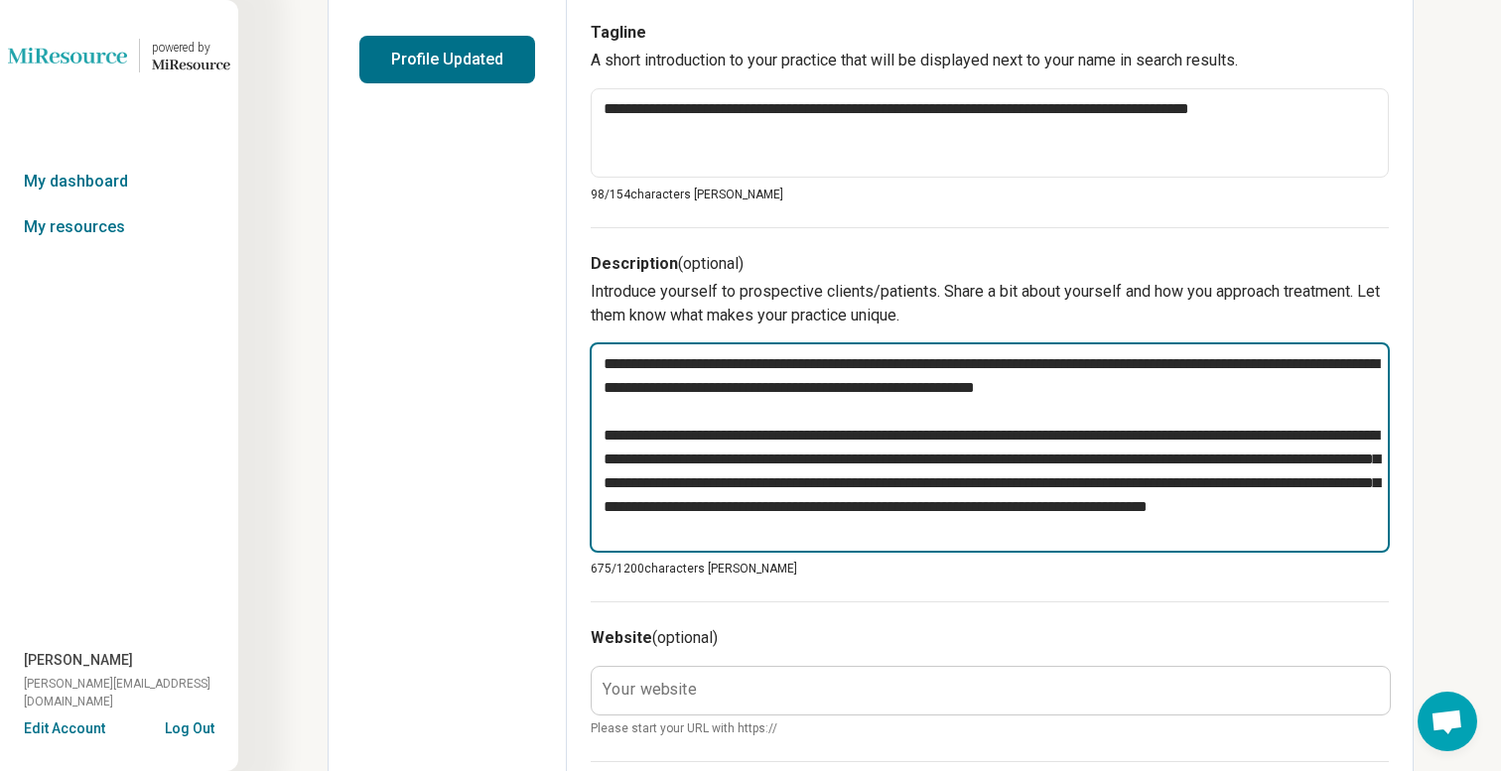
type textarea "*"
type textarea "**********"
type textarea "*"
type textarea "**********"
type textarea "*"
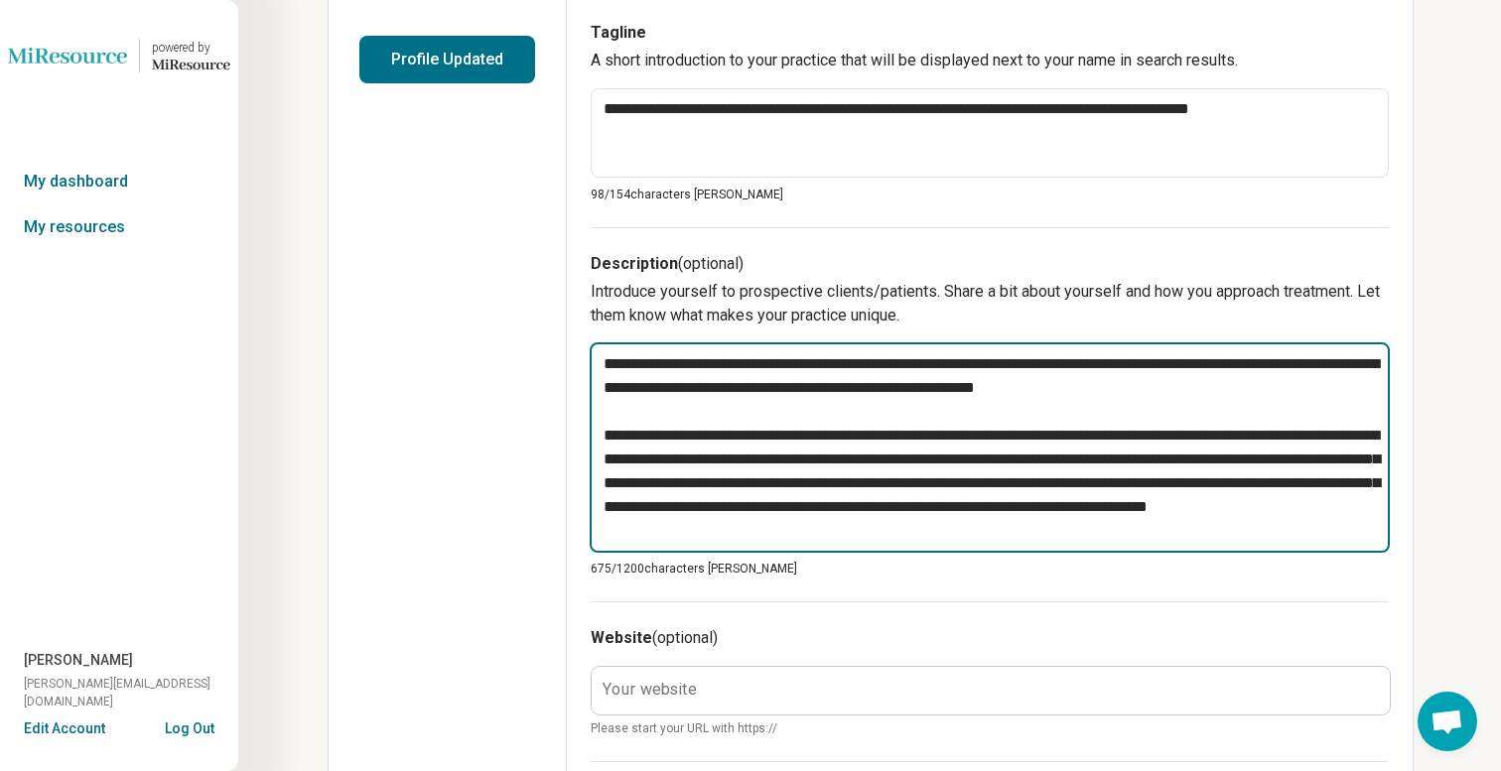
type textarea "**********"
type textarea "*"
type textarea "**********"
type textarea "*"
type textarea "**********"
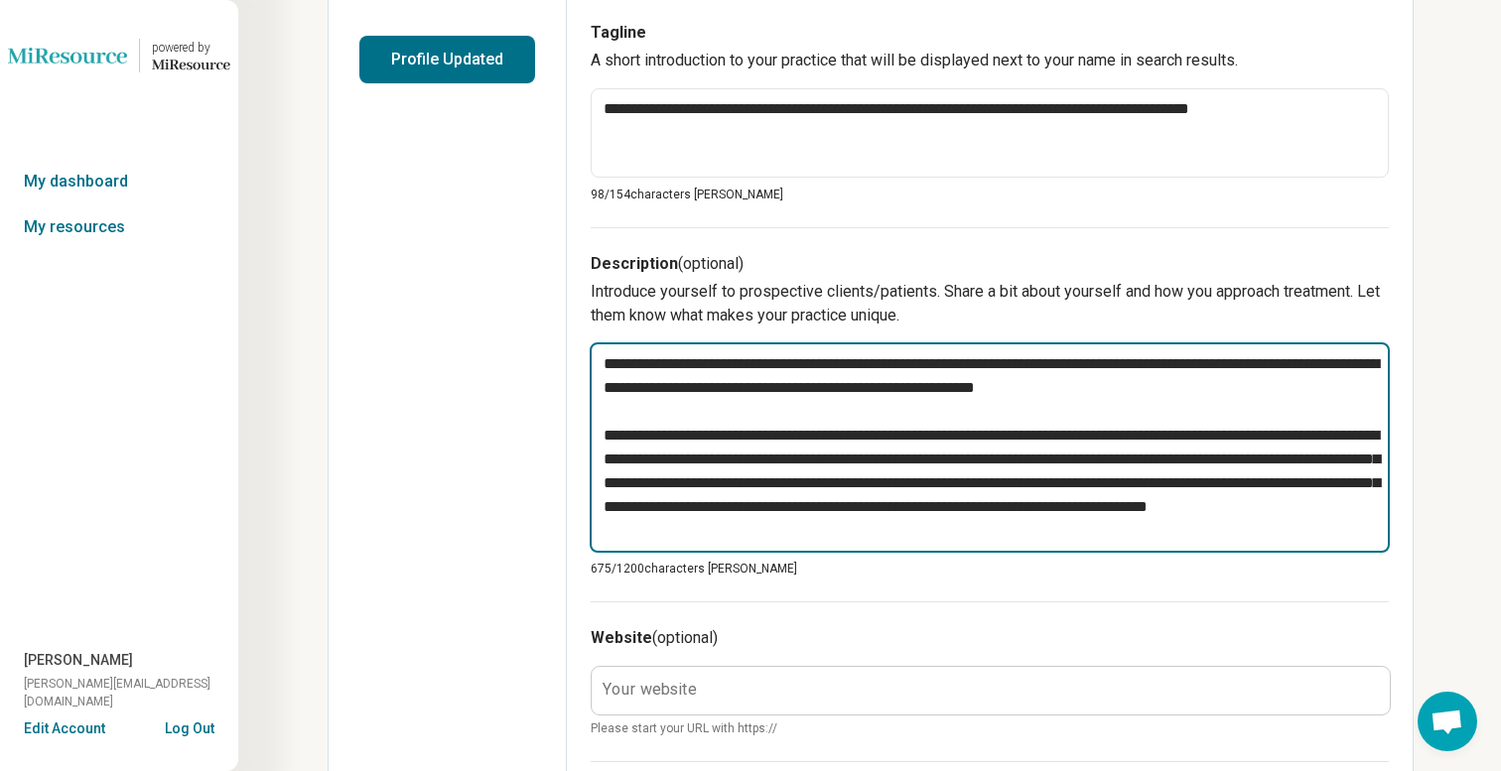
type textarea "*"
type textarea "**********"
type textarea "*"
type textarea "**********"
type textarea "*"
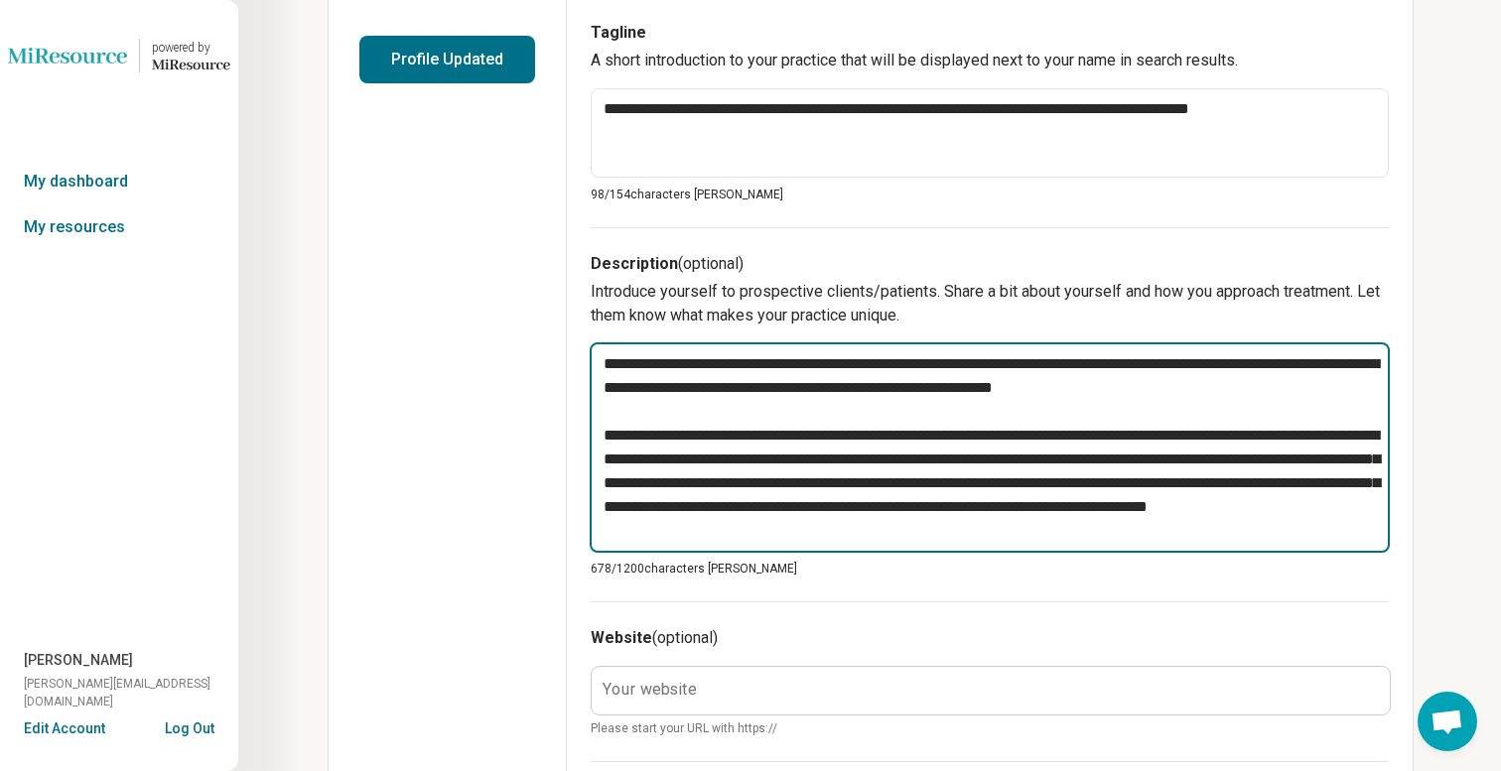
type textarea "**********"
type textarea "*"
type textarea "**********"
type textarea "*"
type textarea "**********"
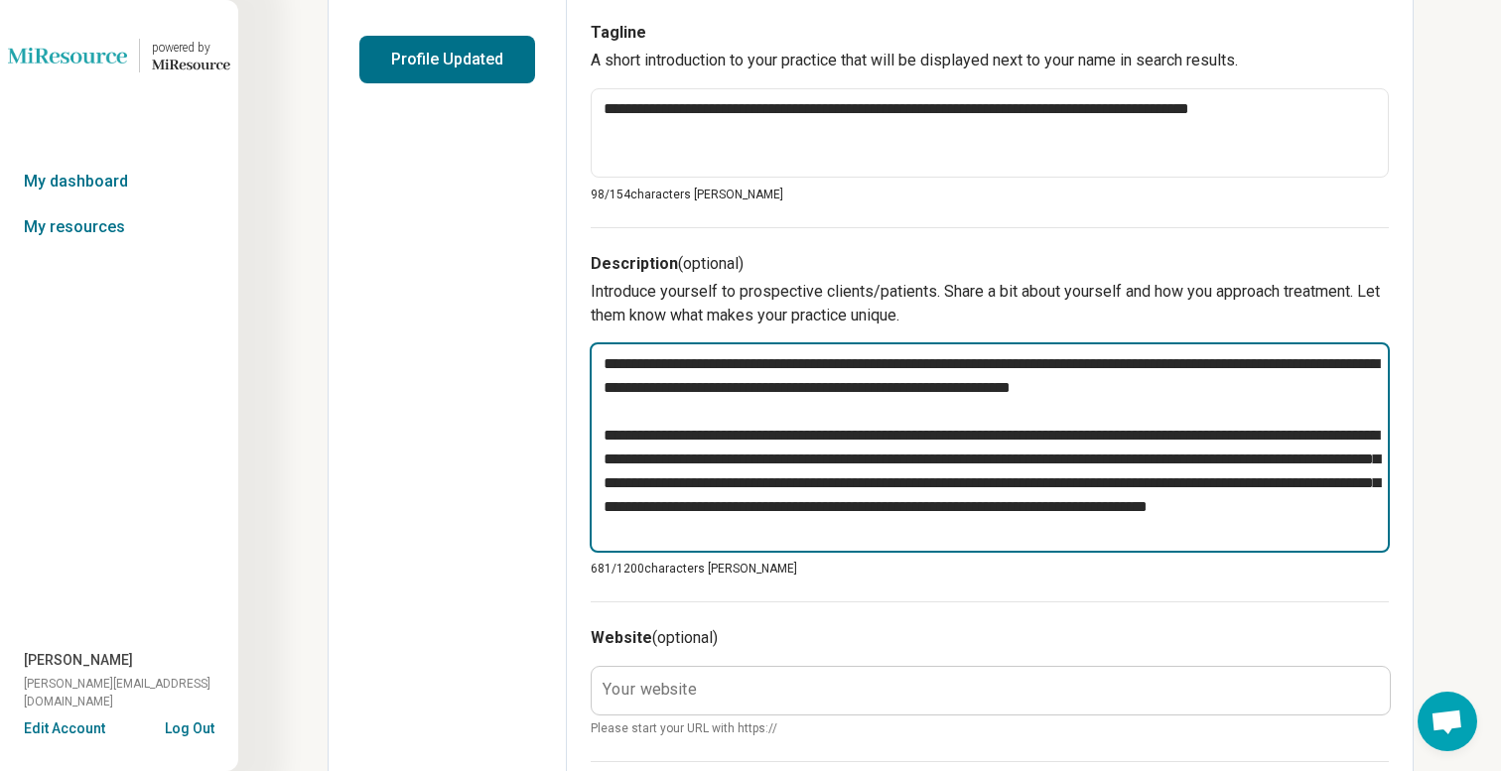
type textarea "*"
type textarea "**********"
type textarea "*"
type textarea "**********"
type textarea "*"
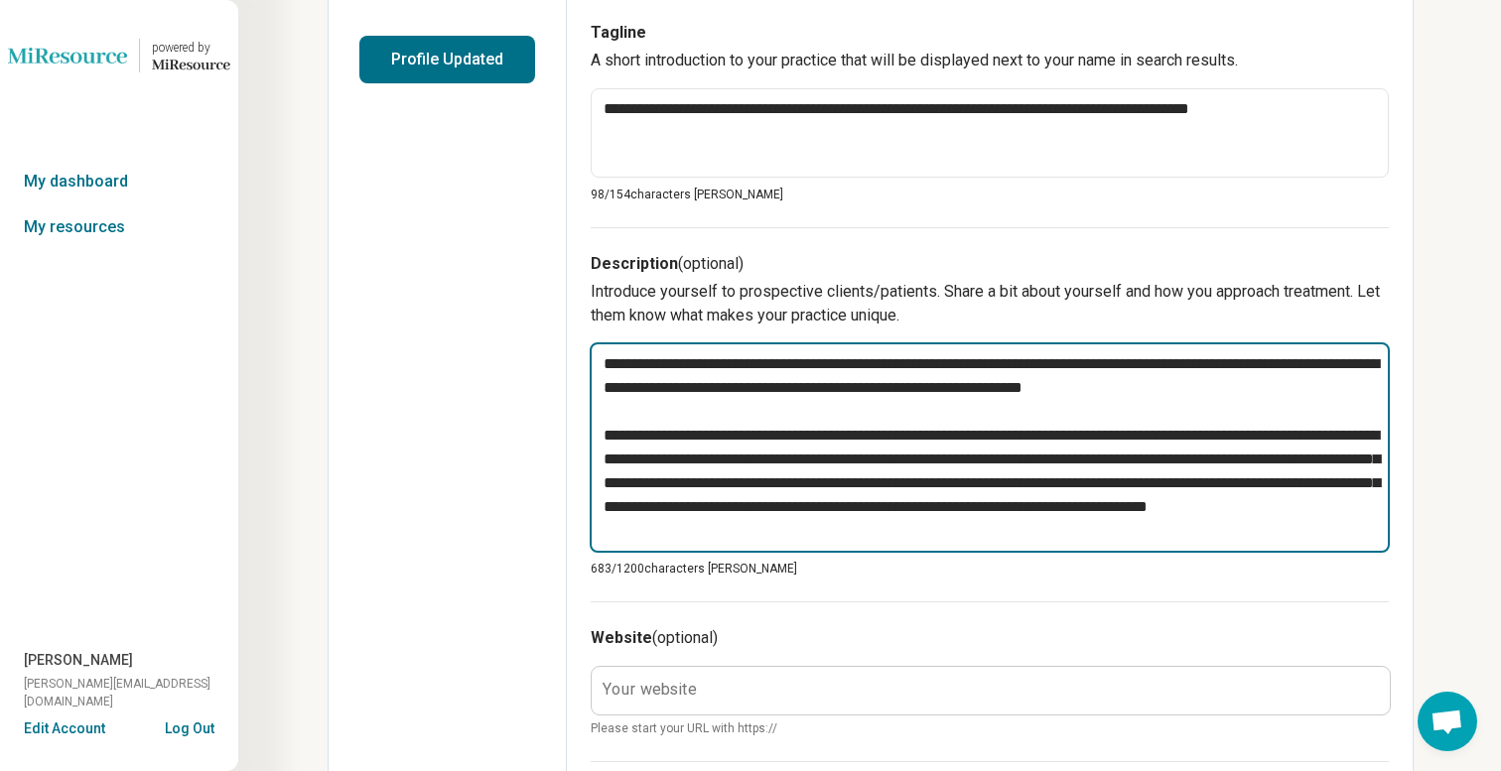
type textarea "**********"
type textarea "*"
type textarea "**********"
type textarea "*"
type textarea "**********"
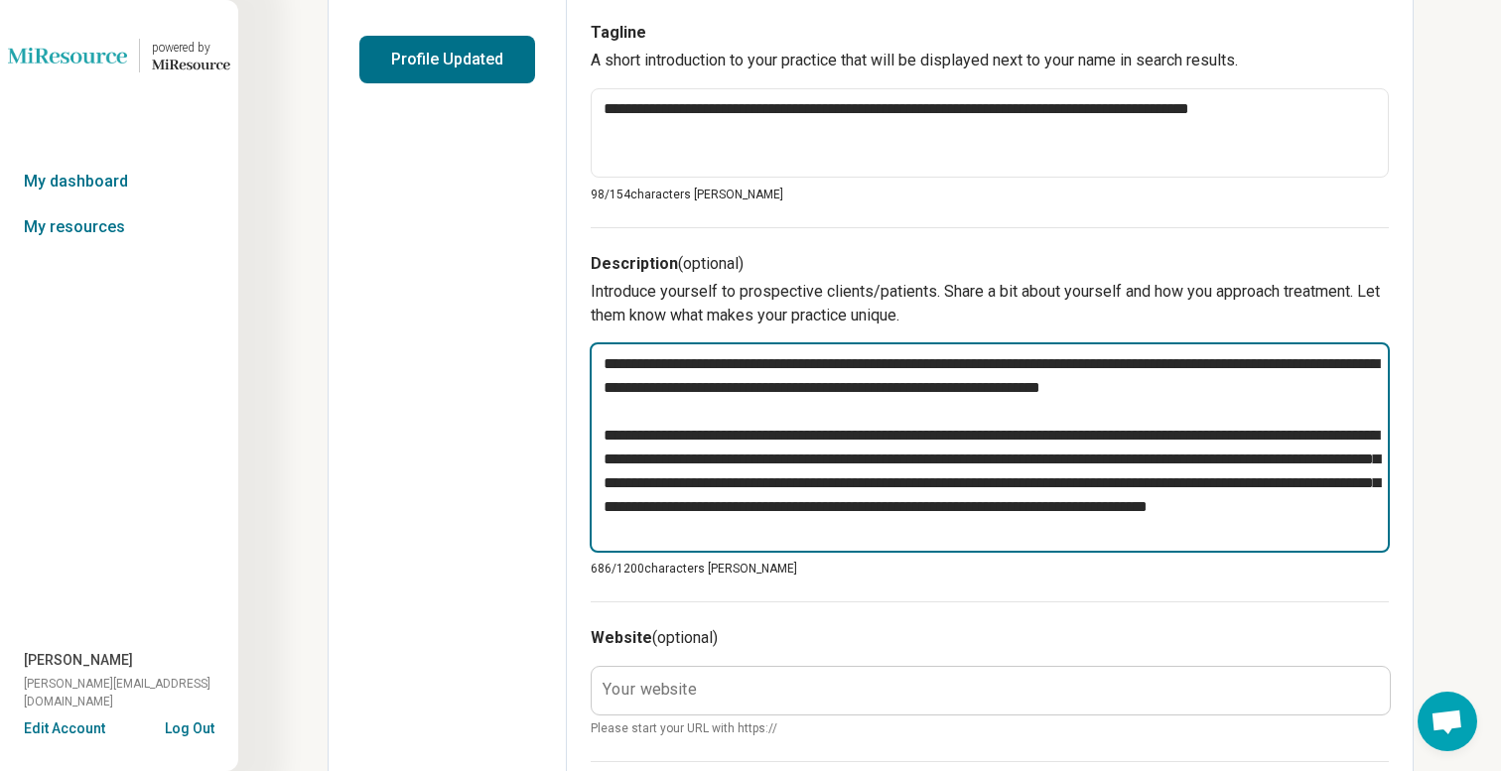
type textarea "*"
type textarea "**********"
type textarea "*"
type textarea "**********"
type textarea "*"
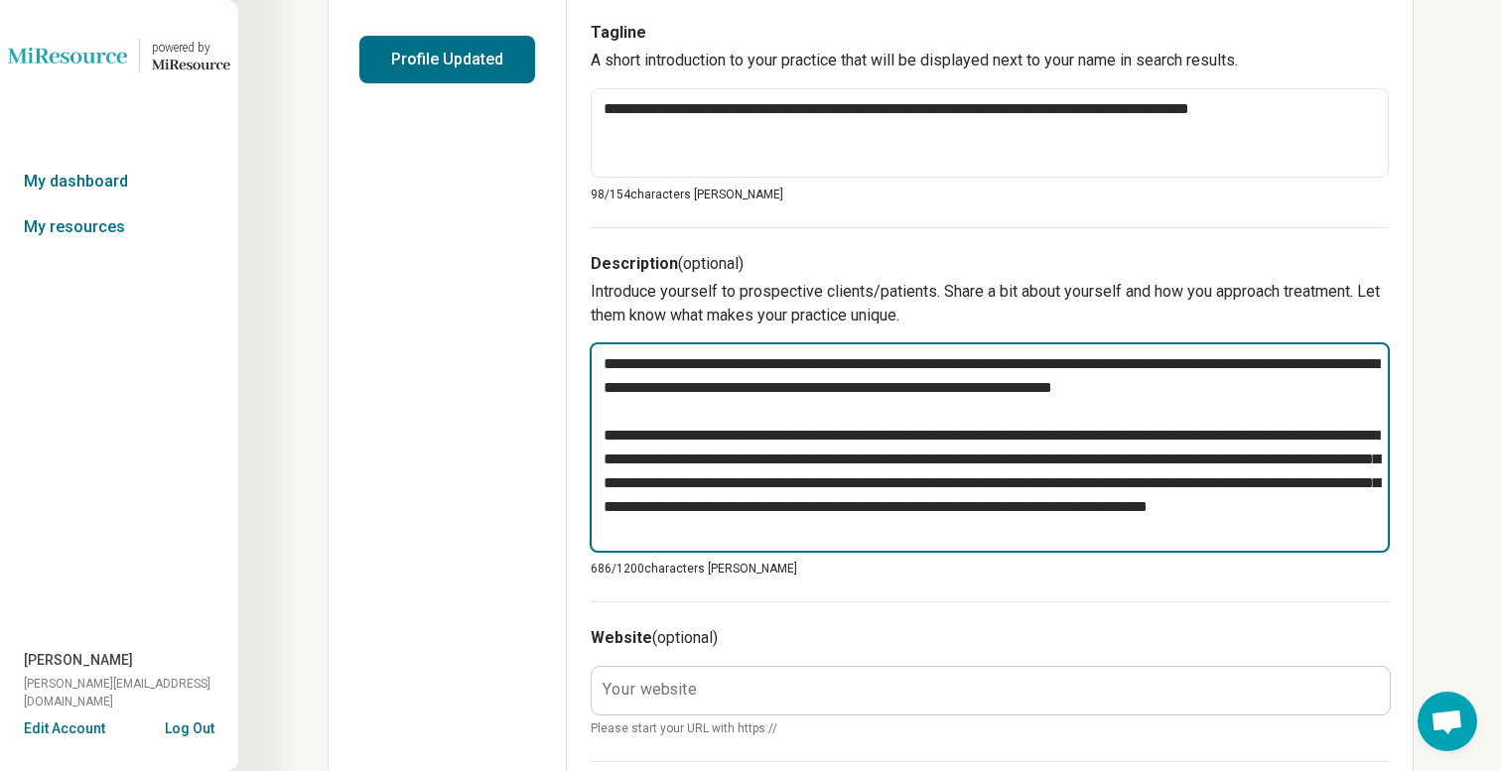
type textarea "**********"
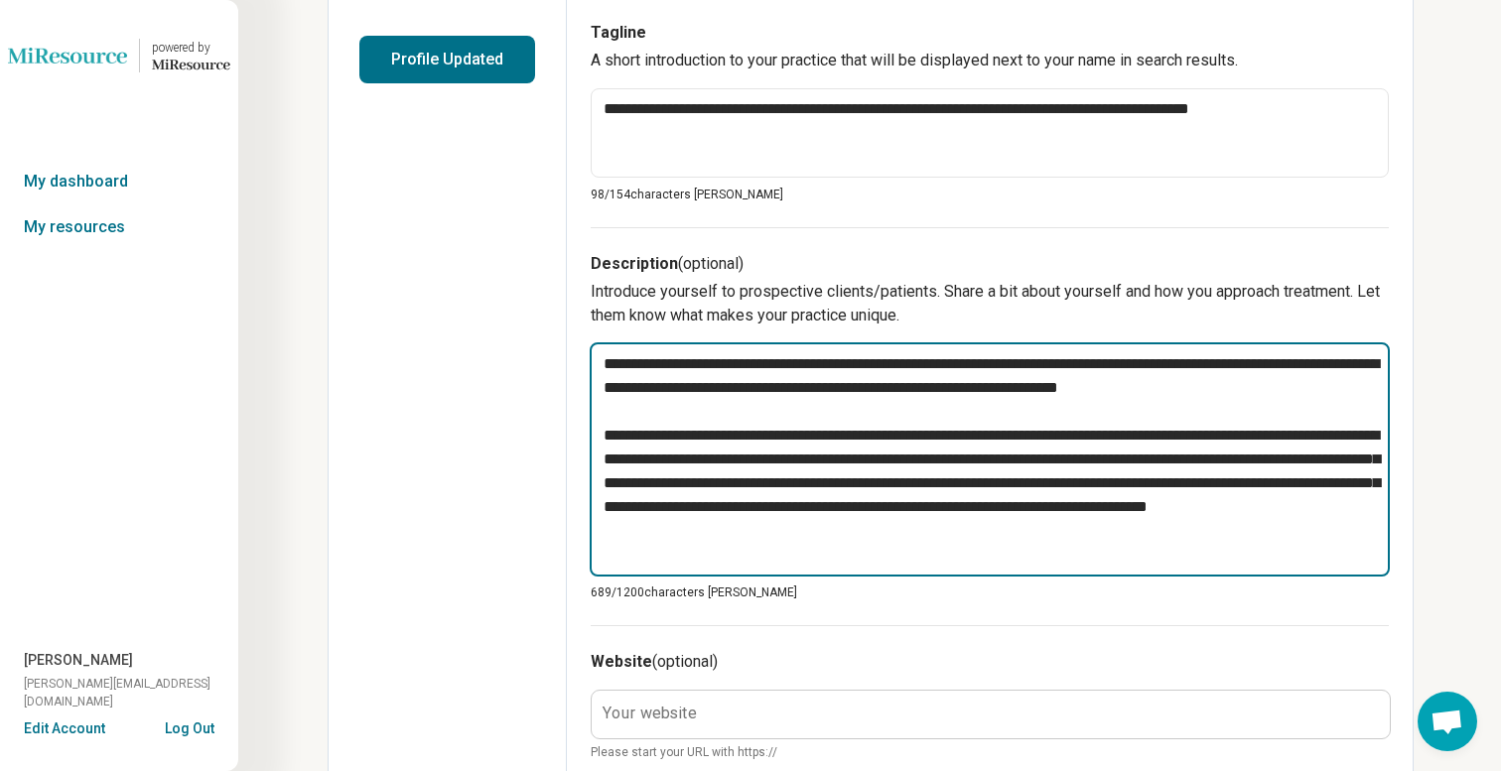
type textarea "*"
type textarea "**********"
type textarea "*"
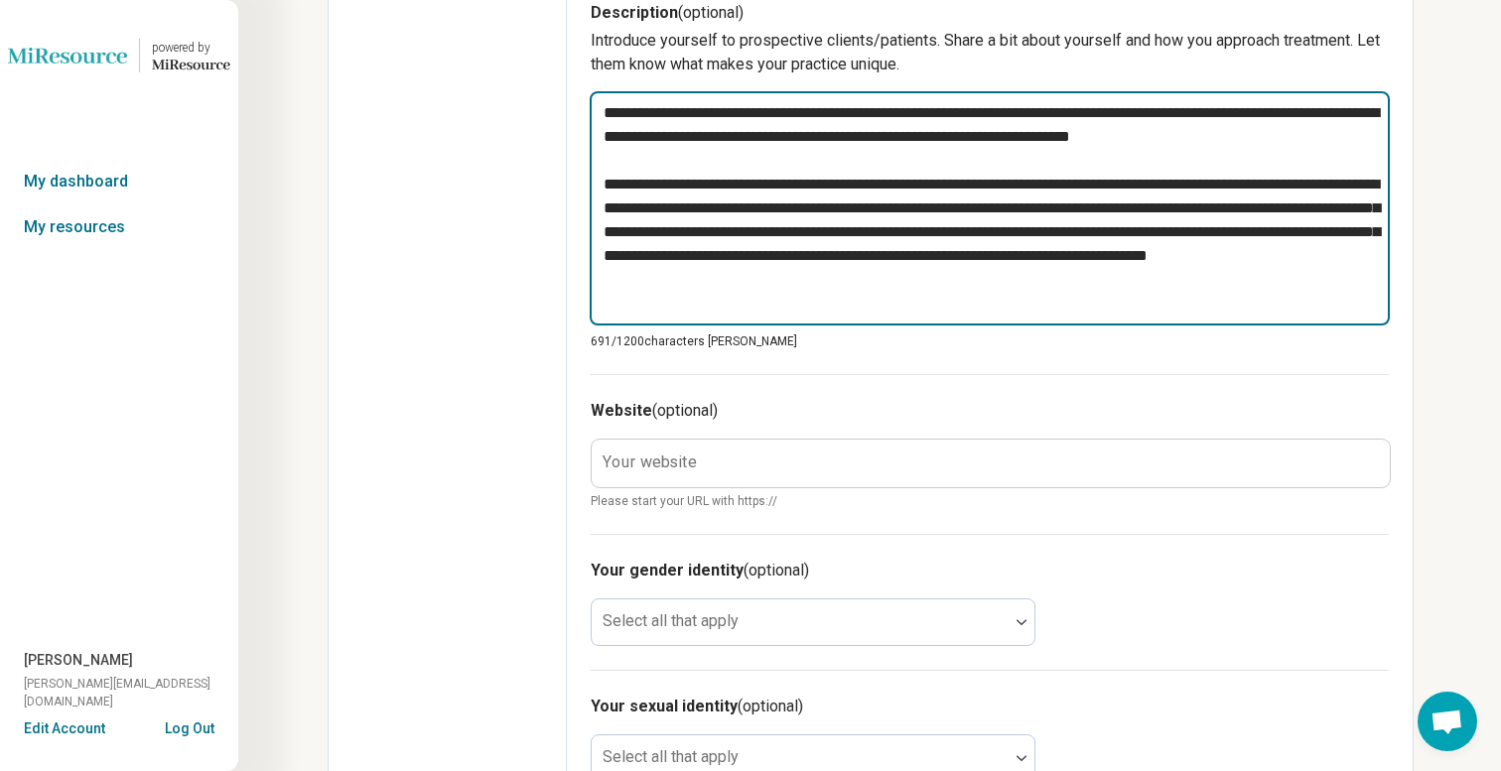
scroll to position [758, 0]
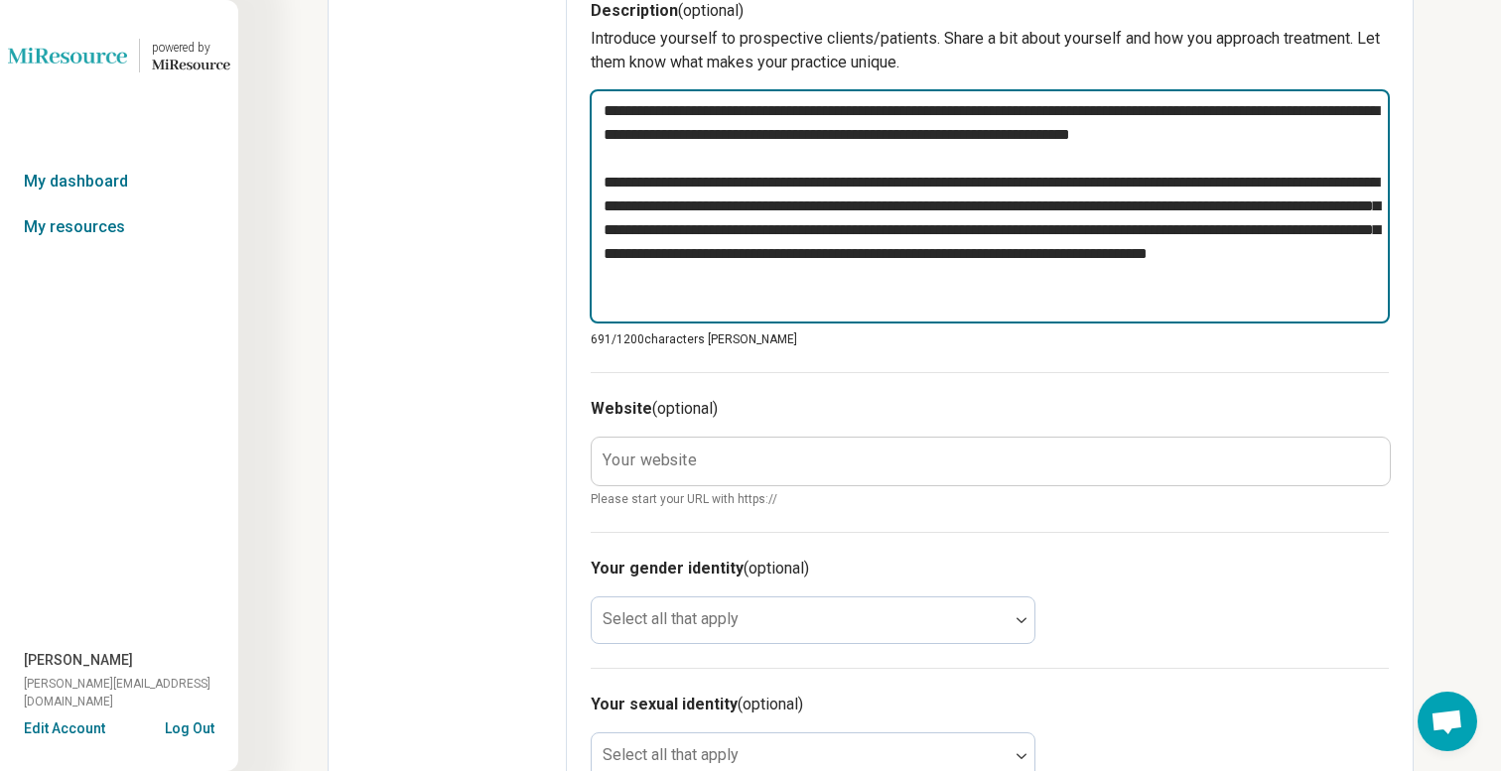
type textarea "**********"
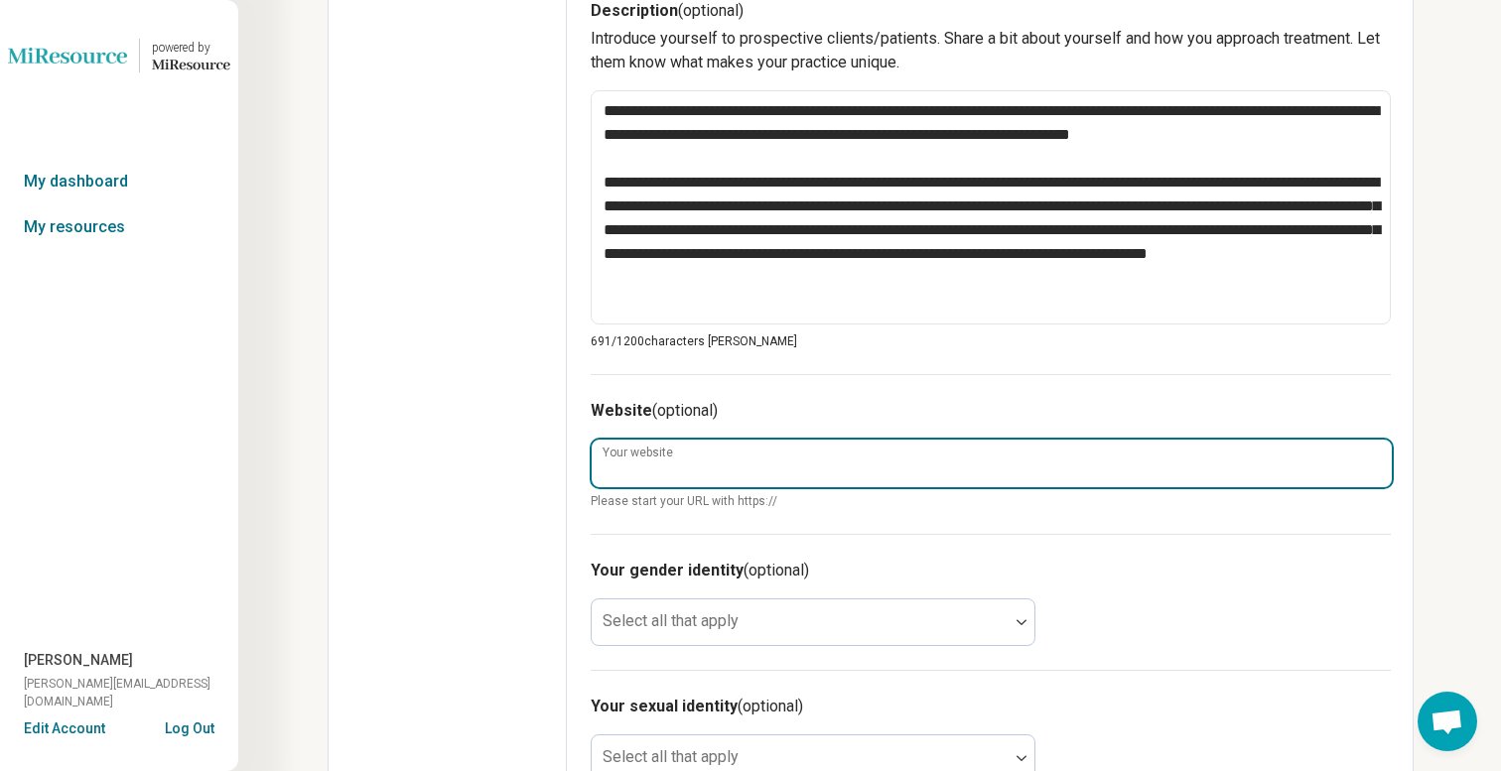
click at [651, 472] on input "Your website" at bounding box center [992, 464] width 800 height 48
paste input "**********"
type textarea "*"
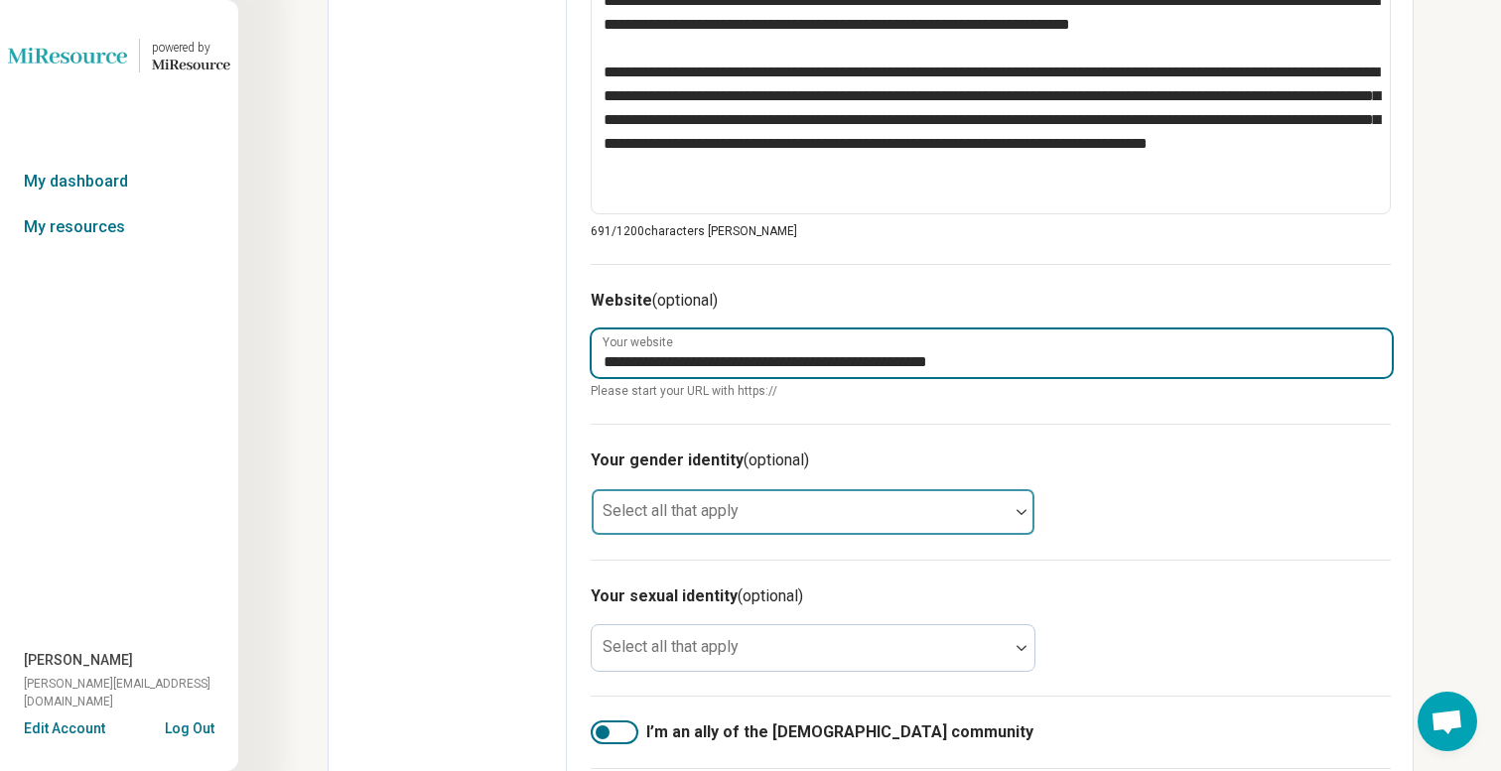
scroll to position [965, 0]
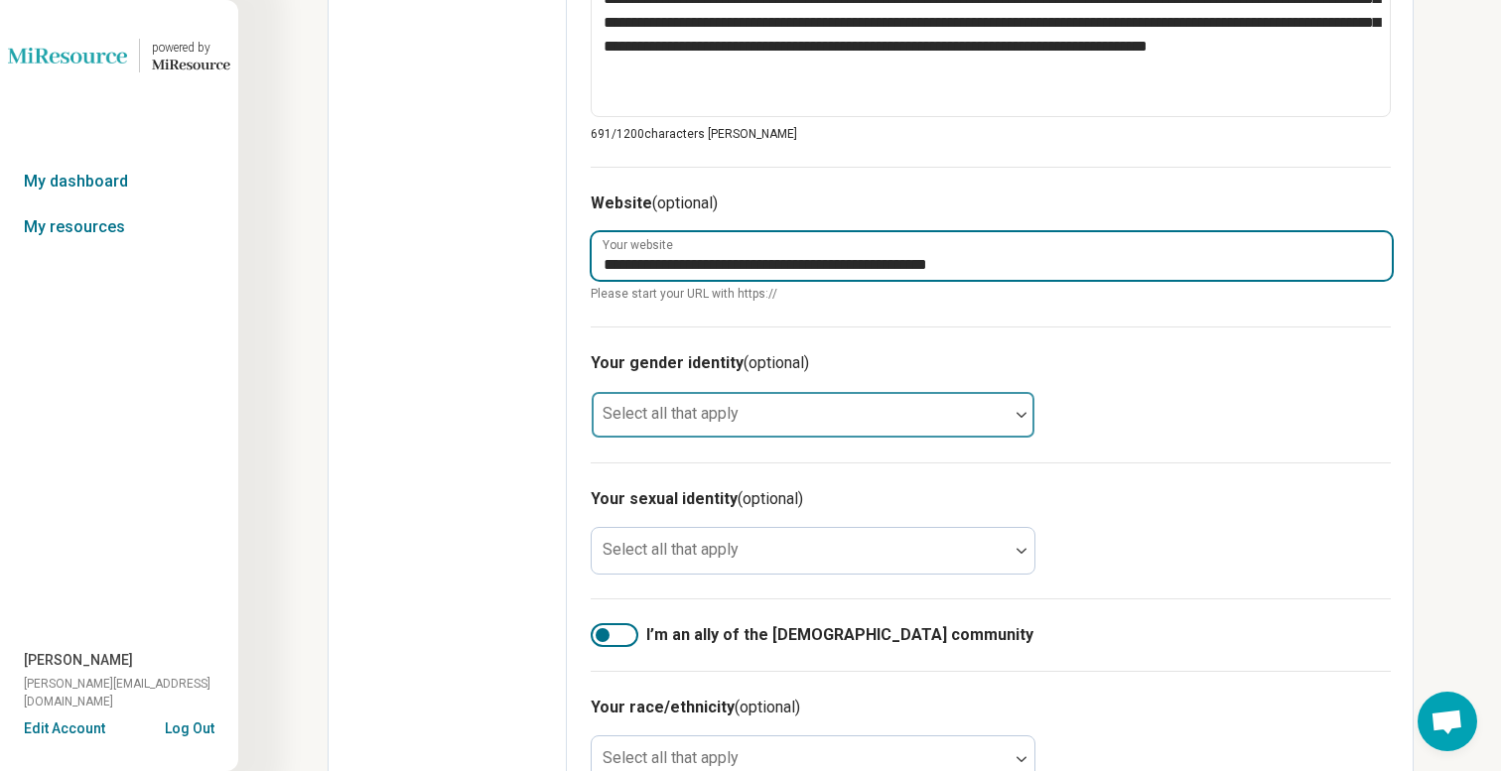
type input "**********"
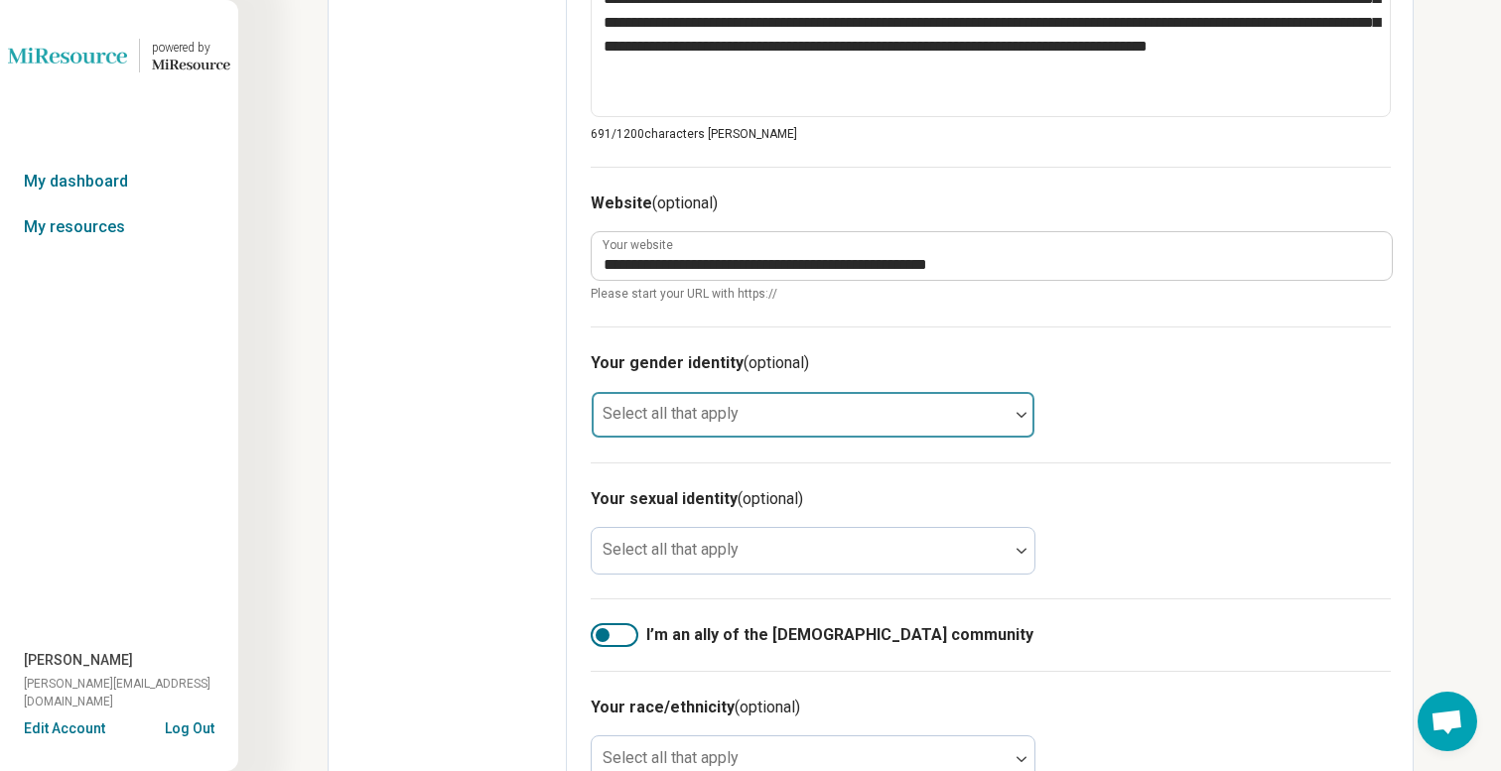
click at [674, 422] on div at bounding box center [800, 423] width 401 height 28
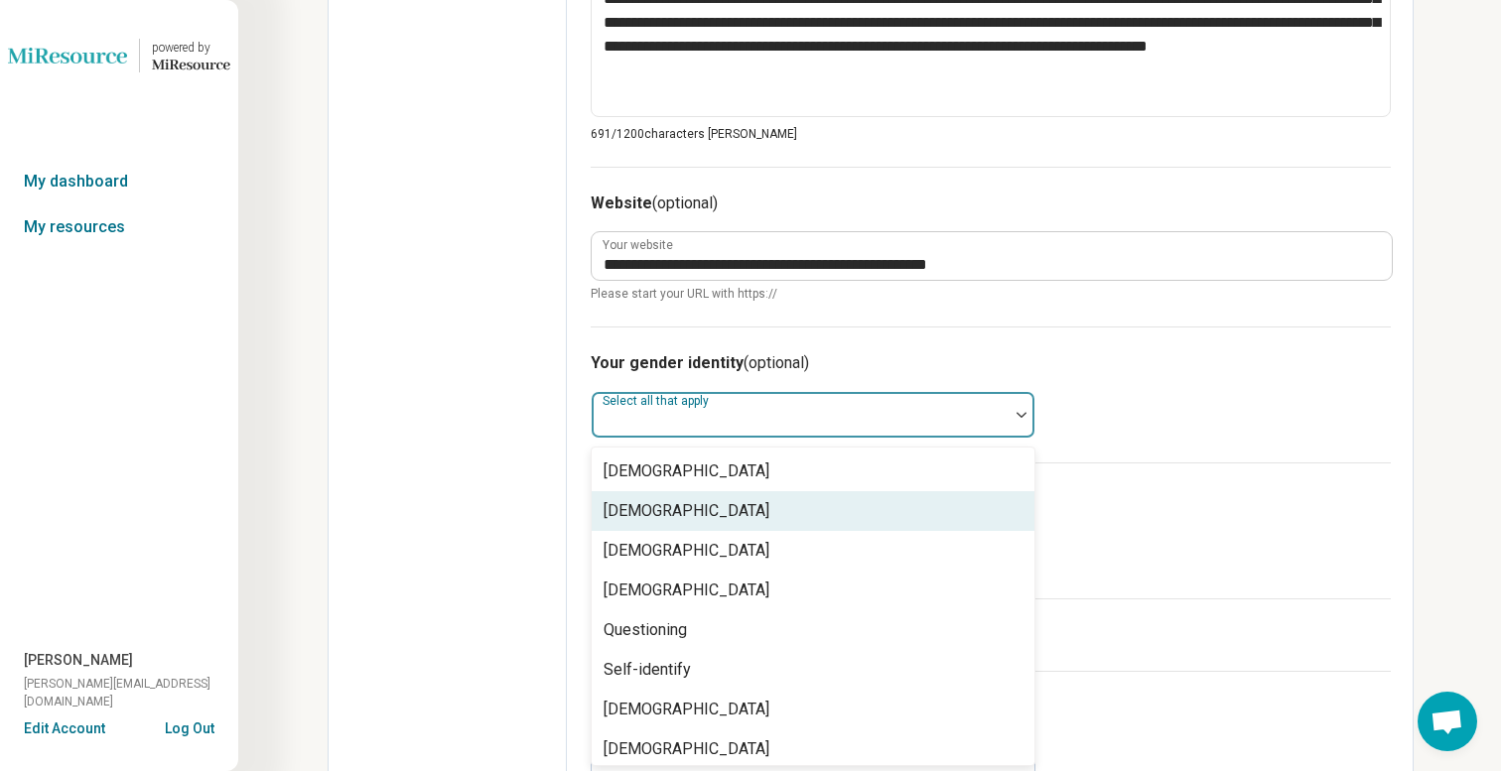
click at [665, 513] on div "[DEMOGRAPHIC_DATA]" at bounding box center [687, 511] width 166 height 24
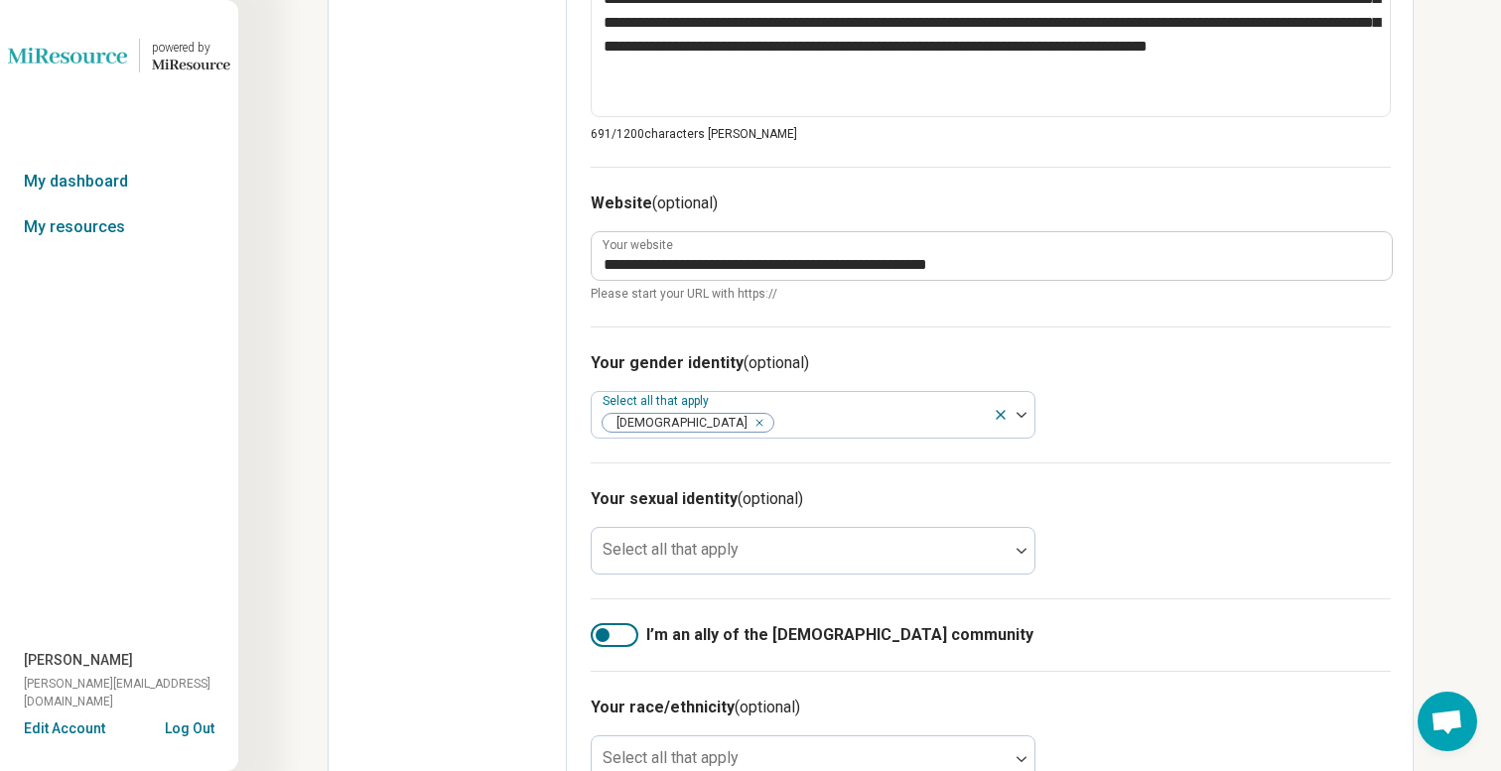
click at [1200, 392] on div "Your gender identity (optional) Select all that apply [DEMOGRAPHIC_DATA]" at bounding box center [991, 395] width 800 height 136
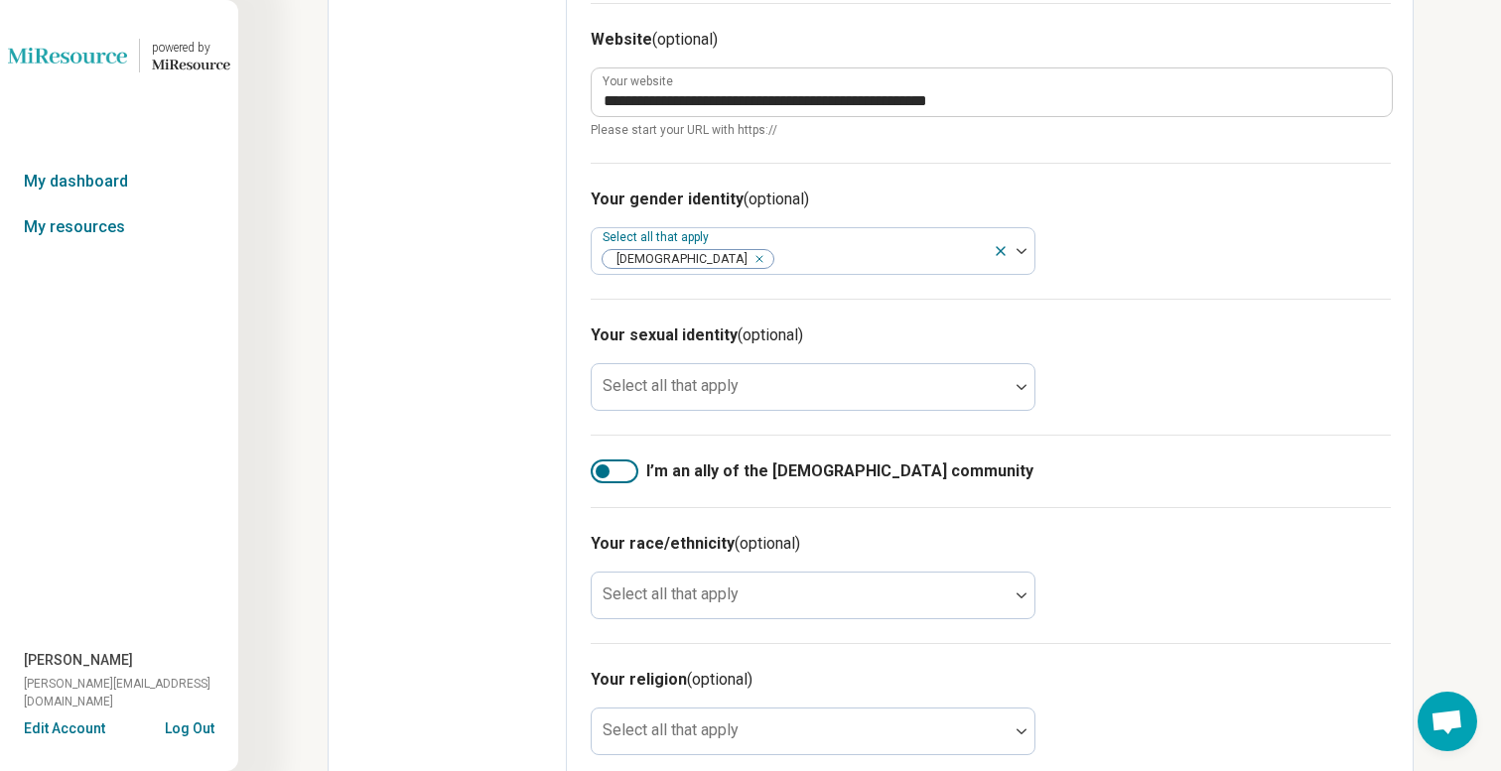
scroll to position [1160, 0]
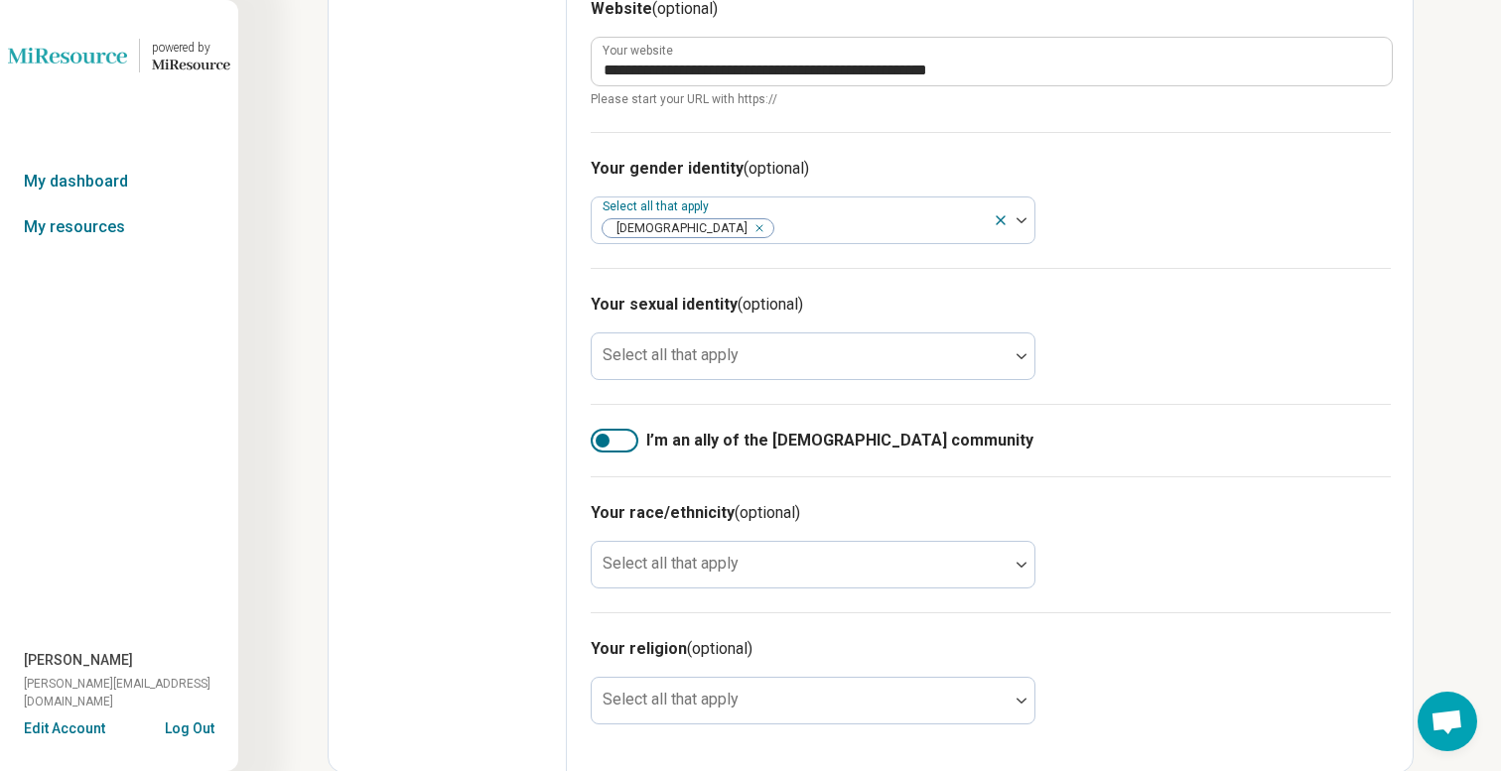
click at [605, 443] on div at bounding box center [603, 441] width 14 height 14
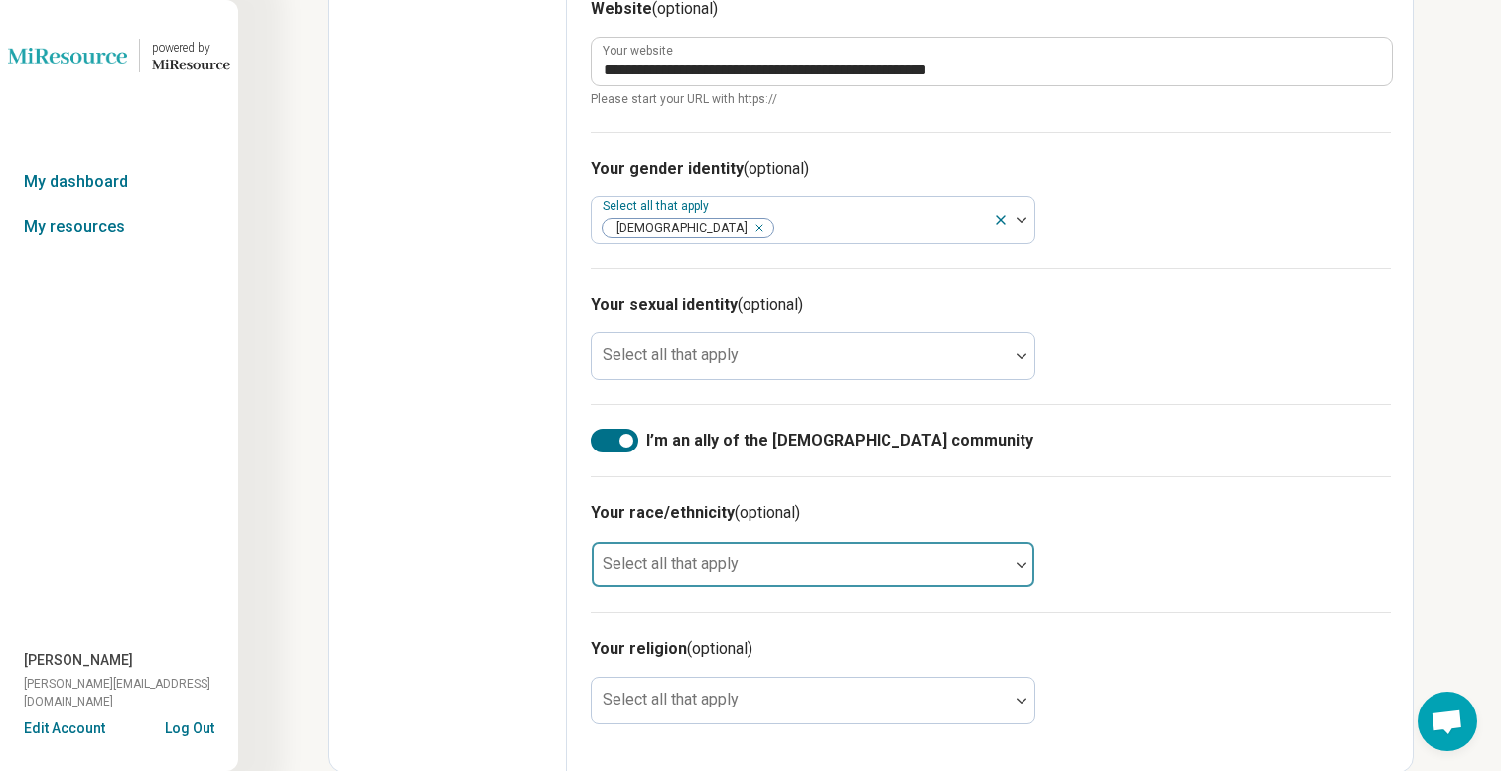
click at [661, 573] on div at bounding box center [800, 573] width 401 height 28
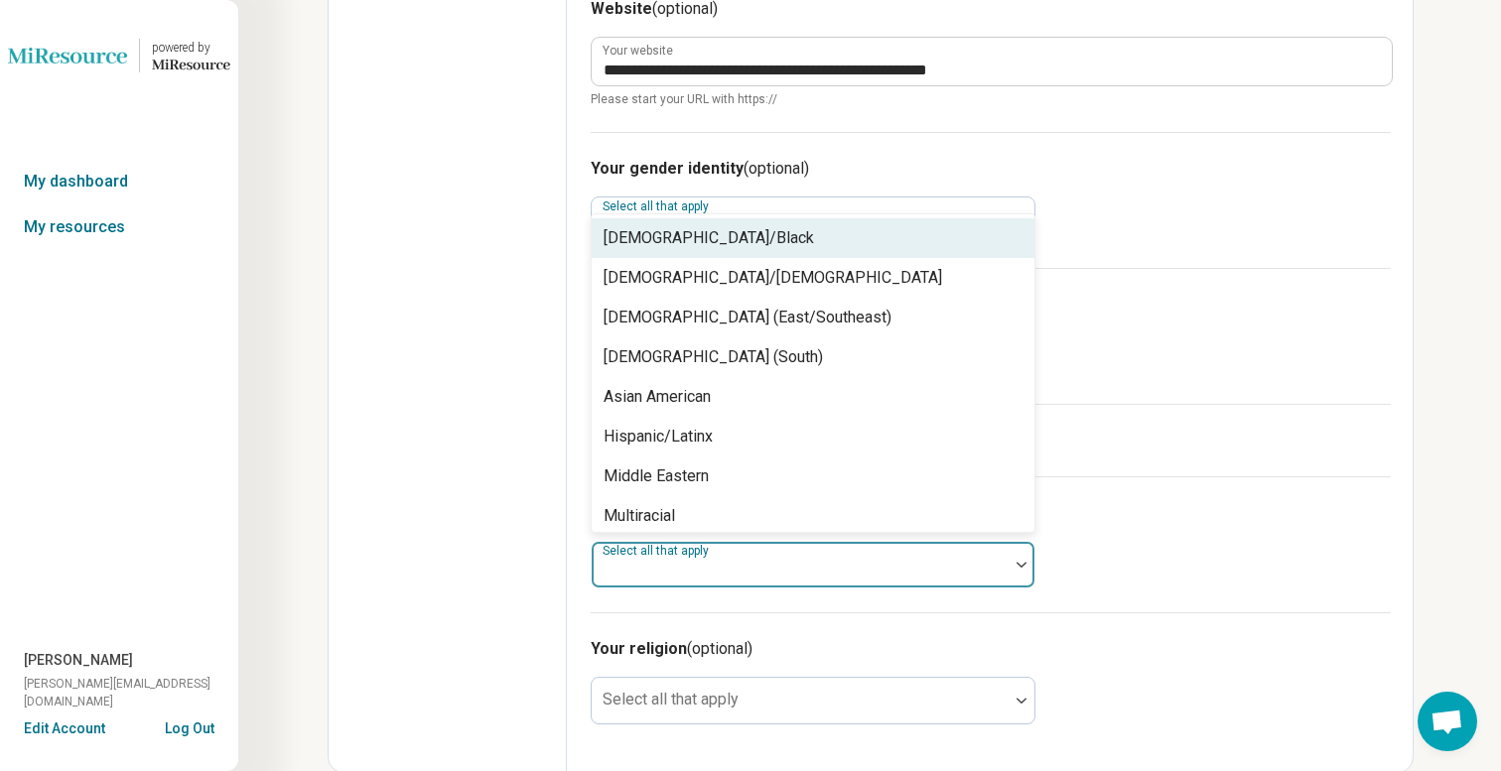
click at [679, 249] on div "[DEMOGRAPHIC_DATA]/Black" at bounding box center [813, 238] width 443 height 40
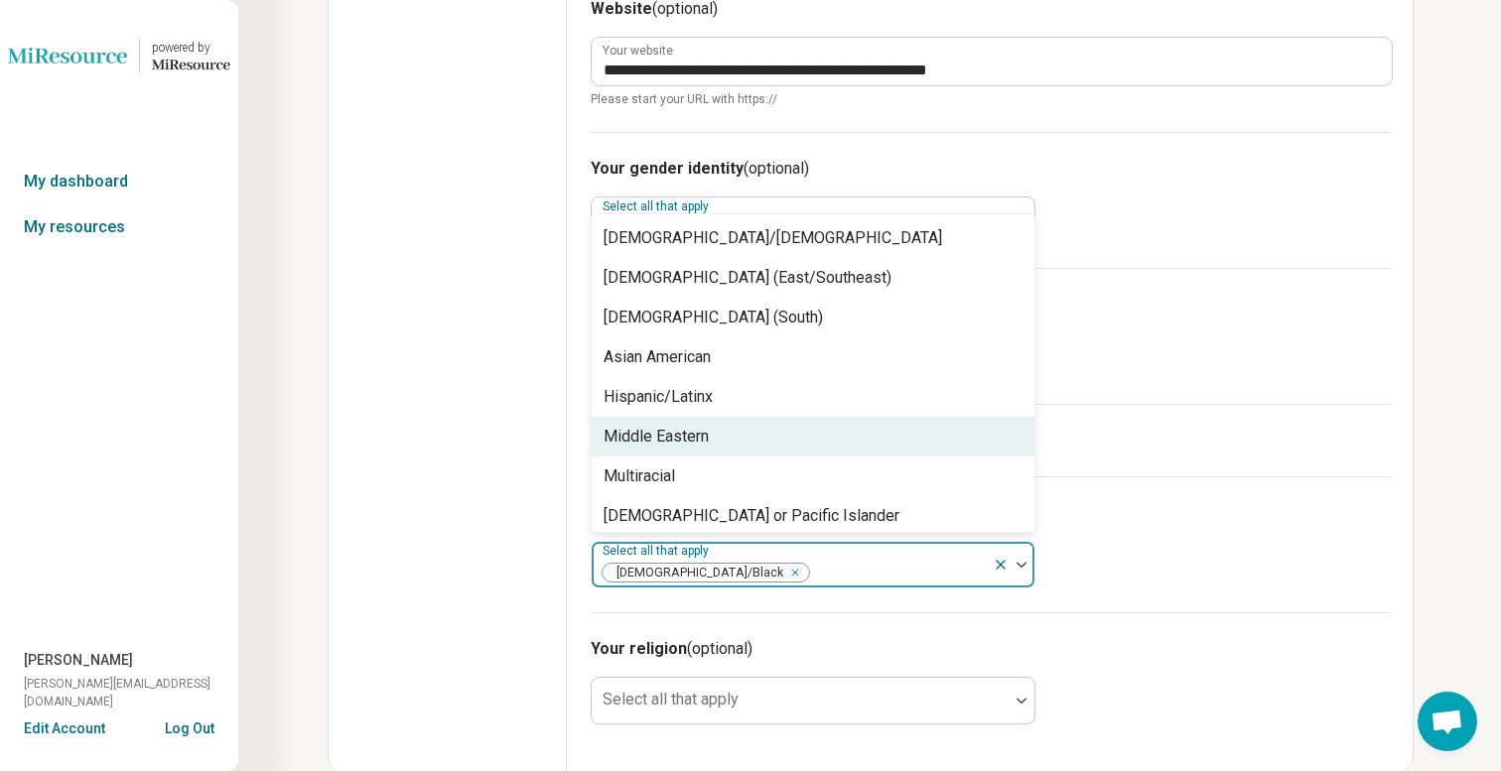
click at [1137, 438] on label "I’m an ally of the [DEMOGRAPHIC_DATA] community" at bounding box center [991, 441] width 800 height 24
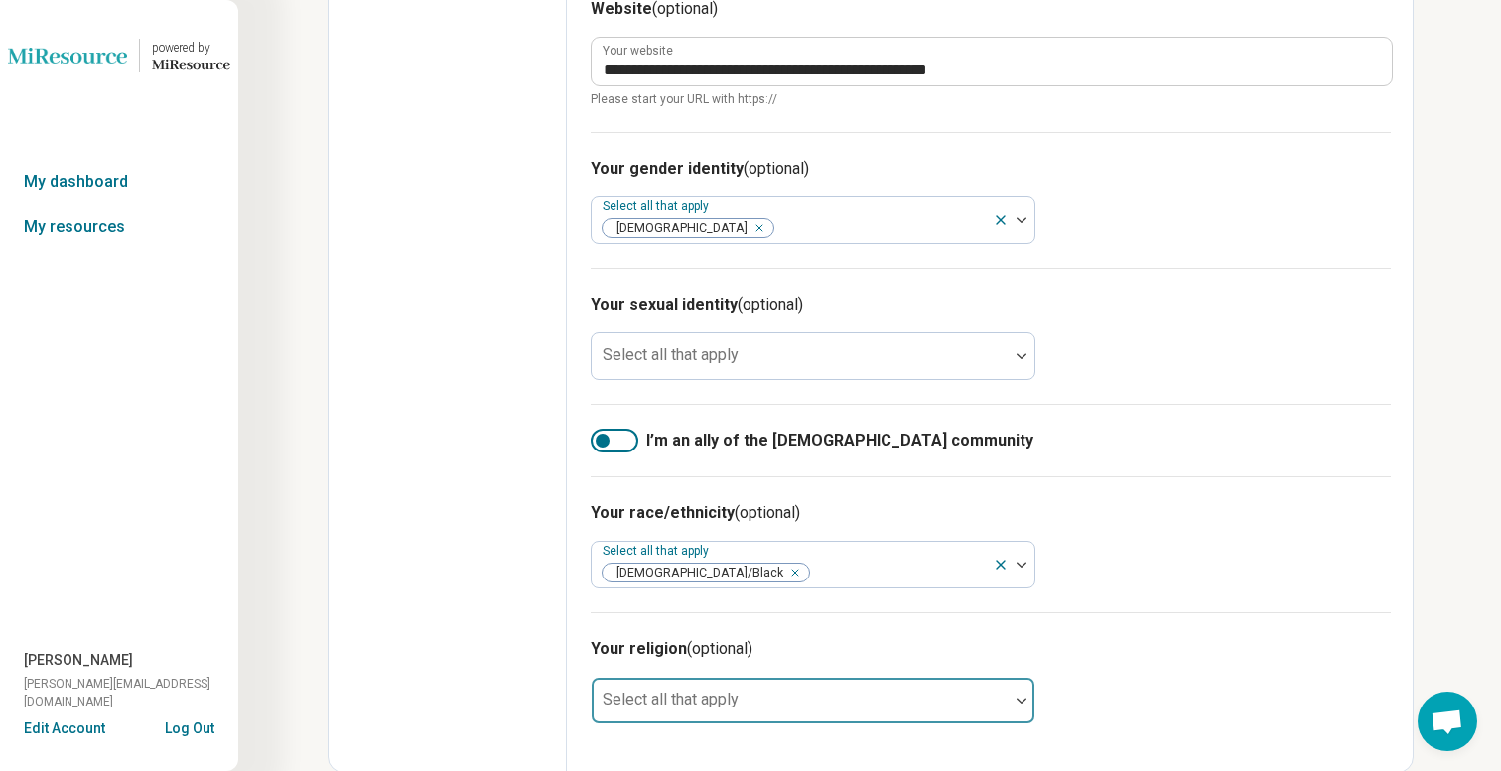
click at [877, 714] on div at bounding box center [800, 709] width 401 height 28
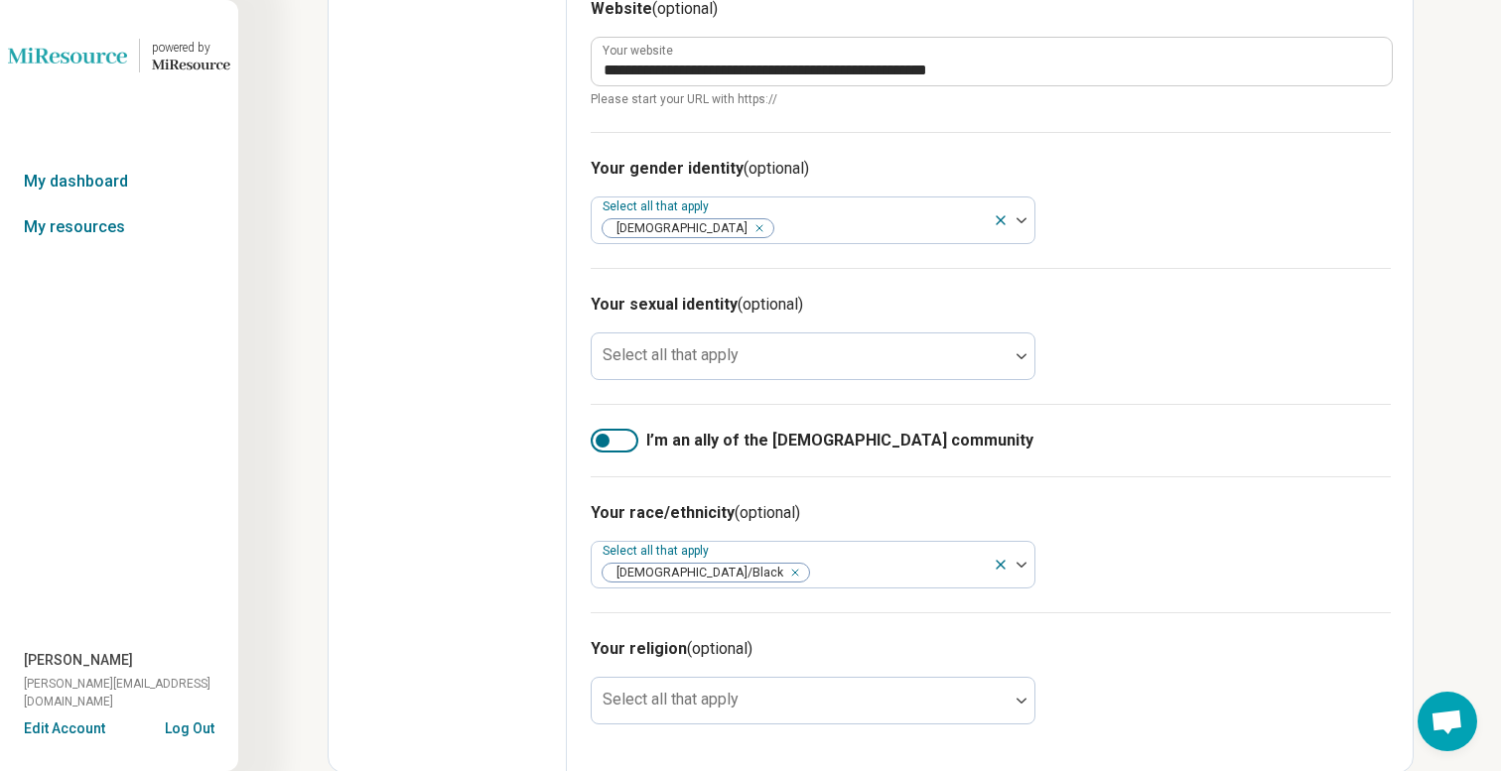
click at [1191, 468] on div "I’m an ally of the [DEMOGRAPHIC_DATA] community" at bounding box center [991, 440] width 800 height 72
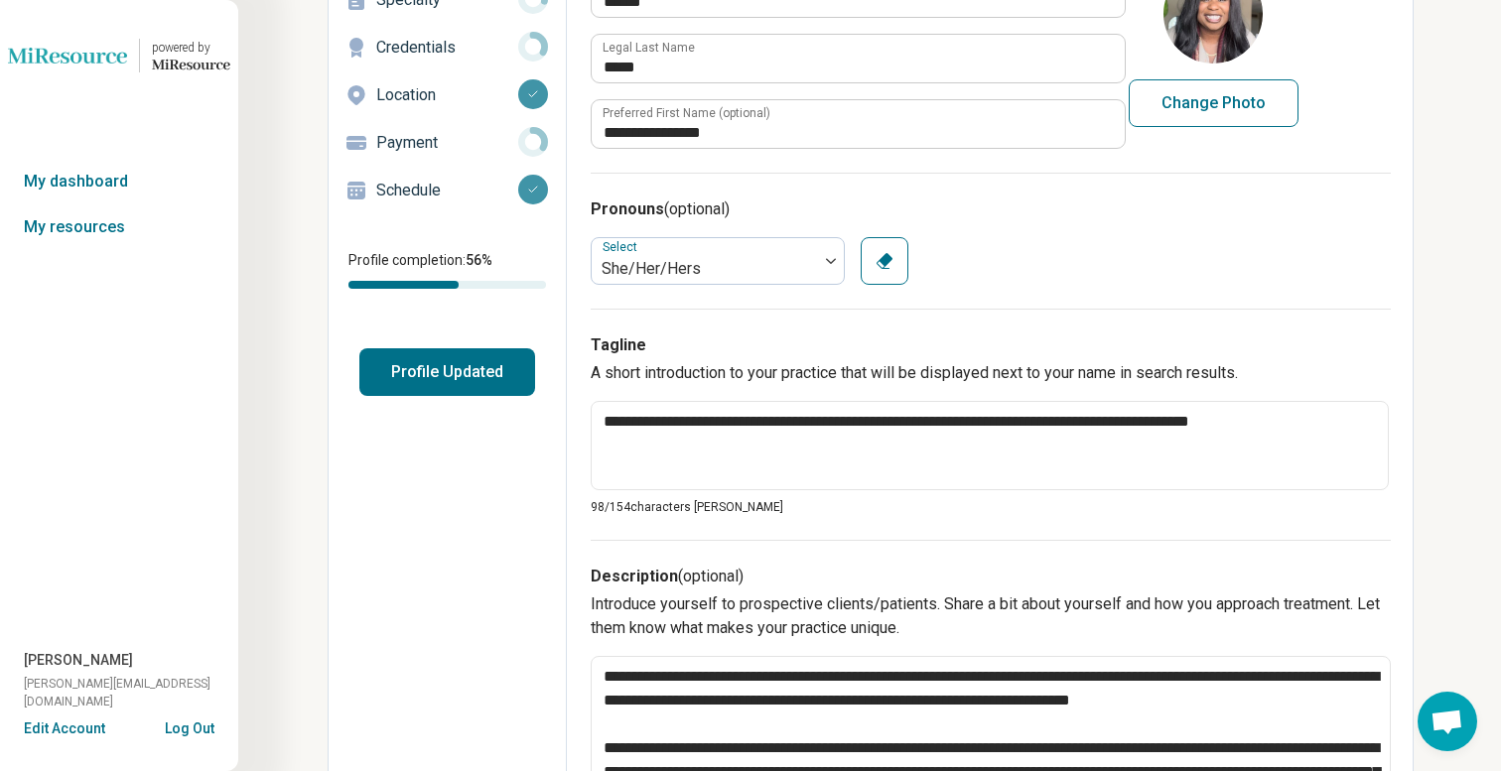
scroll to position [0, 0]
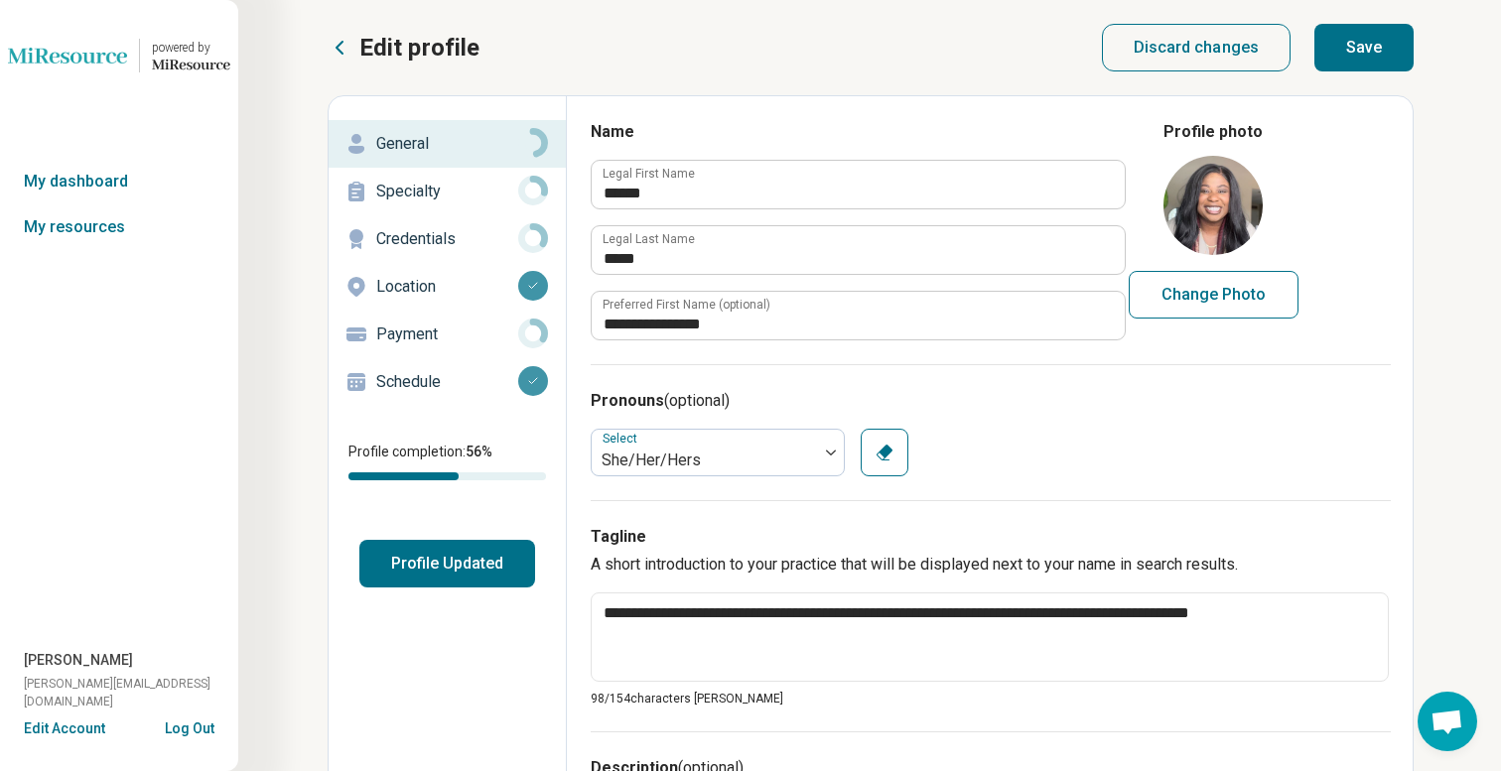
click at [451, 562] on button "Profile Updated" at bounding box center [447, 564] width 176 height 48
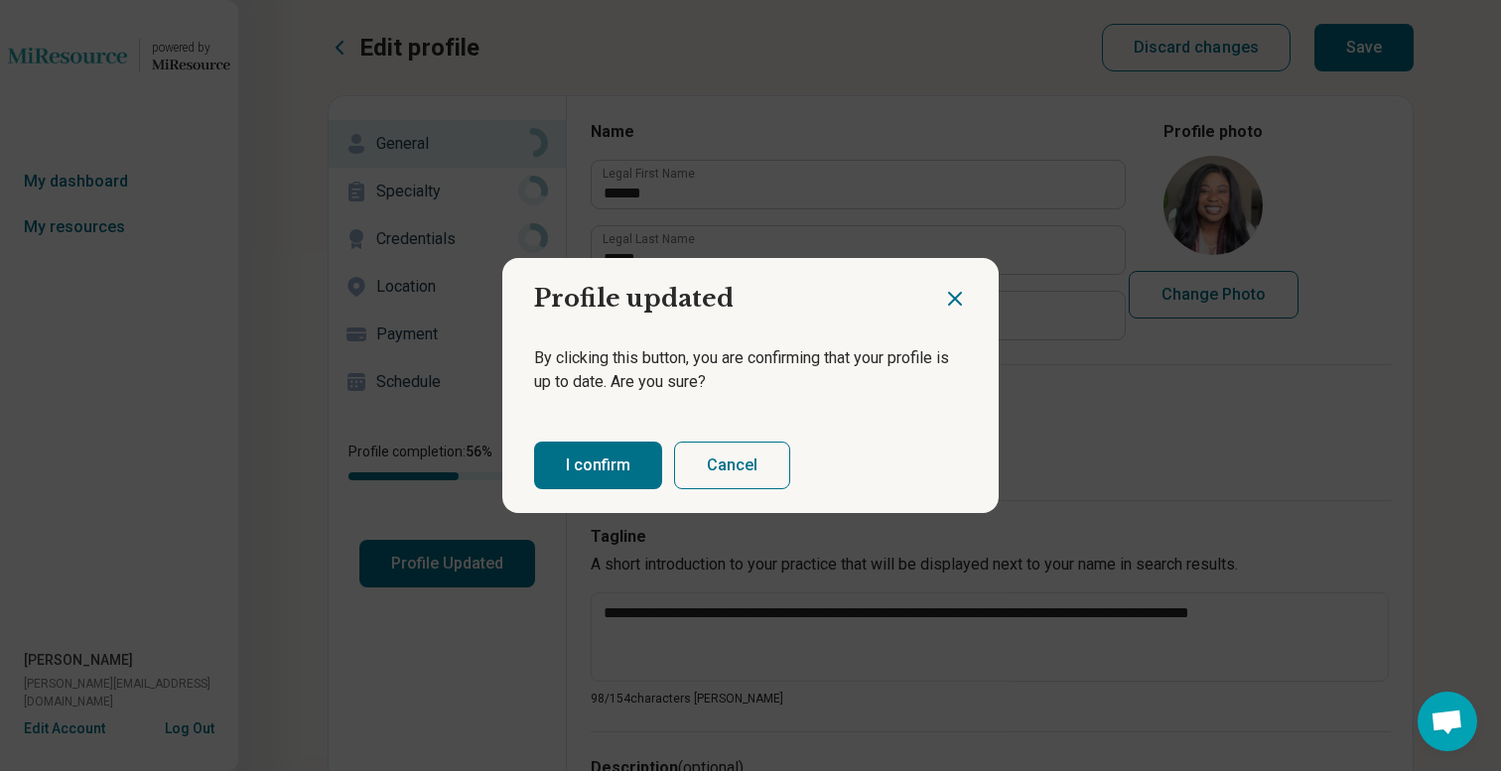
click at [572, 459] on button "I confirm" at bounding box center [598, 466] width 128 height 48
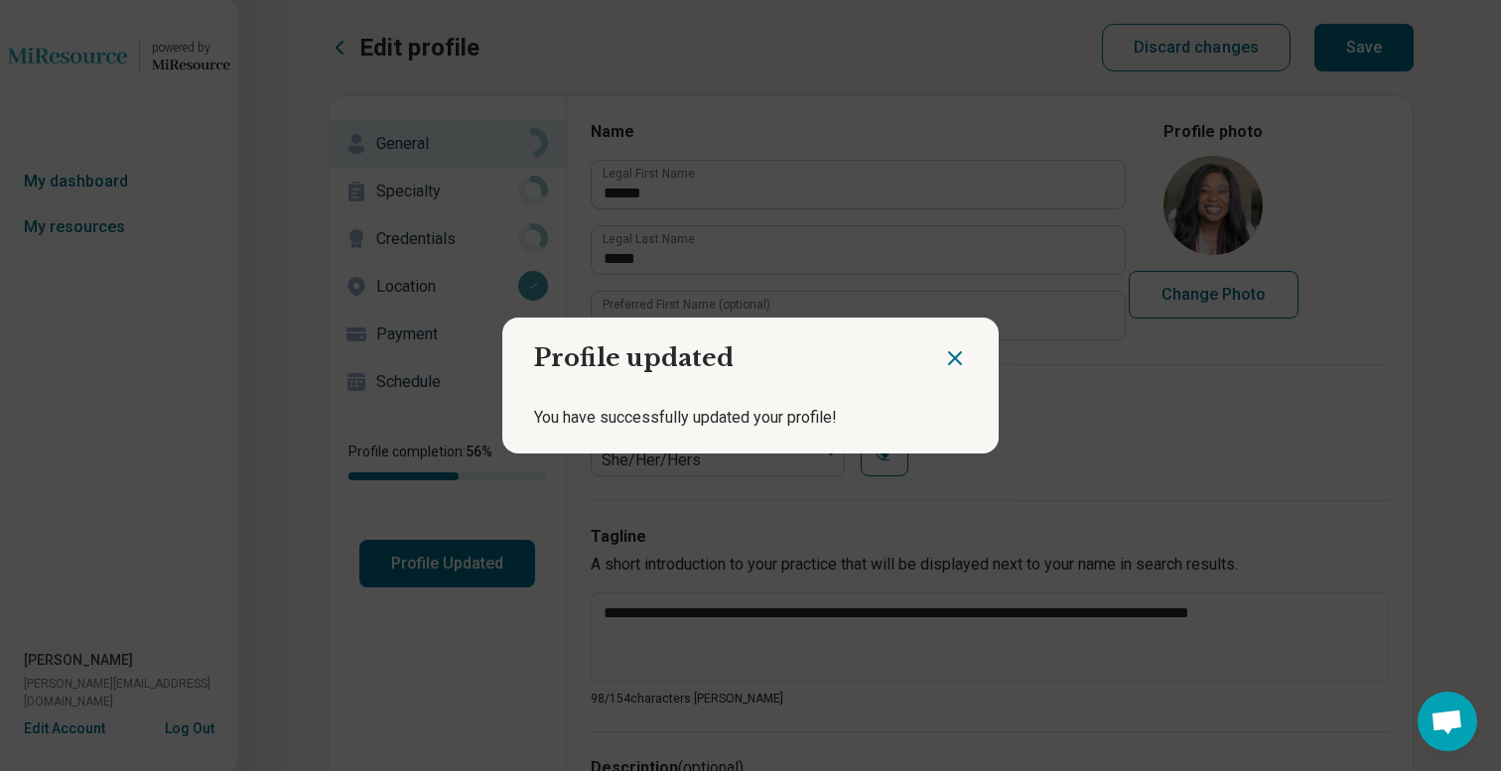
click at [955, 359] on icon "Close dialog" at bounding box center [955, 358] width 24 height 24
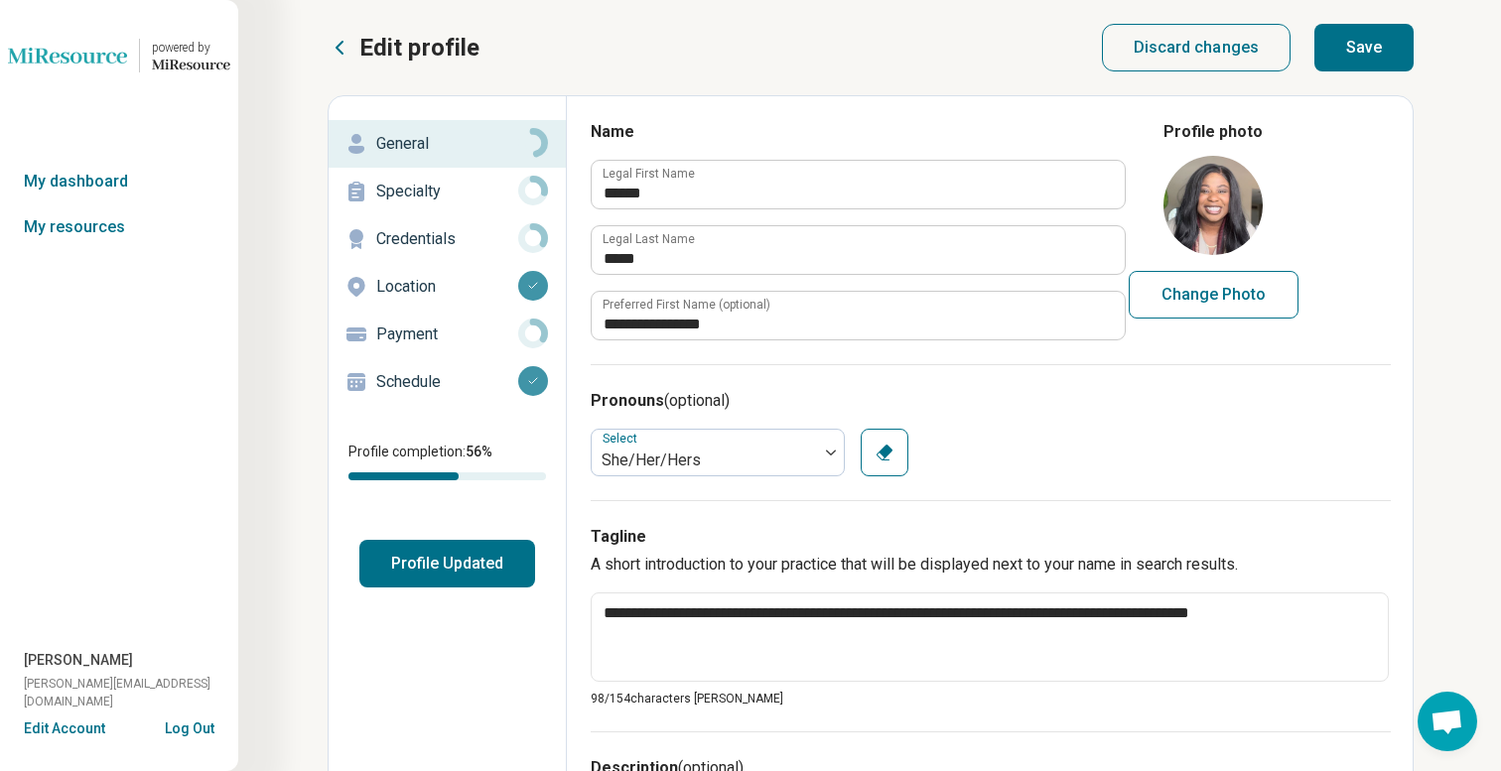
click at [451, 193] on p "Specialty" at bounding box center [447, 192] width 142 height 24
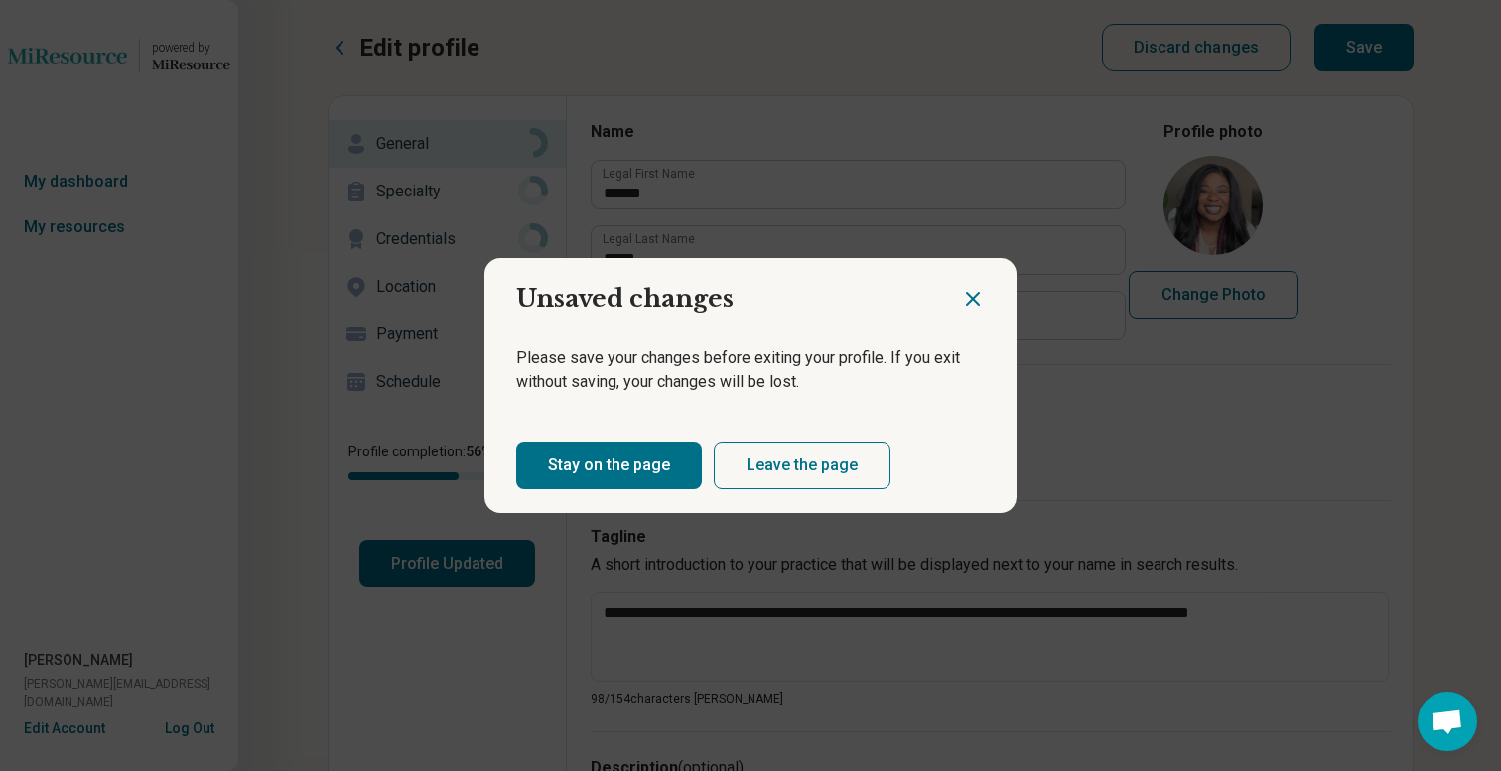
click at [666, 457] on button "Stay on the page" at bounding box center [609, 466] width 186 height 48
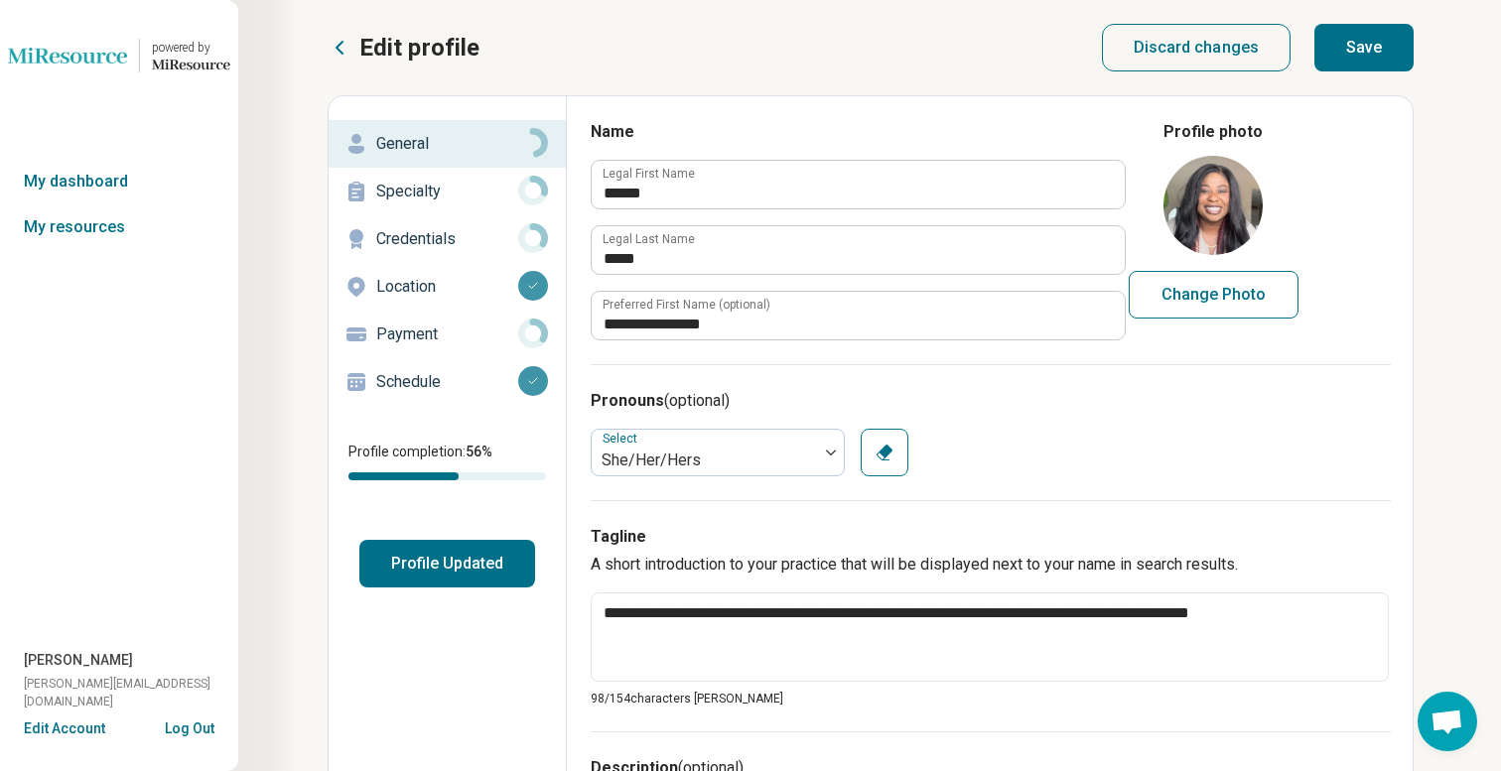
click at [1343, 52] on button "Save" at bounding box center [1363, 48] width 99 height 48
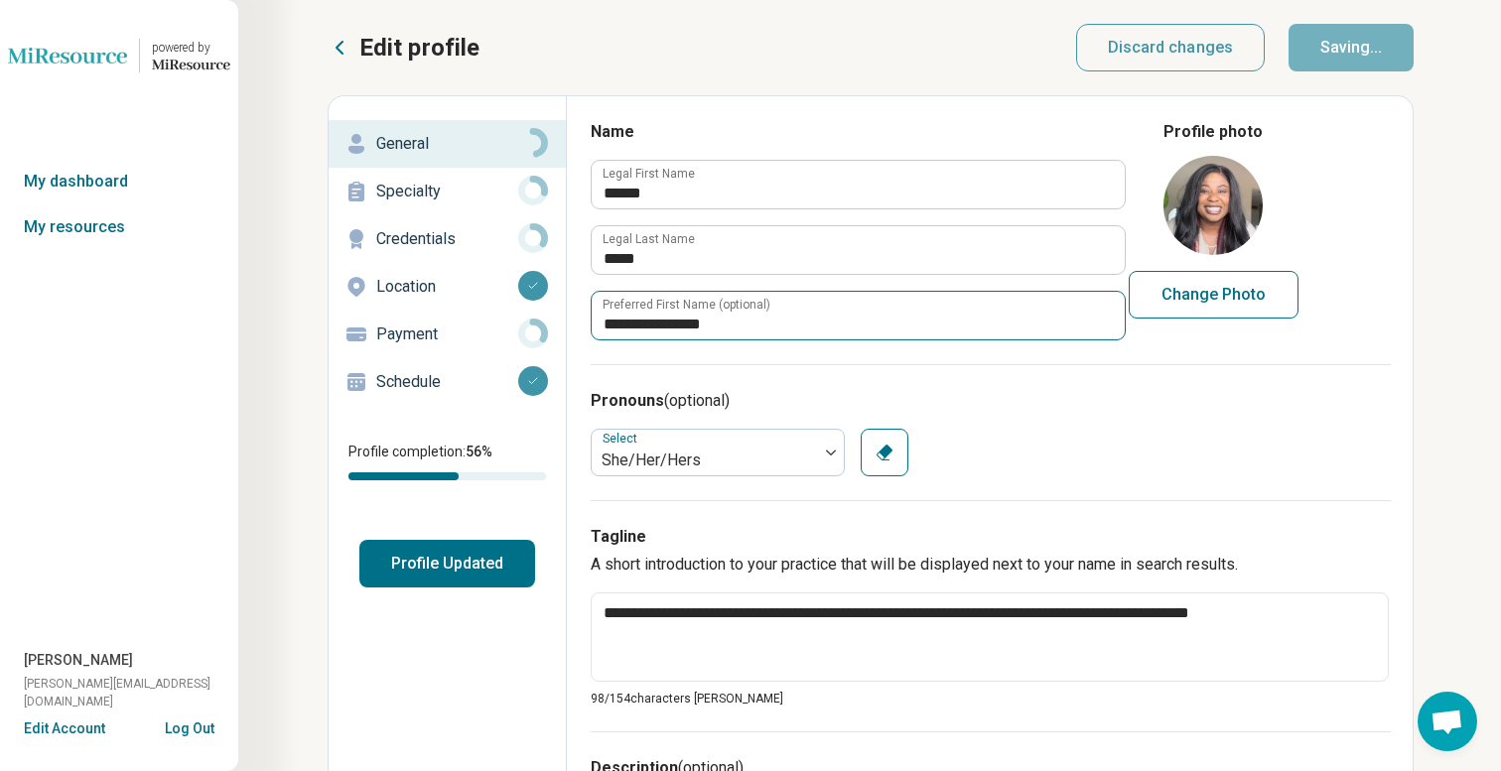
type textarea "*"
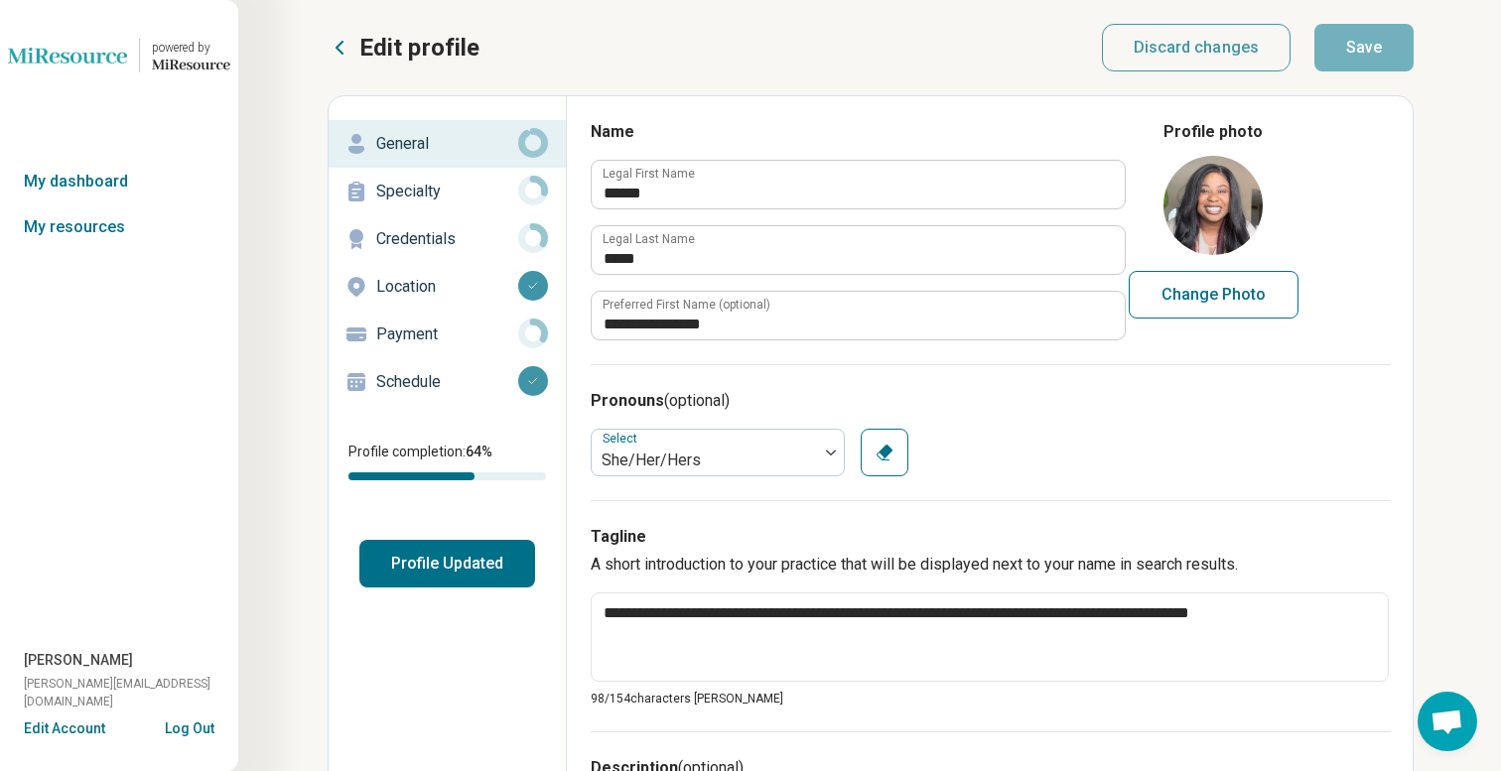
click at [475, 199] on p "Specialty" at bounding box center [447, 192] width 142 height 24
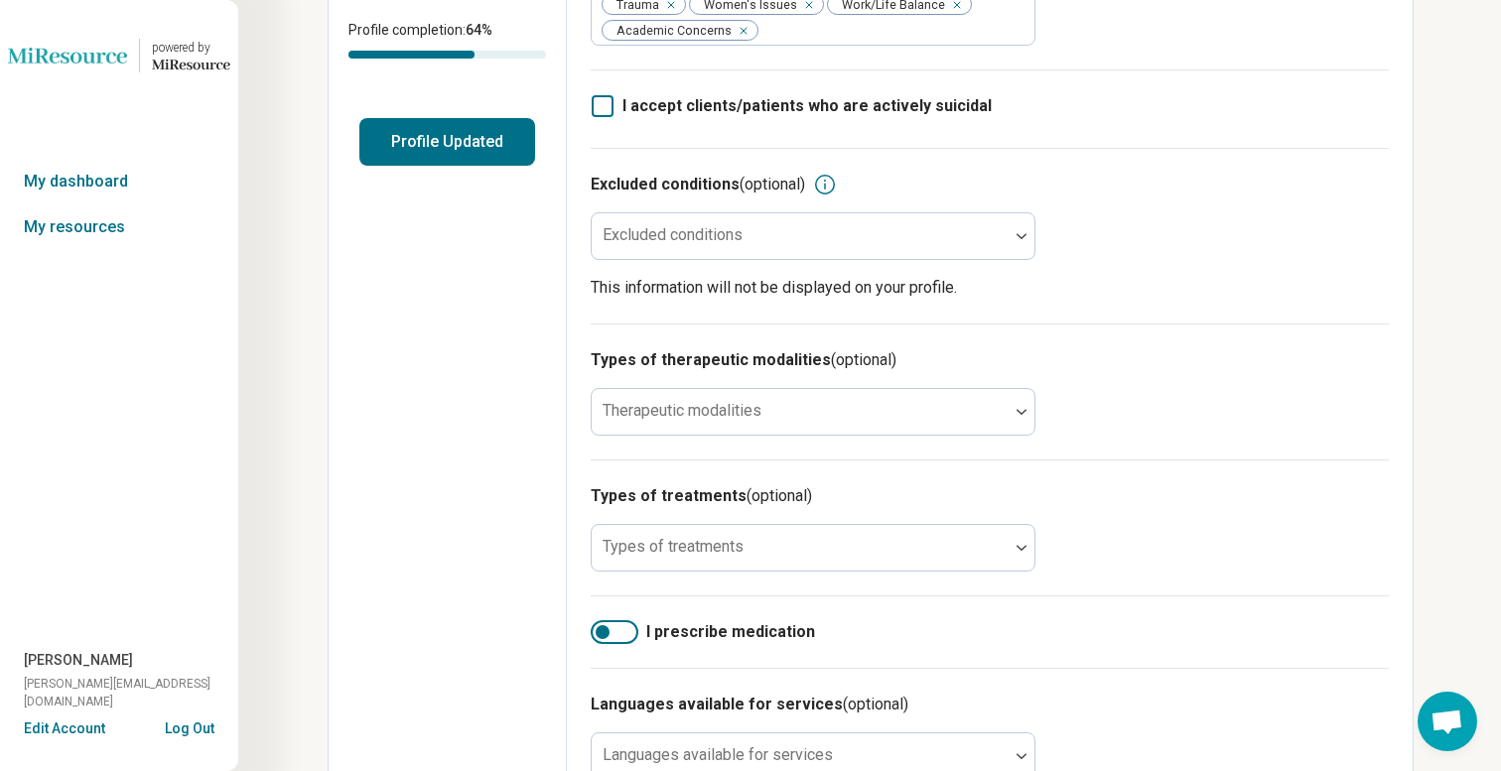
scroll to position [445, 0]
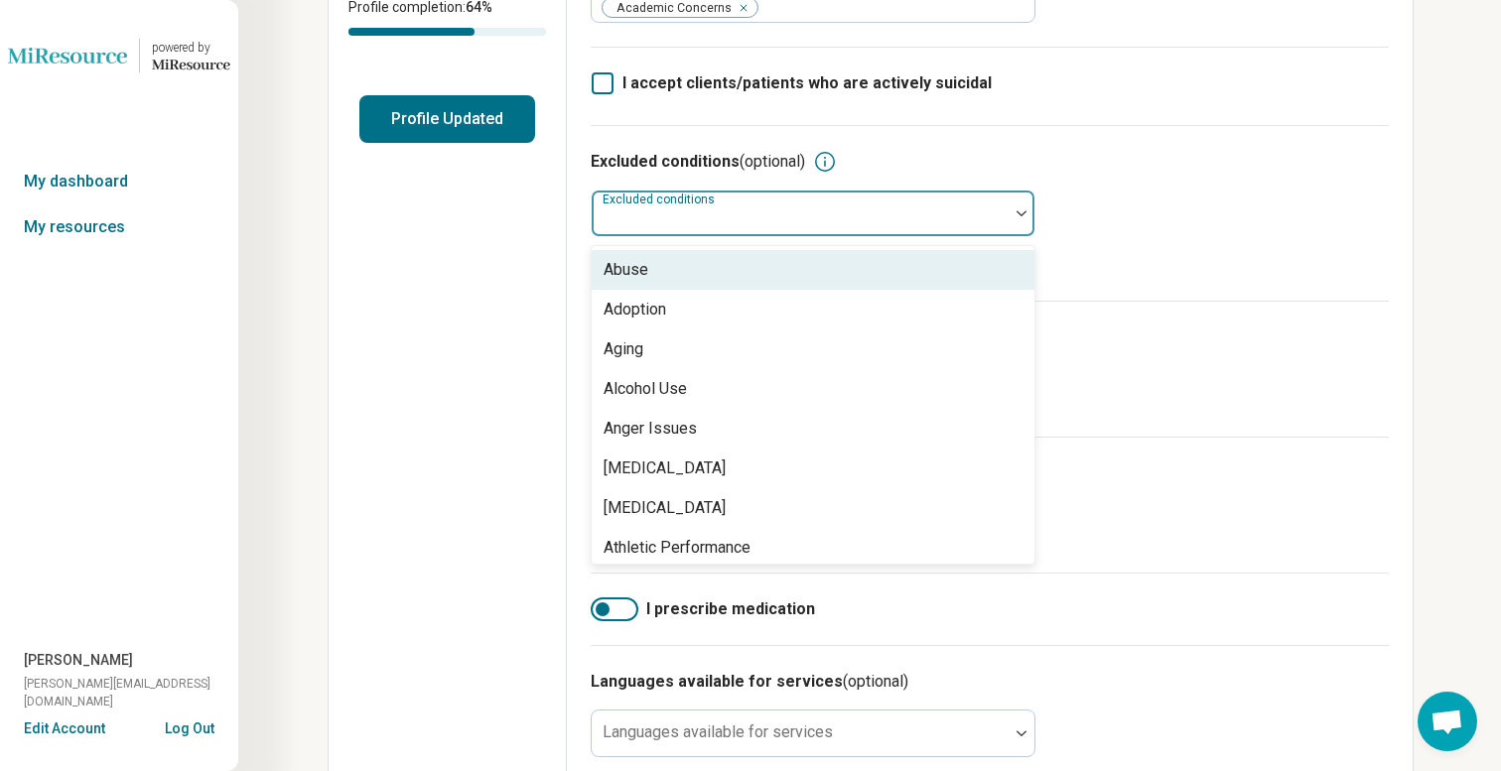
click at [652, 223] on div "Excluded conditions" at bounding box center [813, 214] width 445 height 48
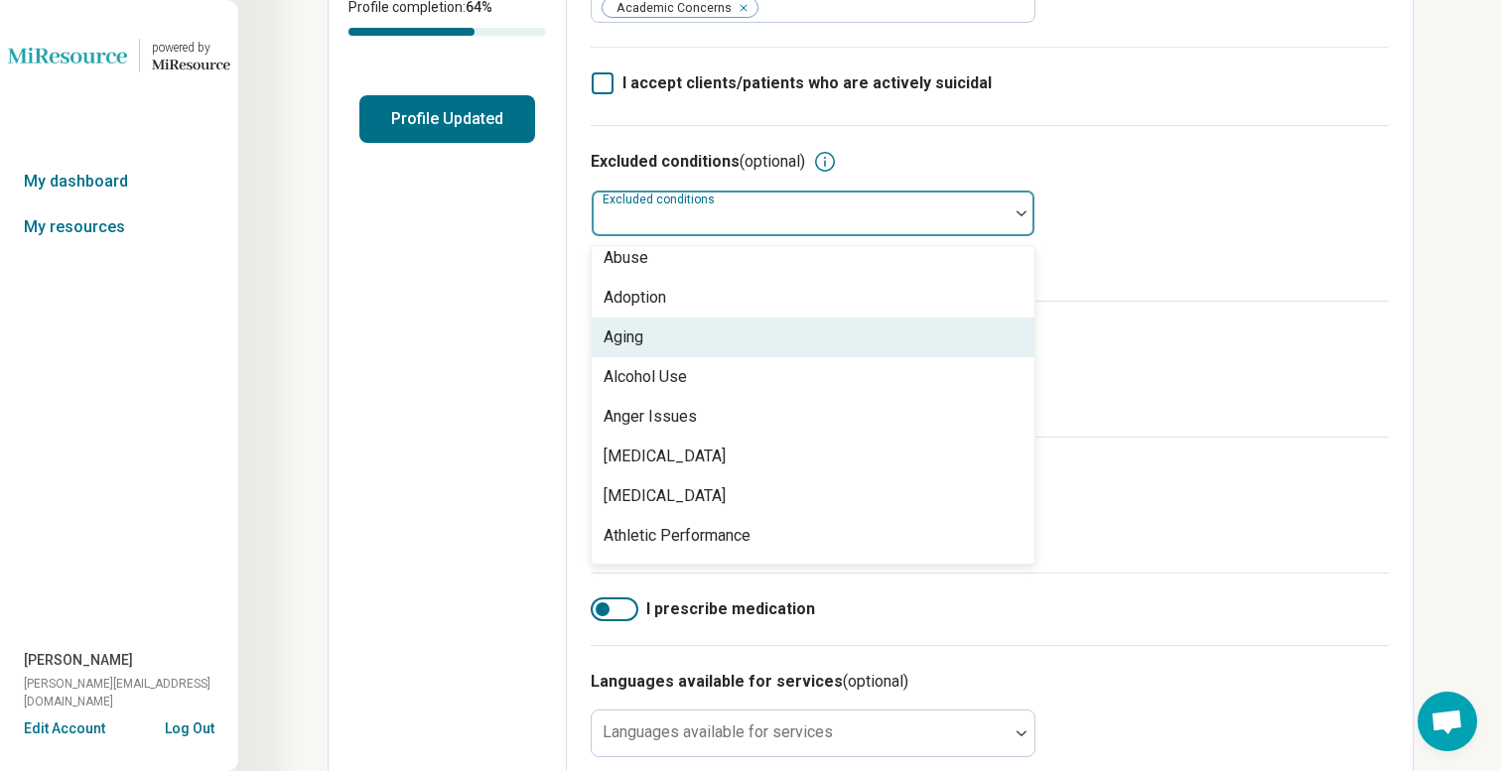
scroll to position [26, 0]
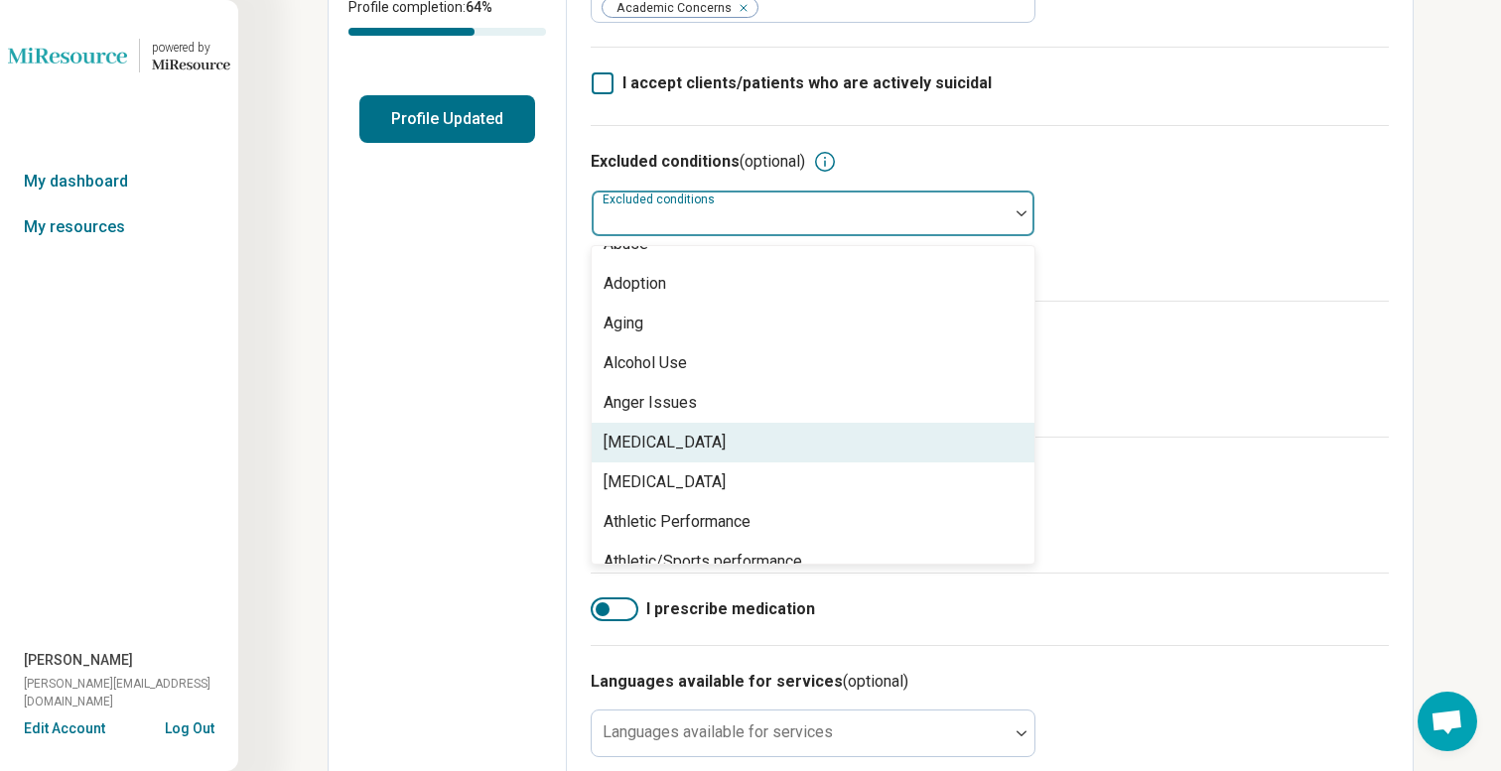
click at [665, 451] on div "[MEDICAL_DATA]" at bounding box center [665, 443] width 122 height 24
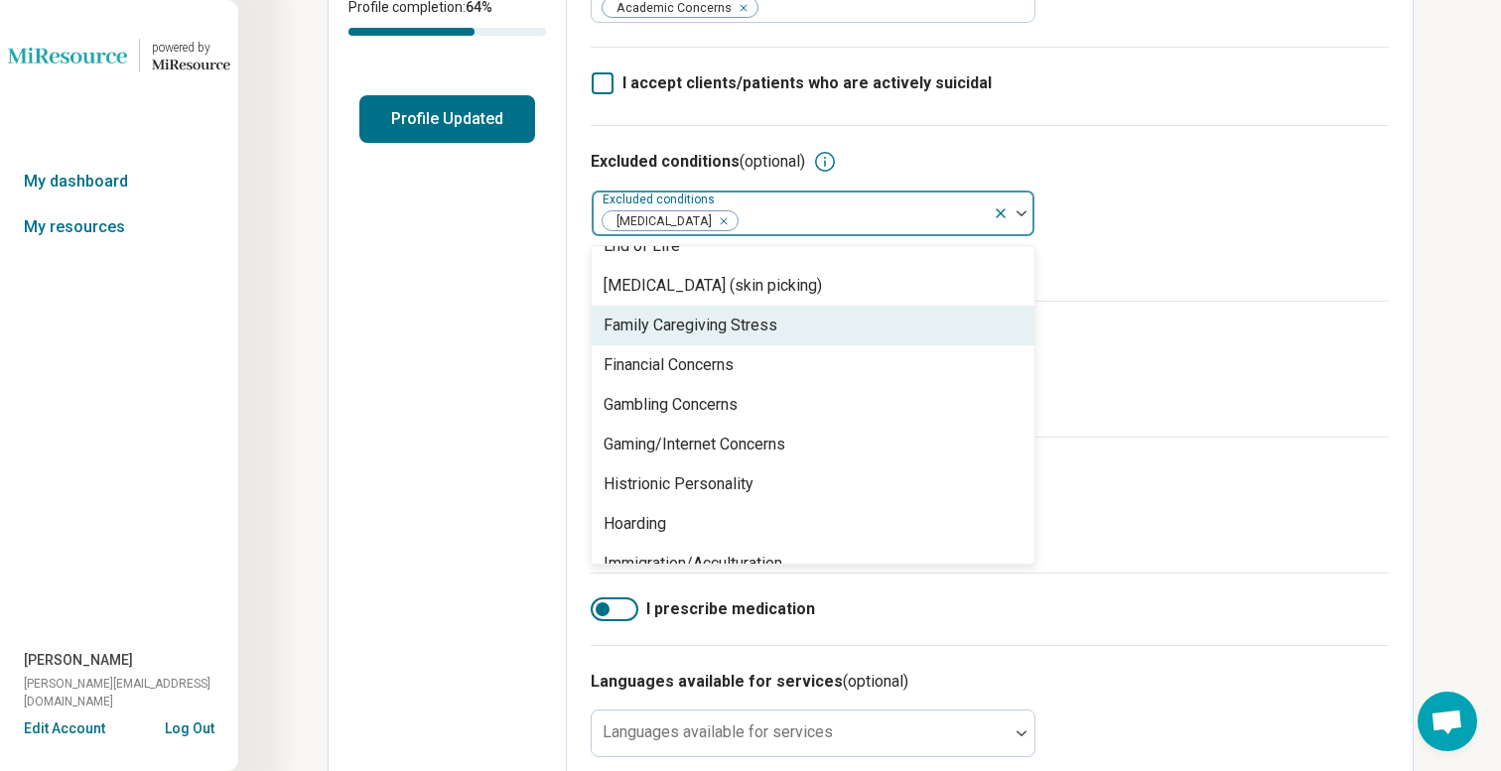
scroll to position [1230, 0]
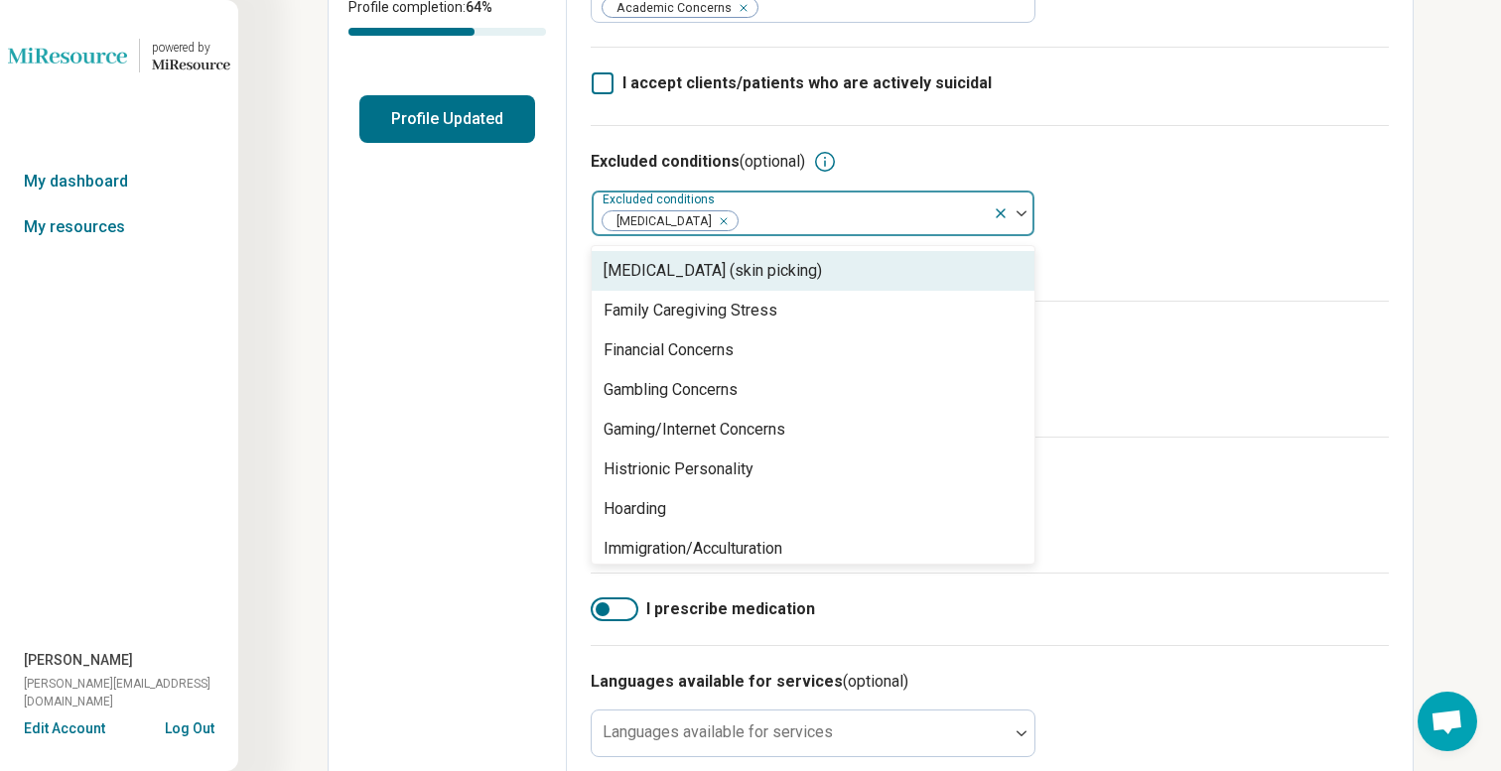
click at [726, 226] on icon "Remove [object Object]" at bounding box center [719, 221] width 14 height 14
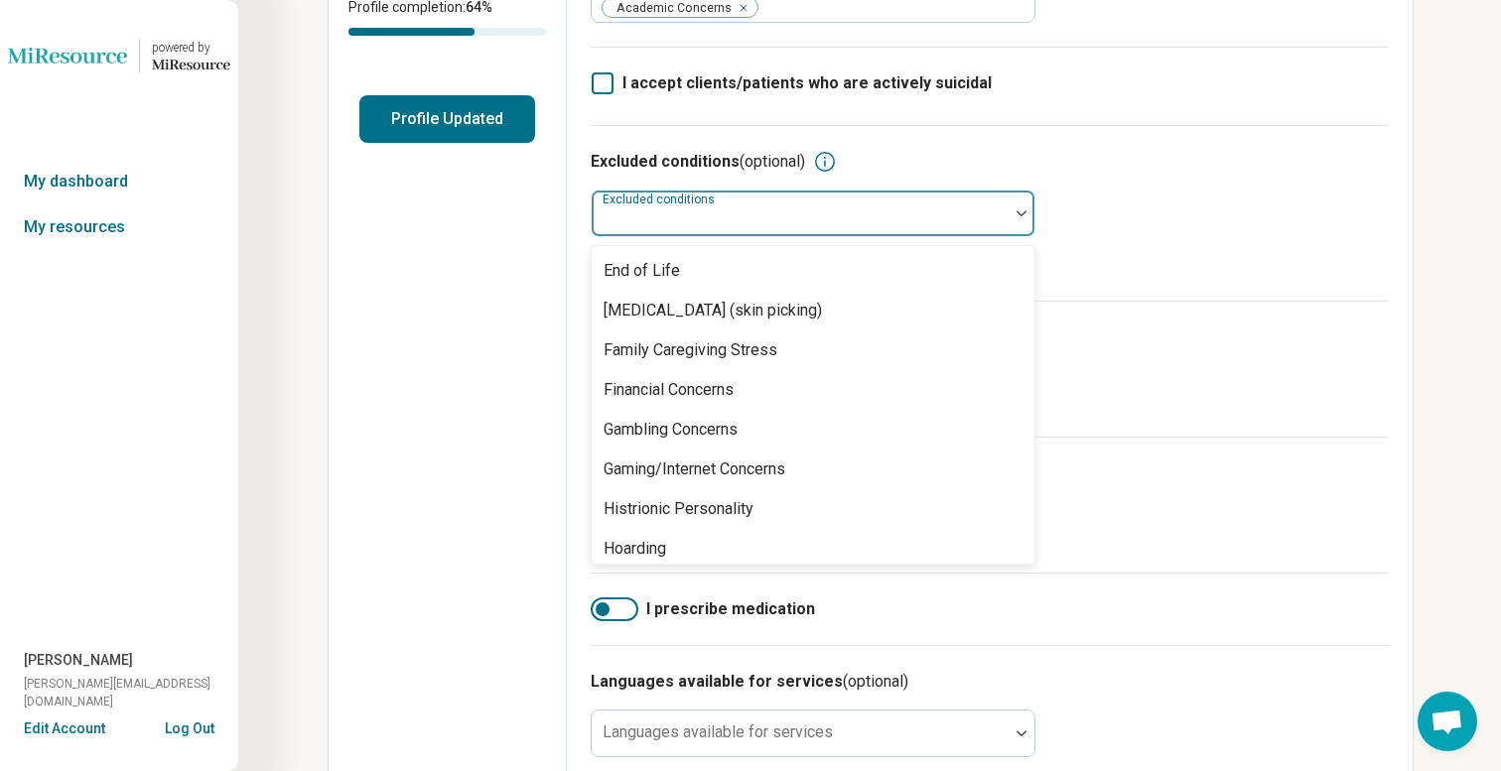
scroll to position [1270, 0]
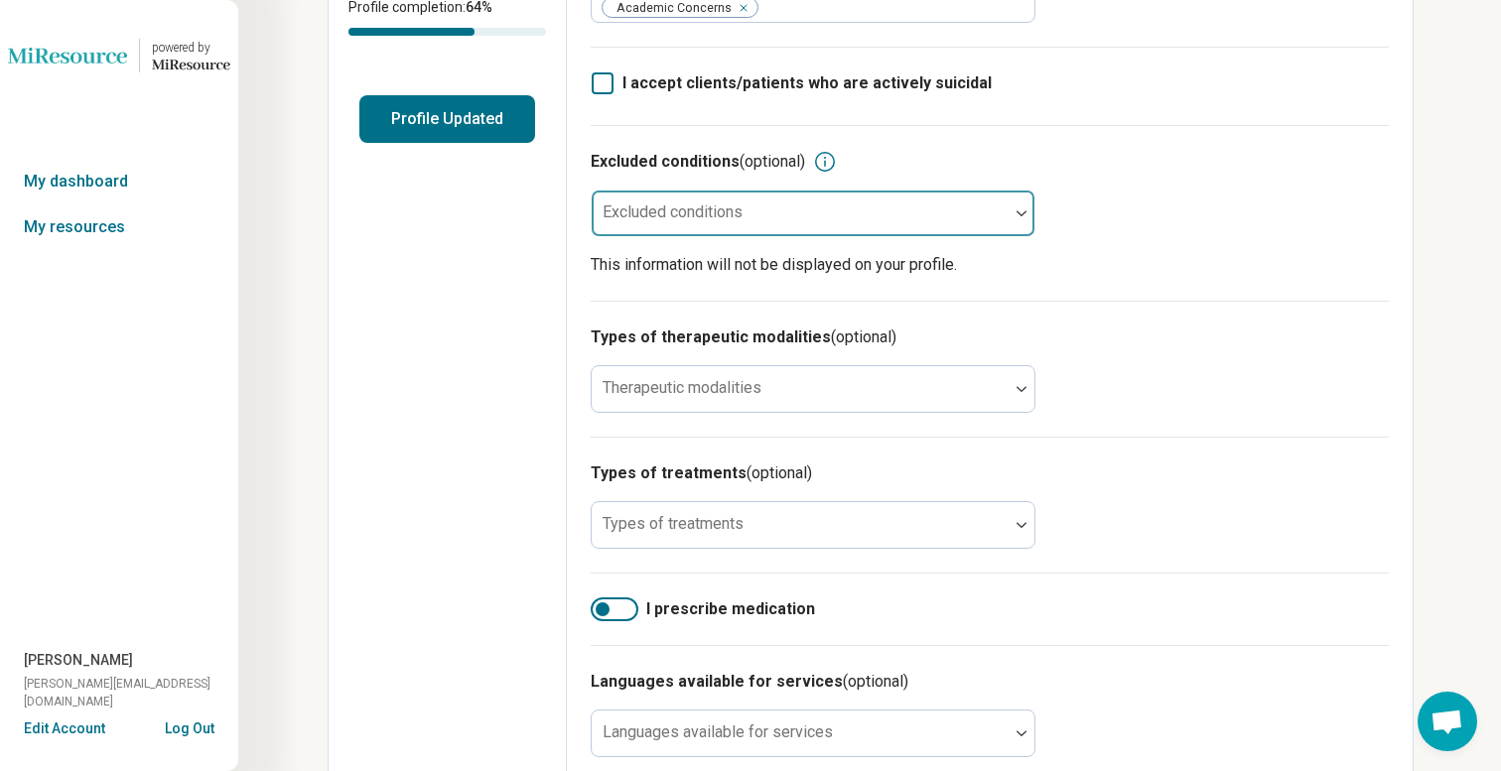
click at [1207, 273] on p "This information will not be displayed on your profile." at bounding box center [990, 265] width 798 height 24
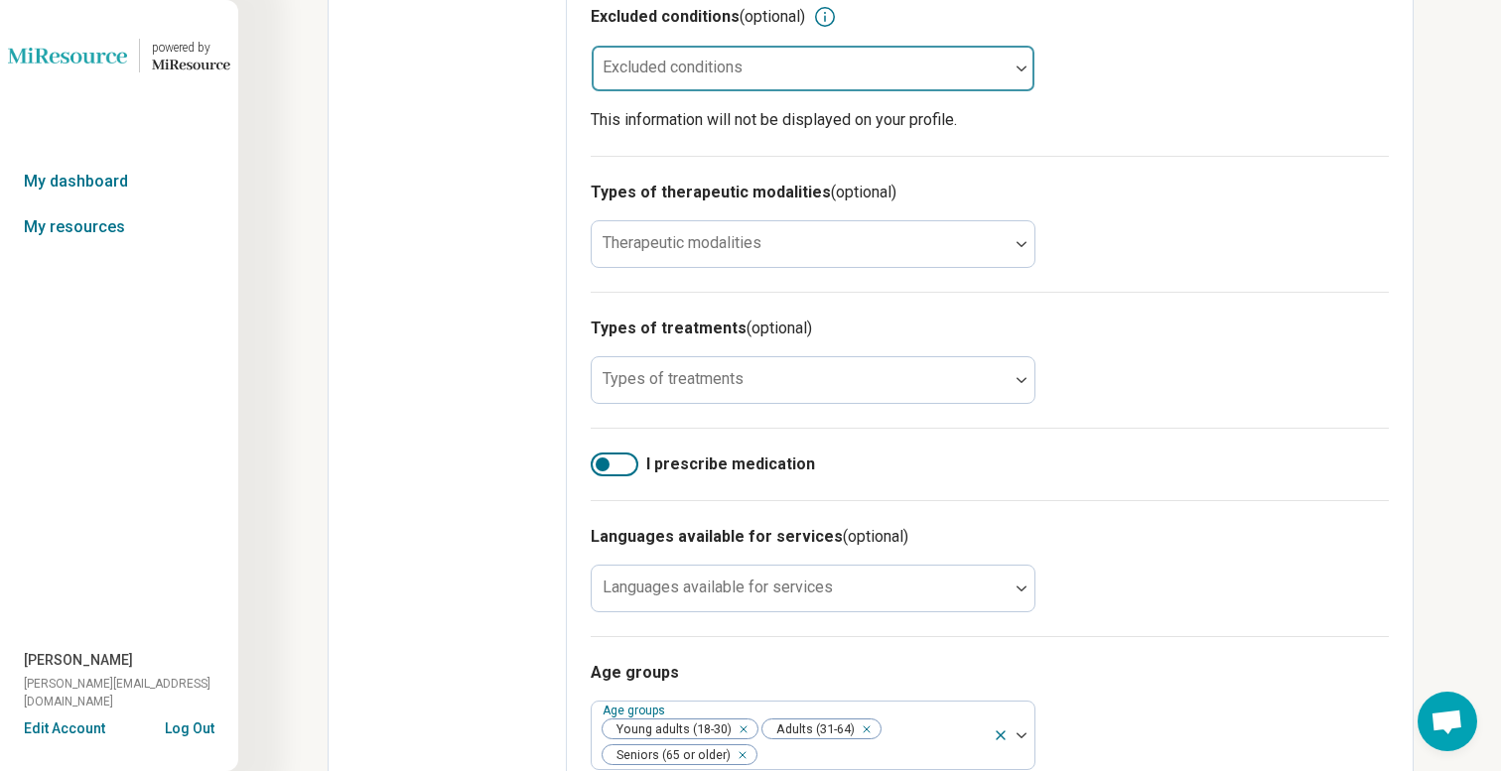
scroll to position [608, 0]
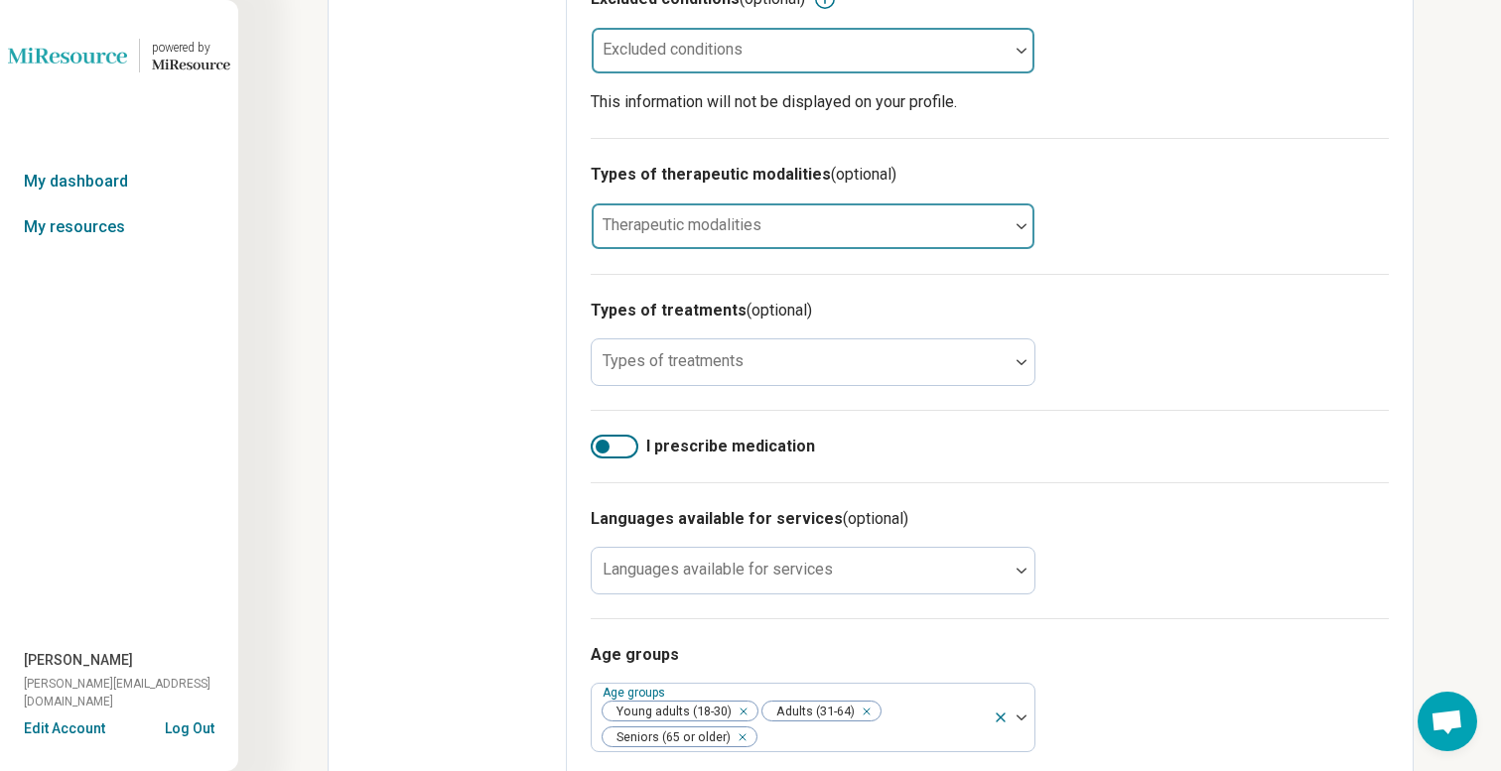
click at [993, 235] on div at bounding box center [800, 234] width 401 height 28
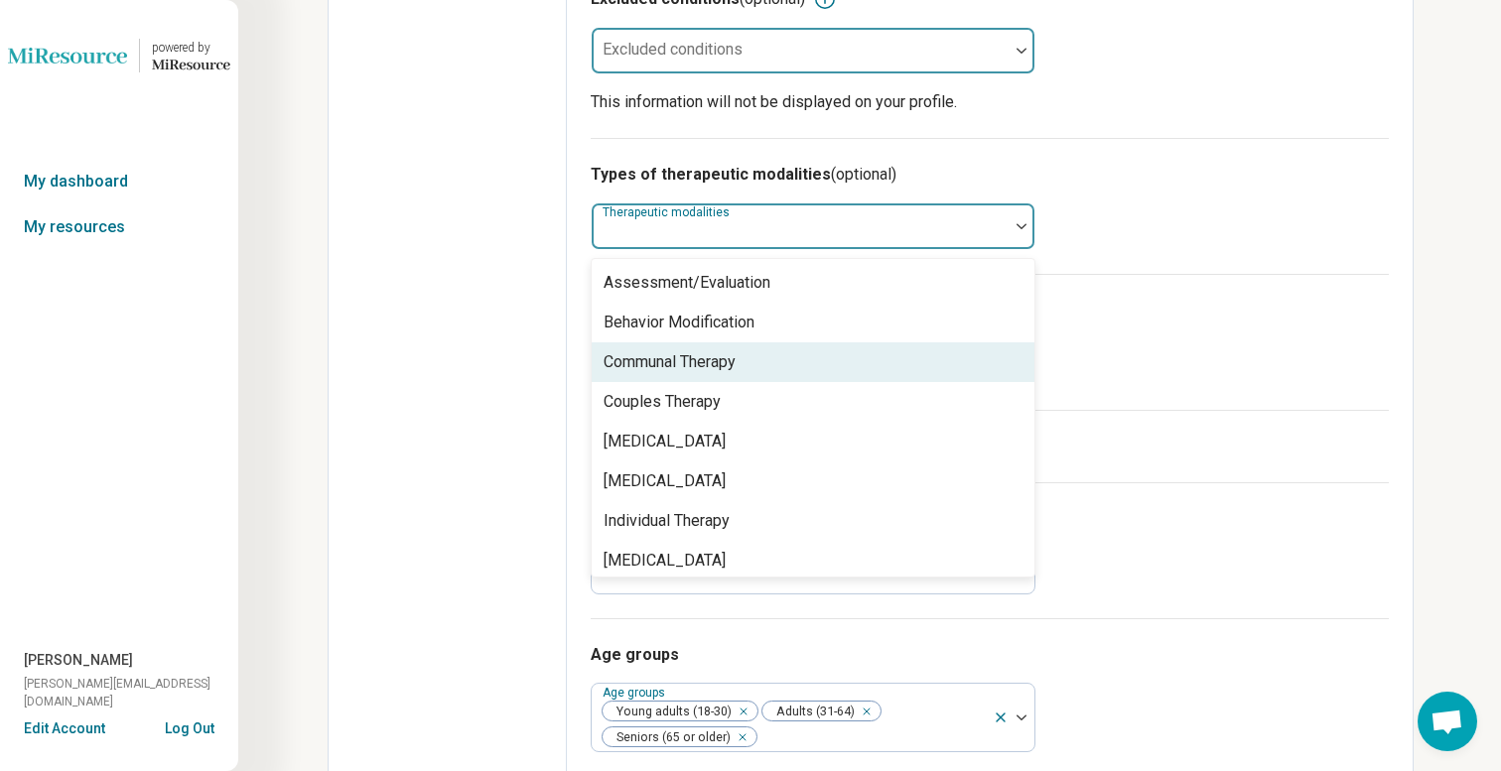
scroll to position [8, 0]
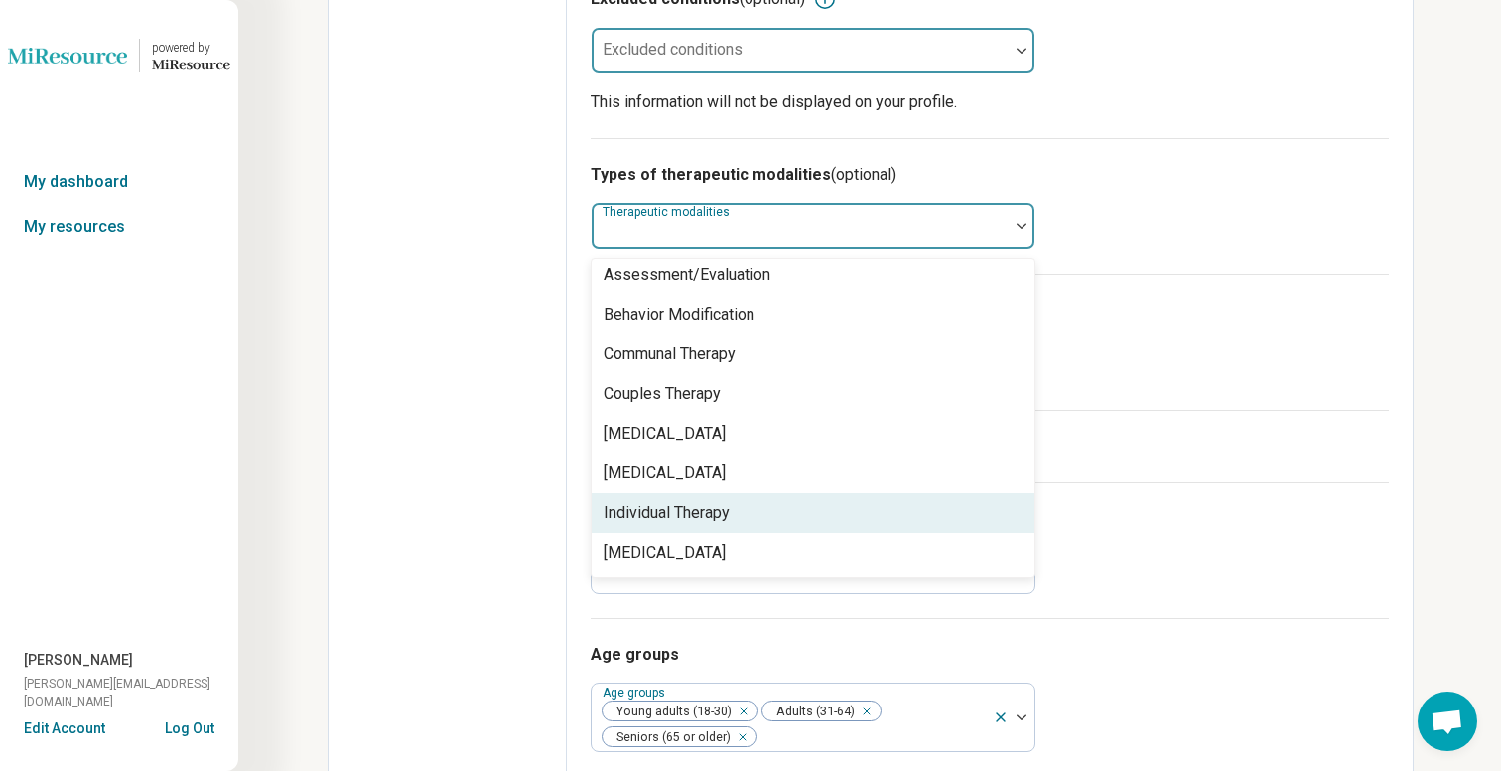
click at [737, 524] on div "Individual Therapy" at bounding box center [813, 513] width 443 height 40
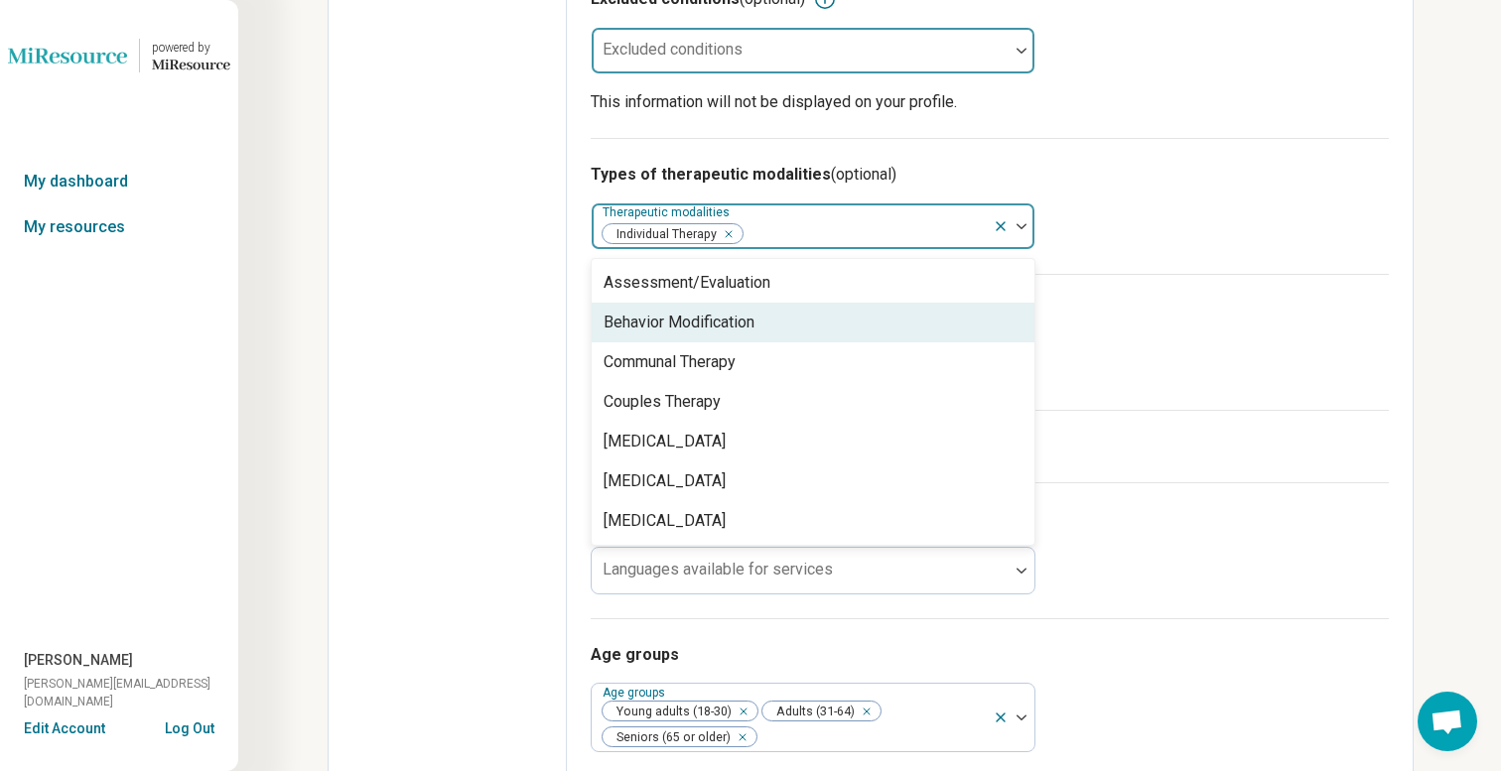
click at [1243, 235] on div "Types of therapeutic modalities (optional) option Individual Therapy, selected.…" at bounding box center [990, 206] width 798 height 136
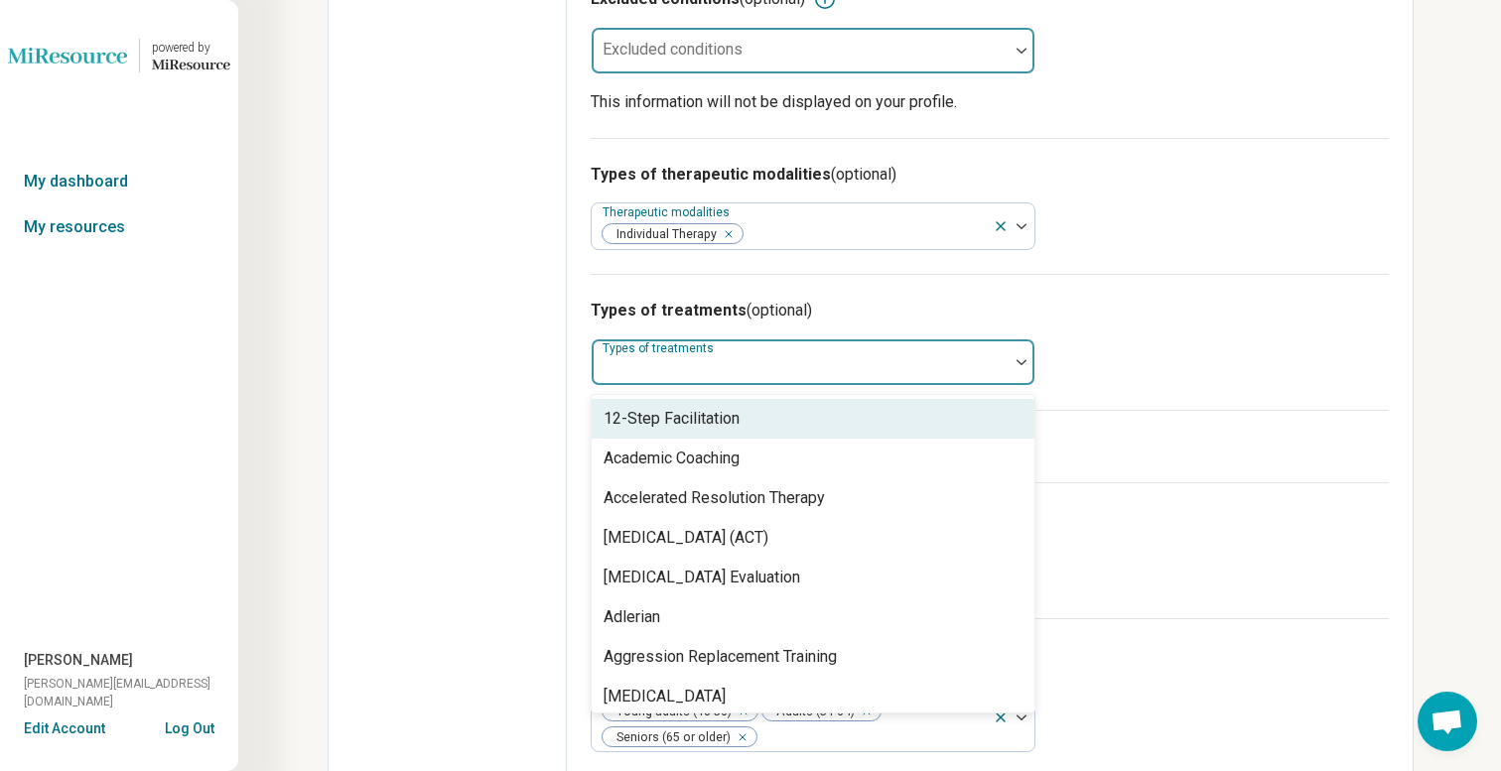
click at [993, 366] on div at bounding box center [800, 370] width 401 height 28
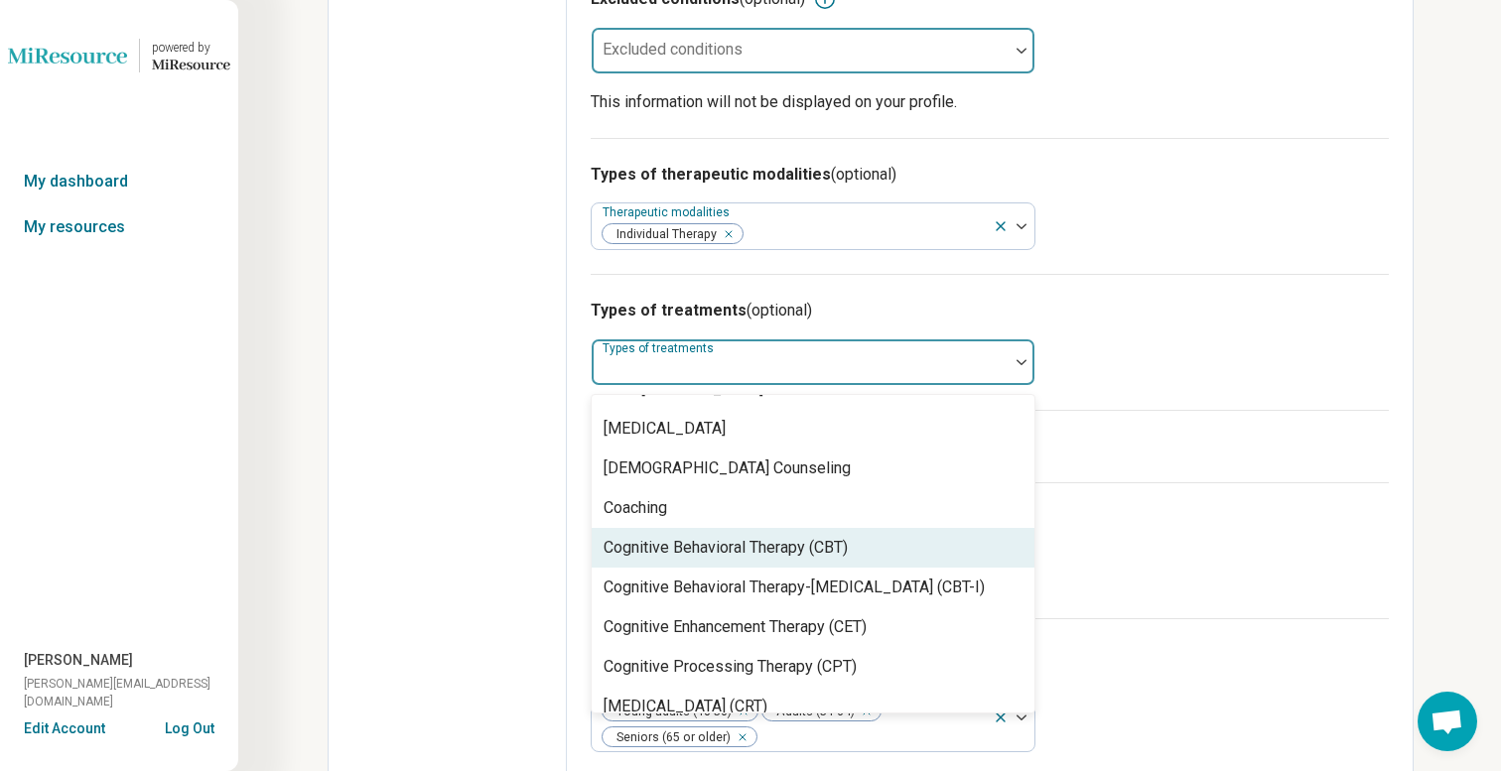
scroll to position [757, 0]
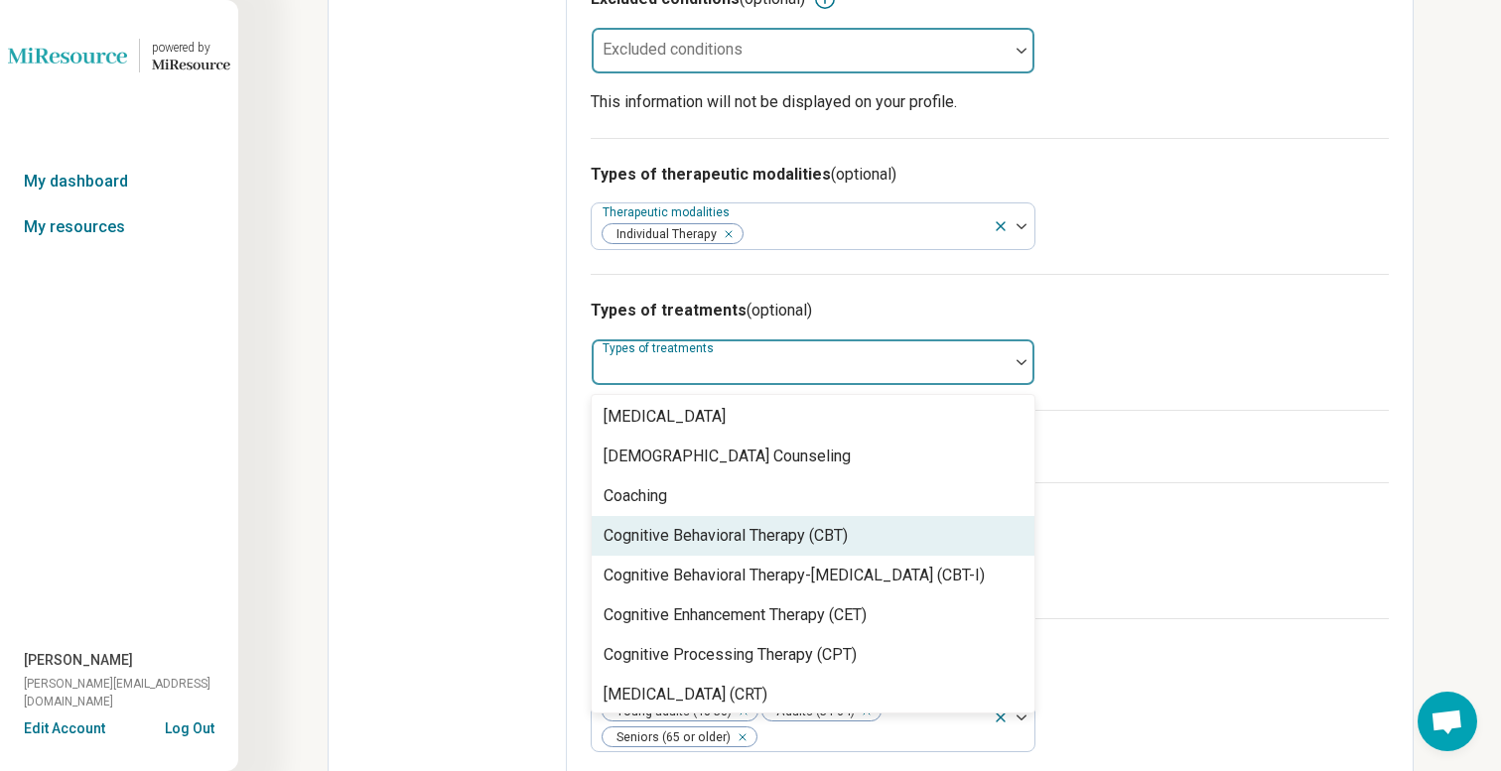
click at [882, 548] on div "Cognitive Behavioral Therapy (CBT)" at bounding box center [813, 536] width 443 height 40
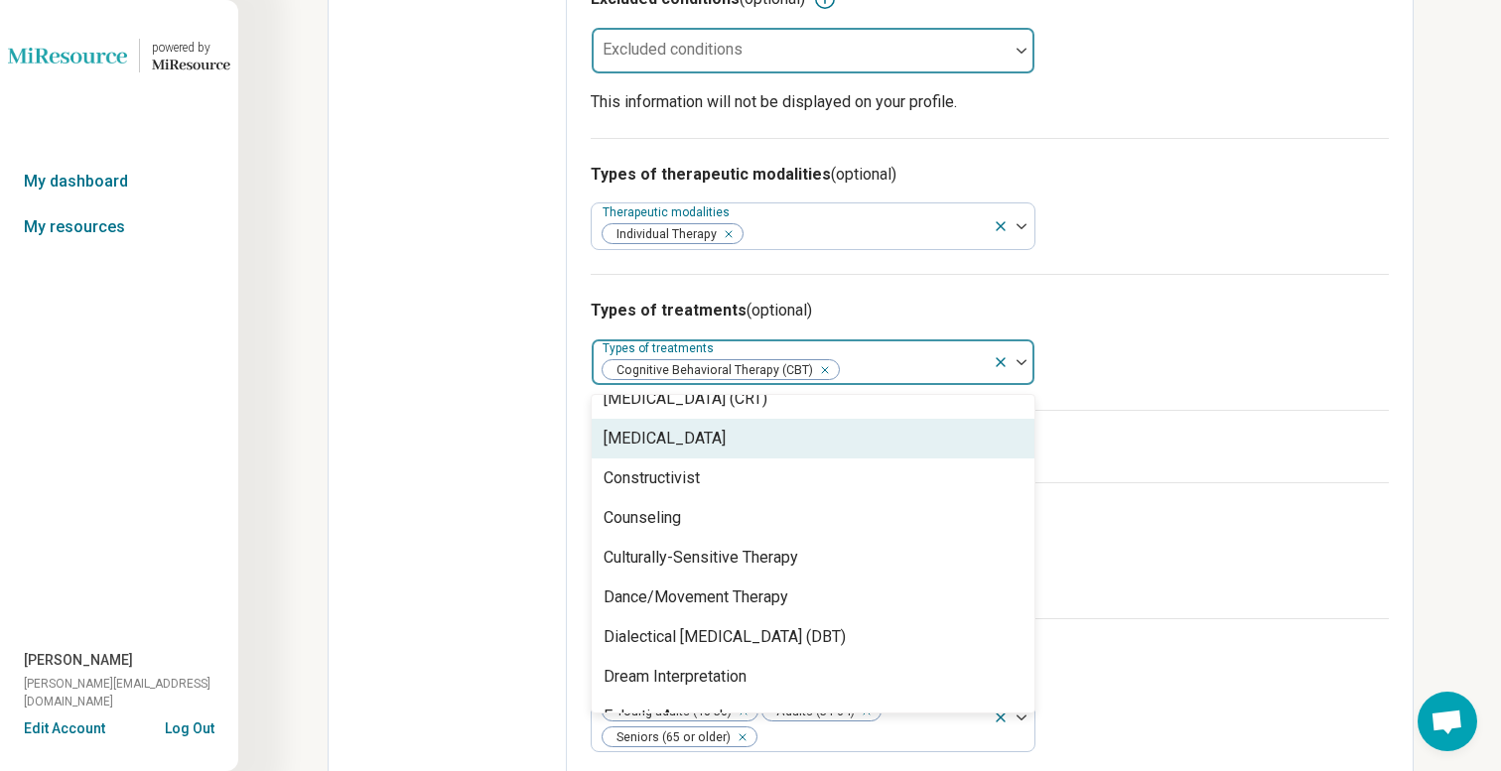
scroll to position [1017, 0]
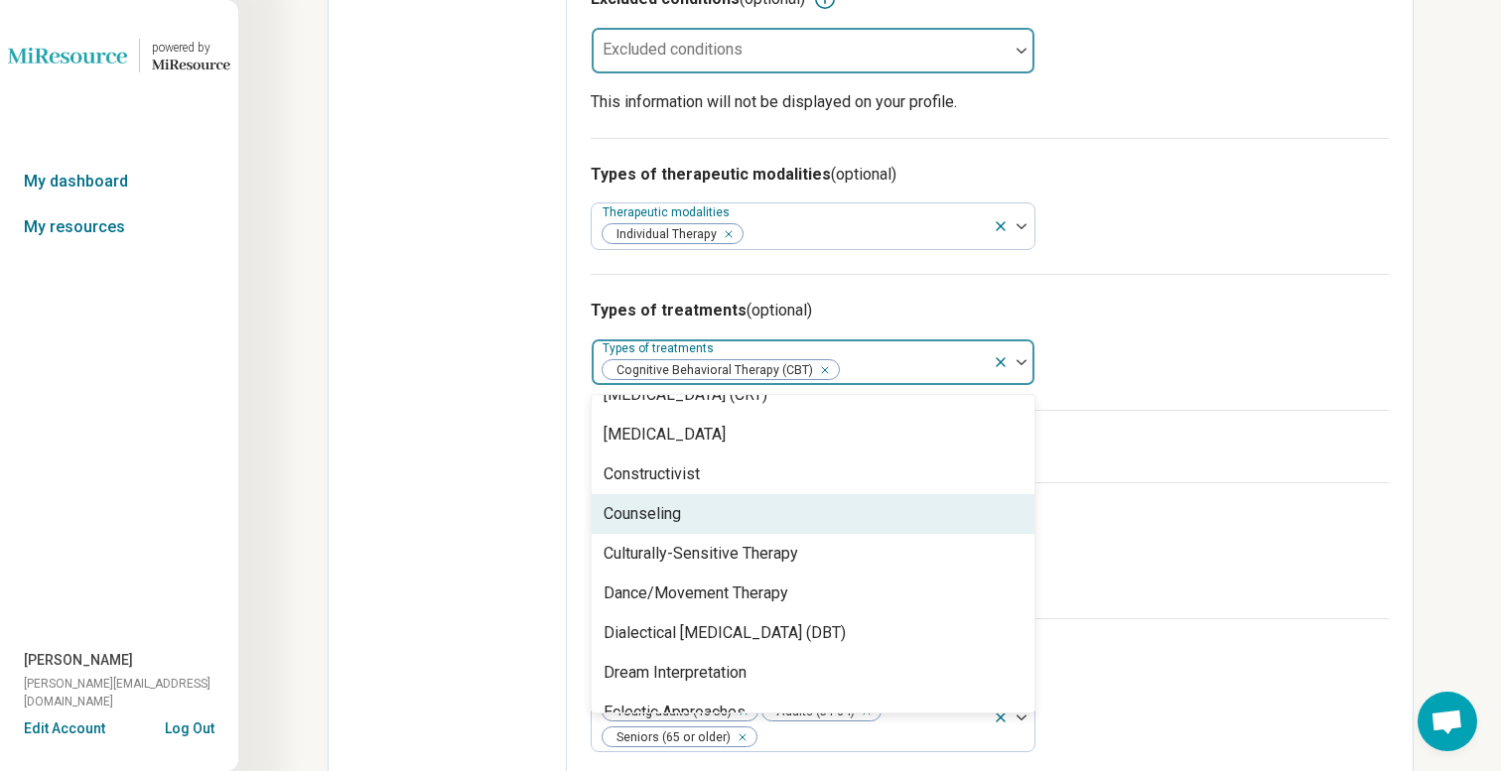
click at [878, 519] on div "Counseling" at bounding box center [813, 514] width 443 height 40
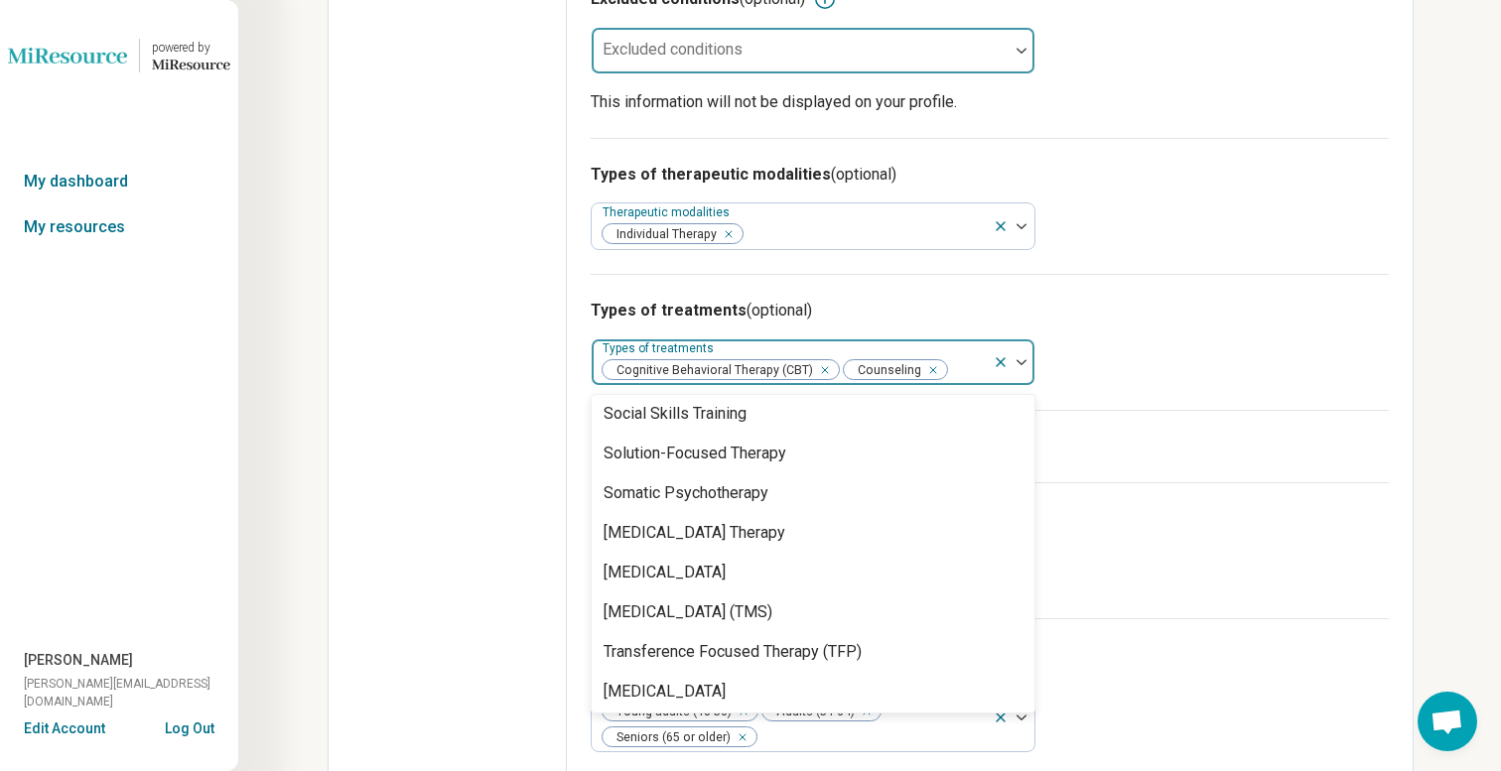
scroll to position [3674, 0]
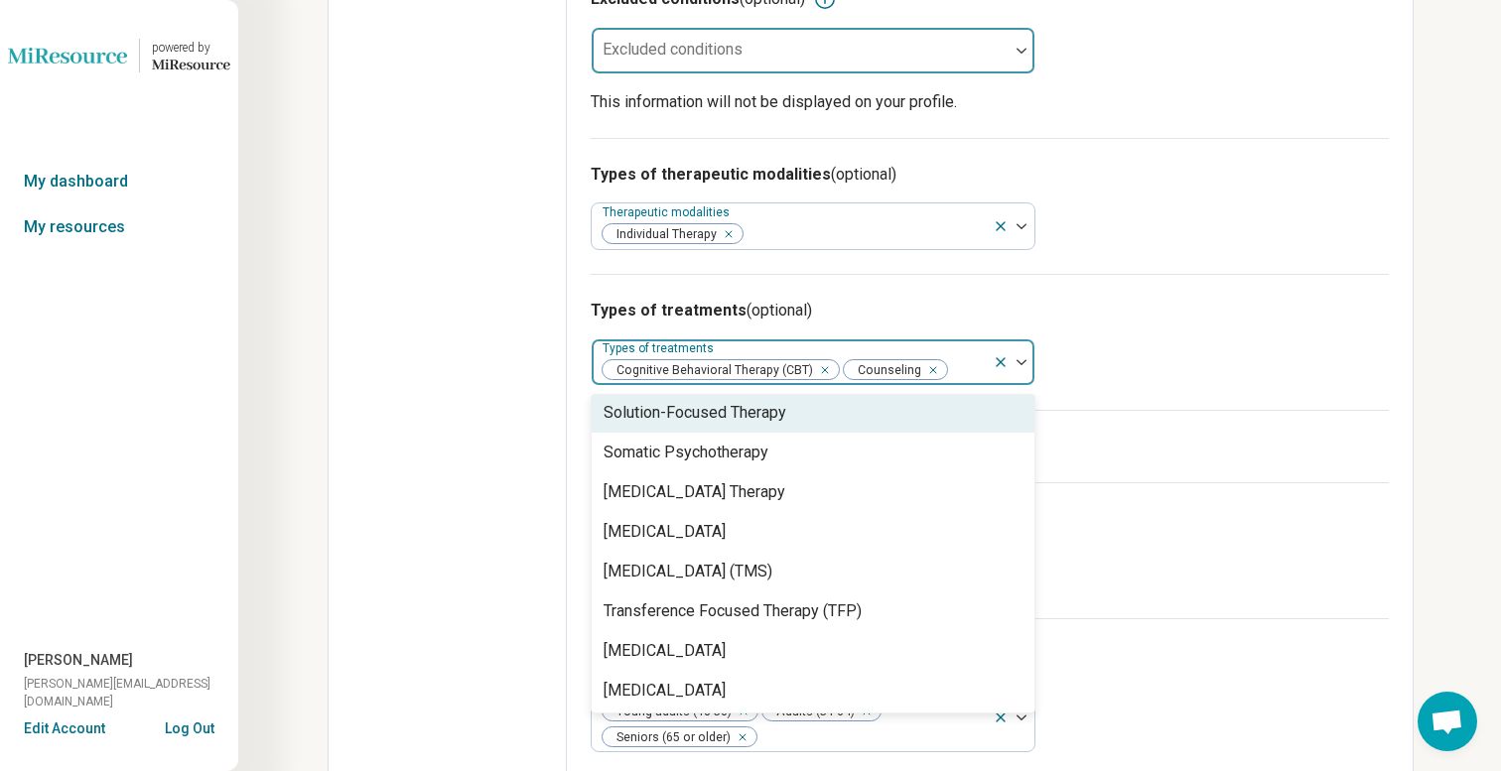
click at [846, 423] on div "Solution-Focused Therapy" at bounding box center [813, 413] width 443 height 40
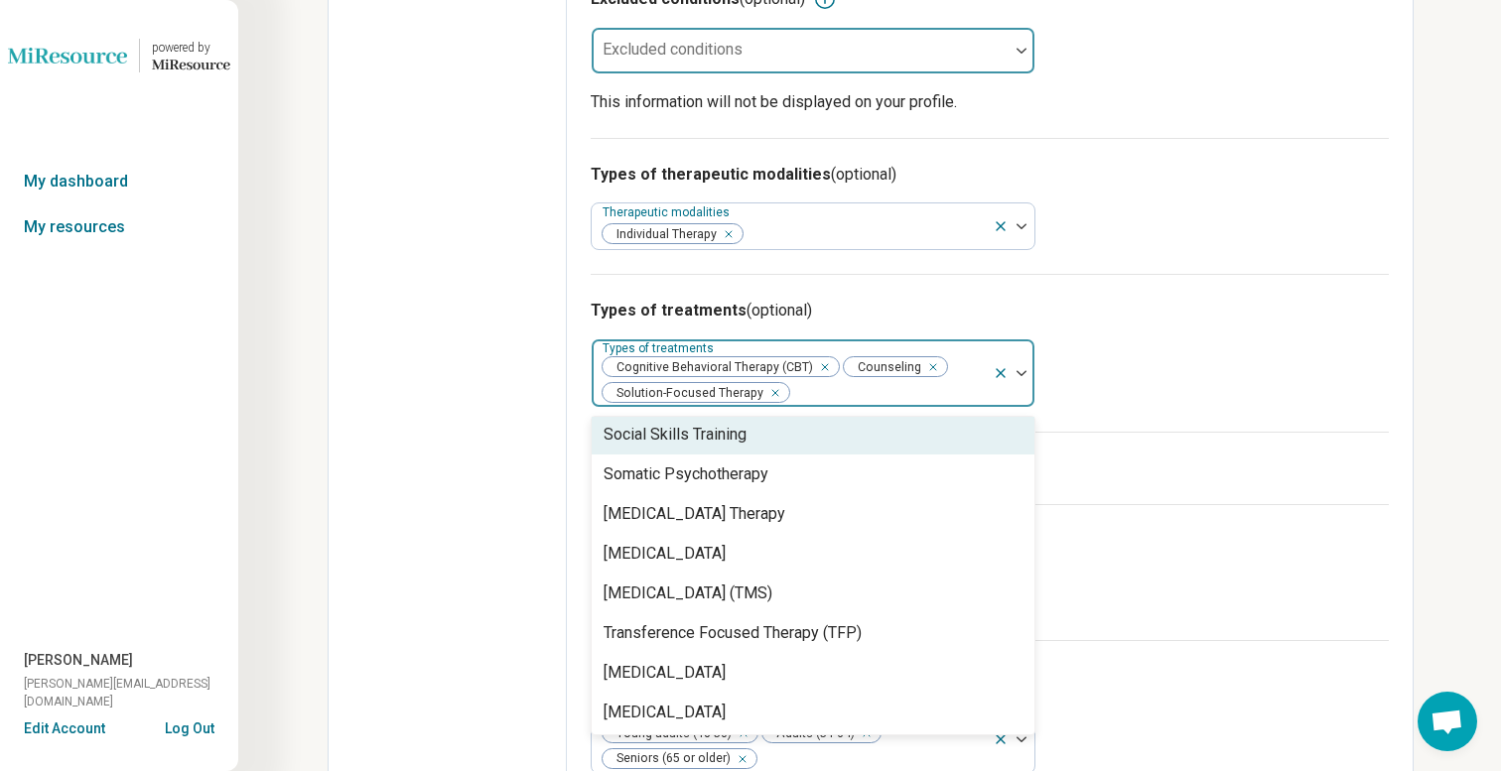
click at [1152, 377] on div "Types of treatments (optional) option Solution-Focused Therapy, selected. Socia…" at bounding box center [990, 353] width 798 height 158
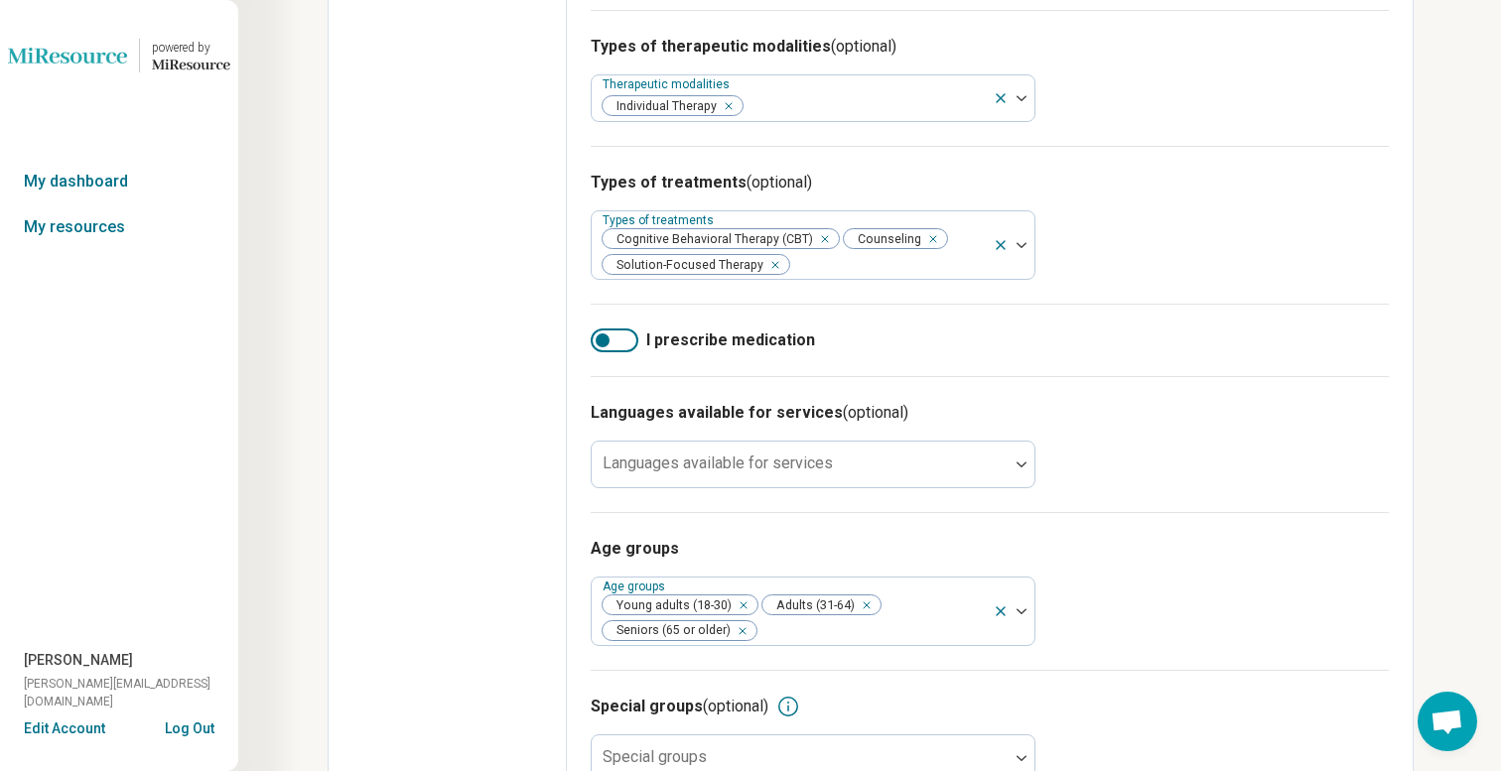
scroll to position [738, 0]
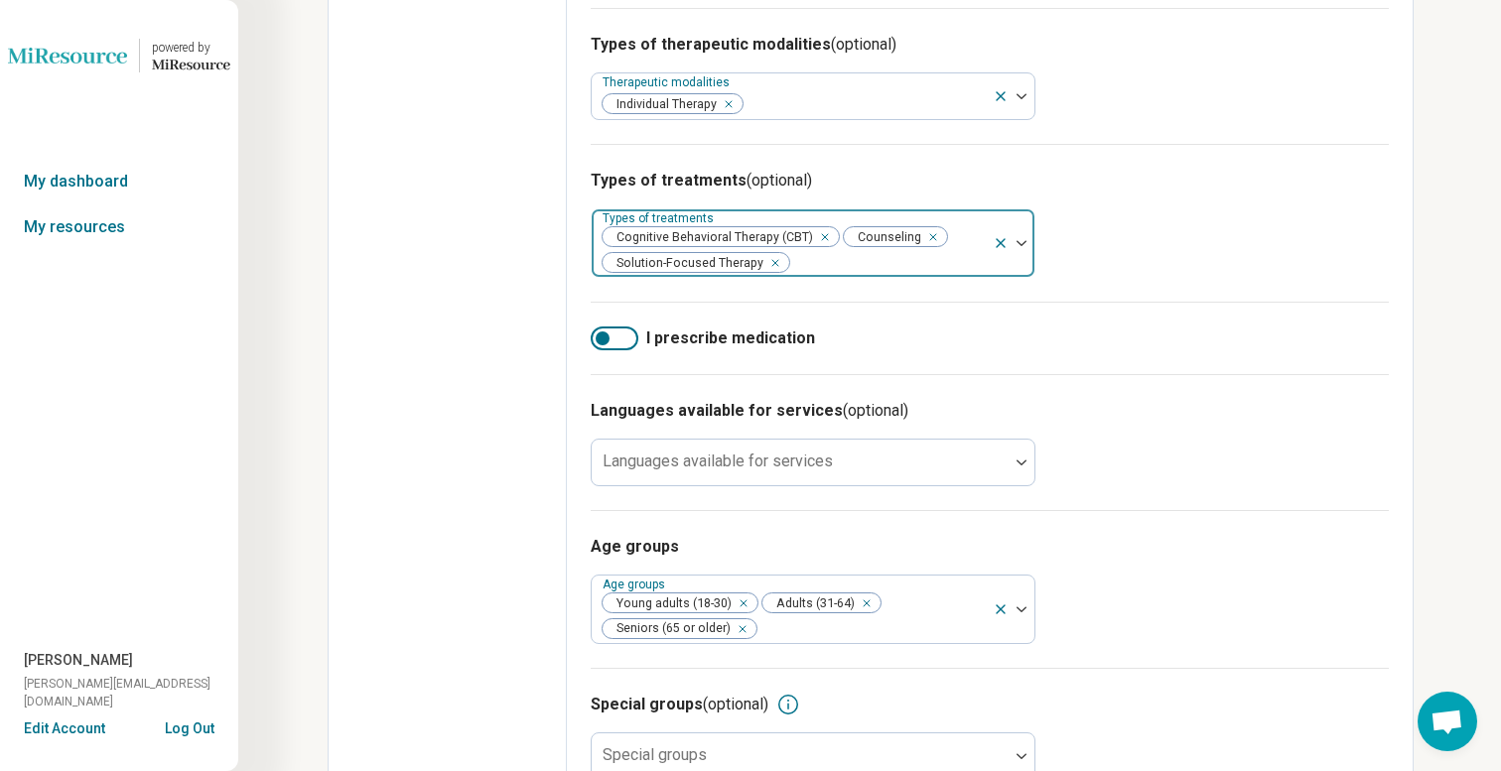
click at [907, 273] on div at bounding box center [888, 263] width 194 height 28
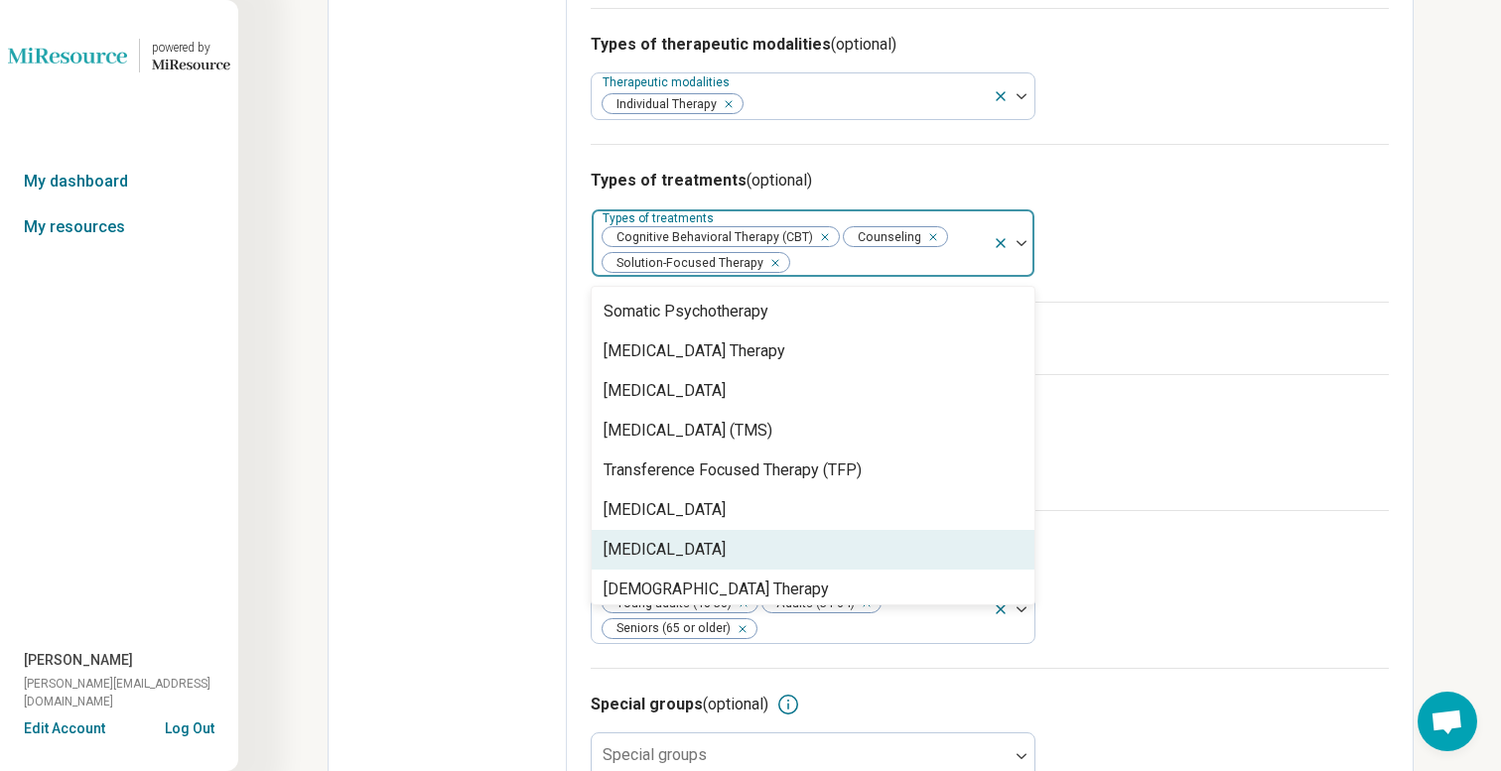
scroll to position [3701, 0]
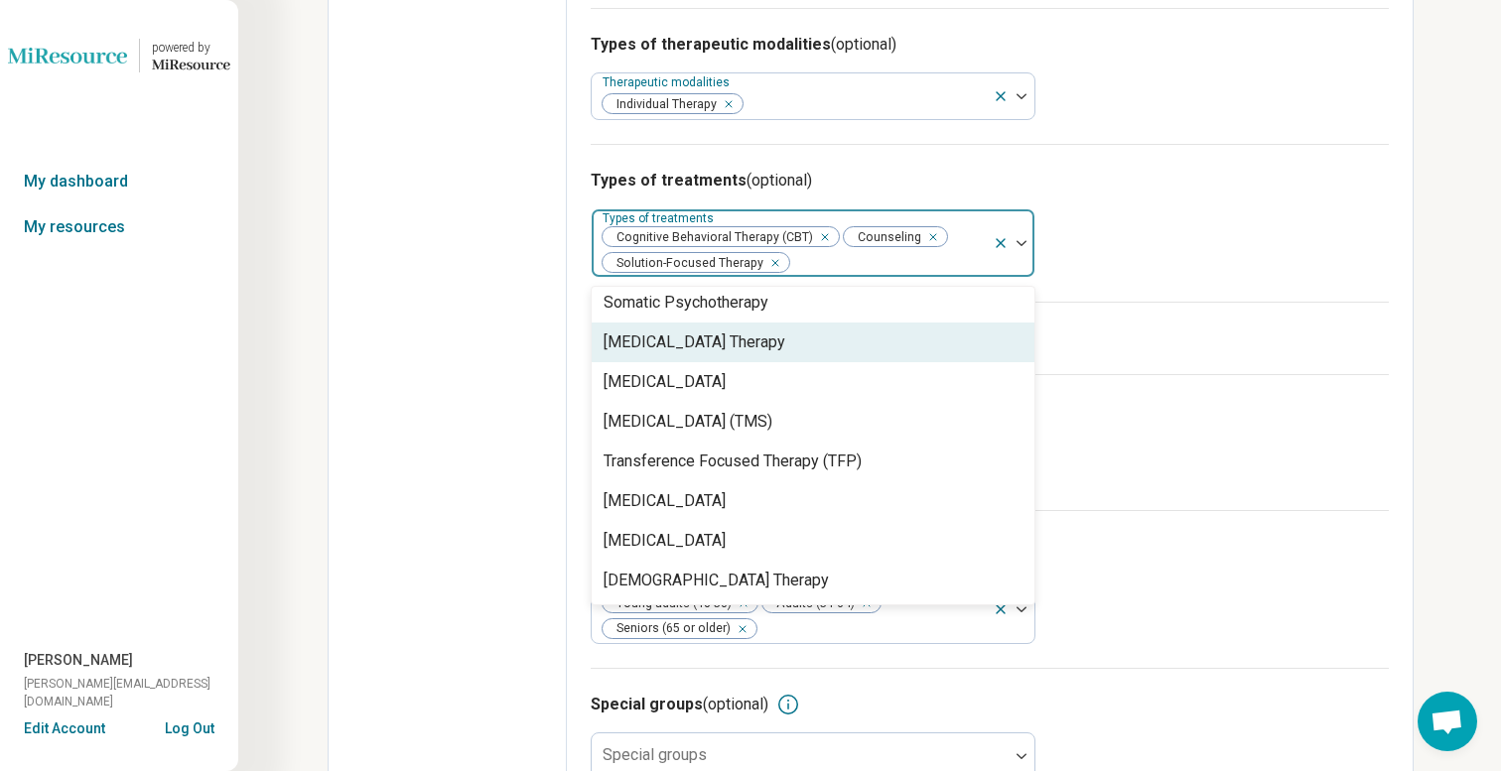
click at [1241, 177] on h3 "Types of treatments (optional)" at bounding box center [990, 181] width 798 height 24
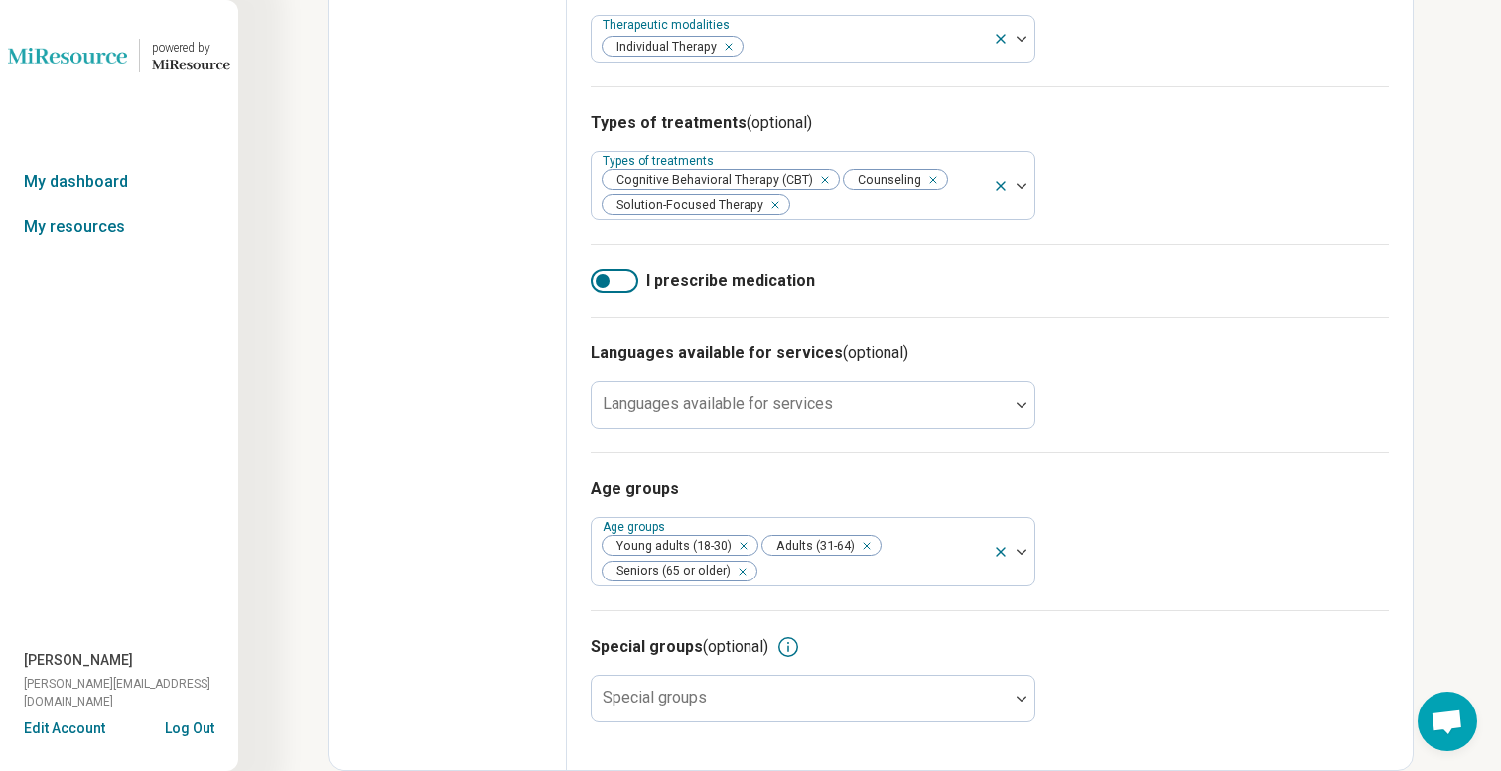
scroll to position [804, 0]
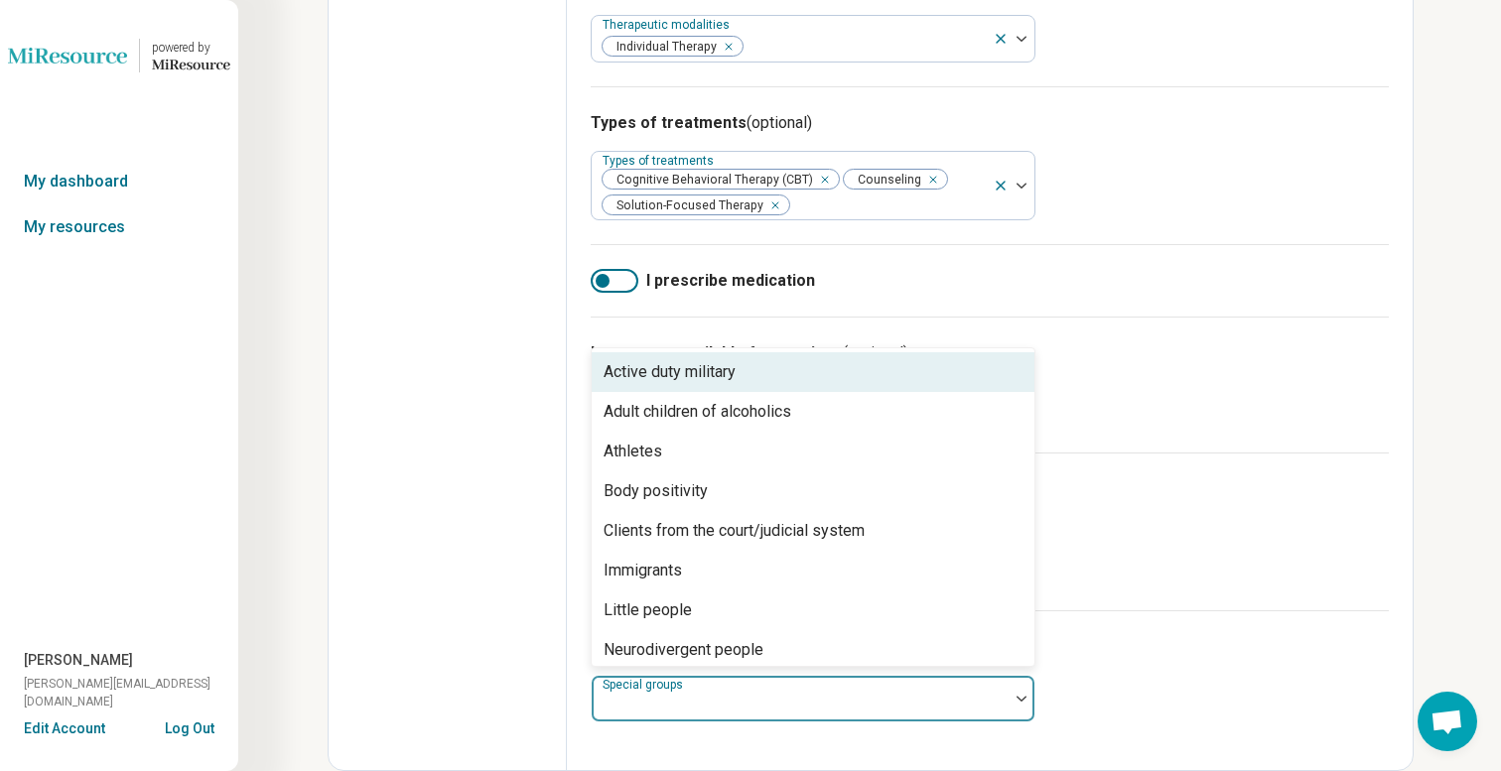
click at [987, 701] on div at bounding box center [800, 707] width 401 height 28
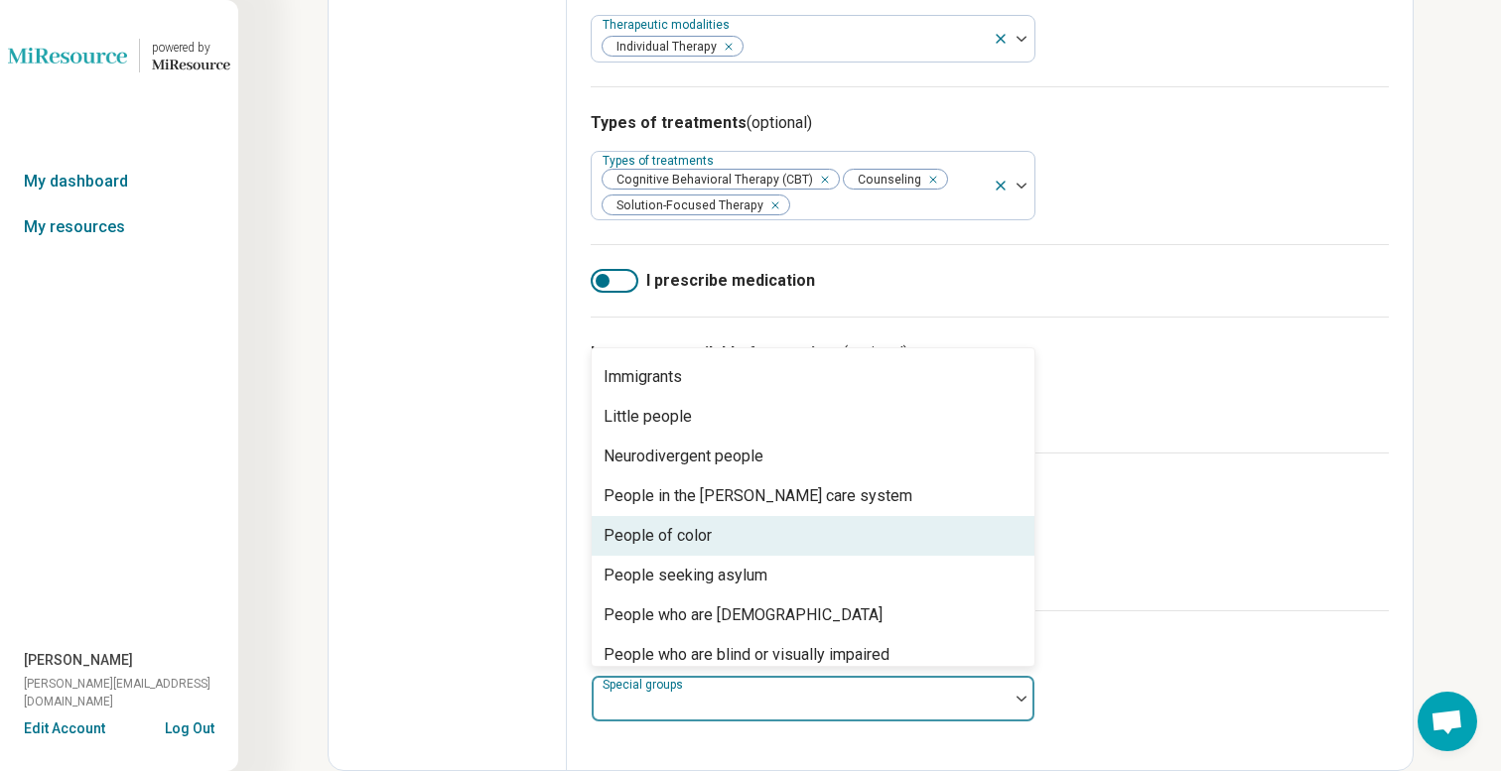
scroll to position [202, 0]
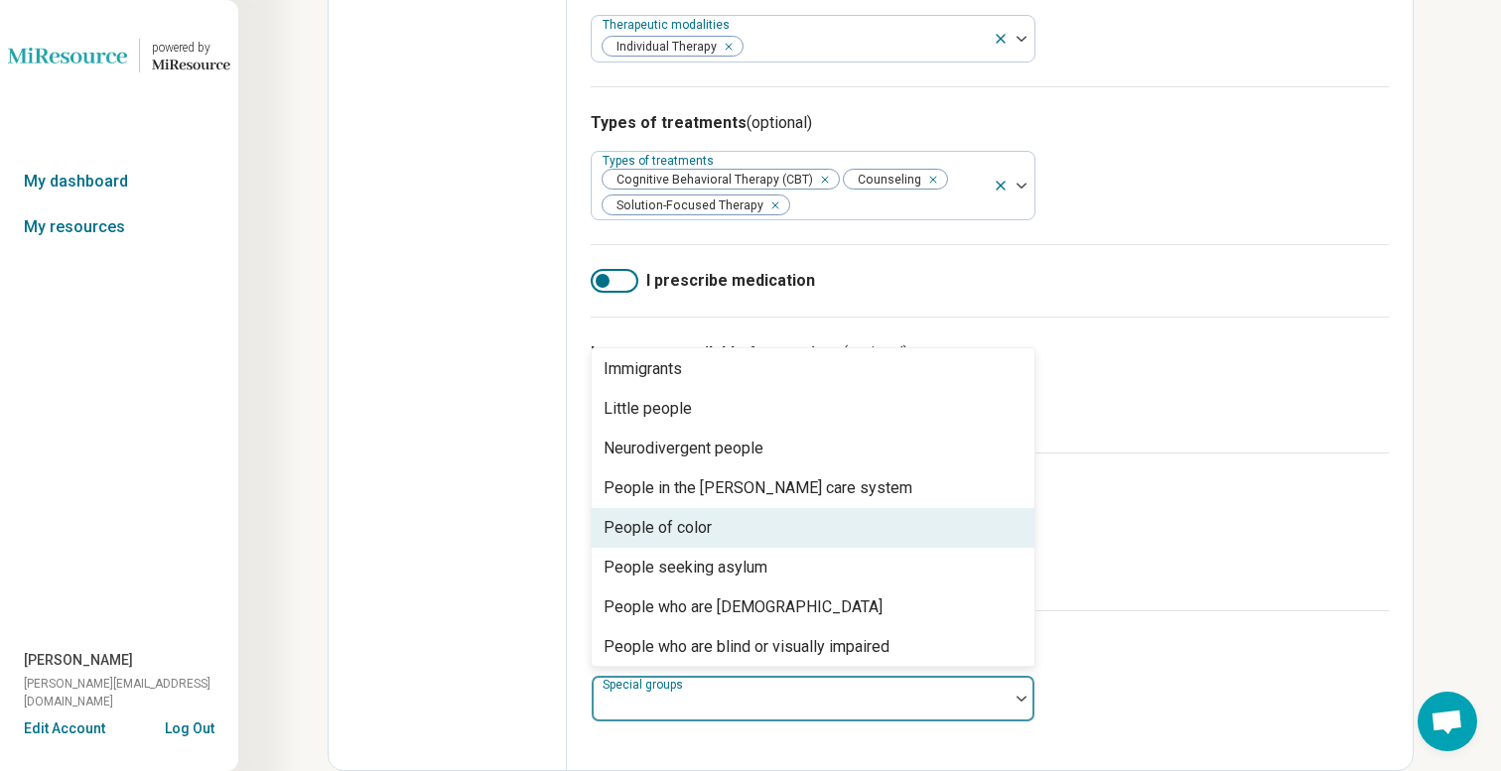
click at [925, 543] on div "People of color" at bounding box center [813, 528] width 443 height 40
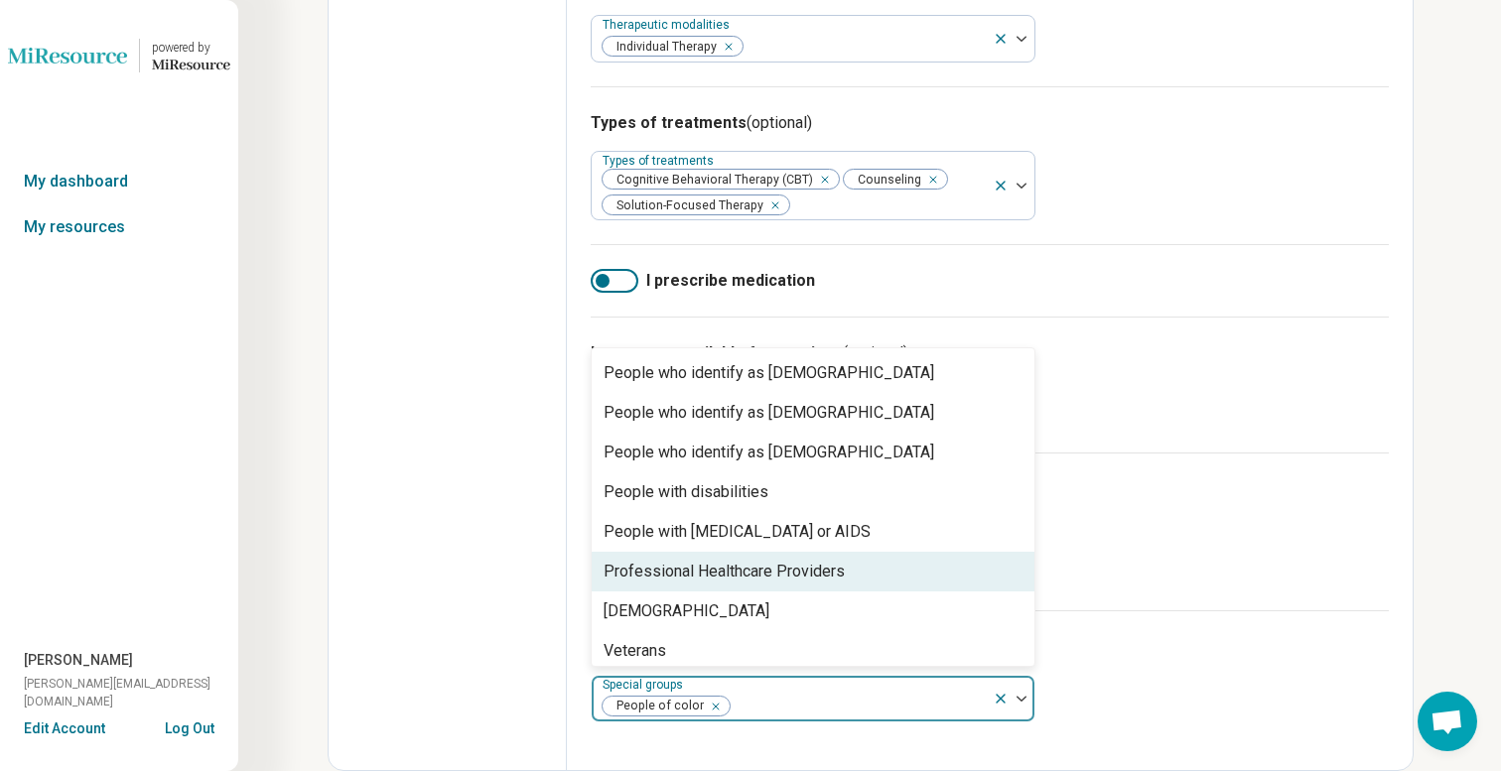
scroll to position [564, 0]
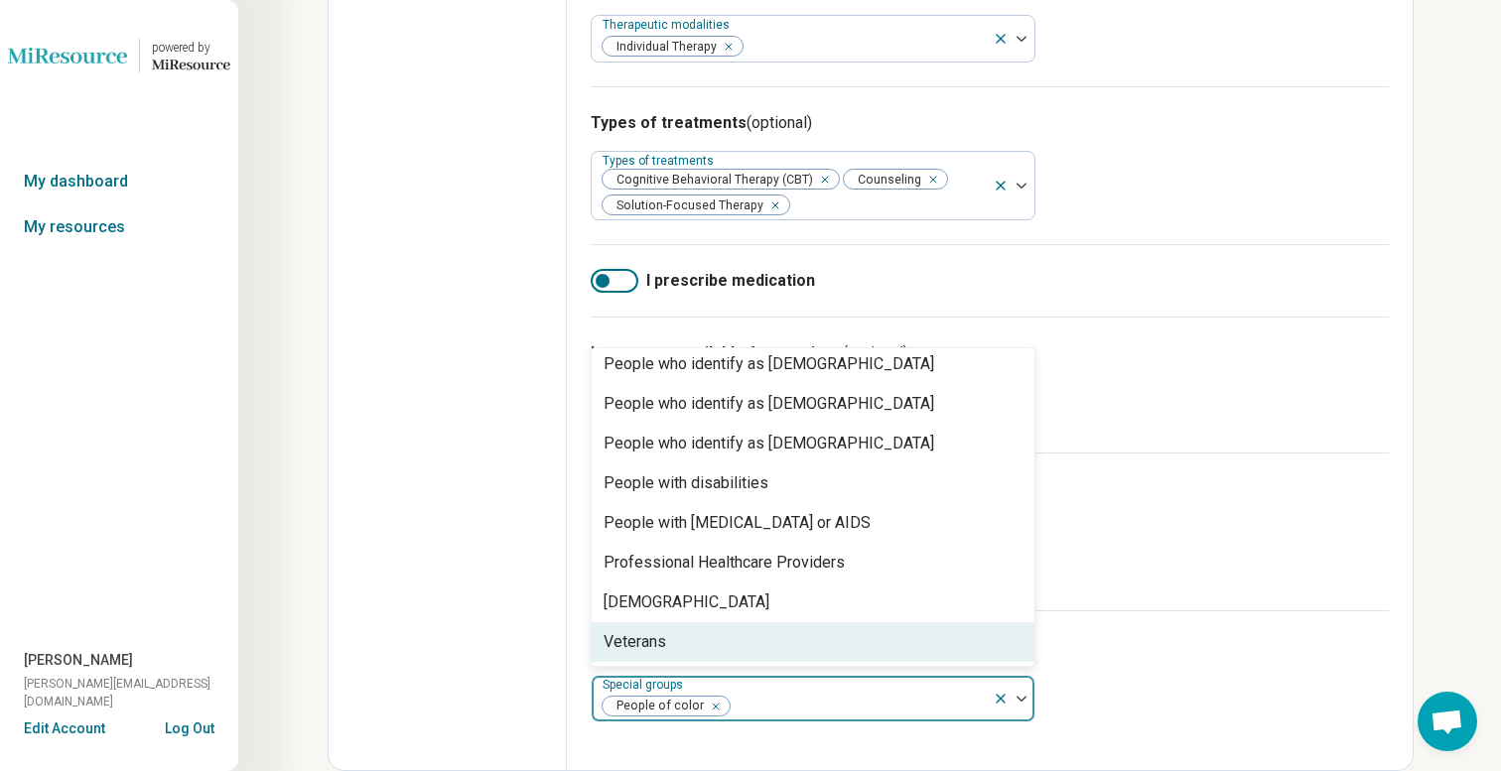
click at [715, 704] on div "Remove [object Object]" at bounding box center [712, 707] width 24 height 24
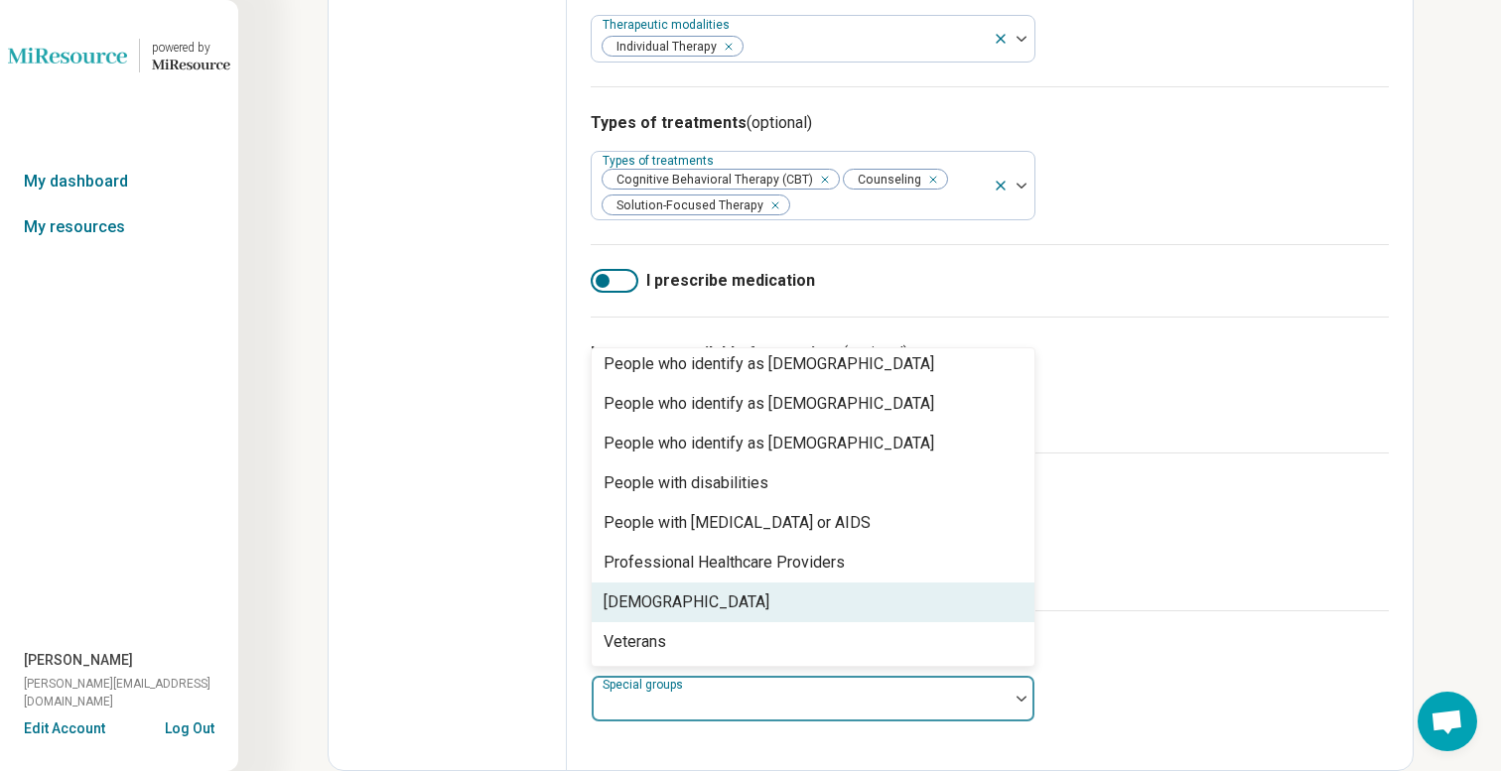
click at [1188, 594] on div "Age groups Age groups Young adults (18-30) Adults (31-64) Seniors (65 or older)" at bounding box center [990, 532] width 798 height 158
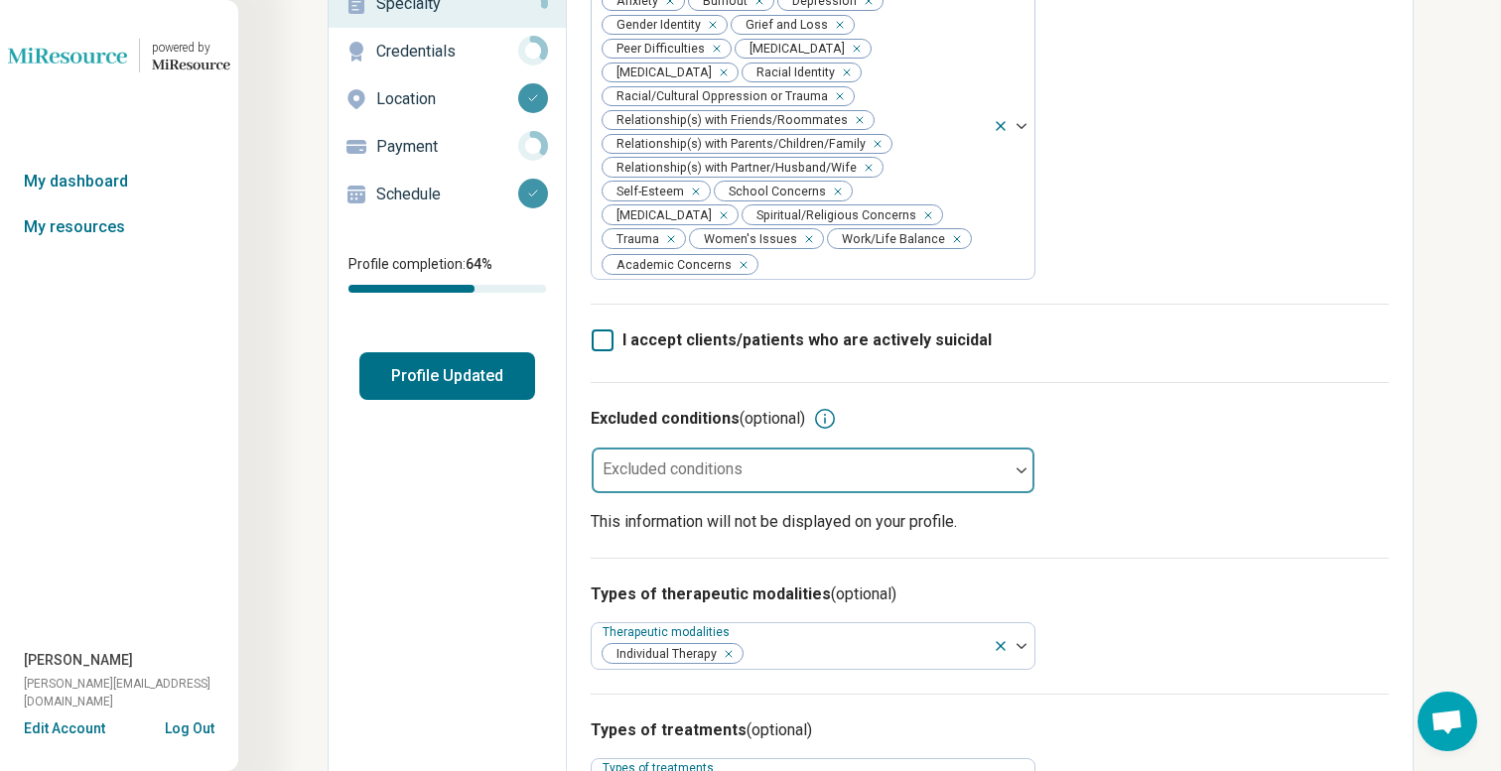
scroll to position [0, 0]
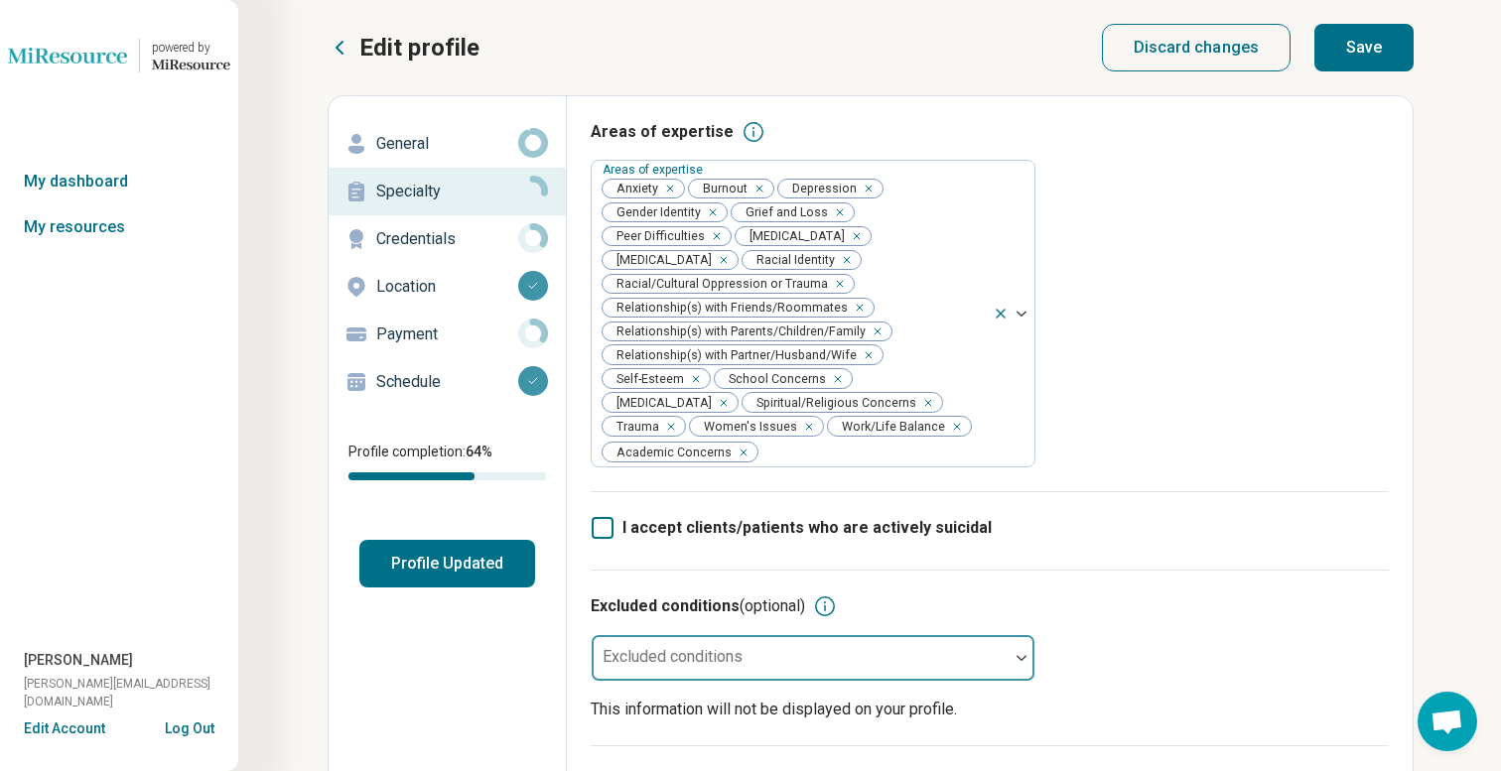
click at [1368, 54] on button "Save" at bounding box center [1363, 48] width 99 height 48
click at [48, 172] on link "My dashboard" at bounding box center [119, 182] width 238 height 46
